Goal: Task Accomplishment & Management: Complete application form

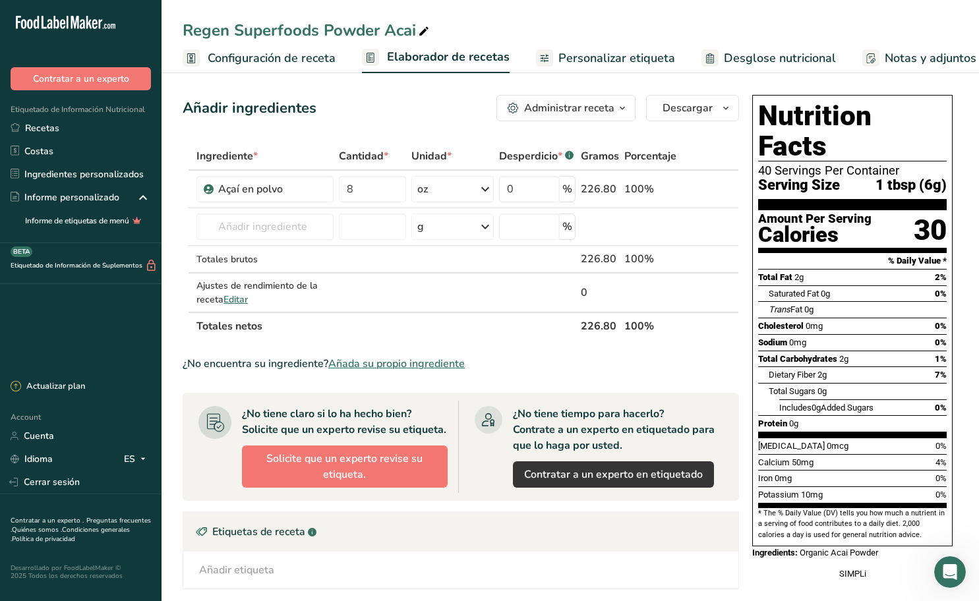
scroll to position [0, 161]
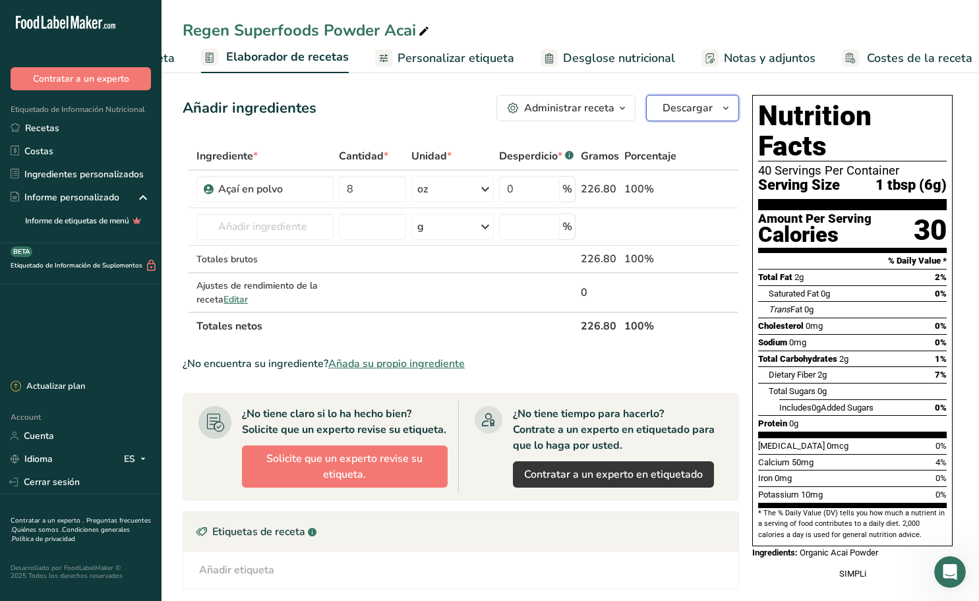
click at [733, 109] on span "button" at bounding box center [726, 108] width 16 height 16
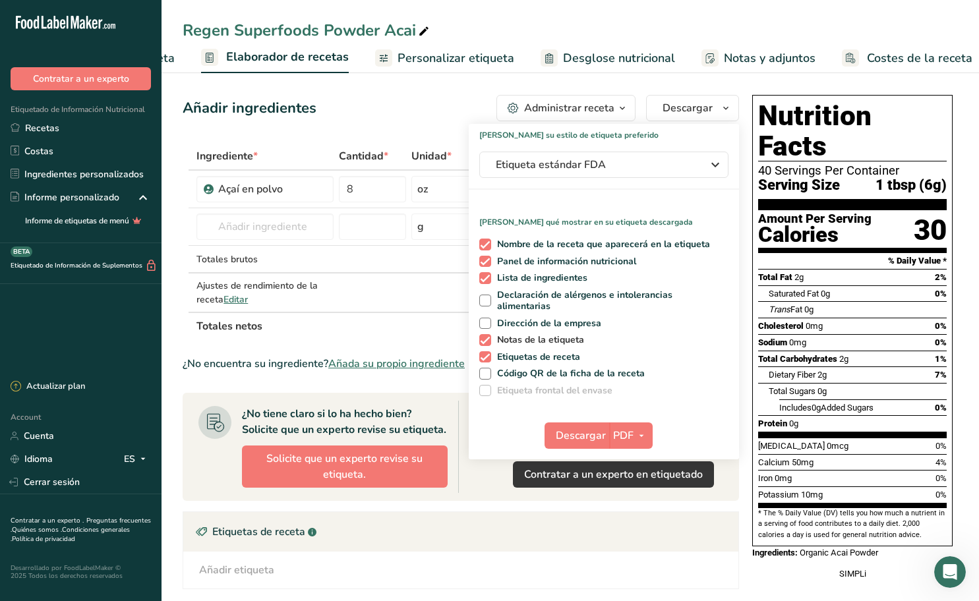
click at [490, 337] on span at bounding box center [485, 340] width 12 height 12
click at [488, 337] on input "Notas de la etiqueta" at bounding box center [483, 340] width 9 height 9
checkbox input "false"
click at [487, 356] on span at bounding box center [485, 357] width 12 height 12
click at [487, 356] on input "Etiquetas de receta" at bounding box center [483, 357] width 9 height 9
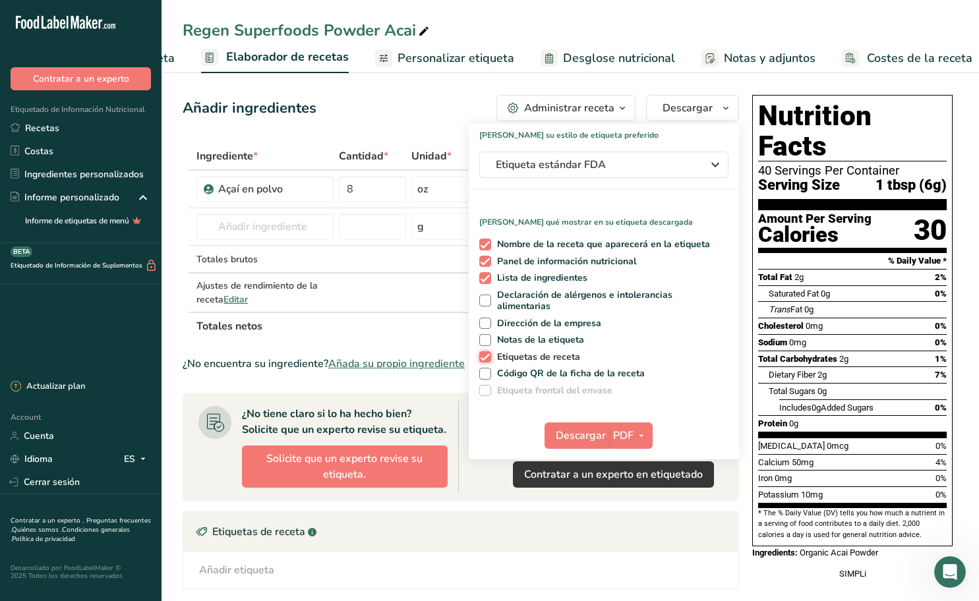
checkbox input "false"
click at [486, 274] on span at bounding box center [485, 278] width 12 height 12
click at [486, 274] on input "Lista de ingredientes" at bounding box center [483, 278] width 9 height 9
checkbox input "false"
click at [631, 436] on span "PDF" at bounding box center [623, 436] width 20 height 16
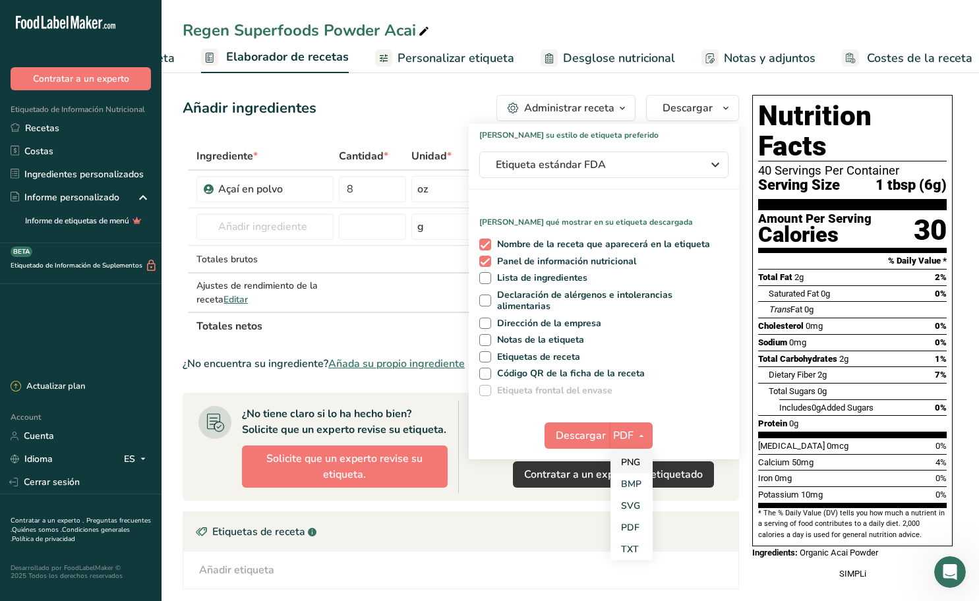
click at [637, 461] on link "PNG" at bounding box center [631, 463] width 42 height 22
click at [593, 436] on span "Descargar" at bounding box center [580, 436] width 50 height 16
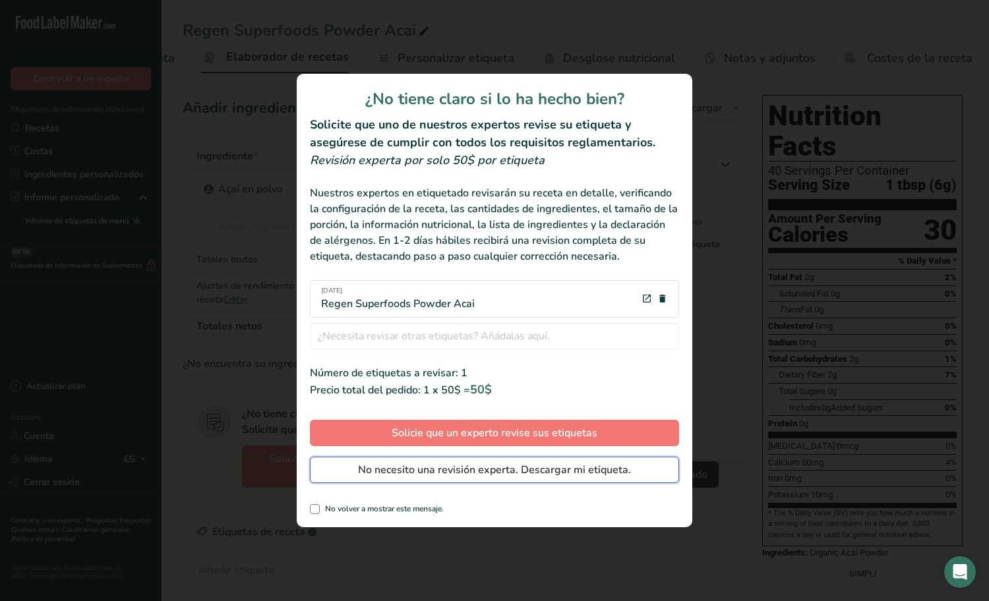
click at [442, 475] on span "No necesito una revisión experta. Descargar mi etiqueta." at bounding box center [494, 470] width 273 height 16
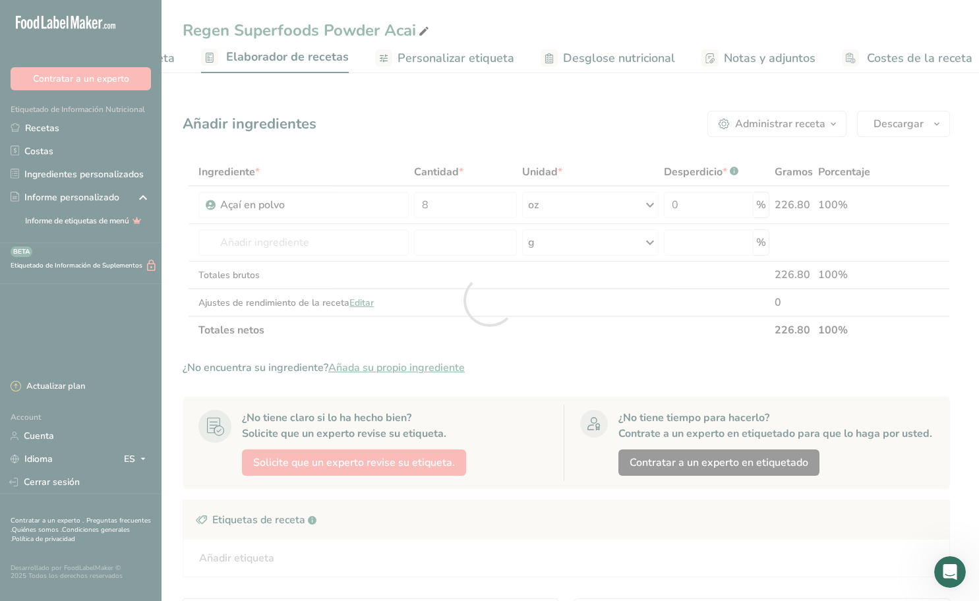
scroll to position [0, 0]
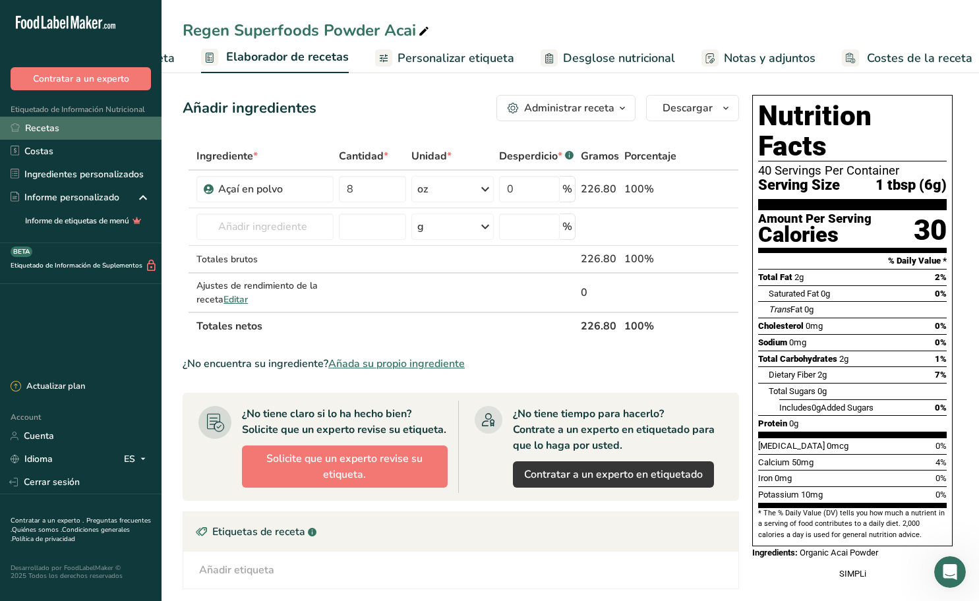
click at [68, 126] on link "Recetas" at bounding box center [80, 128] width 161 height 23
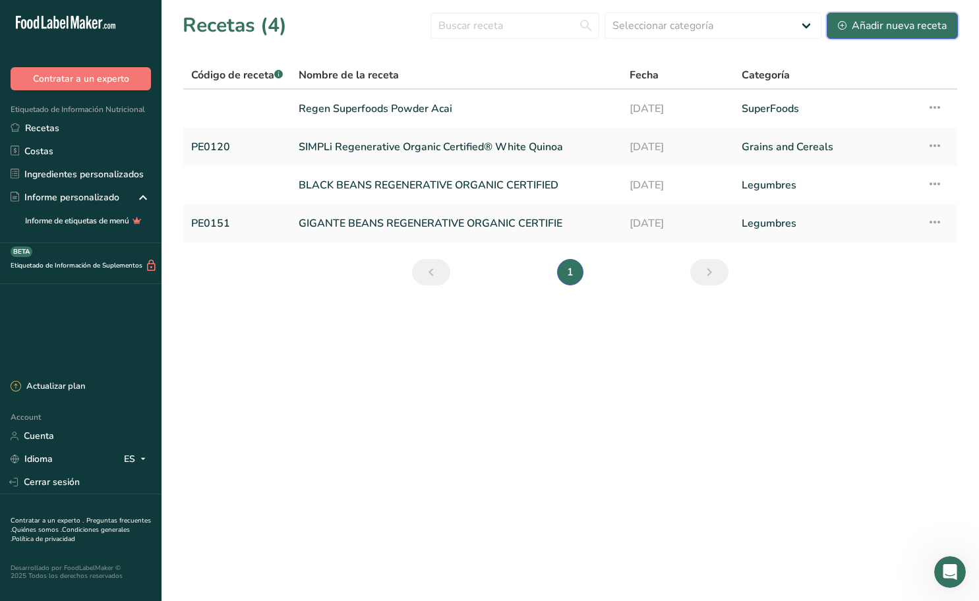
click at [922, 26] on div "Añadir nueva receta" at bounding box center [892, 26] width 109 height 16
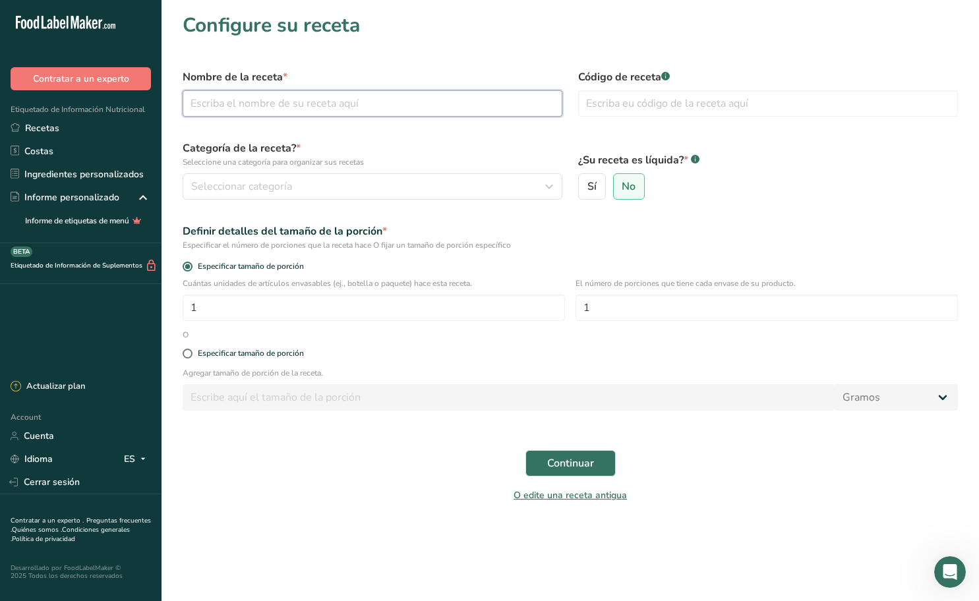
click at [359, 106] on input "text" at bounding box center [373, 103] width 380 height 26
paste input "E TRA VIRGIN AVOCADO 01 L"
type input "E TRA VIRGIN AVOCADO 01 L"
drag, startPoint x: 367, startPoint y: 100, endPoint x: 111, endPoint y: 94, distance: 255.8
click at [111, 94] on div ".a-20{fill:#fff;} Contratar a un experto Etiquetado de Información Nutricional …" at bounding box center [489, 300] width 979 height 601
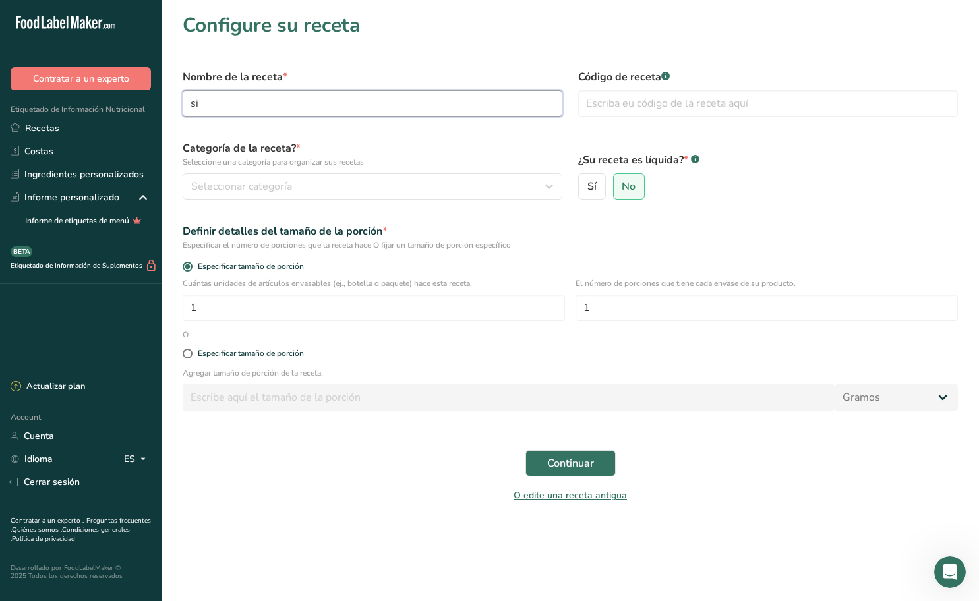
type input "s"
type input "SIMPLI EXTRA VIRGIN AVOCADO OIL"
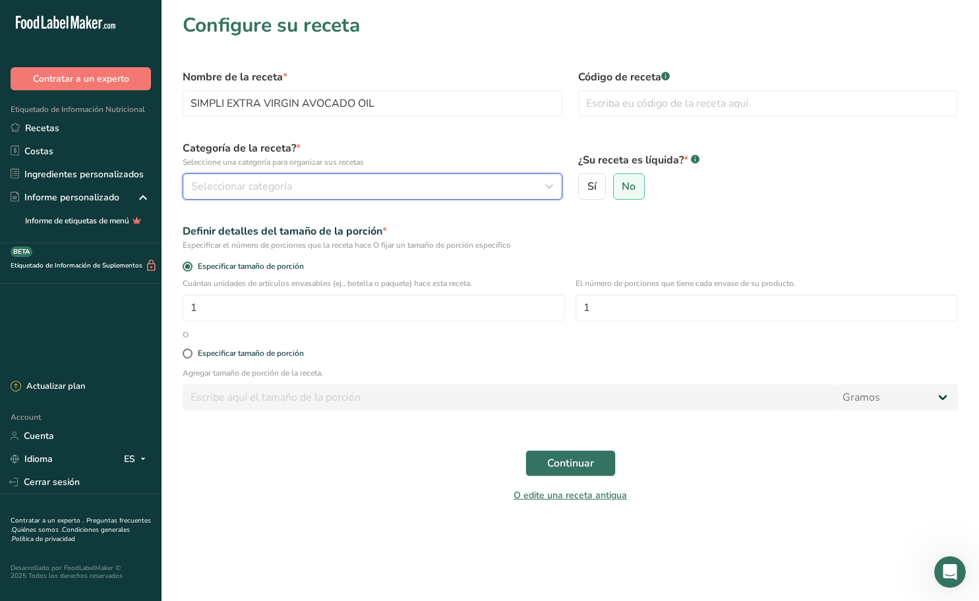
click at [358, 184] on div "Seleccionar categoría" at bounding box center [368, 187] width 355 height 16
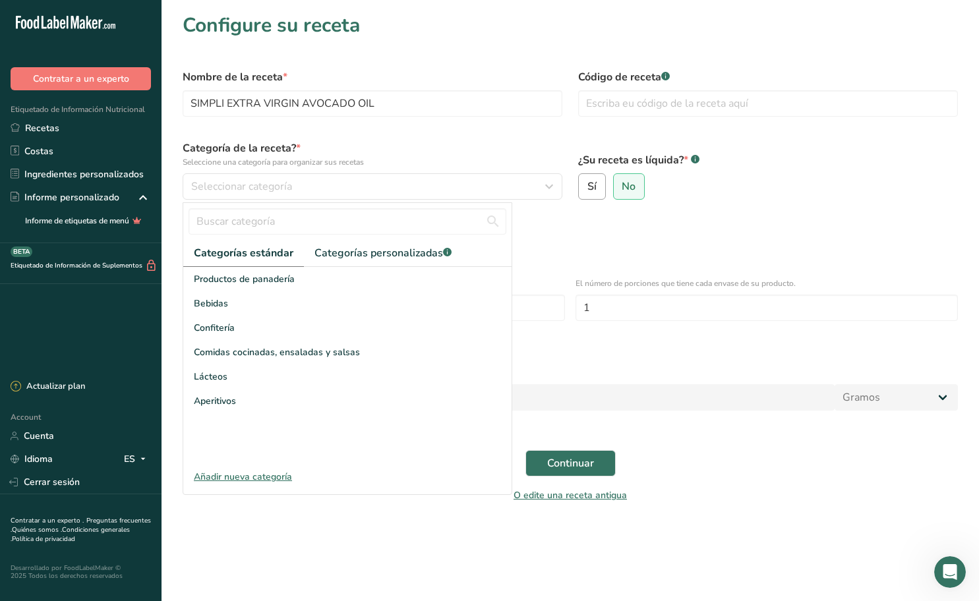
click at [593, 191] on span "Sí" at bounding box center [591, 186] width 9 height 13
click at [587, 191] on input "Sí" at bounding box center [583, 187] width 9 height 9
radio input "true"
radio input "false"
select select "22"
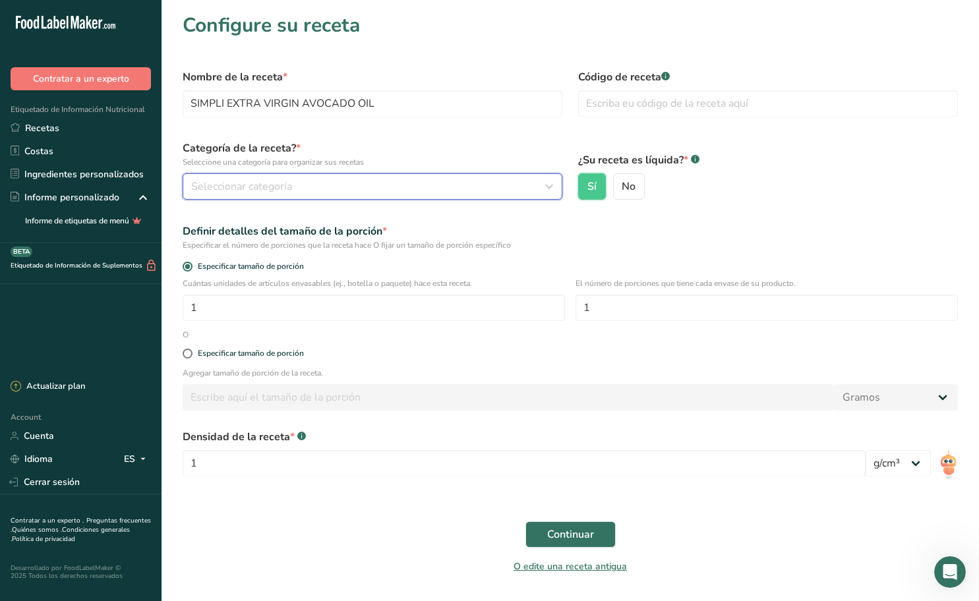
click at [488, 189] on div "Seleccionar categoría" at bounding box center [368, 187] width 355 height 16
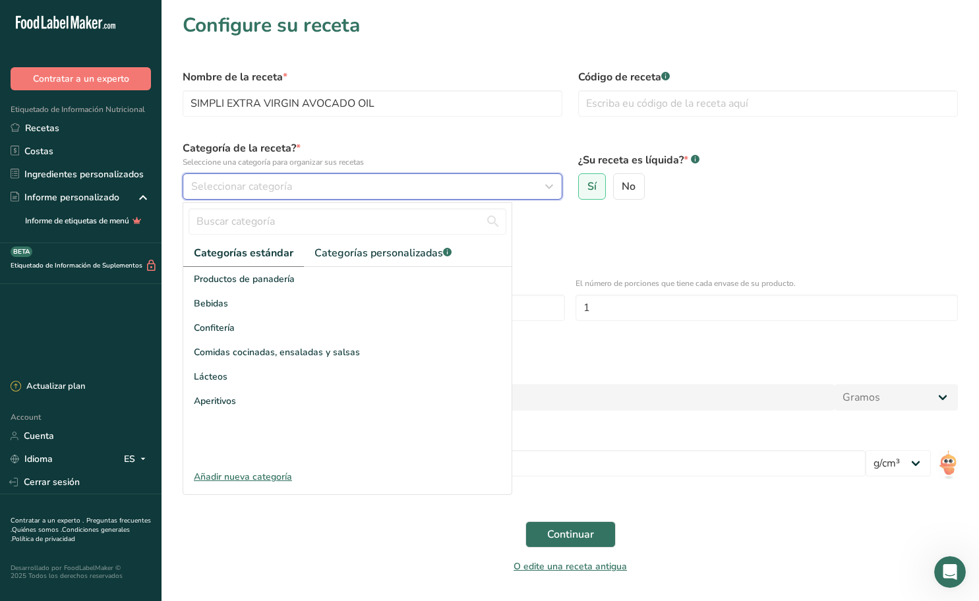
click at [420, 190] on div "Seleccionar categoría" at bounding box center [368, 187] width 355 height 16
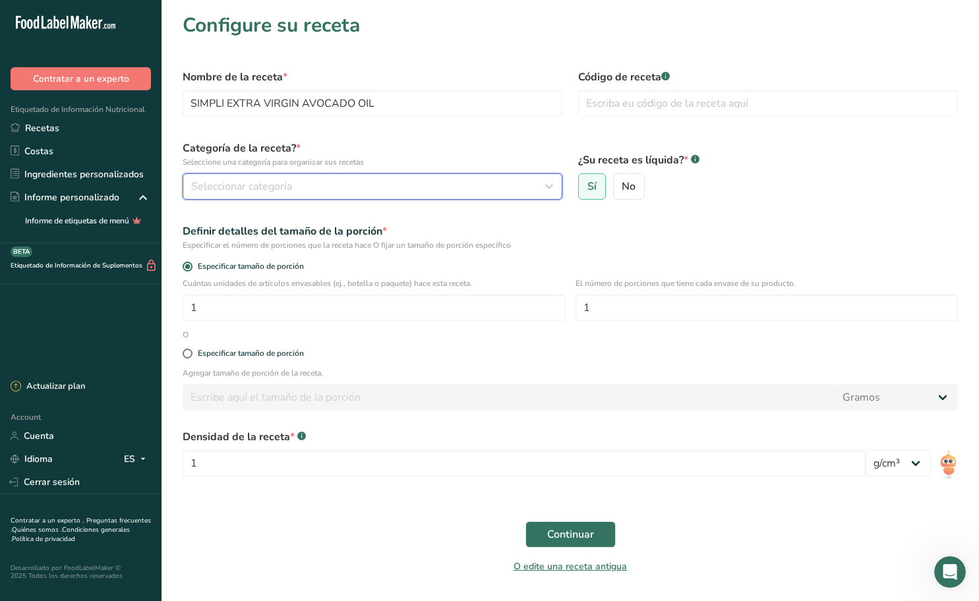
click at [420, 190] on div "Seleccionar categoría" at bounding box center [368, 187] width 355 height 16
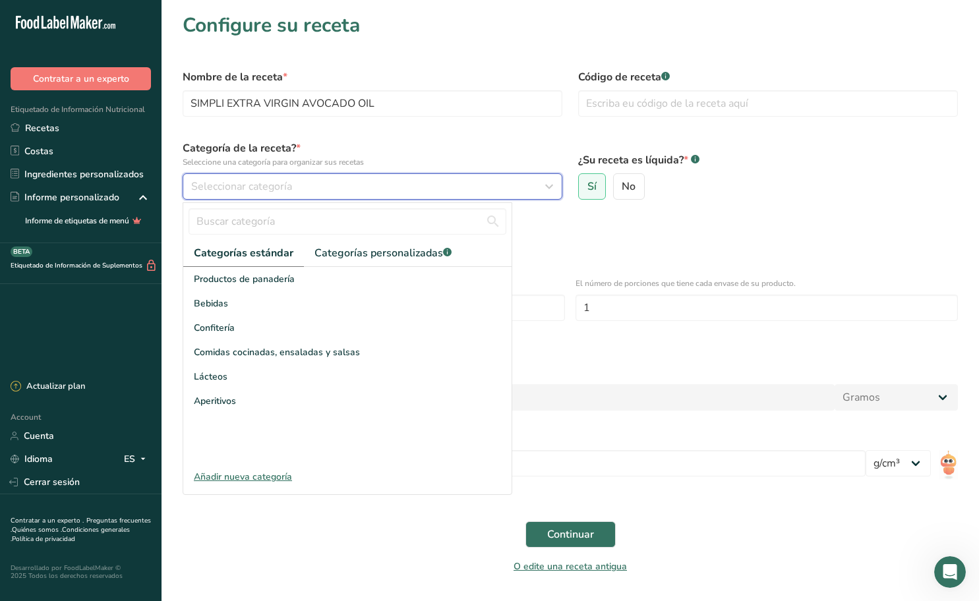
click at [407, 189] on div "Seleccionar categoría" at bounding box center [368, 187] width 355 height 16
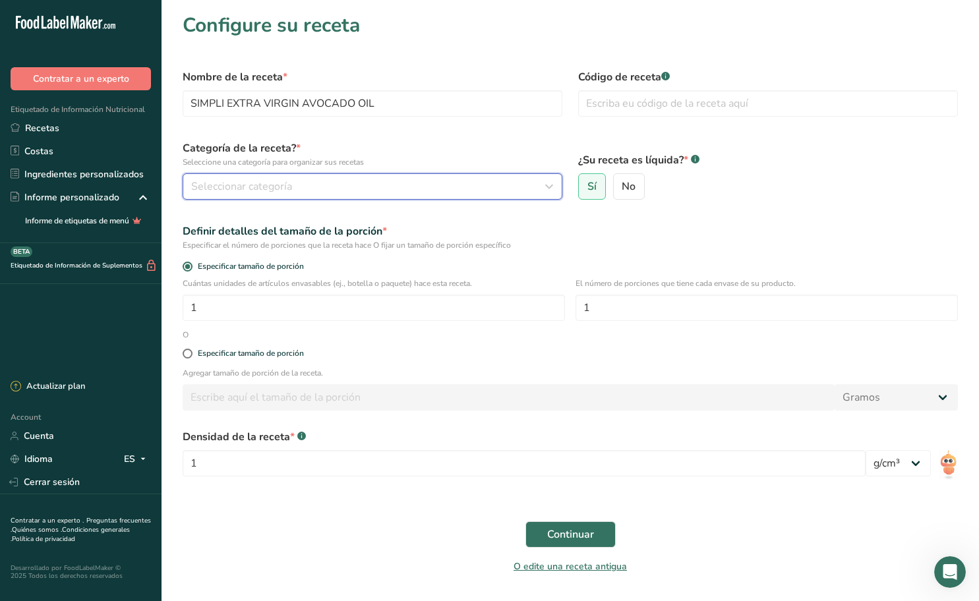
click at [372, 192] on div "Seleccionar categoría" at bounding box center [368, 187] width 355 height 16
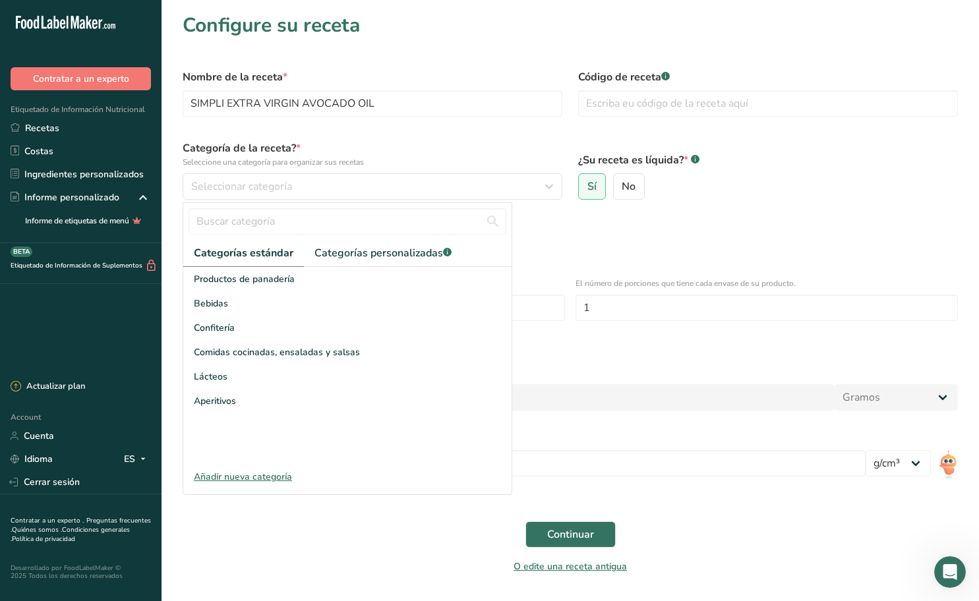
click at [263, 479] on div "Añadir nueva categoría" at bounding box center [347, 477] width 328 height 14
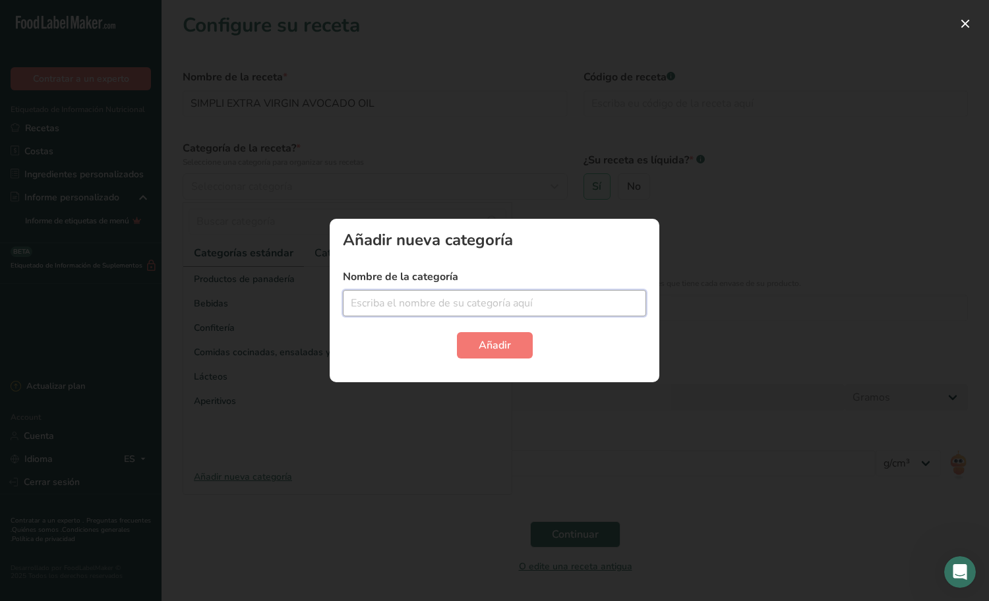
click at [413, 303] on input "text" at bounding box center [494, 303] width 303 height 26
type input "OILS"
click at [484, 353] on span "Añadir" at bounding box center [495, 345] width 32 height 16
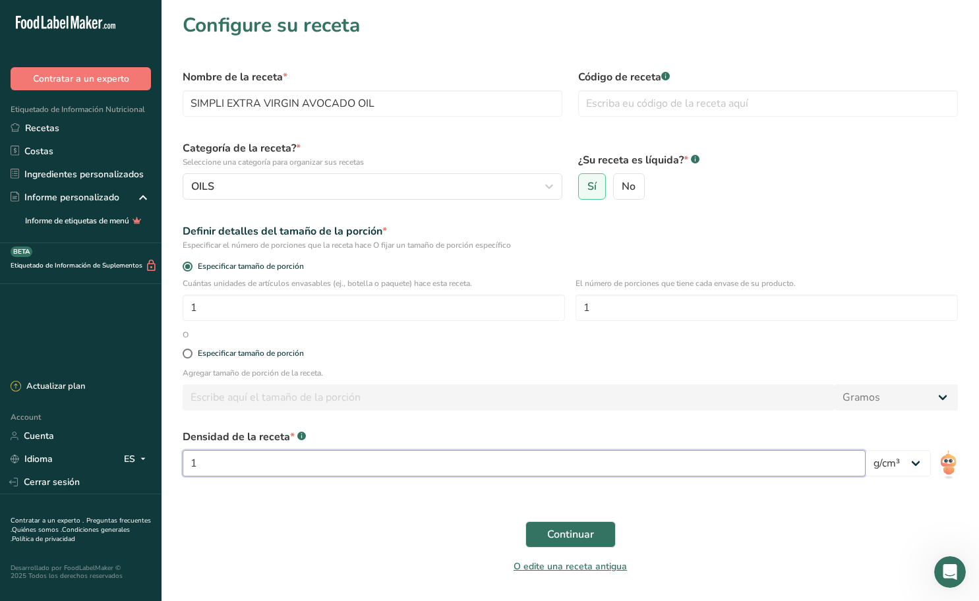
click at [339, 461] on input "1" at bounding box center [524, 463] width 683 height 26
type input "0.999"
click at [916, 450] on select "lb/pie³ g/cm³" at bounding box center [897, 463] width 65 height 26
click at [915, 466] on select "lb/pie³ g/cm³" at bounding box center [897, 463] width 65 height 26
click at [278, 353] on div "Especificar tamaño de porción" at bounding box center [251, 354] width 106 height 10
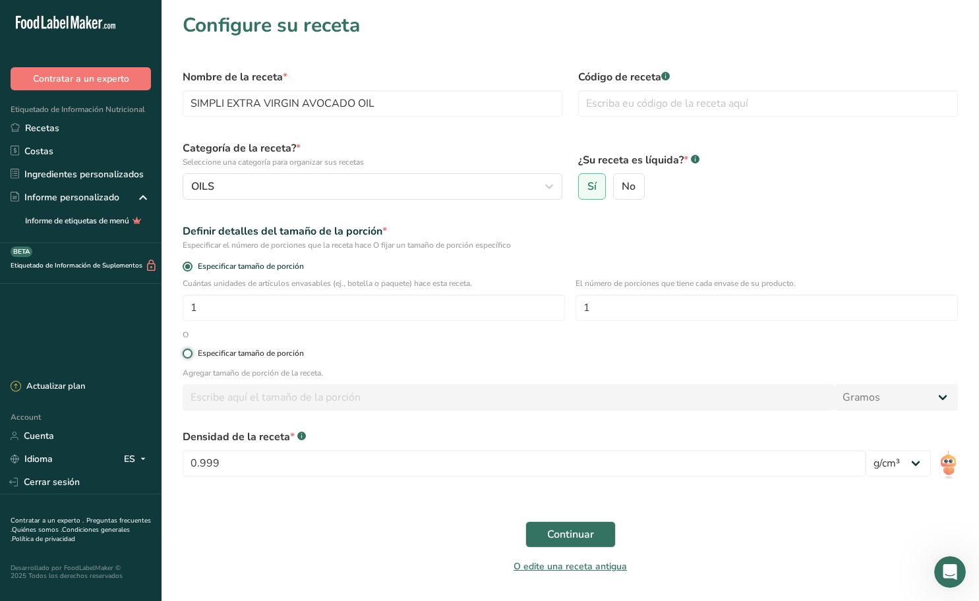
click at [191, 353] on input "Especificar tamaño de porción" at bounding box center [187, 353] width 9 height 9
radio input "true"
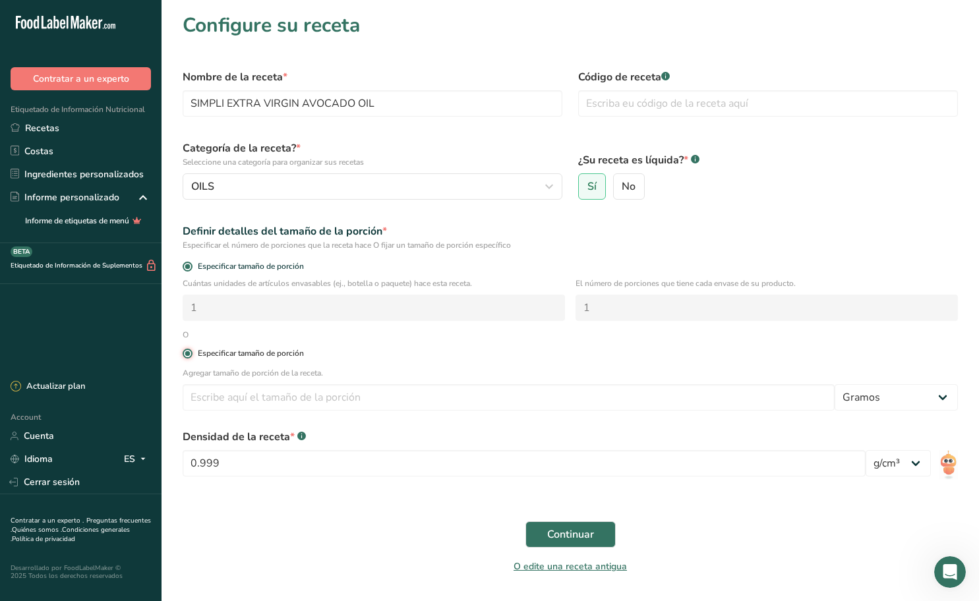
radio input "false"
click at [916, 401] on select "Gramos kg mg mcg libras onza [GEOGRAPHIC_DATA] mL onza líquida [GEOGRAPHIC_DATA…" at bounding box center [896, 397] width 123 height 26
click at [835, 384] on select "Gramos kg mg mcg libras onza [GEOGRAPHIC_DATA] mL onza líquida [GEOGRAPHIC_DATA…" at bounding box center [896, 397] width 123 height 26
click at [426, 396] on input "number" at bounding box center [509, 397] width 652 height 26
click at [941, 394] on select "Gramos kg mg mcg libras onza [GEOGRAPHIC_DATA] mL onza líquida [GEOGRAPHIC_DATA…" at bounding box center [896, 397] width 123 height 26
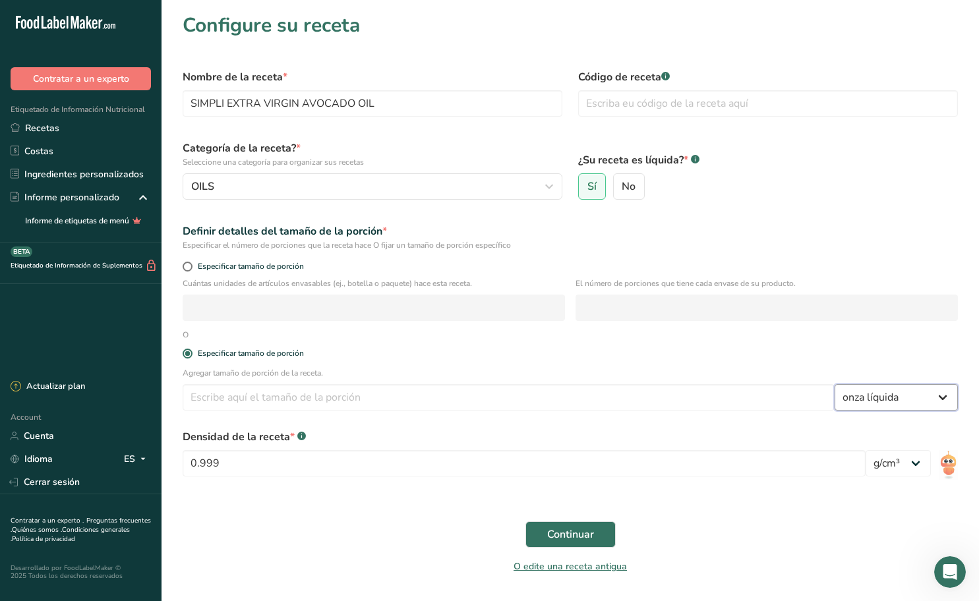
select select "19"
click at [835, 384] on select "Gramos kg mg mcg libras onza [GEOGRAPHIC_DATA] mL onza líquida [GEOGRAPHIC_DATA…" at bounding box center [896, 397] width 123 height 26
click at [619, 401] on input "number" at bounding box center [509, 397] width 652 height 26
type input "1"
click at [361, 519] on div "Continuar" at bounding box center [570, 534] width 791 height 42
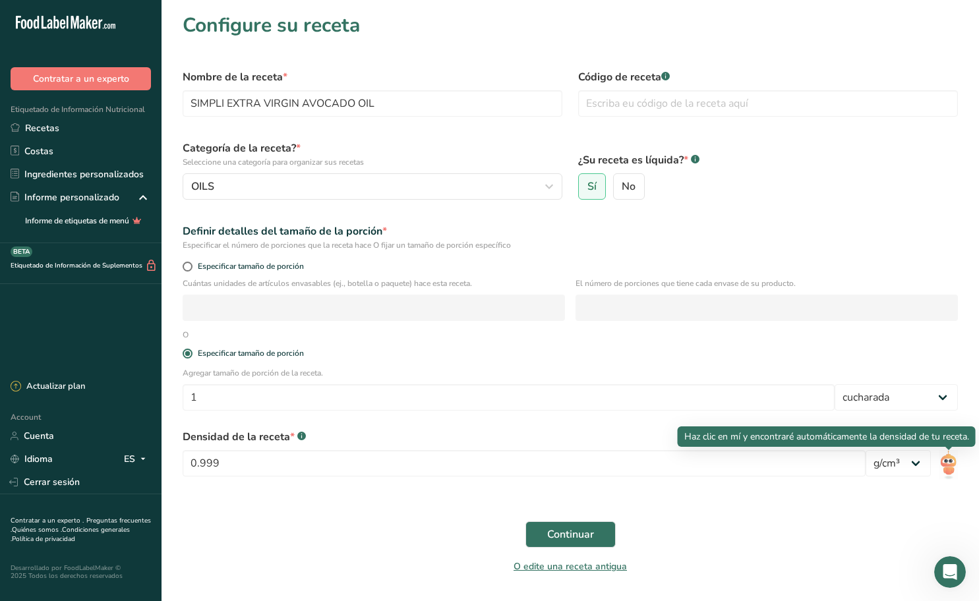
click at [948, 463] on img at bounding box center [948, 465] width 19 height 30
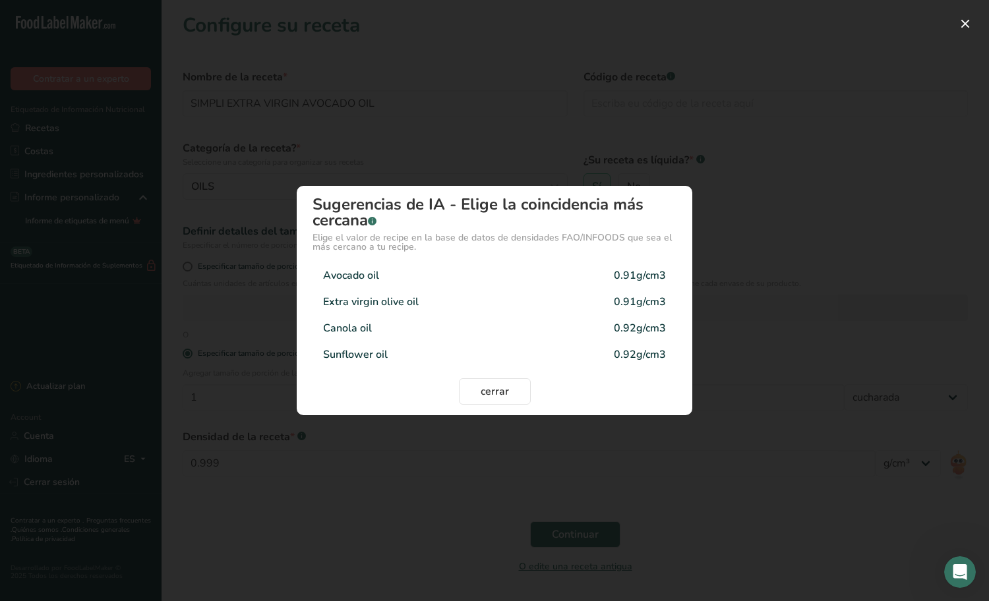
click at [393, 279] on div "Avocado oil 0.91g/cm3" at bounding box center [494, 275] width 364 height 26
type input "0.91"
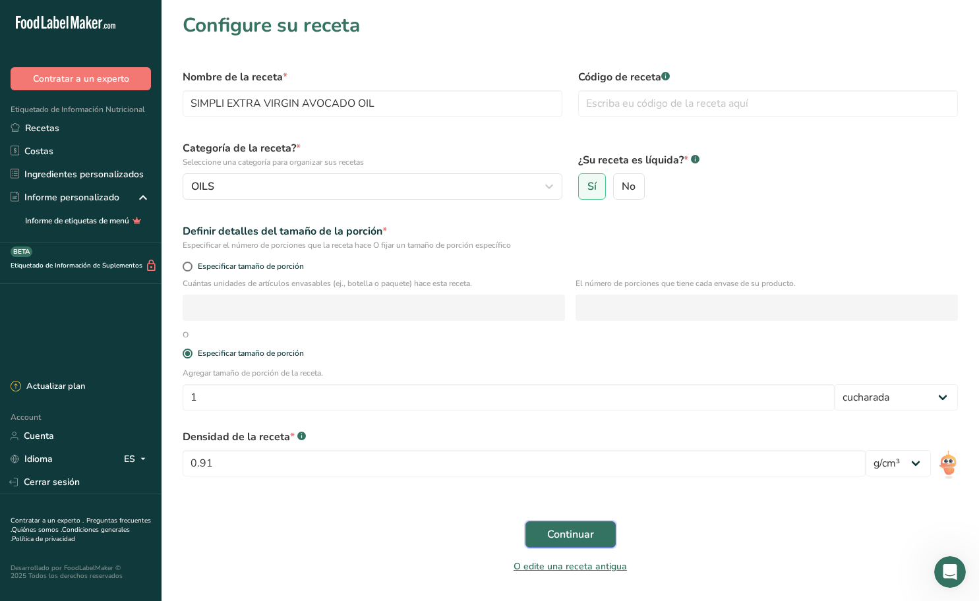
click at [584, 531] on span "Continuar" at bounding box center [570, 535] width 47 height 16
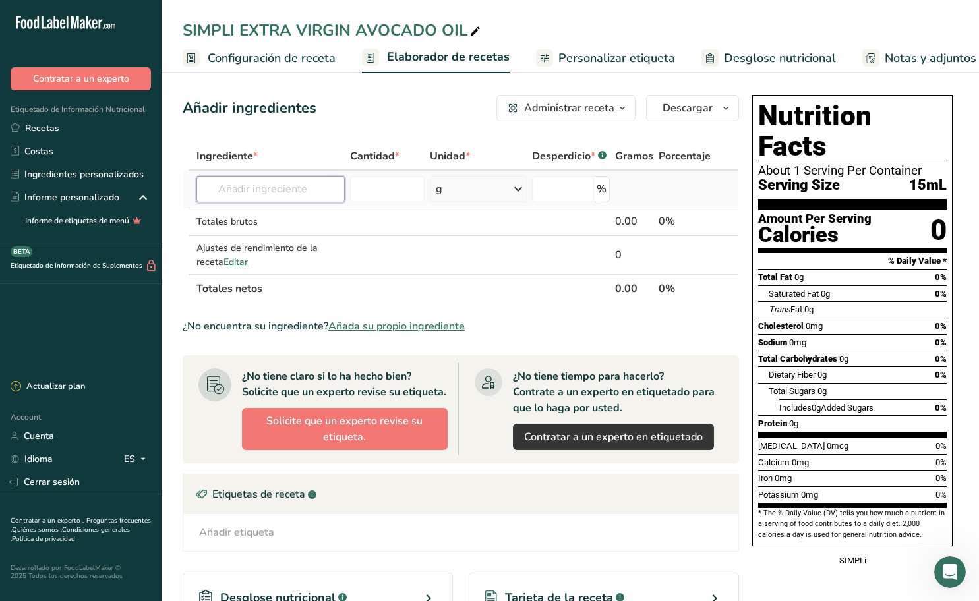
click at [284, 192] on input "text" at bounding box center [270, 189] width 148 height 26
type input "E"
type input "AVOCADO O"
click at [294, 216] on p "4581 aceite, aguacate" at bounding box center [259, 216] width 104 height 14
type input "Oil, avocado"
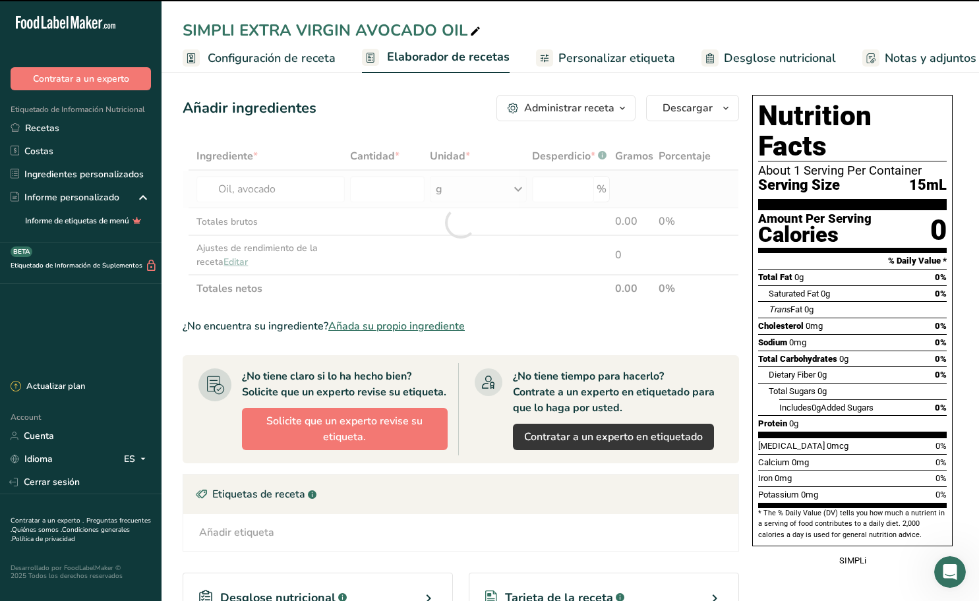
type input "0"
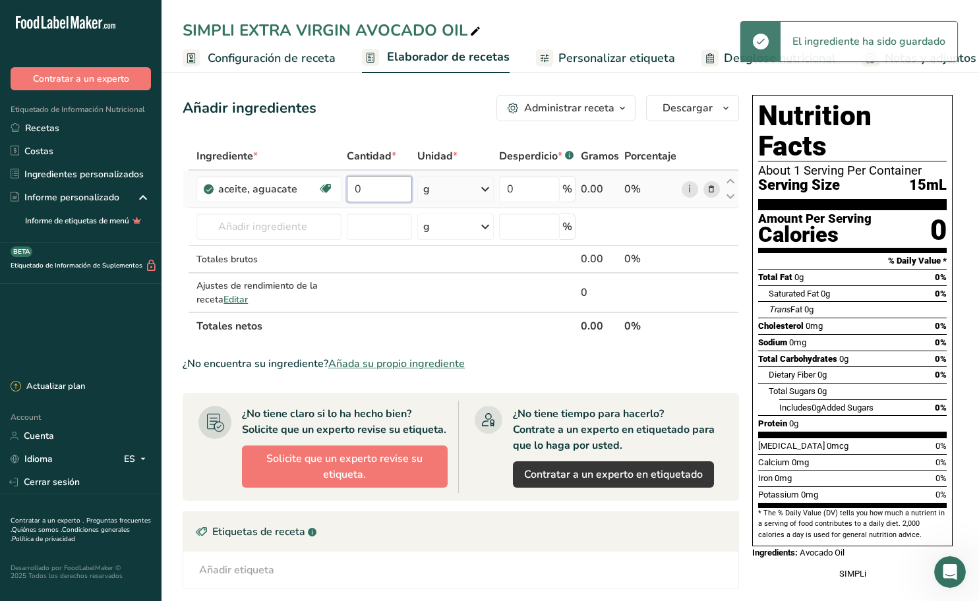
click at [373, 188] on input "0" at bounding box center [379, 189] width 65 height 26
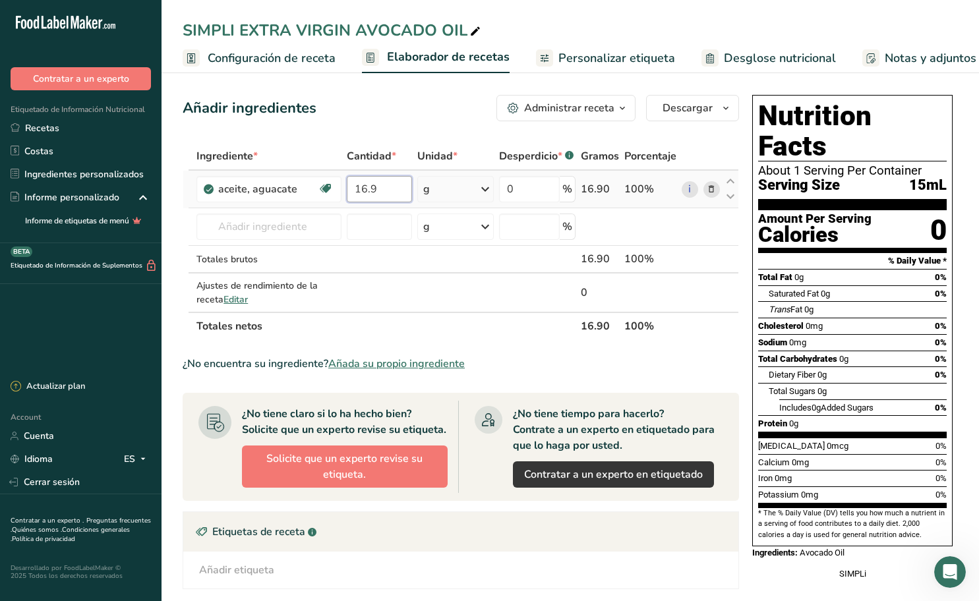
type input "16.9"
click at [486, 188] on div "Ingrediente * Cantidad * Unidad * Desperdicio * .a-a{fill:#347362;}.b-a{fill:#f…" at bounding box center [461, 241] width 556 height 198
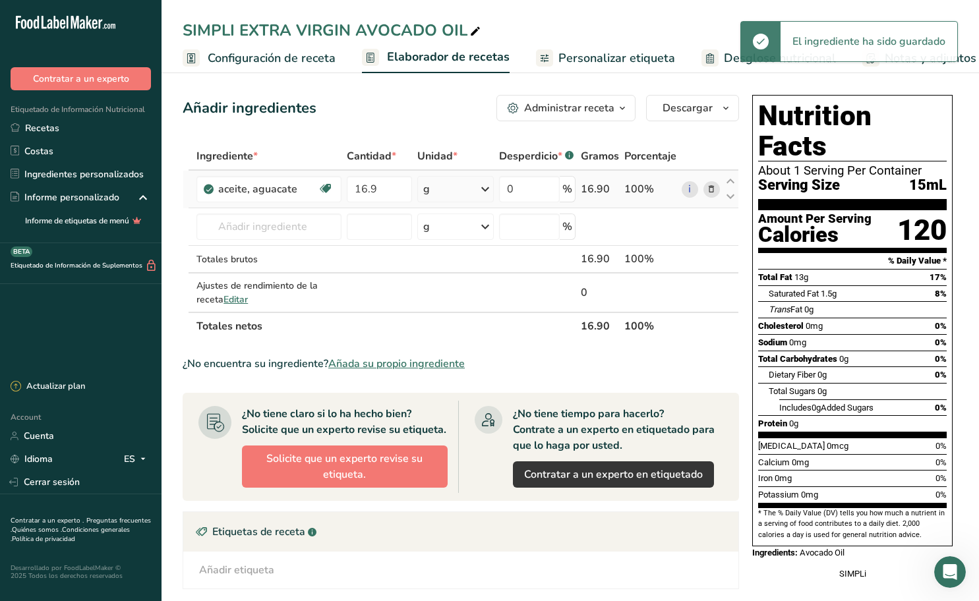
click at [486, 188] on icon at bounding box center [485, 189] width 16 height 24
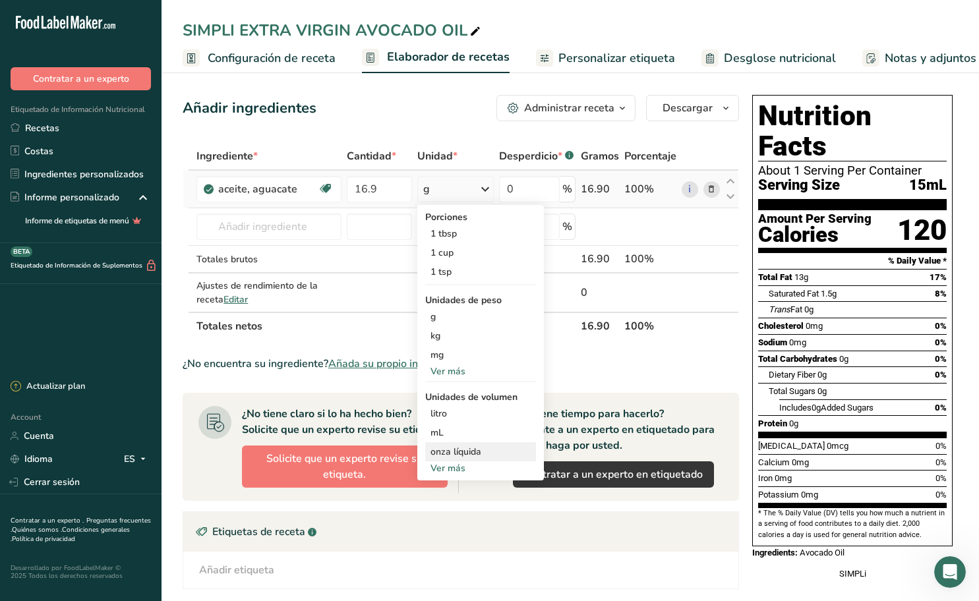
click at [463, 452] on div "onza líquida" at bounding box center [480, 452] width 100 height 14
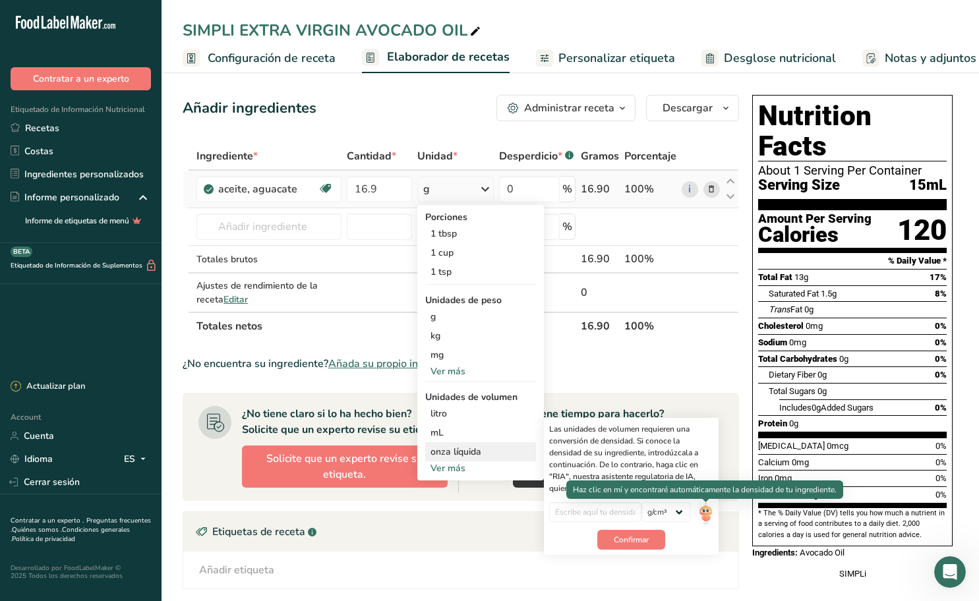
click at [706, 519] on img at bounding box center [705, 513] width 15 height 23
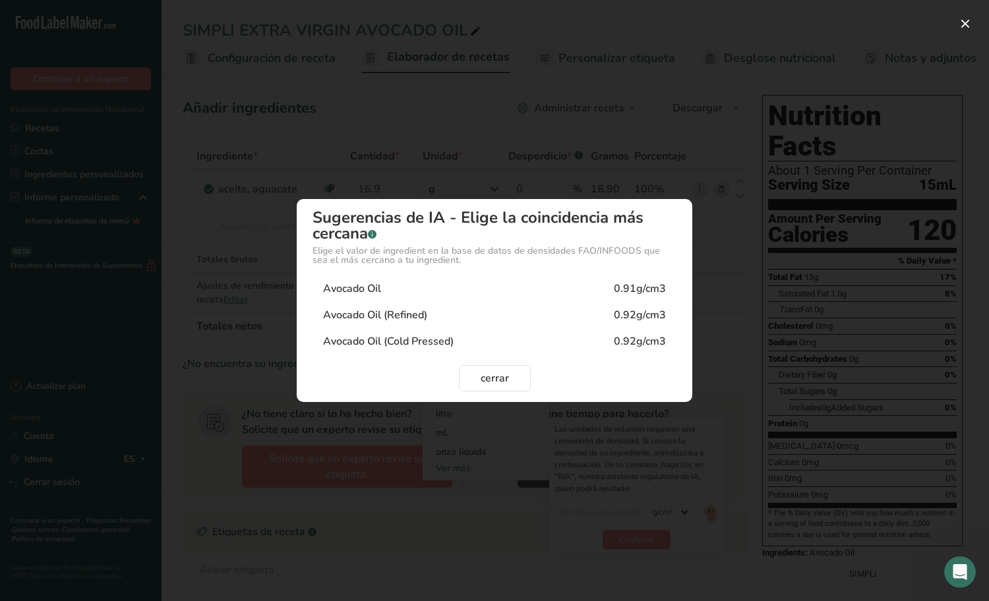
click at [464, 286] on div "Avocado Oil 0.91g/cm3" at bounding box center [494, 289] width 364 height 26
type input "0.91"
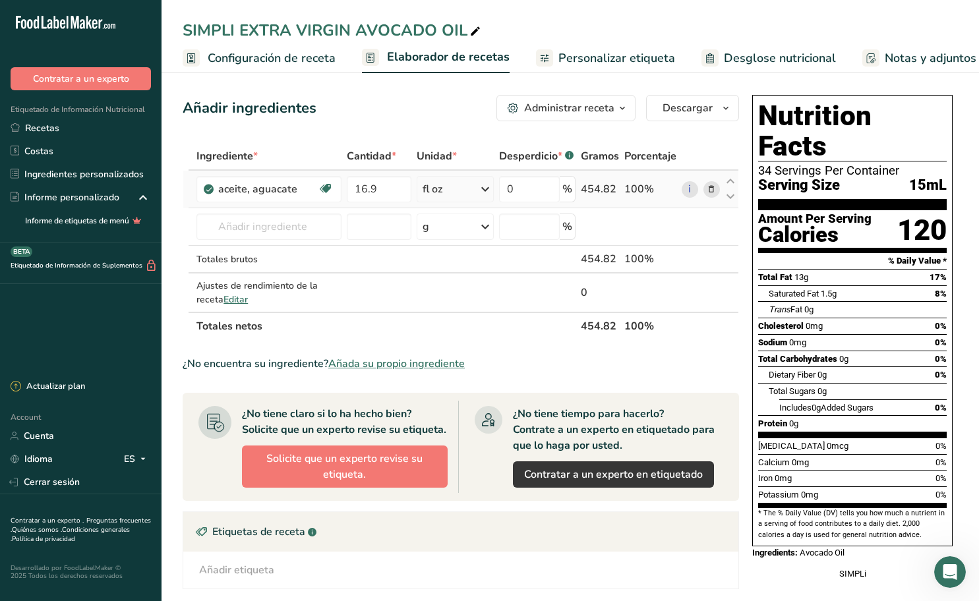
click at [606, 67] on link "Personalizar etiqueta" at bounding box center [605, 59] width 139 height 30
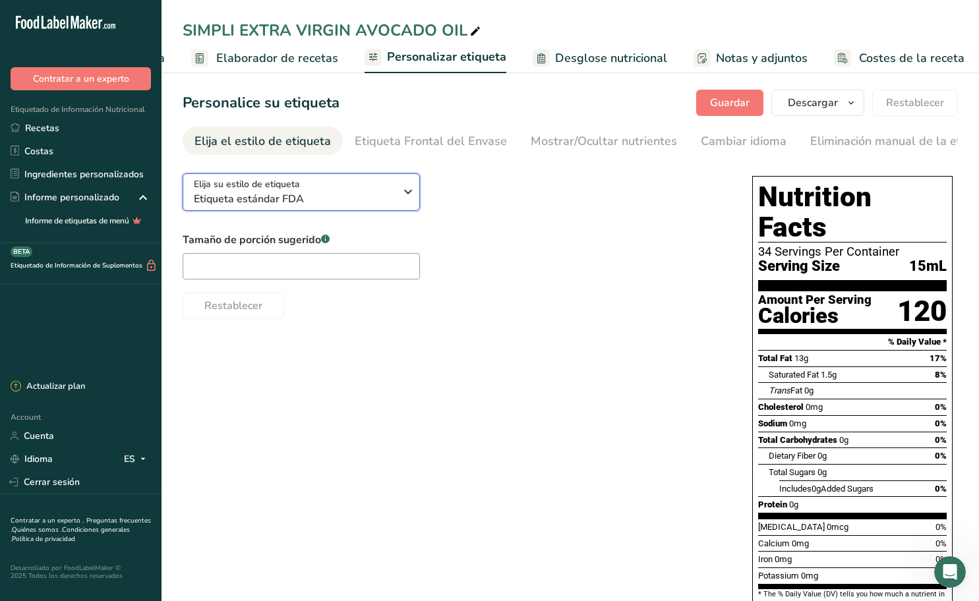
click at [413, 191] on icon "button" at bounding box center [408, 192] width 16 height 24
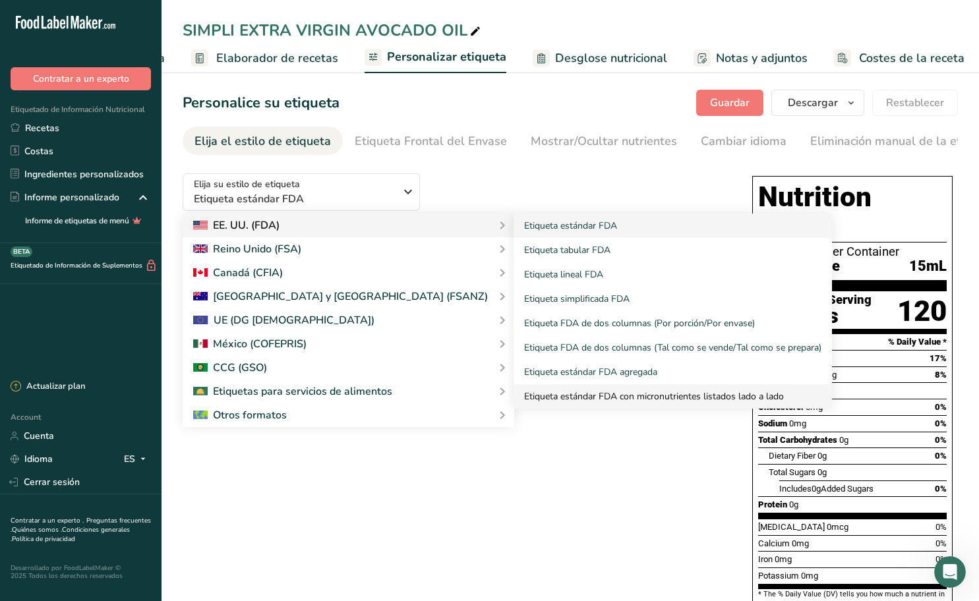
click at [523, 395] on link "Etiqueta estándar FDA con micronutrientes listados lado a lado" at bounding box center [672, 396] width 318 height 24
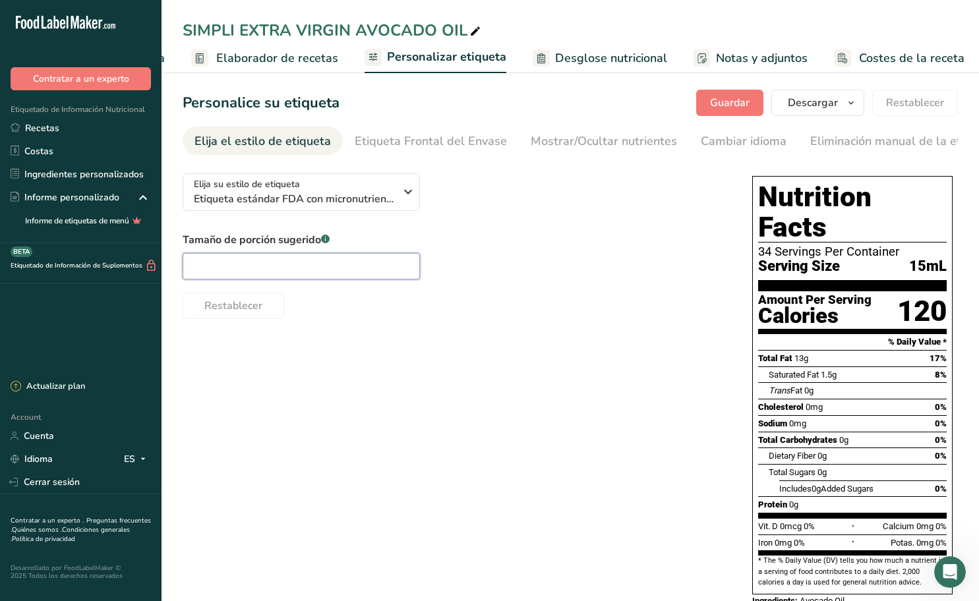
click at [362, 270] on input "text" at bounding box center [301, 266] width 237 height 26
drag, startPoint x: 226, startPoint y: 270, endPoint x: 161, endPoint y: 263, distance: 65.6
click at [161, 263] on div ".a-20{fill:#fff;} Contratar a un experto Etiquetado de Información Nutricional …" at bounding box center [489, 331] width 979 height 662
paste input "tbsp"
type input "1 tbsp"
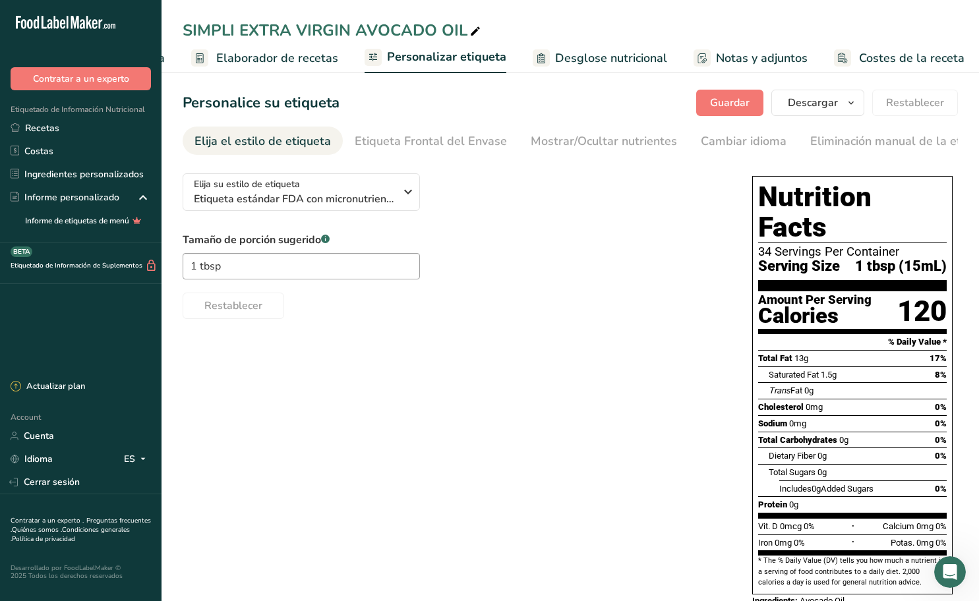
click at [334, 310] on div "Restablecer" at bounding box center [454, 303] width 543 height 32
click at [749, 107] on span "Guardar" at bounding box center [730, 103] width 40 height 16
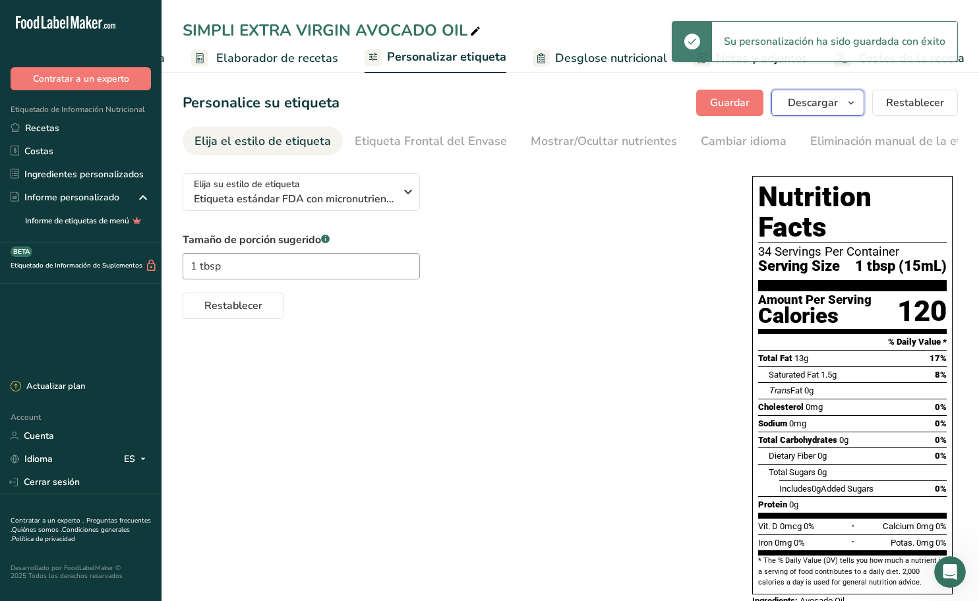
click at [845, 104] on span "button" at bounding box center [851, 103] width 16 height 16
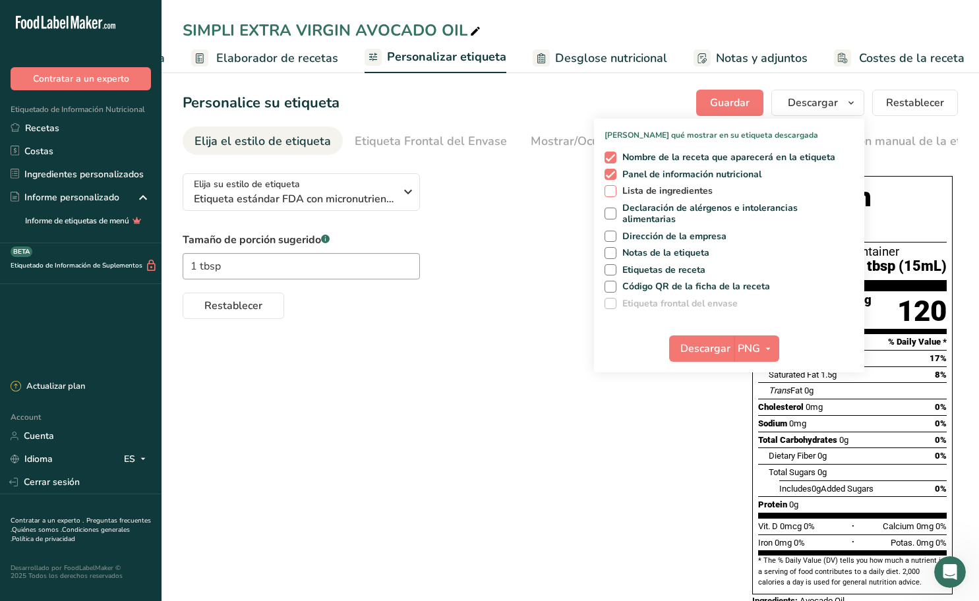
click at [622, 194] on span "Lista de ingredientes" at bounding box center [664, 191] width 97 height 12
click at [613, 194] on input "Lista de ingredientes" at bounding box center [608, 191] width 9 height 9
checkbox input "true"
click at [661, 252] on span "Notas de la etiqueta" at bounding box center [663, 253] width 94 height 12
click at [613, 252] on input "Notas de la etiqueta" at bounding box center [608, 253] width 9 height 9
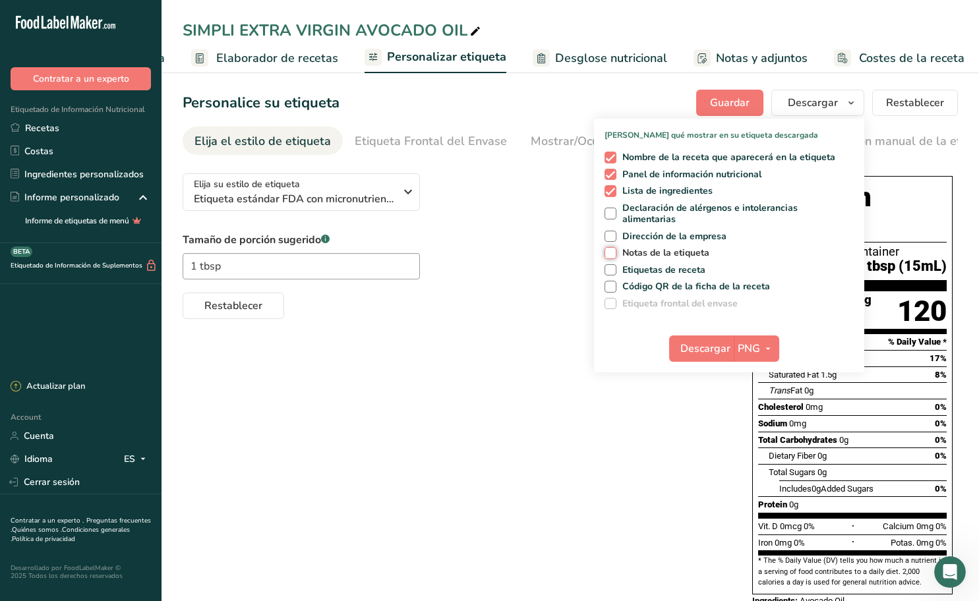
checkbox input "true"
click at [643, 265] on span "Etiquetas de receta" at bounding box center [661, 270] width 90 height 12
click at [613, 266] on input "Etiquetas de receta" at bounding box center [608, 270] width 9 height 9
checkbox input "true"
click at [763, 343] on span "button" at bounding box center [768, 349] width 16 height 16
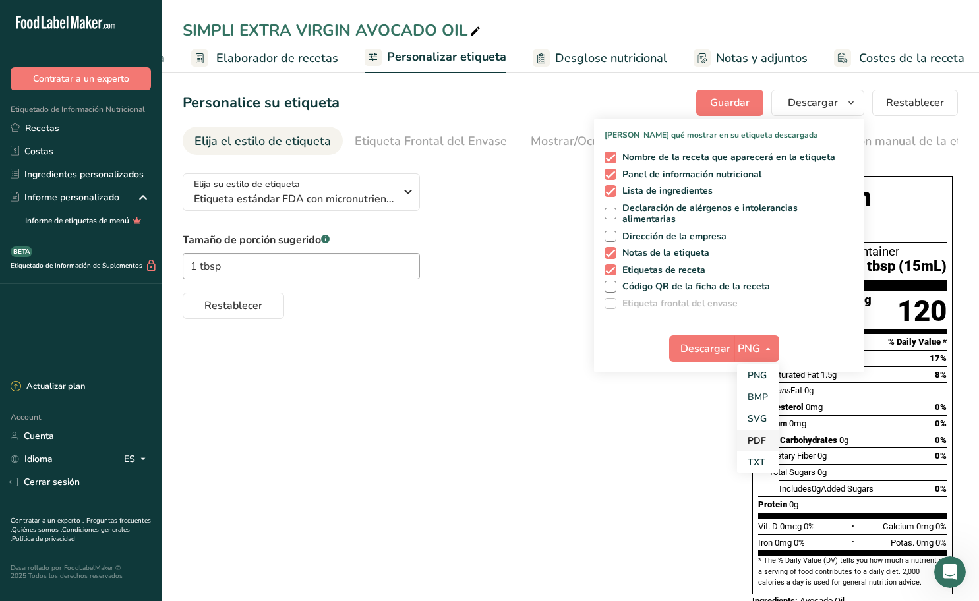
click at [758, 442] on link "PDF" at bounding box center [758, 441] width 42 height 22
click at [711, 342] on span "Descargar" at bounding box center [706, 349] width 50 height 16
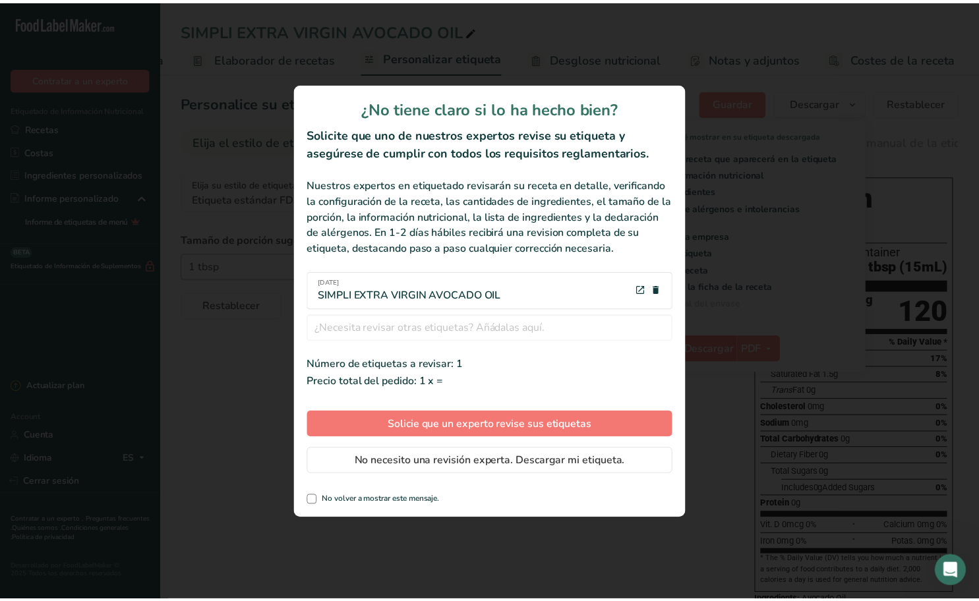
scroll to position [0, 161]
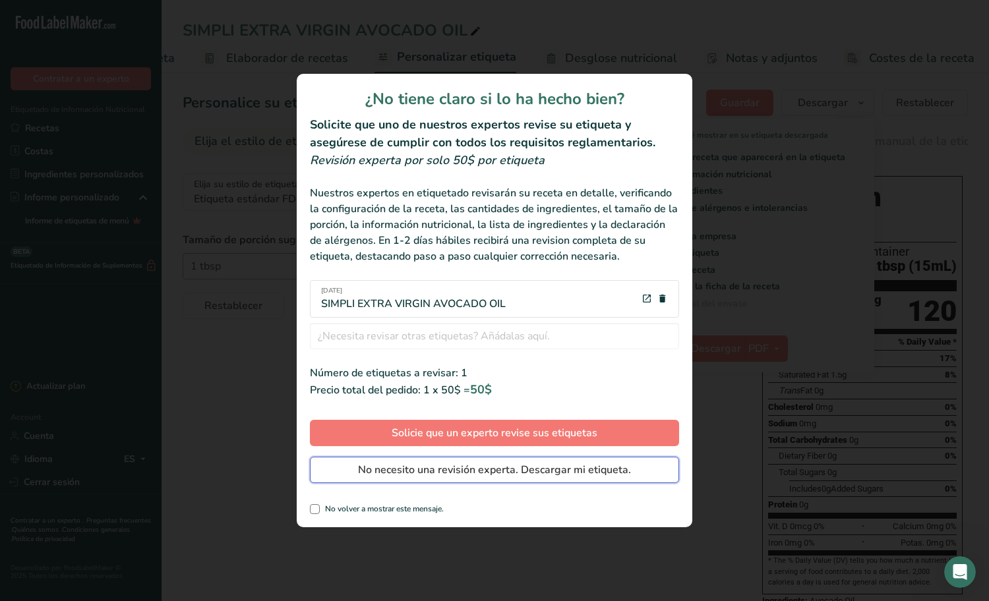
click at [449, 470] on span "No necesito una revisión experta. Descargar mi etiqueta." at bounding box center [494, 470] width 273 height 16
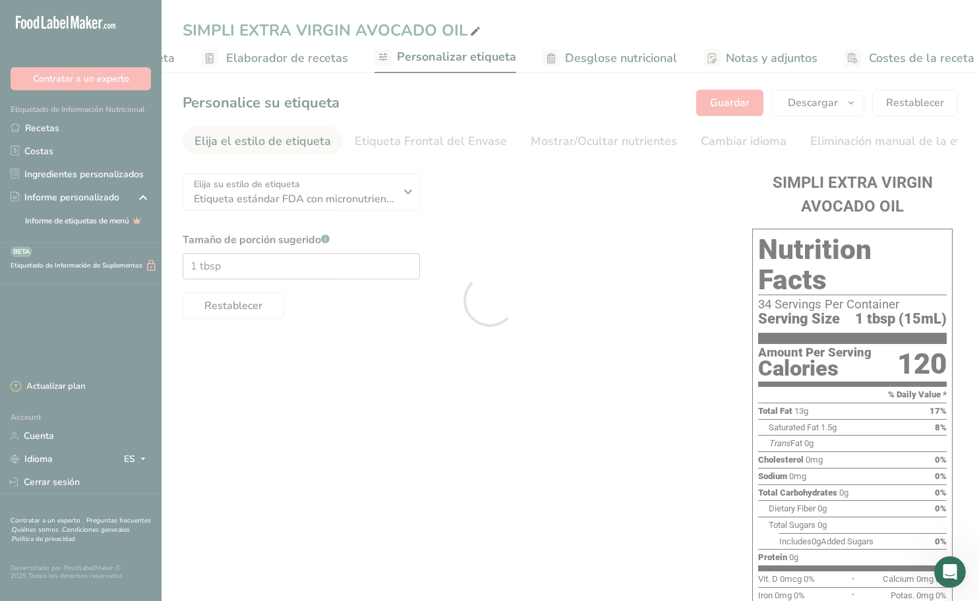
scroll to position [0, 0]
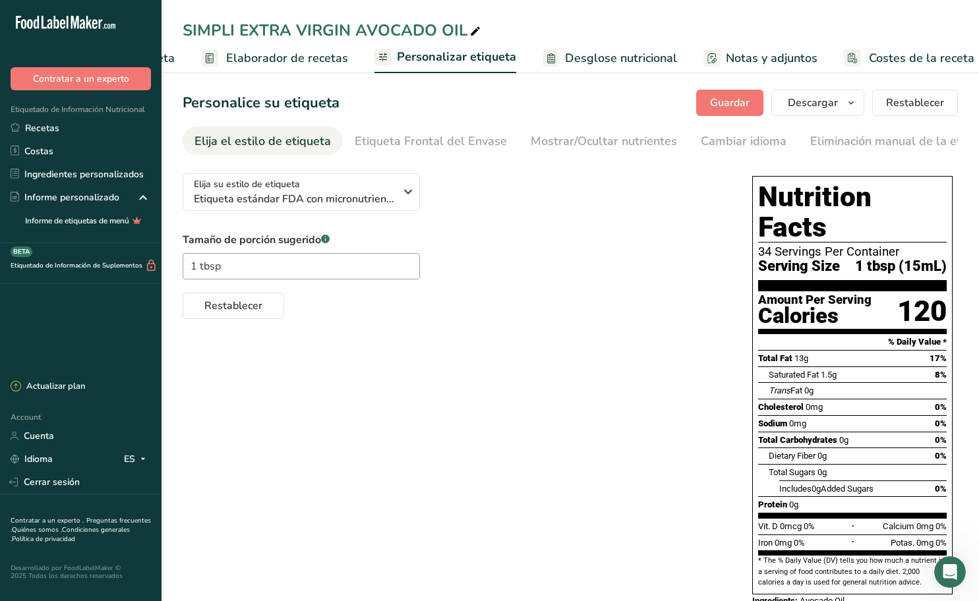
click at [629, 283] on div "Tamaño de porción sugerido .a-a{fill:#347362;}.b-a{fill:#fff;} 1 tbsp Restablec…" at bounding box center [454, 275] width 543 height 87
click at [847, 103] on icon "button" at bounding box center [851, 103] width 11 height 16
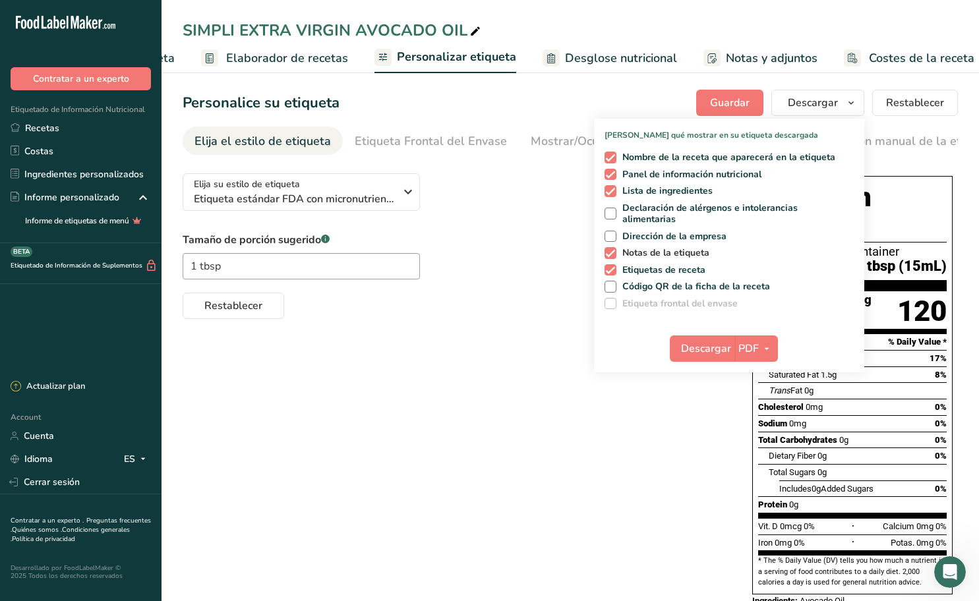
click at [614, 254] on span at bounding box center [610, 253] width 12 height 12
click at [613, 254] on input "Notas de la etiqueta" at bounding box center [608, 253] width 9 height 9
checkbox input "false"
click at [606, 270] on span at bounding box center [610, 270] width 12 height 12
click at [606, 270] on input "Etiquetas de receta" at bounding box center [608, 270] width 9 height 9
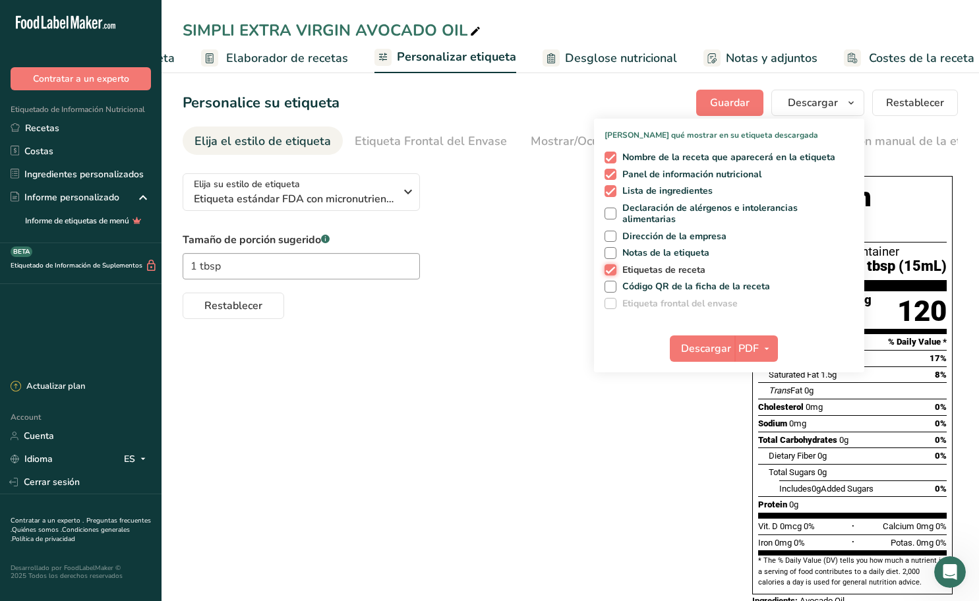
checkbox input "false"
click at [769, 352] on icon "button" at bounding box center [766, 349] width 11 height 16
click at [768, 372] on link "PNG" at bounding box center [757, 376] width 42 height 22
click at [719, 346] on span "Descargar" at bounding box center [705, 349] width 50 height 16
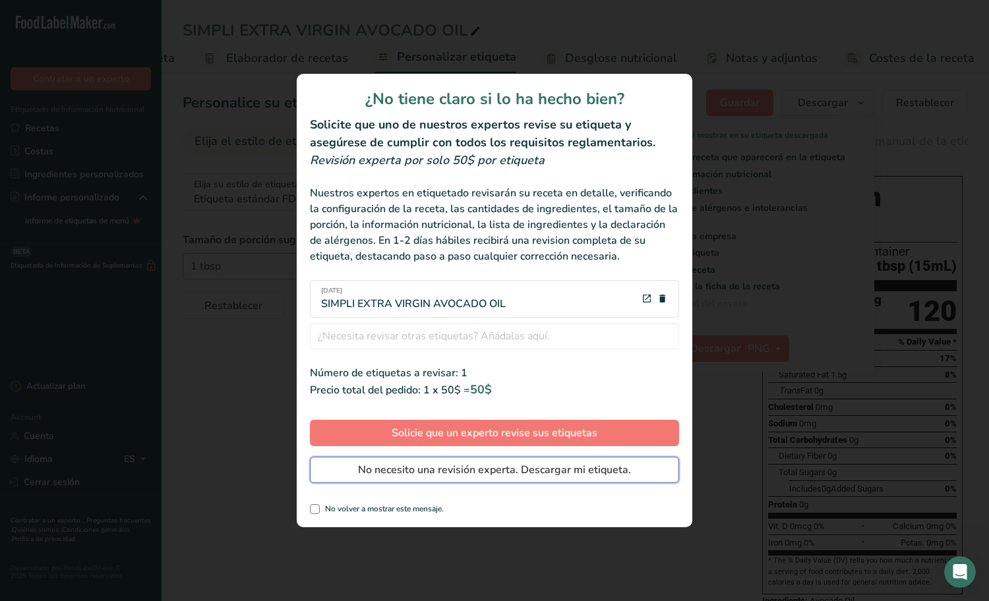
click at [436, 473] on span "No necesito una revisión experta. Descargar mi etiqueta." at bounding box center [494, 470] width 273 height 16
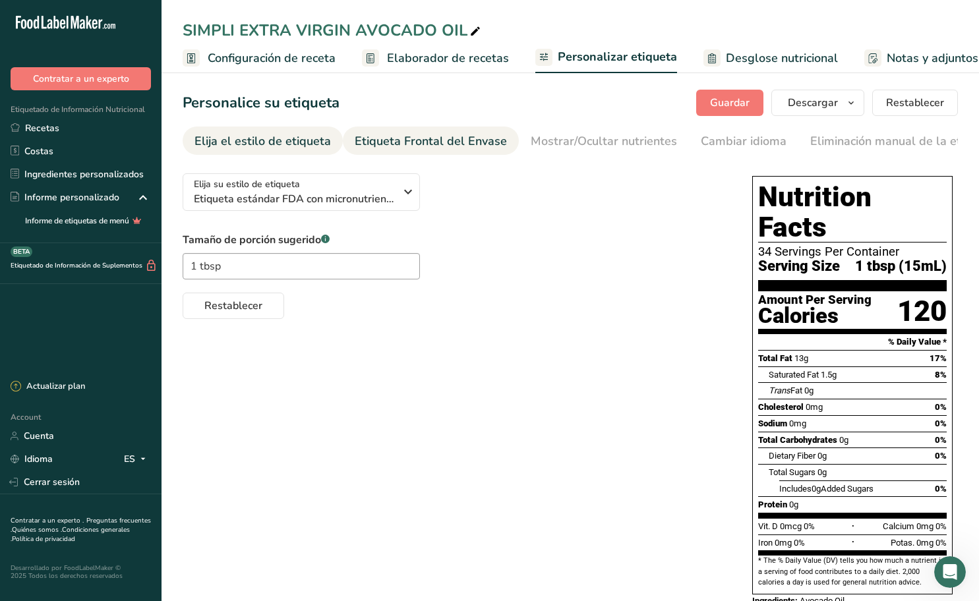
scroll to position [0, 161]
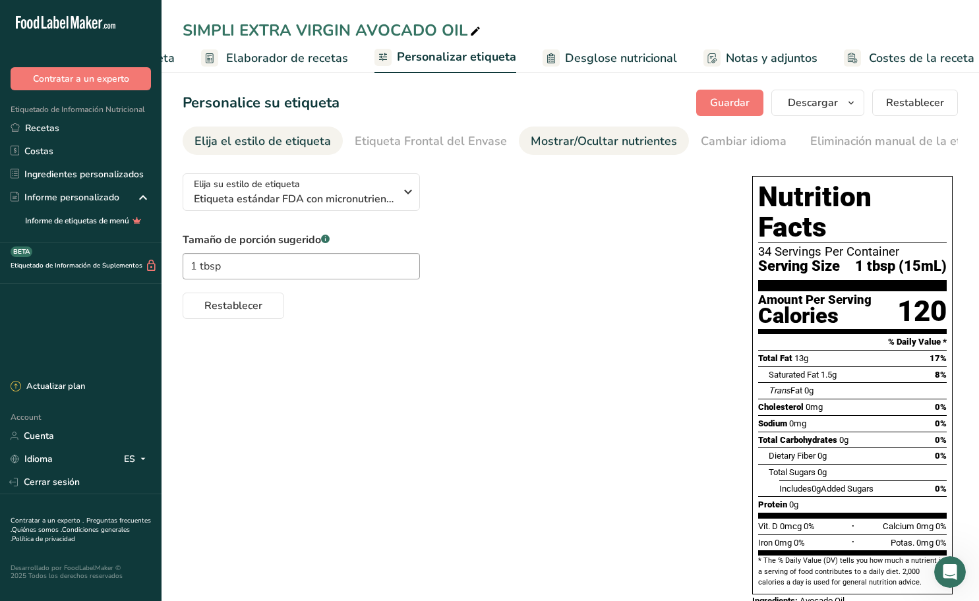
click at [620, 147] on div "Mostrar/Ocultar nutrientes" at bounding box center [604, 141] width 146 height 18
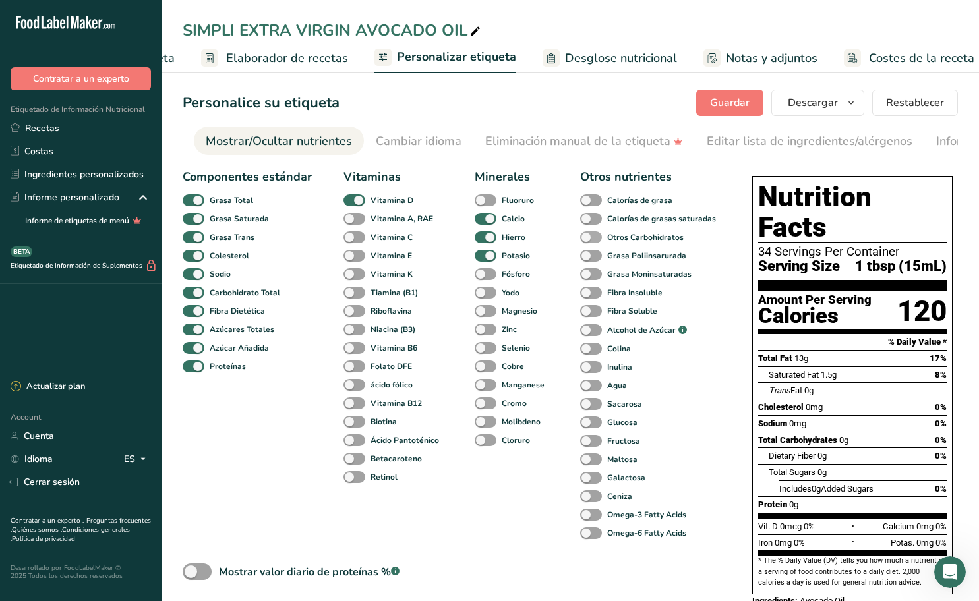
scroll to position [0, 329]
click at [355, 219] on span at bounding box center [354, 219] width 22 height 13
click at [352, 219] on input "Vitamina A, RAE" at bounding box center [347, 218] width 9 height 9
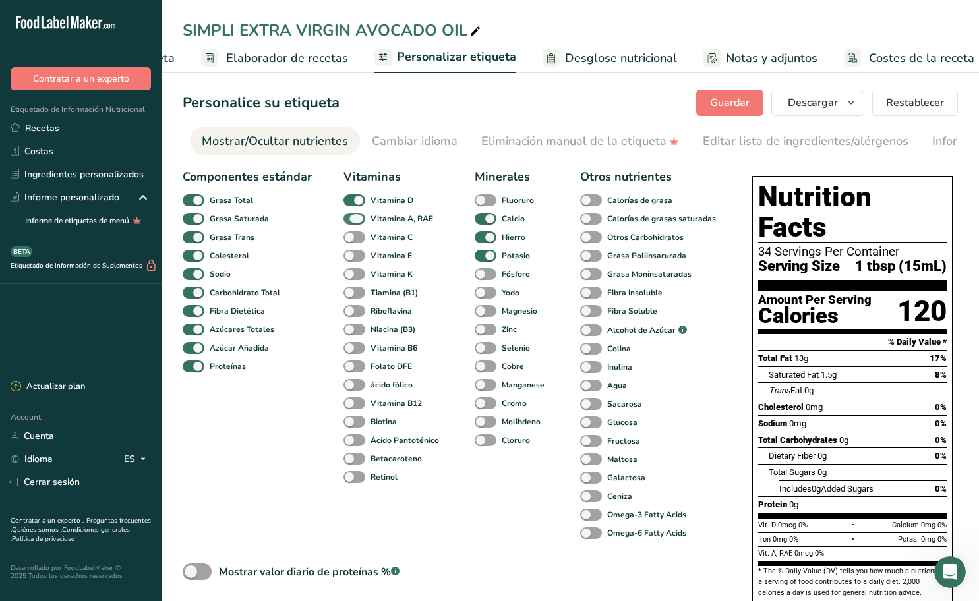
click at [355, 219] on span at bounding box center [354, 219] width 22 height 13
click at [352, 219] on input "Vitamina A, RAE" at bounding box center [347, 218] width 9 height 9
checkbox input "false"
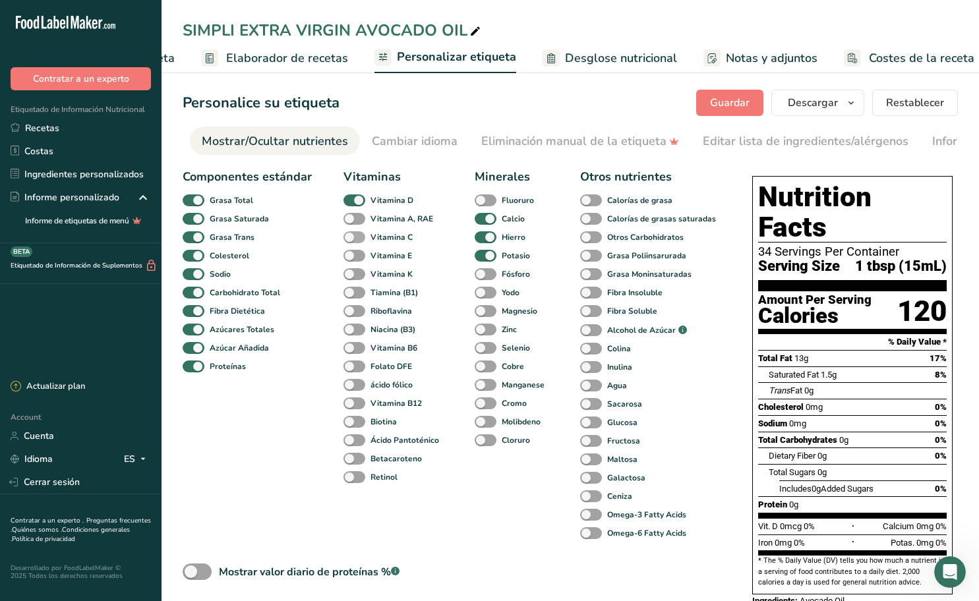
click at [359, 235] on span at bounding box center [354, 237] width 22 height 13
click at [352, 235] on input "Vitamina C" at bounding box center [347, 237] width 9 height 9
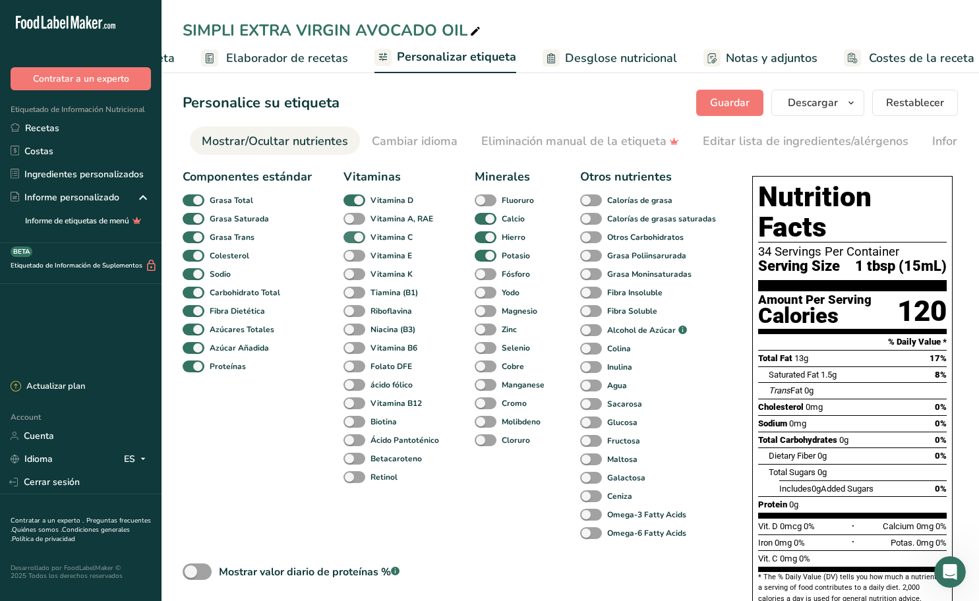
click at [359, 235] on span at bounding box center [354, 237] width 22 height 13
click at [352, 235] on input "Vitamina C" at bounding box center [347, 237] width 9 height 9
checkbox input "false"
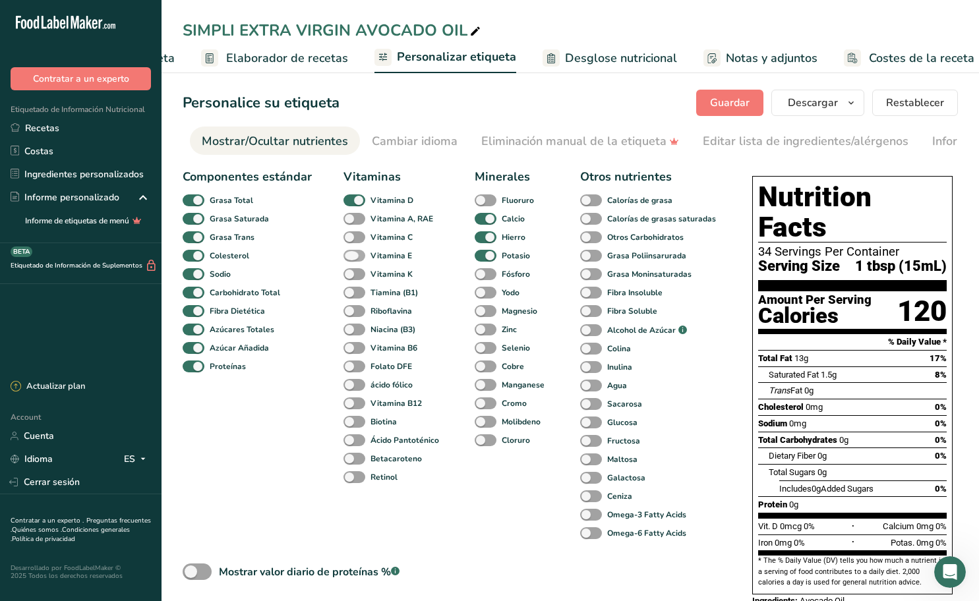
click at [362, 260] on span at bounding box center [354, 256] width 22 height 13
click at [352, 260] on input "Vitamina E" at bounding box center [347, 255] width 9 height 9
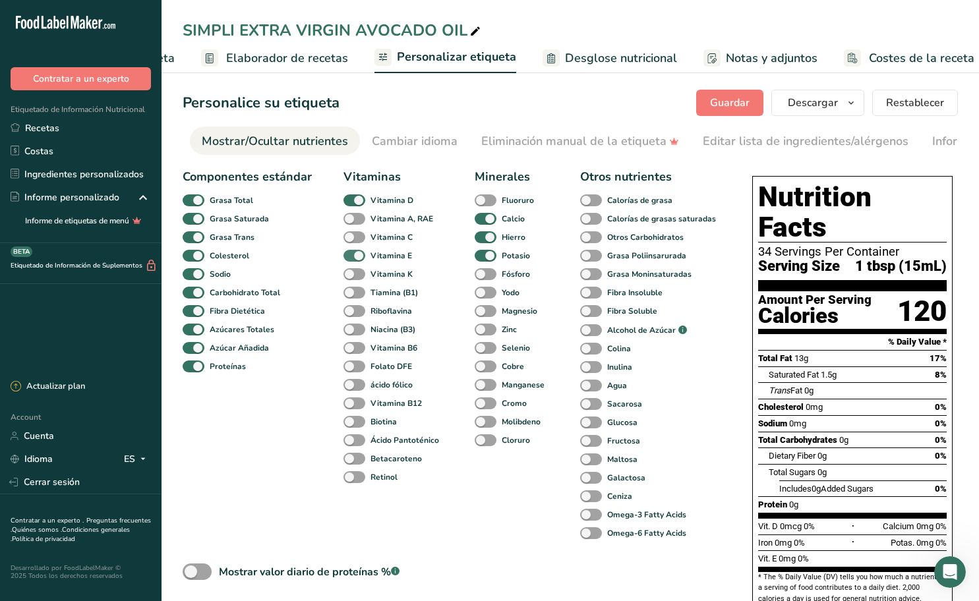
click at [362, 258] on span at bounding box center [354, 256] width 22 height 13
click at [352, 258] on input "Vitamina E" at bounding box center [347, 255] width 9 height 9
checkbox input "false"
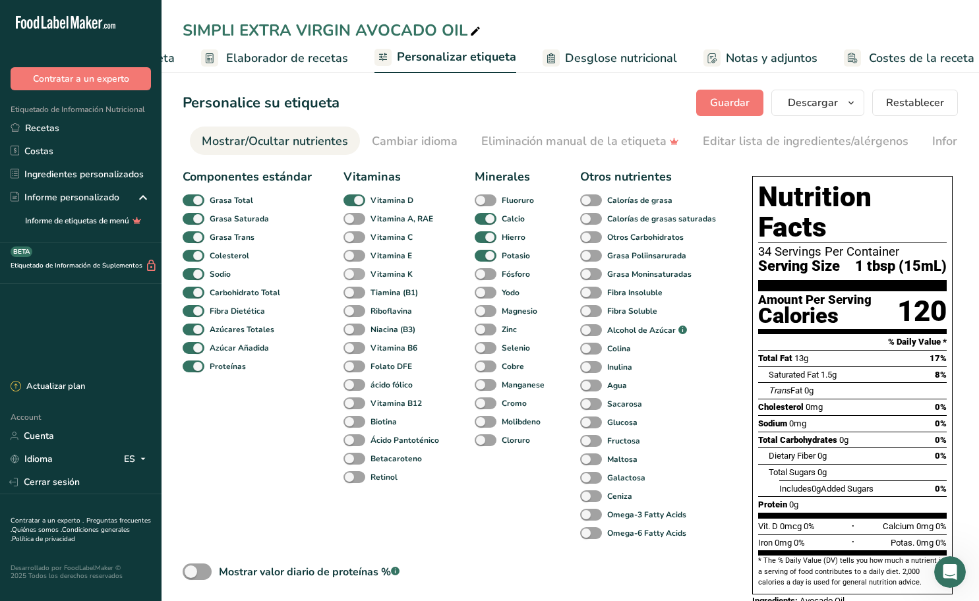
click at [360, 273] on span at bounding box center [354, 274] width 22 height 13
click at [352, 273] on input "Vitamina K" at bounding box center [347, 274] width 9 height 9
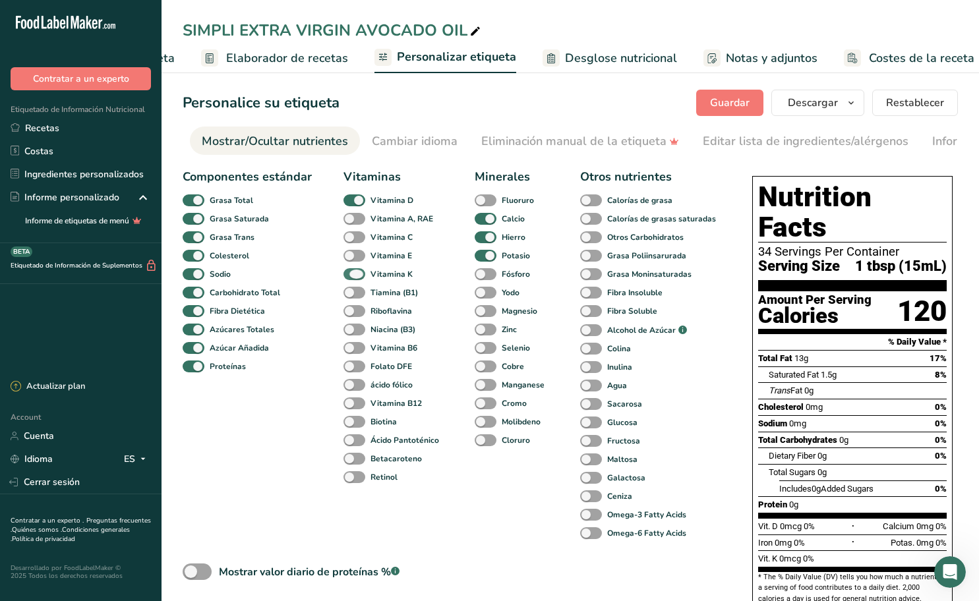
click at [359, 273] on span at bounding box center [354, 274] width 22 height 13
click at [352, 273] on input "Vitamina K" at bounding box center [347, 274] width 9 height 9
checkbox input "false"
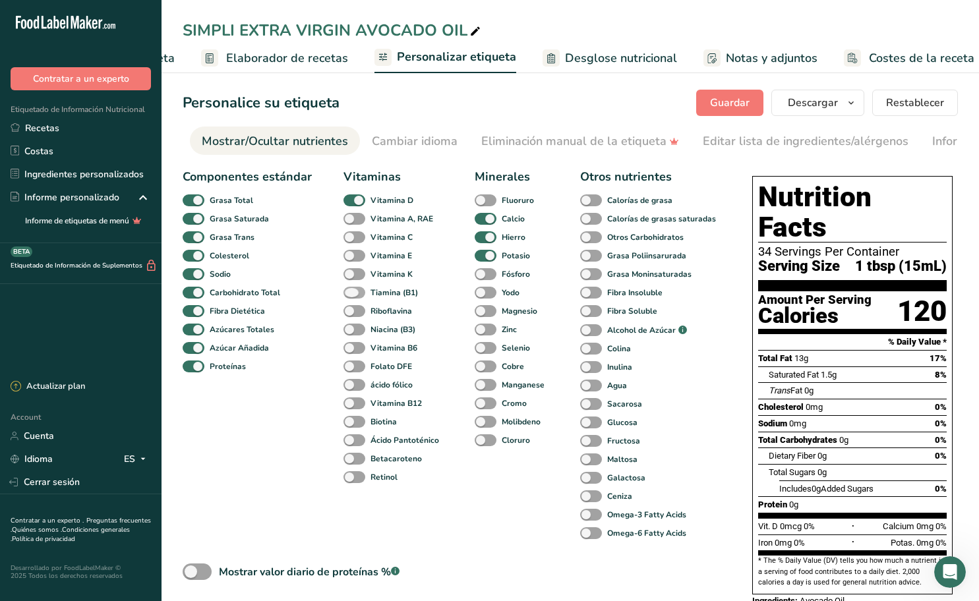
click at [359, 293] on span at bounding box center [354, 293] width 22 height 13
click at [352, 293] on input "Tiamina (B1)" at bounding box center [347, 292] width 9 height 9
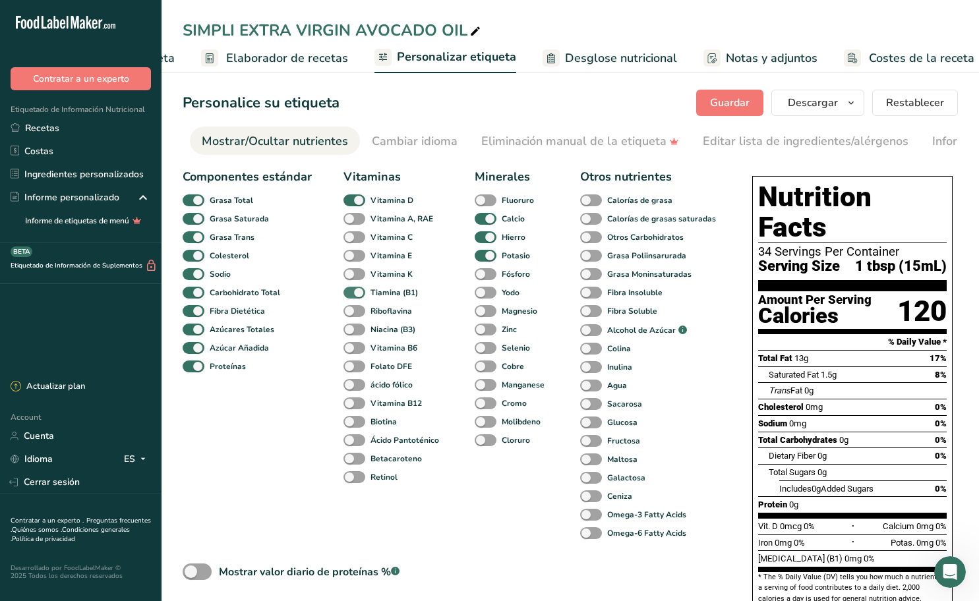
click at [359, 293] on span at bounding box center [354, 293] width 22 height 13
click at [352, 293] on input "Tiamina (B1)" at bounding box center [347, 292] width 9 height 9
checkbox input "false"
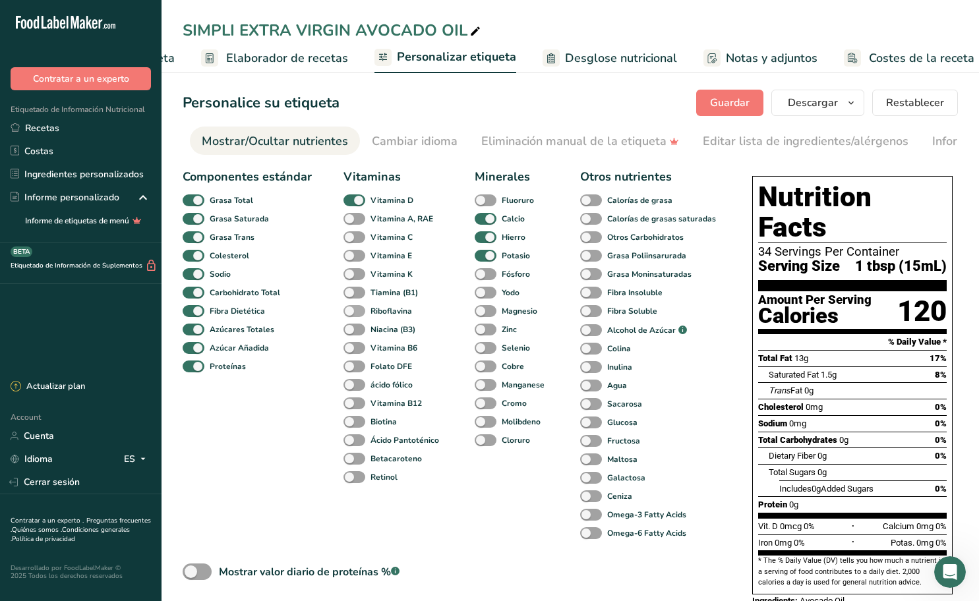
click at [357, 312] on span at bounding box center [354, 311] width 22 height 13
click at [352, 312] on input "Riboflavina" at bounding box center [347, 311] width 9 height 9
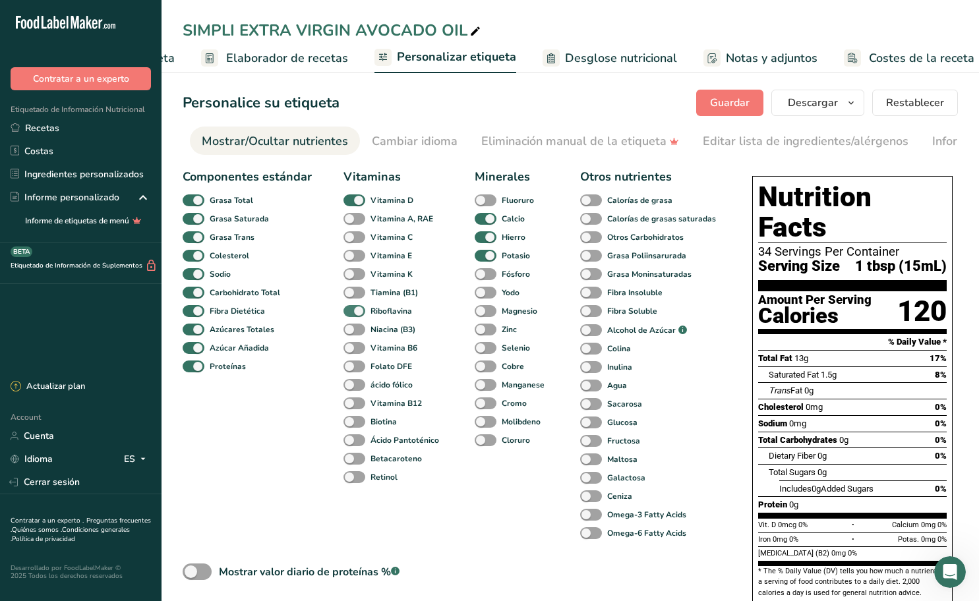
click at [357, 312] on span at bounding box center [354, 311] width 22 height 13
click at [352, 312] on input "Riboflavina" at bounding box center [347, 311] width 9 height 9
checkbox input "false"
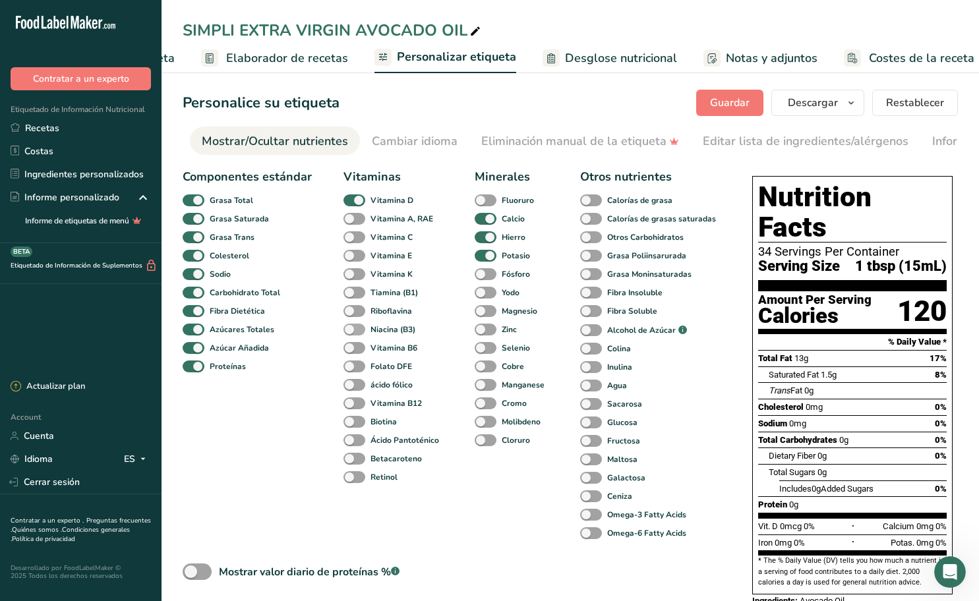
click at [357, 329] on span at bounding box center [354, 330] width 22 height 13
click at [352, 329] on input "Niacina (B3)" at bounding box center [347, 329] width 9 height 9
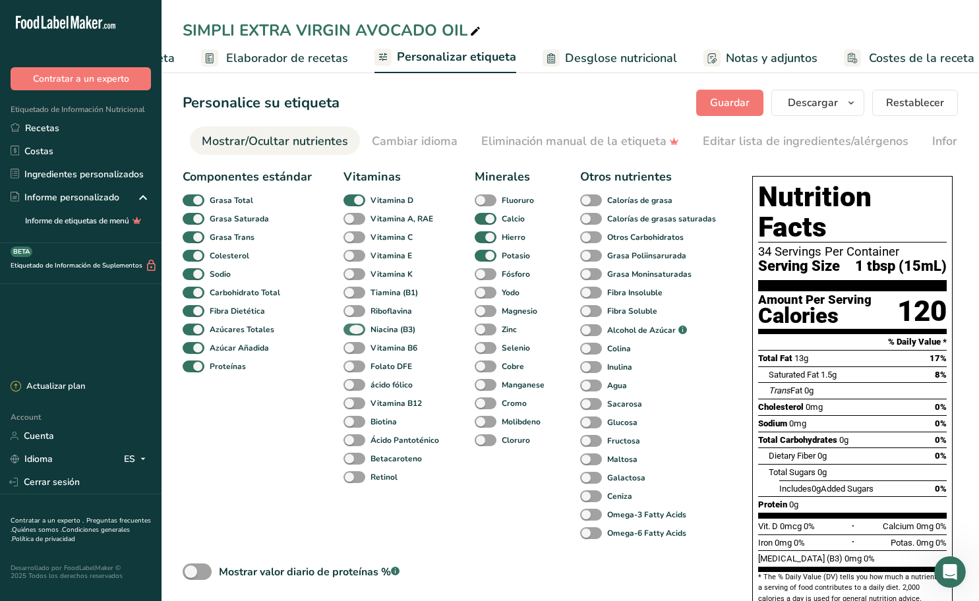
click at [357, 329] on span at bounding box center [354, 330] width 22 height 13
click at [352, 329] on input "Niacina (B3)" at bounding box center [347, 329] width 9 height 9
checkbox input "false"
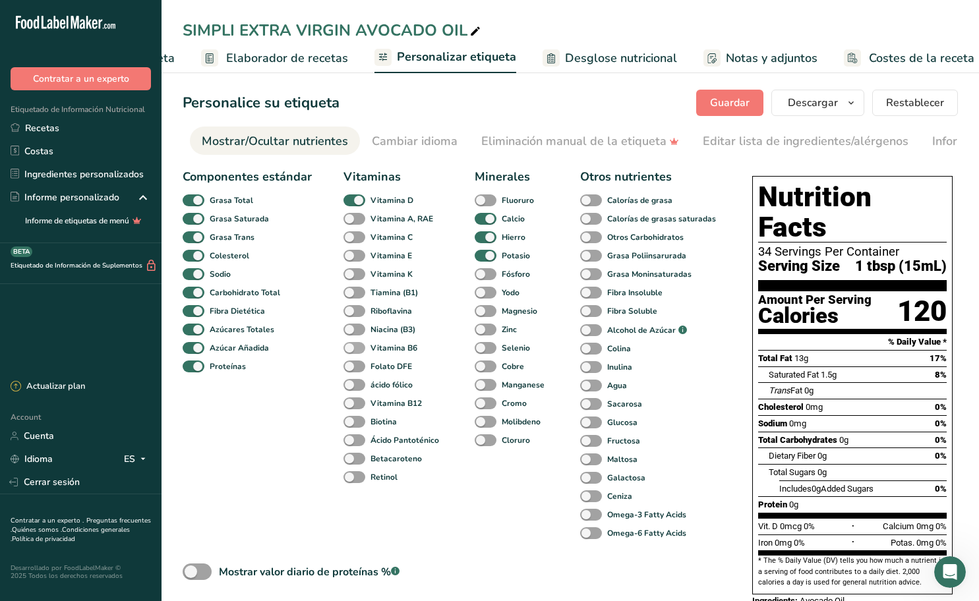
click at [355, 349] on span at bounding box center [354, 348] width 22 height 13
click at [352, 349] on input "Vitamina B6" at bounding box center [347, 347] width 9 height 9
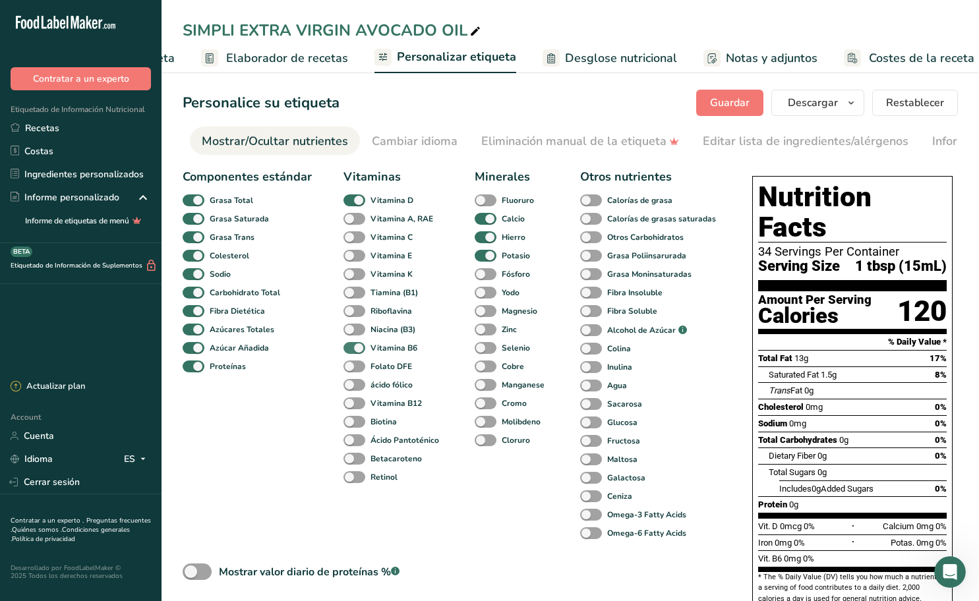
click at [355, 349] on span at bounding box center [354, 348] width 22 height 13
click at [352, 349] on input "Vitamina B6" at bounding box center [347, 347] width 9 height 9
checkbox input "false"
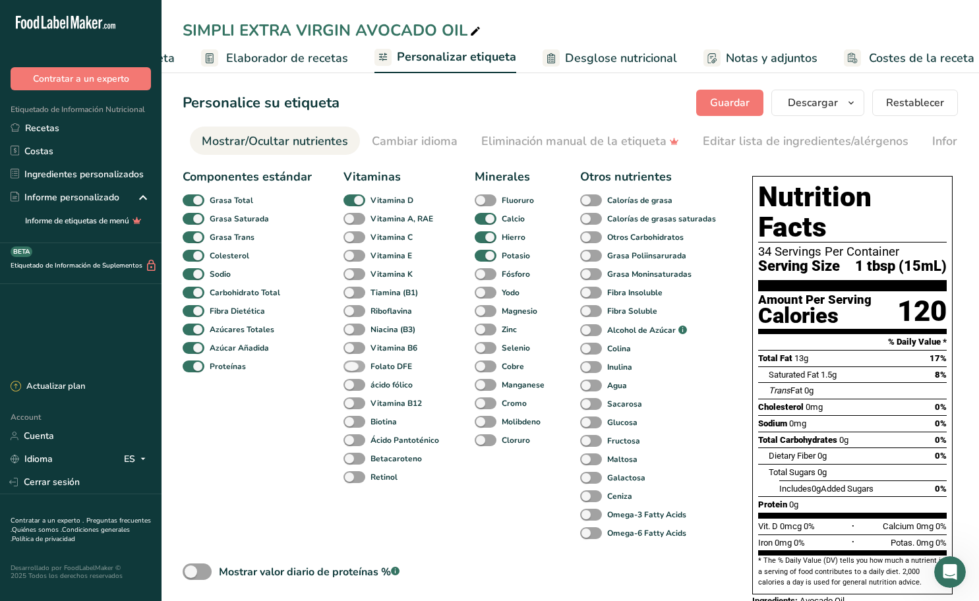
click at [357, 367] on span at bounding box center [354, 367] width 22 height 13
click at [352, 367] on input "Folato DFE" at bounding box center [347, 366] width 9 height 9
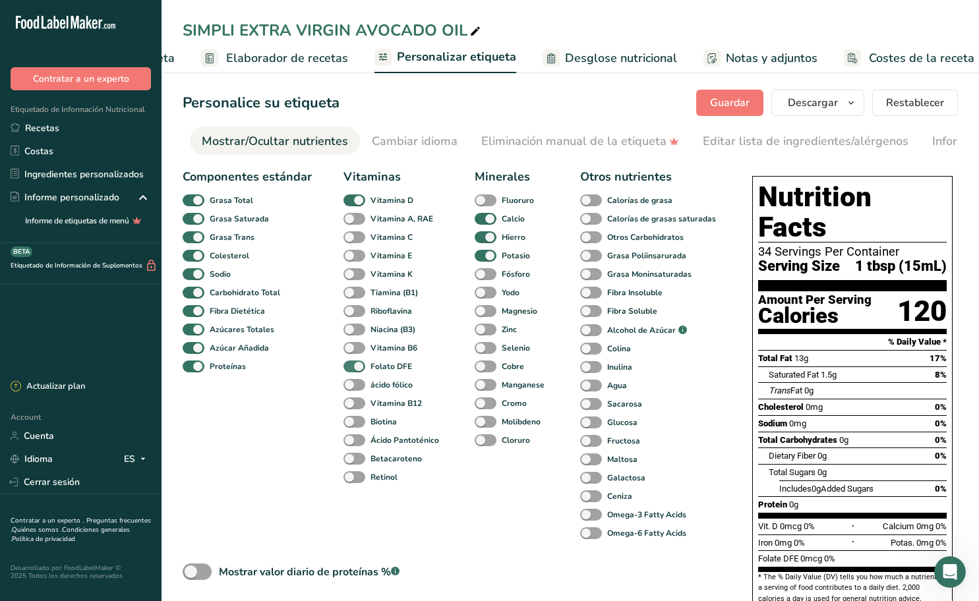
click at [357, 367] on span at bounding box center [354, 367] width 22 height 13
click at [352, 367] on input "Folato DFE" at bounding box center [347, 366] width 9 height 9
checkbox input "false"
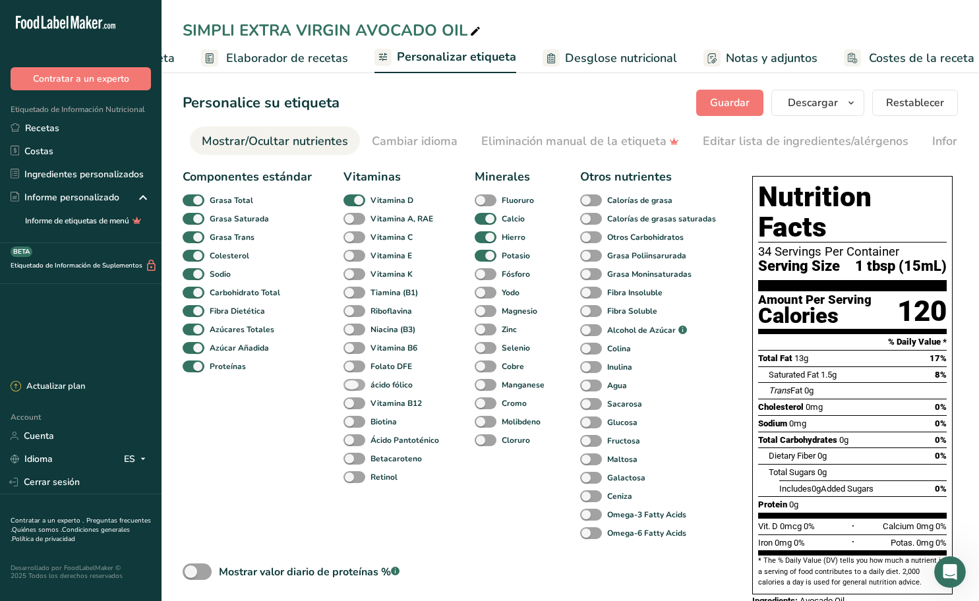
click at [358, 385] on span at bounding box center [354, 385] width 22 height 13
click at [352, 385] on input "ácido fólico" at bounding box center [347, 384] width 9 height 9
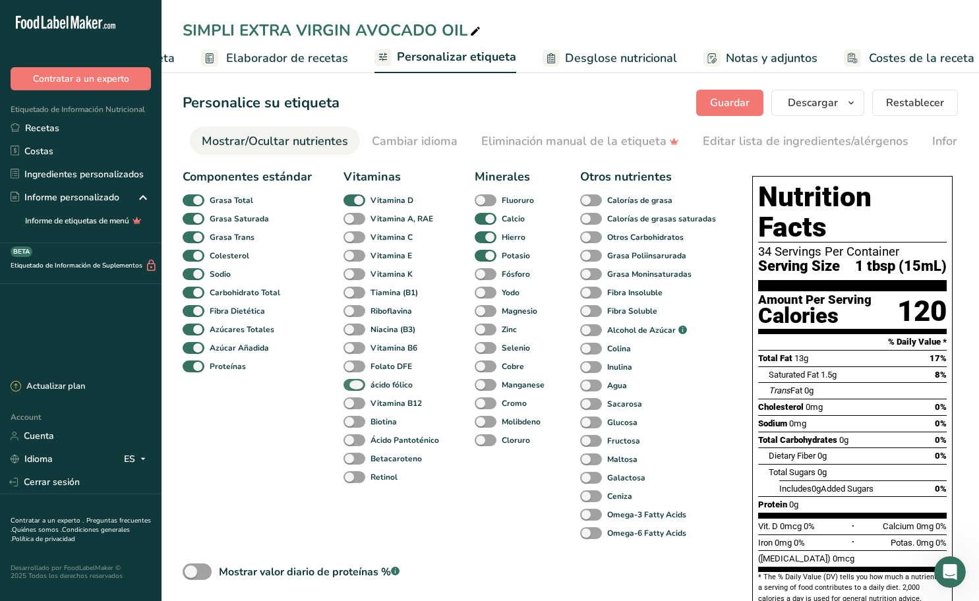
click at [358, 385] on span at bounding box center [354, 385] width 22 height 13
click at [352, 385] on input "ácido fólico" at bounding box center [347, 384] width 9 height 9
checkbox input "false"
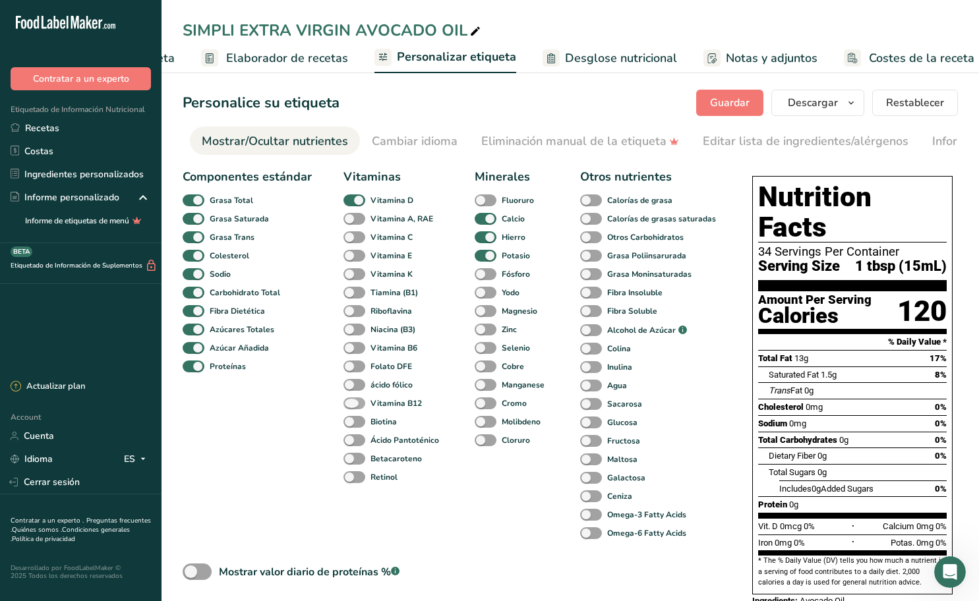
click at [359, 401] on span at bounding box center [354, 403] width 22 height 13
click at [352, 401] on input "Vitamina B12" at bounding box center [347, 403] width 9 height 9
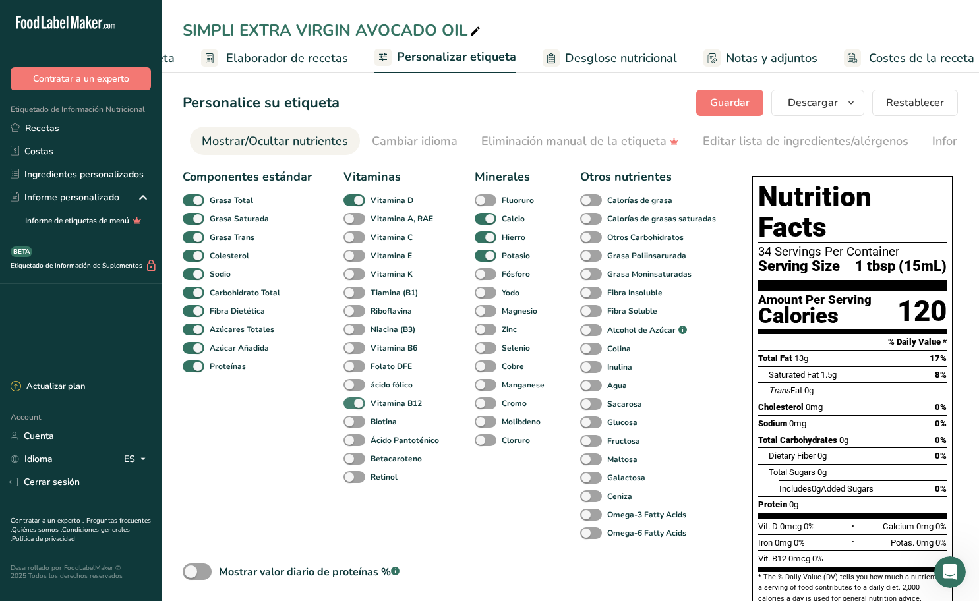
click at [359, 401] on span at bounding box center [354, 403] width 22 height 13
click at [352, 401] on input "Vitamina B12" at bounding box center [347, 403] width 9 height 9
checkbox input "false"
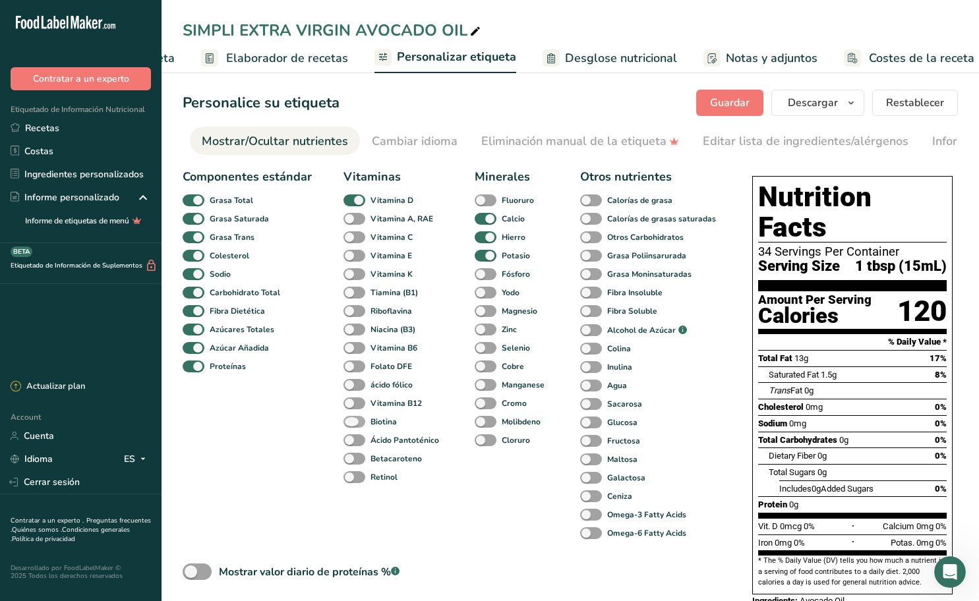
click at [363, 426] on span at bounding box center [354, 422] width 22 height 13
click at [352, 426] on input "Biotina" at bounding box center [347, 421] width 9 height 9
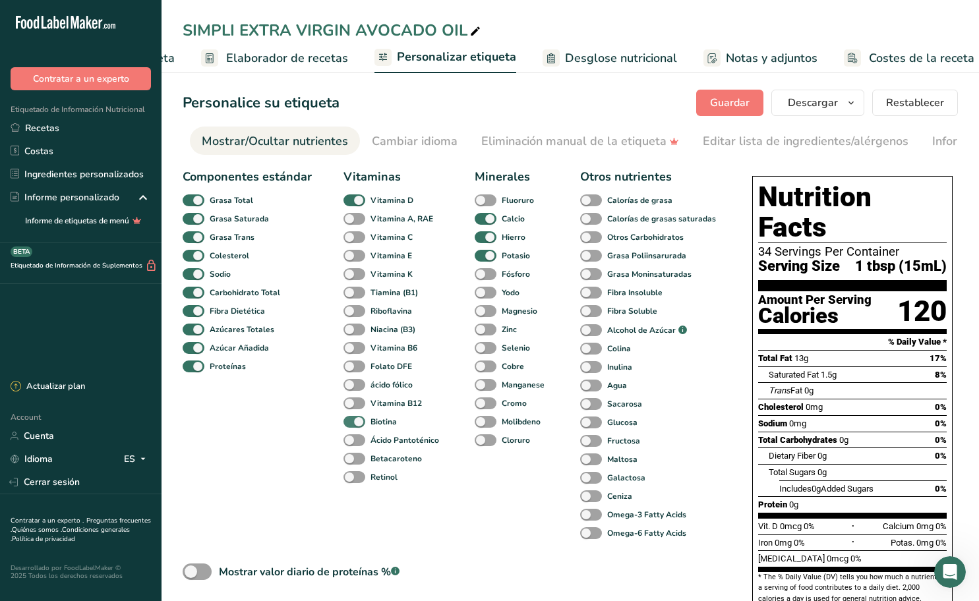
click at [363, 426] on span at bounding box center [354, 422] width 22 height 13
click at [352, 426] on input "Biotina" at bounding box center [347, 421] width 9 height 9
checkbox input "false"
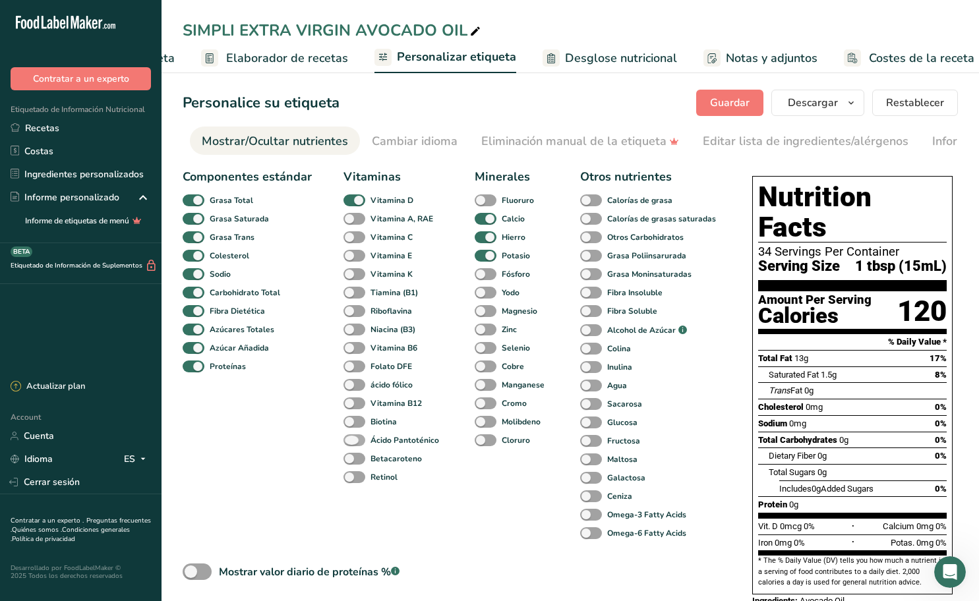
click at [362, 442] on span at bounding box center [354, 440] width 22 height 13
click at [352, 442] on input "Ácido Pantoténico" at bounding box center [347, 440] width 9 height 9
click at [362, 442] on span at bounding box center [354, 440] width 22 height 13
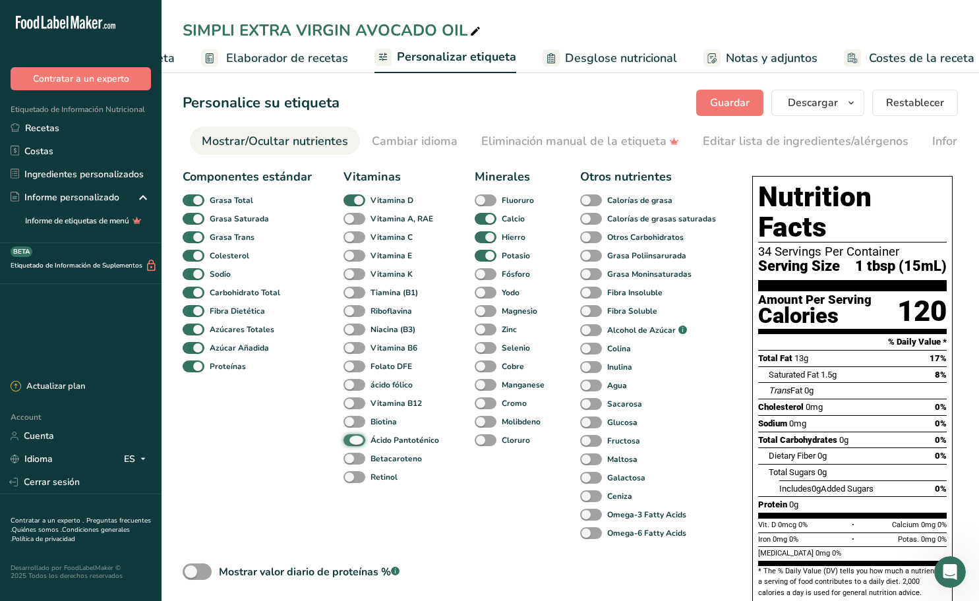
click at [352, 442] on input "Ácido Pantoténico" at bounding box center [347, 440] width 9 height 9
checkbox input "false"
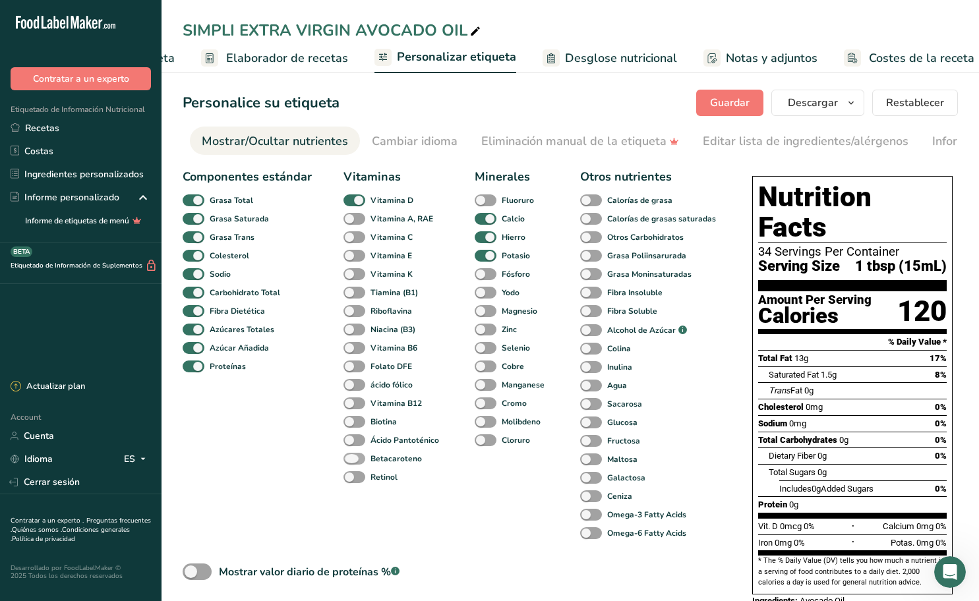
click at [358, 461] on span at bounding box center [354, 459] width 22 height 13
click at [352, 461] on input "Betacaroteno" at bounding box center [347, 458] width 9 height 9
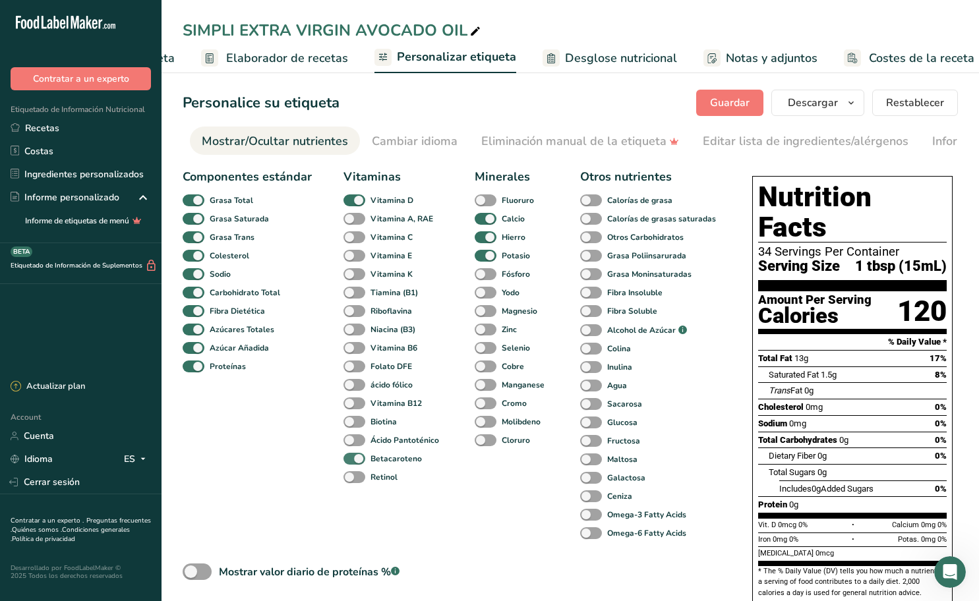
click at [358, 461] on span at bounding box center [354, 459] width 22 height 13
click at [352, 461] on input "Betacaroteno" at bounding box center [347, 458] width 9 height 9
checkbox input "false"
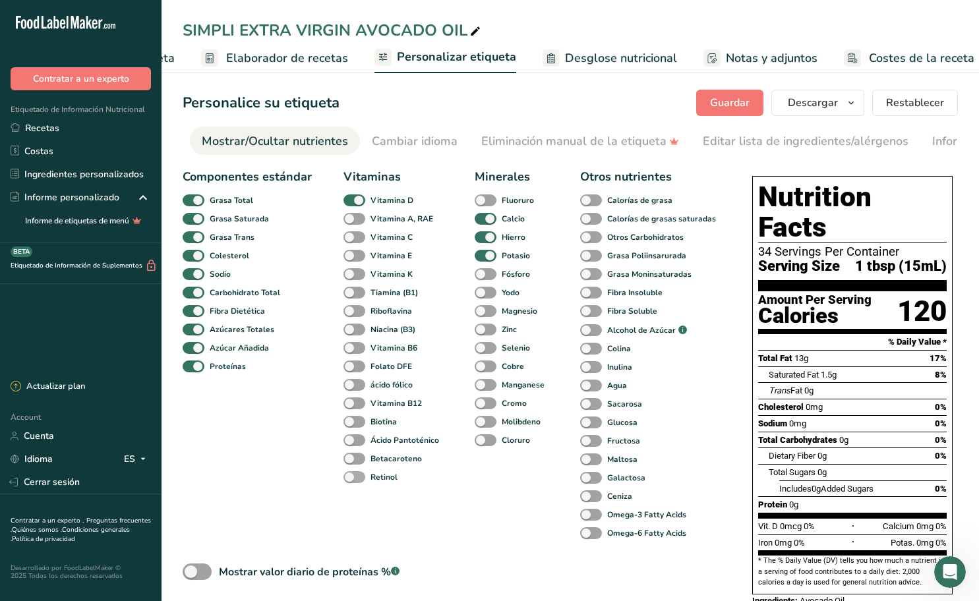
click at [355, 477] on span at bounding box center [354, 477] width 22 height 13
click at [352, 477] on input "Retinol" at bounding box center [347, 477] width 9 height 9
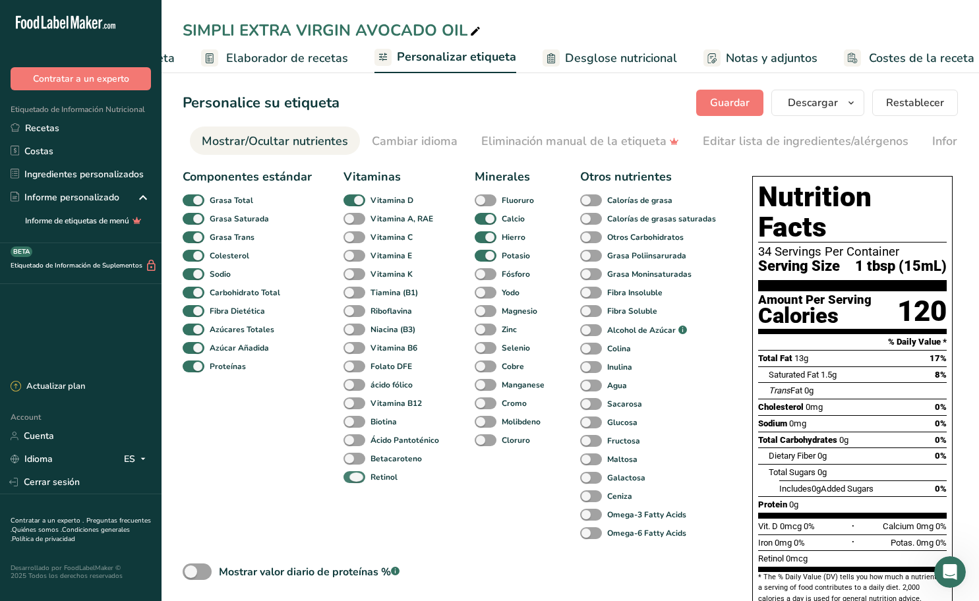
click at [355, 475] on span at bounding box center [354, 477] width 22 height 13
click at [352, 475] on input "Retinol" at bounding box center [347, 477] width 9 height 9
checkbox input "false"
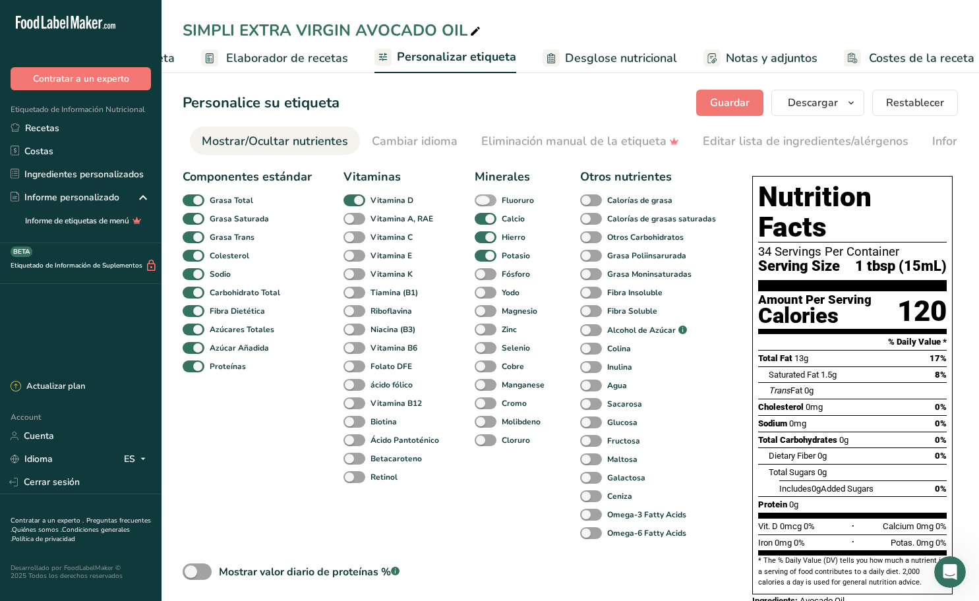
click at [490, 206] on span at bounding box center [486, 200] width 22 height 13
click at [483, 204] on input "Fluoruro" at bounding box center [479, 200] width 9 height 9
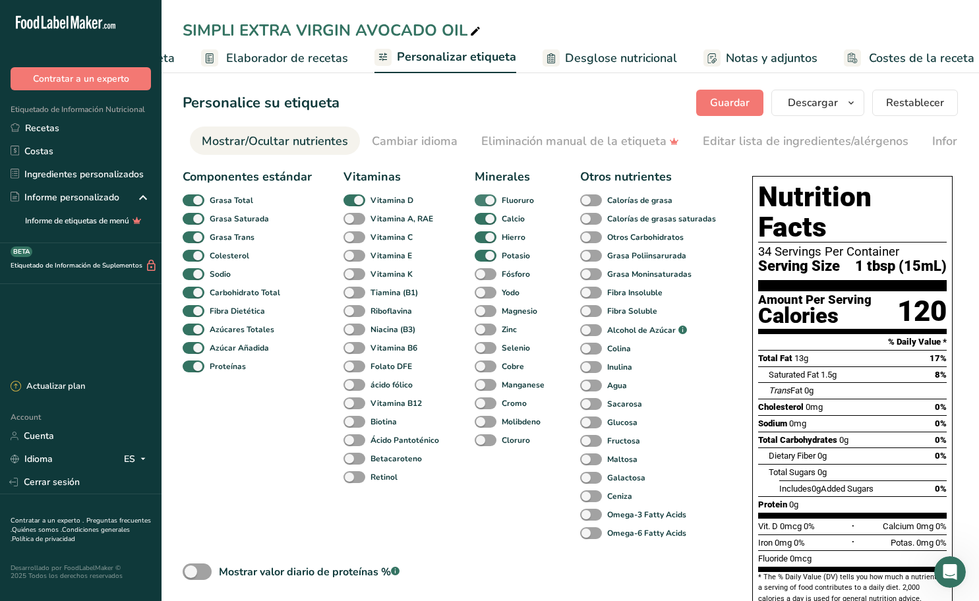
click at [490, 206] on span at bounding box center [486, 200] width 22 height 13
click at [483, 204] on input "Fluoruro" at bounding box center [479, 200] width 9 height 9
checkbox input "false"
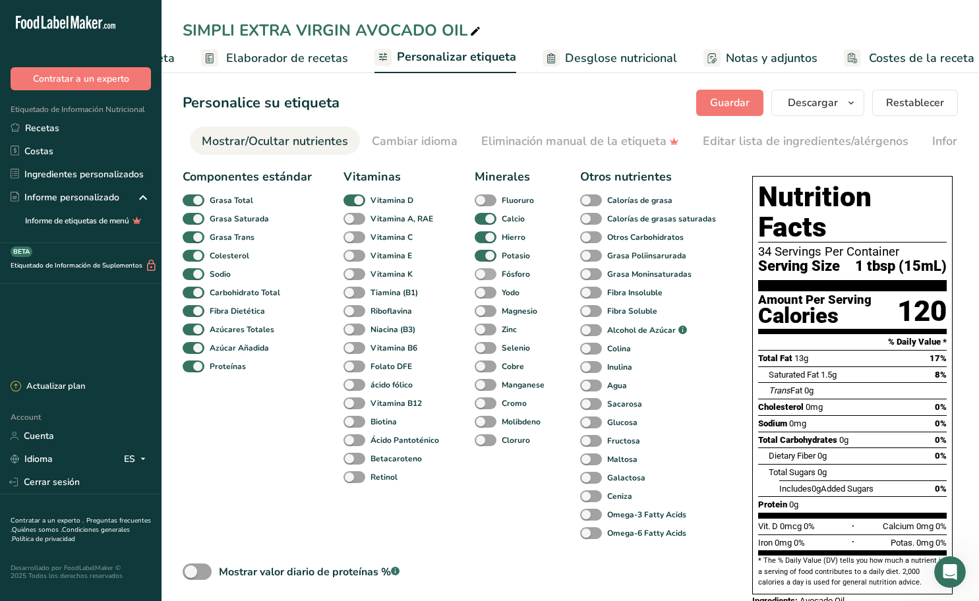
click at [490, 276] on span at bounding box center [486, 274] width 22 height 13
click at [483, 276] on input "Fósforo" at bounding box center [479, 274] width 9 height 9
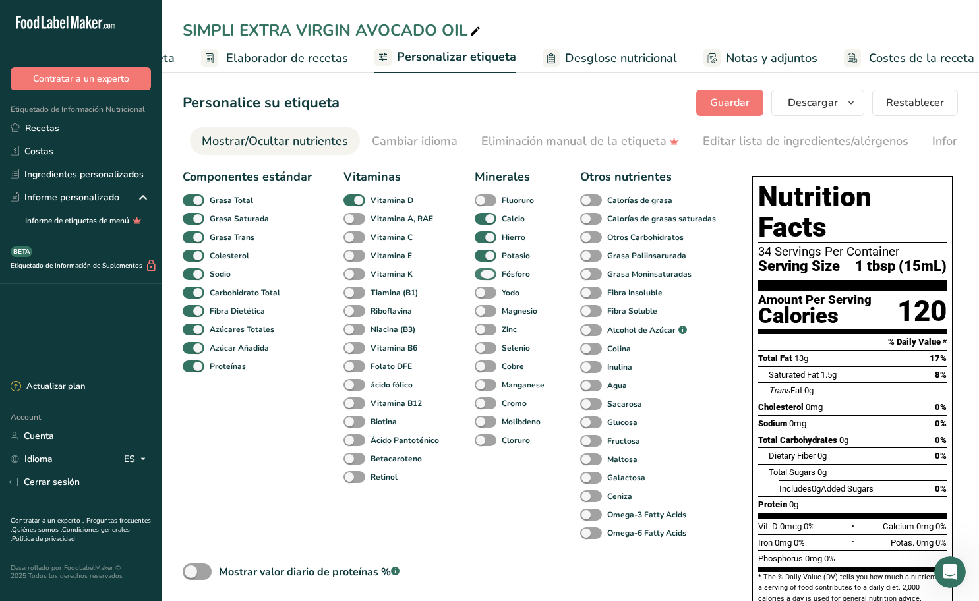
click at [490, 276] on span at bounding box center [486, 274] width 22 height 13
click at [483, 276] on input "Fósforo" at bounding box center [479, 274] width 9 height 9
checkbox input "false"
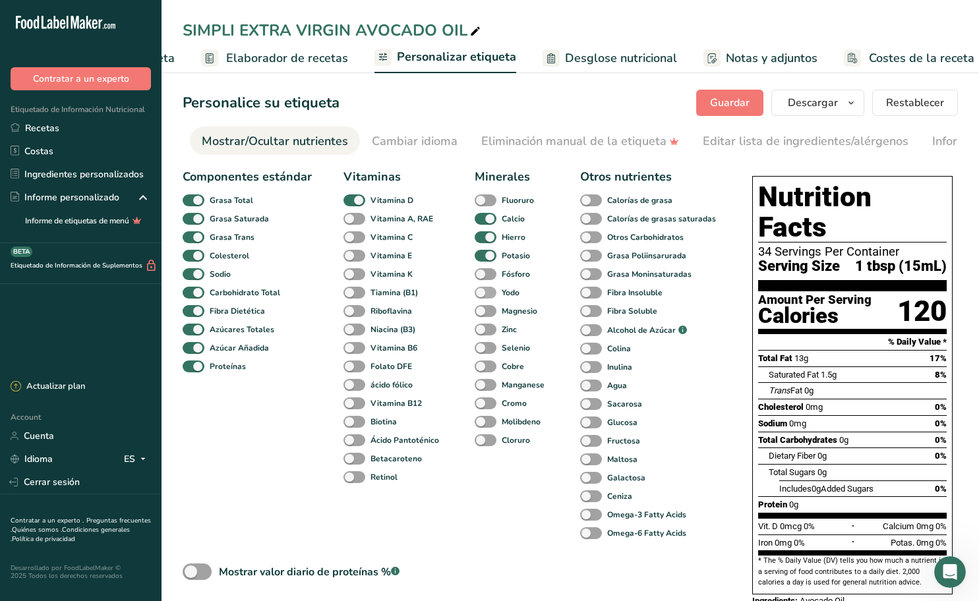
click at [490, 294] on span at bounding box center [486, 293] width 22 height 13
click at [483, 294] on input "Yodo" at bounding box center [479, 292] width 9 height 9
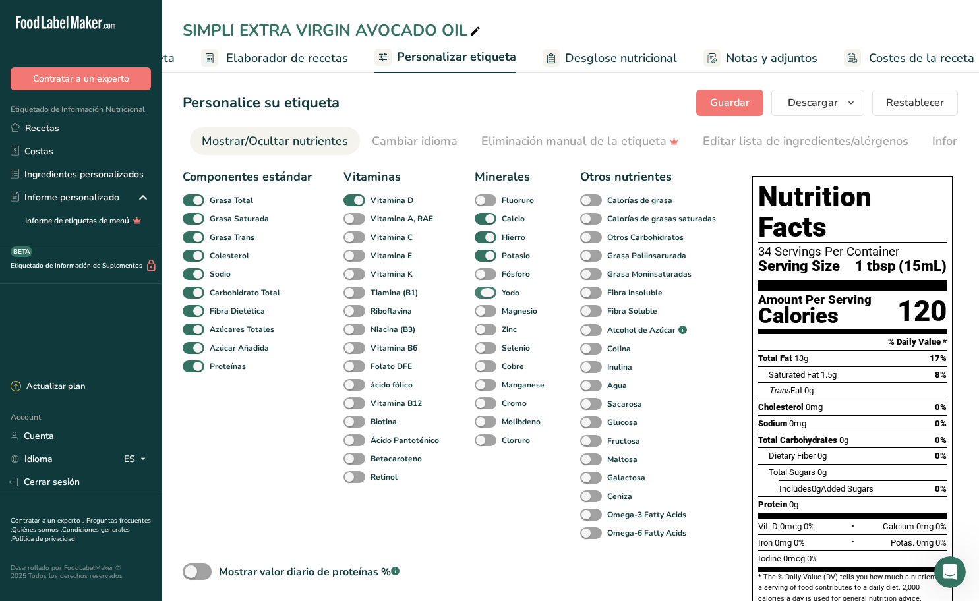
click at [490, 294] on span at bounding box center [486, 293] width 22 height 13
click at [483, 294] on input "Yodo" at bounding box center [479, 292] width 9 height 9
checkbox input "false"
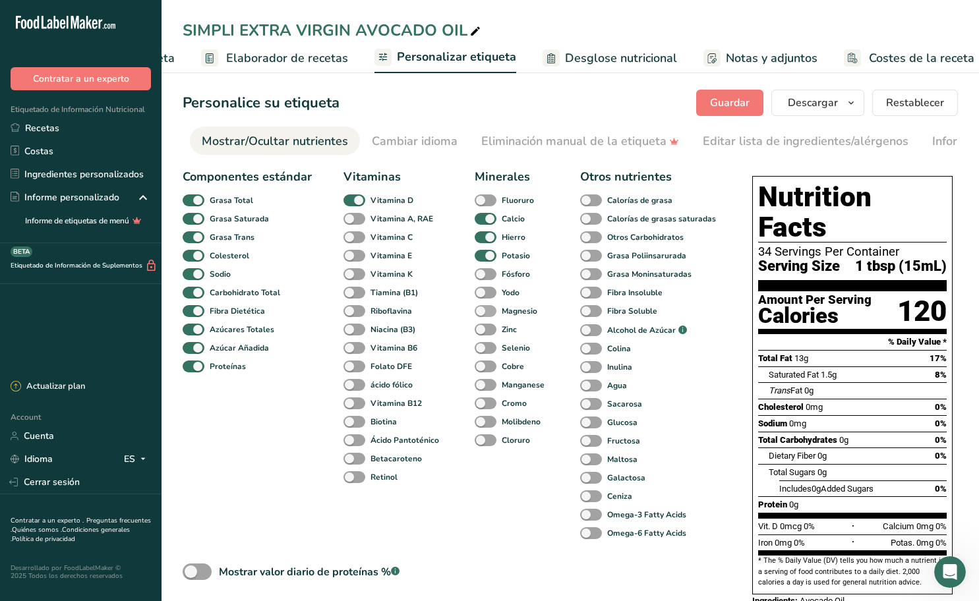
click at [488, 314] on span at bounding box center [486, 311] width 22 height 13
click at [483, 314] on input "Magnesio" at bounding box center [479, 311] width 9 height 9
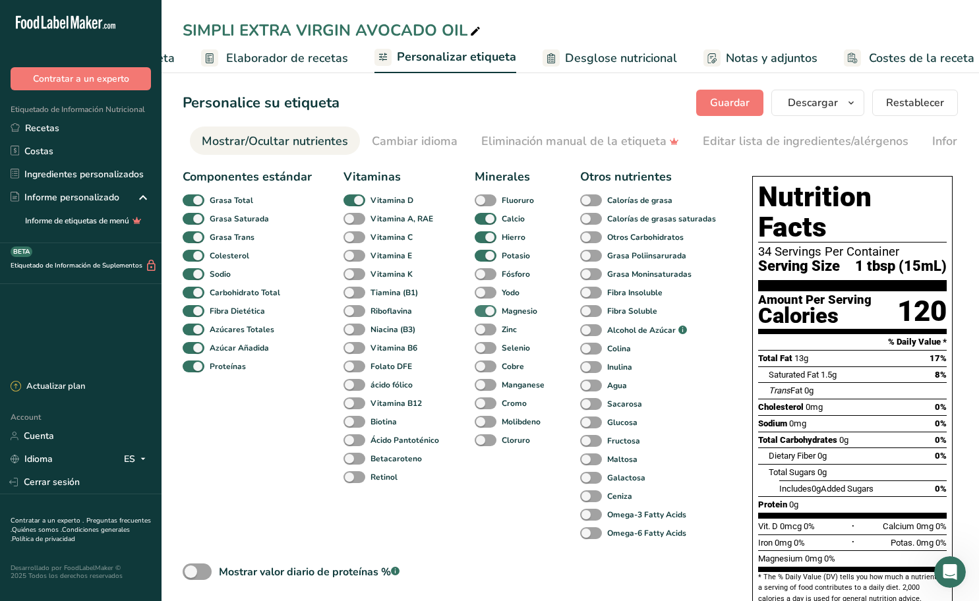
click at [488, 314] on span at bounding box center [486, 311] width 22 height 13
click at [483, 314] on input "Magnesio" at bounding box center [479, 311] width 9 height 9
checkbox input "false"
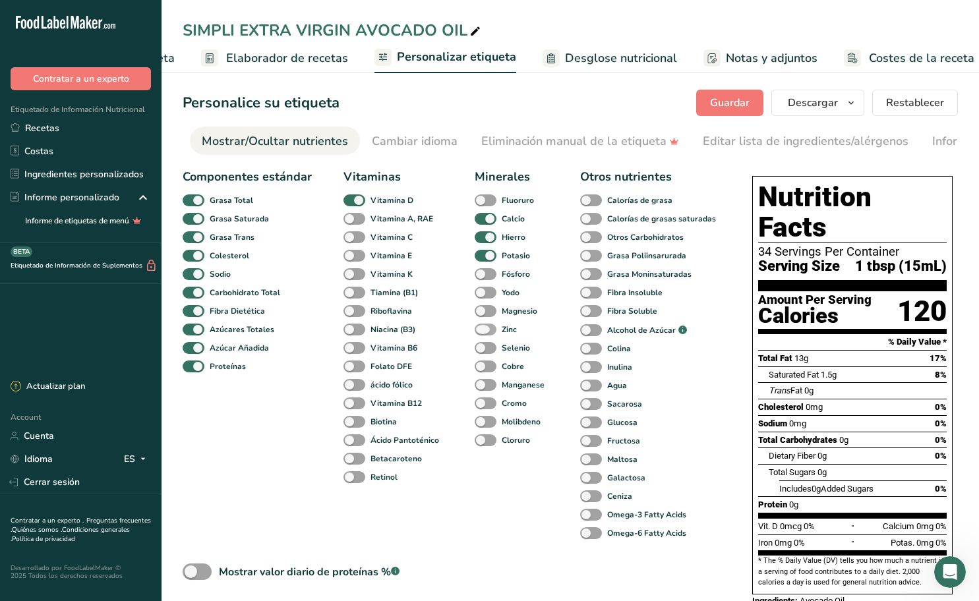
click at [490, 334] on span at bounding box center [486, 330] width 22 height 13
click at [483, 334] on input "Zinc" at bounding box center [479, 329] width 9 height 9
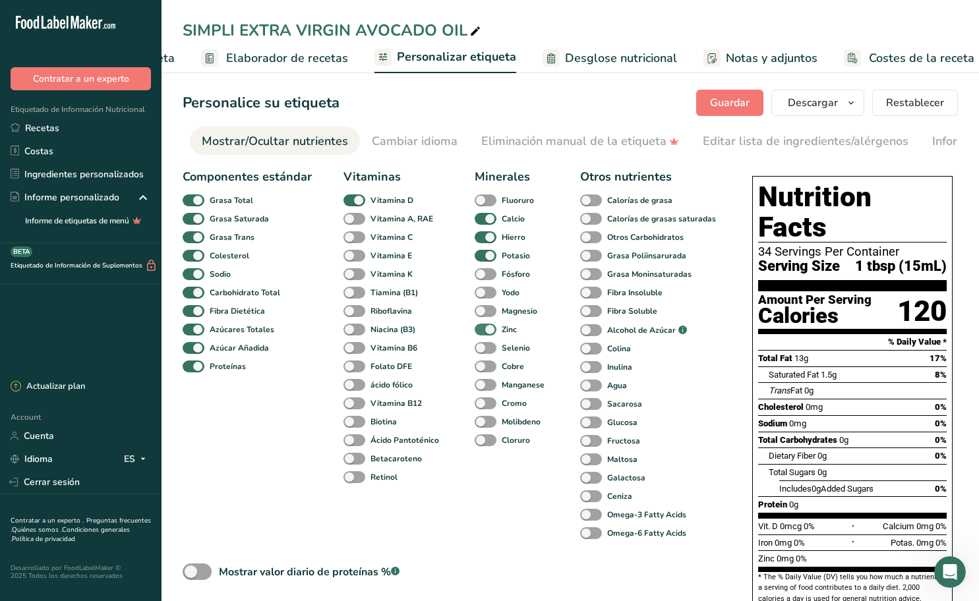
click at [490, 334] on span at bounding box center [486, 330] width 22 height 13
click at [483, 334] on input "Zinc" at bounding box center [479, 329] width 9 height 9
checkbox input "false"
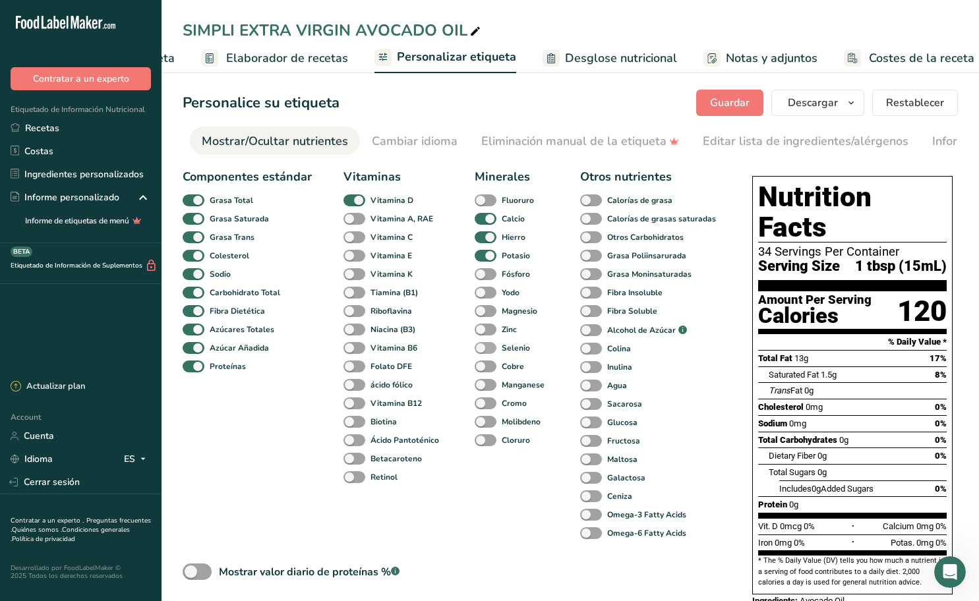
click at [490, 348] on span at bounding box center [486, 348] width 22 height 13
click at [483, 348] on input "Selenio" at bounding box center [479, 347] width 9 height 9
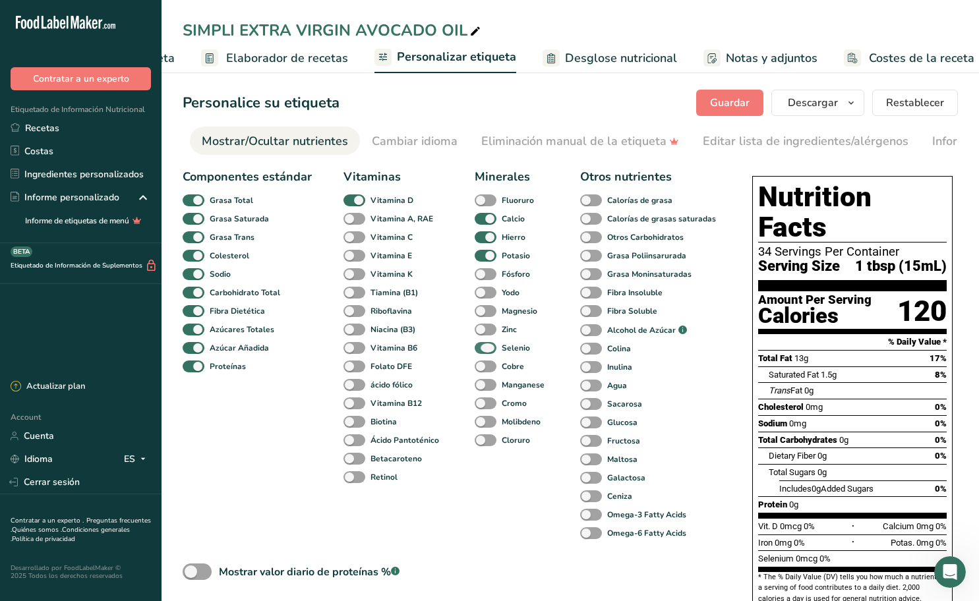
click at [490, 348] on span at bounding box center [486, 348] width 22 height 13
click at [483, 348] on input "Selenio" at bounding box center [479, 347] width 9 height 9
checkbox input "false"
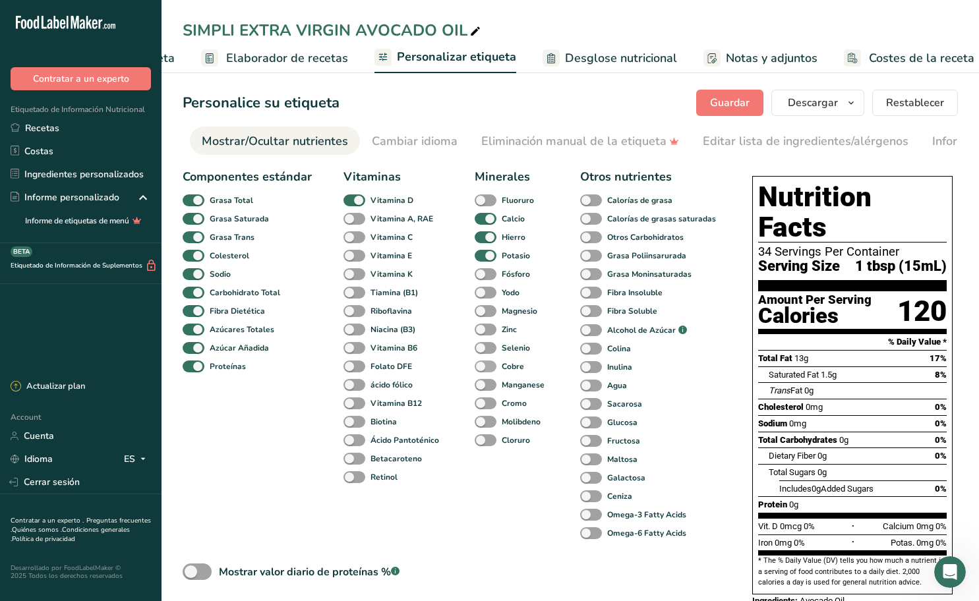
click at [489, 367] on span at bounding box center [486, 367] width 22 height 13
click at [483, 367] on input "Cobre" at bounding box center [479, 366] width 9 height 9
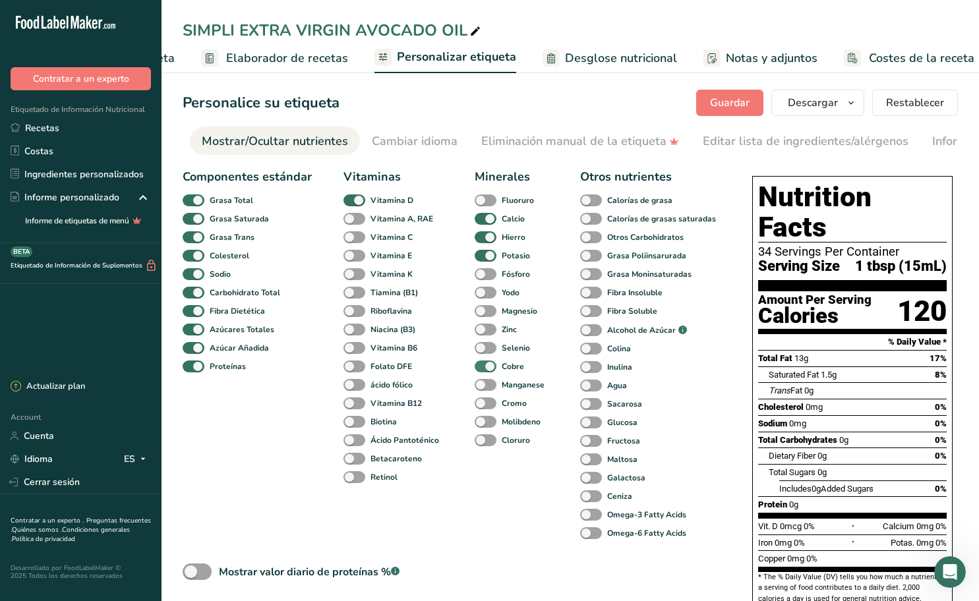
click at [489, 367] on span at bounding box center [486, 367] width 22 height 13
click at [483, 367] on input "Cobre" at bounding box center [479, 366] width 9 height 9
checkbox input "false"
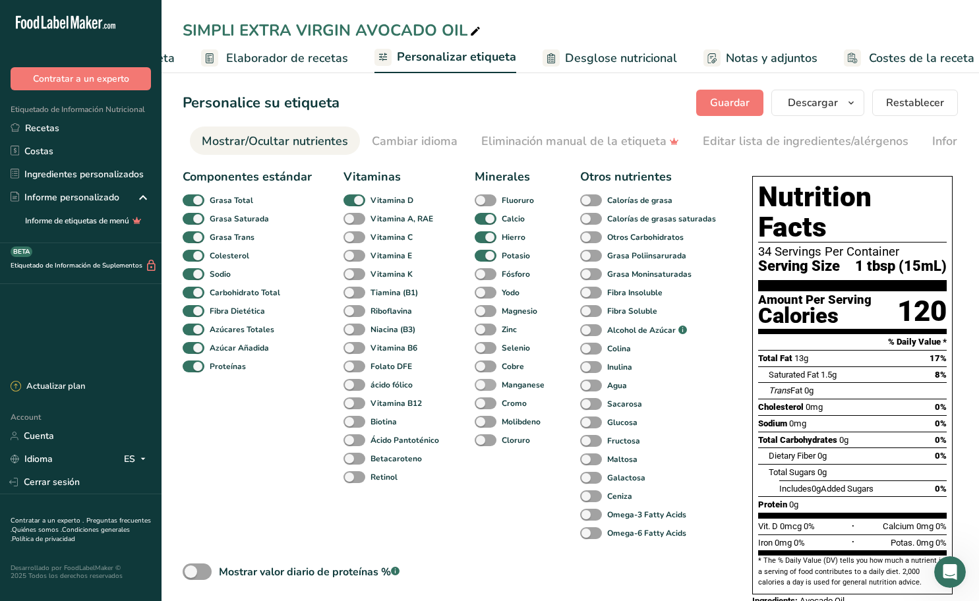
click at [487, 385] on span at bounding box center [486, 385] width 22 height 13
click at [483, 385] on input "Manganese" at bounding box center [479, 384] width 9 height 9
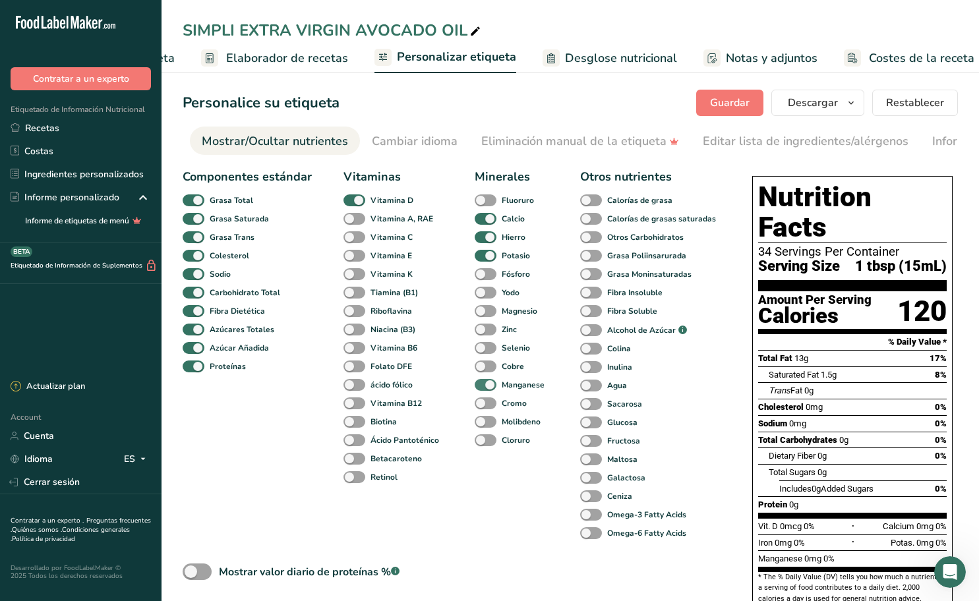
click at [485, 388] on span at bounding box center [486, 385] width 22 height 13
click at [483, 388] on input "Manganese" at bounding box center [479, 384] width 9 height 9
checkbox input "false"
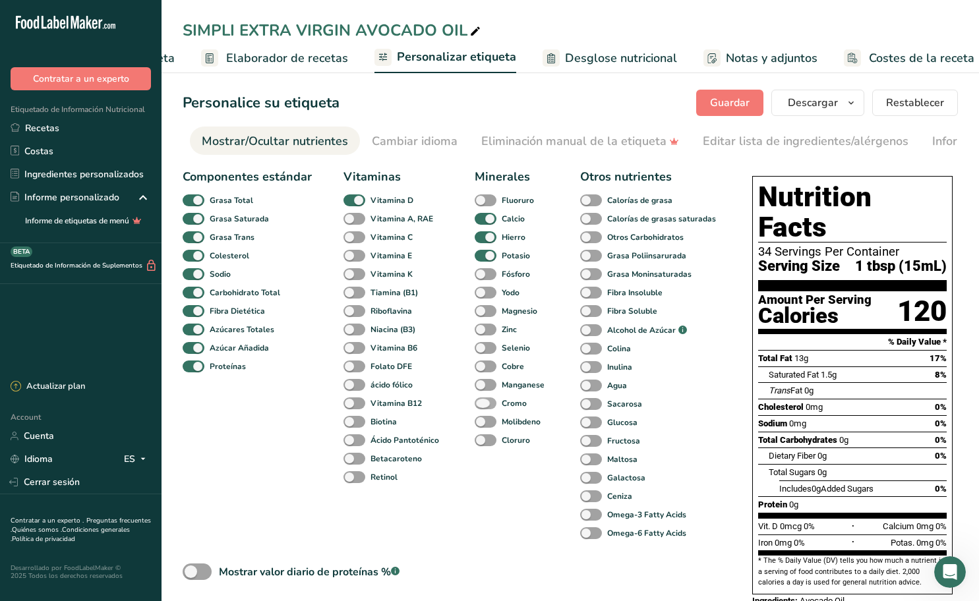
click at [485, 405] on span at bounding box center [486, 403] width 22 height 13
click at [483, 405] on input "Cromo" at bounding box center [479, 403] width 9 height 9
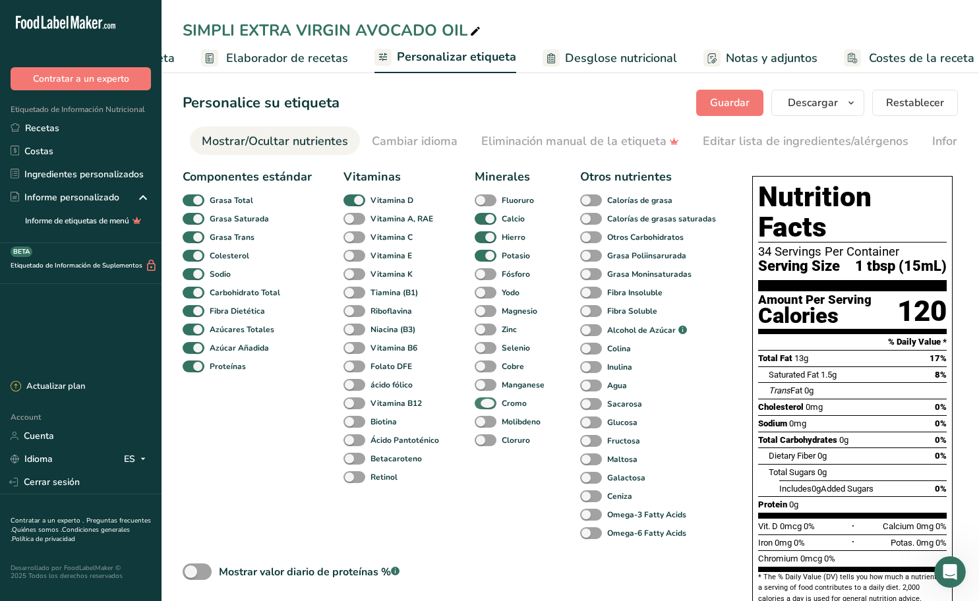
click at [485, 405] on span at bounding box center [486, 403] width 22 height 13
click at [483, 405] on input "Cromo" at bounding box center [479, 403] width 9 height 9
checkbox input "false"
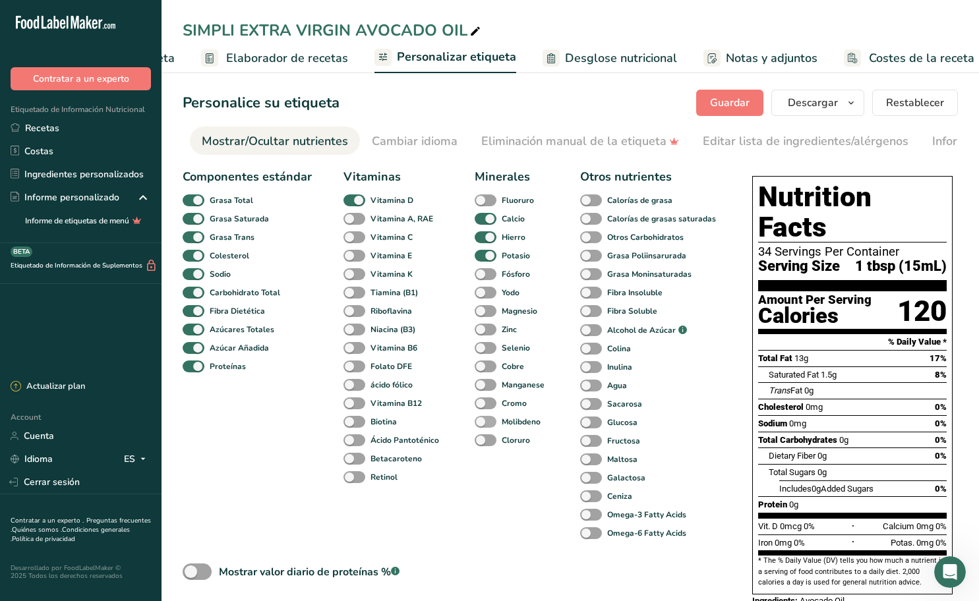
click at [486, 422] on span at bounding box center [486, 422] width 22 height 13
click at [483, 422] on input "Molibdeno" at bounding box center [479, 421] width 9 height 9
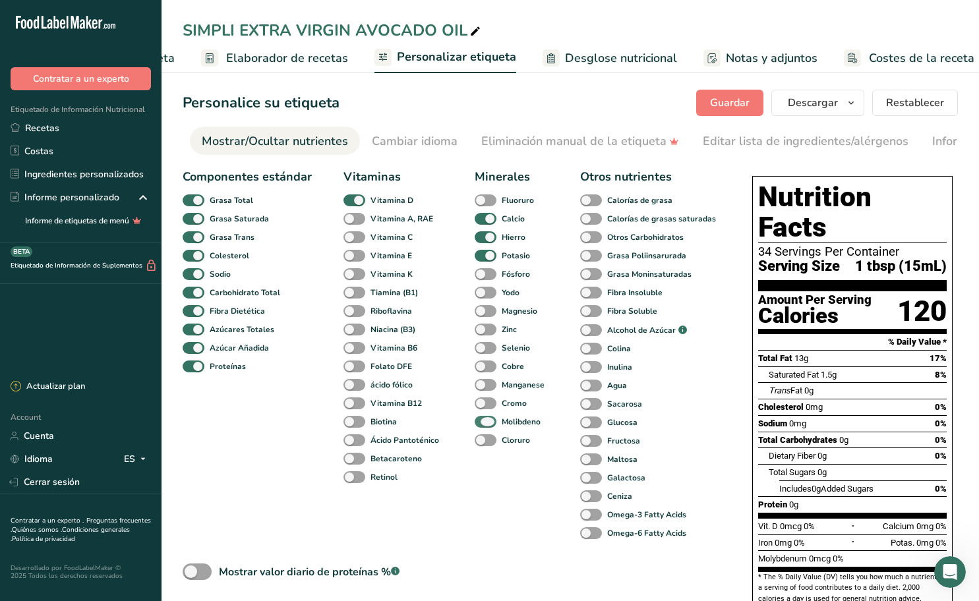
click at [486, 422] on span at bounding box center [486, 422] width 22 height 13
click at [483, 422] on input "Molibdeno" at bounding box center [479, 421] width 9 height 9
checkbox input "false"
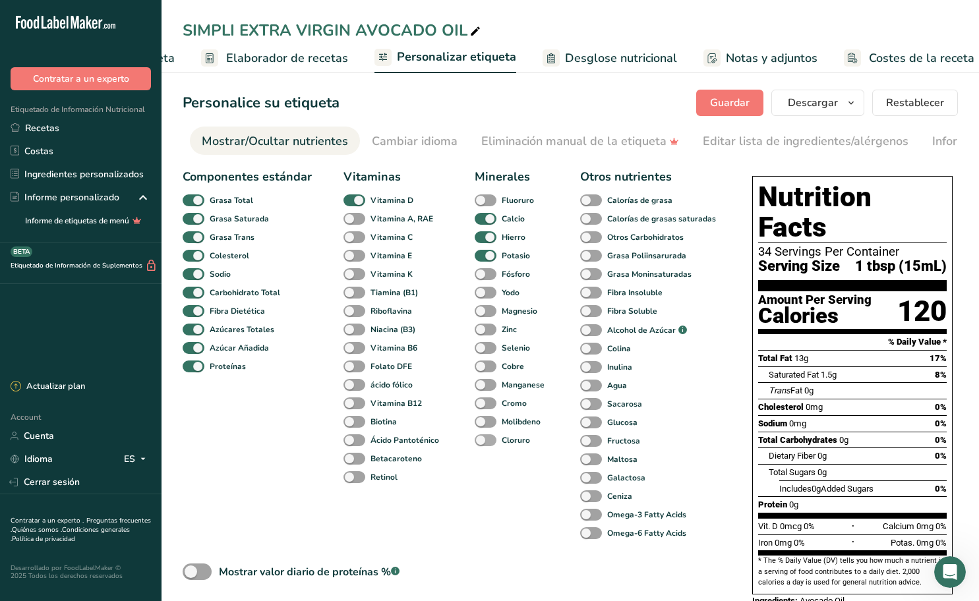
click at [488, 438] on span at bounding box center [486, 440] width 22 height 13
click at [483, 438] on input "Cloruro" at bounding box center [479, 440] width 9 height 9
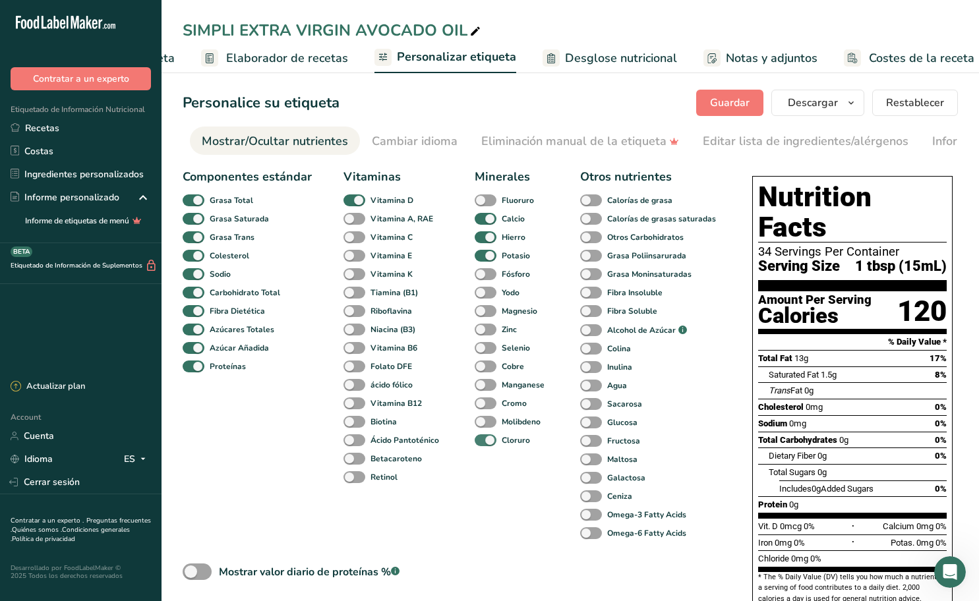
click at [488, 438] on span at bounding box center [486, 440] width 22 height 13
click at [483, 438] on input "Cloruro" at bounding box center [479, 440] width 9 height 9
checkbox input "false"
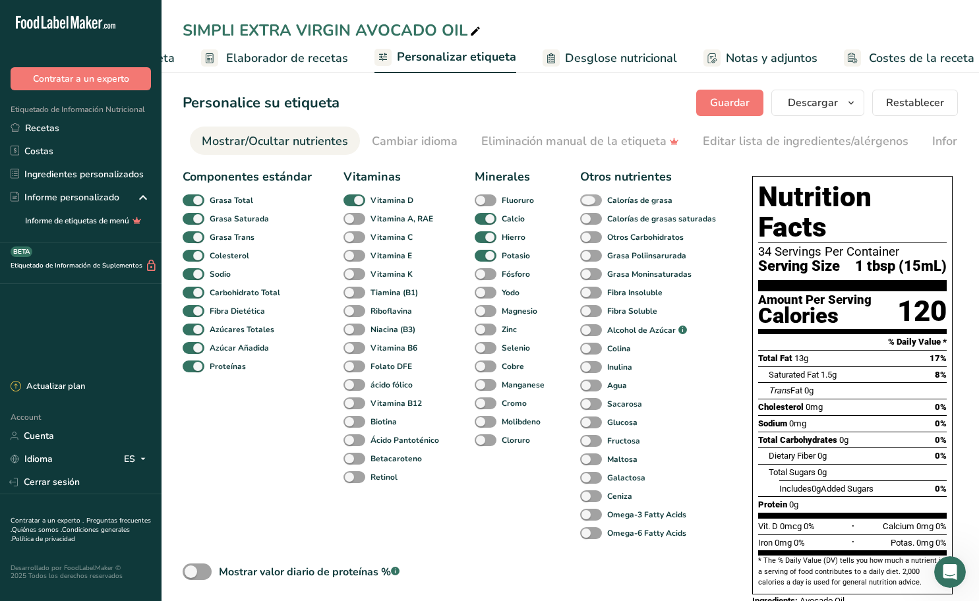
click at [595, 200] on span at bounding box center [591, 200] width 22 height 13
click at [589, 200] on input "Calorías de grasa" at bounding box center [584, 200] width 9 height 9
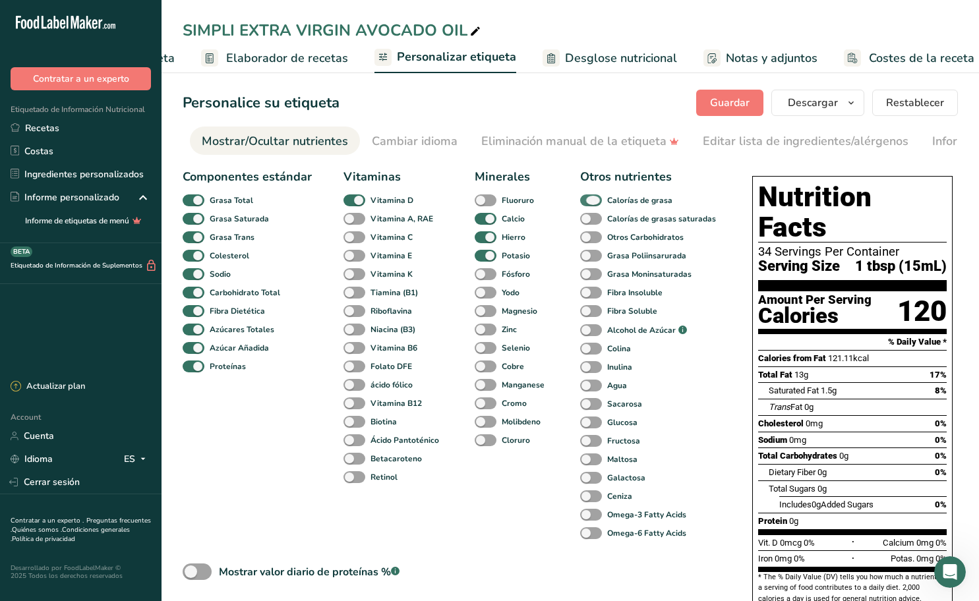
click at [595, 200] on span at bounding box center [591, 200] width 22 height 13
click at [589, 200] on input "Calorías de grasa" at bounding box center [584, 200] width 9 height 9
checkbox input "false"
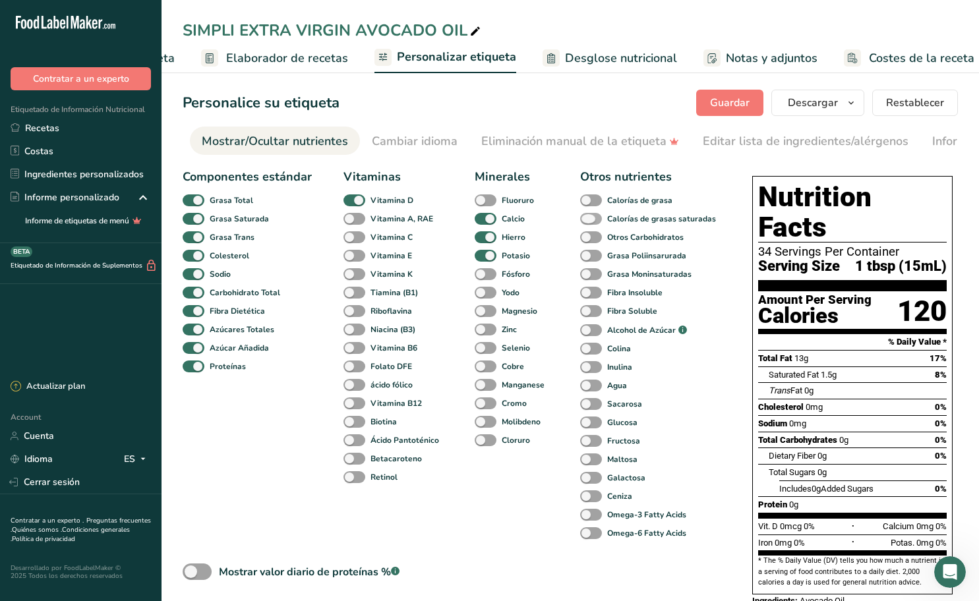
click at [593, 218] on span at bounding box center [591, 219] width 22 height 13
click at [589, 218] on input "Calorías de grasas saturadas" at bounding box center [584, 218] width 9 height 9
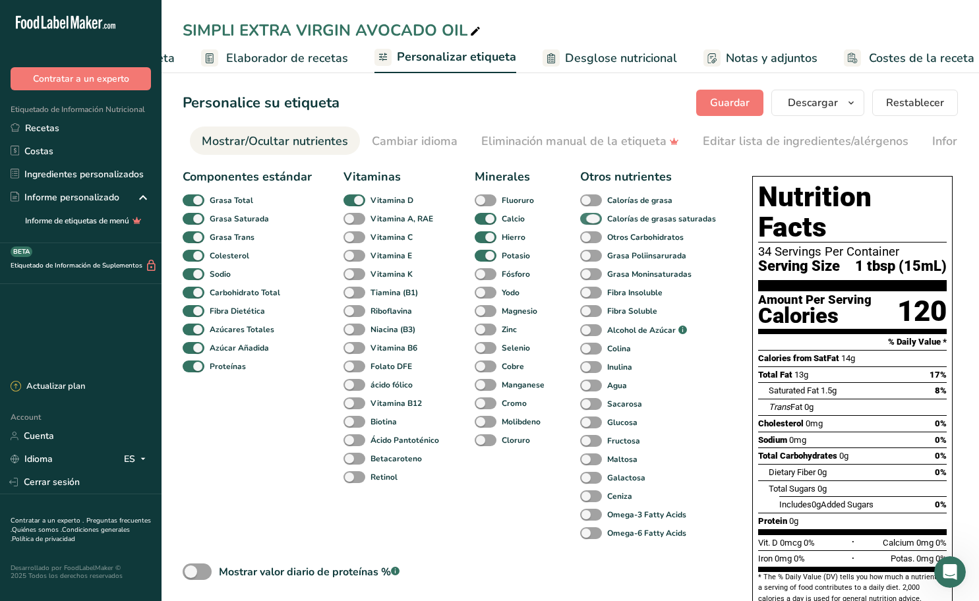
click at [593, 218] on span at bounding box center [591, 219] width 22 height 13
click at [589, 218] on input "Calorías de grasas saturadas" at bounding box center [584, 218] width 9 height 9
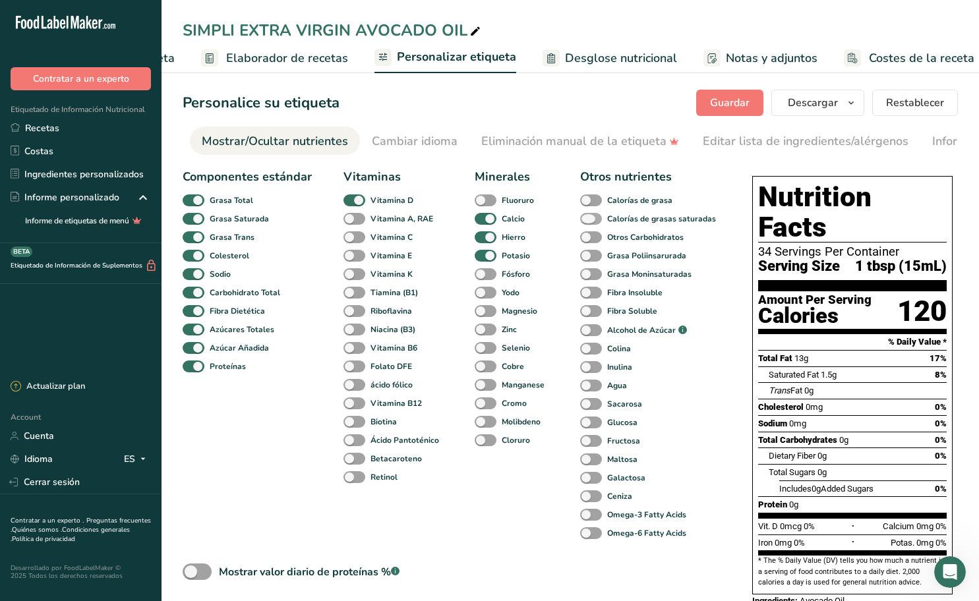
click at [593, 218] on span at bounding box center [591, 219] width 22 height 13
click at [589, 218] on input "Calorías de grasas saturadas" at bounding box center [584, 218] width 9 height 9
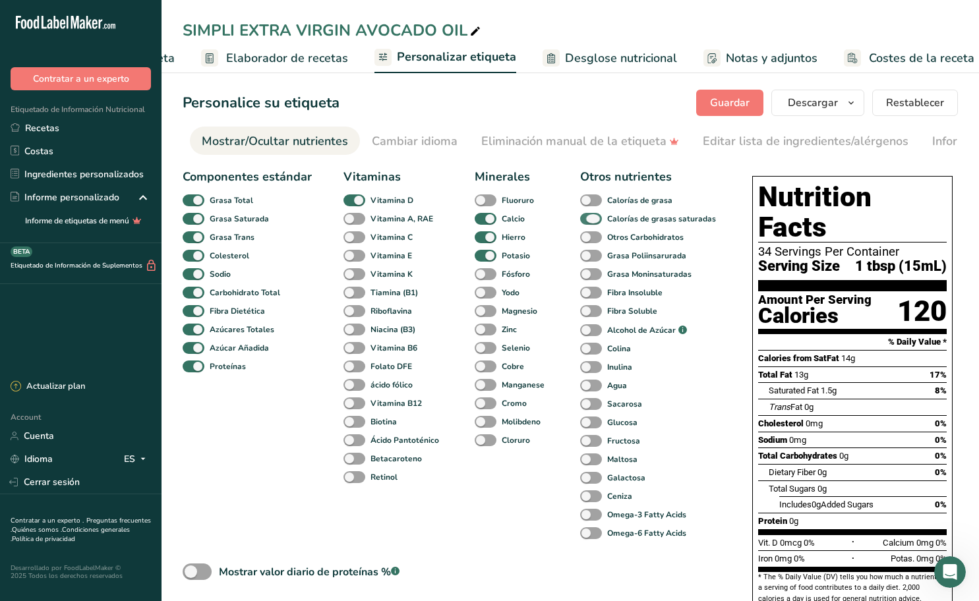
click at [593, 218] on span at bounding box center [591, 219] width 22 height 13
click at [589, 218] on input "Calorías de grasas saturadas" at bounding box center [584, 218] width 9 height 9
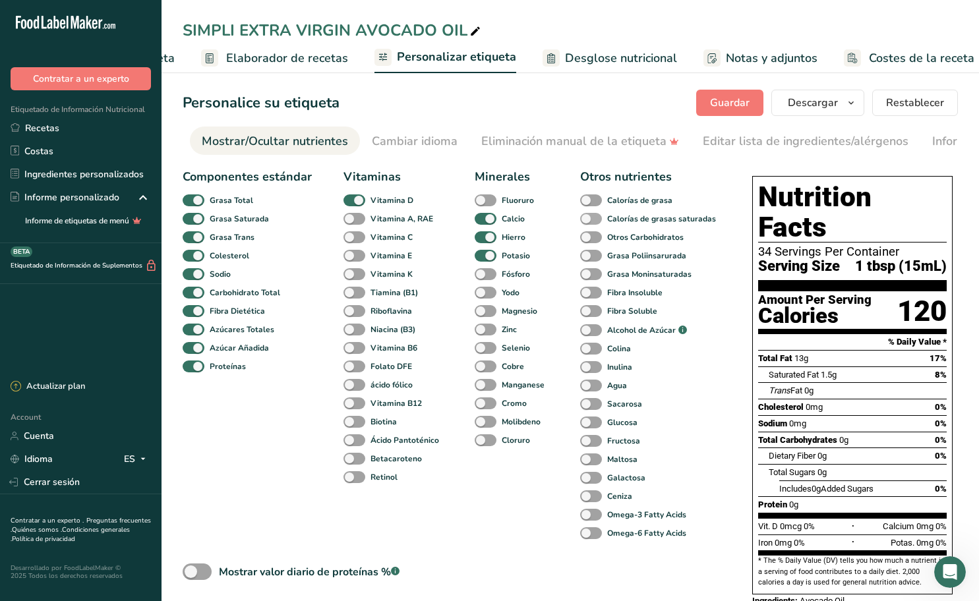
click at [593, 218] on span at bounding box center [591, 219] width 22 height 13
click at [589, 218] on input "Calorías de grasas saturadas" at bounding box center [584, 218] width 9 height 9
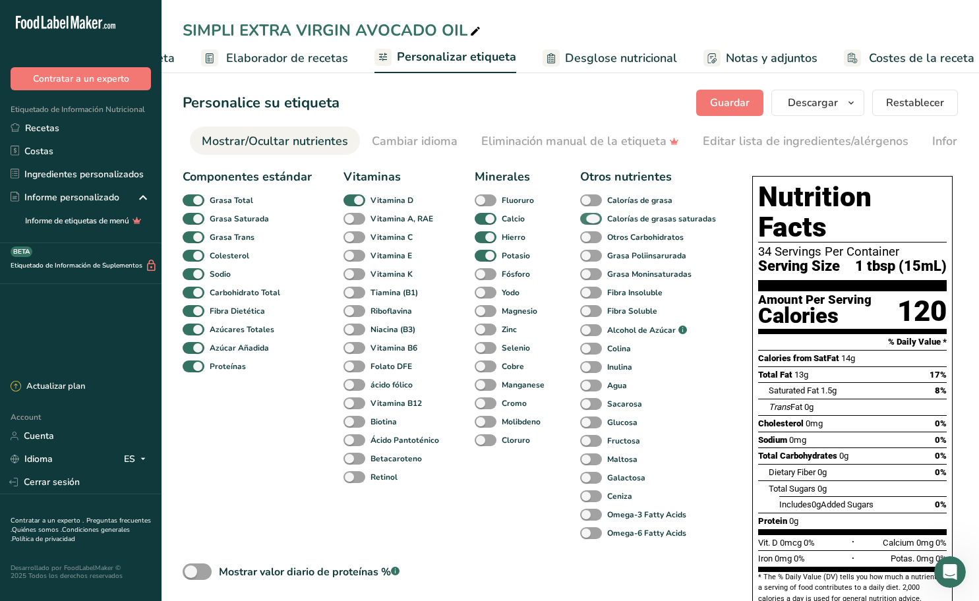
click at [593, 218] on span at bounding box center [591, 219] width 22 height 13
click at [589, 218] on input "Calorías de grasas saturadas" at bounding box center [584, 218] width 9 height 9
checkbox input "false"
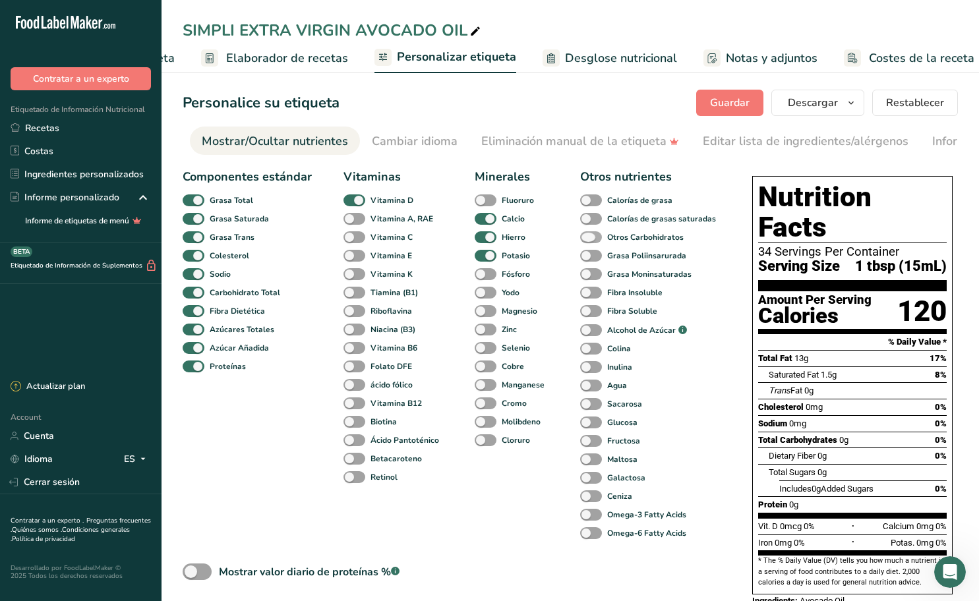
click at [590, 237] on span at bounding box center [591, 237] width 22 height 13
click at [589, 237] on input "Otros Carbohidratos" at bounding box center [584, 237] width 9 height 9
click at [590, 237] on span at bounding box center [591, 237] width 22 height 13
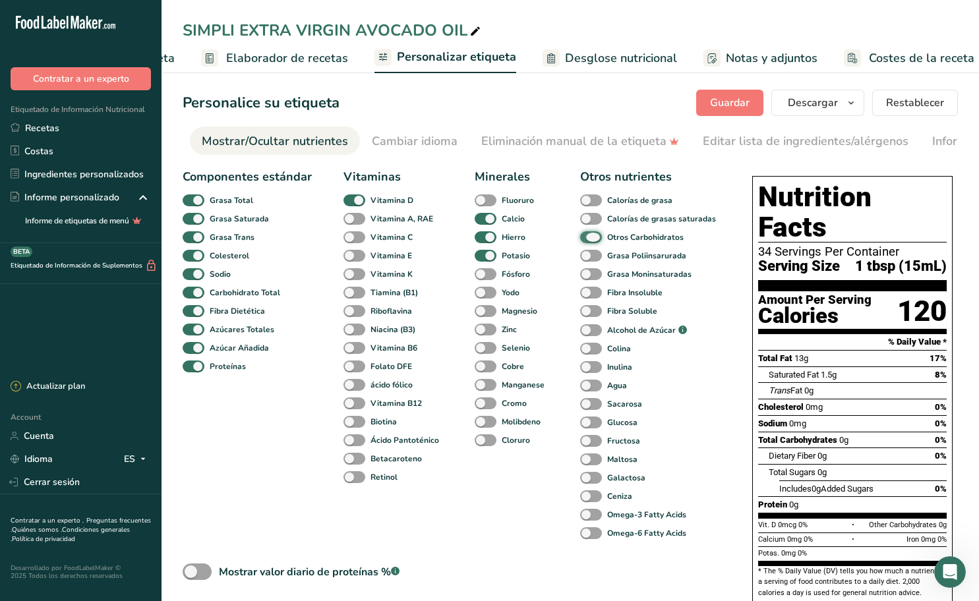
click at [589, 237] on input "Otros Carbohidratos" at bounding box center [584, 237] width 9 height 9
checkbox input "false"
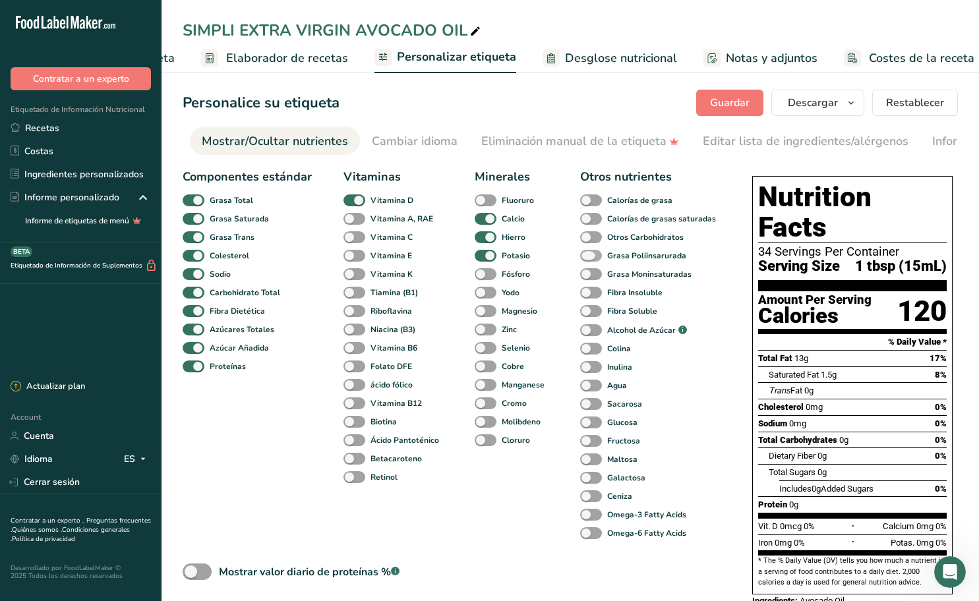
click at [590, 255] on span at bounding box center [591, 256] width 22 height 13
click at [589, 255] on input "Grasa Poliinsarurada" at bounding box center [584, 255] width 9 height 9
checkbox input "true"
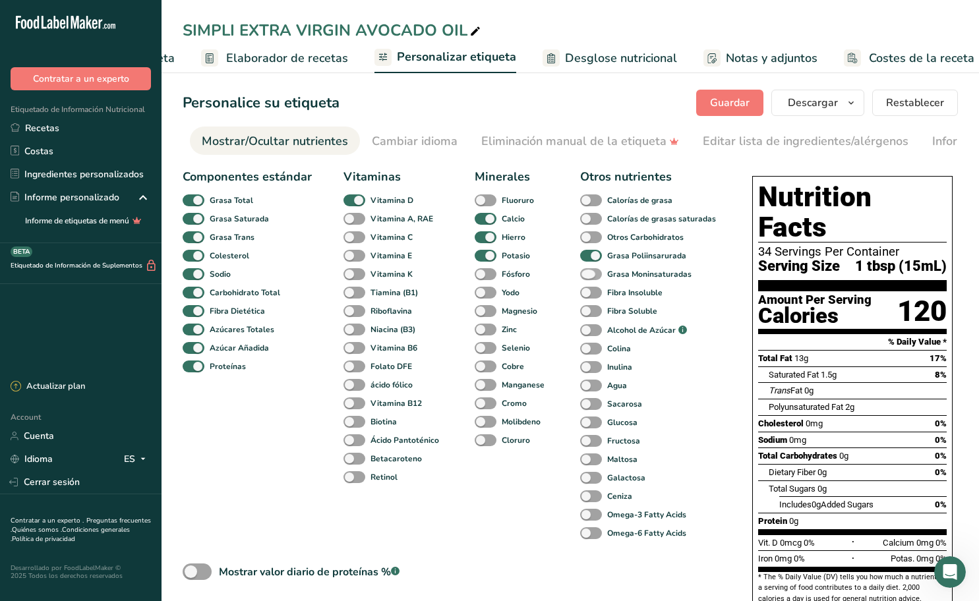
click at [587, 275] on span at bounding box center [591, 274] width 22 height 13
click at [587, 275] on input "Grasa Moninsaturadas" at bounding box center [584, 274] width 9 height 9
checkbox input "true"
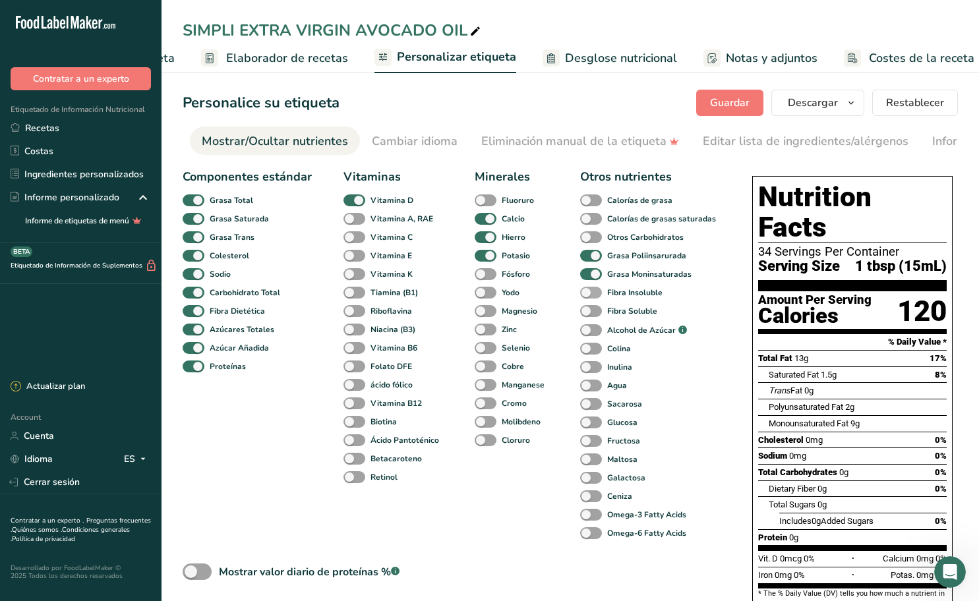
click at [590, 293] on span at bounding box center [591, 293] width 22 height 13
click at [589, 293] on input "Fibra Insoluble" at bounding box center [584, 292] width 9 height 9
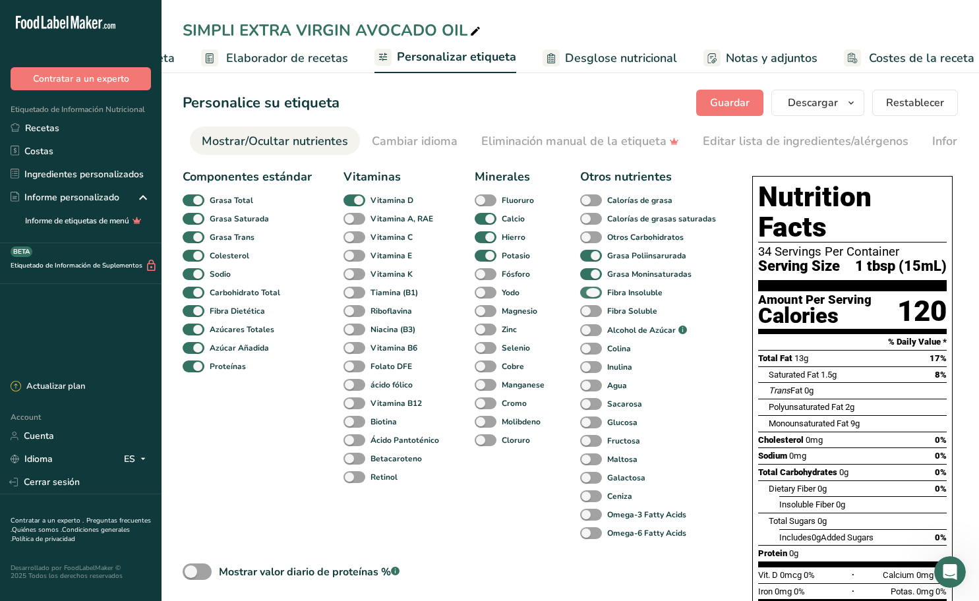
click at [590, 293] on span at bounding box center [591, 293] width 22 height 13
click at [589, 293] on input "Fibra Insoluble" at bounding box center [584, 292] width 9 height 9
checkbox input "false"
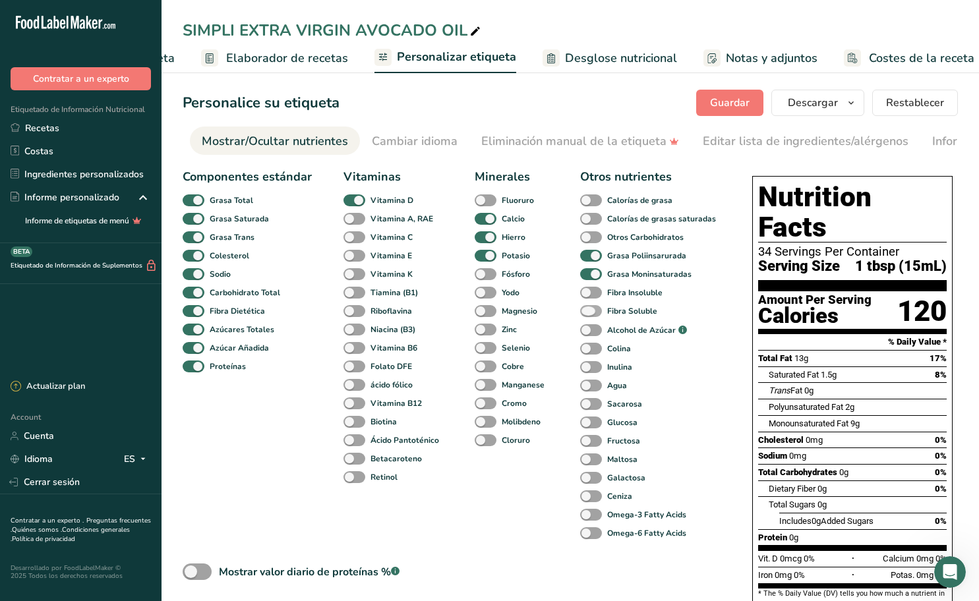
click at [591, 310] on span at bounding box center [591, 311] width 22 height 13
click at [589, 310] on input "Fibra Soluble" at bounding box center [584, 311] width 9 height 9
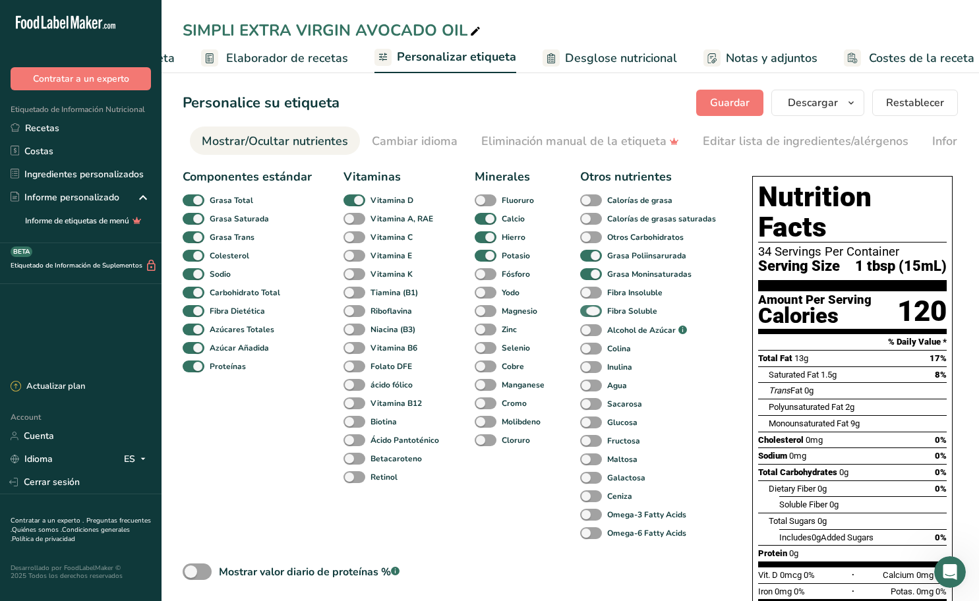
click at [591, 310] on span at bounding box center [591, 311] width 22 height 13
click at [589, 310] on input "Fibra Soluble" at bounding box center [584, 311] width 9 height 9
checkbox input "false"
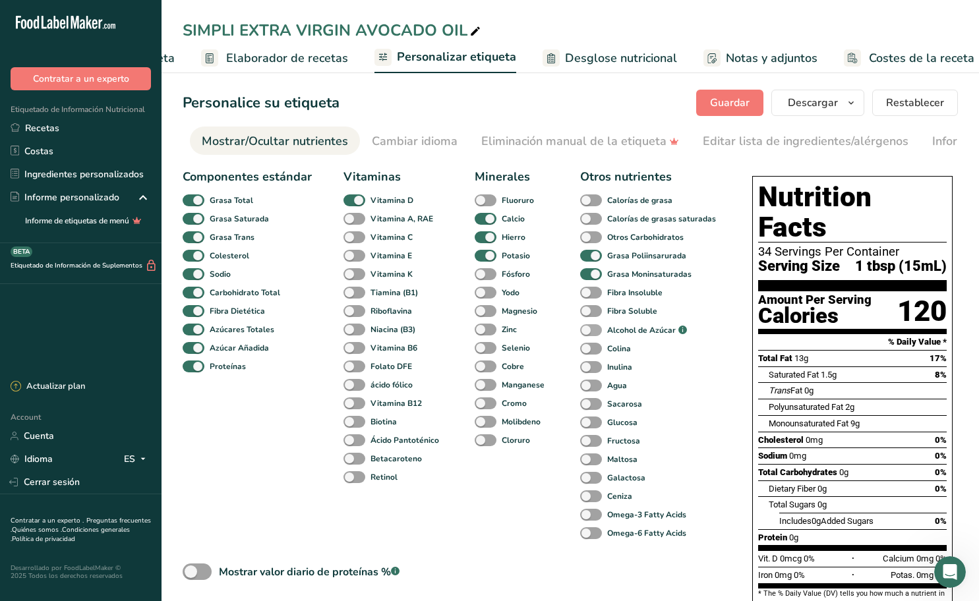
click at [591, 331] on span at bounding box center [591, 330] width 22 height 13
click at [589, 331] on input "Alcohol de Azúcar .a-a{fill:#347362;}.b-a{fill:#fff;}" at bounding box center [584, 330] width 9 height 9
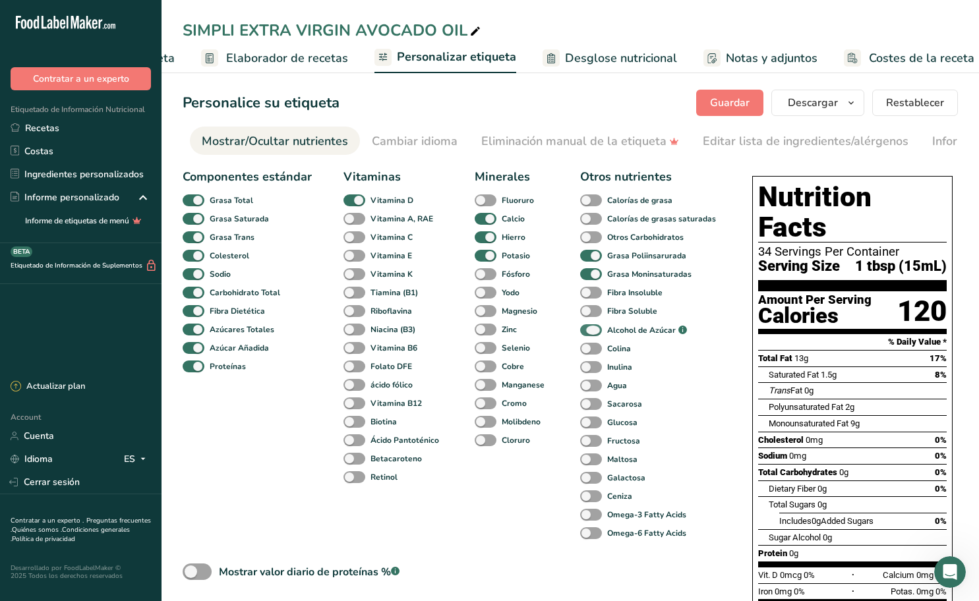
click at [591, 332] on span at bounding box center [591, 330] width 22 height 13
click at [589, 332] on input "Alcohol de Azúcar .a-a{fill:#347362;}.b-a{fill:#fff;}" at bounding box center [584, 330] width 9 height 9
checkbox input "false"
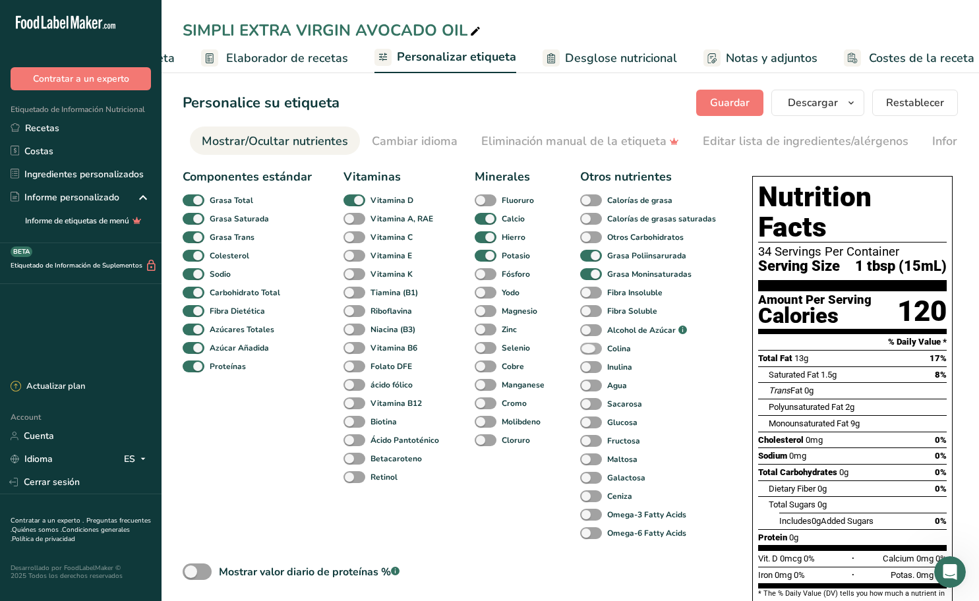
click at [596, 352] on span at bounding box center [591, 349] width 22 height 13
click at [589, 352] on input "Colina" at bounding box center [584, 348] width 9 height 9
click at [596, 352] on span at bounding box center [591, 349] width 22 height 13
click at [589, 352] on input "Colina" at bounding box center [584, 348] width 9 height 9
checkbox input "false"
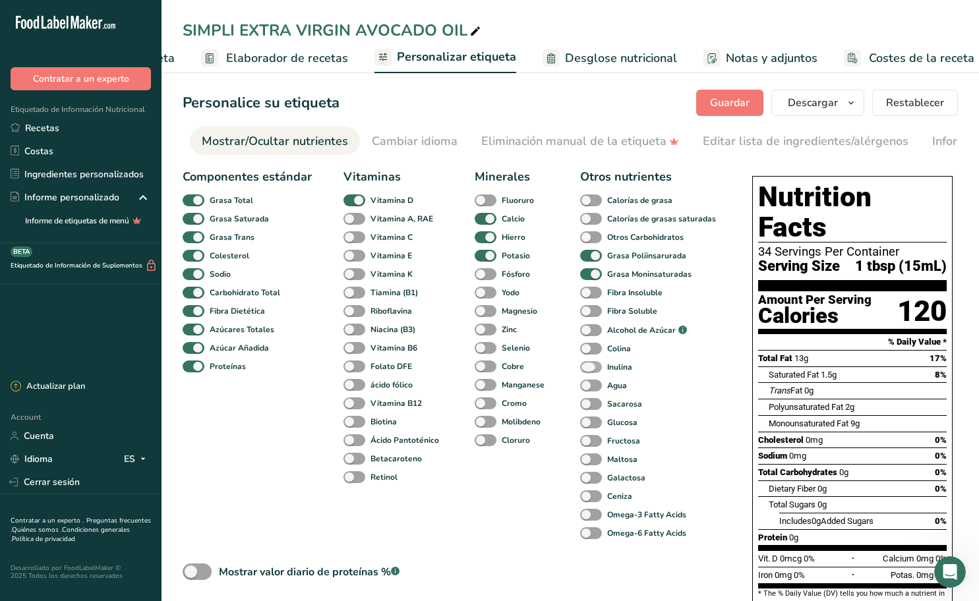
click at [597, 372] on span at bounding box center [591, 367] width 22 height 13
click at [589, 371] on input "Inulina" at bounding box center [584, 367] width 9 height 9
click at [596, 372] on span at bounding box center [591, 367] width 22 height 13
click at [589, 371] on input "Inulina" at bounding box center [584, 367] width 9 height 9
checkbox input "false"
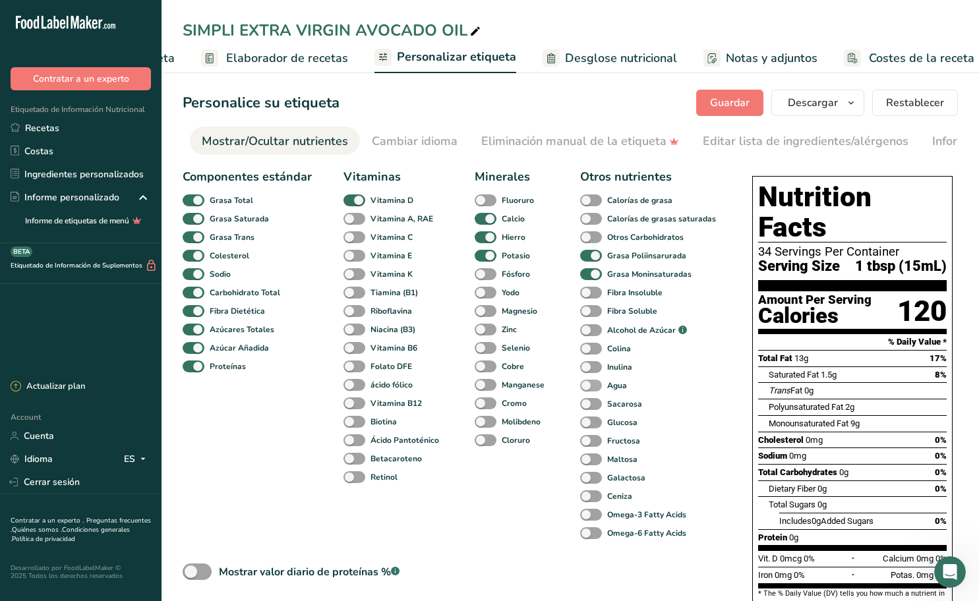
click at [595, 384] on span at bounding box center [591, 386] width 22 height 13
click at [589, 384] on input "Agua" at bounding box center [584, 385] width 9 height 9
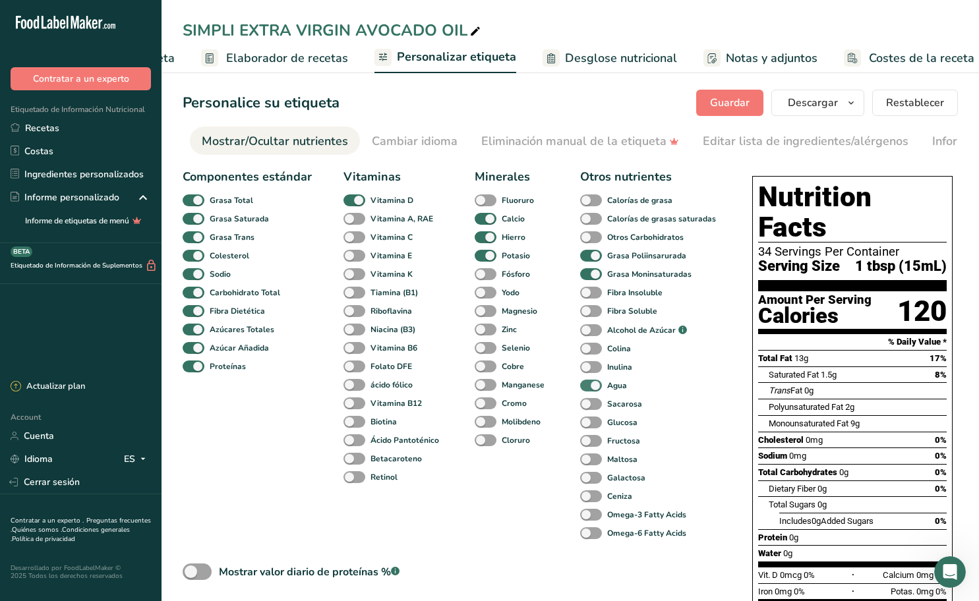
click at [595, 384] on span at bounding box center [591, 386] width 22 height 13
click at [589, 384] on input "Agua" at bounding box center [584, 385] width 9 height 9
checkbox input "false"
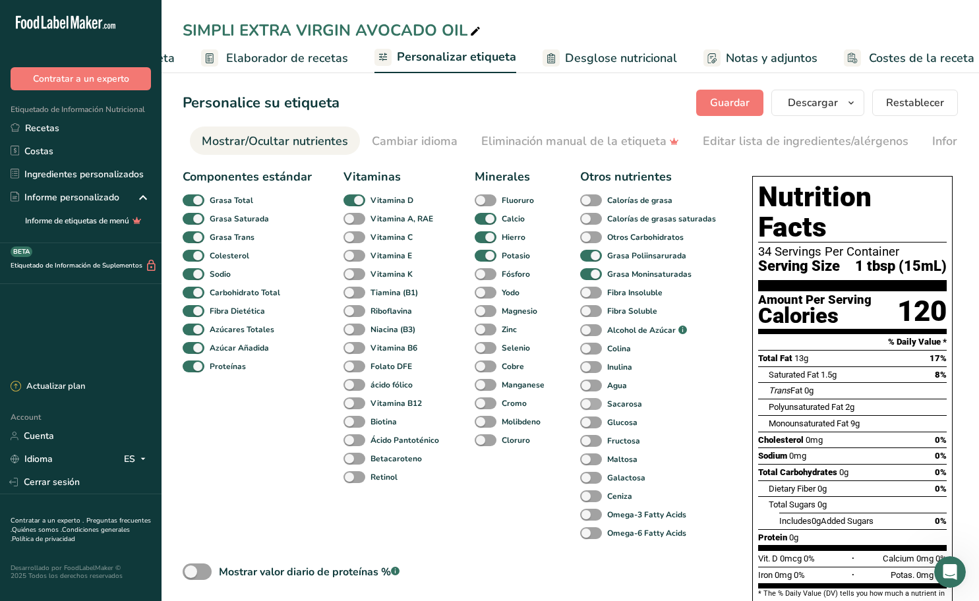
click at [589, 407] on span at bounding box center [591, 404] width 22 height 13
click at [589, 407] on input "Sacarosa" at bounding box center [584, 403] width 9 height 9
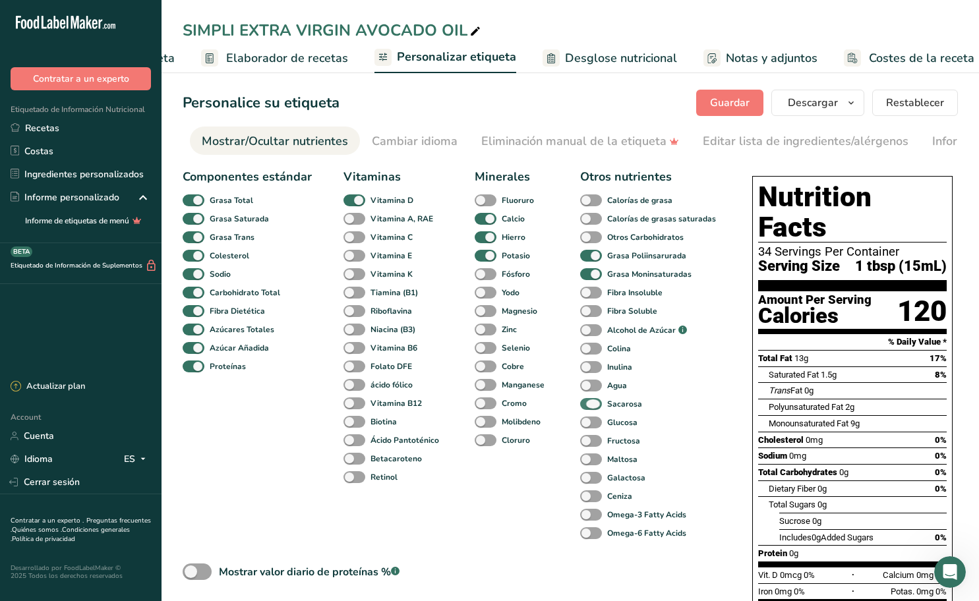
click at [589, 407] on span at bounding box center [591, 404] width 22 height 13
click at [589, 407] on input "Sacarosa" at bounding box center [584, 403] width 9 height 9
checkbox input "false"
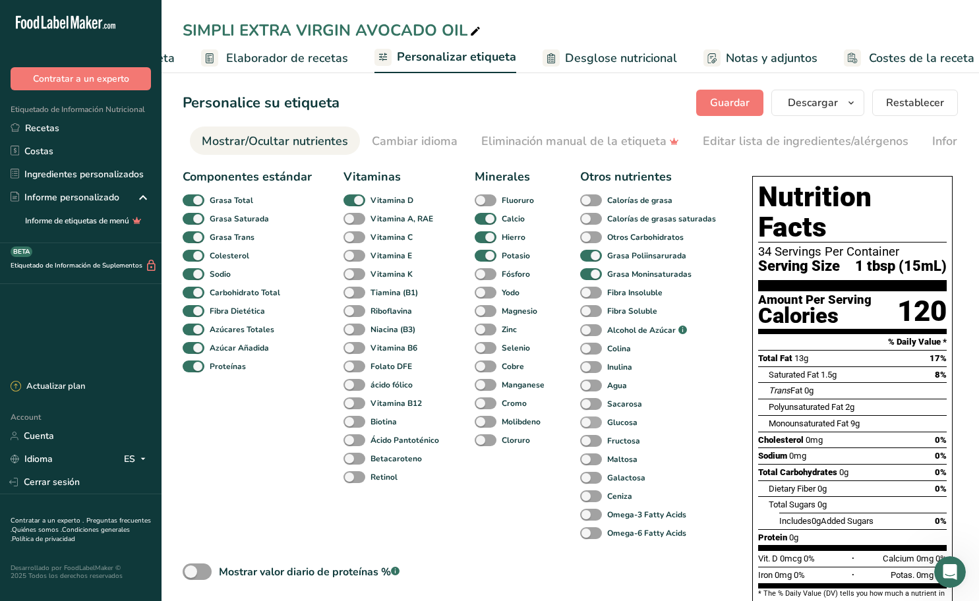
click at [590, 424] on span at bounding box center [591, 423] width 22 height 13
click at [589, 424] on input "Glucosa" at bounding box center [584, 422] width 9 height 9
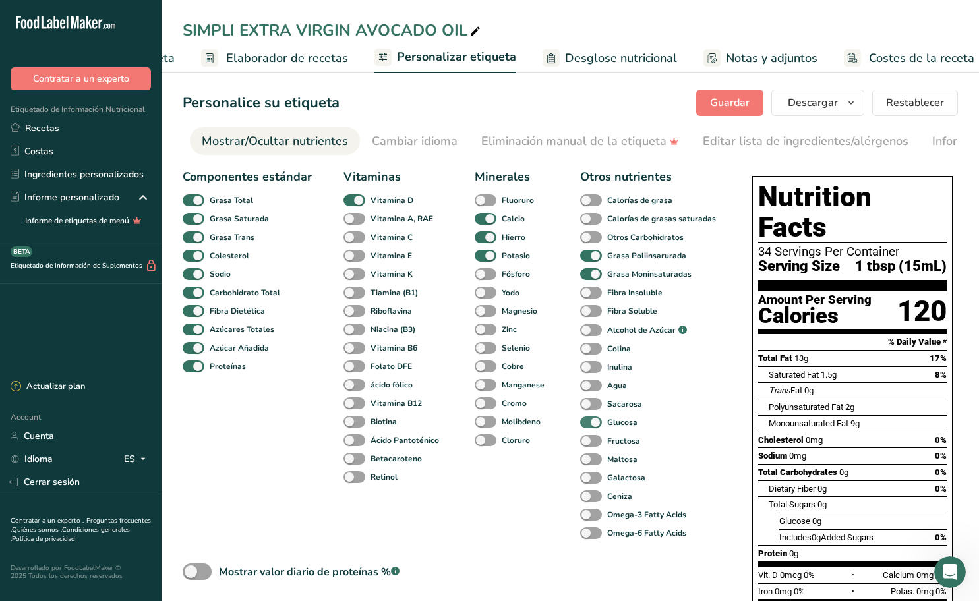
click at [590, 424] on span at bounding box center [591, 423] width 22 height 13
click at [589, 424] on input "Glucosa" at bounding box center [584, 422] width 9 height 9
checkbox input "false"
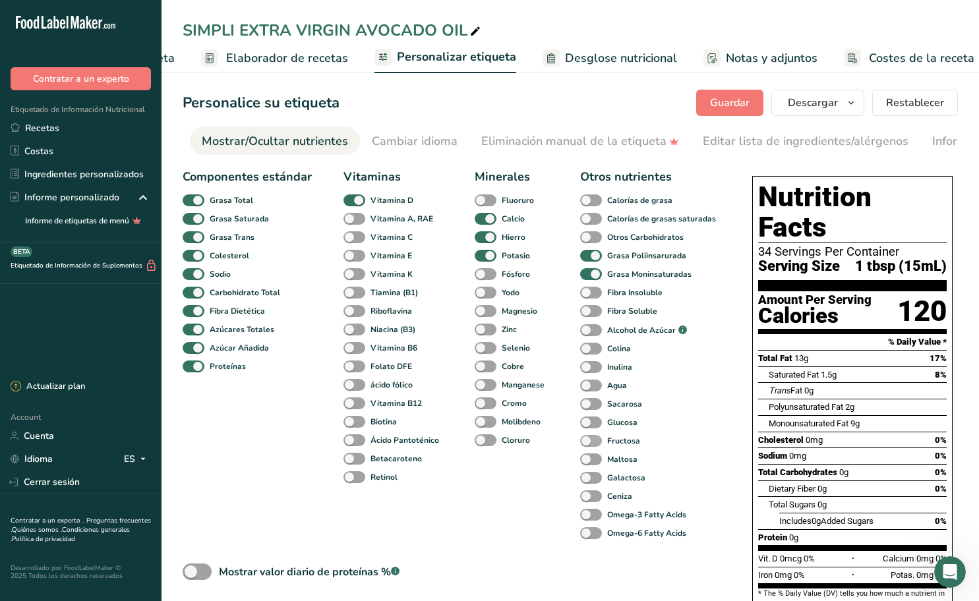
click at [593, 441] on span at bounding box center [591, 441] width 22 height 13
click at [589, 441] on input "Fructosa" at bounding box center [584, 440] width 9 height 9
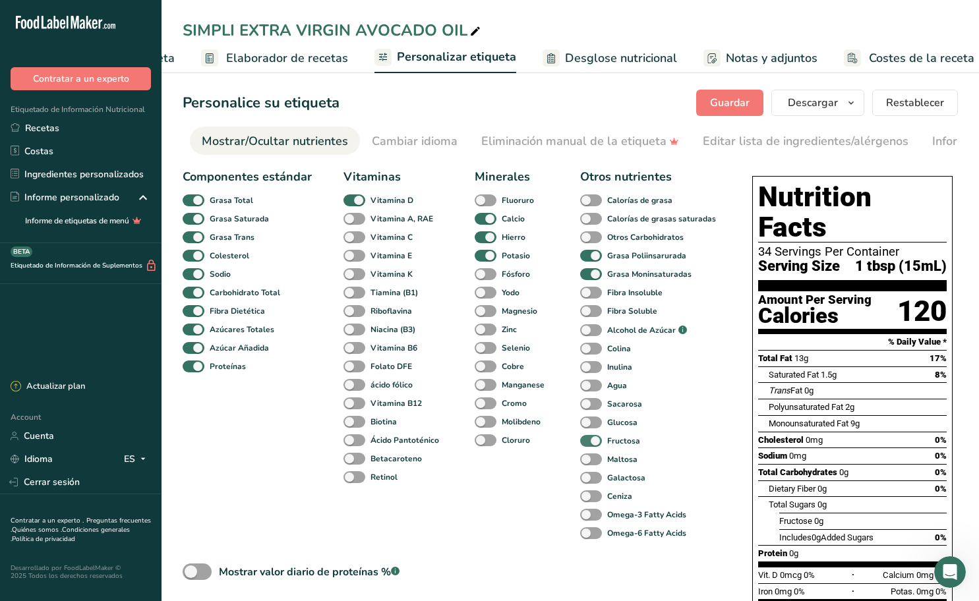
click at [593, 440] on span at bounding box center [591, 441] width 22 height 13
click at [589, 440] on input "Fructosa" at bounding box center [584, 440] width 9 height 9
checkbox input "false"
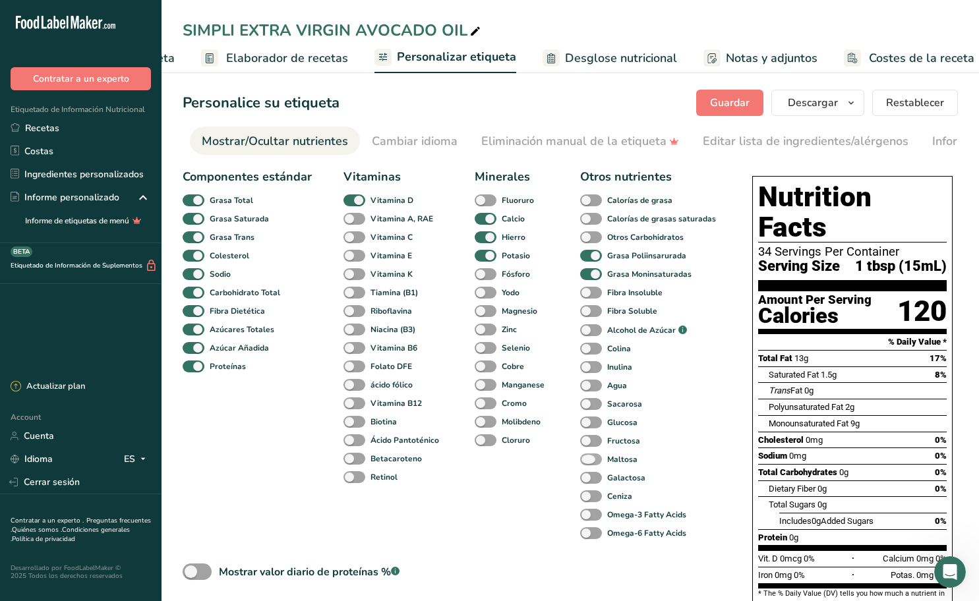
click at [589, 457] on span at bounding box center [591, 460] width 22 height 13
click at [589, 457] on input "Maltosa" at bounding box center [584, 459] width 9 height 9
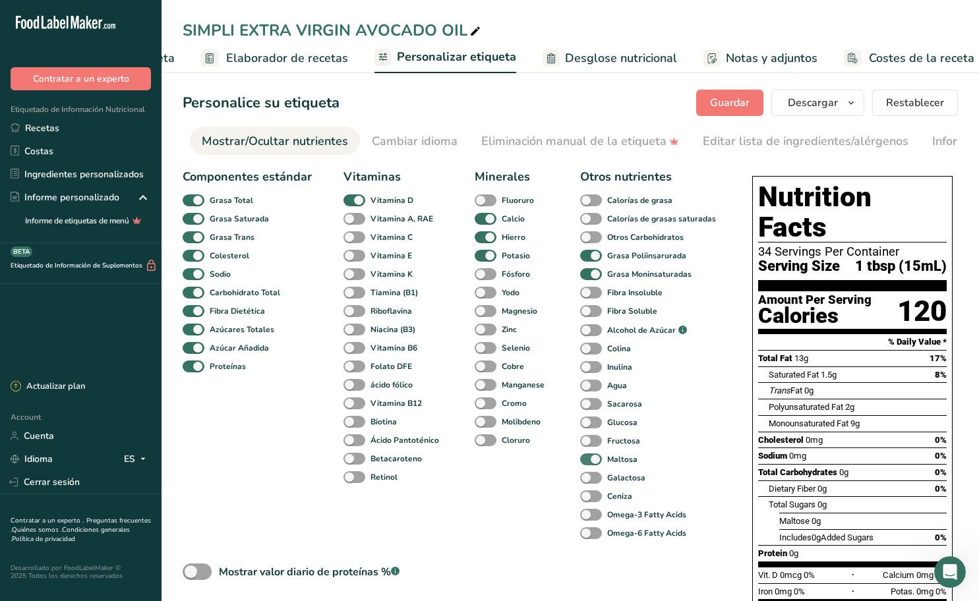
click at [589, 458] on span at bounding box center [591, 460] width 22 height 13
click at [589, 458] on input "Maltosa" at bounding box center [584, 459] width 9 height 9
checkbox input "false"
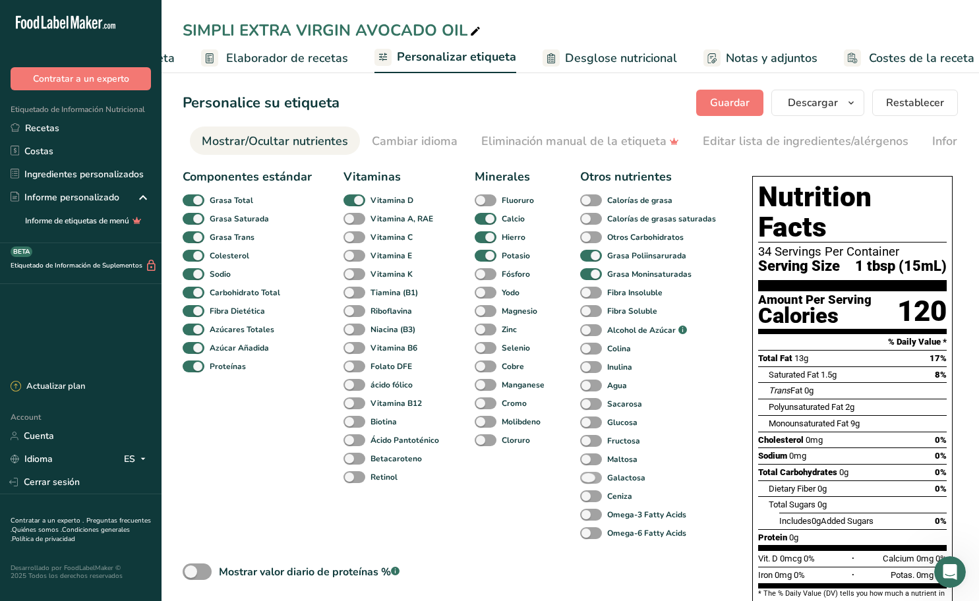
click at [593, 475] on span at bounding box center [591, 478] width 22 height 13
click at [589, 475] on input "Galactosa" at bounding box center [584, 477] width 9 height 9
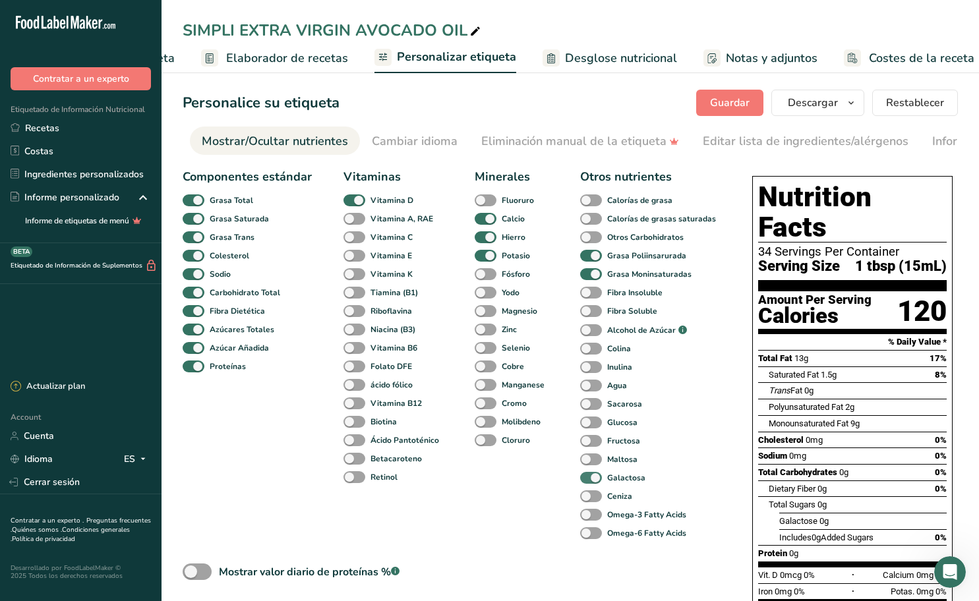
click at [593, 475] on span at bounding box center [591, 478] width 22 height 13
click at [589, 475] on input "Galactosa" at bounding box center [584, 477] width 9 height 9
checkbox input "false"
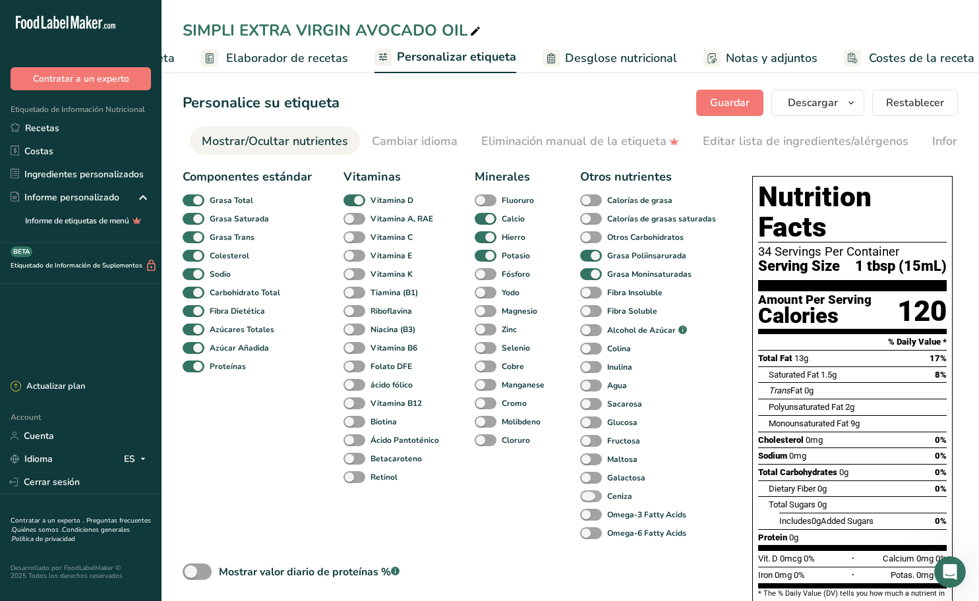
click at [590, 496] on span at bounding box center [591, 496] width 22 height 13
click at [589, 496] on input "Ceniza" at bounding box center [584, 496] width 9 height 9
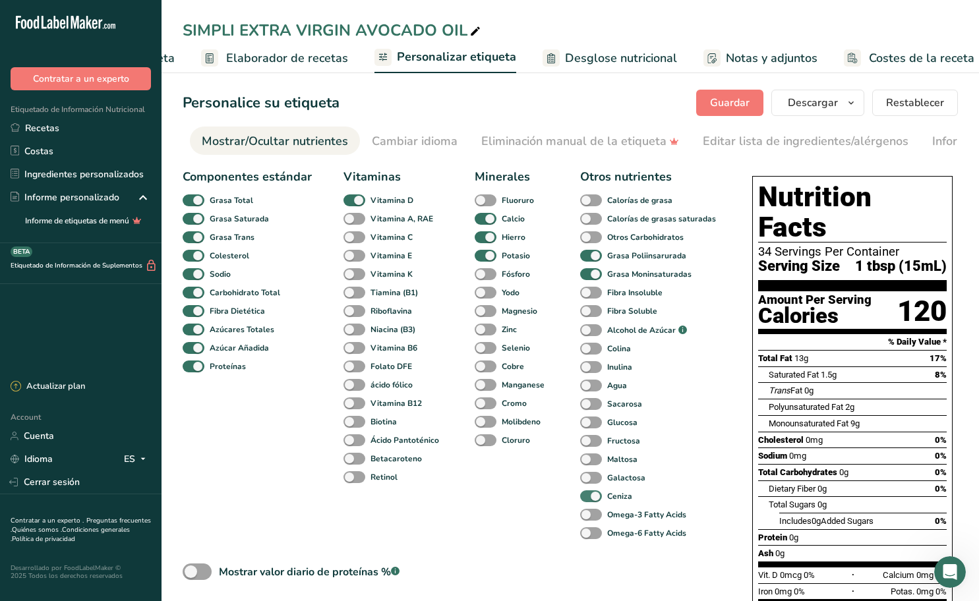
click at [590, 496] on span at bounding box center [591, 496] width 22 height 13
click at [589, 496] on input "Ceniza" at bounding box center [584, 496] width 9 height 9
checkbox input "false"
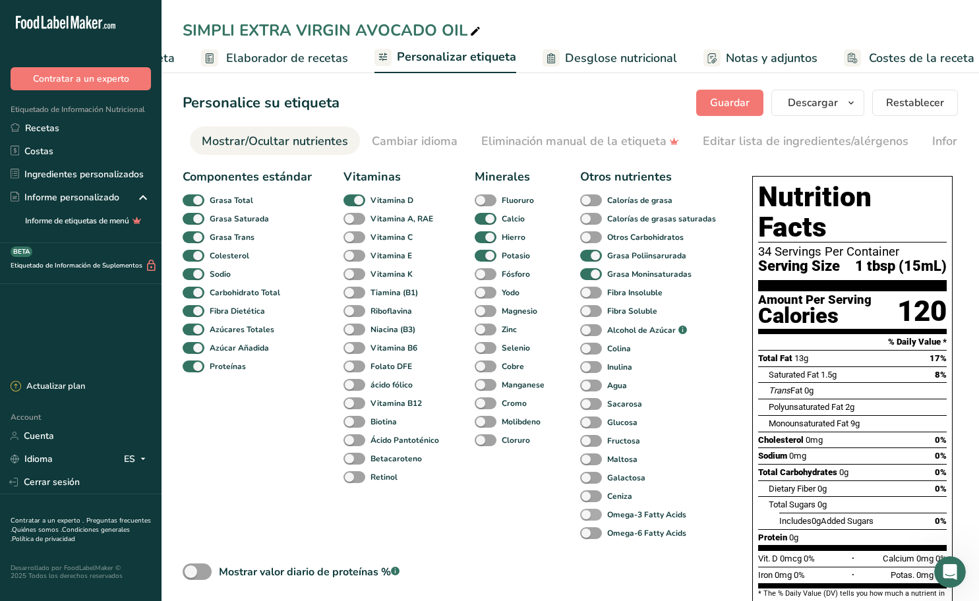
click at [592, 515] on span at bounding box center [591, 515] width 22 height 13
click at [589, 515] on input "Omega-3 Fatty Acids" at bounding box center [584, 514] width 9 height 9
click at [592, 515] on span at bounding box center [591, 515] width 22 height 13
click at [589, 515] on input "Omega-3 Fatty Acids" at bounding box center [584, 514] width 9 height 9
checkbox input "false"
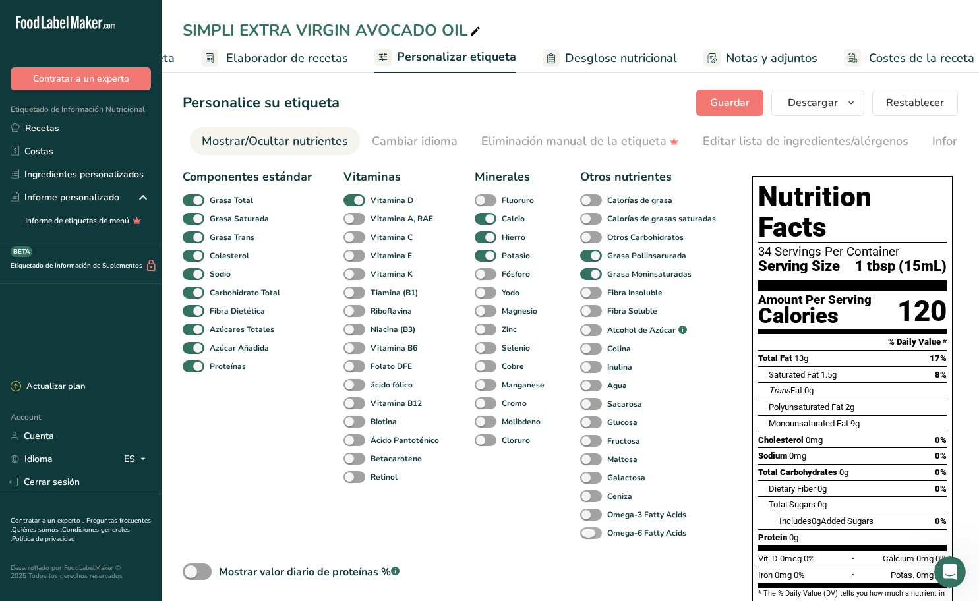
click at [595, 533] on span at bounding box center [591, 533] width 22 height 13
click at [589, 533] on input "Omega-6 Fatty Acids" at bounding box center [584, 533] width 9 height 9
checkbox input "true"
click at [595, 515] on span at bounding box center [591, 515] width 22 height 13
click at [589, 515] on input "Omega-3 Fatty Acids" at bounding box center [584, 514] width 9 height 9
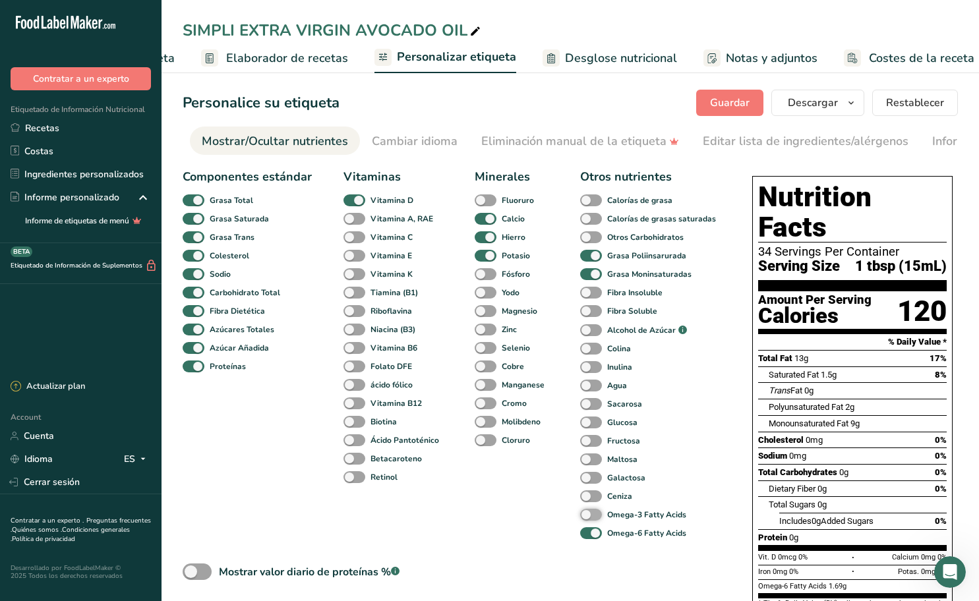
checkbox input "true"
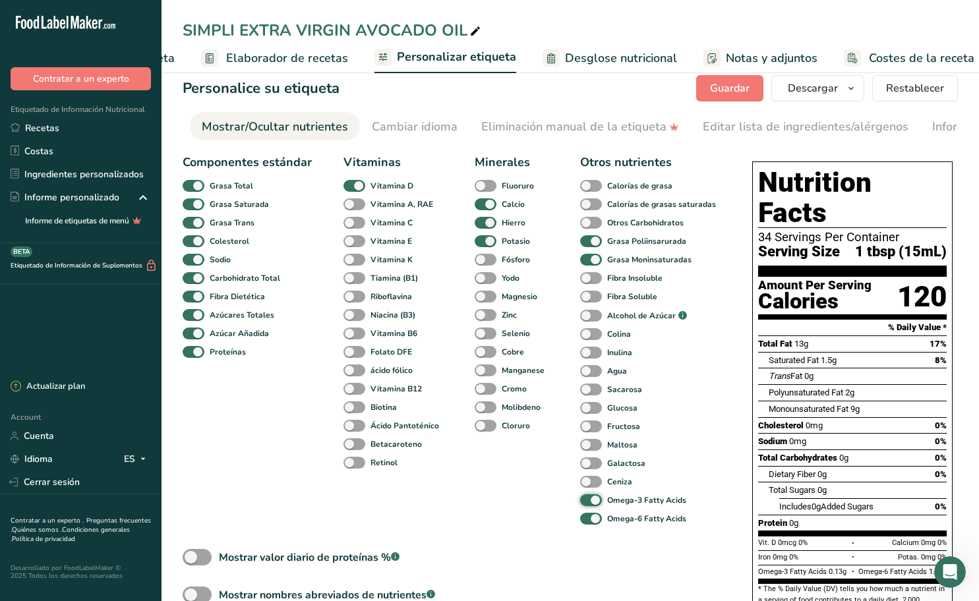
scroll to position [0, 0]
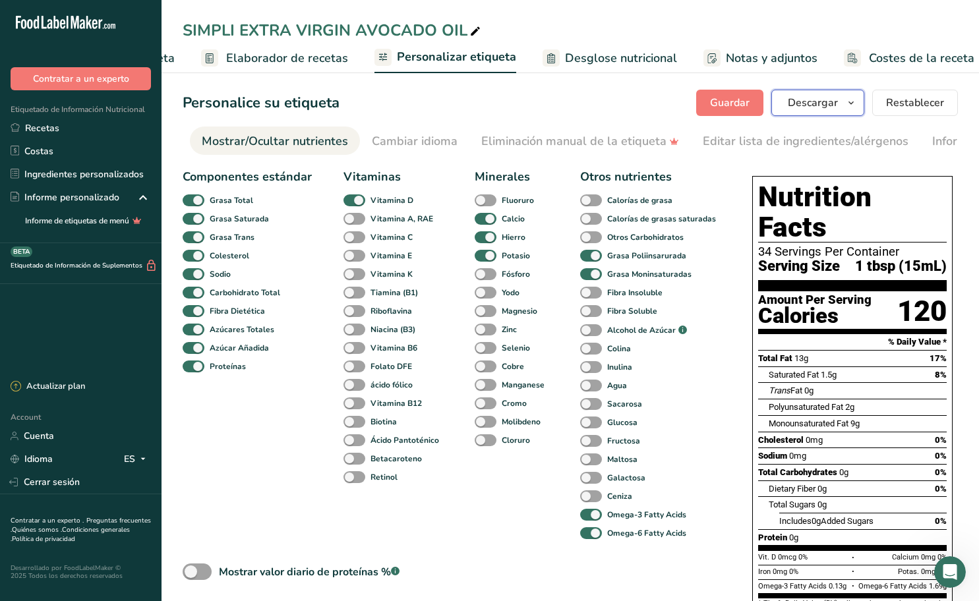
click at [846, 107] on span "button" at bounding box center [851, 103] width 16 height 16
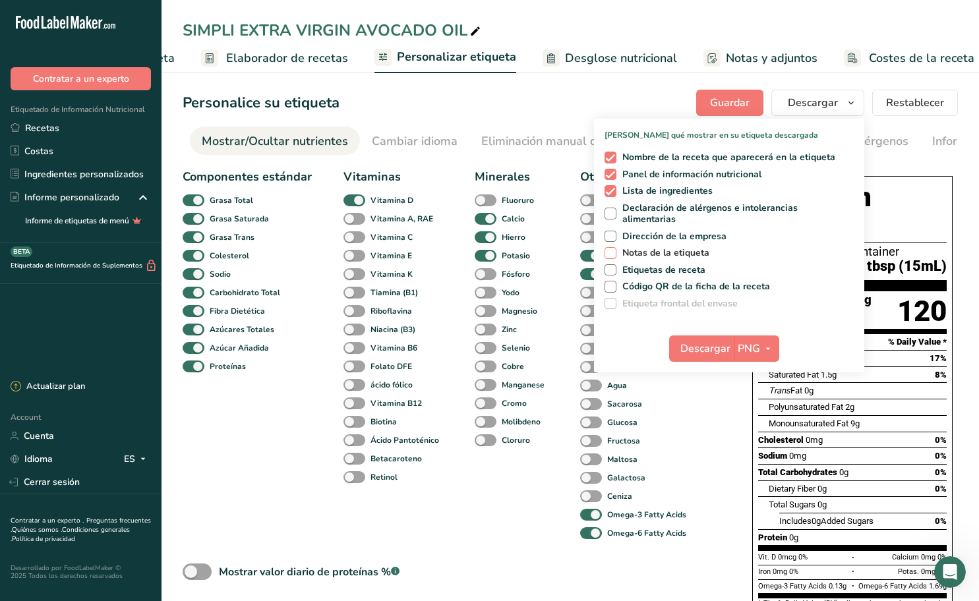
click at [659, 255] on span "Notas de la etiqueta" at bounding box center [663, 253] width 94 height 12
click at [613, 255] on input "Notas de la etiqueta" at bounding box center [608, 253] width 9 height 9
checkbox input "true"
click at [715, 347] on span "Descargar" at bounding box center [705, 349] width 50 height 16
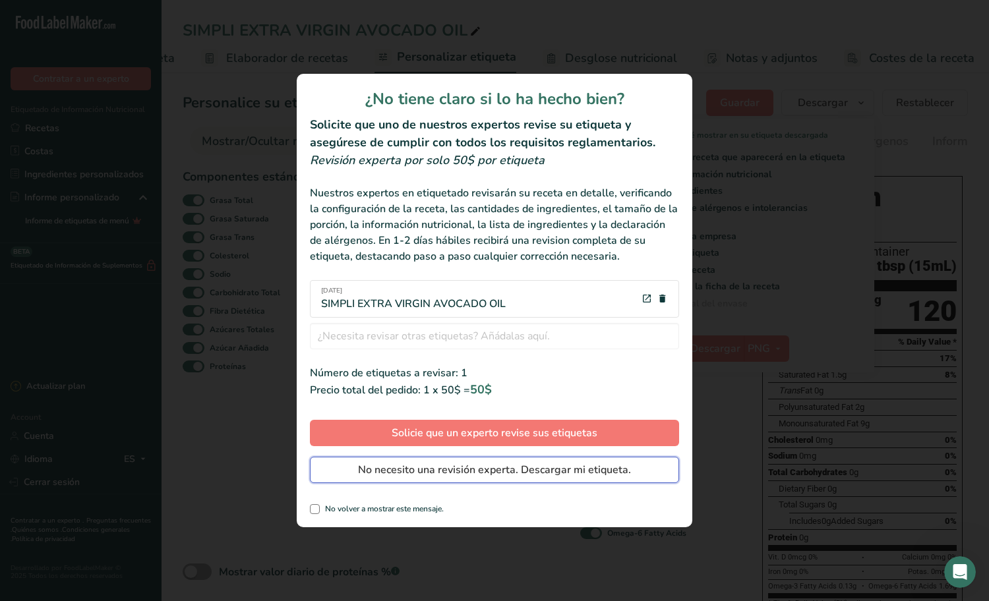
click at [455, 479] on button "No necesito una revisión experta. Descargar mi etiqueta." at bounding box center [494, 470] width 369 height 26
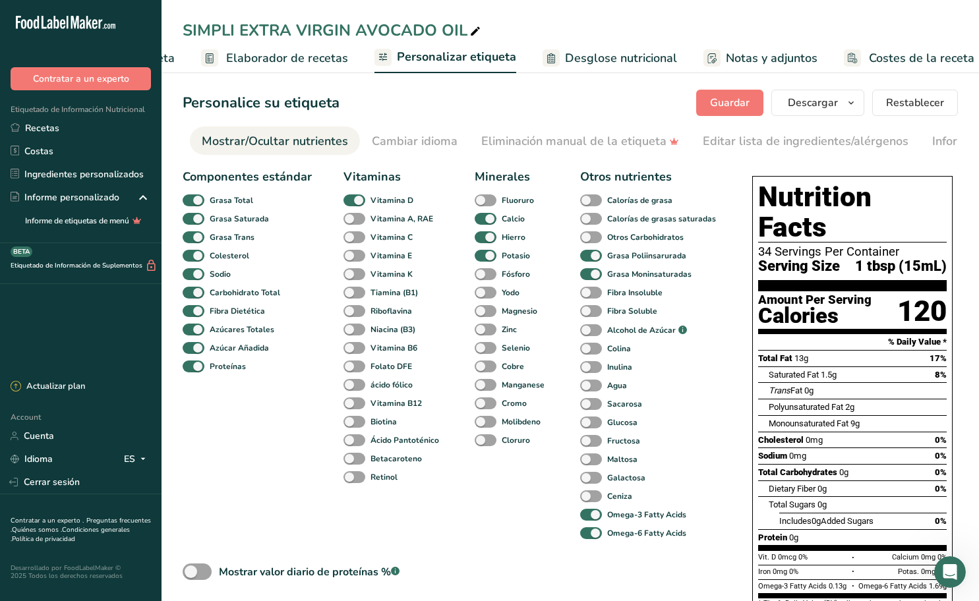
click at [680, 11] on div "SIMPLI EXTRA VIRGIN AVOCADO OIL Configuración de receta Elaborador de recetas P…" at bounding box center [569, 36] width 817 height 73
click at [906, 105] on span "Restablecer" at bounding box center [915, 103] width 58 height 16
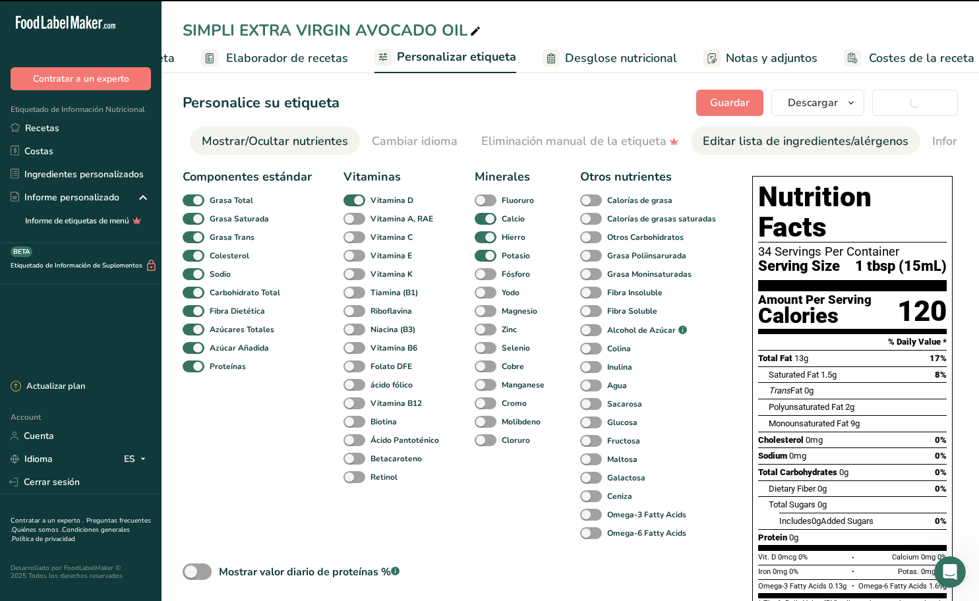
checkbox input "false"
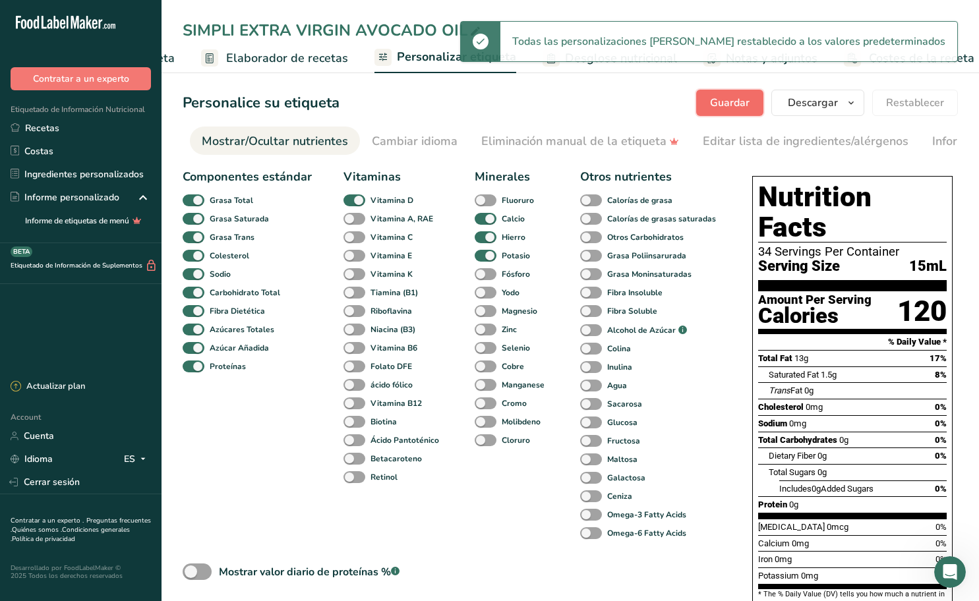
click at [745, 97] on span "Guardar" at bounding box center [730, 103] width 40 height 16
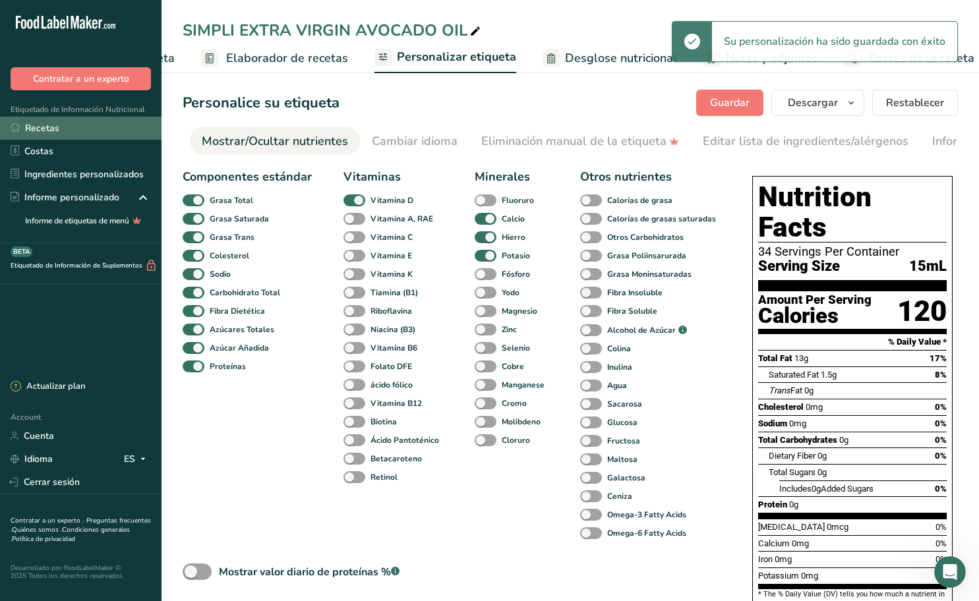
click at [72, 129] on link "Recetas" at bounding box center [80, 128] width 161 height 23
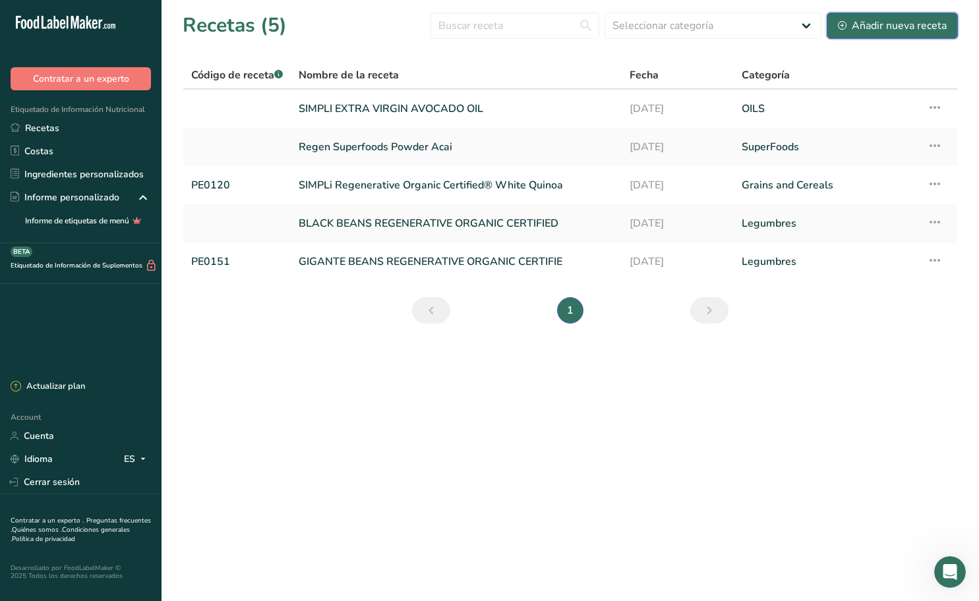
click at [891, 20] on div "Añadir nueva receta" at bounding box center [892, 26] width 109 height 16
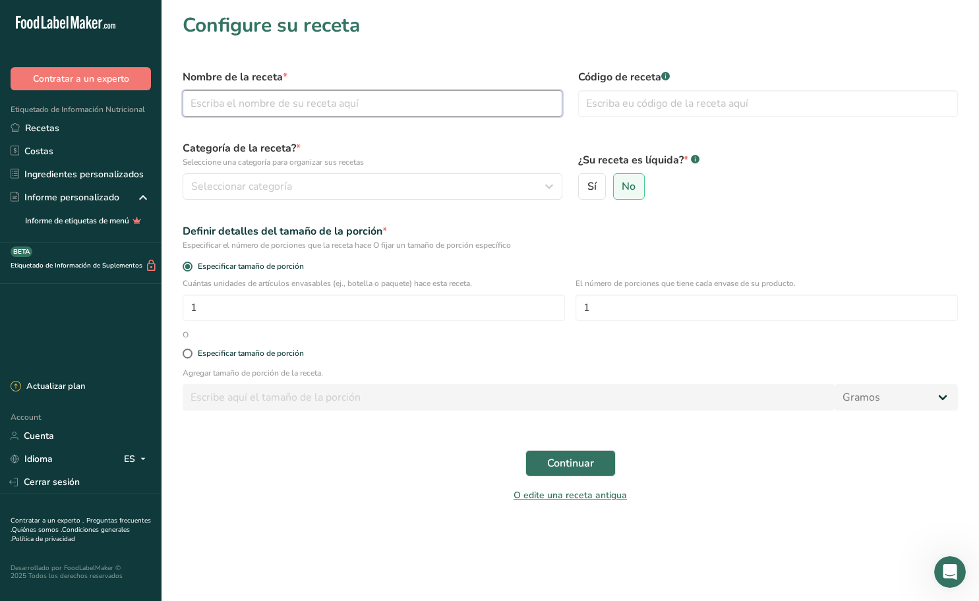
click at [345, 108] on input "text" at bounding box center [373, 103] width 380 height 26
type input "s"
type input "SIMPLi EXTRA VIRGIN OLIVE OIL"
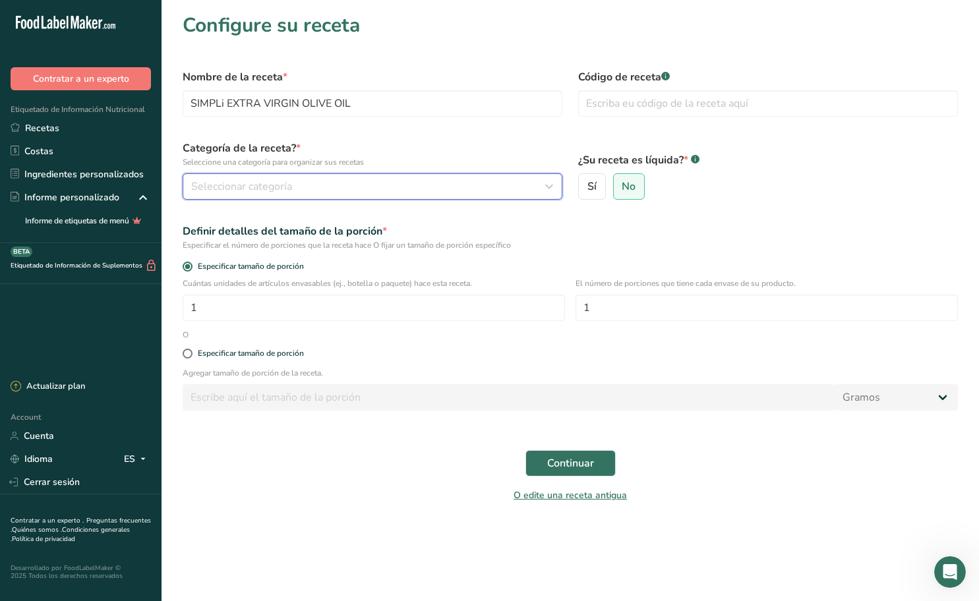
click at [361, 183] on div "Seleccionar categoría" at bounding box center [368, 187] width 355 height 16
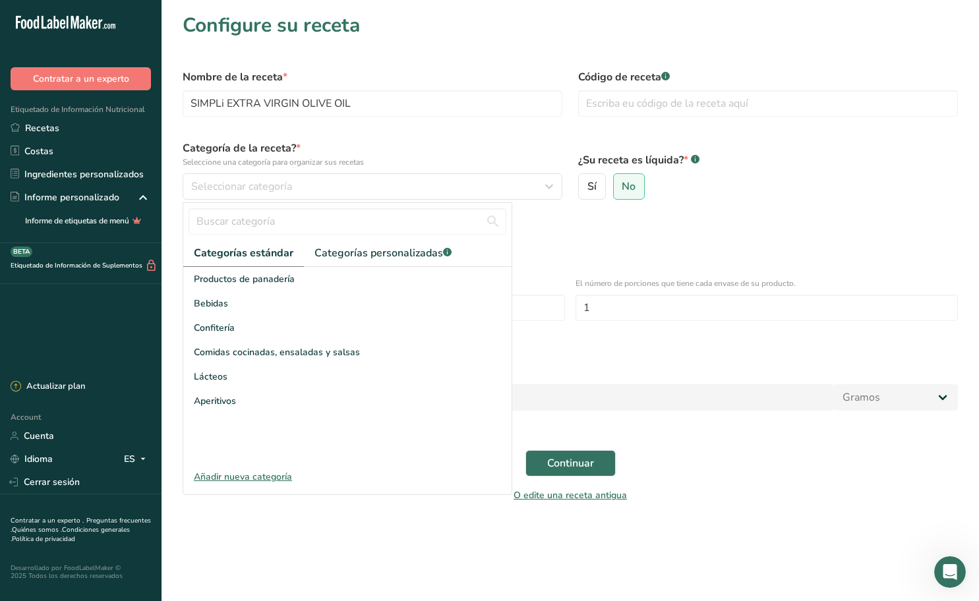
click at [241, 480] on div "Añadir nueva categoría" at bounding box center [347, 477] width 328 height 14
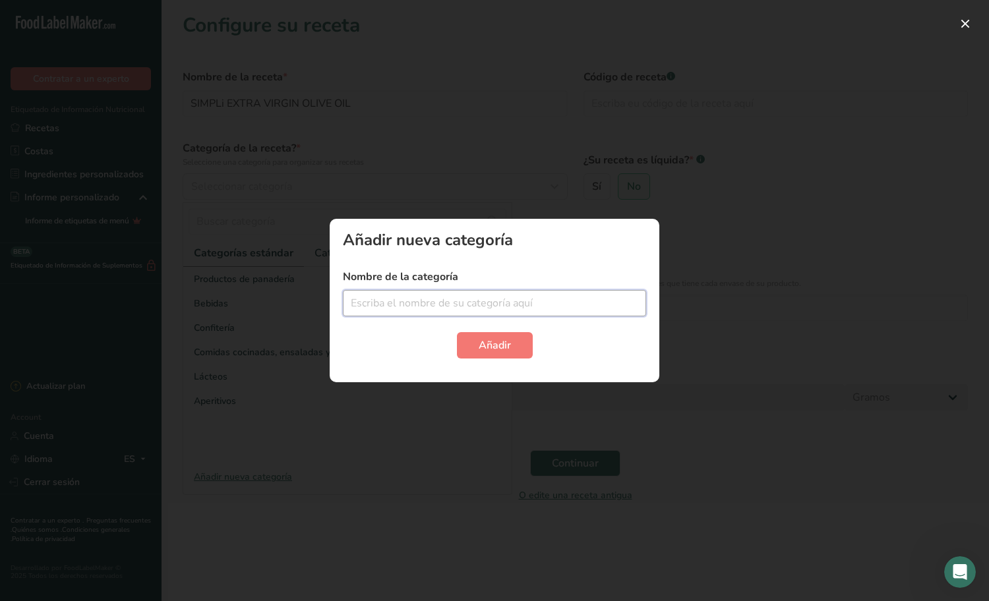
click at [466, 302] on input "text" at bounding box center [494, 303] width 303 height 26
type input "OILS"
click at [492, 346] on span "Añadir" at bounding box center [495, 345] width 32 height 16
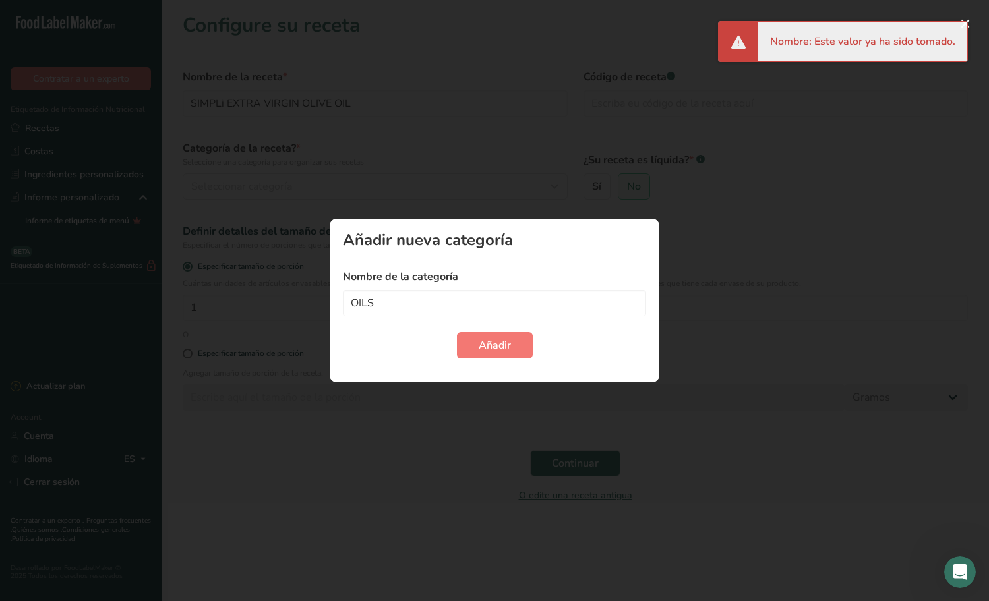
click at [806, 91] on div at bounding box center [494, 300] width 989 height 601
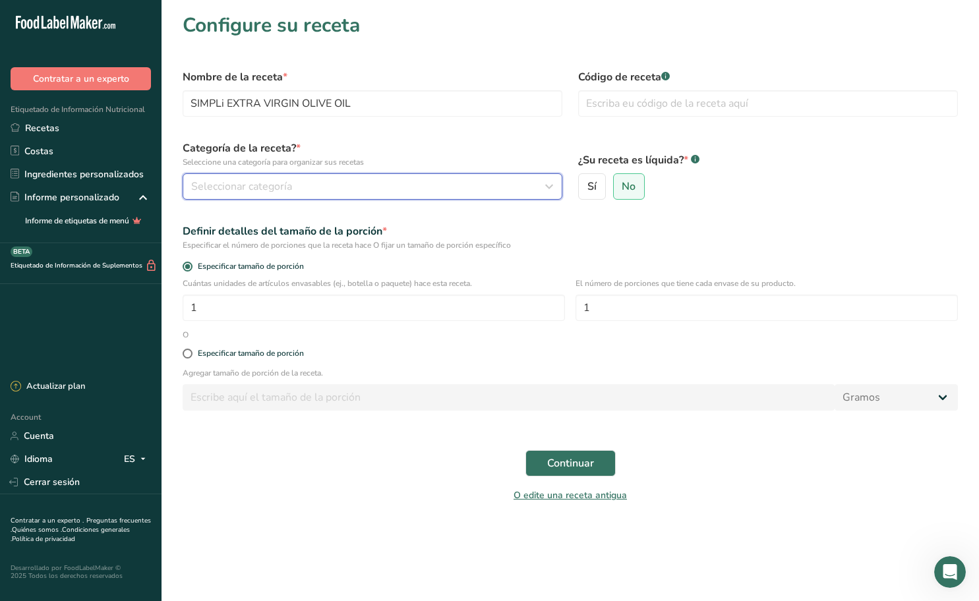
click at [318, 191] on div "Seleccionar categoría" at bounding box center [368, 187] width 355 height 16
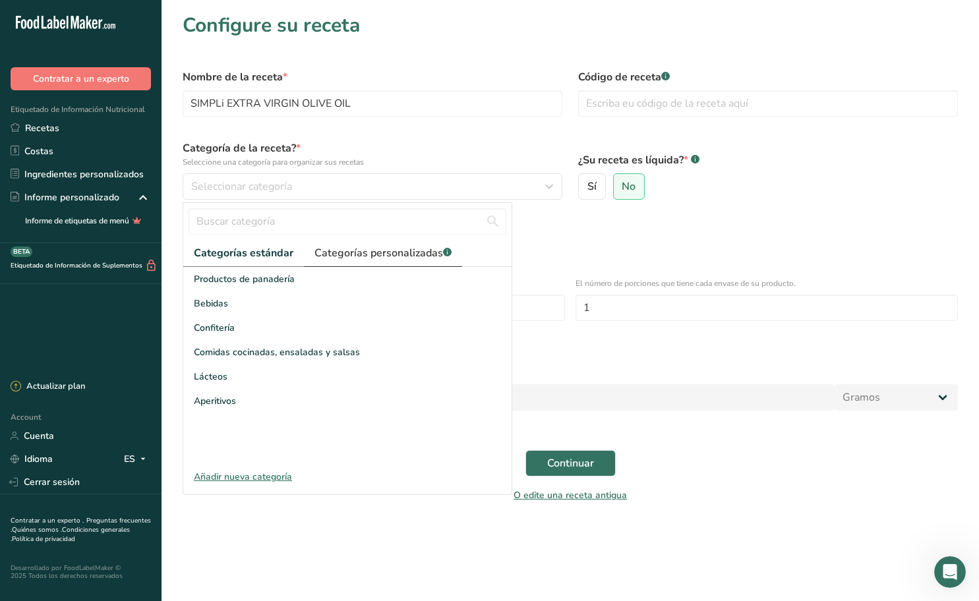
click at [353, 254] on span "Categorías personalizadas .a-a{fill:#347362;}.b-a{fill:#fff;}" at bounding box center [382, 253] width 137 height 16
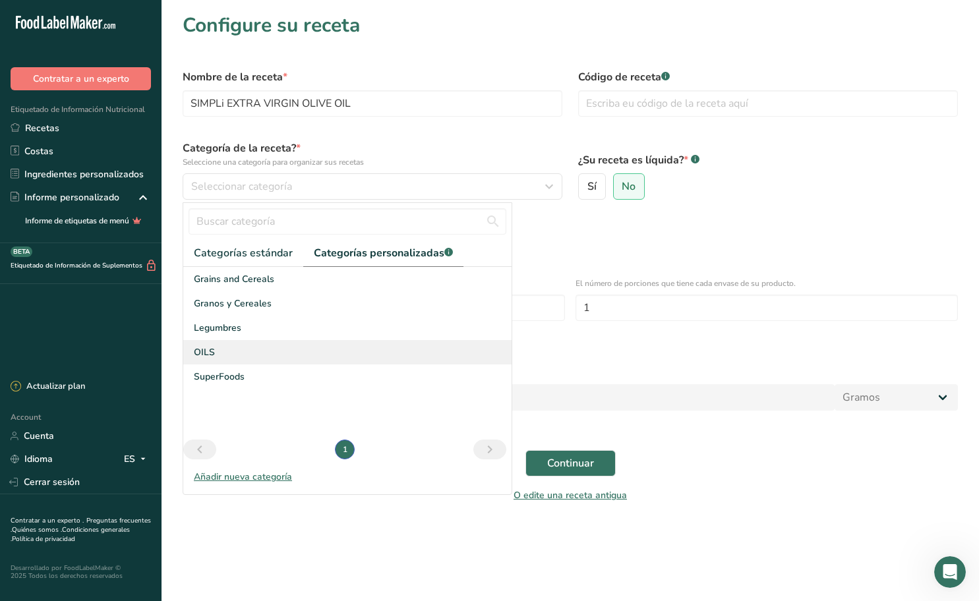
click at [211, 349] on span "OILS" at bounding box center [204, 352] width 21 height 14
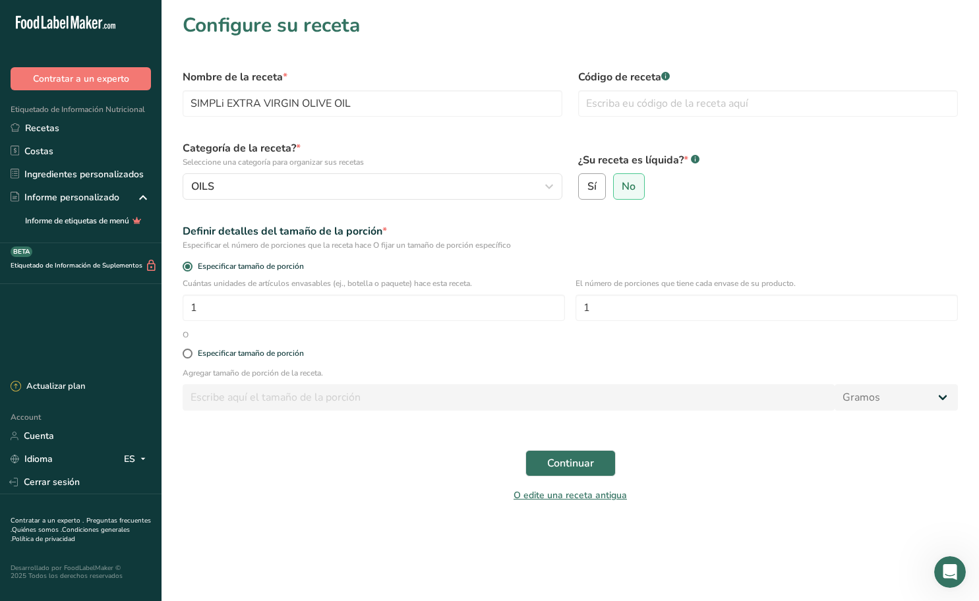
click at [587, 187] on label "Sí" at bounding box center [592, 186] width 28 height 26
click at [587, 187] on input "Sí" at bounding box center [583, 187] width 9 height 9
radio input "true"
radio input "false"
select select "22"
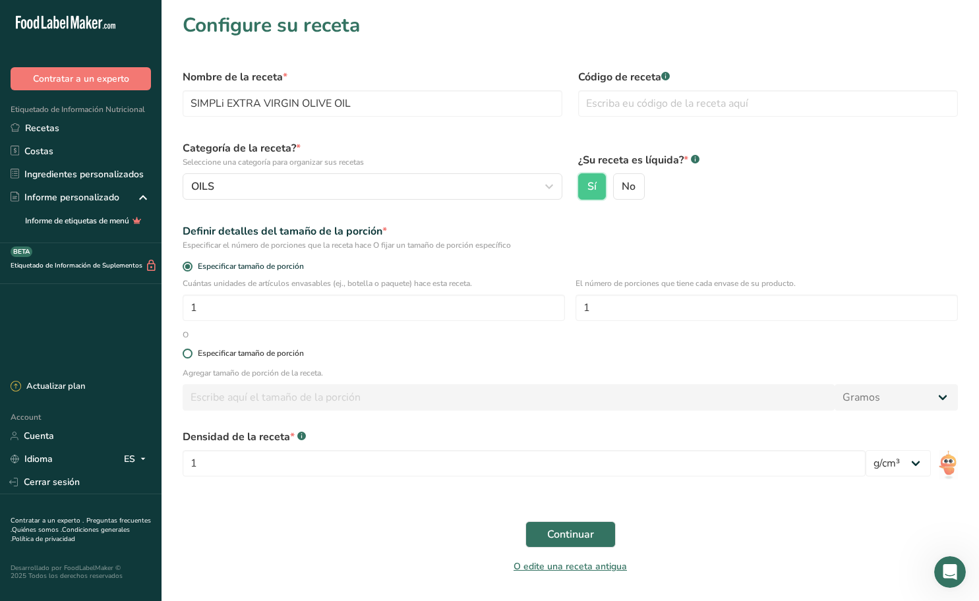
click at [188, 354] on span at bounding box center [188, 354] width 10 height 10
click at [188, 354] on input "Especificar tamaño de porción" at bounding box center [187, 353] width 9 height 9
radio input "true"
radio input "false"
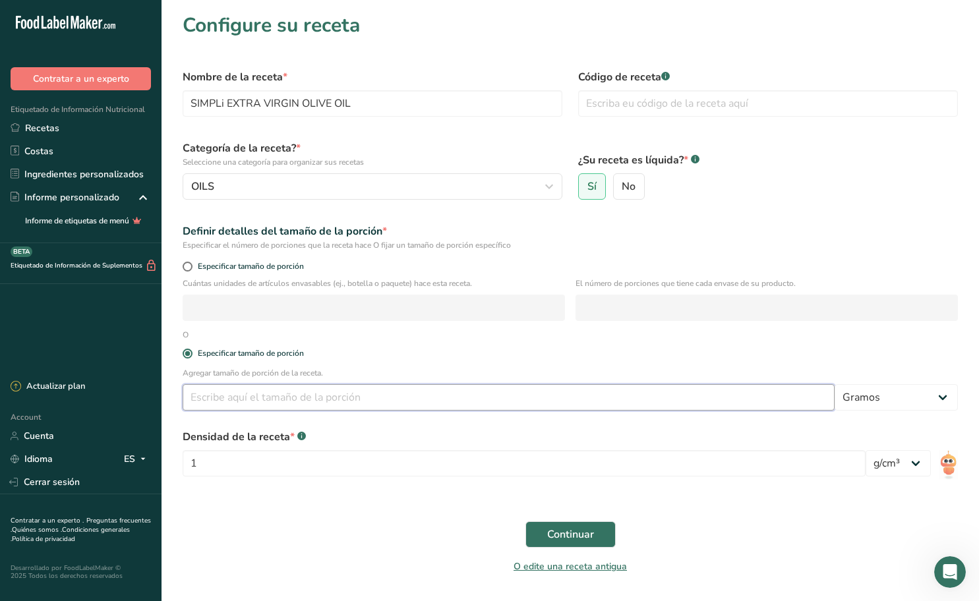
click at [214, 398] on input "number" at bounding box center [509, 397] width 652 height 26
type input "1"
click at [889, 399] on select "Gramos kg mg mcg libras onza [GEOGRAPHIC_DATA] mL onza líquida [GEOGRAPHIC_DATA…" at bounding box center [896, 397] width 123 height 26
select select "19"
click at [835, 384] on select "Gramos kg mg mcg libras onza [GEOGRAPHIC_DATA] mL onza líquida [GEOGRAPHIC_DATA…" at bounding box center [896, 397] width 123 height 26
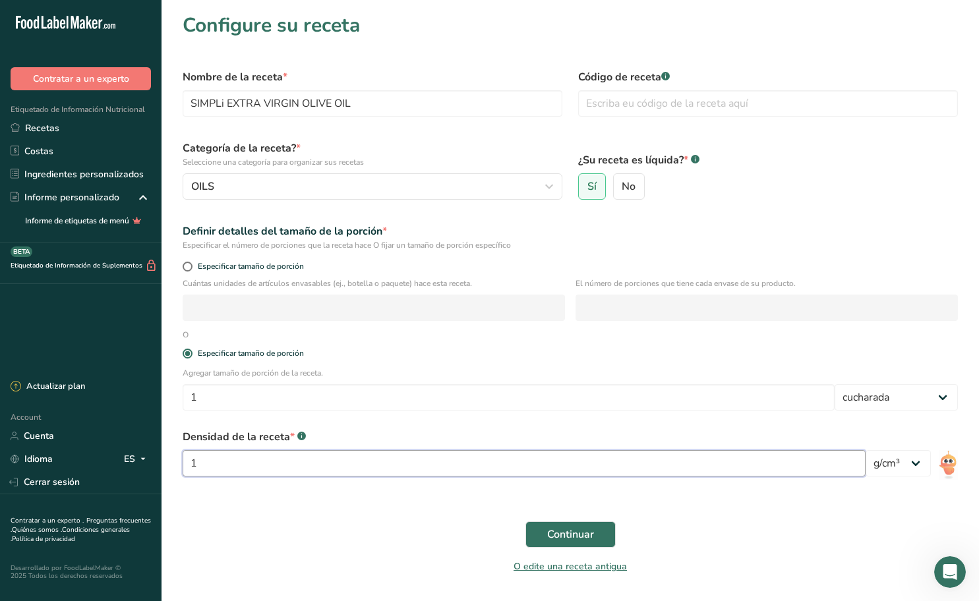
click at [328, 467] on input "1" at bounding box center [524, 463] width 683 height 26
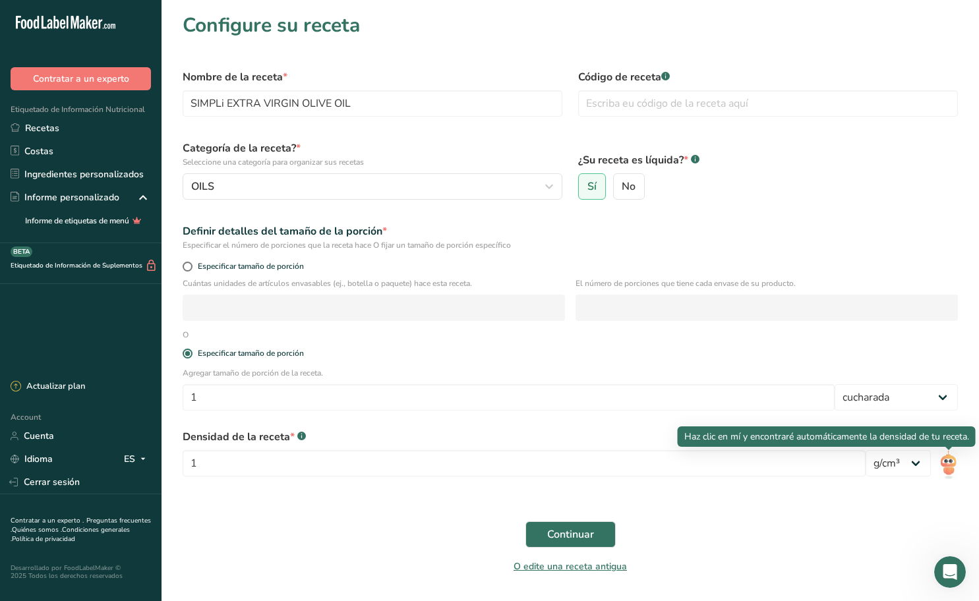
click at [950, 465] on img at bounding box center [948, 465] width 19 height 30
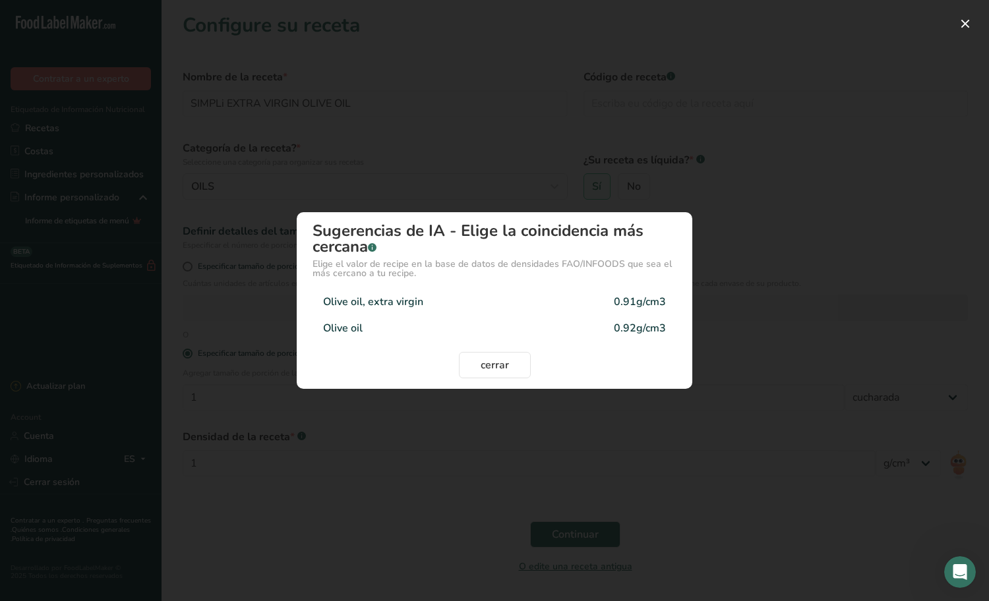
click at [407, 308] on div "Olive oil, extra virgin" at bounding box center [373, 302] width 100 height 16
type input "0.91"
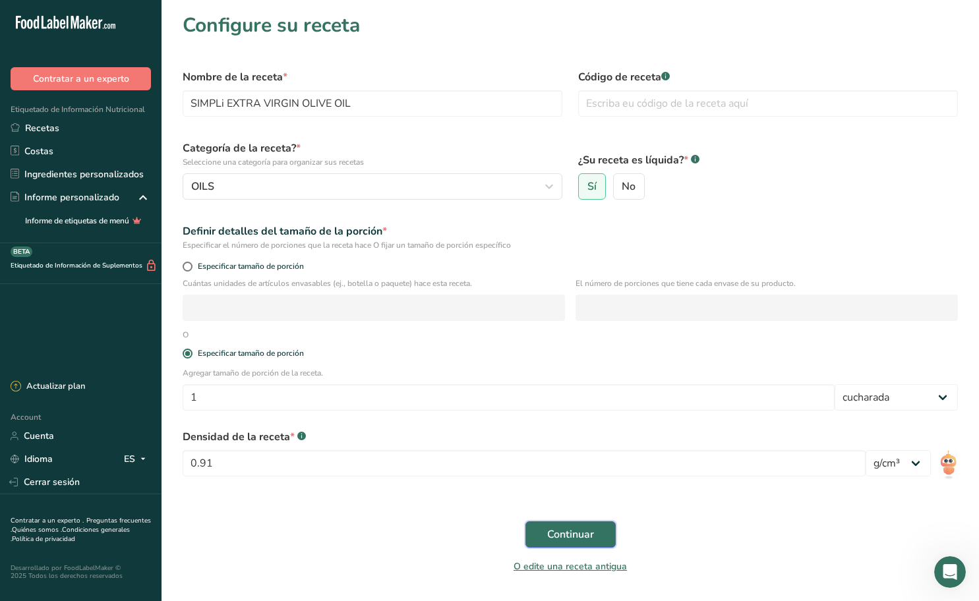
click at [597, 531] on button "Continuar" at bounding box center [570, 534] width 90 height 26
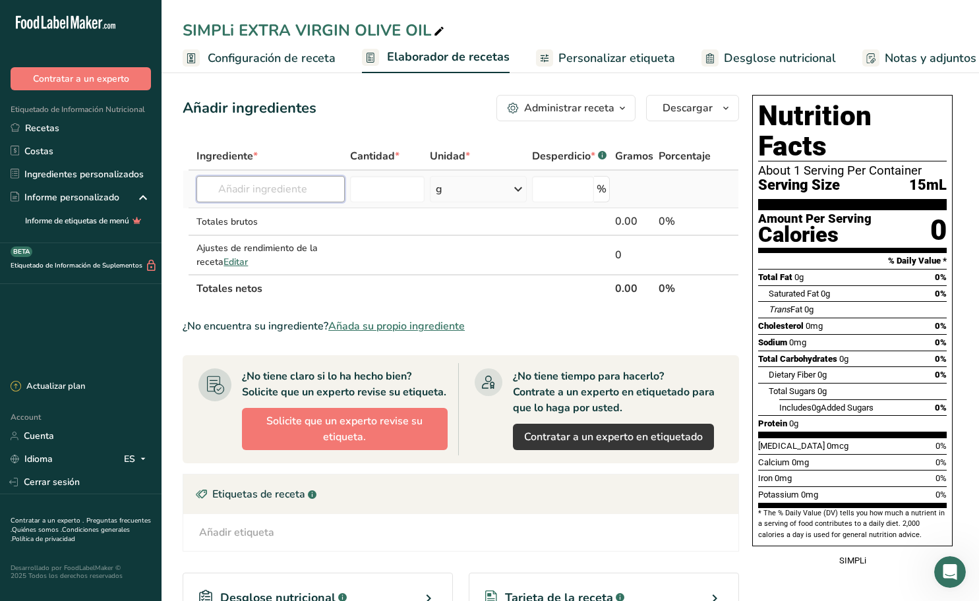
click at [296, 197] on input "text" at bounding box center [270, 189] width 148 height 26
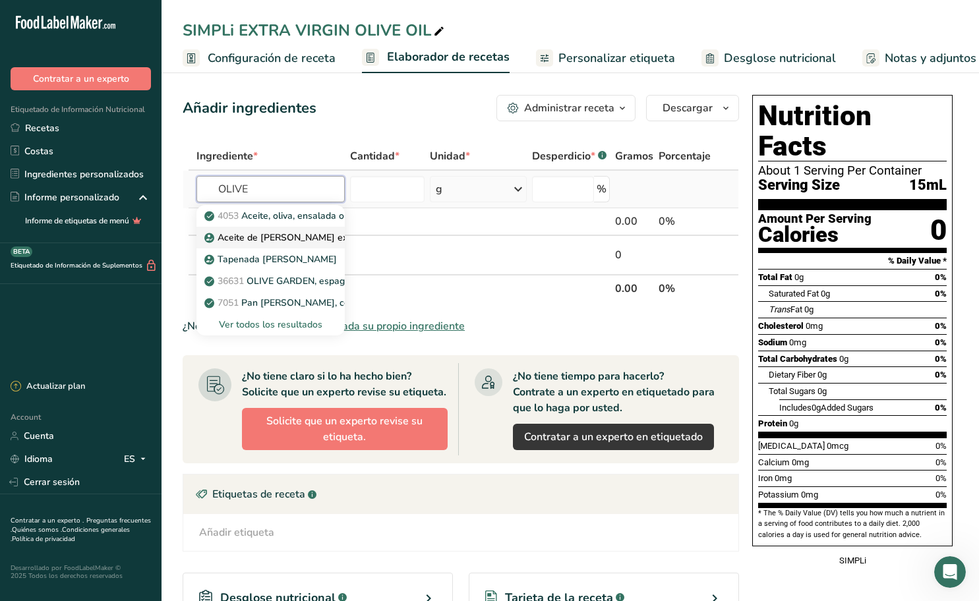
type input "OLIVE"
click at [281, 231] on p "Aceite de oliva virgen extra" at bounding box center [283, 238] width 152 height 14
type input "Extra Virgin Olive Oil"
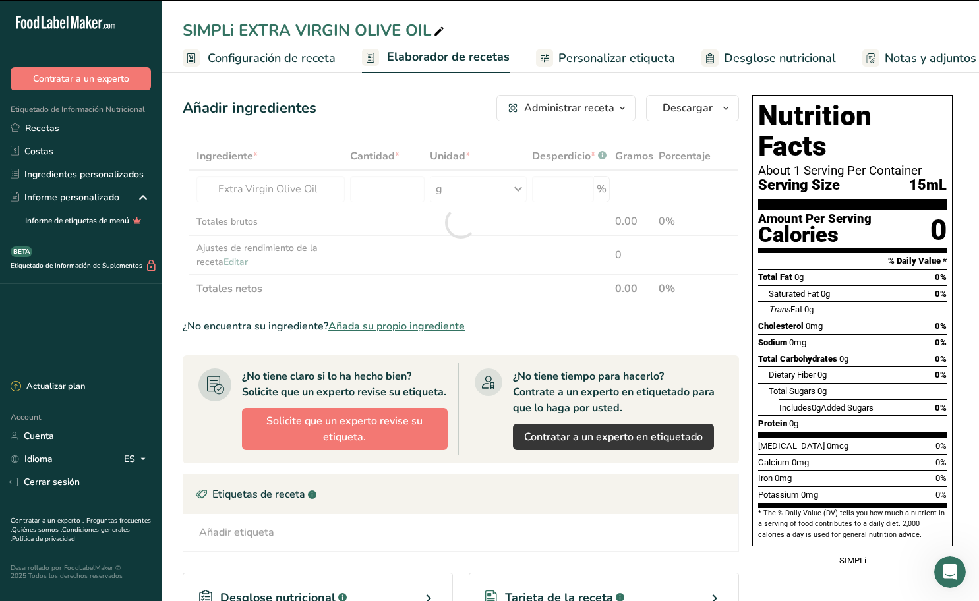
type input "0"
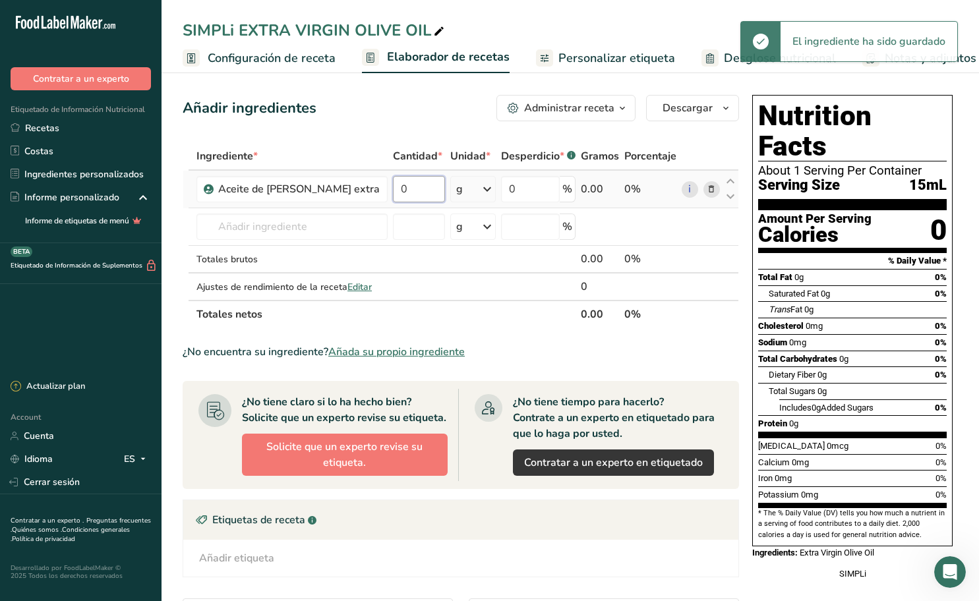
click at [393, 189] on input "0" at bounding box center [419, 189] width 52 height 26
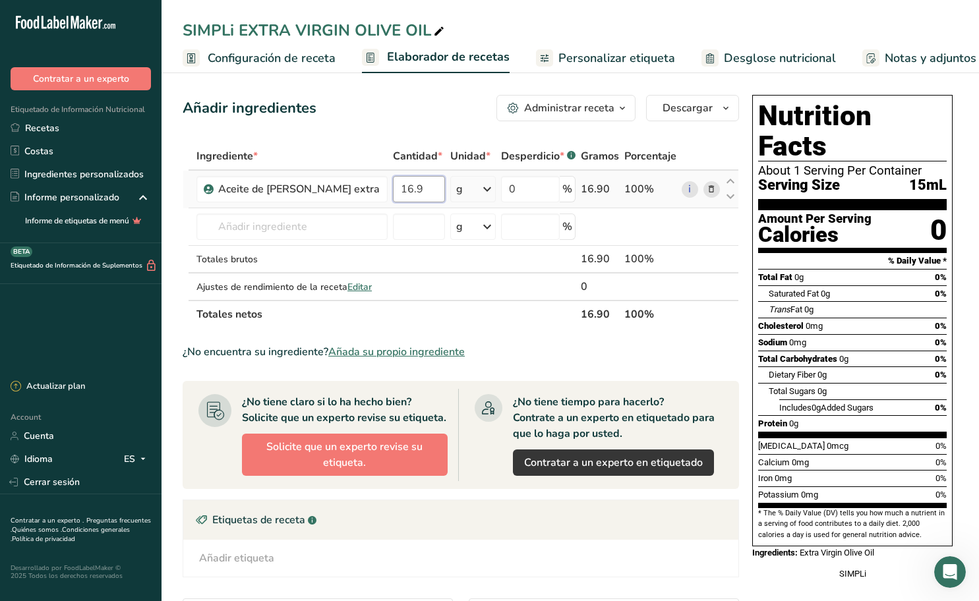
type input "16.9"
click at [488, 192] on div "Ingrediente * Cantidad * Unidad * Desperdicio * .a-a{fill:#347362;}.b-a{fill:#f…" at bounding box center [461, 235] width 556 height 186
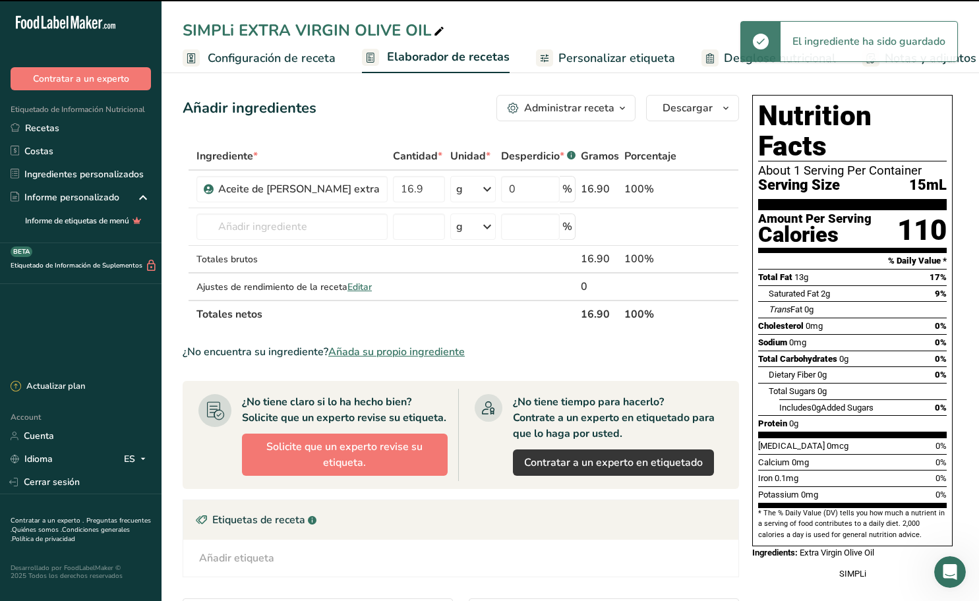
click at [488, 190] on icon at bounding box center [487, 189] width 16 height 24
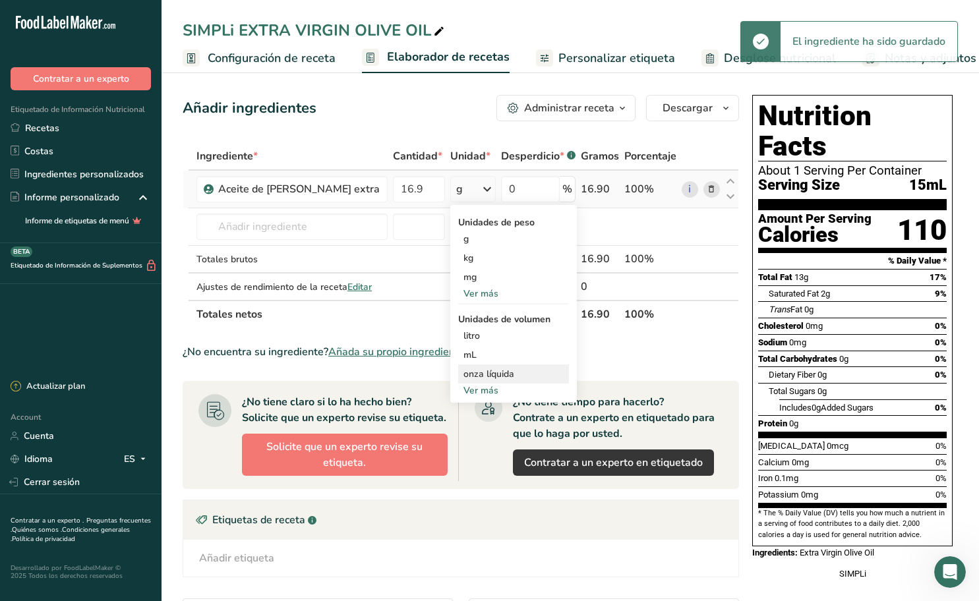
click at [473, 372] on div "onza líquida" at bounding box center [513, 374] width 100 height 14
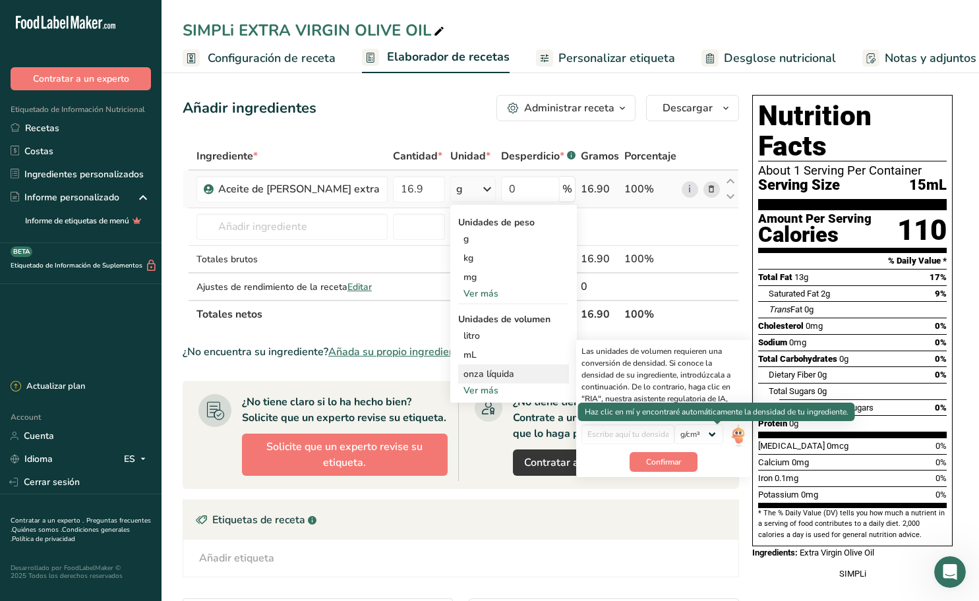
click at [731, 428] on img at bounding box center [738, 436] width 15 height 23
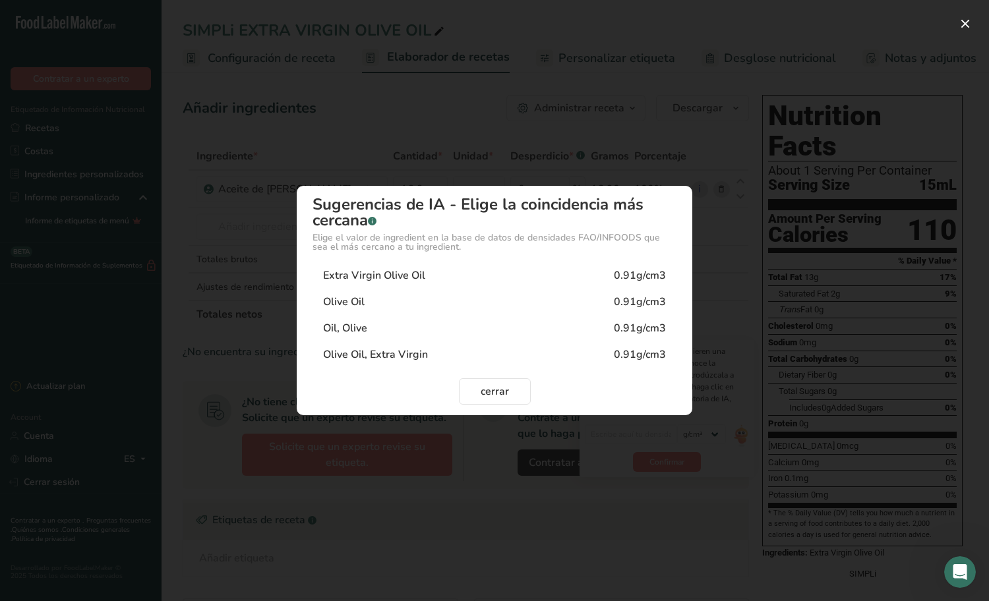
click at [454, 272] on div "Extra Virgin Olive Oil 0.91g/cm3" at bounding box center [494, 275] width 364 height 26
type input "0.91"
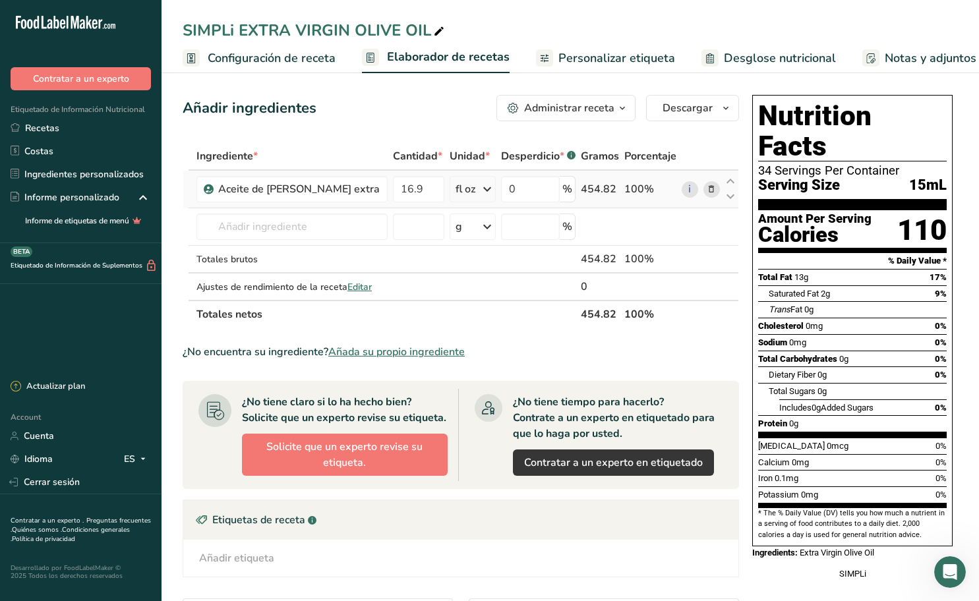
click at [601, 56] on span "Personalizar etiqueta" at bounding box center [616, 58] width 117 height 18
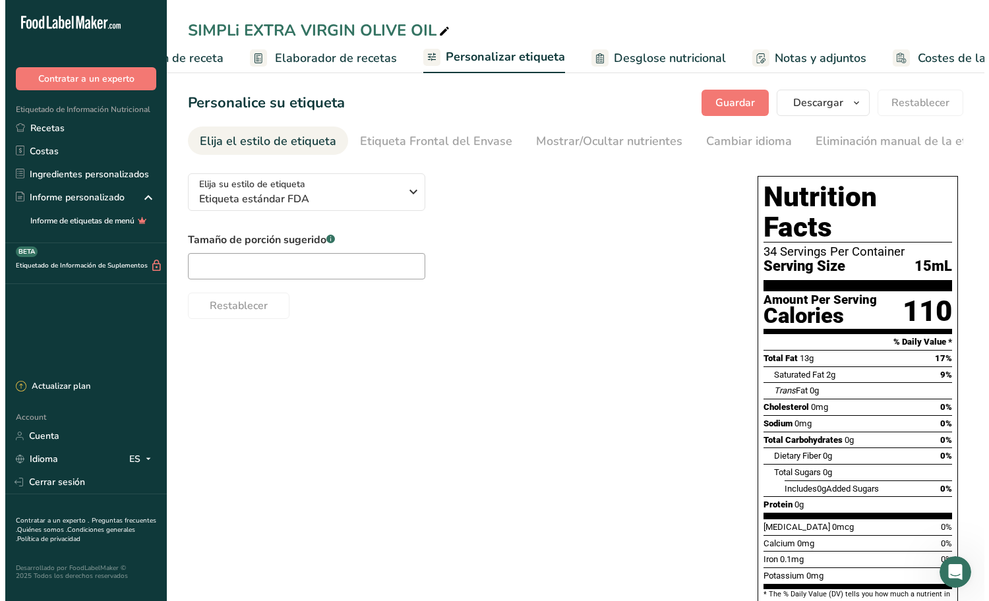
scroll to position [0, 171]
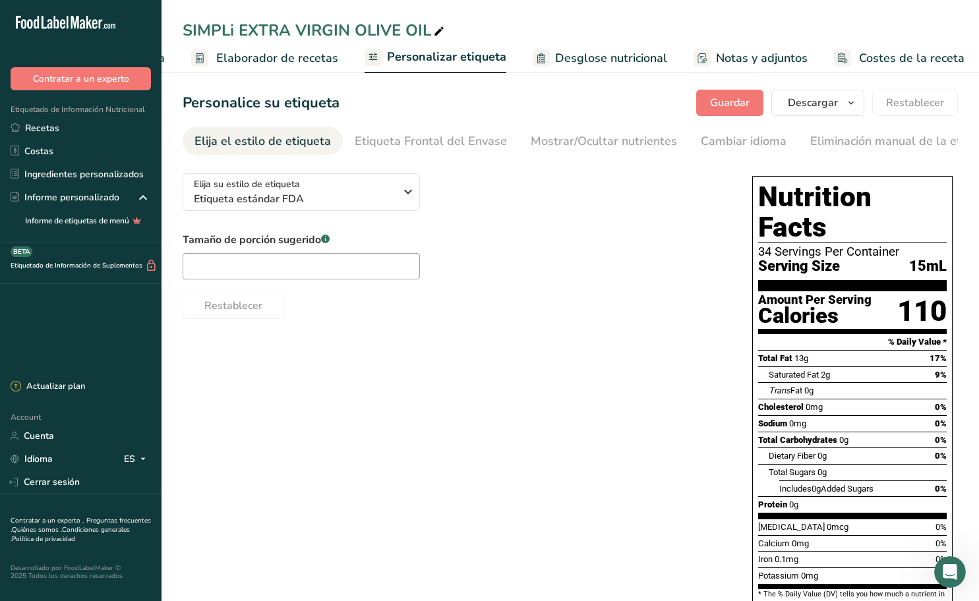
click at [447, 196] on div "Elija su estilo de etiqueta Etiqueta estándar FDA EE. UU. (FDA) Etiqueta estánd…" at bounding box center [454, 241] width 543 height 156
click at [405, 195] on icon "button" at bounding box center [408, 192] width 16 height 24
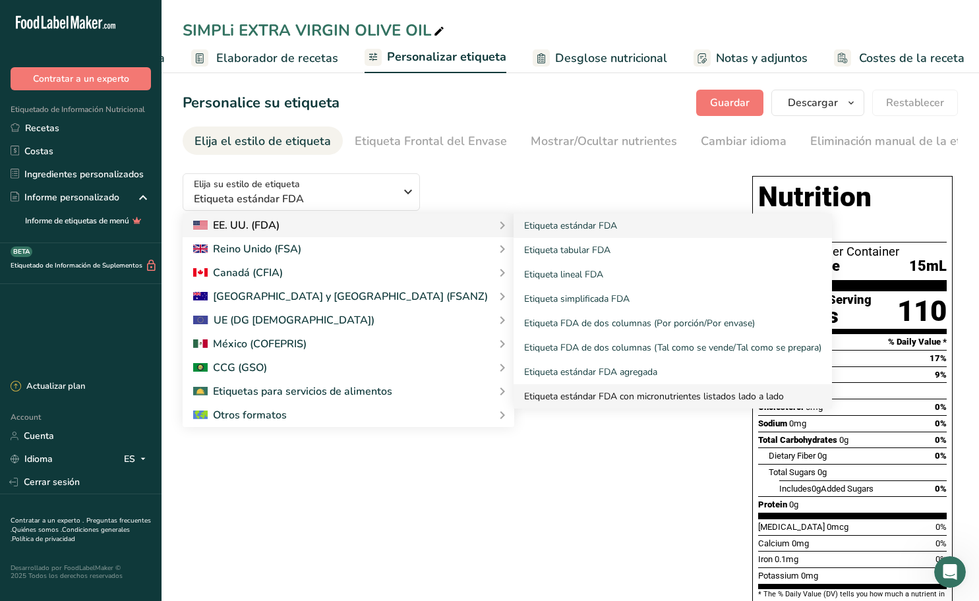
click at [522, 396] on link "Etiqueta estándar FDA con micronutrientes listados lado a lado" at bounding box center [672, 396] width 318 height 24
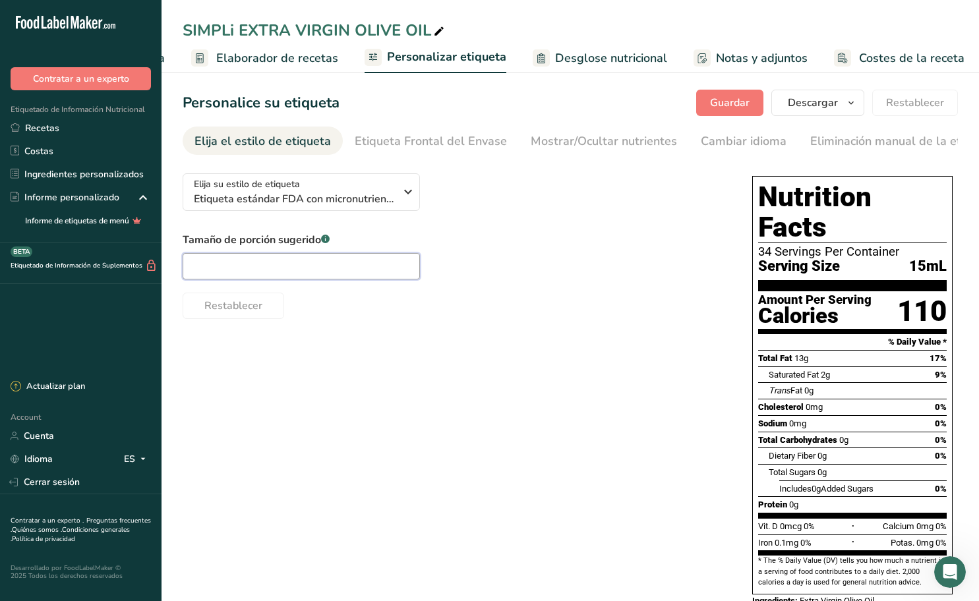
click at [340, 268] on input "text" at bounding box center [301, 266] width 237 height 26
paste input "1 tbsp"
type input "1 tbsp"
click at [502, 249] on div "Tamaño de porción sugerido .a-a{fill:#347362;}.b-a{fill:#fff;} 1 tbsp Restablec…" at bounding box center [454, 275] width 543 height 87
click at [736, 100] on span "Guardar" at bounding box center [730, 103] width 40 height 16
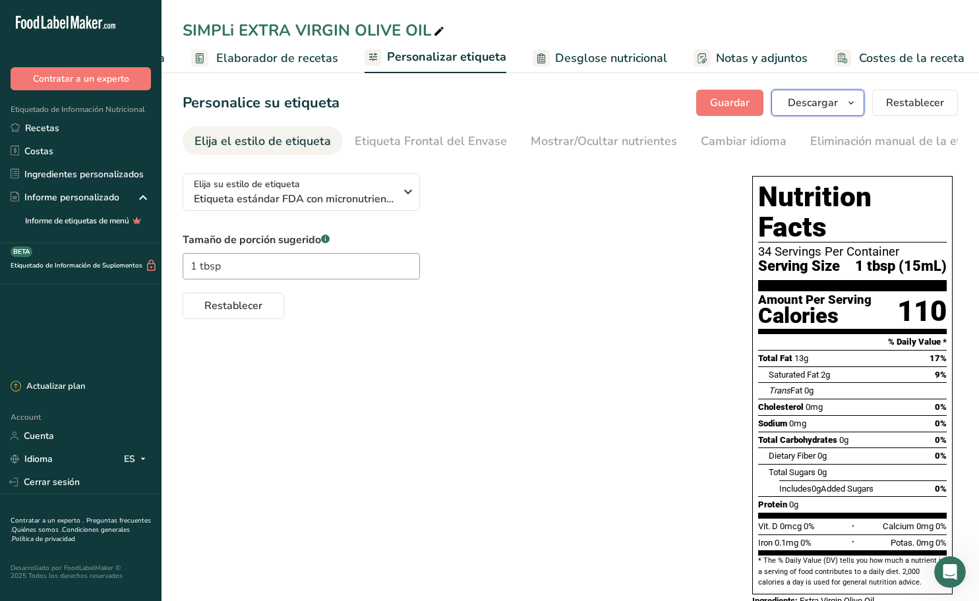
click at [853, 103] on icon "button" at bounding box center [851, 103] width 11 height 16
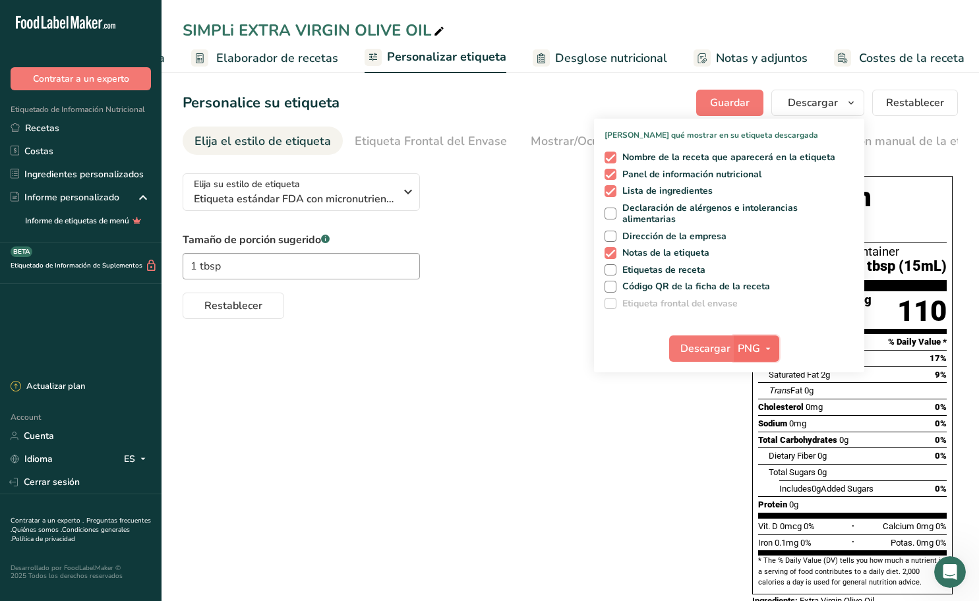
click at [766, 345] on icon "button" at bounding box center [768, 349] width 11 height 16
click at [756, 436] on link "PDF" at bounding box center [758, 441] width 42 height 22
click at [622, 268] on span "Etiquetas de receta" at bounding box center [661, 270] width 90 height 12
click at [613, 268] on input "Etiquetas de receta" at bounding box center [608, 270] width 9 height 9
click at [724, 349] on span "Descargar" at bounding box center [706, 349] width 50 height 16
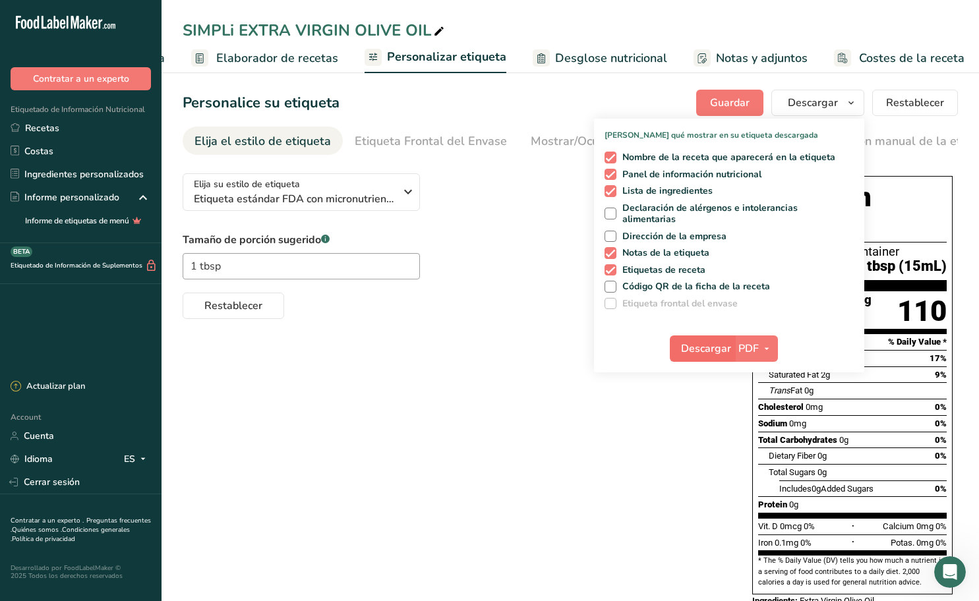
scroll to position [0, 161]
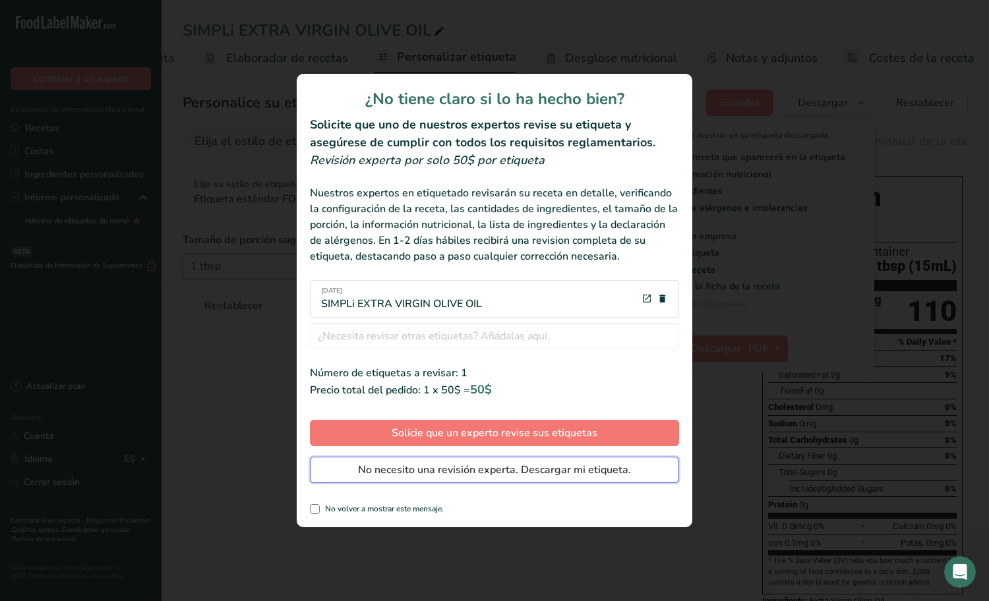
click at [460, 461] on button "No necesito una revisión experta. Descargar mi etiqueta." at bounding box center [494, 470] width 369 height 26
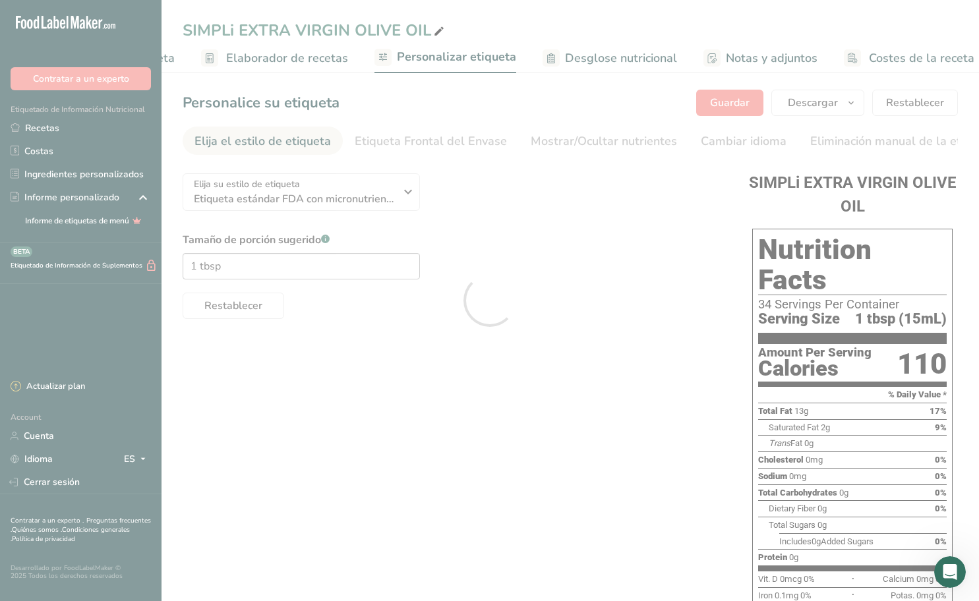
scroll to position [0, 0]
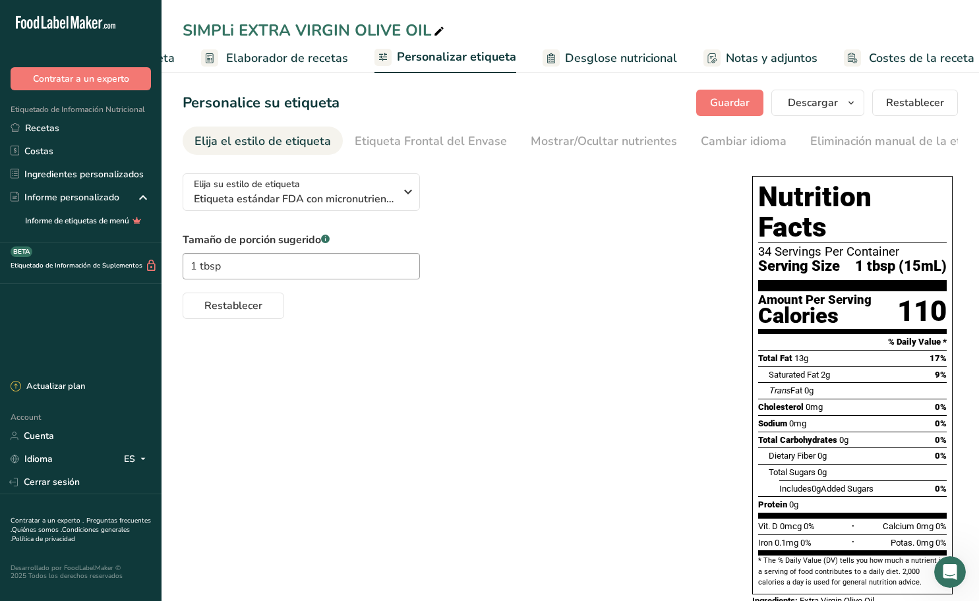
click at [560, 377] on div "Elija su estilo de etiqueta Etiqueta estándar FDA con micronutrientes listados …" at bounding box center [570, 402] width 775 height 479
click at [841, 105] on button "Descargar" at bounding box center [817, 103] width 93 height 26
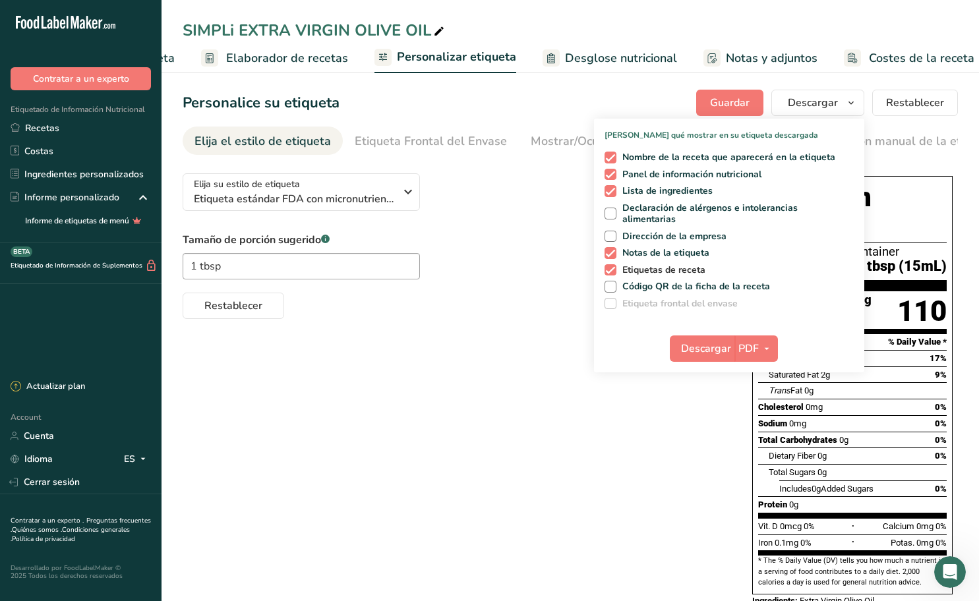
click at [613, 266] on span at bounding box center [610, 270] width 12 height 12
click at [613, 266] on input "Etiquetas de receta" at bounding box center [608, 270] width 9 height 9
checkbox input "false"
click at [615, 249] on span at bounding box center [610, 253] width 12 height 12
click at [613, 249] on input "Notas de la etiqueta" at bounding box center [608, 253] width 9 height 9
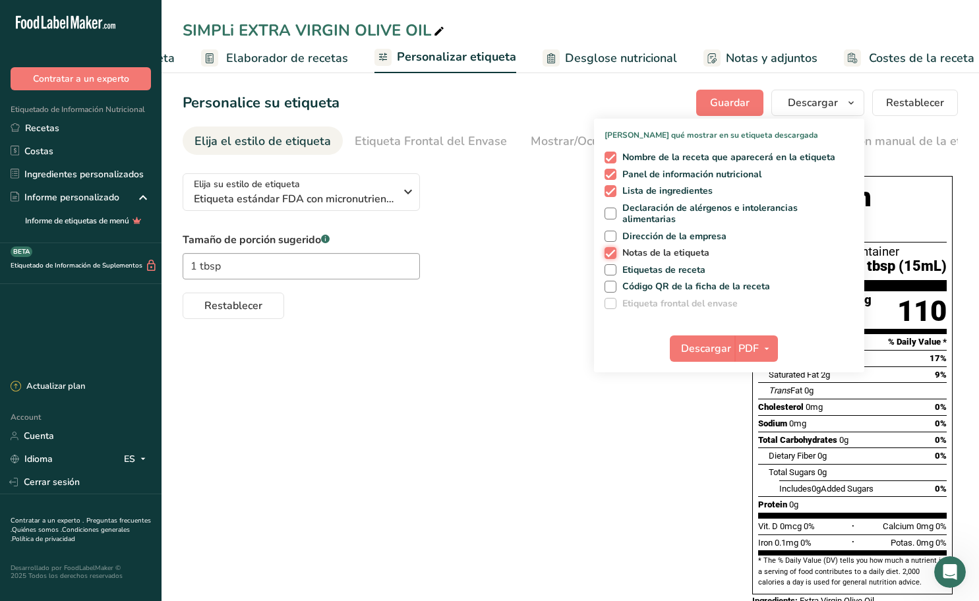
checkbox input "false"
click at [767, 348] on icon "button" at bounding box center [766, 349] width 11 height 16
click at [765, 367] on link "PNG" at bounding box center [757, 376] width 42 height 22
click at [722, 354] on span "Descargar" at bounding box center [705, 349] width 50 height 16
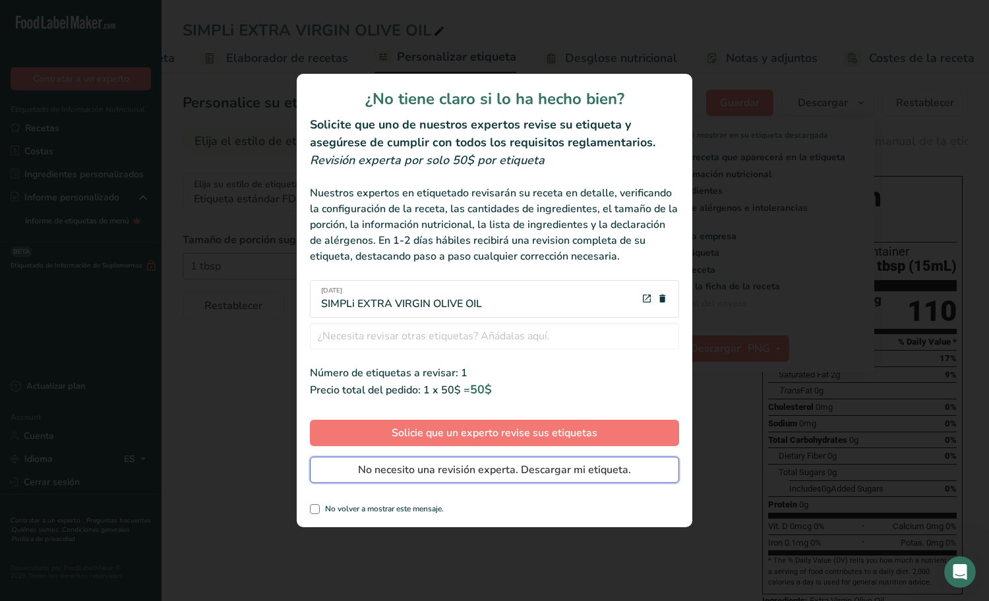
click at [463, 460] on button "No necesito una revisión experta. Descargar mi etiqueta." at bounding box center [494, 470] width 369 height 26
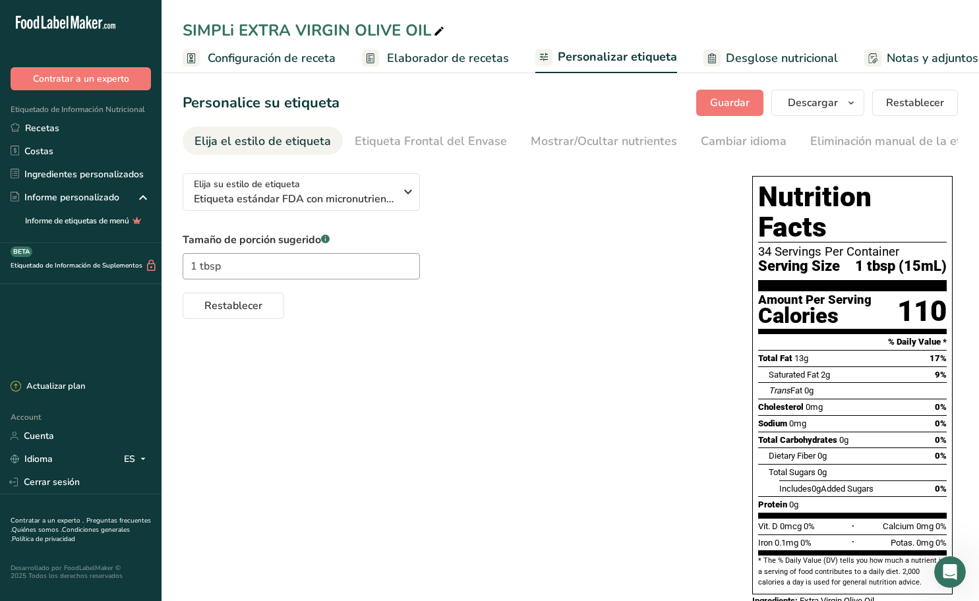
scroll to position [0, 161]
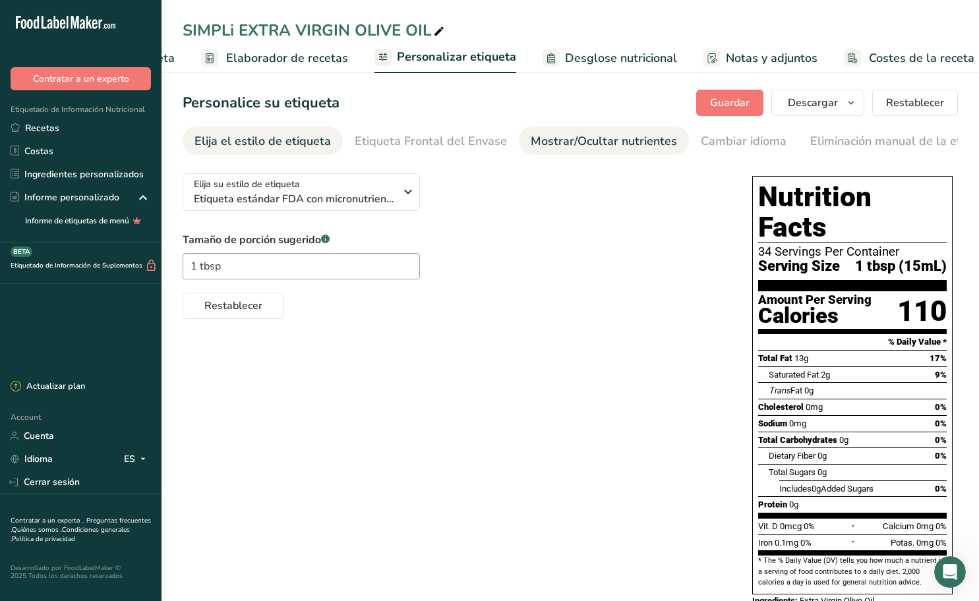
click at [596, 132] on div "Mostrar/Ocultar nutrientes" at bounding box center [604, 141] width 146 height 18
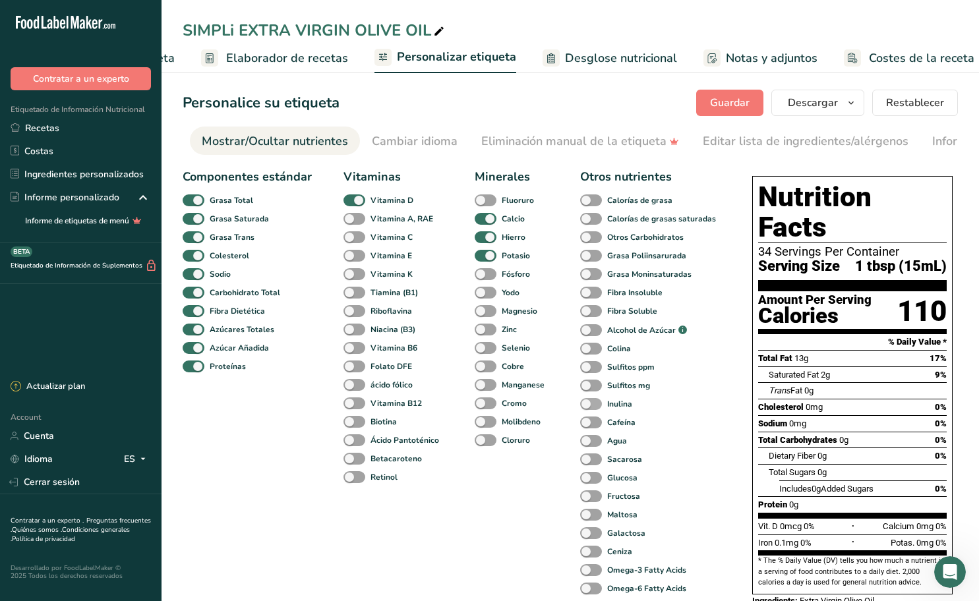
scroll to position [132, 0]
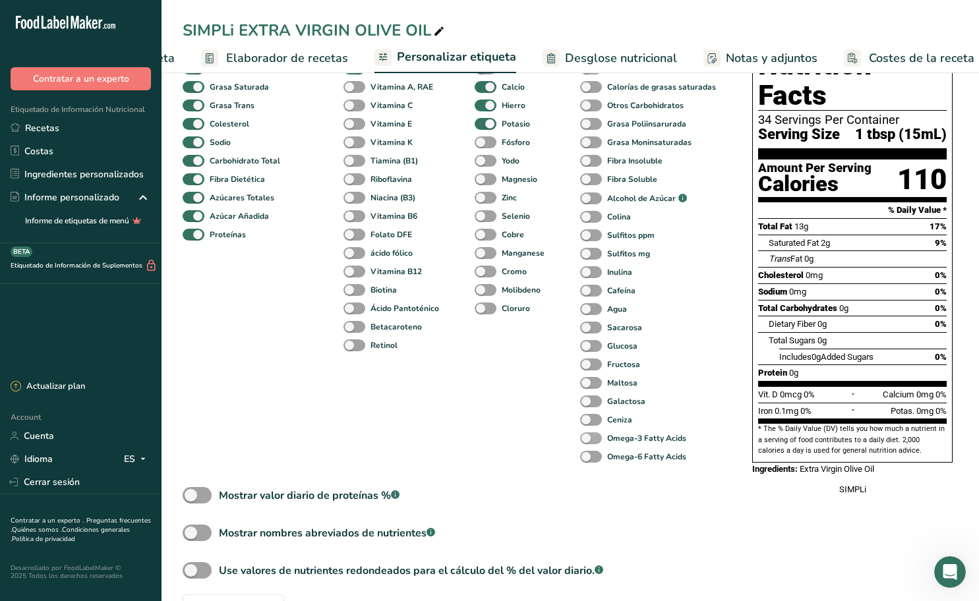
click at [597, 445] on span at bounding box center [591, 438] width 22 height 13
click at [589, 442] on input "Omega-3 Fatty Acids" at bounding box center [584, 438] width 9 height 9
checkbox input "true"
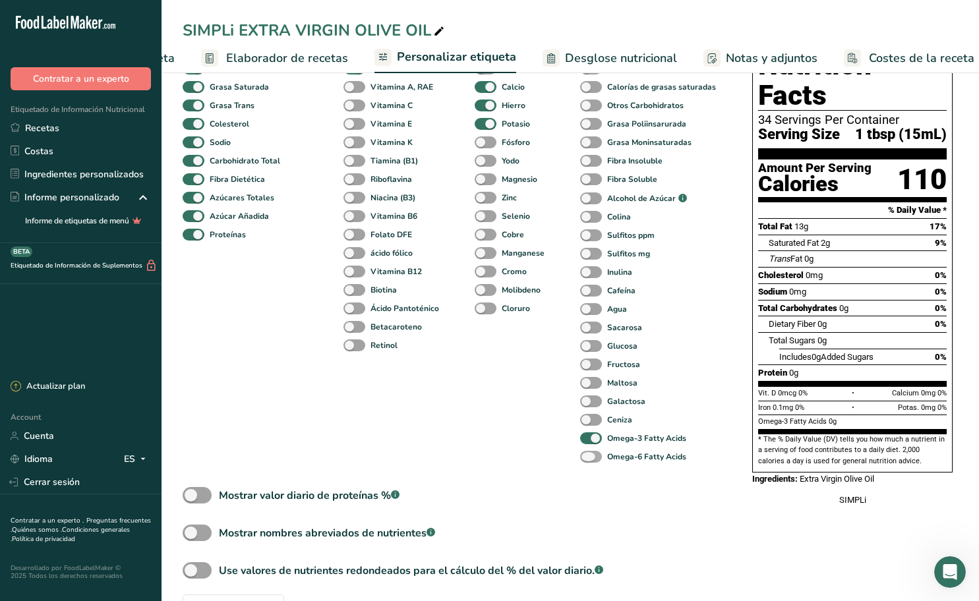
click at [593, 457] on span at bounding box center [591, 457] width 22 height 13
click at [589, 457] on input "Omega-6 Fatty Acids" at bounding box center [584, 456] width 9 height 9
click at [589, 456] on span at bounding box center [591, 457] width 22 height 13
click at [589, 456] on input "Omega-6 Fatty Acids" at bounding box center [584, 456] width 9 height 9
checkbox input "false"
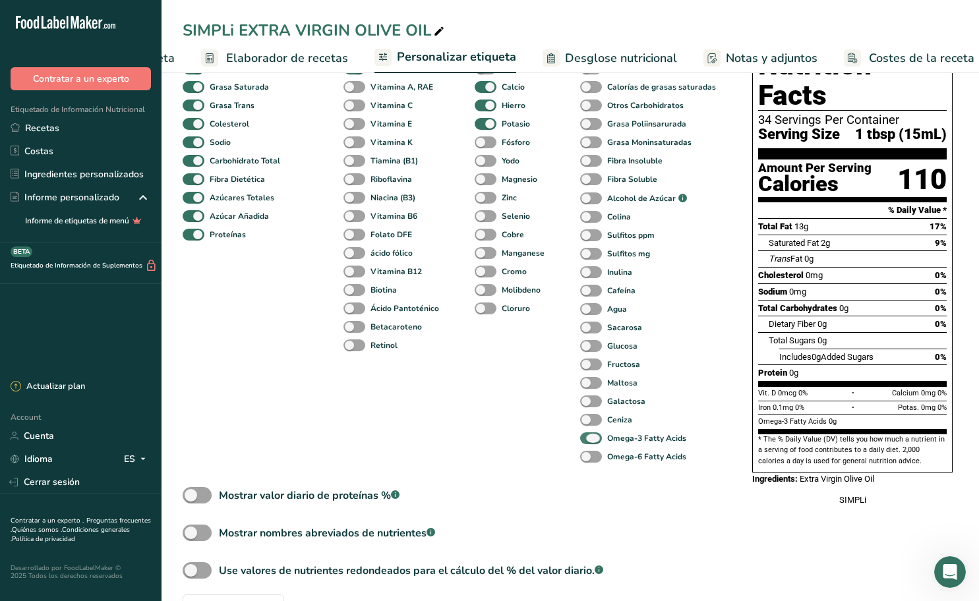
click at [590, 438] on span at bounding box center [591, 438] width 22 height 13
click at [589, 438] on input "Omega-3 Fatty Acids" at bounding box center [584, 438] width 9 height 9
checkbox input "false"
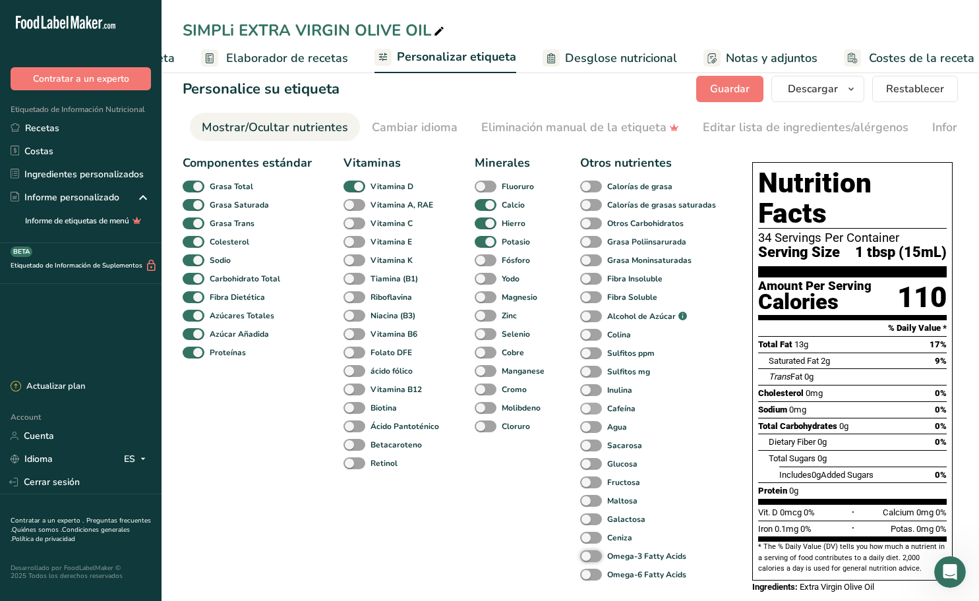
scroll to position [0, 0]
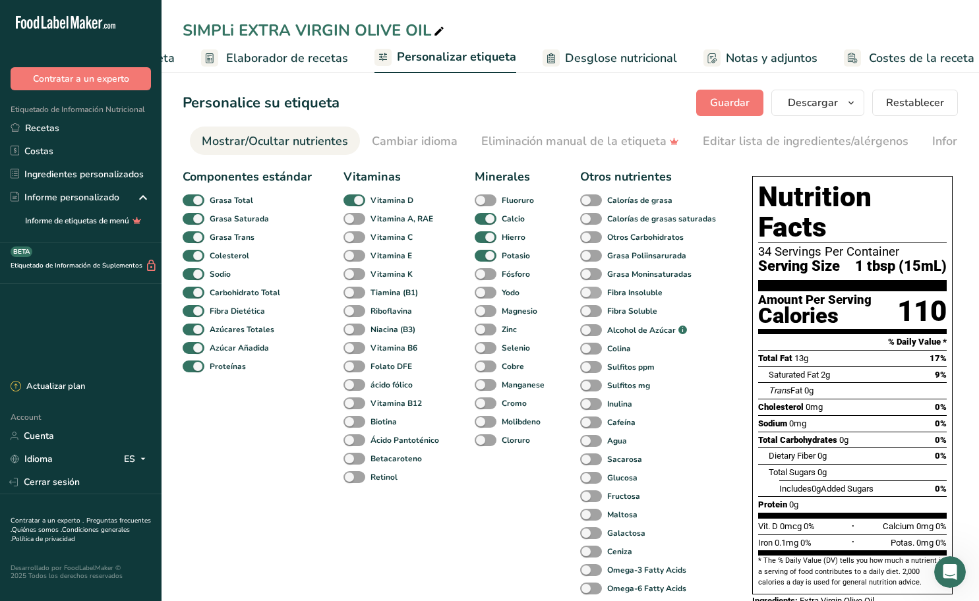
click at [588, 292] on span at bounding box center [591, 293] width 22 height 13
click at [588, 292] on input "Fibra Insoluble" at bounding box center [584, 292] width 9 height 9
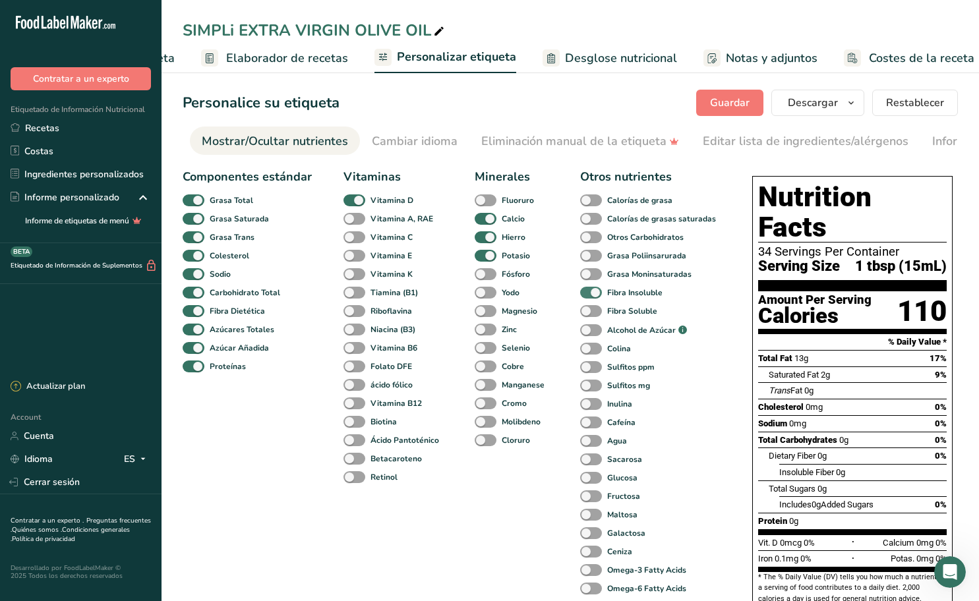
click at [588, 292] on span at bounding box center [591, 293] width 22 height 13
click at [588, 292] on input "Fibra Insoluble" at bounding box center [584, 292] width 9 height 9
checkbox input "false"
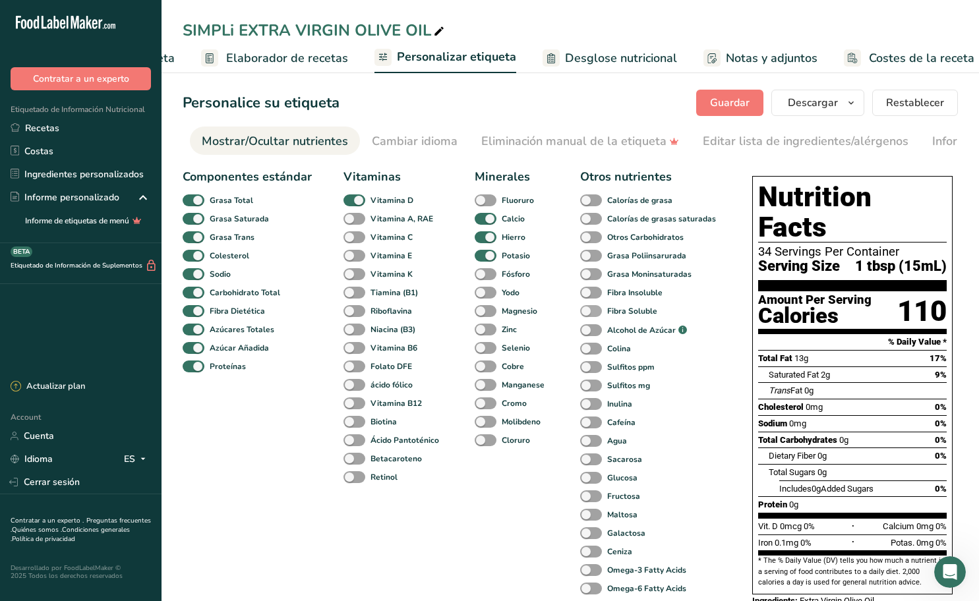
click at [589, 314] on span at bounding box center [591, 311] width 22 height 13
click at [589, 314] on input "Fibra Soluble" at bounding box center [584, 311] width 9 height 9
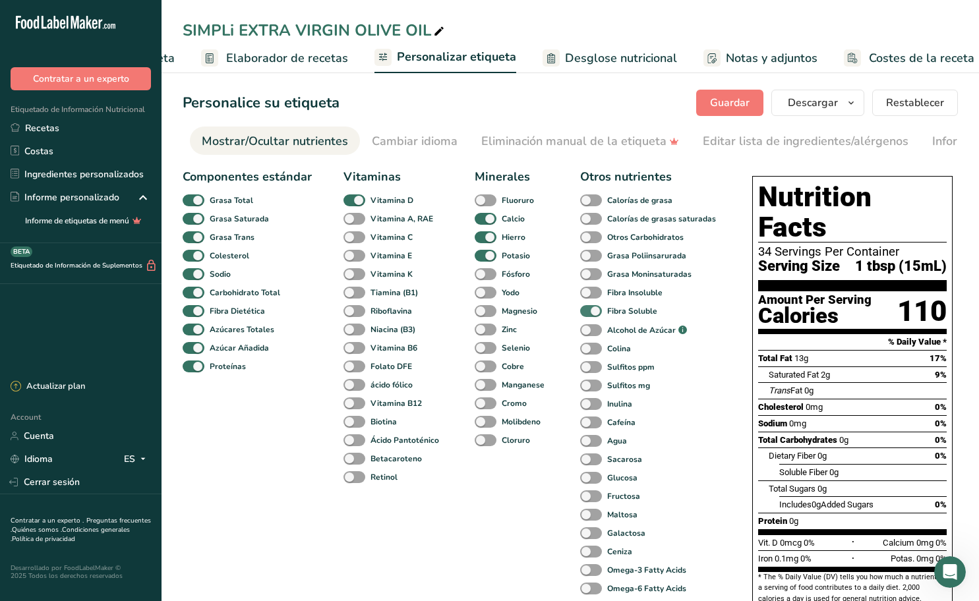
click at [589, 314] on span at bounding box center [591, 311] width 22 height 13
click at [589, 314] on input "Fibra Soluble" at bounding box center [584, 311] width 9 height 9
checkbox input "false"
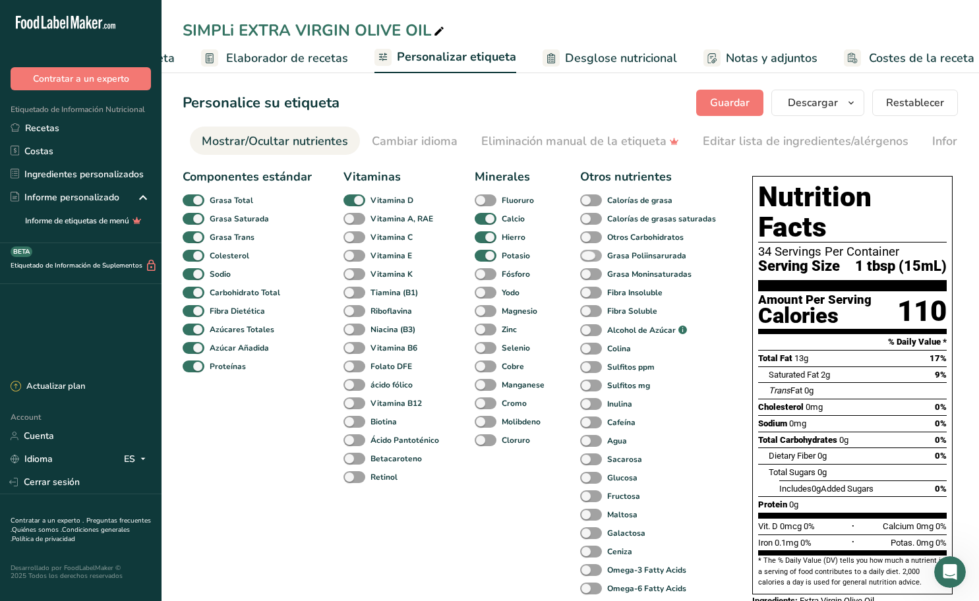
click at [593, 256] on span at bounding box center [591, 256] width 22 height 13
click at [589, 256] on input "Grasa Poliinsarurada" at bounding box center [584, 255] width 9 height 9
checkbox input "true"
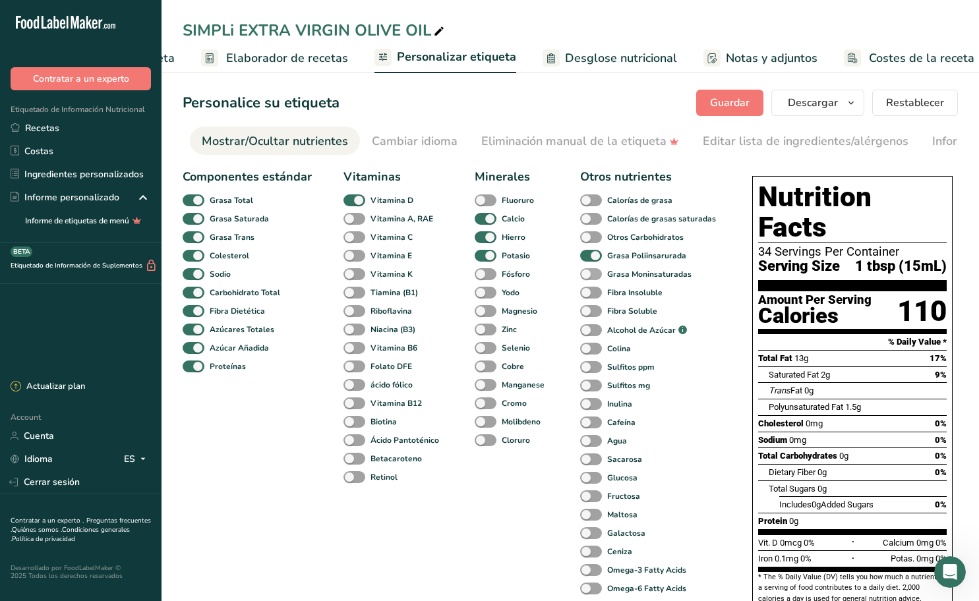
click at [591, 274] on span at bounding box center [591, 274] width 22 height 13
click at [589, 274] on input "Grasa Moninsaturadas" at bounding box center [584, 274] width 9 height 9
checkbox input "true"
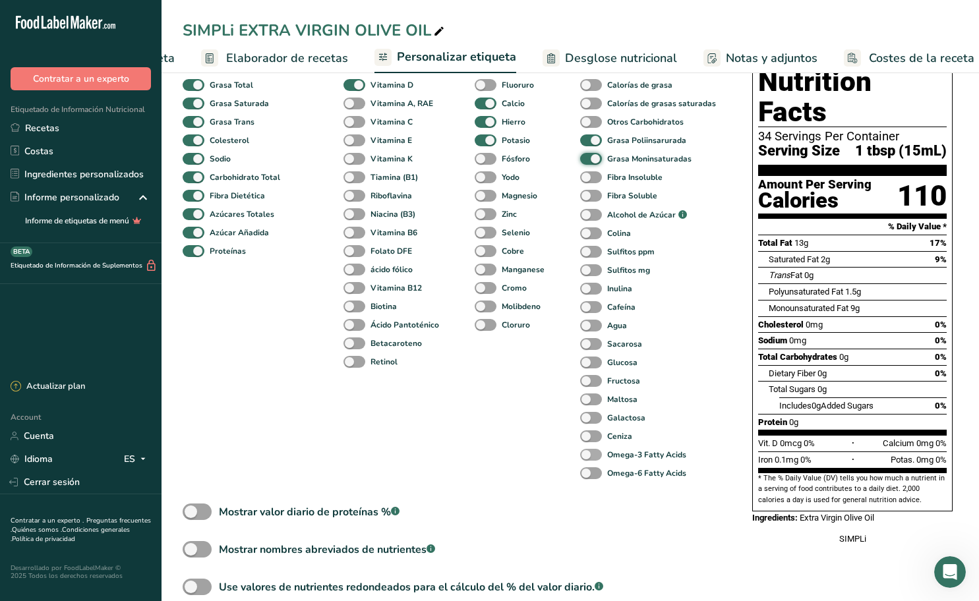
scroll to position [132, 0]
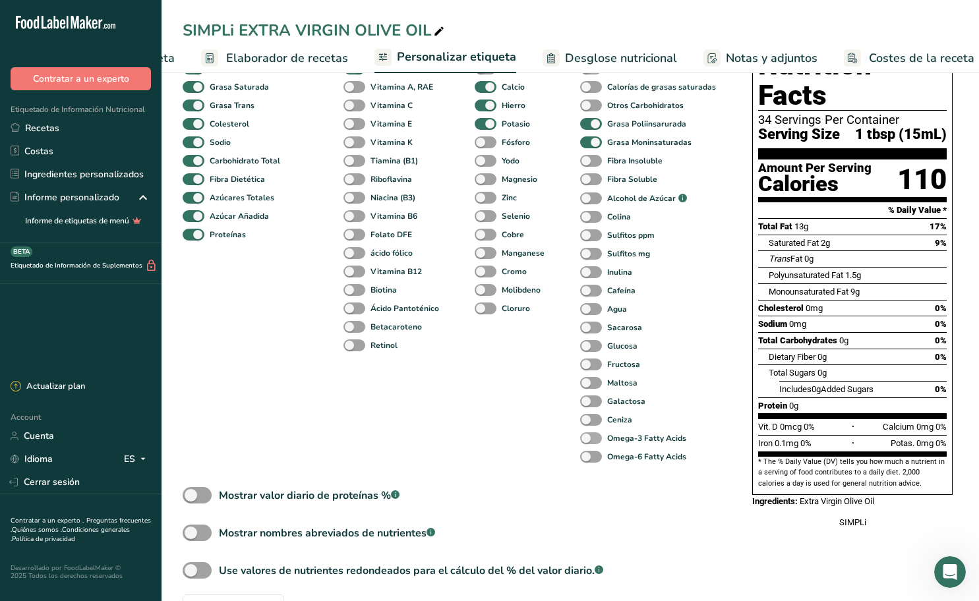
click at [594, 440] on span at bounding box center [591, 438] width 22 height 13
click at [589, 440] on input "Omega-3 Fatty Acids" at bounding box center [584, 438] width 9 height 9
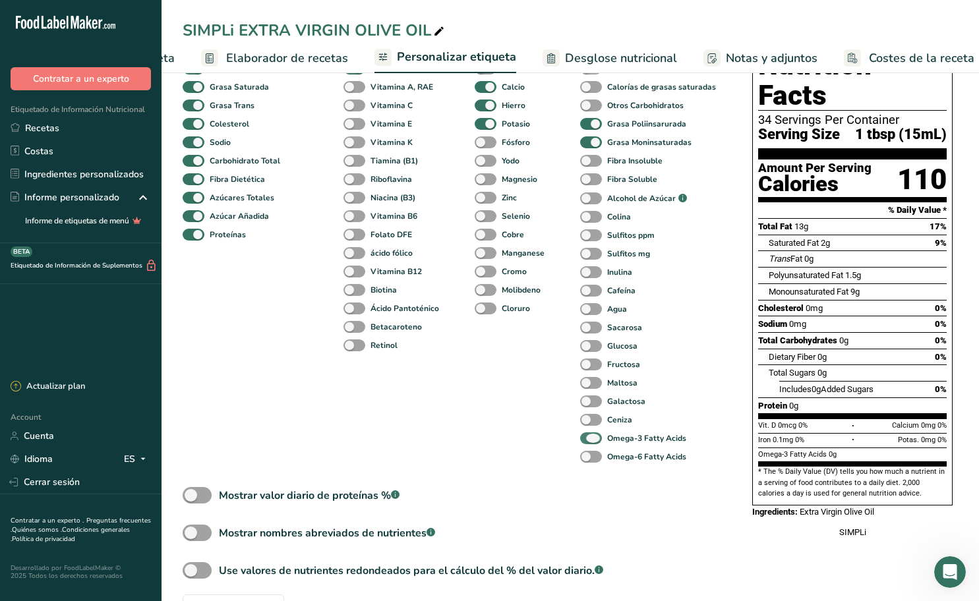
click at [594, 440] on span at bounding box center [591, 438] width 22 height 13
click at [589, 440] on input "Omega-3 Fatty Acids" at bounding box center [584, 438] width 9 height 9
checkbox input "false"
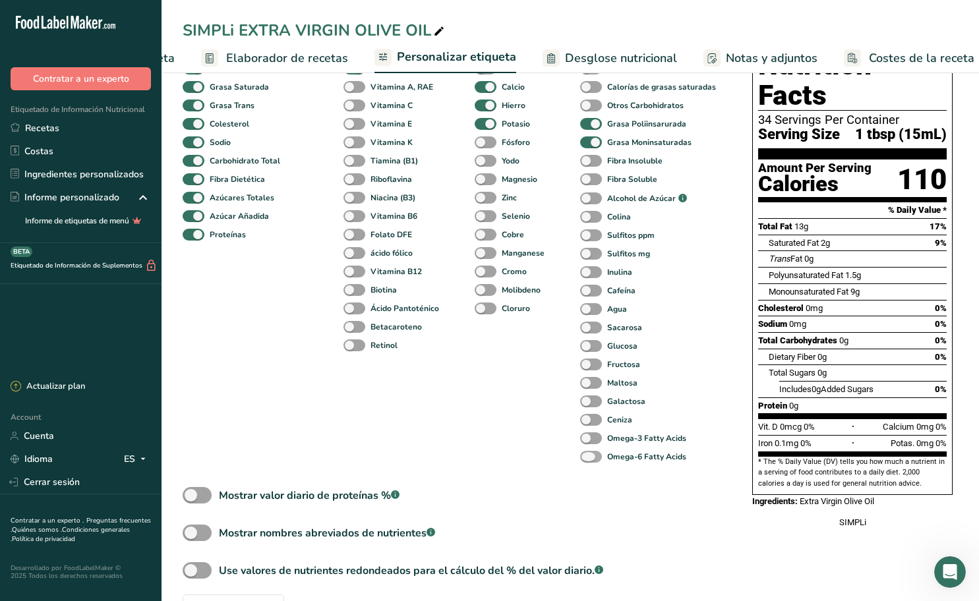
click at [593, 457] on span at bounding box center [591, 457] width 22 height 13
click at [589, 457] on input "Omega-6 Fatty Acids" at bounding box center [584, 456] width 9 height 9
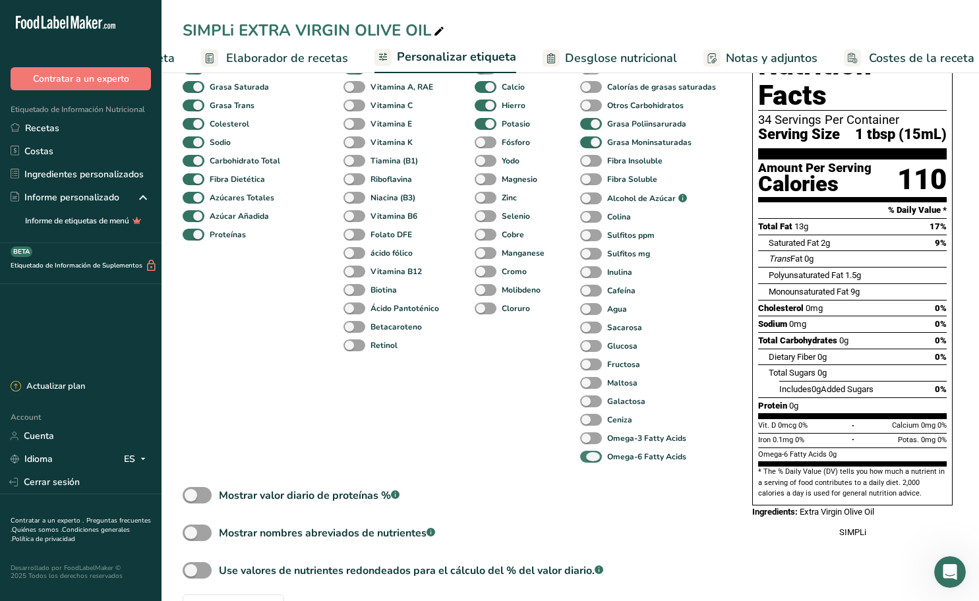
click at [593, 457] on span at bounding box center [591, 457] width 22 height 13
click at [589, 457] on input "Omega-6 Fatty Acids" at bounding box center [584, 456] width 9 height 9
checkbox input "false"
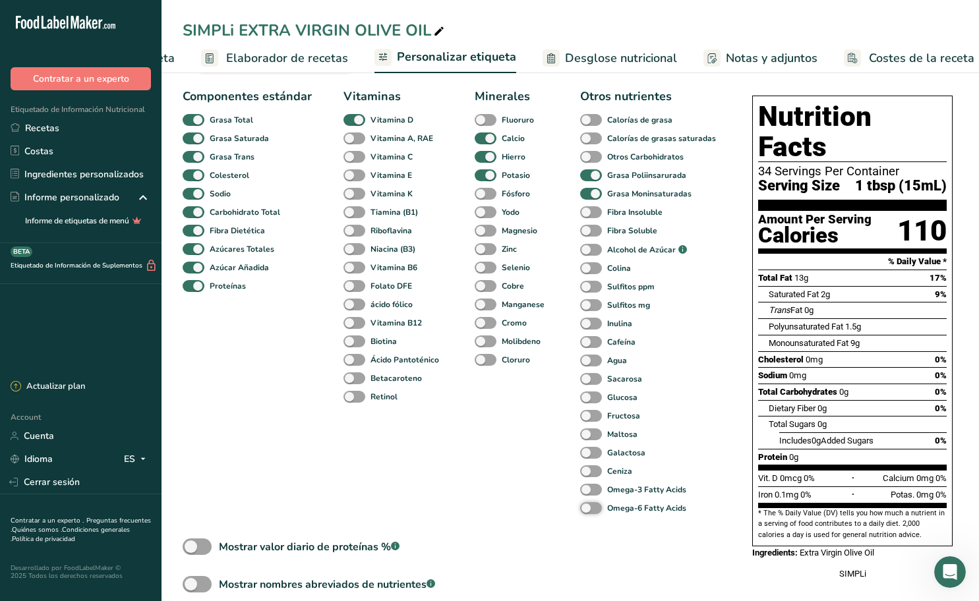
scroll to position [66, 0]
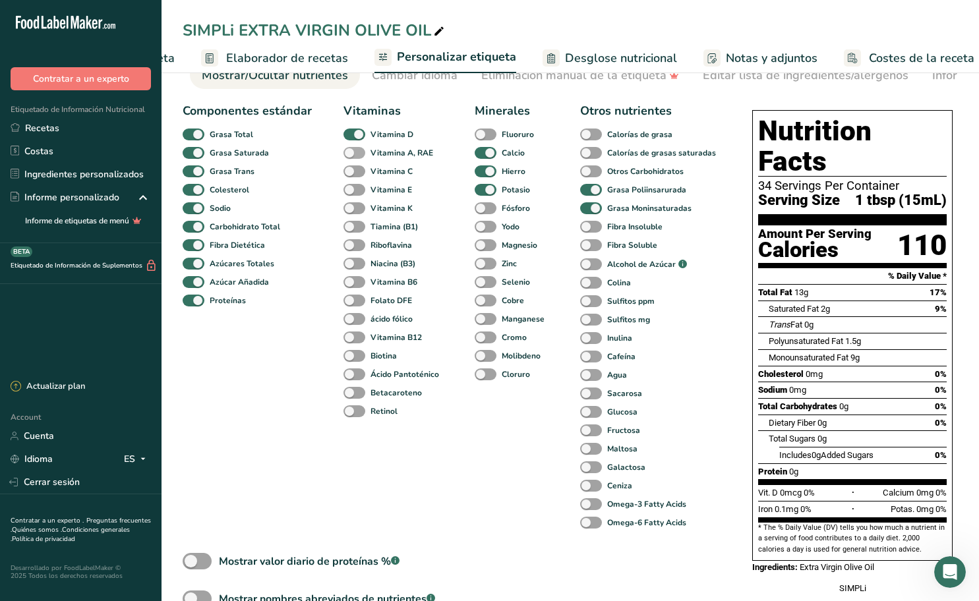
click at [353, 153] on span at bounding box center [354, 153] width 22 height 13
click at [352, 153] on input "Vitamina A, RAE" at bounding box center [347, 152] width 9 height 9
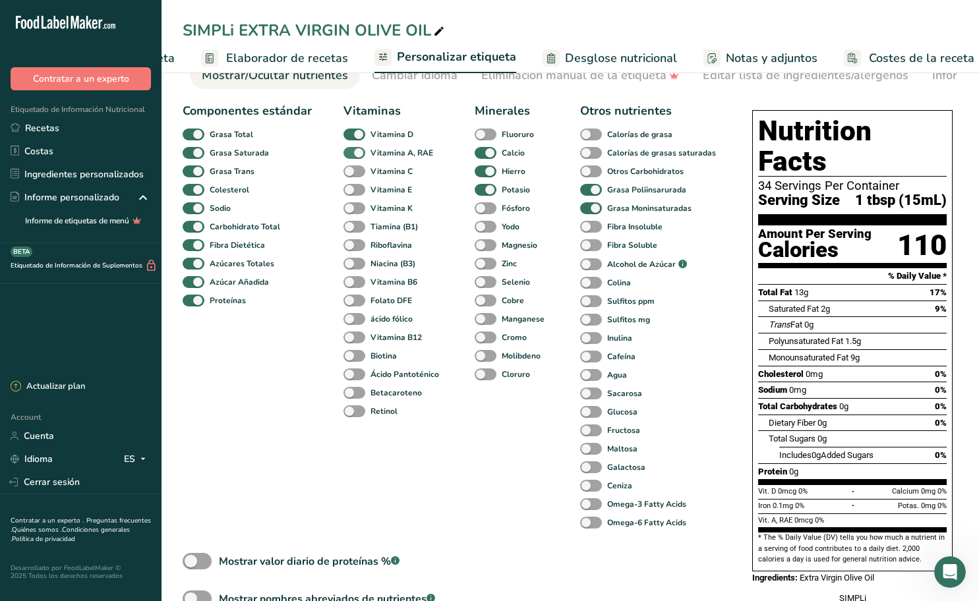
click at [353, 153] on span at bounding box center [354, 153] width 22 height 13
click at [352, 153] on input "Vitamina A, RAE" at bounding box center [347, 152] width 9 height 9
checkbox input "false"
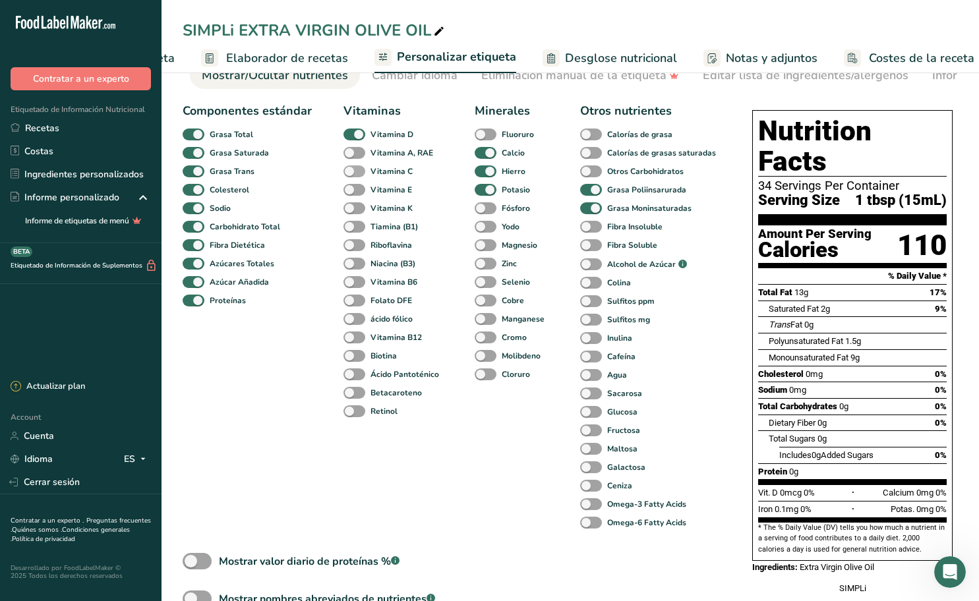
click at [361, 171] on span at bounding box center [354, 171] width 22 height 13
click at [352, 171] on input "Vitamina C" at bounding box center [347, 171] width 9 height 9
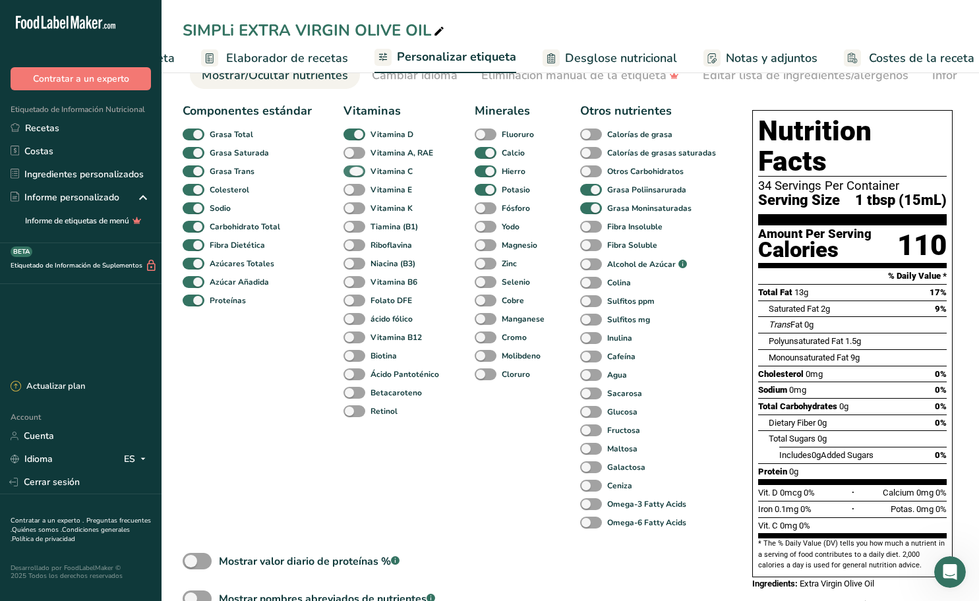
click at [361, 171] on span at bounding box center [354, 171] width 22 height 13
click at [352, 171] on input "Vitamina C" at bounding box center [347, 171] width 9 height 9
checkbox input "false"
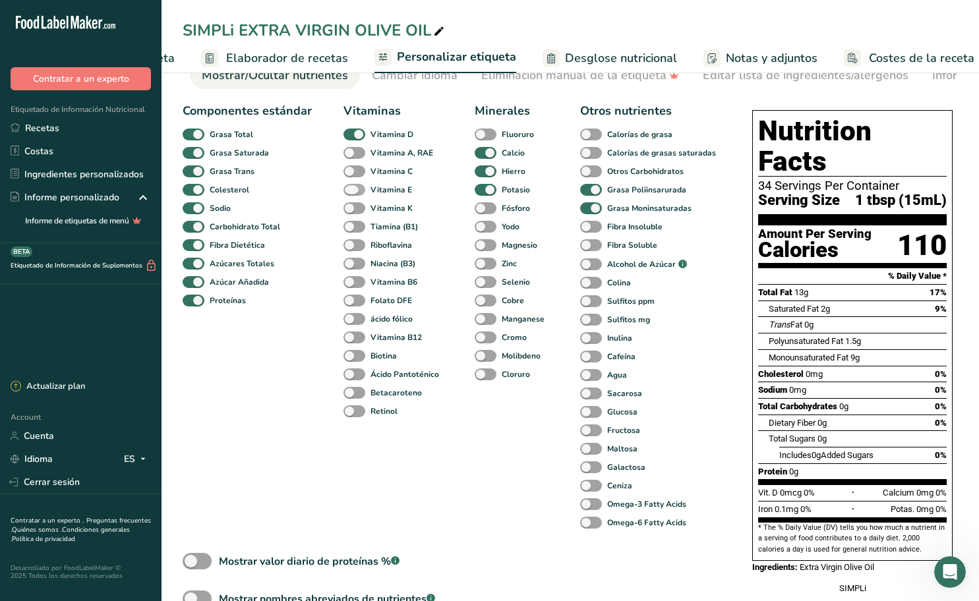
click at [362, 189] on span at bounding box center [354, 190] width 22 height 13
click at [352, 189] on input "Vitamina E" at bounding box center [347, 189] width 9 height 9
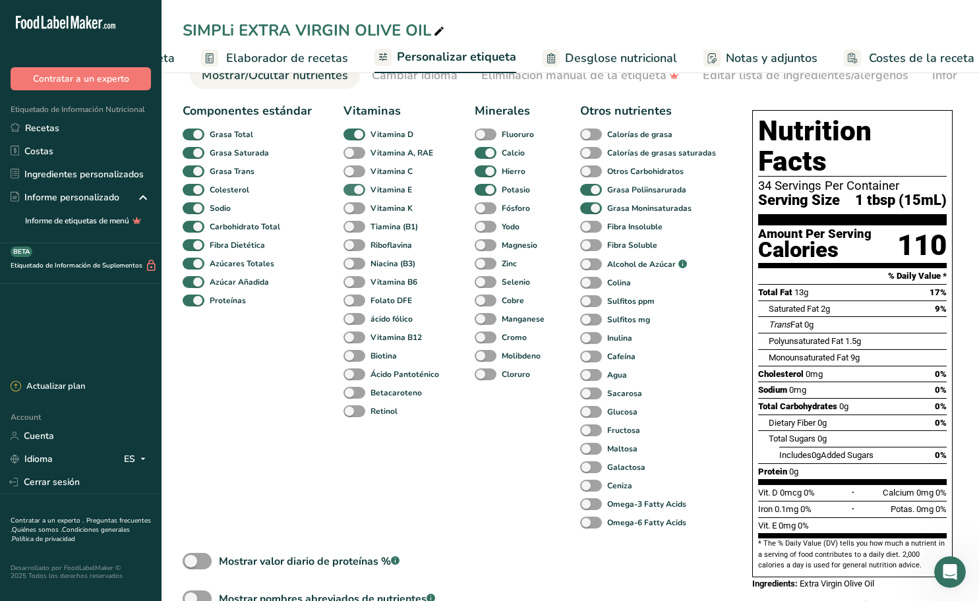
click at [362, 189] on span at bounding box center [354, 190] width 22 height 13
click at [352, 189] on input "Vitamina E" at bounding box center [347, 189] width 9 height 9
checkbox input "false"
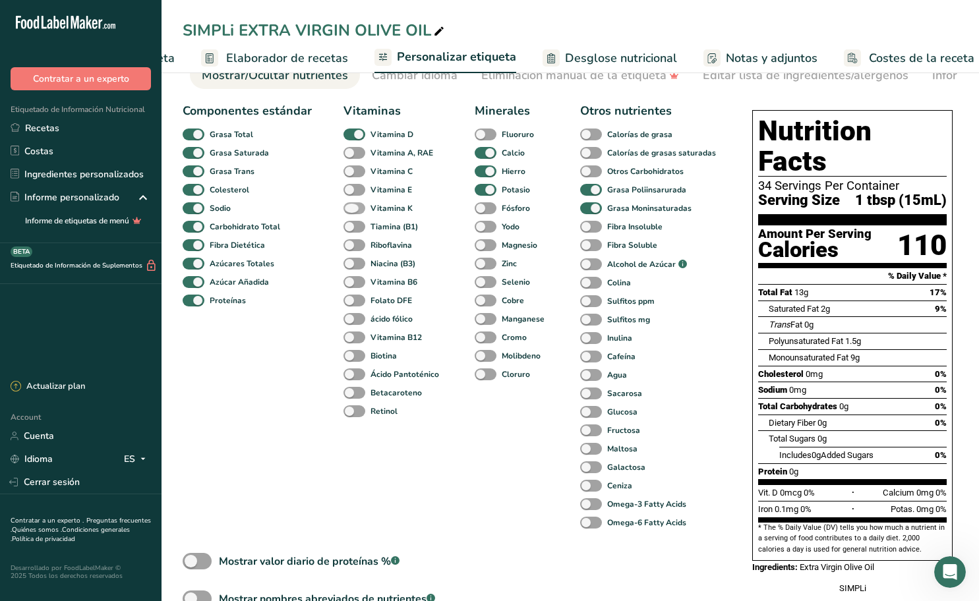
click at [359, 208] on span at bounding box center [354, 208] width 22 height 13
click at [352, 208] on input "Vitamina K" at bounding box center [347, 208] width 9 height 9
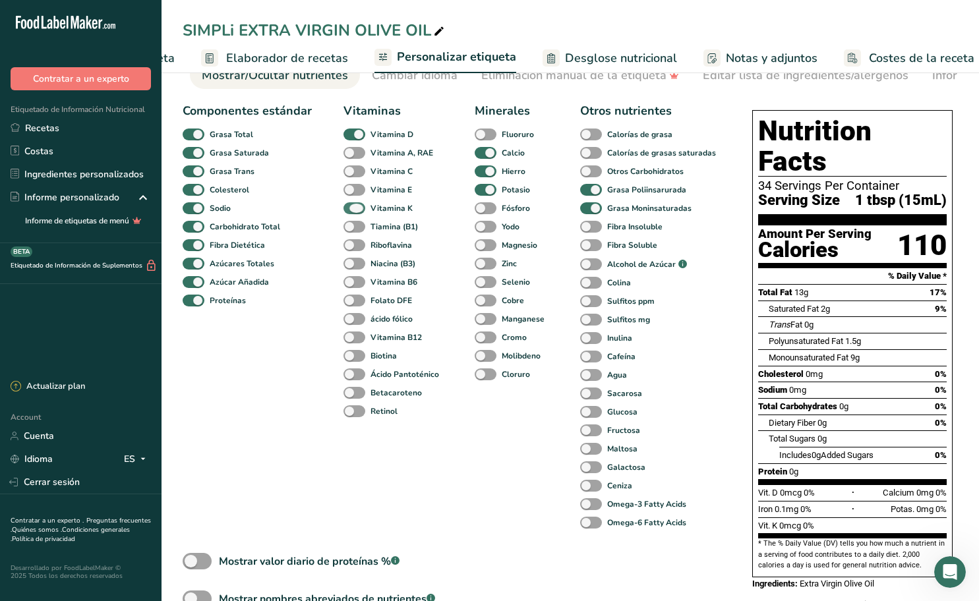
click at [359, 208] on span at bounding box center [354, 208] width 22 height 13
click at [352, 208] on input "Vitamina K" at bounding box center [347, 208] width 9 height 9
checkbox input "false"
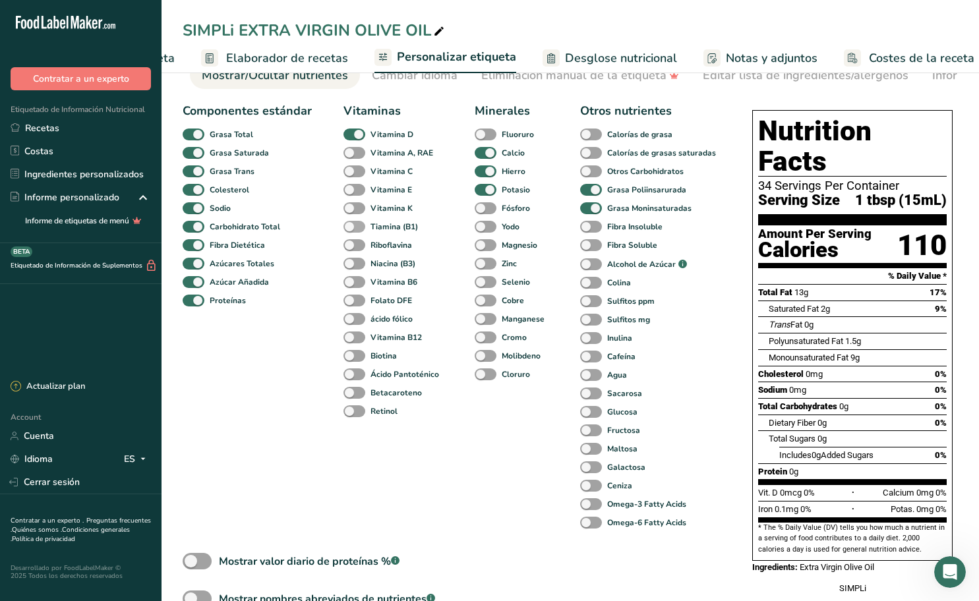
click at [359, 229] on span at bounding box center [354, 227] width 22 height 13
click at [352, 229] on input "Tiamina (B1)" at bounding box center [347, 226] width 9 height 9
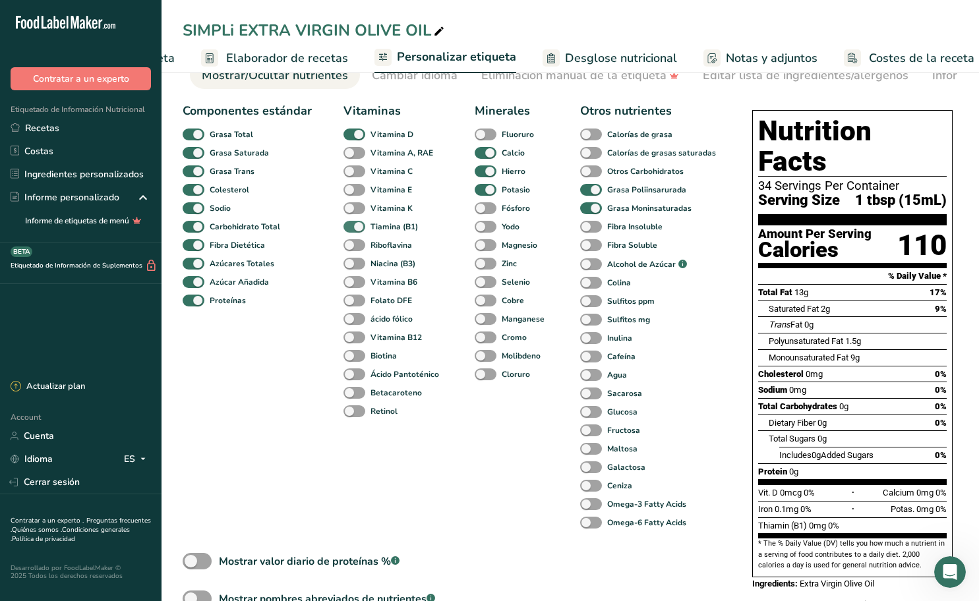
click at [359, 229] on span at bounding box center [354, 227] width 22 height 13
click at [352, 229] on input "Tiamina (B1)" at bounding box center [347, 226] width 9 height 9
checkbox input "false"
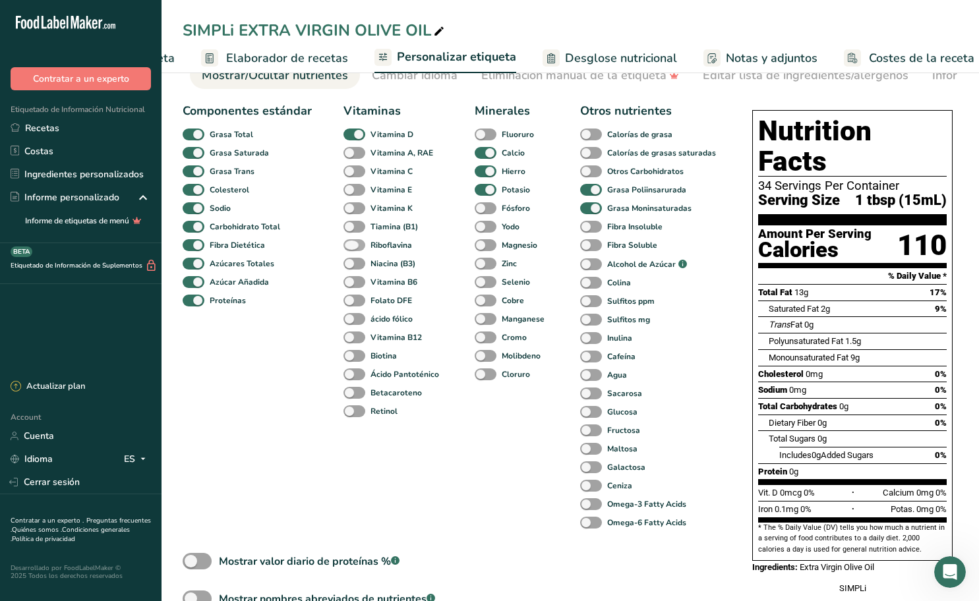
click at [359, 244] on span at bounding box center [354, 245] width 22 height 13
click at [352, 244] on input "Riboflavina" at bounding box center [347, 245] width 9 height 9
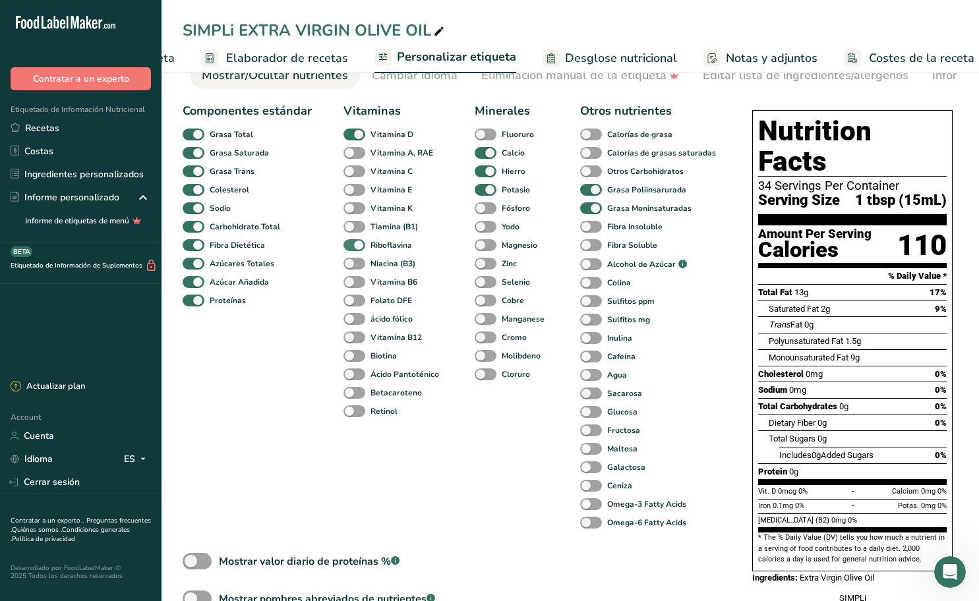
click at [359, 244] on span at bounding box center [354, 245] width 22 height 13
click at [352, 244] on input "Riboflavina" at bounding box center [347, 245] width 9 height 9
checkbox input "false"
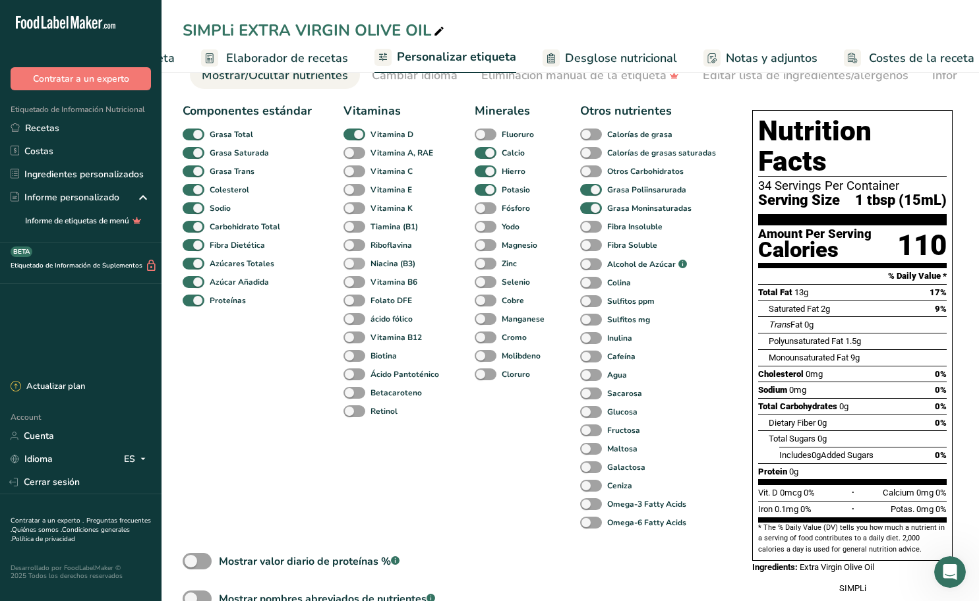
click at [358, 262] on span at bounding box center [354, 264] width 22 height 13
click at [352, 262] on input "Niacina (B3)" at bounding box center [347, 263] width 9 height 9
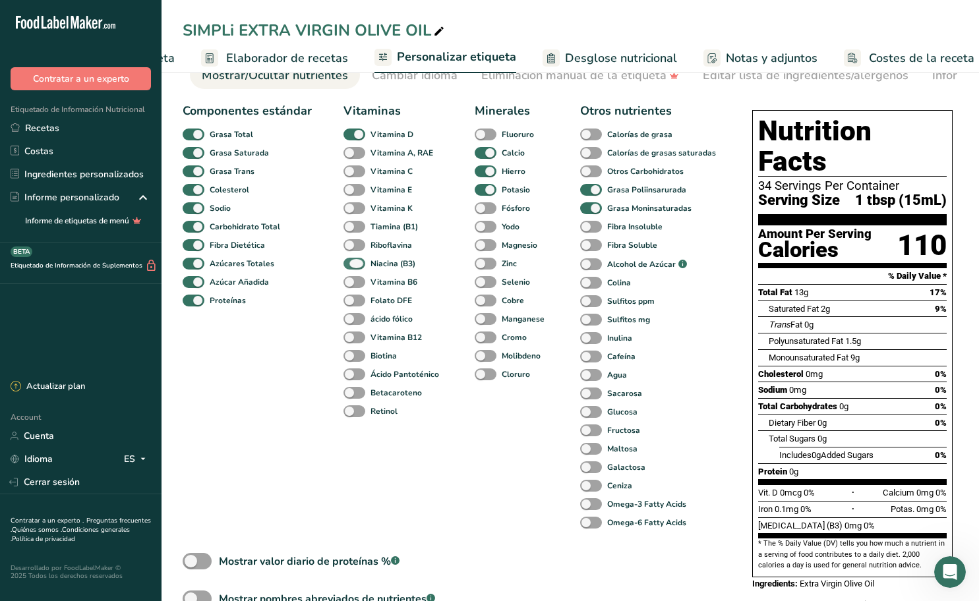
click at [358, 262] on span at bounding box center [354, 264] width 22 height 13
click at [352, 262] on input "Niacina (B3)" at bounding box center [347, 263] width 9 height 9
checkbox input "false"
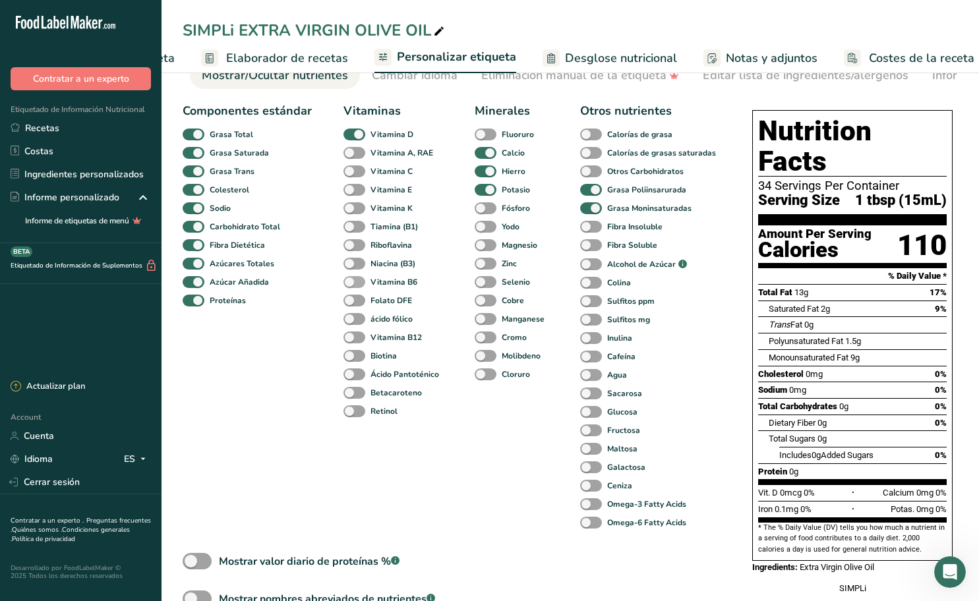
click at [355, 285] on span at bounding box center [354, 282] width 22 height 13
click at [352, 285] on input "Vitamina B6" at bounding box center [347, 282] width 9 height 9
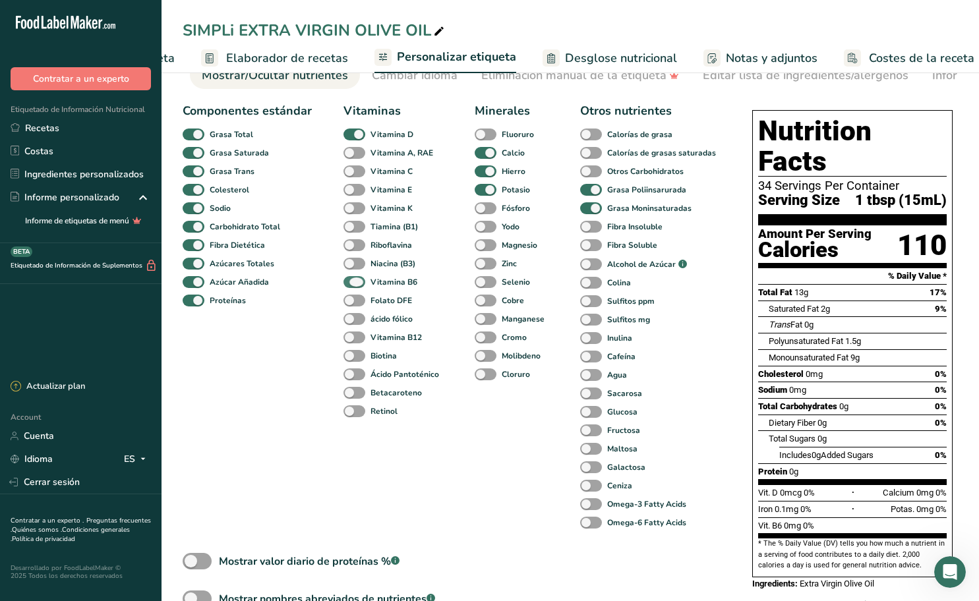
click at [355, 285] on span at bounding box center [354, 282] width 22 height 13
click at [352, 285] on input "Vitamina B6" at bounding box center [347, 282] width 9 height 9
checkbox input "false"
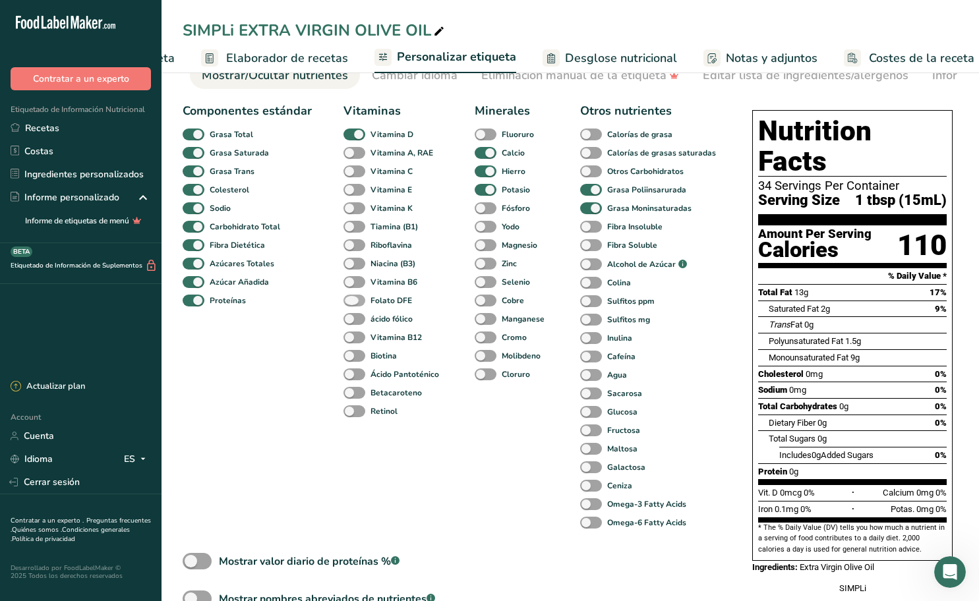
click at [361, 303] on span at bounding box center [354, 301] width 22 height 13
click at [352, 303] on input "Folato DFE" at bounding box center [347, 300] width 9 height 9
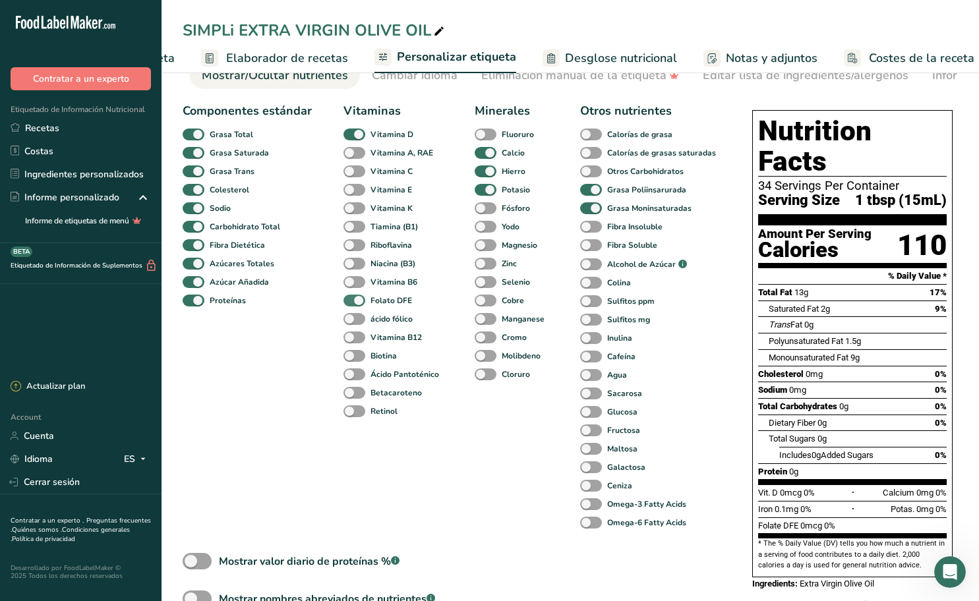
click at [361, 303] on span at bounding box center [354, 301] width 22 height 13
click at [352, 303] on input "Folato DFE" at bounding box center [347, 300] width 9 height 9
checkbox input "false"
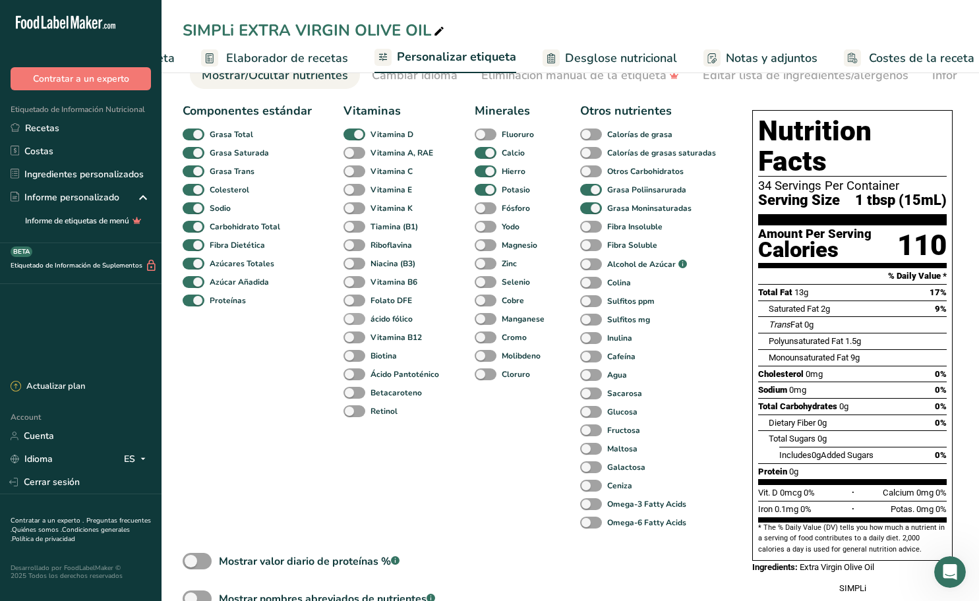
click at [359, 316] on span at bounding box center [354, 319] width 22 height 13
click at [352, 316] on input "ácido fólico" at bounding box center [347, 318] width 9 height 9
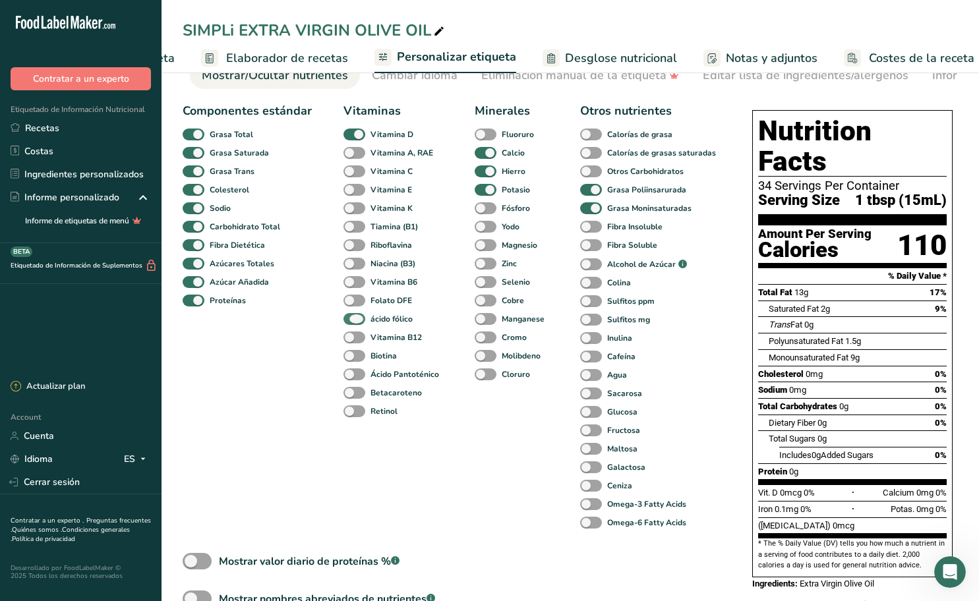
click at [359, 316] on span at bounding box center [354, 319] width 22 height 13
click at [352, 316] on input "ácido fólico" at bounding box center [347, 318] width 9 height 9
checkbox input "false"
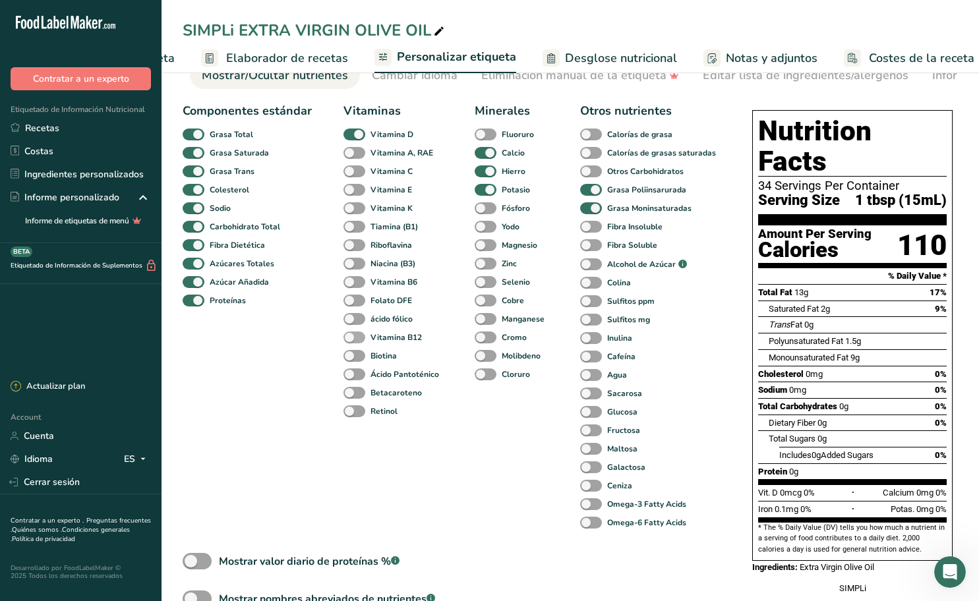
click at [357, 337] on span at bounding box center [354, 338] width 22 height 13
click at [352, 337] on input "Vitamina B12" at bounding box center [347, 337] width 9 height 9
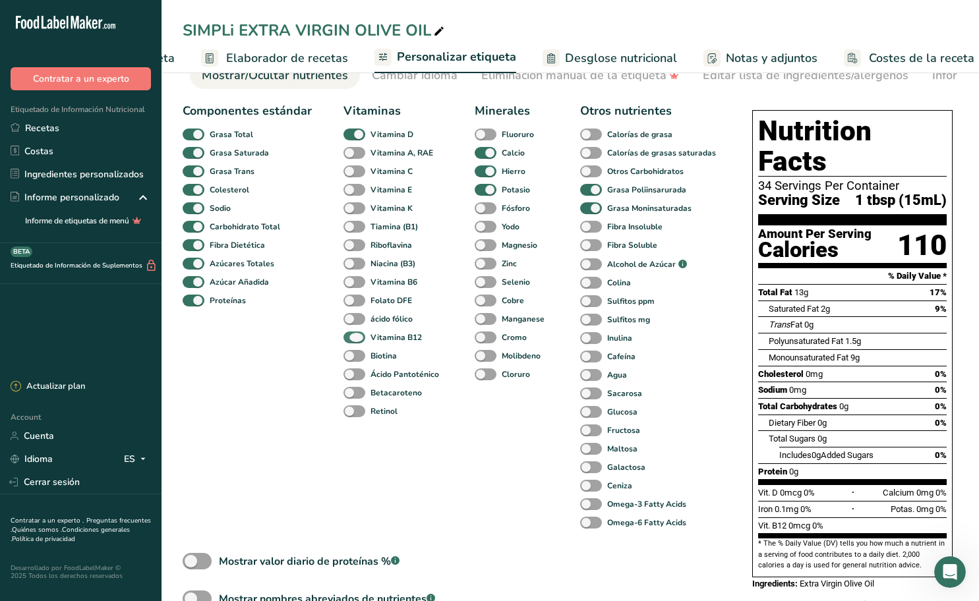
click at [357, 337] on span at bounding box center [354, 338] width 22 height 13
click at [352, 337] on input "Vitamina B12" at bounding box center [347, 337] width 9 height 9
checkbox input "false"
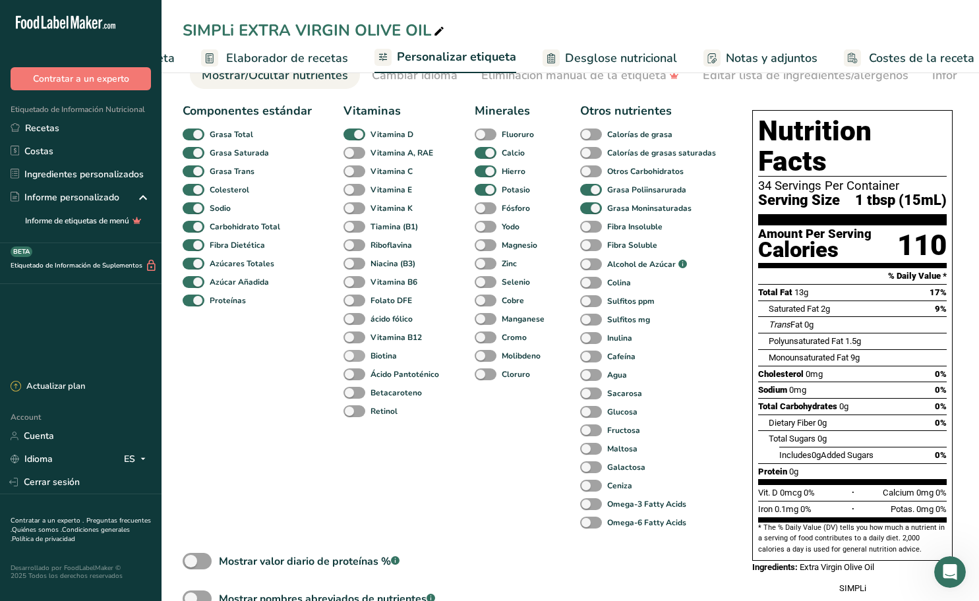
click at [357, 357] on span at bounding box center [354, 356] width 22 height 13
click at [352, 357] on input "Biotina" at bounding box center [347, 355] width 9 height 9
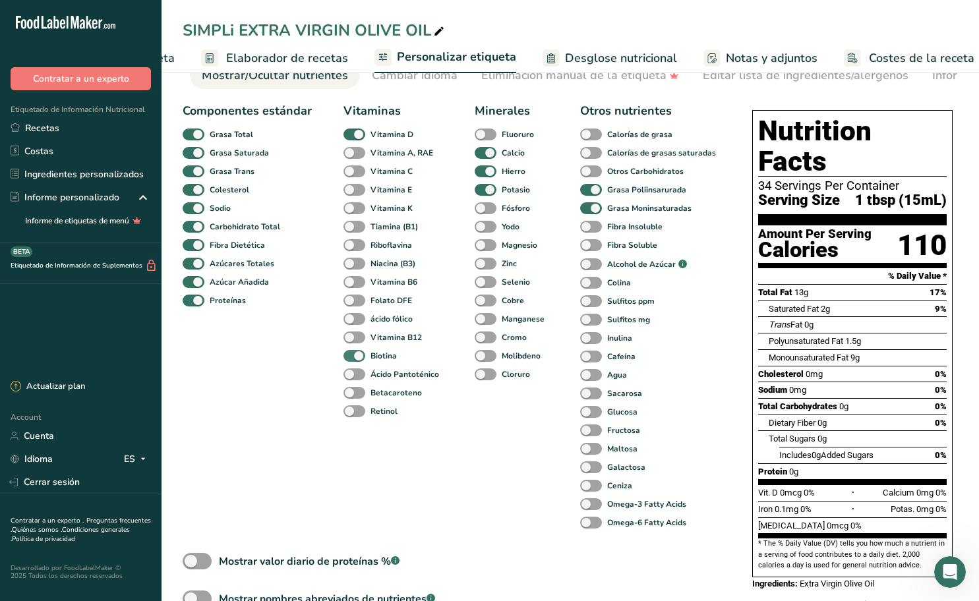
click at [357, 357] on span at bounding box center [354, 356] width 22 height 13
click at [352, 357] on input "Biotina" at bounding box center [347, 355] width 9 height 9
checkbox input "false"
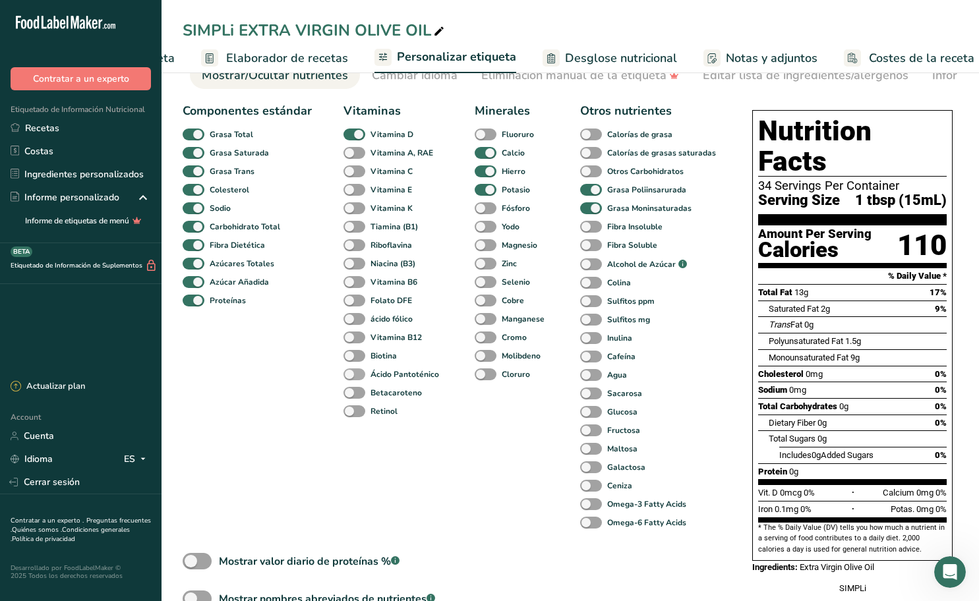
click at [358, 377] on span at bounding box center [354, 374] width 22 height 13
click at [352, 377] on input "Ácido Pantoténico" at bounding box center [347, 374] width 9 height 9
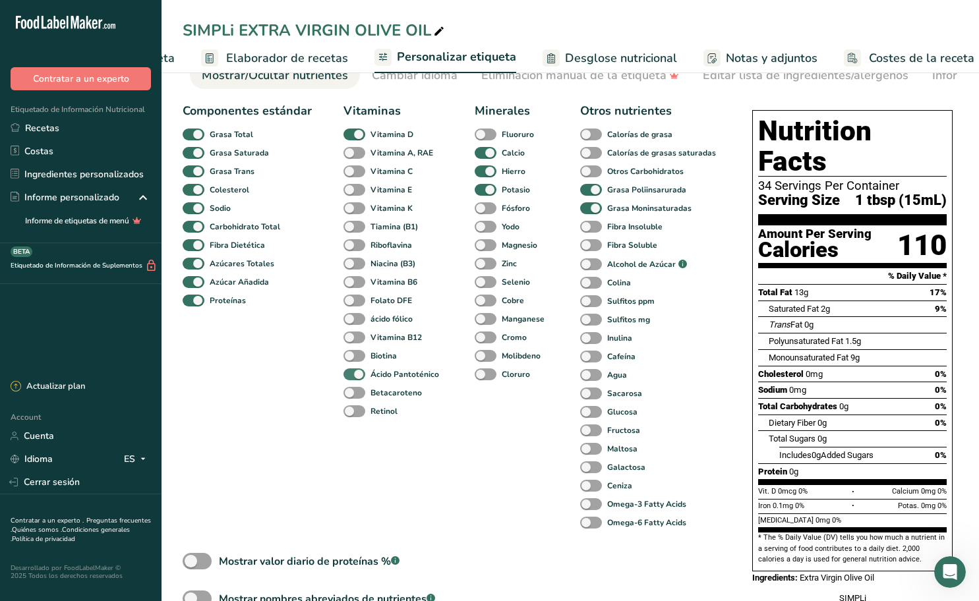
click at [358, 377] on span at bounding box center [354, 374] width 22 height 13
click at [352, 377] on input "Ácido Pantoténico" at bounding box center [347, 374] width 9 height 9
checkbox input "false"
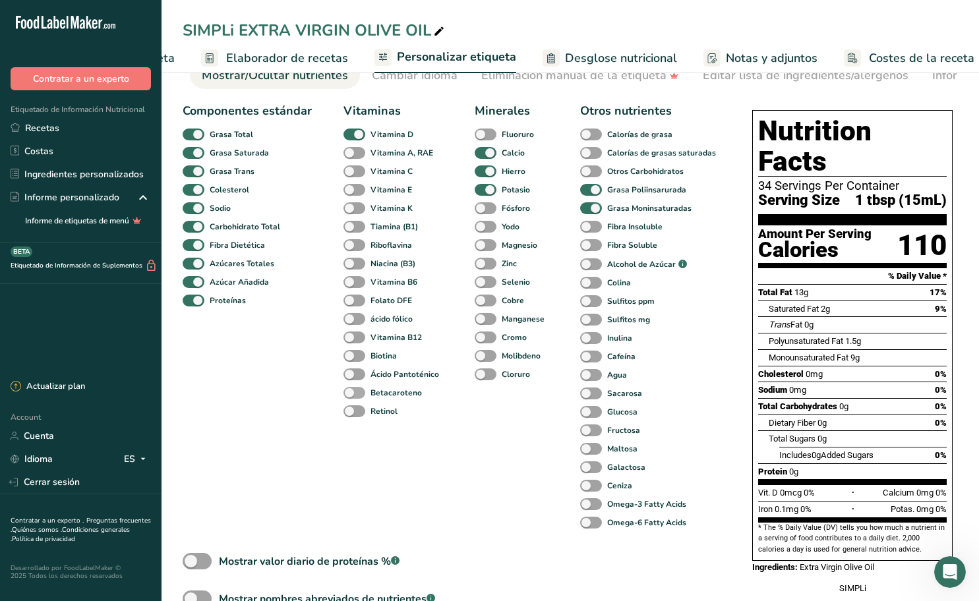
click at [361, 397] on span at bounding box center [354, 393] width 22 height 13
click at [352, 397] on input "Betacaroteno" at bounding box center [347, 392] width 9 height 9
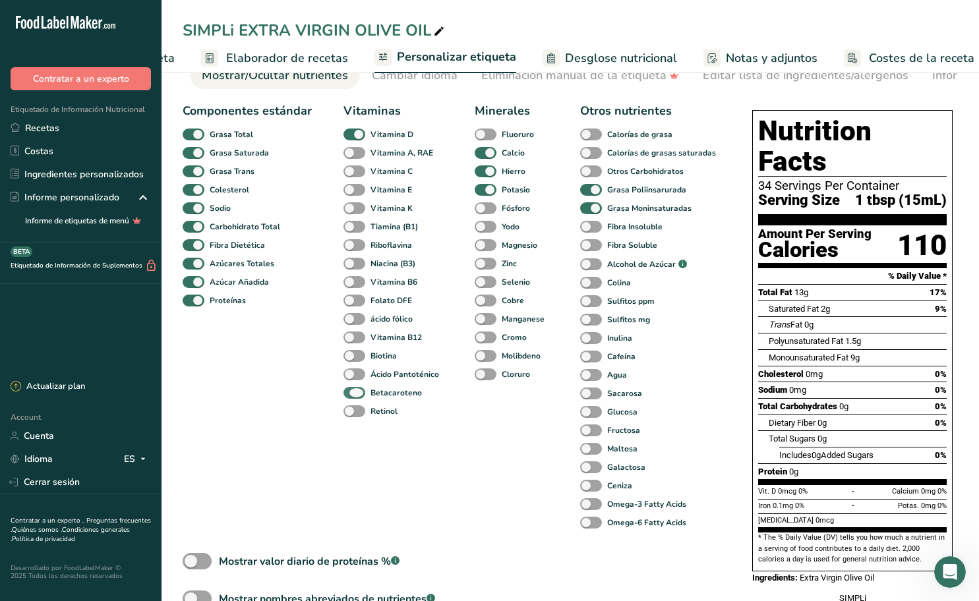
click at [361, 397] on span at bounding box center [354, 393] width 22 height 13
click at [352, 397] on input "Betacaroteno" at bounding box center [347, 392] width 9 height 9
checkbox input "false"
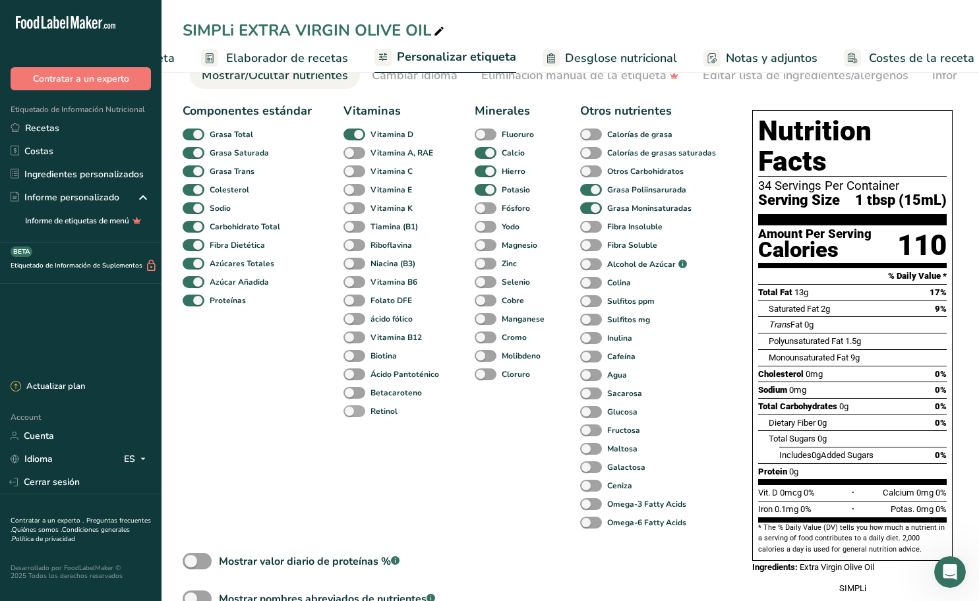
click at [360, 412] on span at bounding box center [354, 411] width 22 height 13
click at [352, 412] on input "Retinol" at bounding box center [347, 411] width 9 height 9
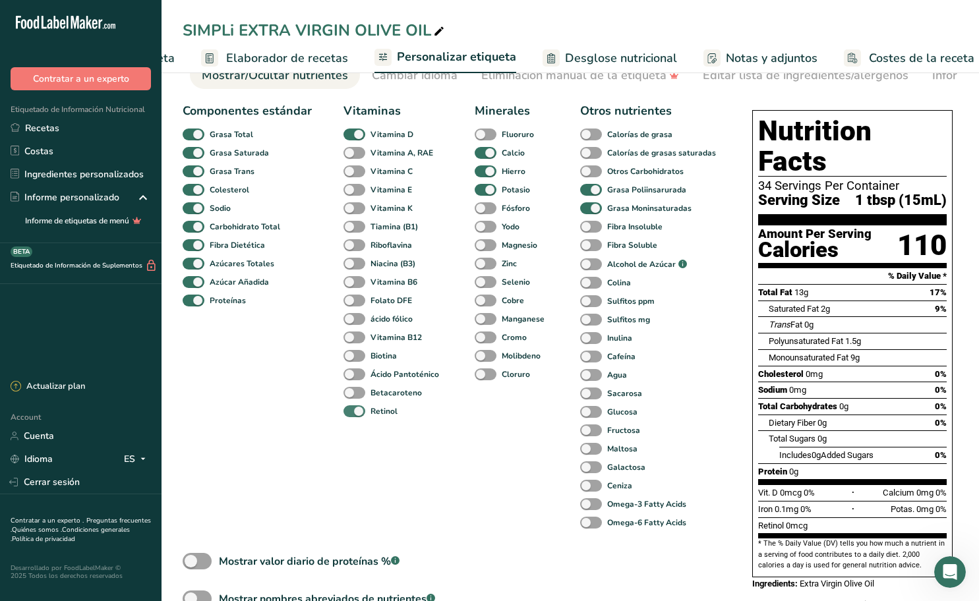
click at [360, 412] on span at bounding box center [354, 411] width 22 height 13
click at [352, 412] on input "Retinol" at bounding box center [347, 411] width 9 height 9
checkbox input "false"
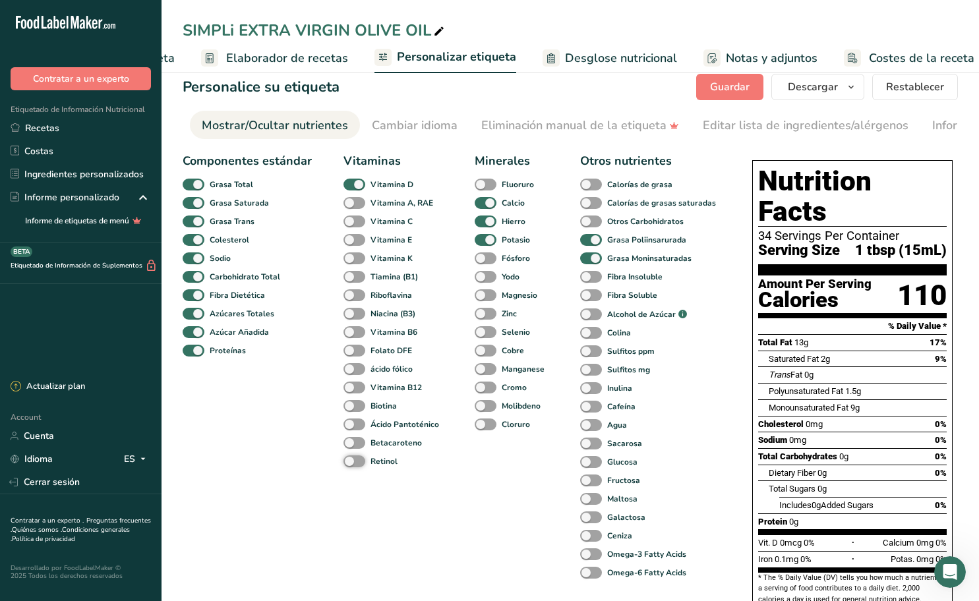
scroll to position [0, 0]
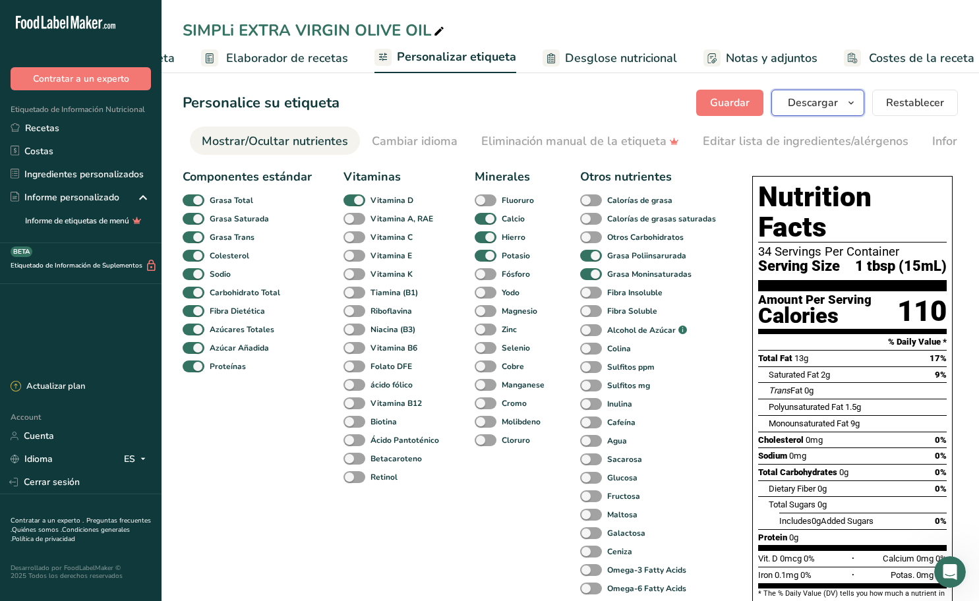
click at [844, 104] on span "button" at bounding box center [851, 103] width 16 height 16
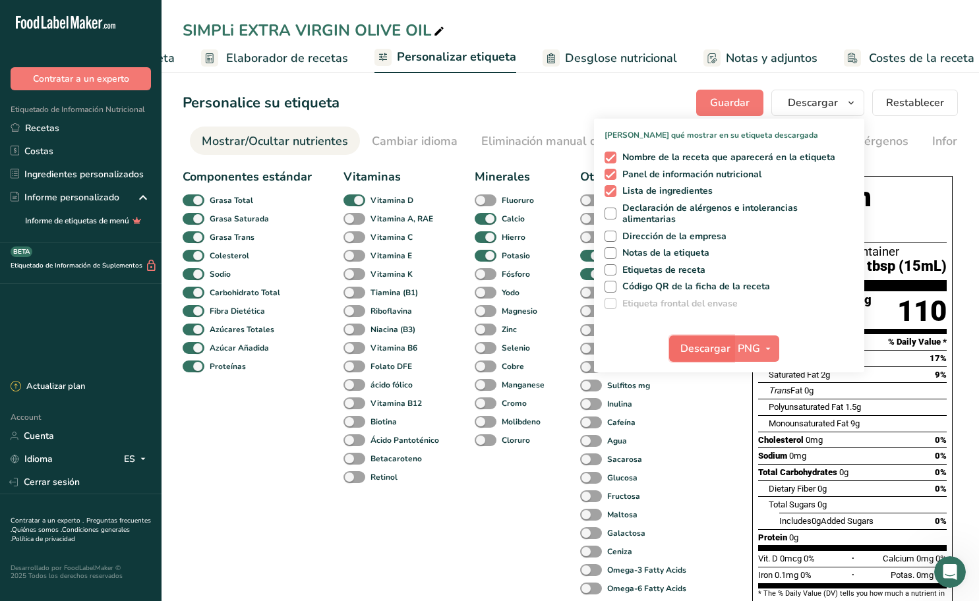
click at [733, 344] on button "Descargar" at bounding box center [701, 349] width 65 height 26
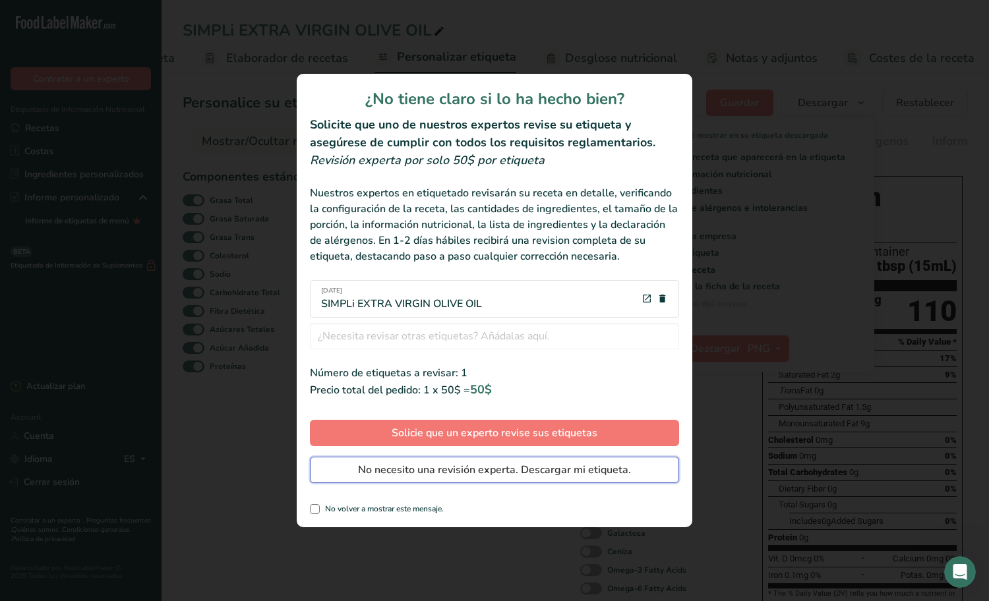
click at [505, 471] on span "No necesito una revisión experta. Descargar mi etiqueta." at bounding box center [494, 470] width 273 height 16
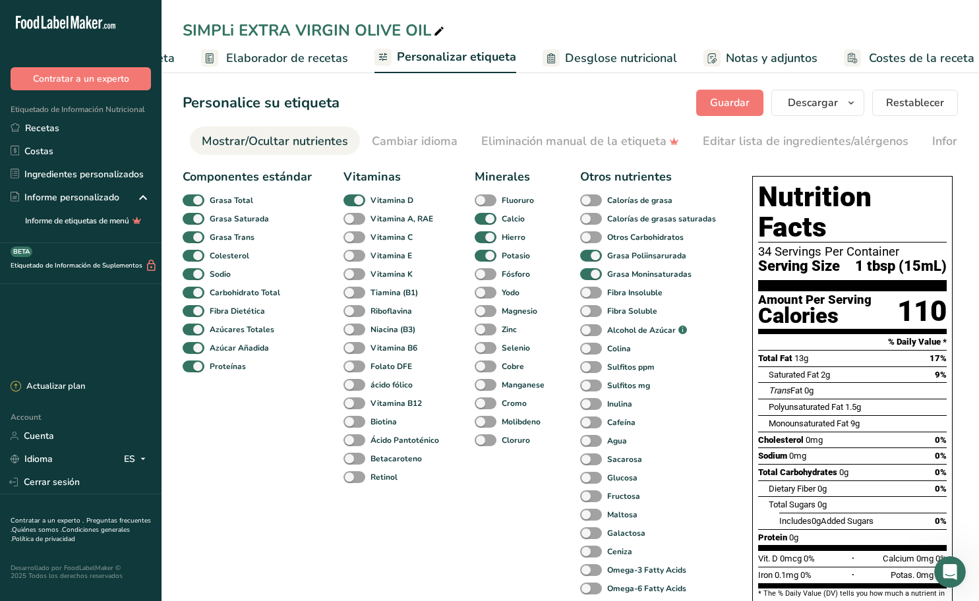
click at [634, 101] on div "Personalice su etiqueta Guardar Descargar Elija qué mostrar en su etiqueta desc…" at bounding box center [570, 103] width 775 height 26
click at [933, 98] on span "Restablecer" at bounding box center [915, 103] width 58 height 16
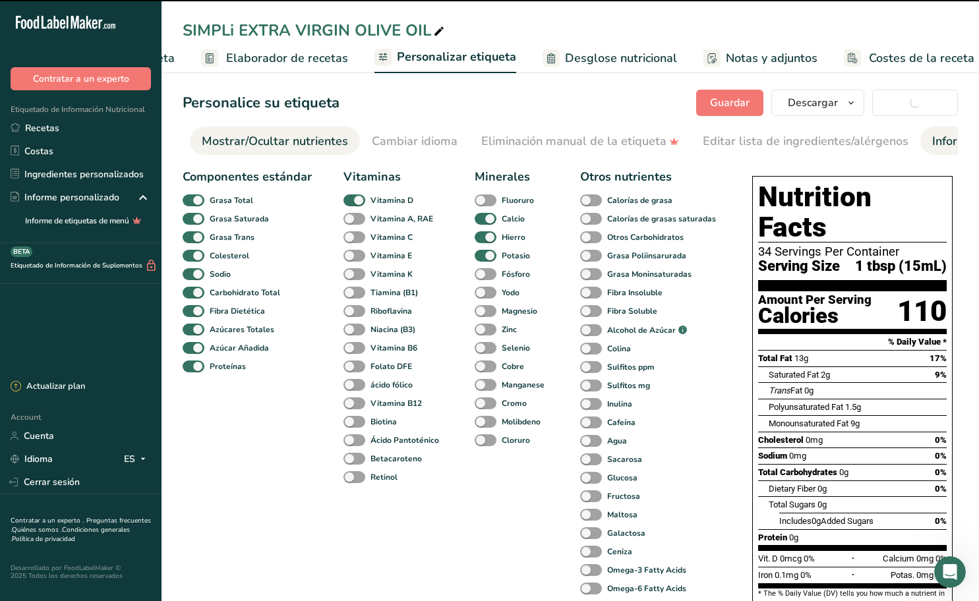
checkbox input "false"
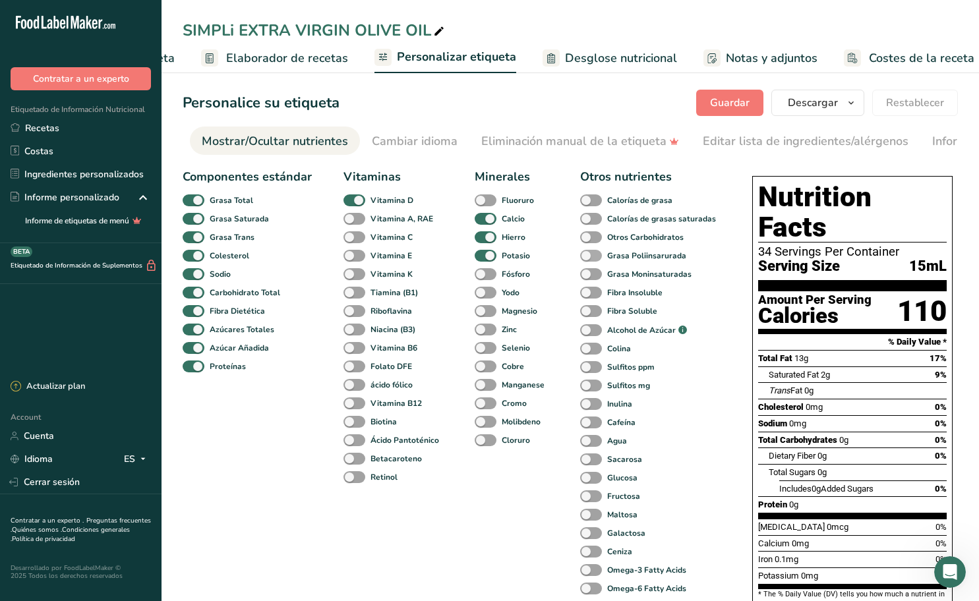
click at [598, 258] on span at bounding box center [591, 256] width 22 height 13
click at [589, 258] on input "Grasa Poliinsarurada" at bounding box center [584, 255] width 9 height 9
checkbox input "true"
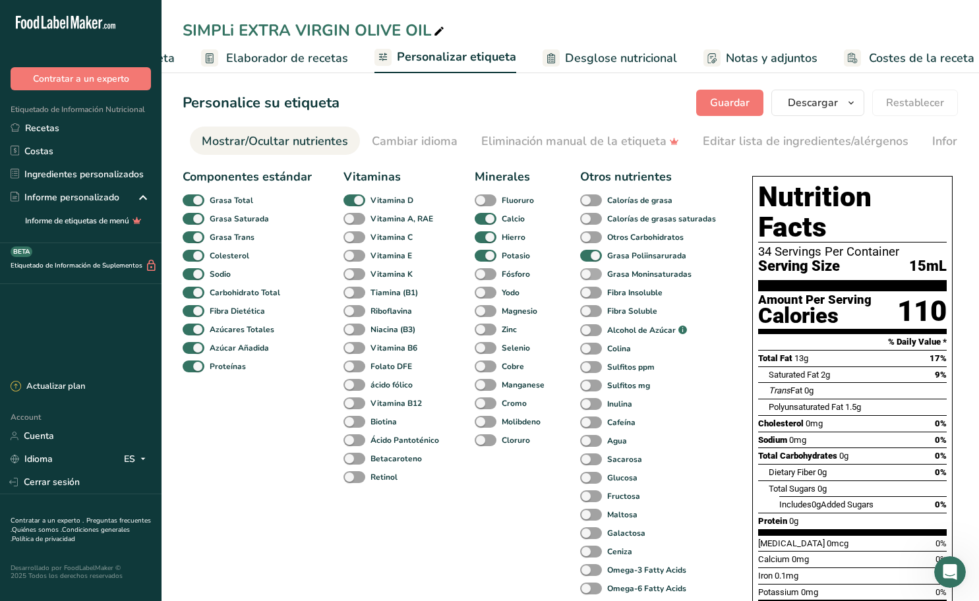
click at [596, 276] on span at bounding box center [591, 274] width 22 height 13
click at [589, 276] on input "Grasa Moninsaturadas" at bounding box center [584, 274] width 9 height 9
checkbox input "true"
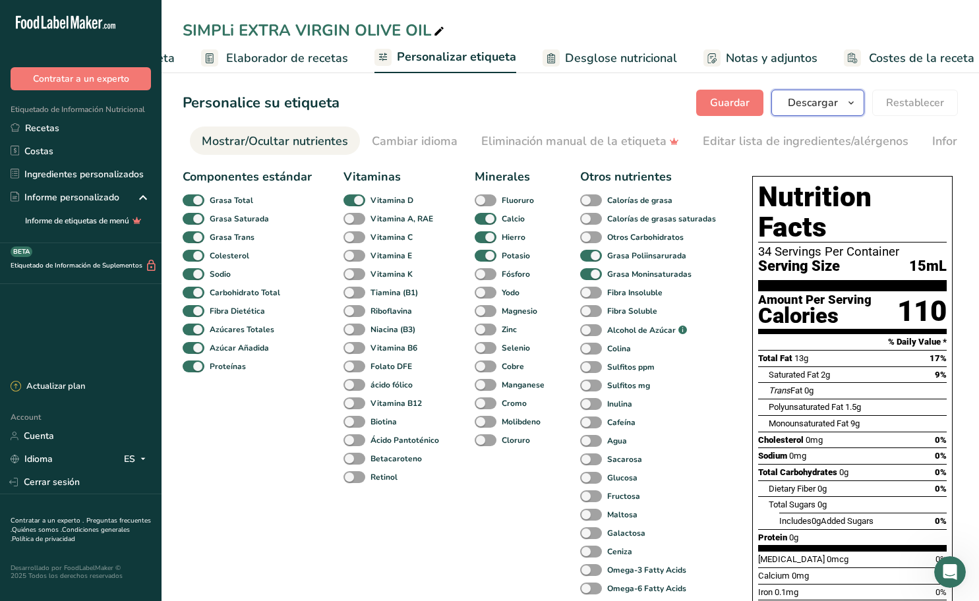
click at [841, 109] on button "Descargar" at bounding box center [817, 103] width 93 height 26
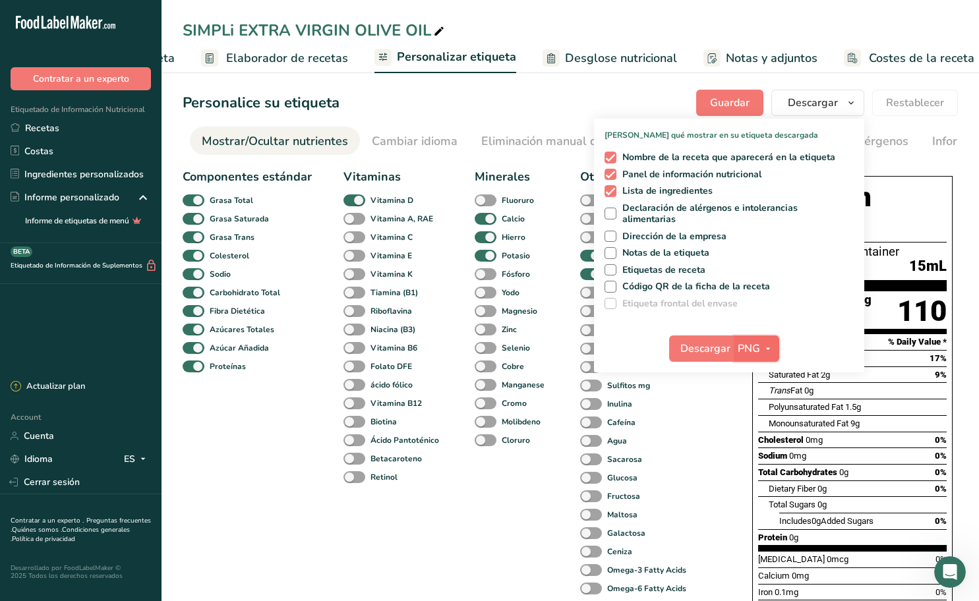
click at [769, 345] on icon "button" at bounding box center [768, 349] width 11 height 16
click at [764, 436] on link "PDF" at bounding box center [758, 441] width 42 height 22
click at [718, 352] on span "Descargar" at bounding box center [706, 349] width 50 height 16
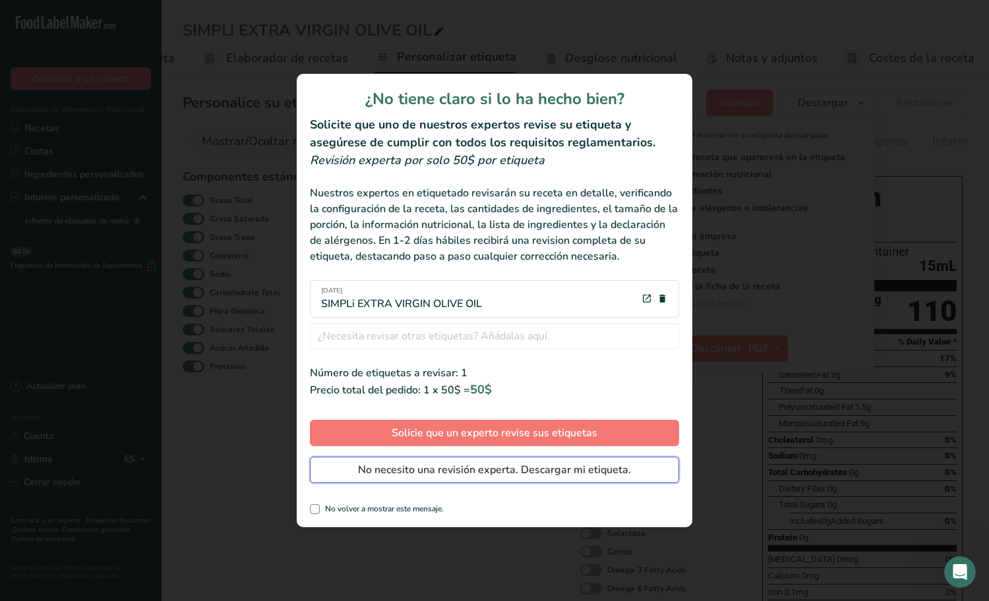
click at [531, 472] on span "No necesito una revisión experta. Descargar mi etiqueta." at bounding box center [494, 470] width 273 height 16
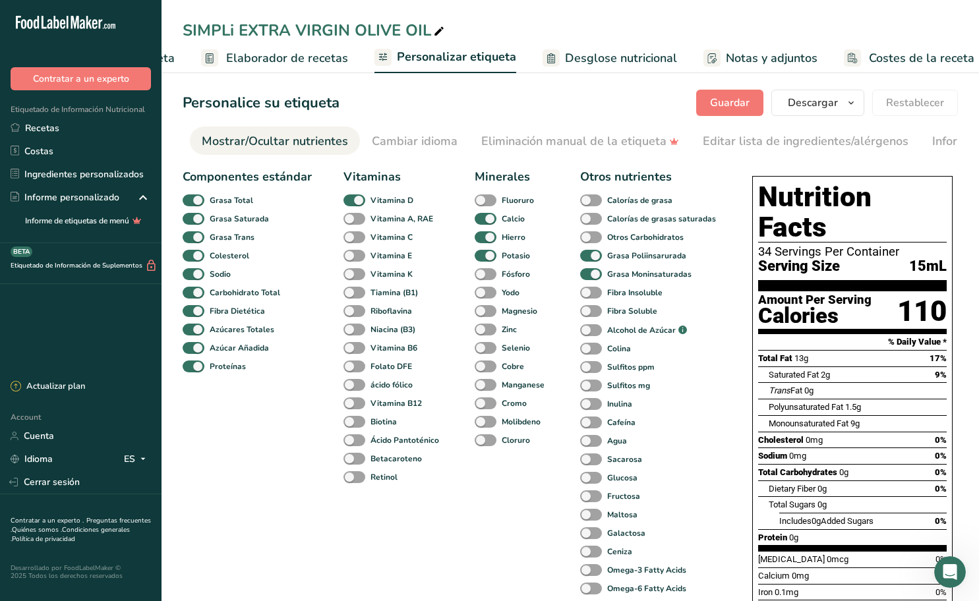
click at [617, 109] on div "Personalice su etiqueta [GEOGRAPHIC_DATA] [GEOGRAPHIC_DATA] [PERSON_NAME] qué m…" at bounding box center [570, 103] width 775 height 26
click at [587, 261] on span at bounding box center [591, 256] width 22 height 13
click at [587, 260] on input "Grasa Poliinsarurada" at bounding box center [584, 255] width 9 height 9
checkbox input "false"
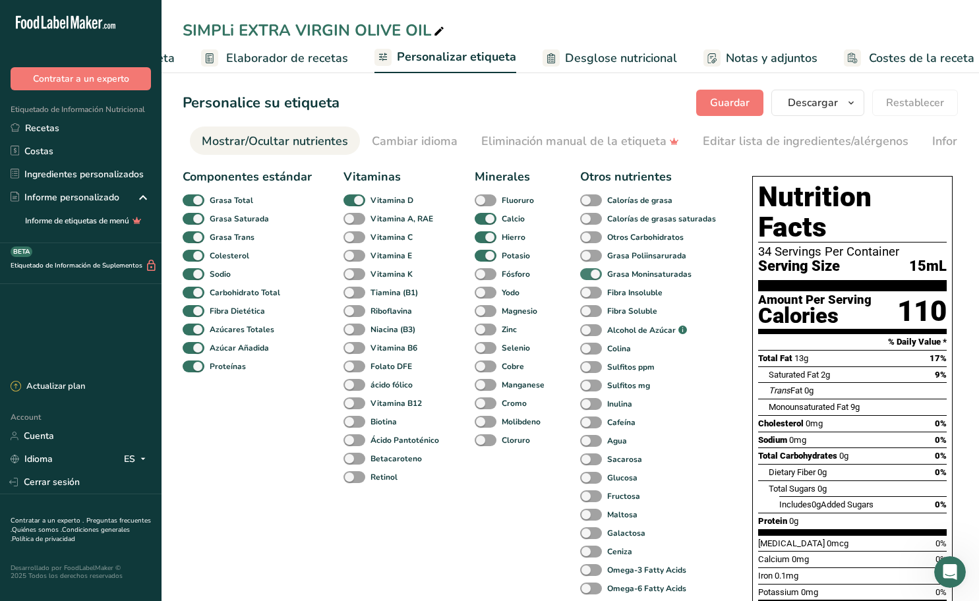
click at [587, 275] on span at bounding box center [591, 274] width 22 height 13
click at [587, 275] on input "Grasa Moninsaturadas" at bounding box center [584, 274] width 9 height 9
checkbox input "false"
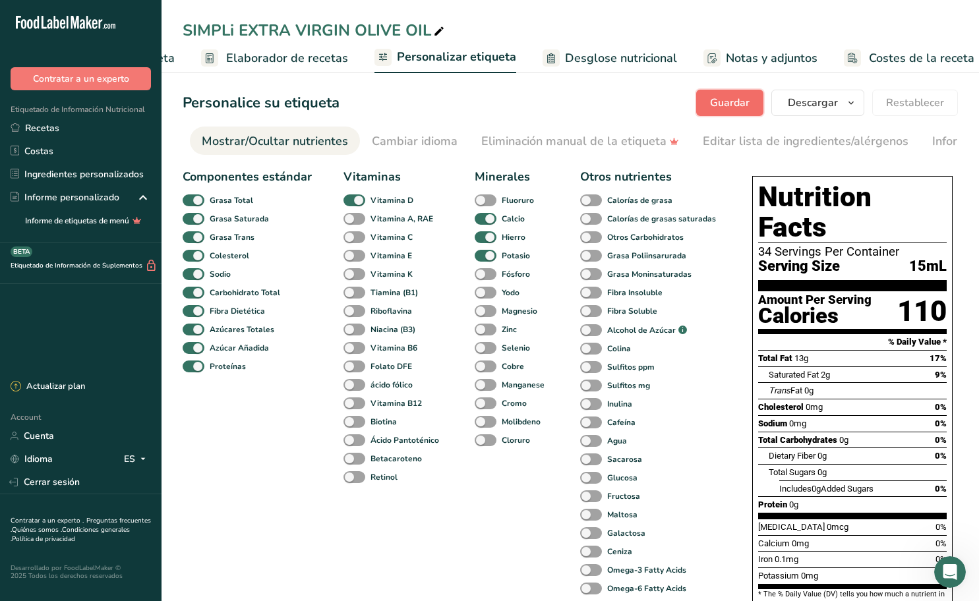
click at [728, 96] on span "Guardar" at bounding box center [730, 103] width 40 height 16
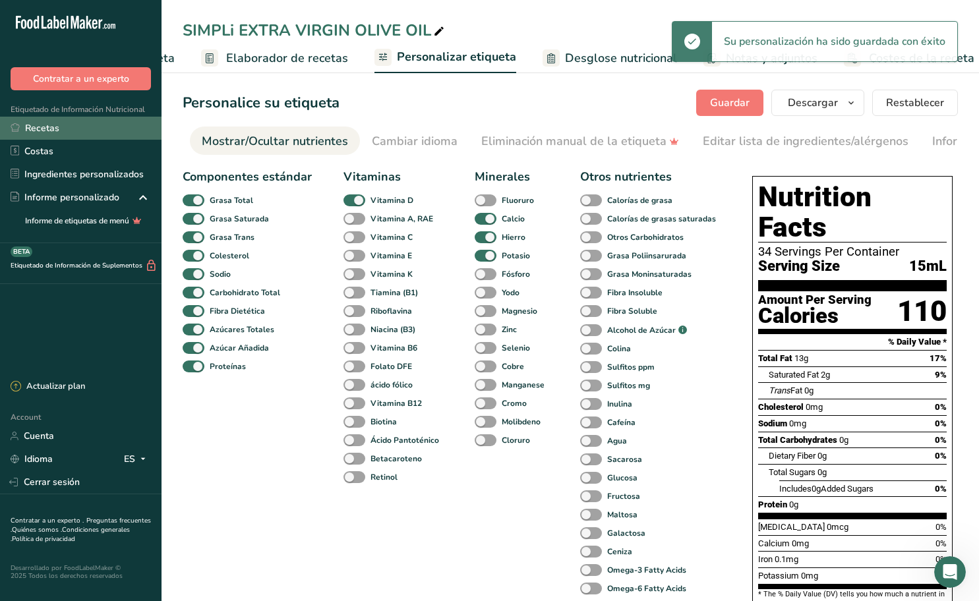
click at [92, 125] on link "Recetas" at bounding box center [80, 128] width 161 height 23
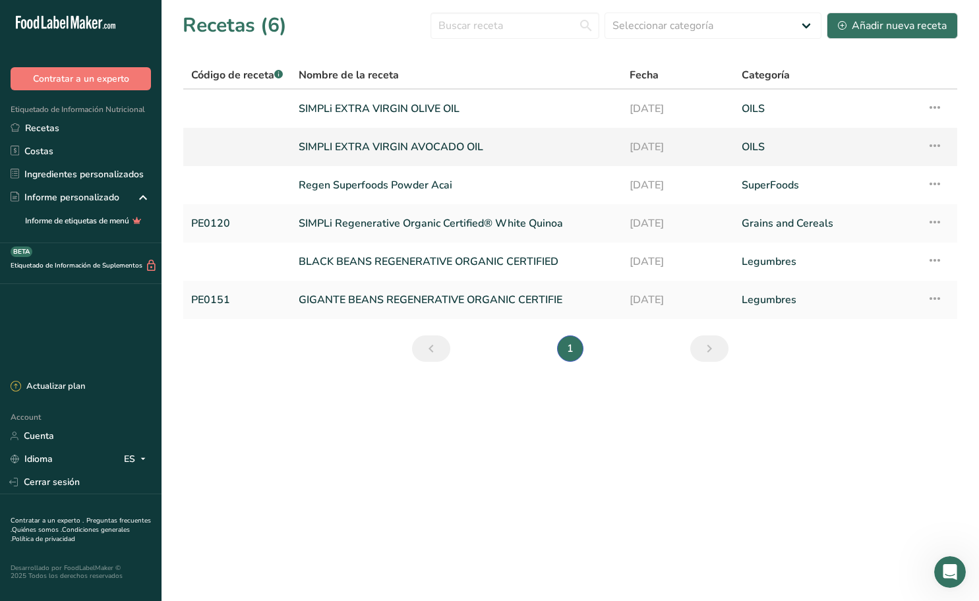
click at [441, 148] on link "SIMPLI EXTRA VIRGIN AVOCADO OIL" at bounding box center [456, 147] width 315 height 28
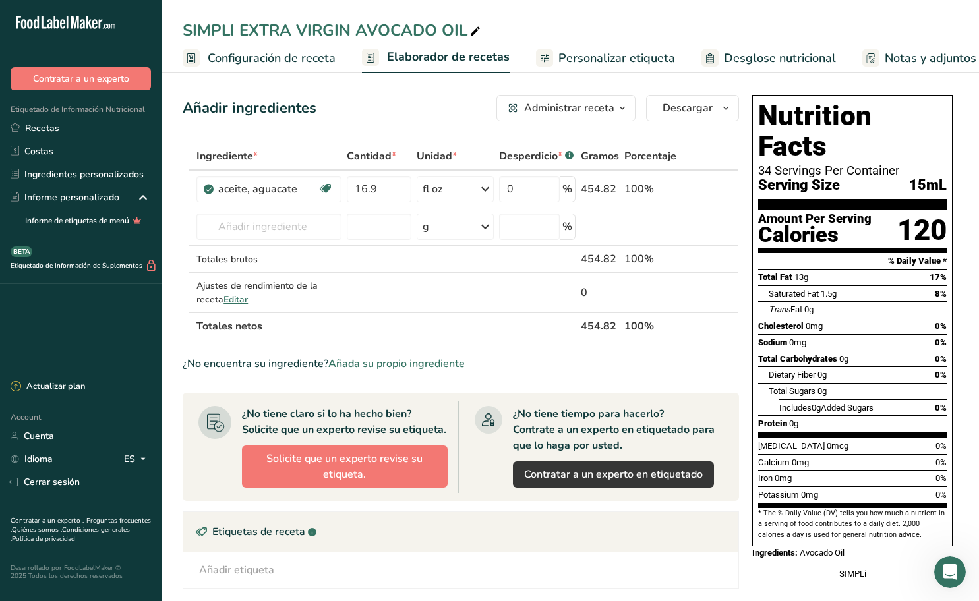
click at [605, 58] on span "Personalizar etiqueta" at bounding box center [616, 58] width 117 height 18
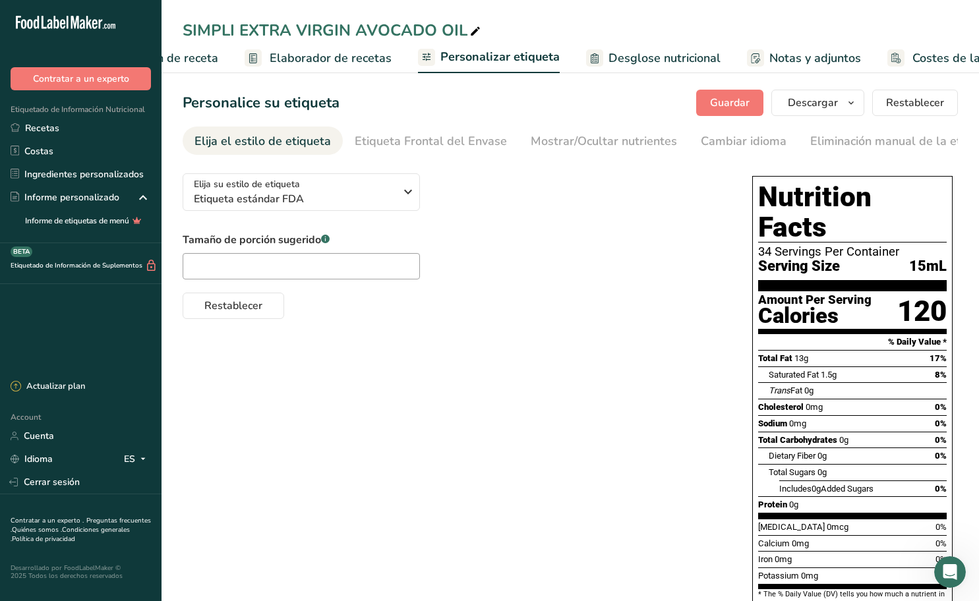
scroll to position [0, 171]
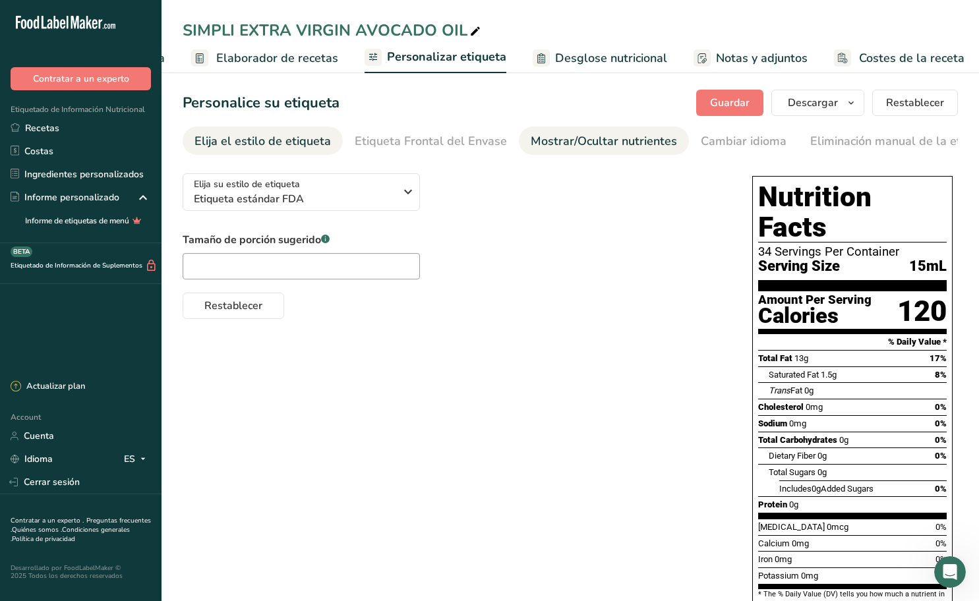
click at [562, 140] on div "Mostrar/Ocultar nutrientes" at bounding box center [604, 141] width 146 height 18
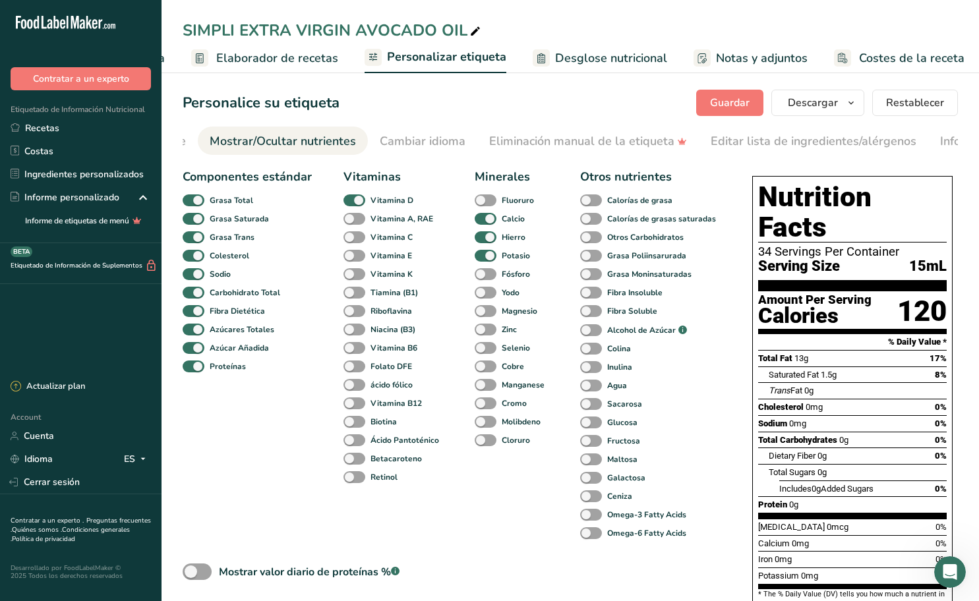
scroll to position [0, 329]
click at [593, 260] on span at bounding box center [591, 256] width 22 height 13
click at [589, 260] on input "Grasa Poliinsarurada" at bounding box center [584, 255] width 9 height 9
checkbox input "true"
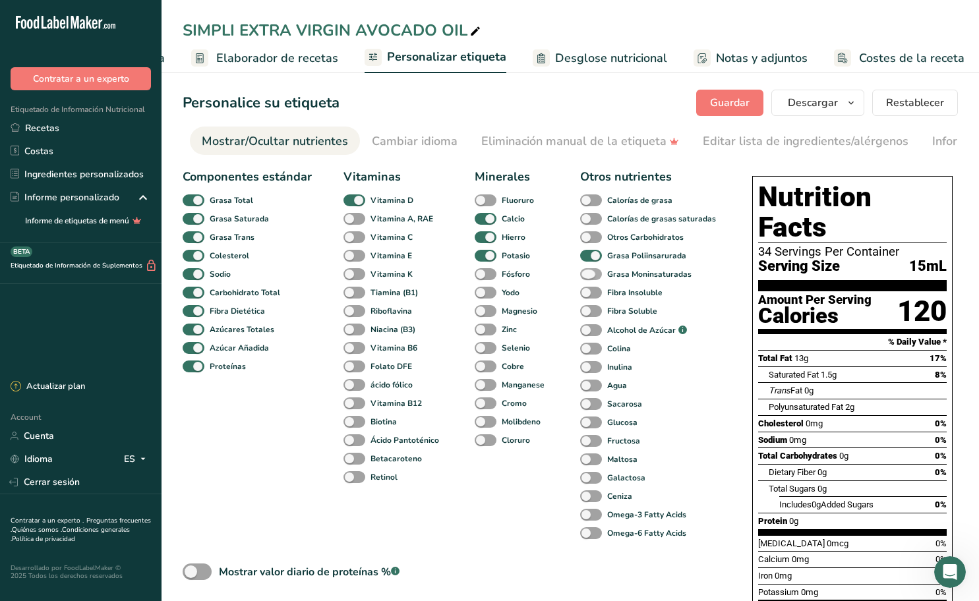
click at [593, 279] on span at bounding box center [591, 274] width 22 height 13
click at [589, 278] on input "Grasa Moninsaturadas" at bounding box center [584, 274] width 9 height 9
checkbox input "true"
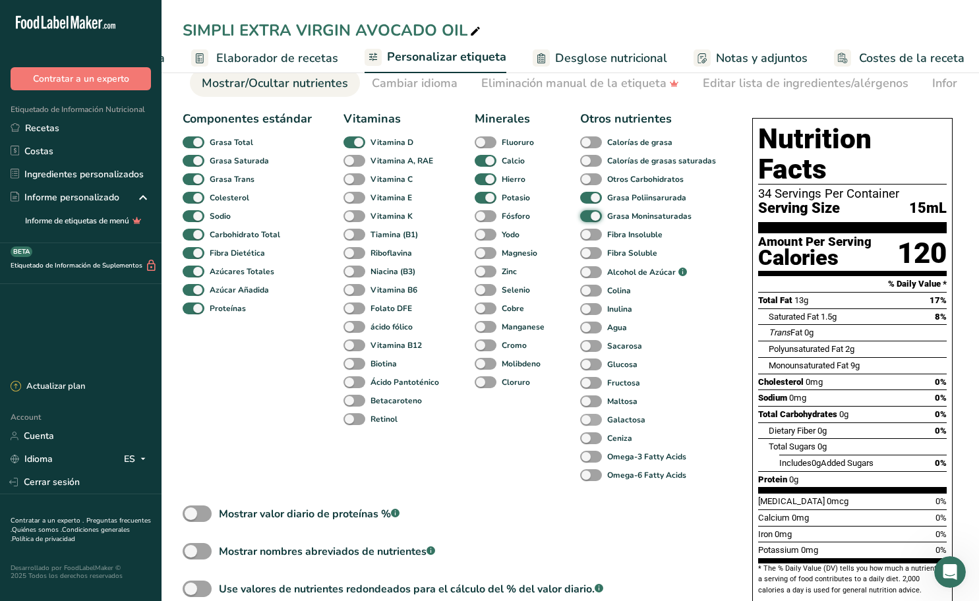
scroll to position [66, 0]
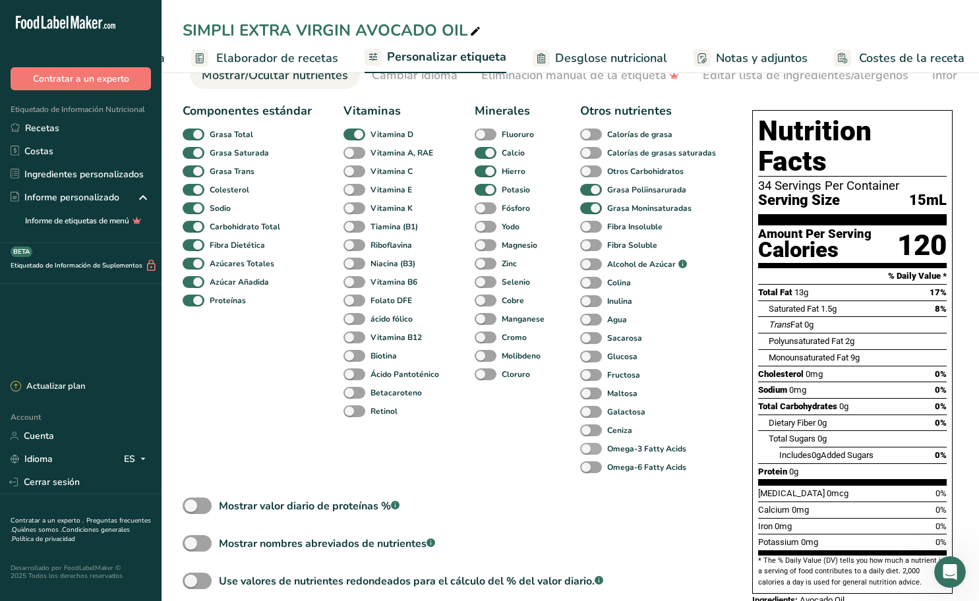
click at [593, 451] on span at bounding box center [591, 449] width 22 height 13
click at [589, 451] on input "Omega-3 Fatty Acids" at bounding box center [584, 448] width 9 height 9
checkbox input "true"
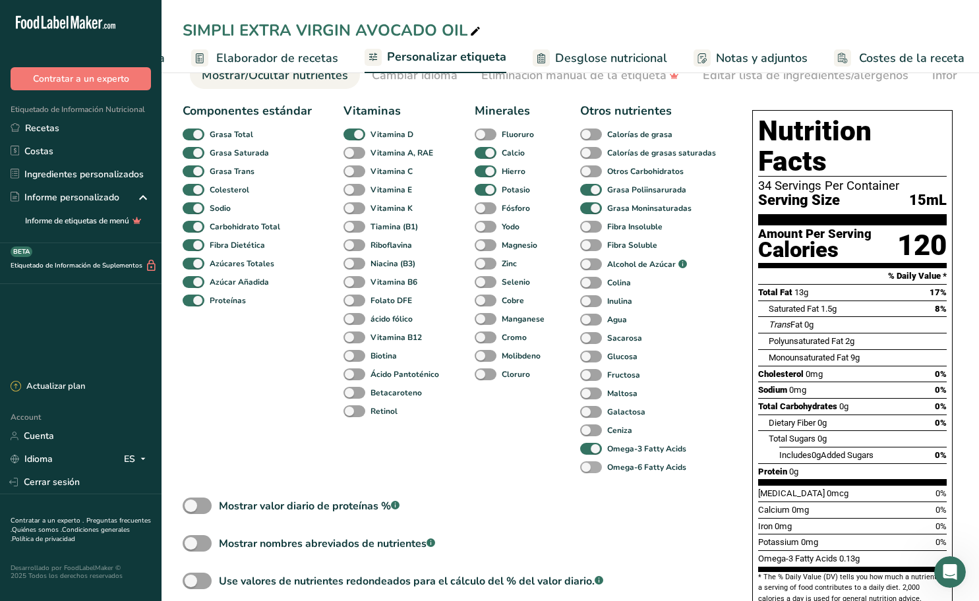
click at [593, 470] on span at bounding box center [591, 467] width 22 height 13
click at [589, 470] on input "Omega-6 Fatty Acids" at bounding box center [584, 467] width 9 height 9
checkbox input "true"
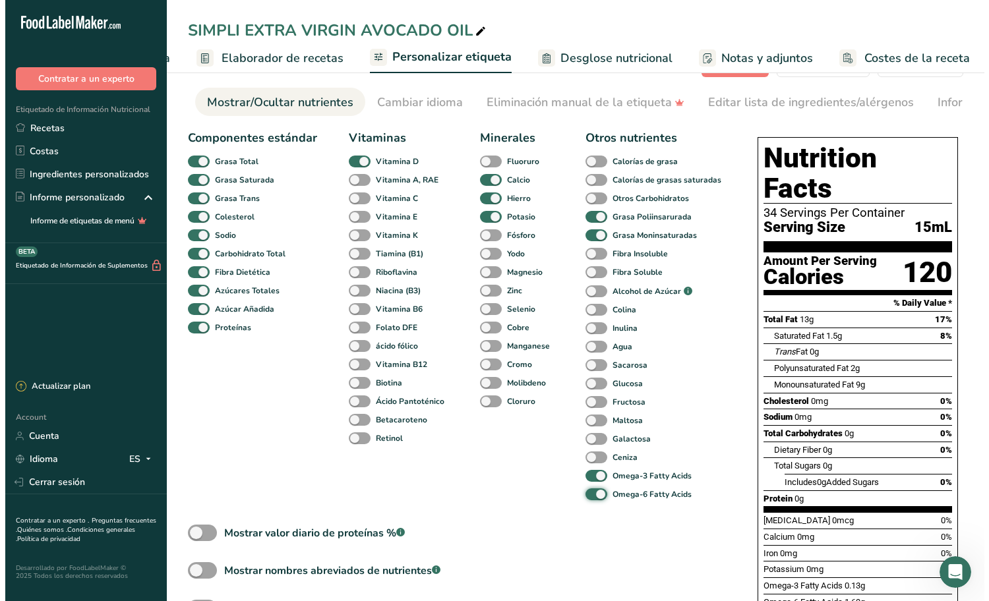
scroll to position [0, 0]
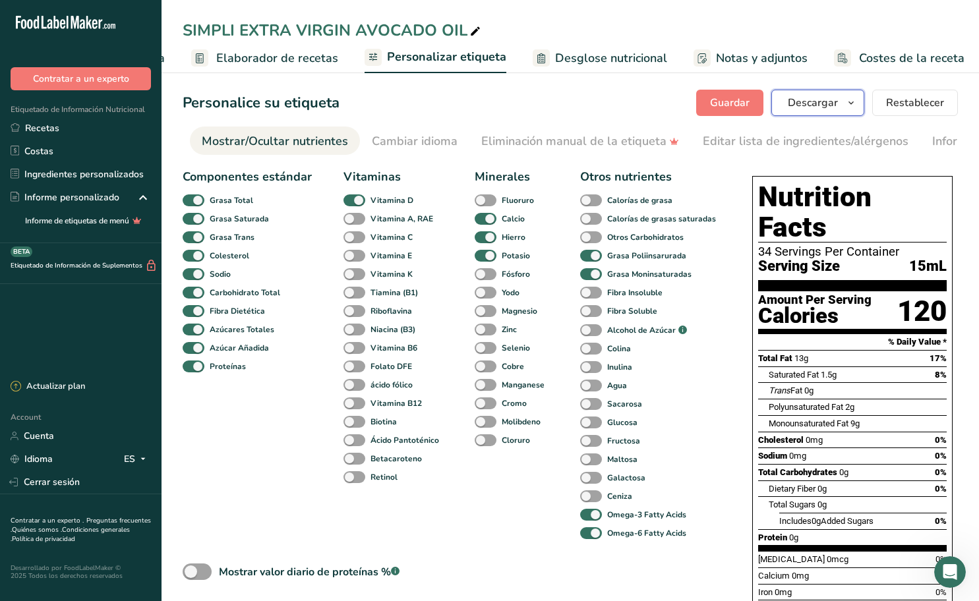
click at [854, 105] on icon "button" at bounding box center [851, 103] width 11 height 16
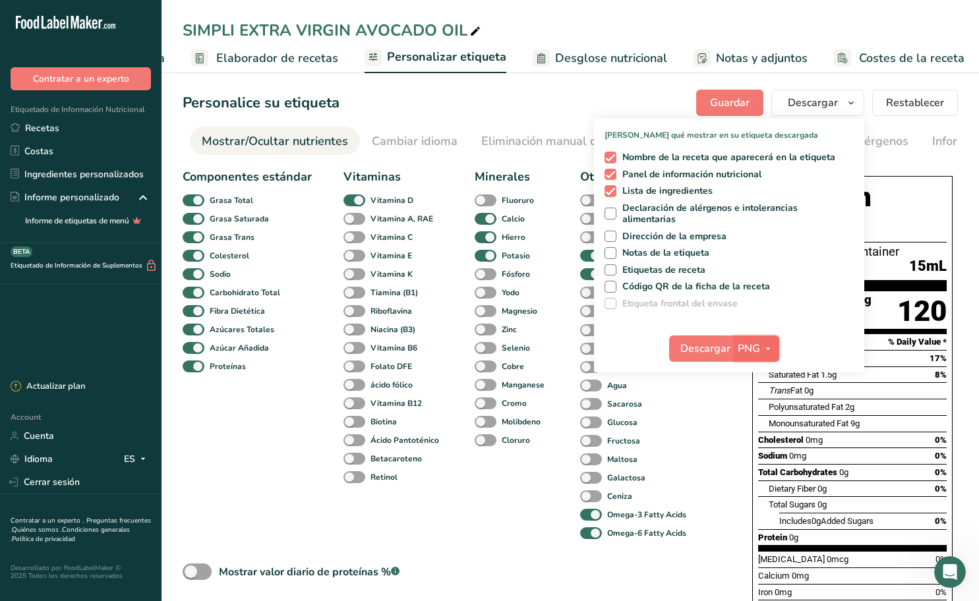
click at [757, 347] on span "PNG" at bounding box center [749, 349] width 22 height 16
click at [757, 441] on link "PDF" at bounding box center [758, 441] width 42 height 22
click at [723, 349] on span "Descargar" at bounding box center [706, 349] width 50 height 16
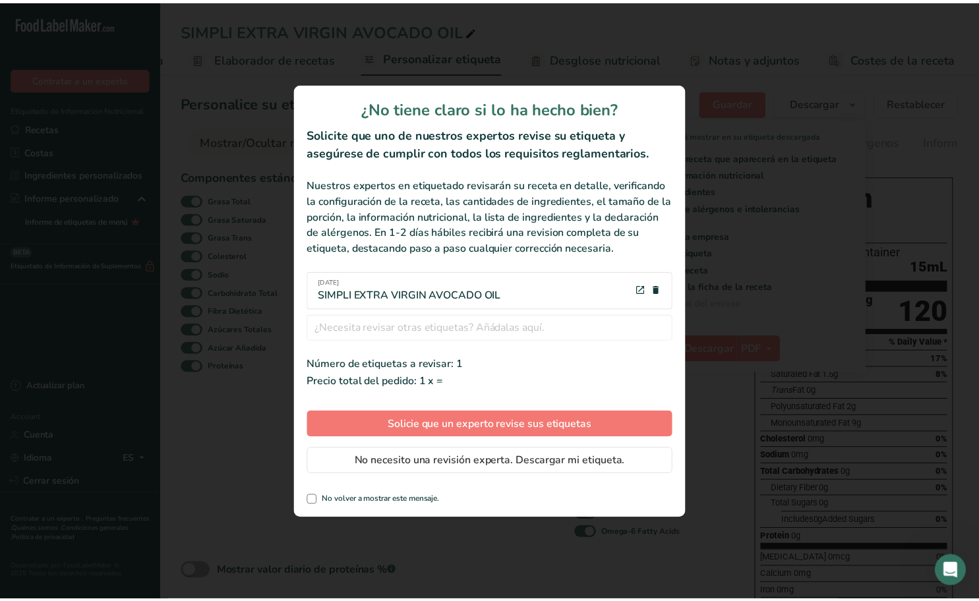
scroll to position [0, 161]
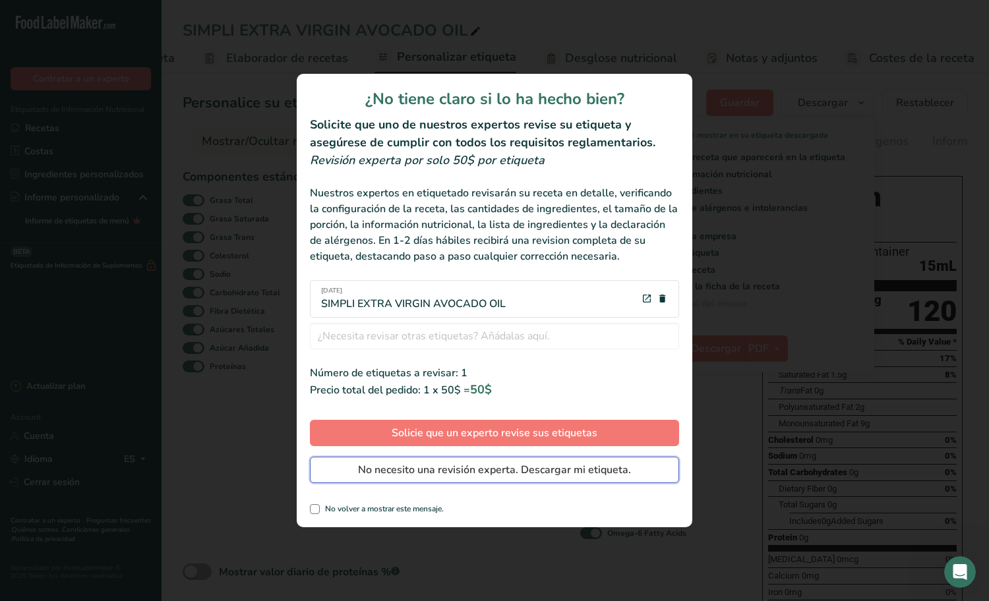
click at [408, 467] on span "No necesito una revisión experta. Descargar mi etiqueta." at bounding box center [494, 470] width 273 height 16
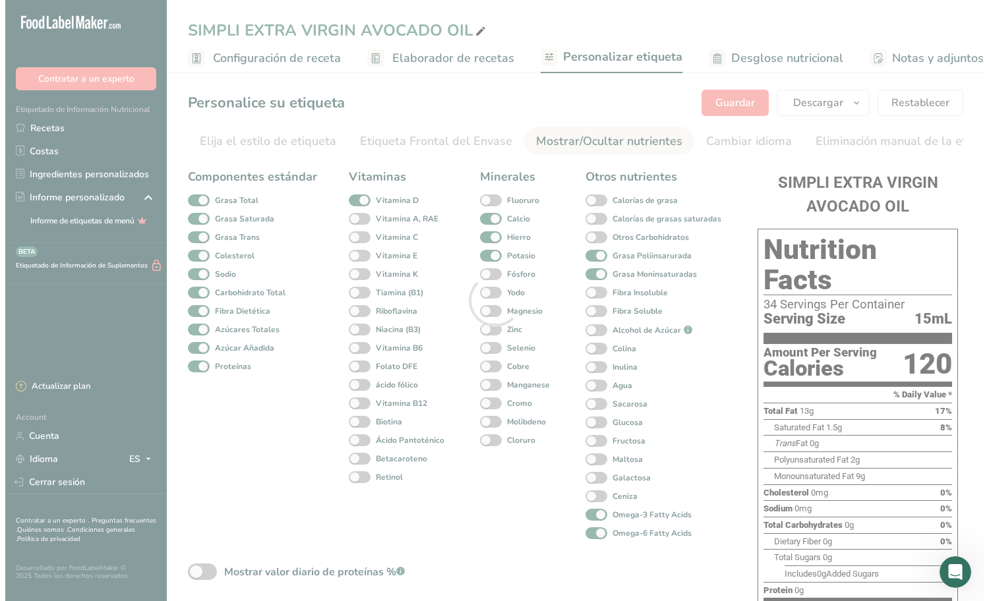
scroll to position [0, 329]
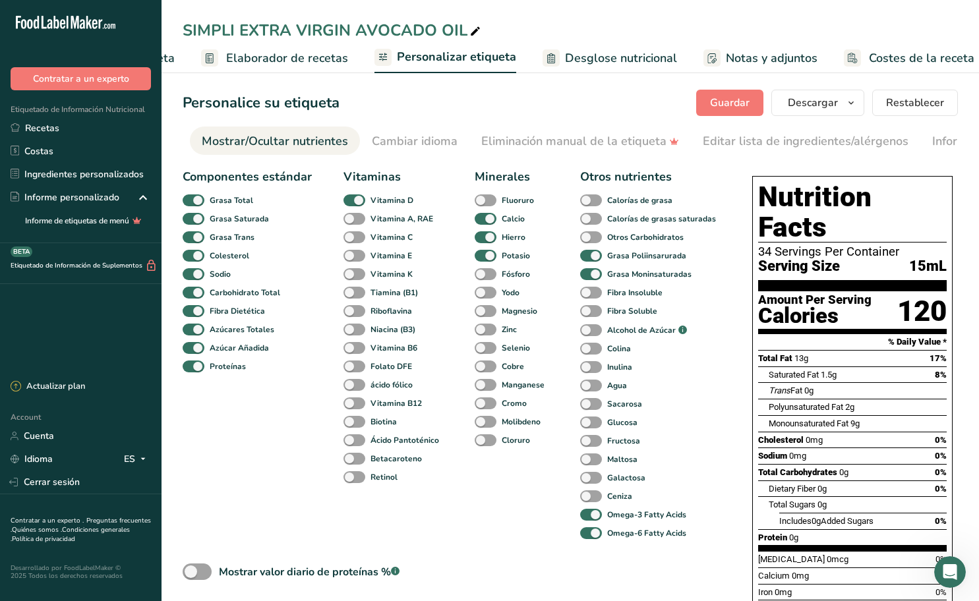
click at [635, 97] on div "Personalice su etiqueta [GEOGRAPHIC_DATA] [GEOGRAPHIC_DATA] [PERSON_NAME] qué m…" at bounding box center [570, 103] width 775 height 26
click at [900, 94] on button "Restablecer" at bounding box center [915, 103] width 86 height 26
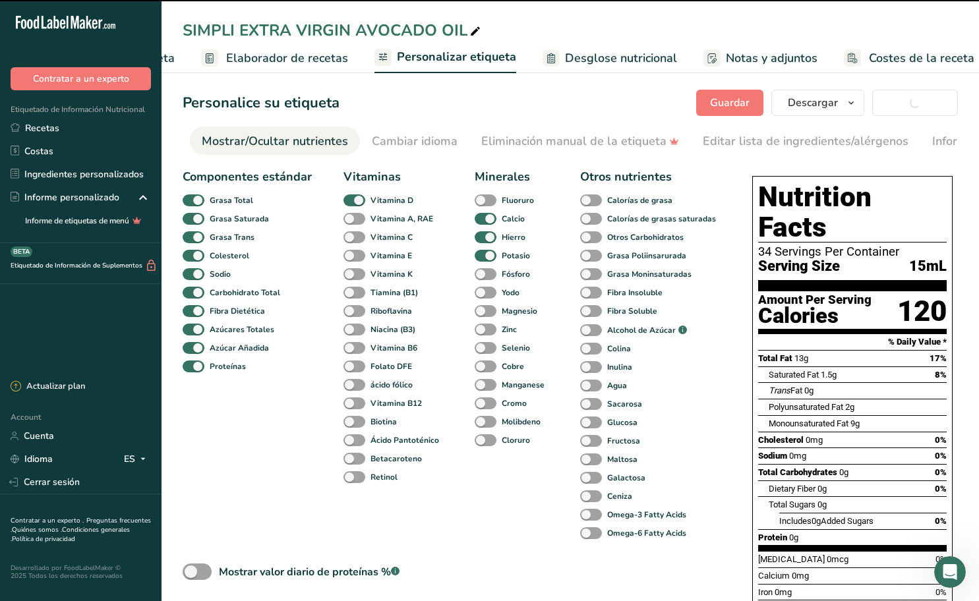
checkbox input "false"
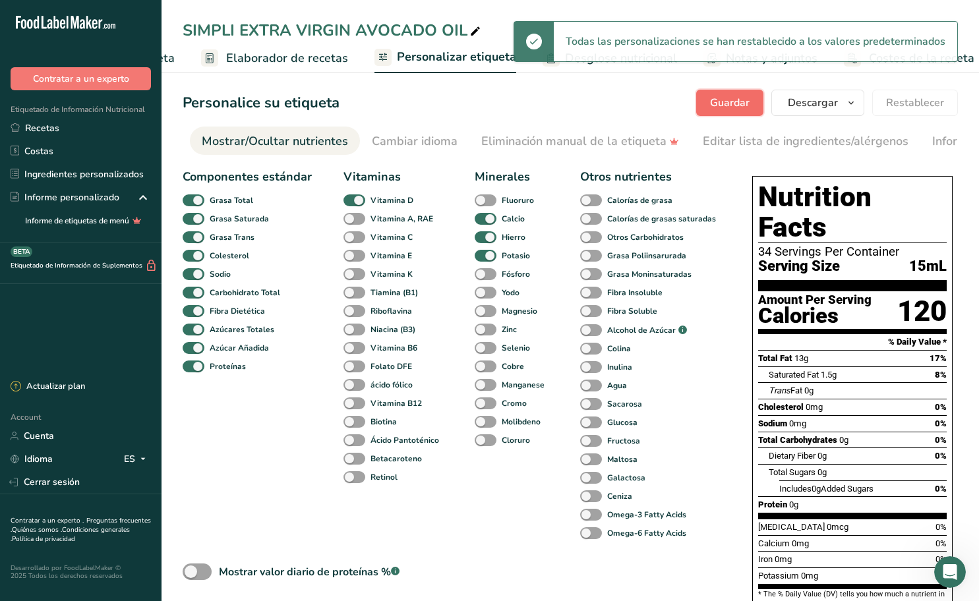
click at [744, 102] on span "Guardar" at bounding box center [730, 103] width 40 height 16
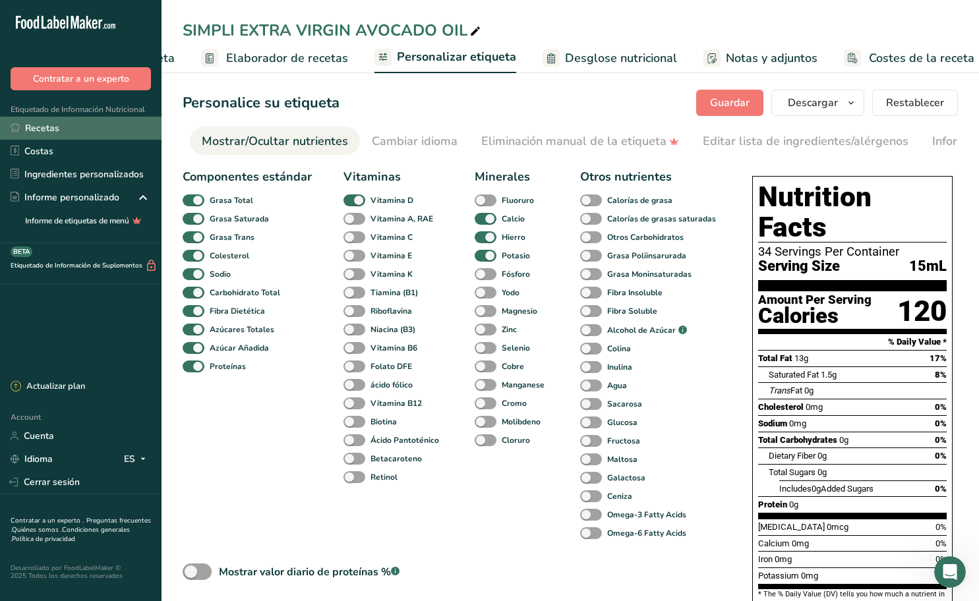
click at [63, 127] on link "Recetas" at bounding box center [80, 128] width 161 height 23
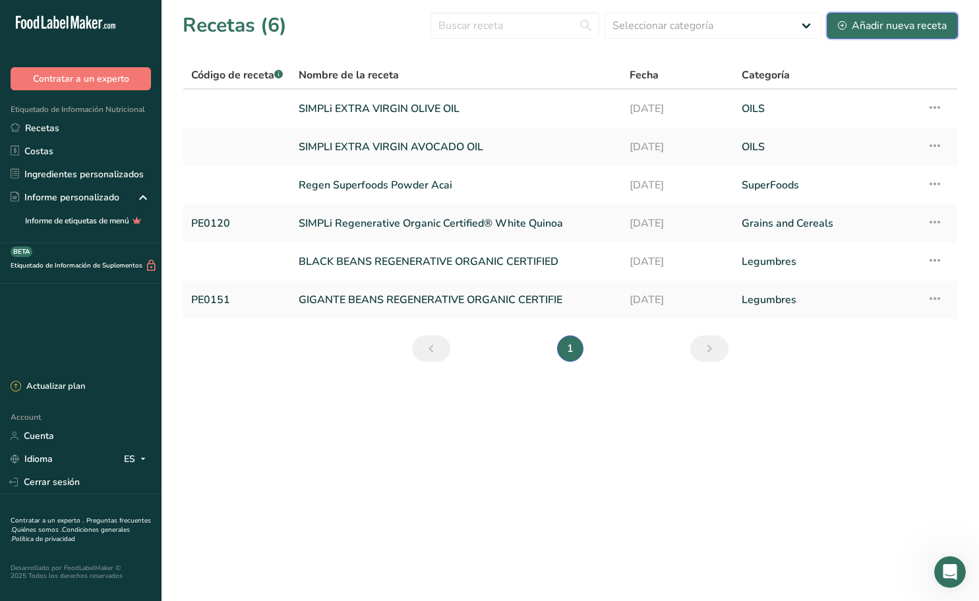
click at [883, 31] on div "Añadir nueva receta" at bounding box center [892, 26] width 109 height 16
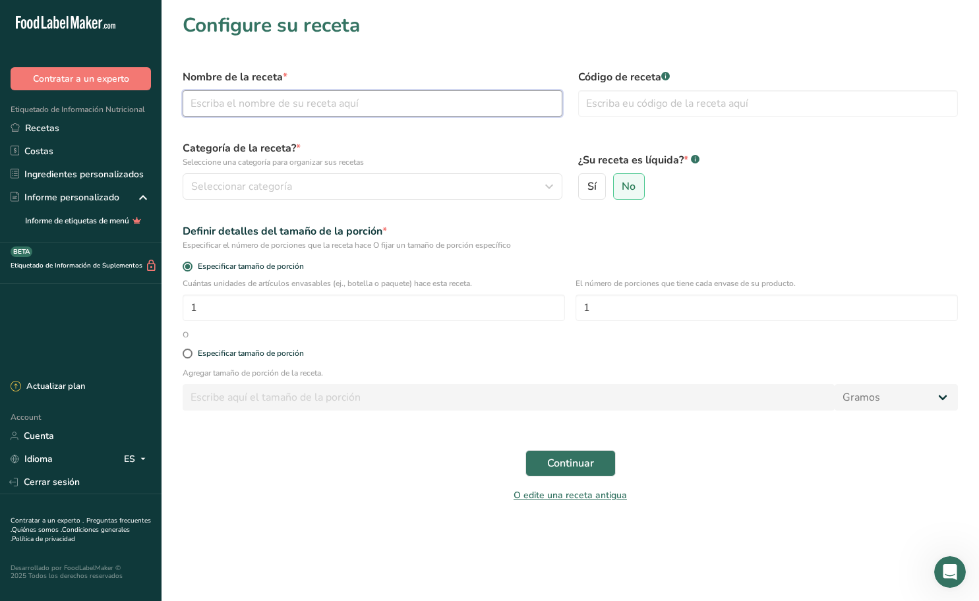
click at [349, 108] on input "text" at bounding box center [373, 103] width 380 height 26
type input "SIMPLi PERUVIAN HERB SALT BLEND"
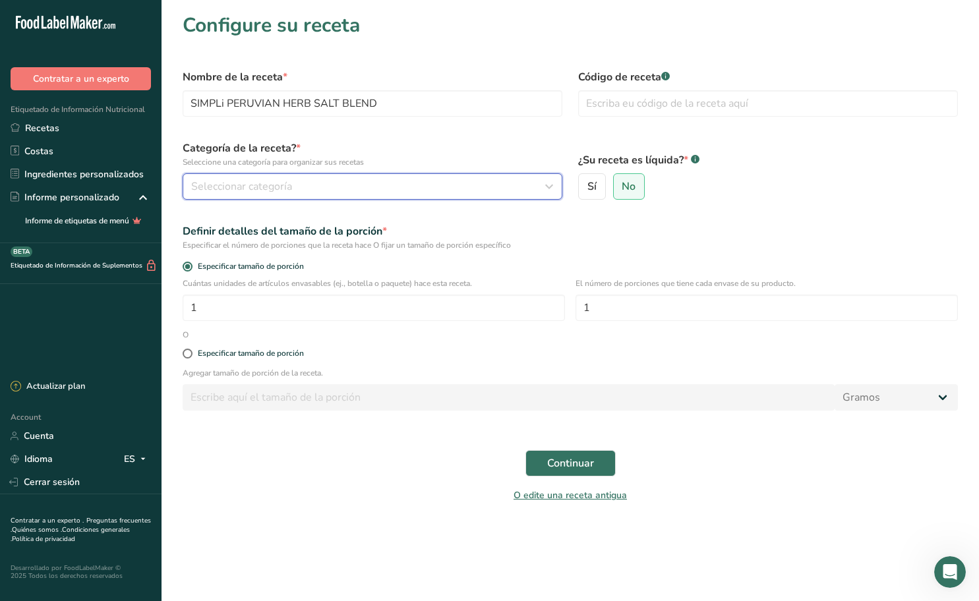
click at [330, 183] on div "Seleccionar categoría" at bounding box center [368, 187] width 355 height 16
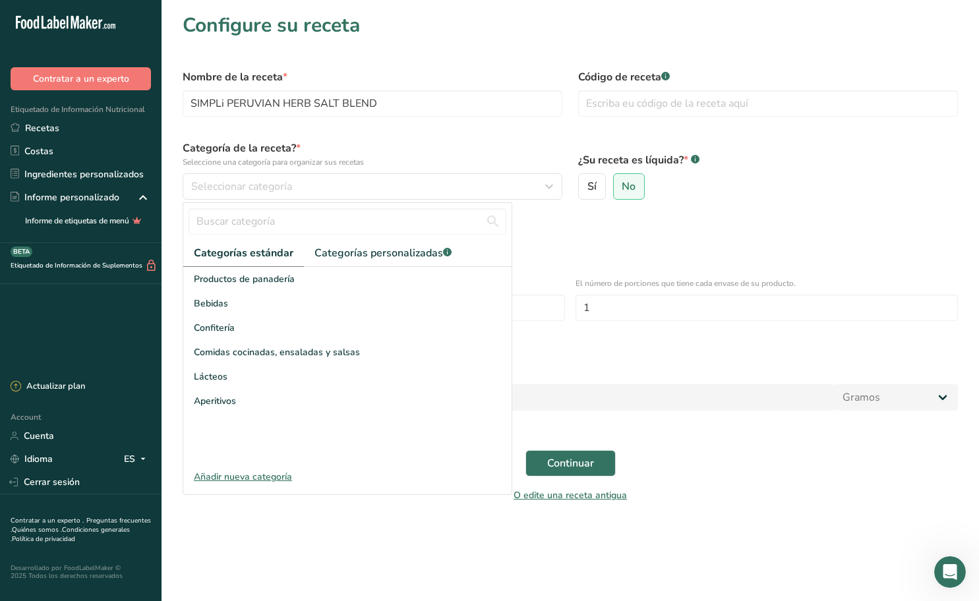
click at [247, 479] on div "Añadir nueva categoría" at bounding box center [347, 477] width 328 height 14
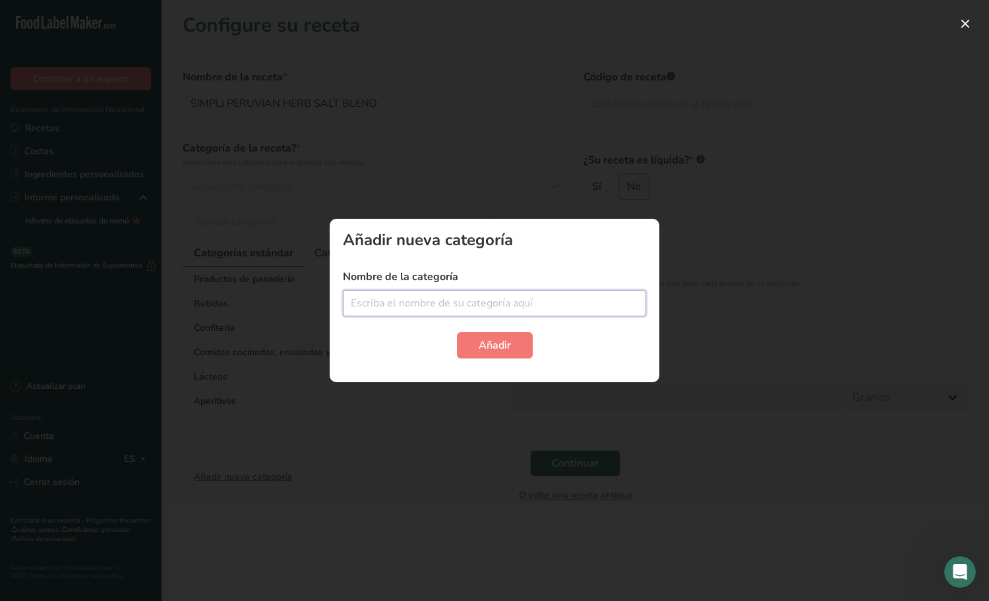
click at [426, 295] on input "text" at bounding box center [494, 303] width 303 height 26
type input "SALTs"
click at [496, 342] on span "Añadir" at bounding box center [495, 345] width 32 height 16
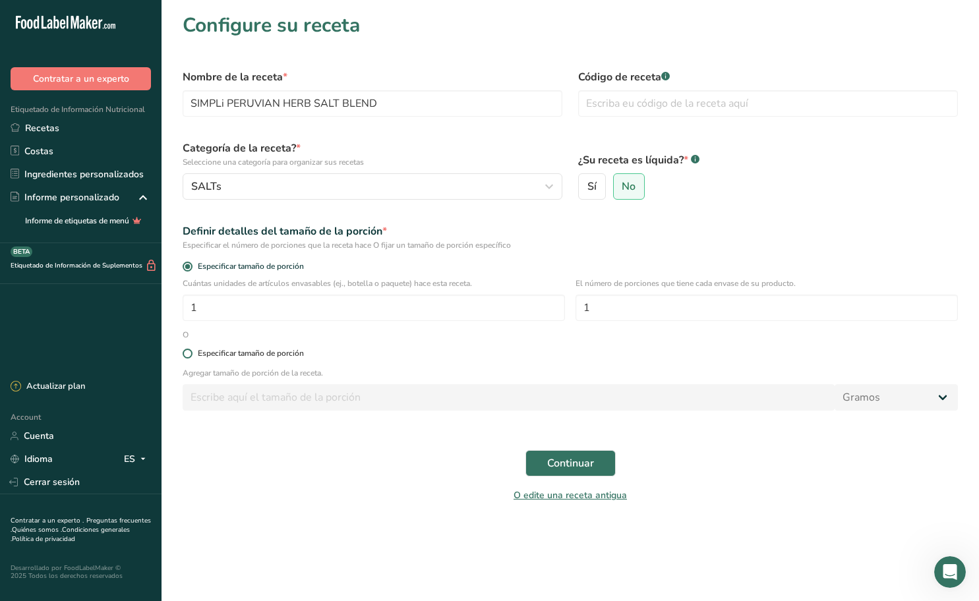
click at [222, 353] on div "Especificar tamaño de porción" at bounding box center [251, 354] width 106 height 10
click at [191, 353] on input "Especificar tamaño de porción" at bounding box center [187, 353] width 9 height 9
radio input "true"
radio input "false"
click at [316, 394] on input "number" at bounding box center [509, 397] width 652 height 26
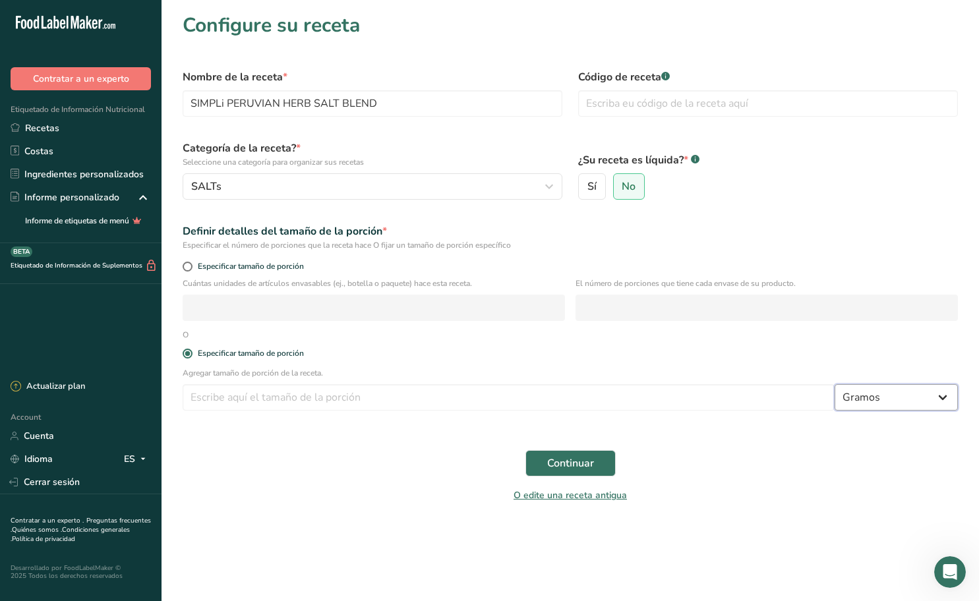
click at [945, 399] on select "Gramos kg mg mcg libras onza [GEOGRAPHIC_DATA] mL onza líquida [GEOGRAPHIC_DATA…" at bounding box center [896, 397] width 123 height 26
select select "20"
click at [835, 384] on select "Gramos kg mg mcg libras onza [GEOGRAPHIC_DATA] mL onza líquida [GEOGRAPHIC_DATA…" at bounding box center [896, 397] width 123 height 26
select select "22"
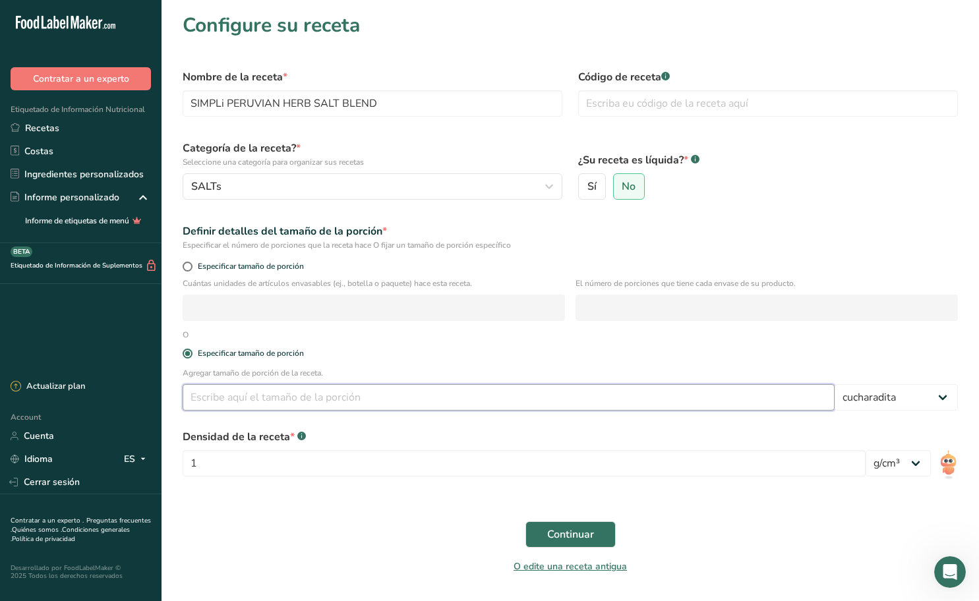
click at [417, 399] on input "number" at bounding box center [509, 397] width 652 height 26
type input "1"
click at [943, 399] on select "Gramos kg mg mcg libras onza [GEOGRAPHIC_DATA] mL onza líquida [GEOGRAPHIC_DATA…" at bounding box center [896, 397] width 123 height 26
click at [835, 384] on select "Gramos kg mg mcg libras onza [GEOGRAPHIC_DATA] mL onza líquida [GEOGRAPHIC_DATA…" at bounding box center [896, 397] width 123 height 26
click at [305, 392] on input "1" at bounding box center [509, 397] width 652 height 26
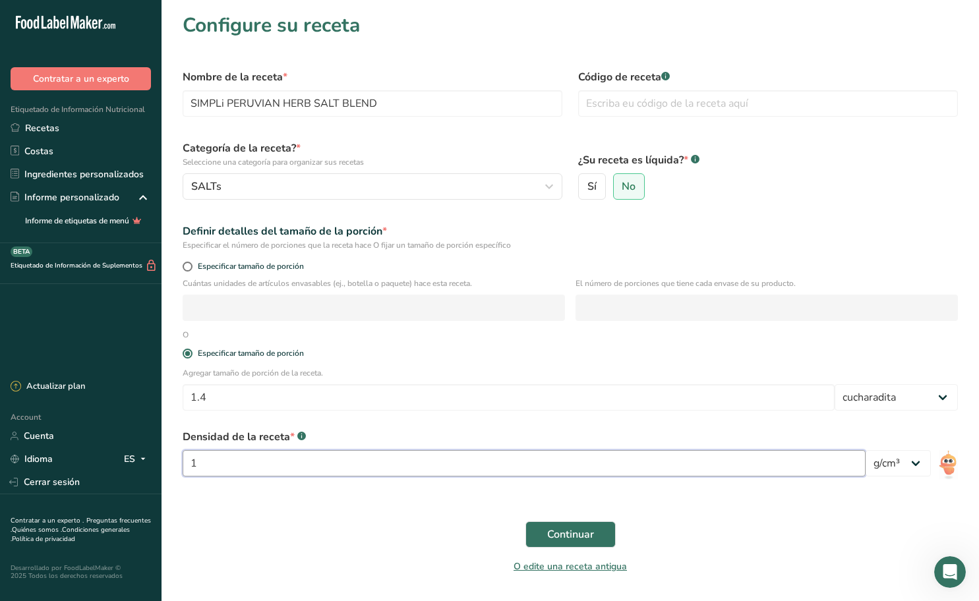
click at [296, 462] on input "1" at bounding box center [524, 463] width 683 height 26
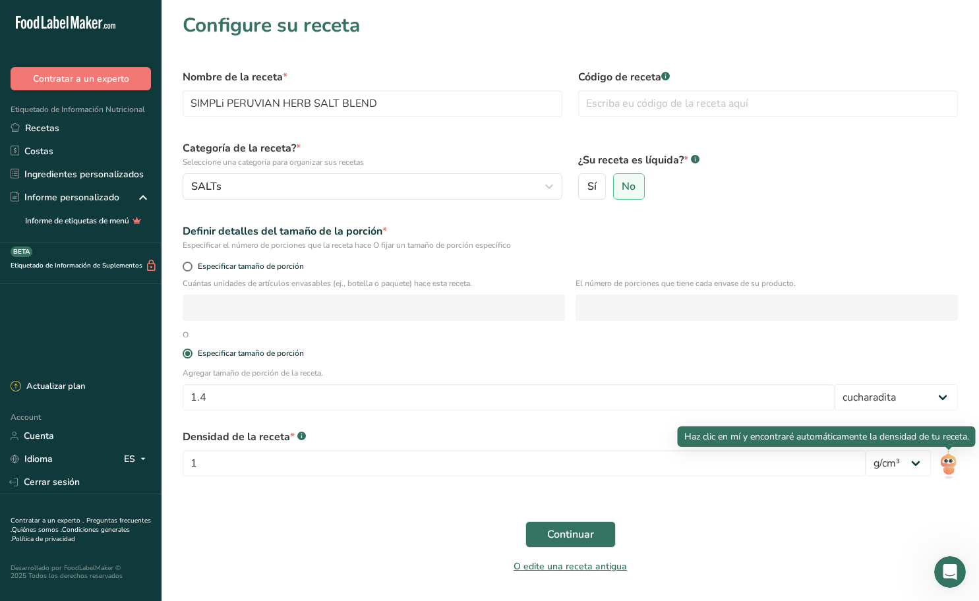
click at [950, 465] on img at bounding box center [948, 465] width 19 height 30
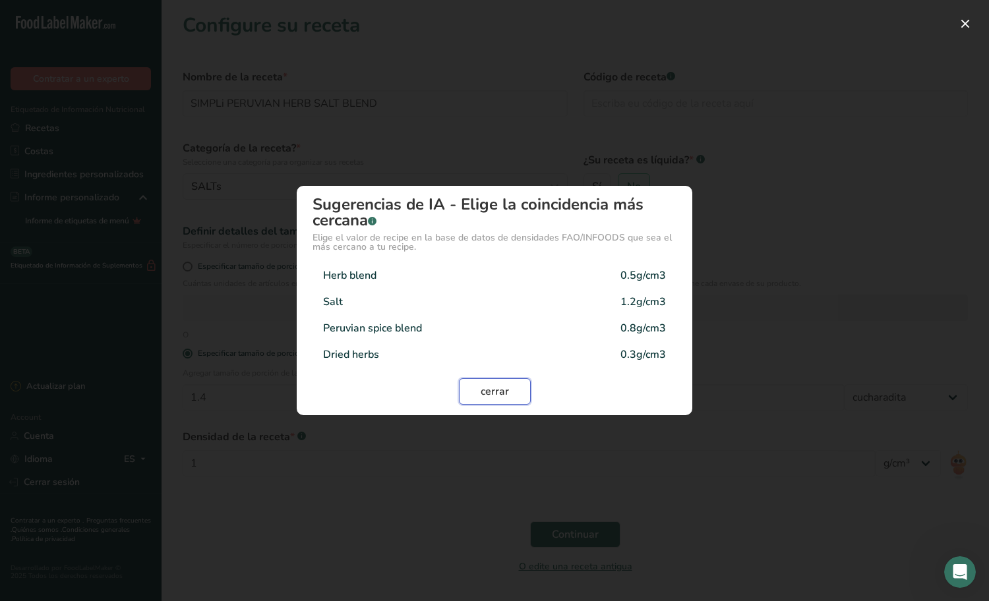
click at [513, 389] on button "cerrar" at bounding box center [495, 391] width 72 height 26
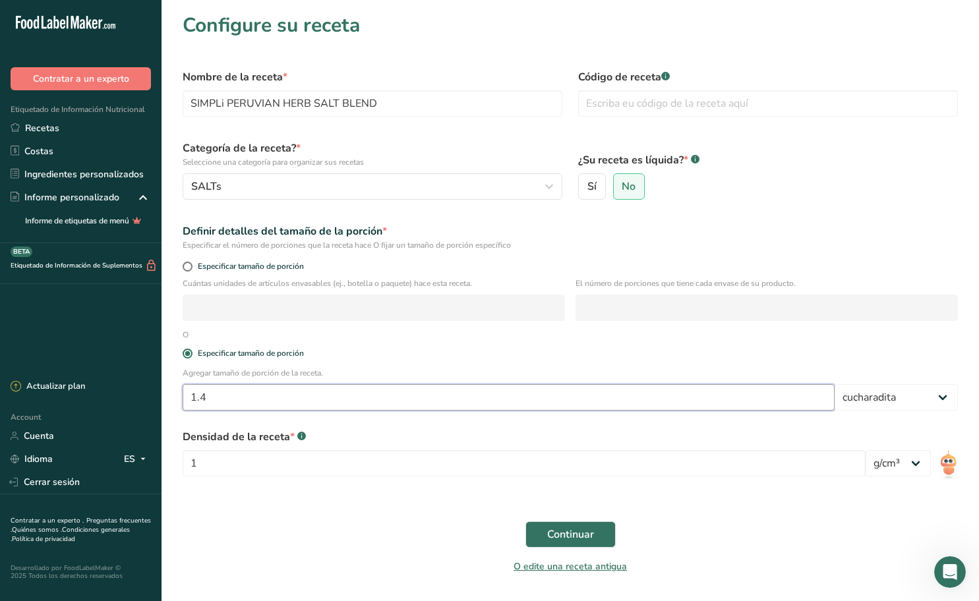
click at [227, 397] on input "1.4" at bounding box center [509, 397] width 652 height 26
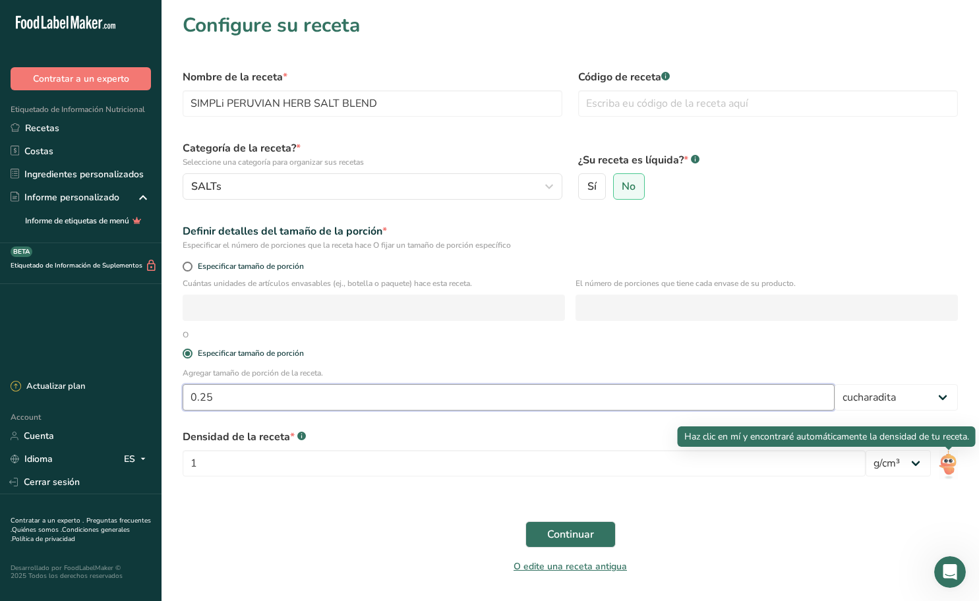
type input "0.25"
click at [946, 461] on img at bounding box center [948, 465] width 19 height 30
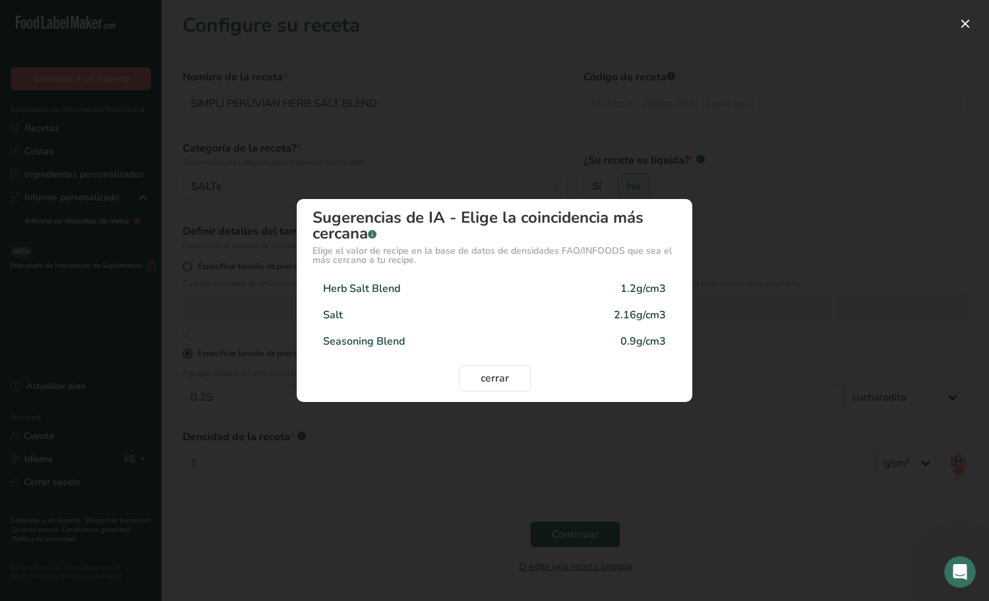
click at [480, 285] on div "Herb Salt Blend 1.2g/cm3" at bounding box center [494, 289] width 364 height 26
type input "1.2"
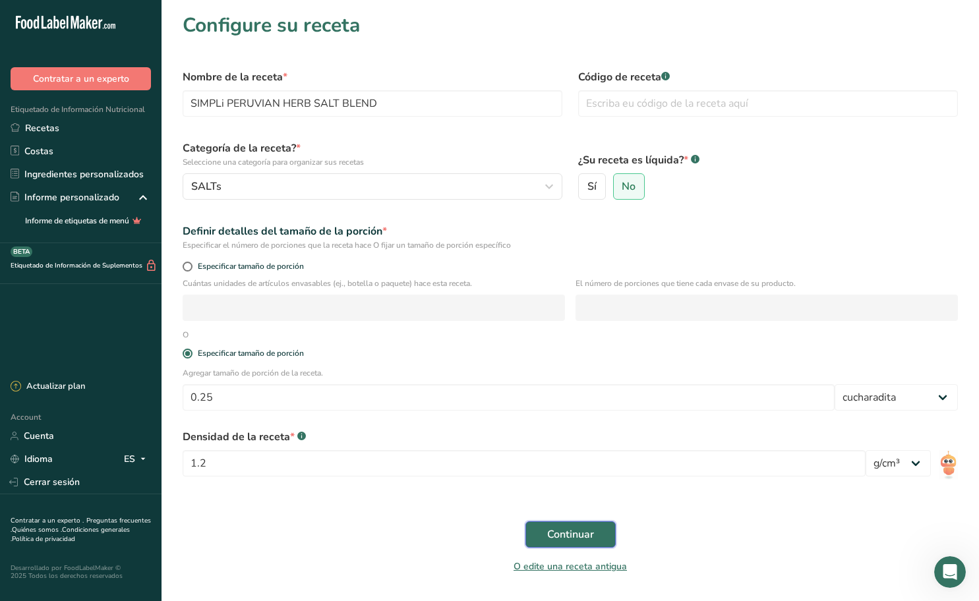
click at [555, 531] on span "Continuar" at bounding box center [570, 535] width 47 height 16
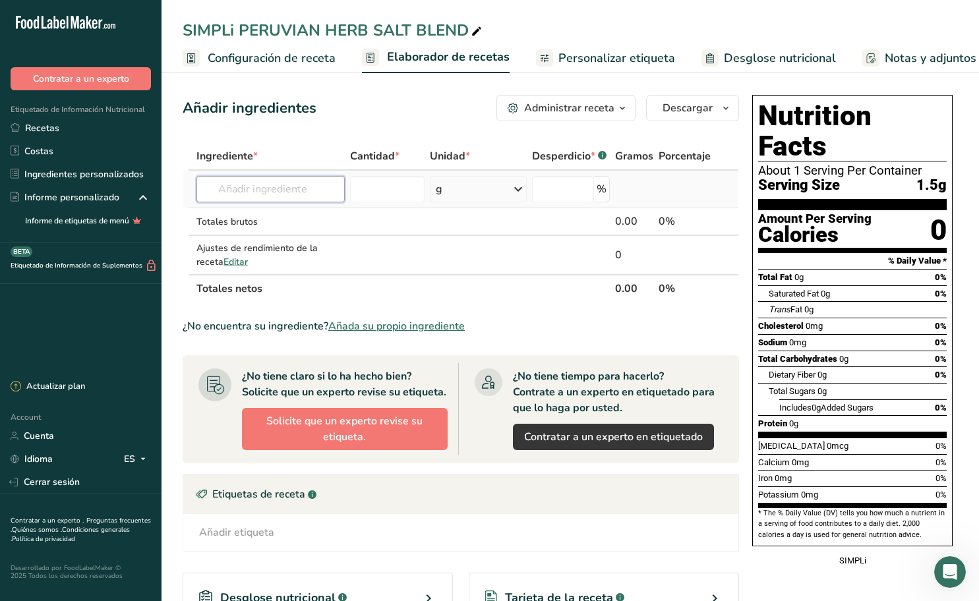
click at [262, 196] on input "text" at bounding box center [270, 189] width 148 height 26
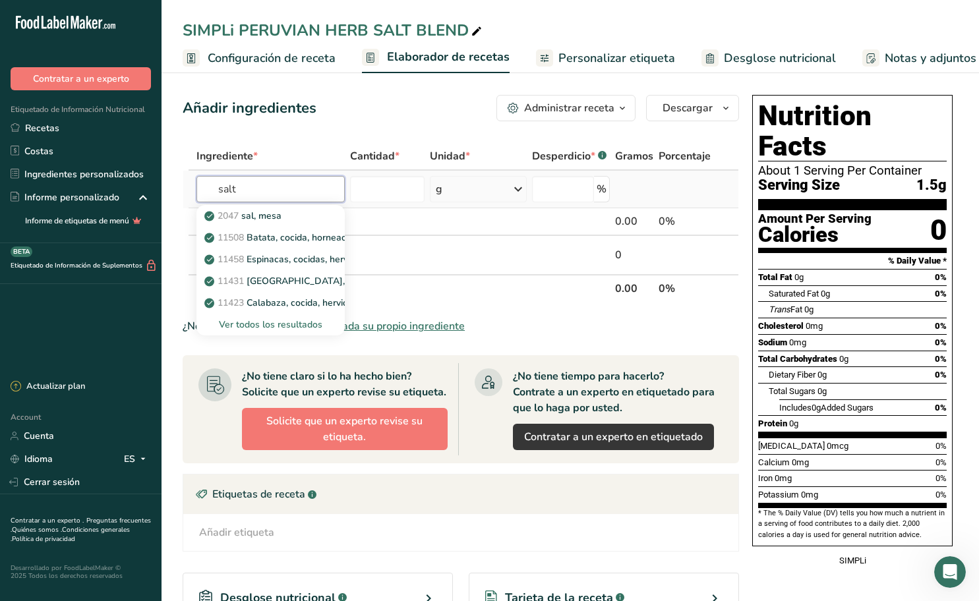
type input "salt"
click at [267, 324] on div "Ver todos los resultados" at bounding box center [270, 325] width 127 height 14
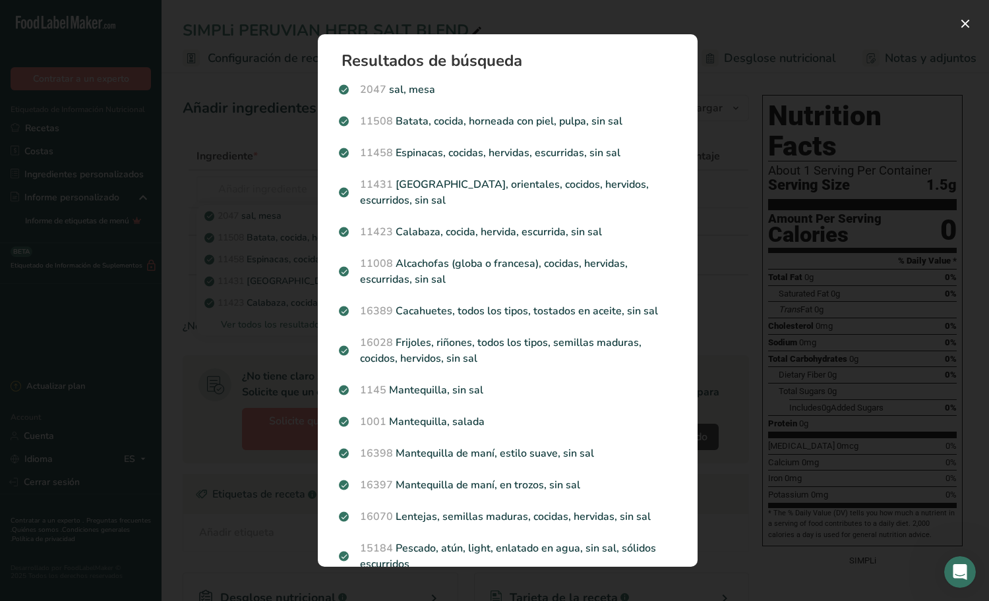
click at [751, 61] on div "Search results modal" at bounding box center [494, 300] width 989 height 601
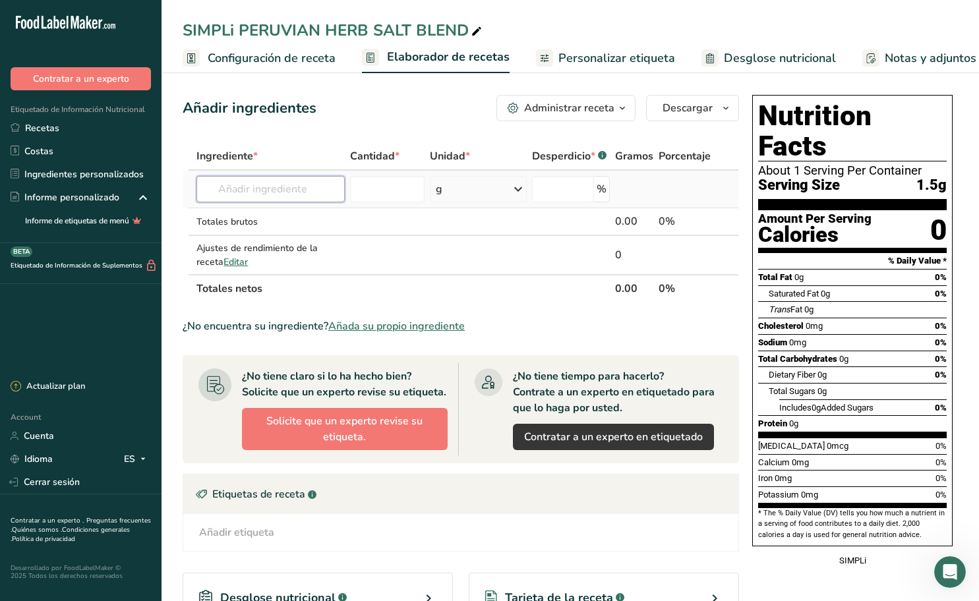
click at [295, 189] on input "text" at bounding box center [270, 189] width 148 height 26
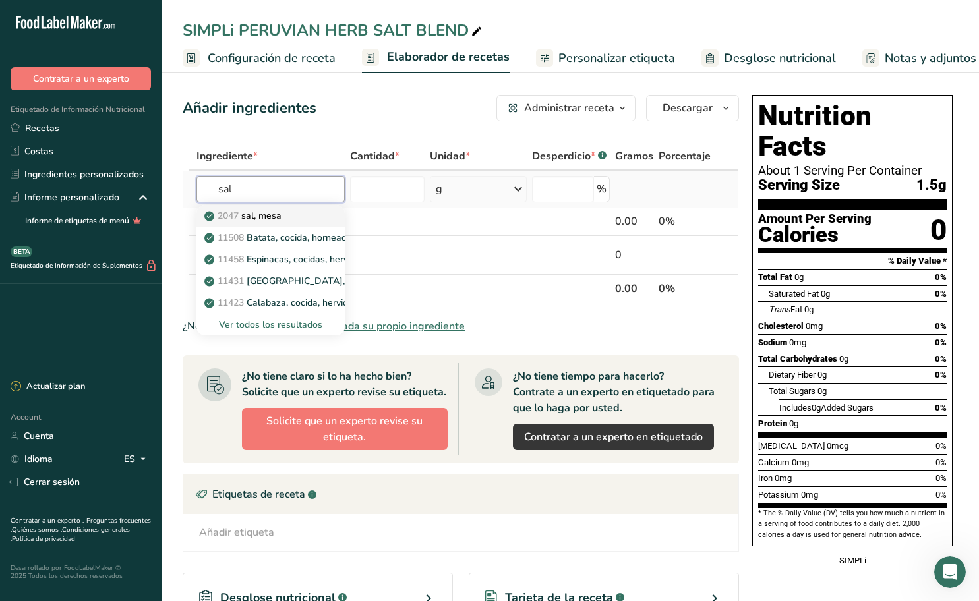
type input "sal"
click at [287, 218] on div "2047 sal, [GEOGRAPHIC_DATA]" at bounding box center [260, 216] width 106 height 14
type input "Salt, table"
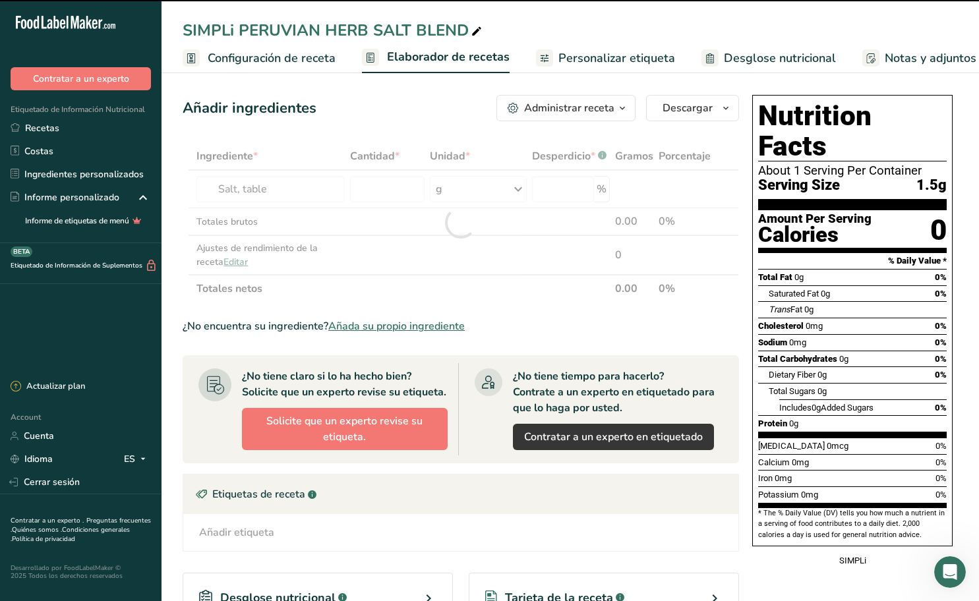
type input "0"
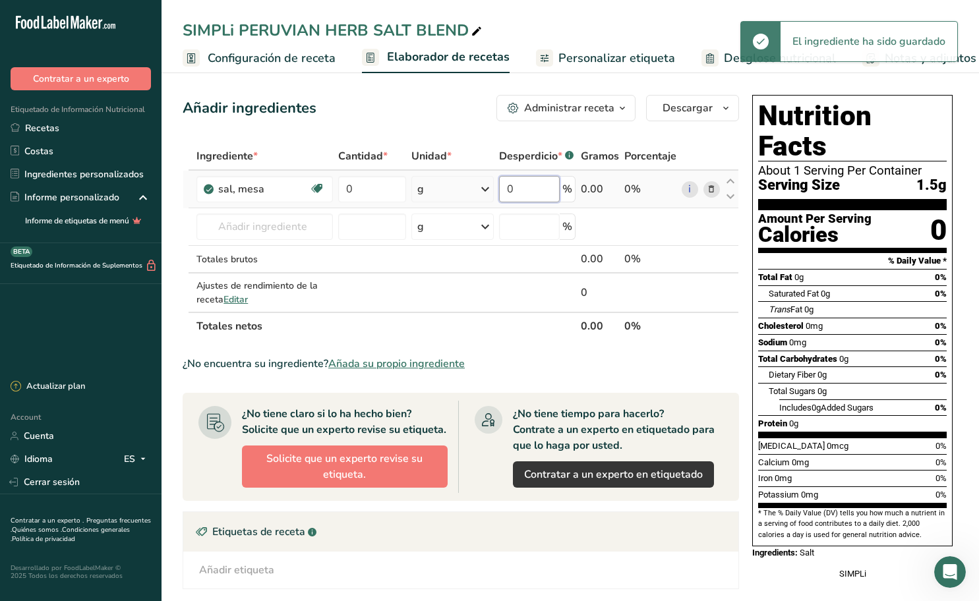
click at [512, 188] on input "0" at bounding box center [529, 189] width 61 height 26
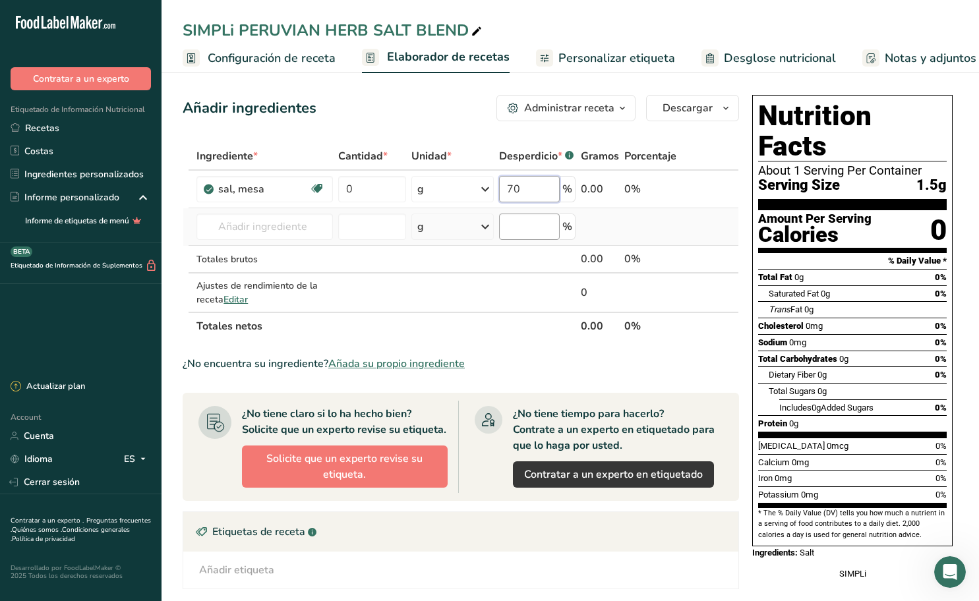
type input "70"
click at [523, 229] on div "Ingrediente * Cantidad * Unidad * Desperdicio * .a-a{fill:#347362;}.b-a{fill:#f…" at bounding box center [461, 241] width 556 height 198
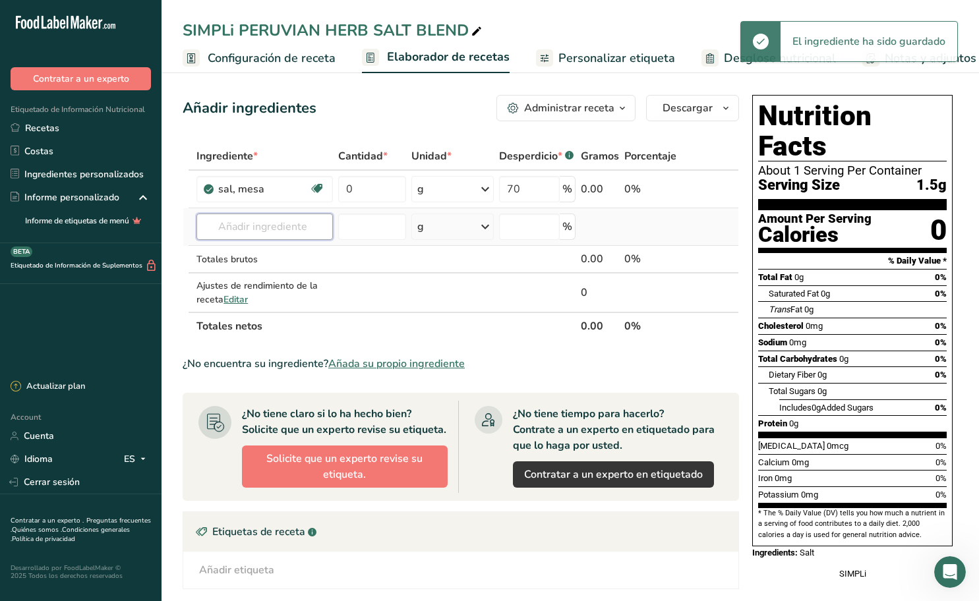
click at [262, 231] on input "text" at bounding box center [264, 227] width 136 height 26
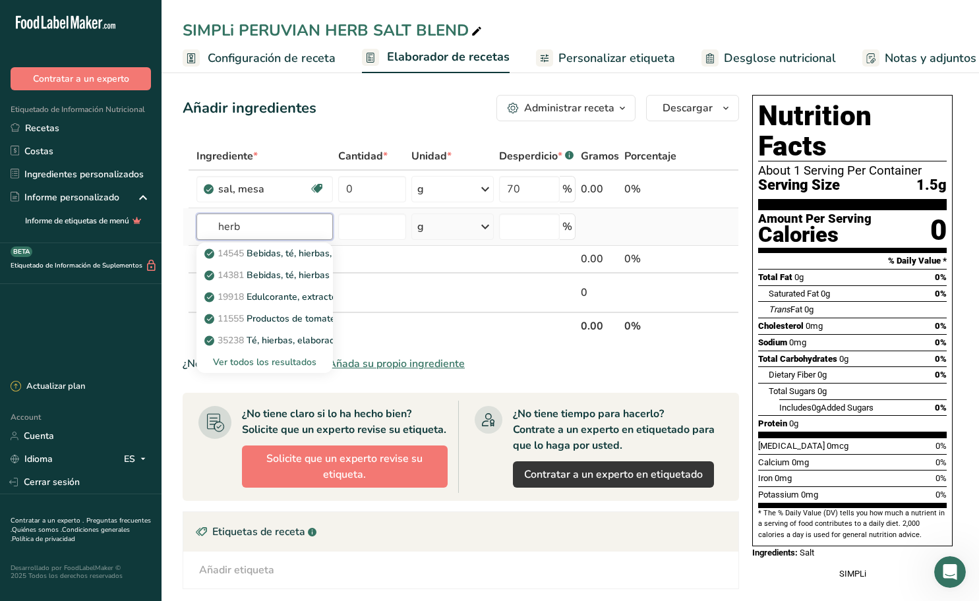
type input "herb"
click at [276, 359] on div "Ver todos los resultados" at bounding box center [264, 362] width 115 height 14
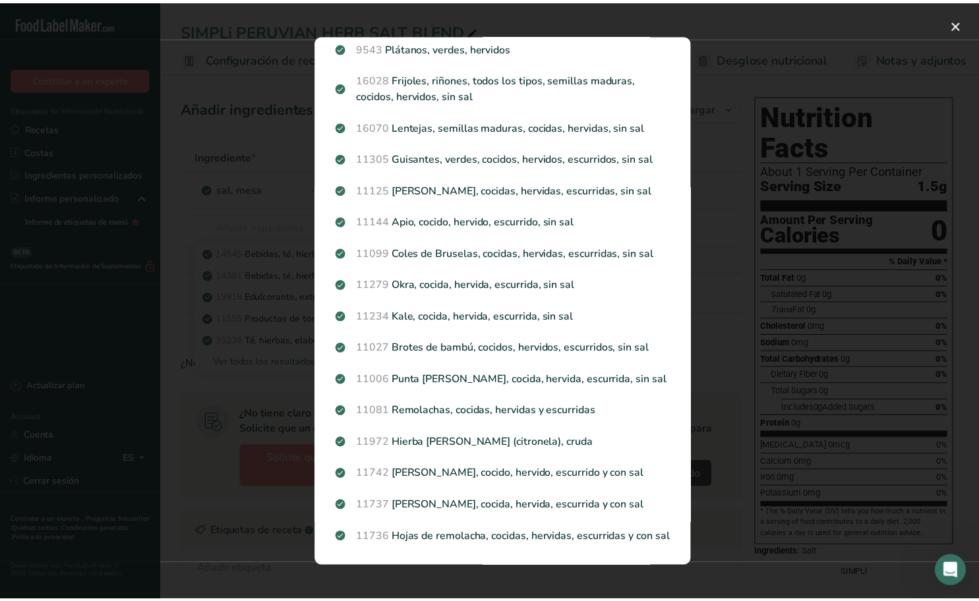
scroll to position [1387, 0]
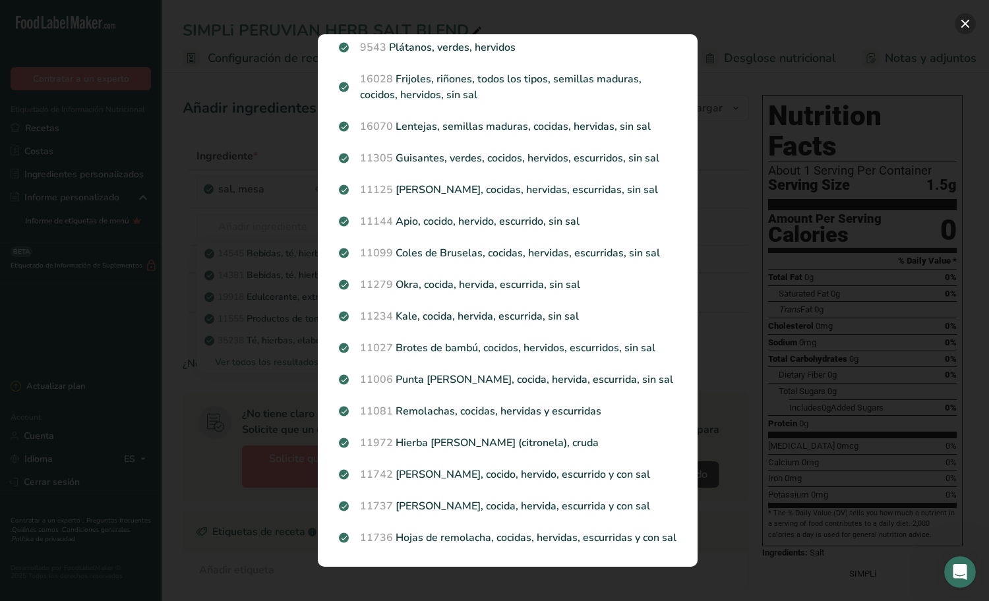
click at [960, 24] on button "Search results modal" at bounding box center [964, 23] width 21 height 21
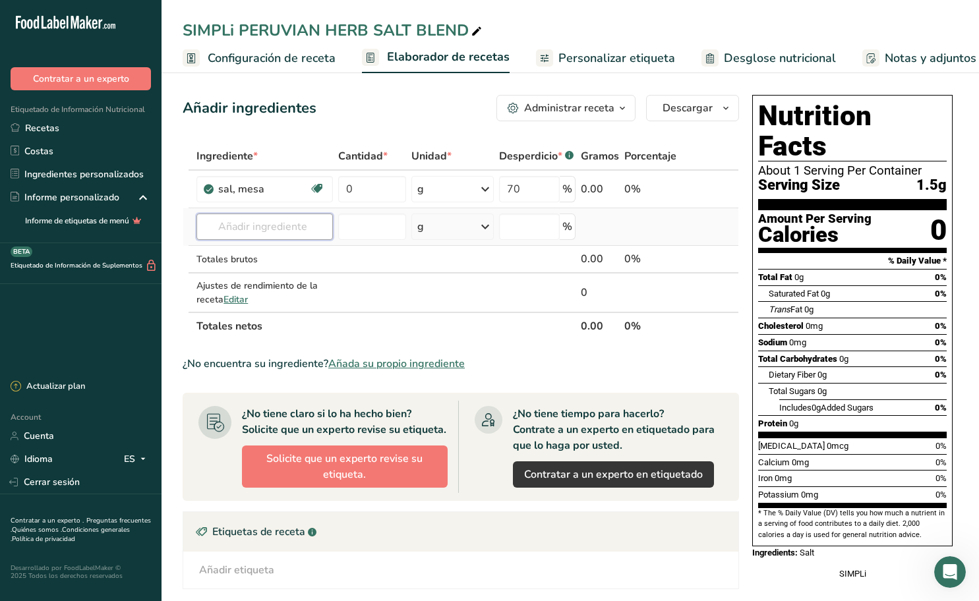
click at [234, 228] on input "text" at bounding box center [264, 227] width 136 height 26
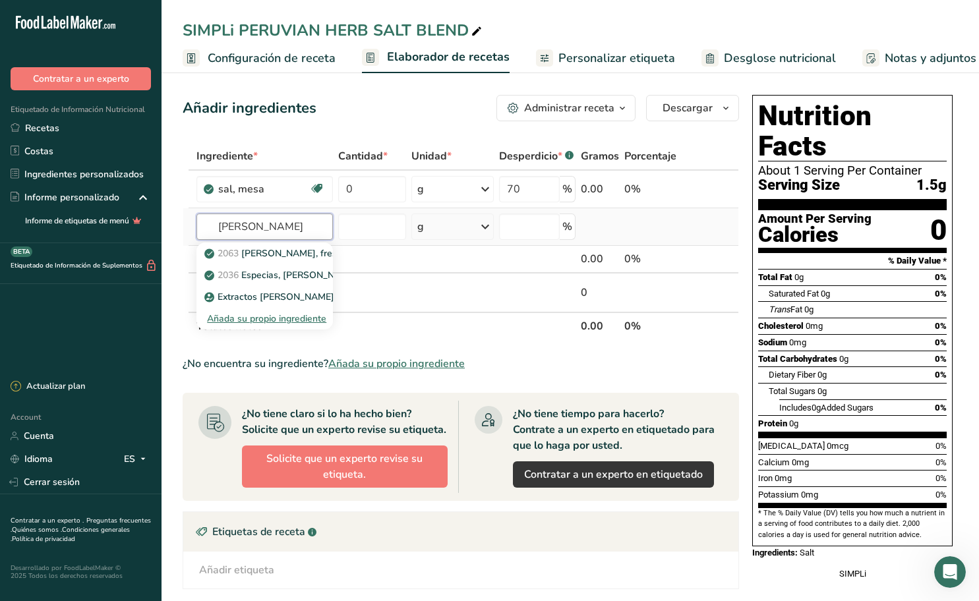
type input "[PERSON_NAME]"
click at [285, 318] on div "Añada su propio ingrediente" at bounding box center [264, 319] width 115 height 14
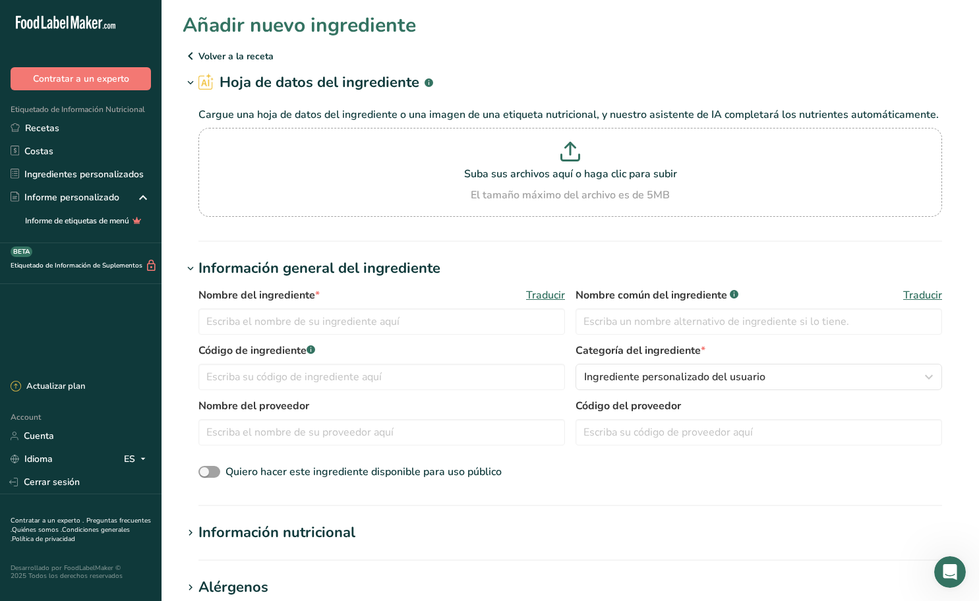
click at [196, 55] on icon at bounding box center [191, 56] width 16 height 24
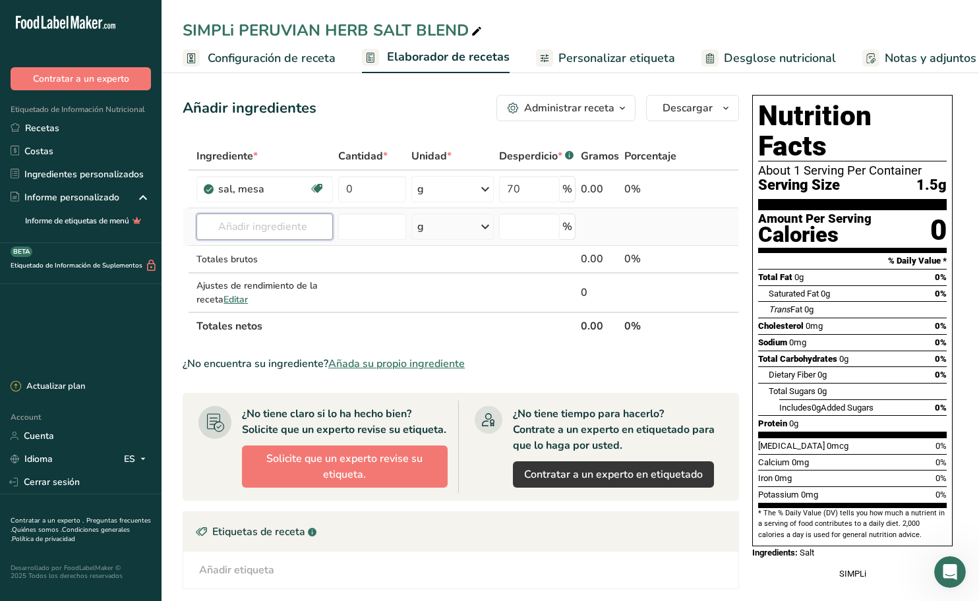
click at [301, 226] on input "text" at bounding box center [264, 227] width 136 height 26
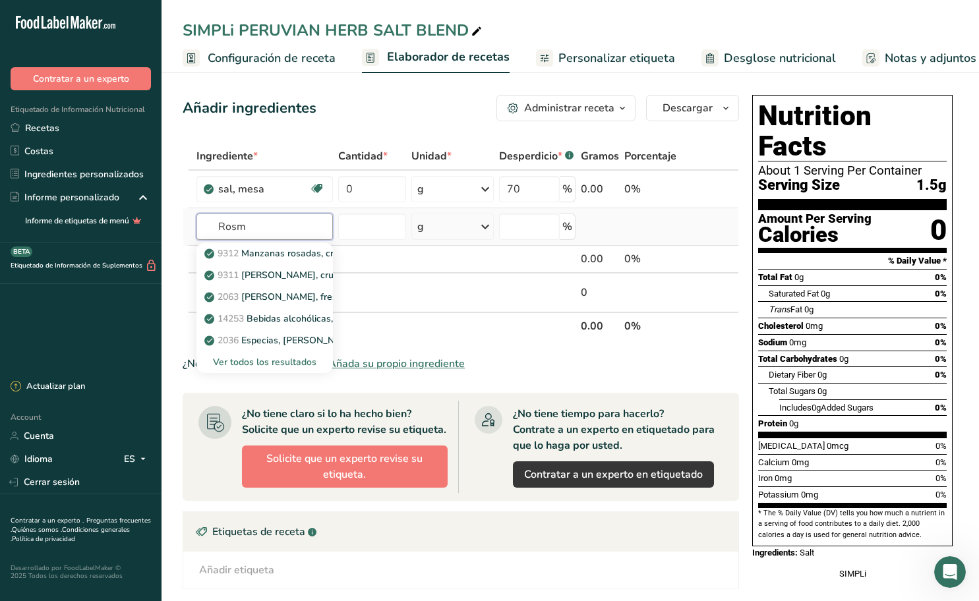
type input "Rosm"
type input "[PERSON_NAME]"
click at [285, 277] on p "2036 Especias, [PERSON_NAME], seco" at bounding box center [294, 275] width 175 height 14
type input "Spices, [PERSON_NAME], dried"
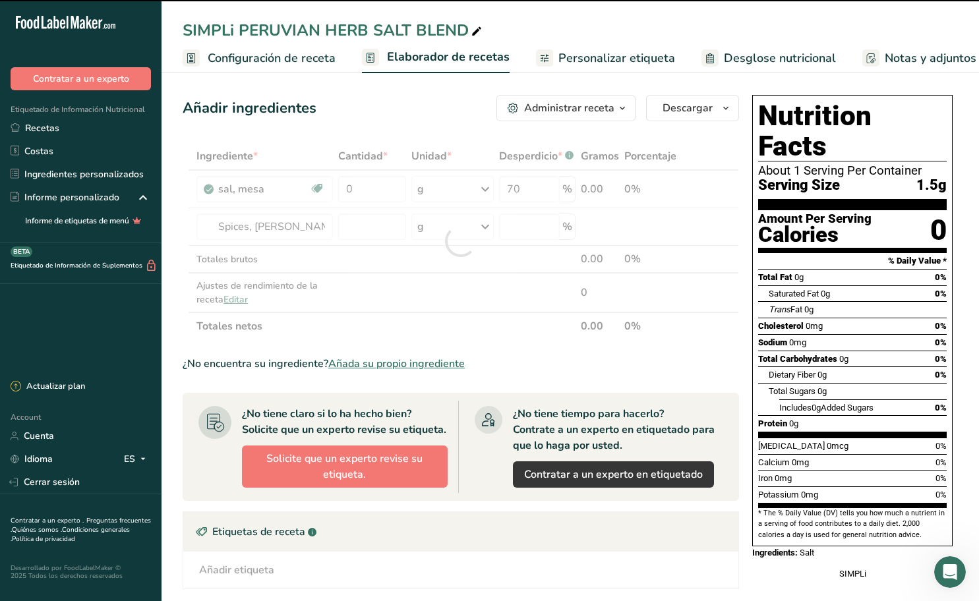
type input "0"
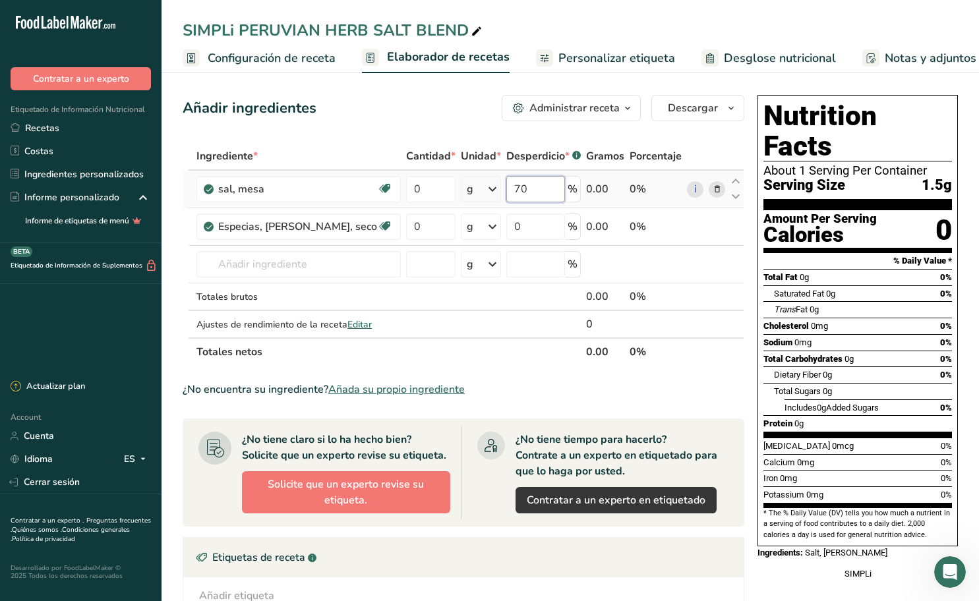
drag, startPoint x: 518, startPoint y: 188, endPoint x: 506, endPoint y: 187, distance: 11.9
click at [506, 187] on input "70" at bounding box center [535, 189] width 59 height 26
type input "60"
click at [526, 223] on div "Ingrediente * Cantidad * Unidad * Desperdicio * .a-a{fill:#347362;}.b-a{fill:#f…" at bounding box center [464, 253] width 562 height 223
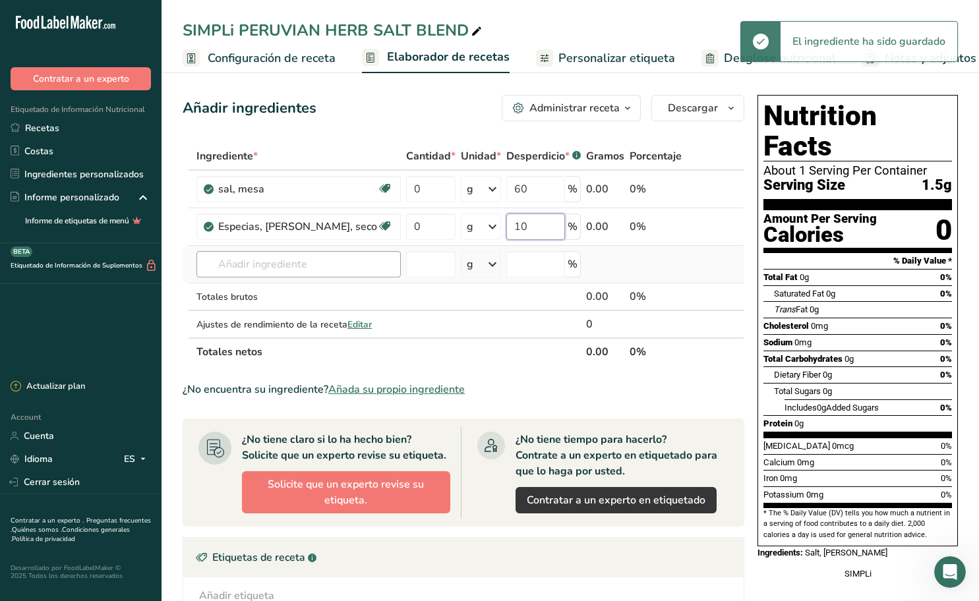
type input "10"
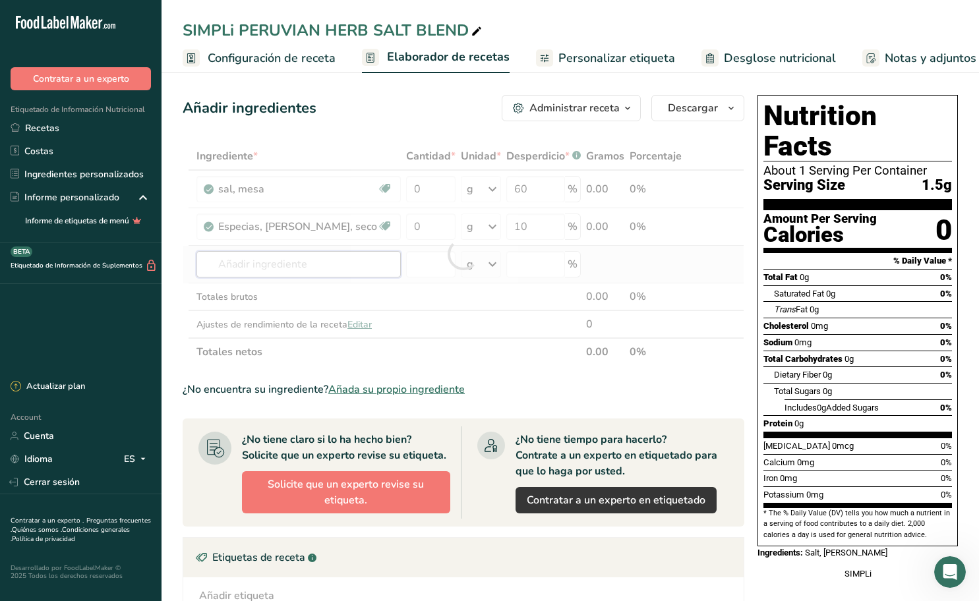
click at [275, 268] on div "Ingrediente * Cantidad * Unidad * Desperdicio * .a-a{fill:#347362;}.b-a{fill:#f…" at bounding box center [464, 253] width 562 height 223
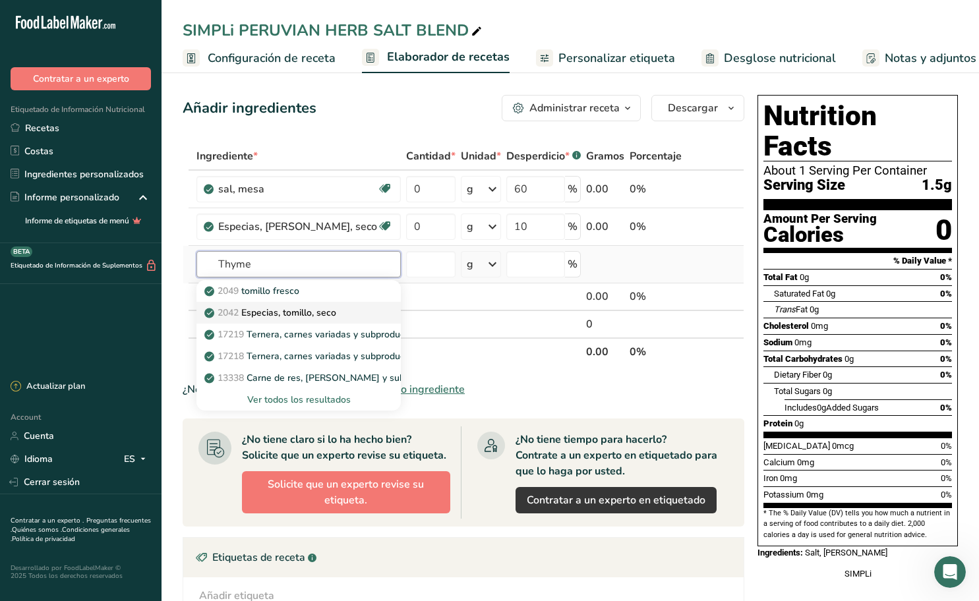
type input "Thyme"
click at [322, 310] on p "2042 Especias, tomillo, seco" at bounding box center [271, 313] width 129 height 14
type input "Spices, thyme, dried"
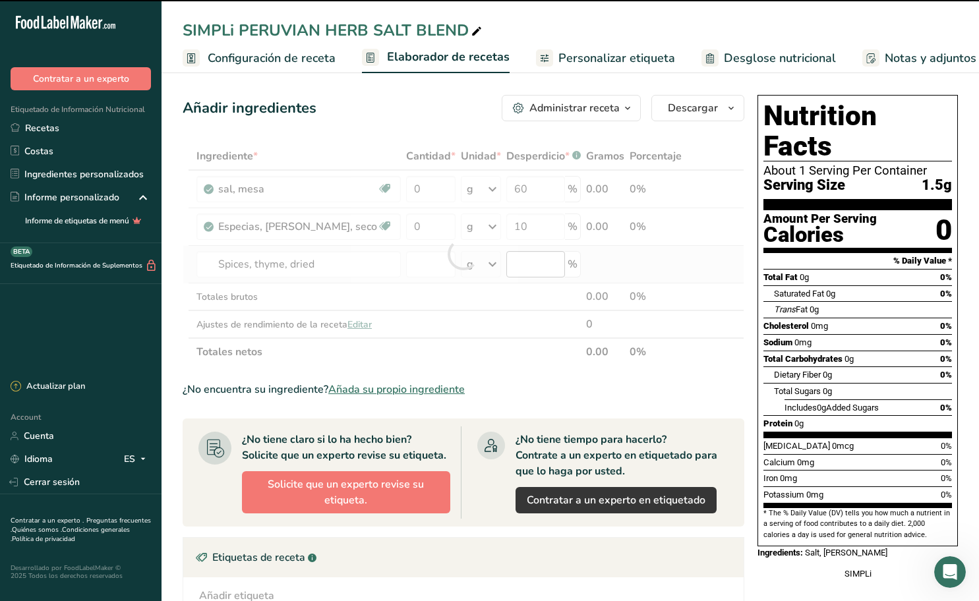
type input "0"
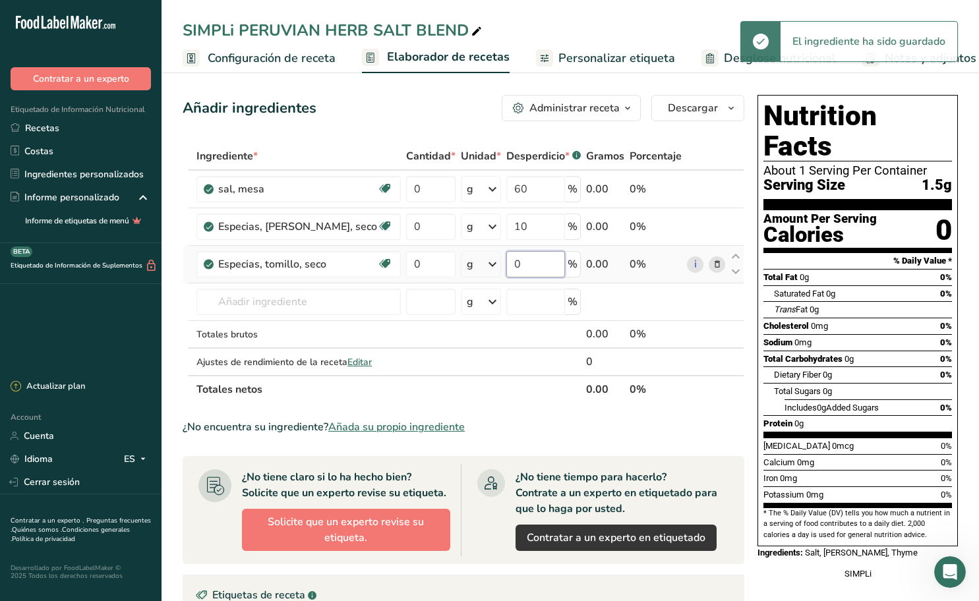
click at [523, 266] on input "0" at bounding box center [535, 264] width 59 height 26
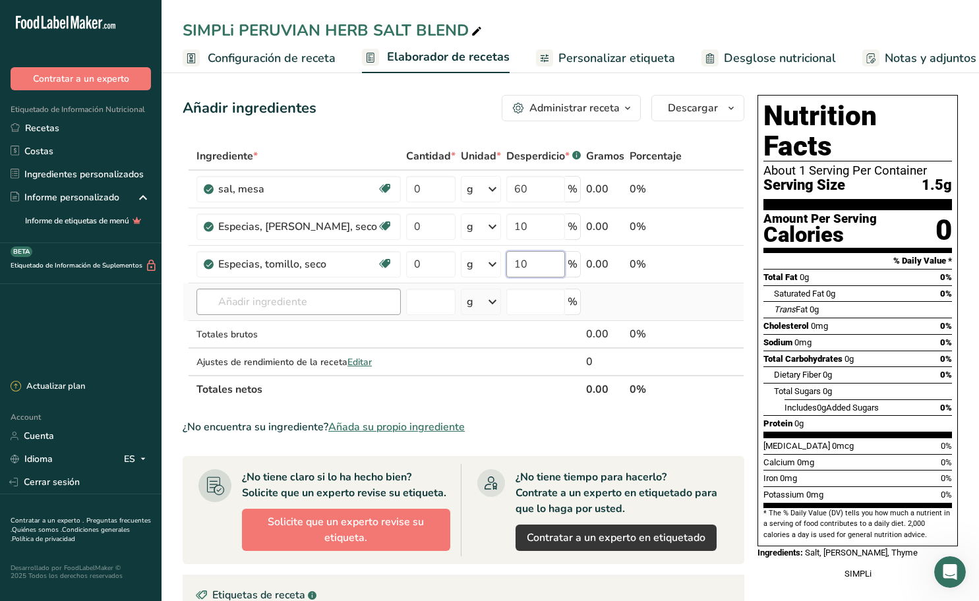
type input "10"
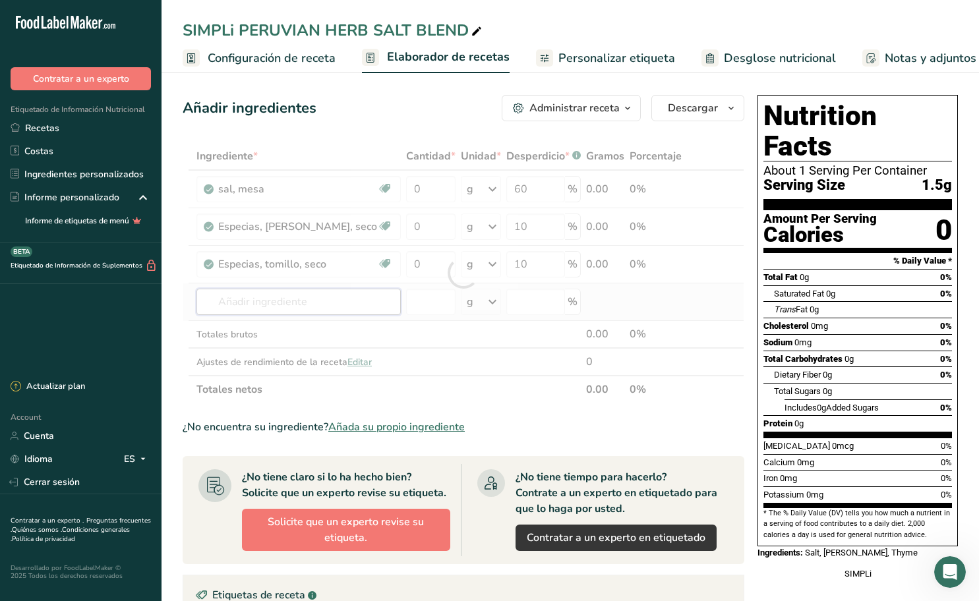
click at [286, 306] on div "Ingrediente * Cantidad * Unidad * Desperdicio * .a-a{fill:#347362;}.b-a{fill:#f…" at bounding box center [464, 272] width 562 height 261
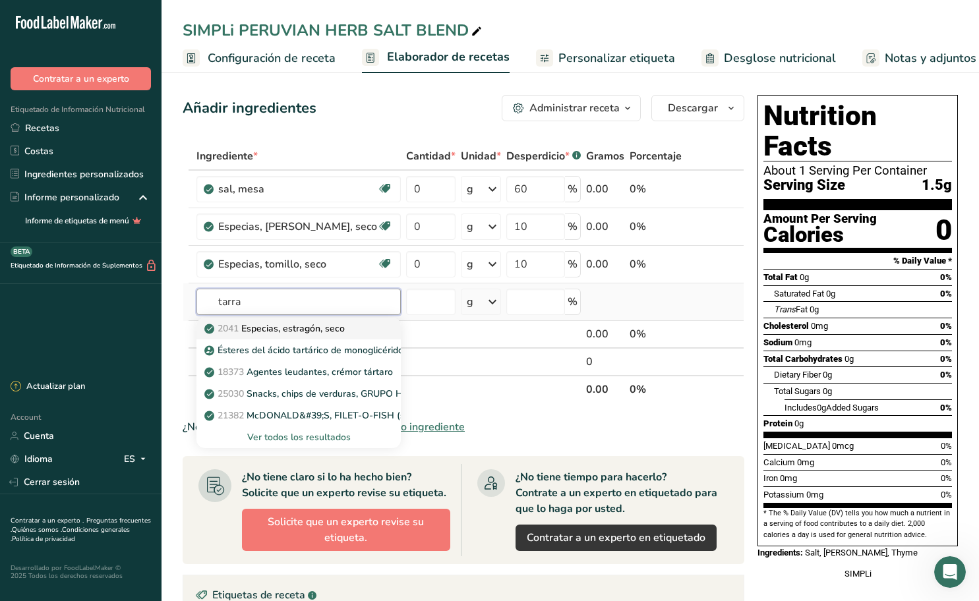
type input "tarra"
click at [321, 329] on p "2041 [GEOGRAPHIC_DATA], estragón, seco" at bounding box center [276, 329] width 138 height 14
type input "Spices, tarragon, dried"
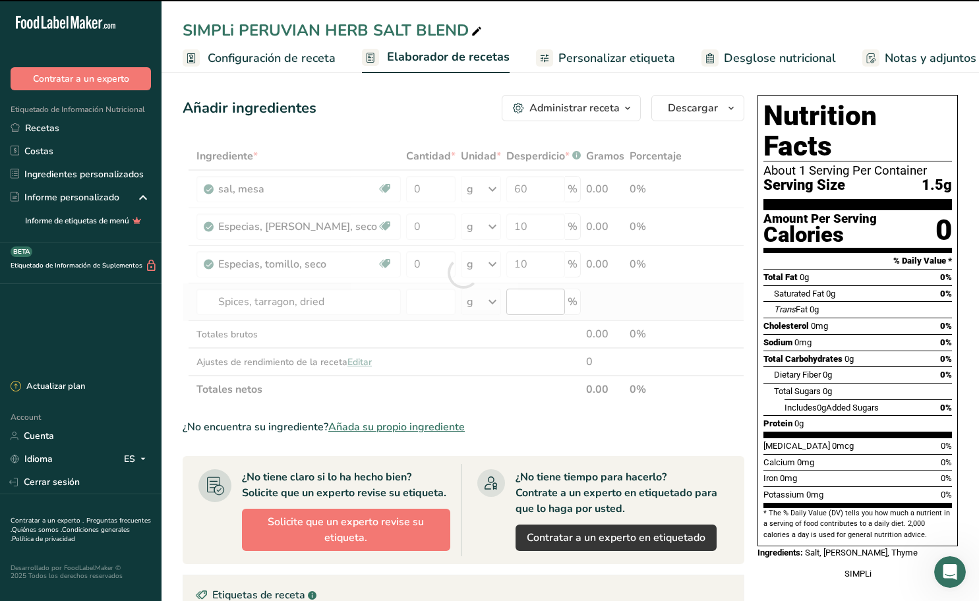
type input "0"
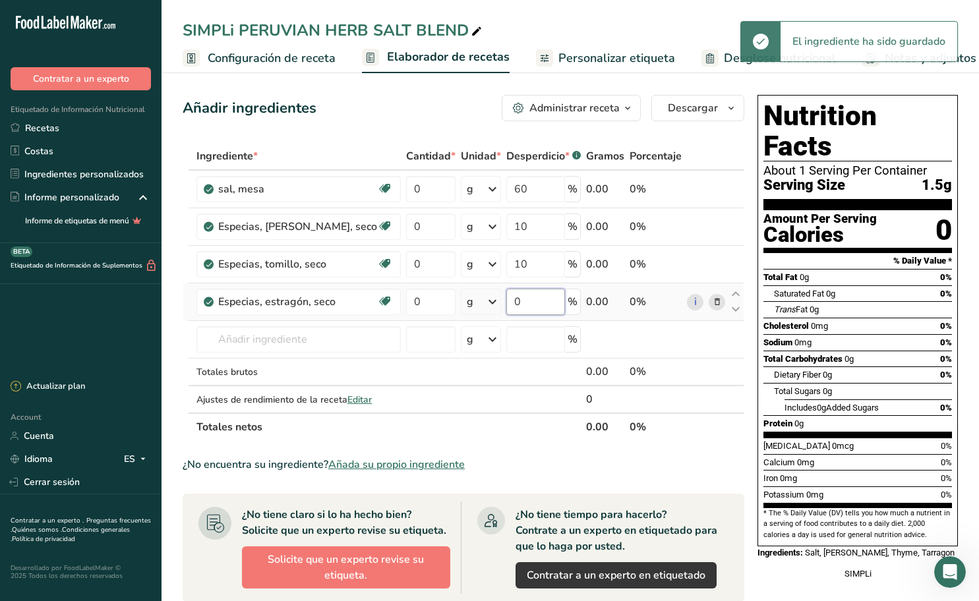
click at [535, 302] on input "0" at bounding box center [535, 302] width 59 height 26
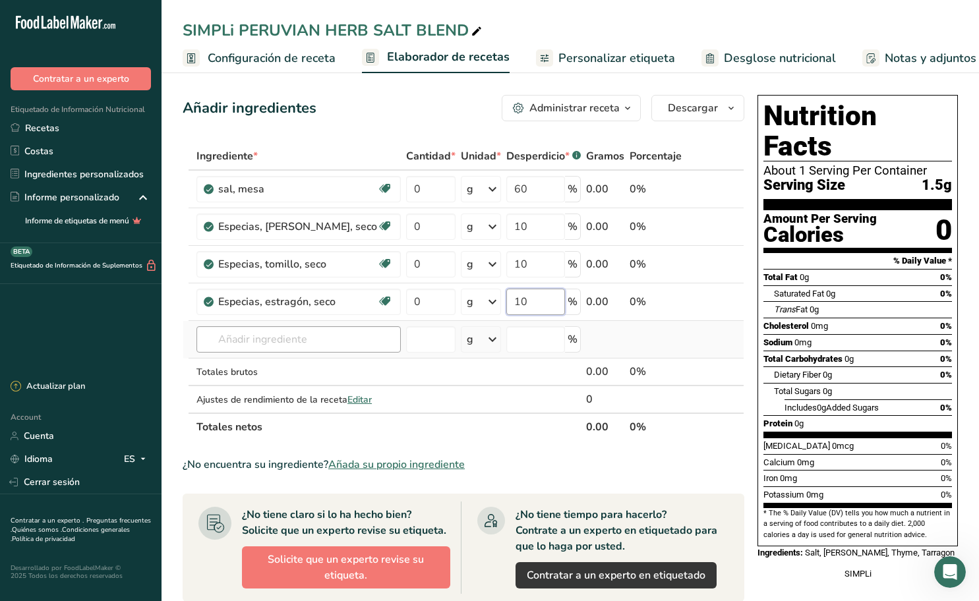
type input "10"
click at [310, 341] on div "Ingrediente * Cantidad * Unidad * Desperdicio * .a-a{fill:#347362;}.b-a{fill:#f…" at bounding box center [464, 291] width 562 height 299
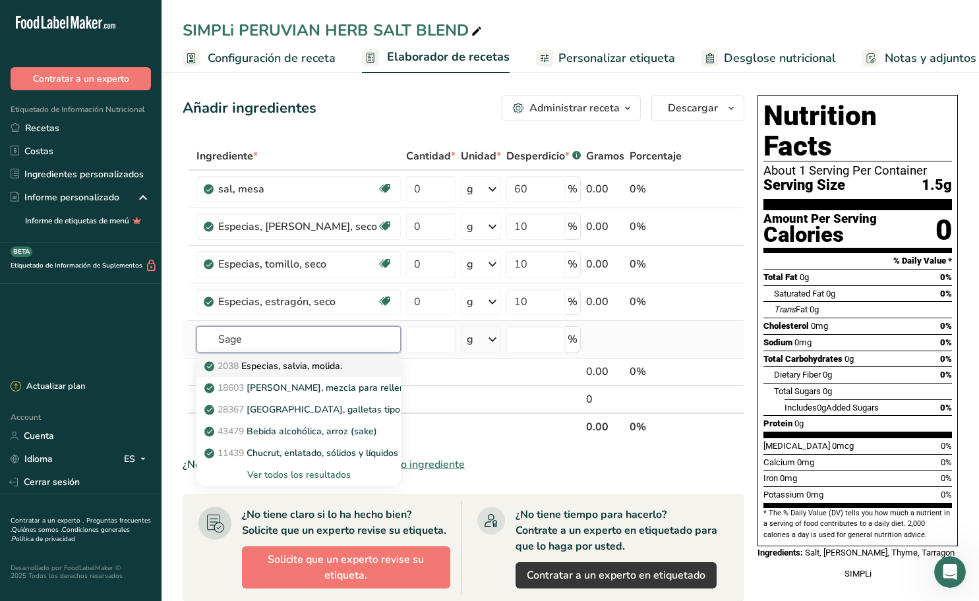
type input "Sage"
click at [337, 368] on p "2038 Especias, salvia, molida." at bounding box center [274, 366] width 135 height 14
type input "Spices, sage, ground"
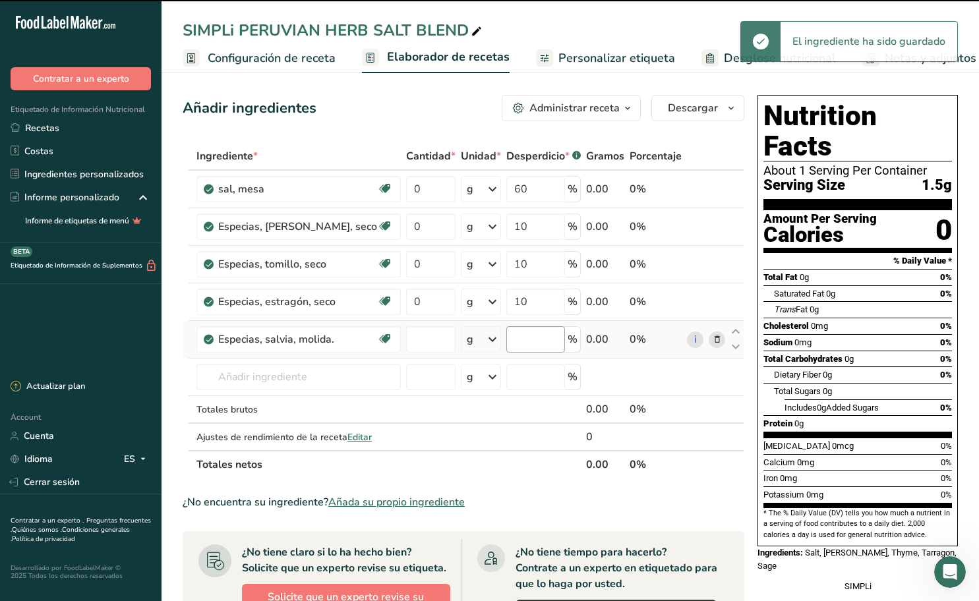
type input "0"
click at [521, 345] on input "0" at bounding box center [535, 339] width 59 height 26
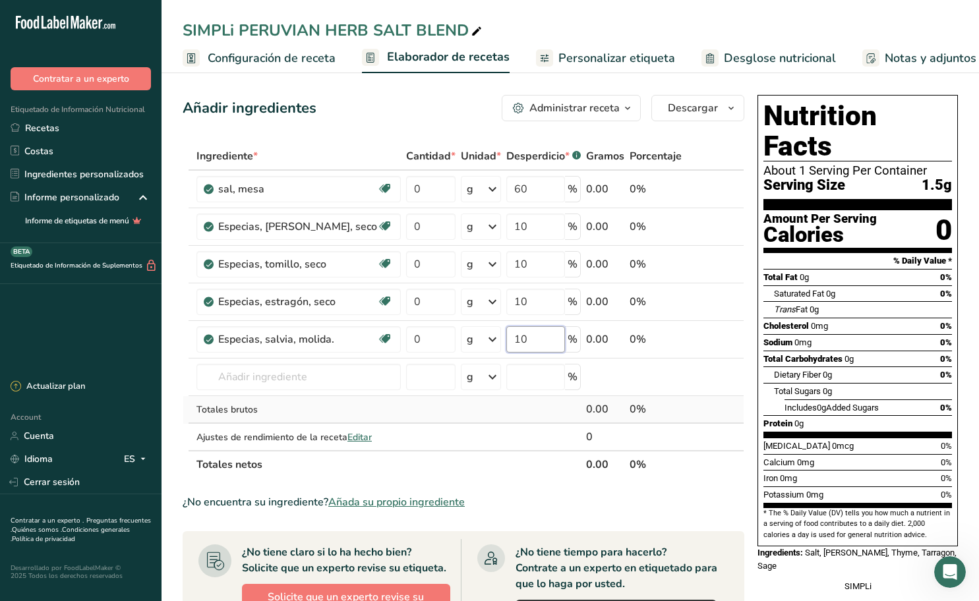
type input "10"
click at [409, 404] on div "Ingrediente * Cantidad * Unidad * Desperdicio * .a-a{fill:#347362;}.b-a{fill:#f…" at bounding box center [464, 310] width 562 height 336
click at [484, 190] on icon at bounding box center [492, 189] width 16 height 24
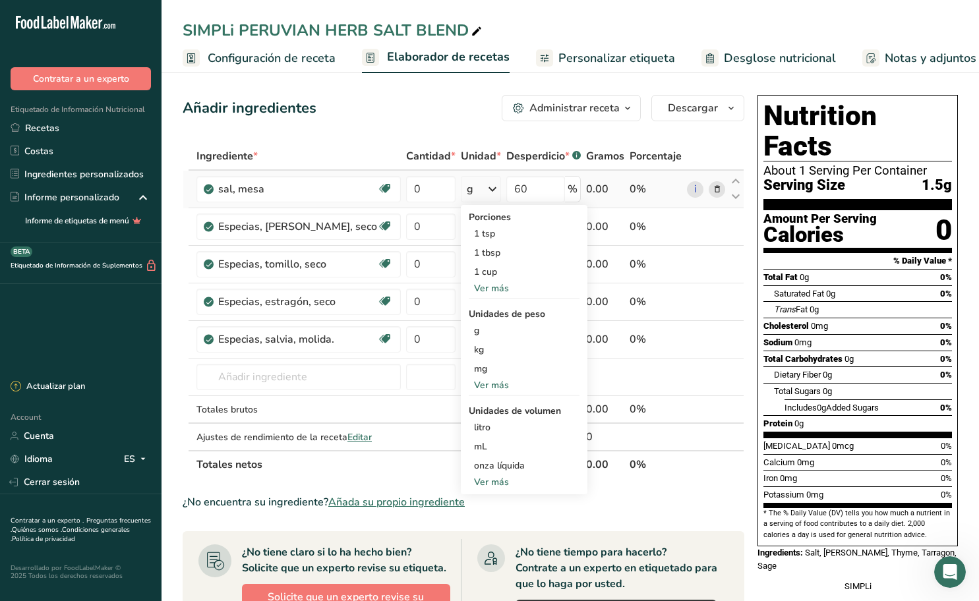
click at [469, 384] on div "Ver más" at bounding box center [524, 385] width 111 height 14
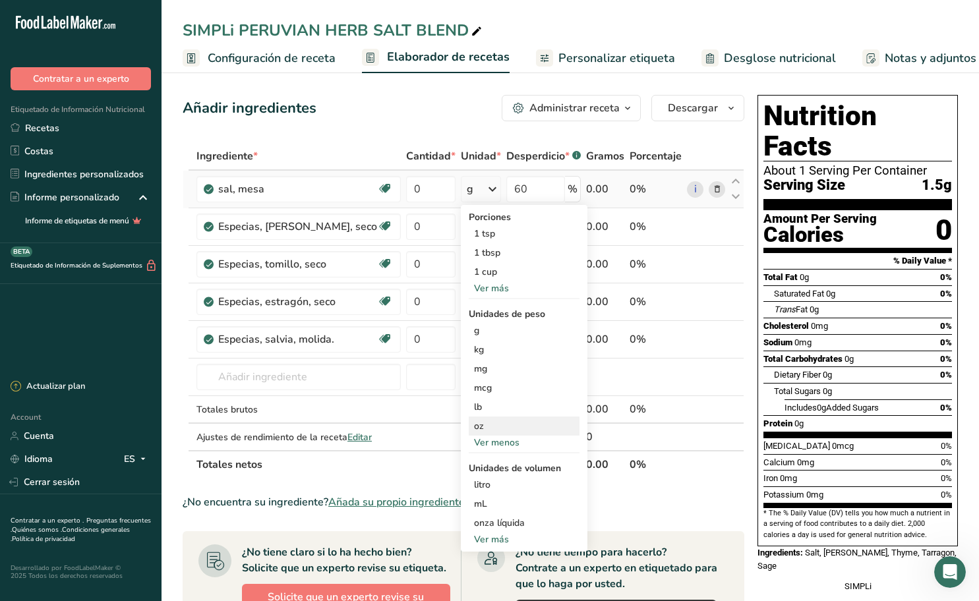
click at [469, 427] on div "oz" at bounding box center [524, 426] width 111 height 19
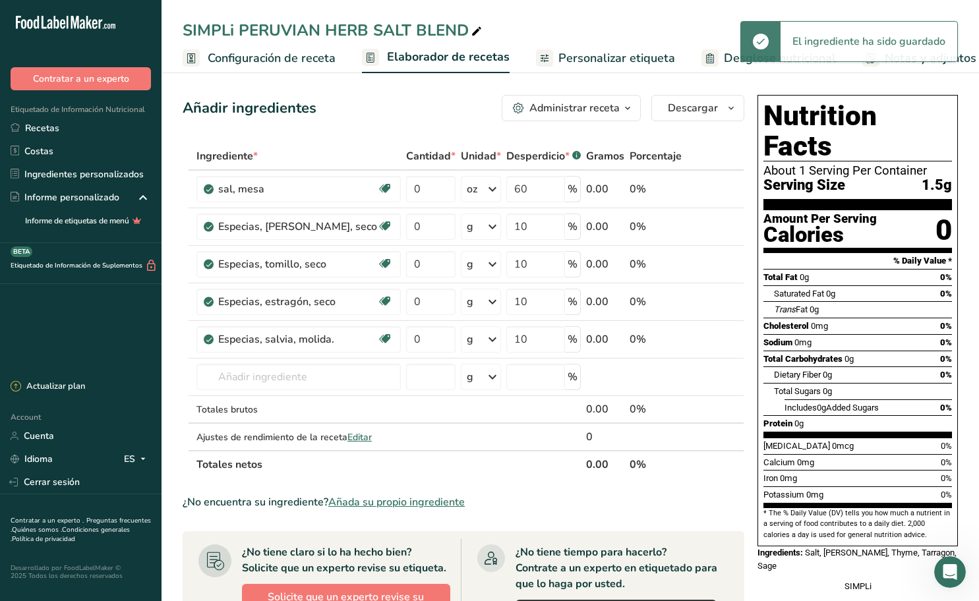
click at [484, 227] on icon at bounding box center [492, 227] width 16 height 24
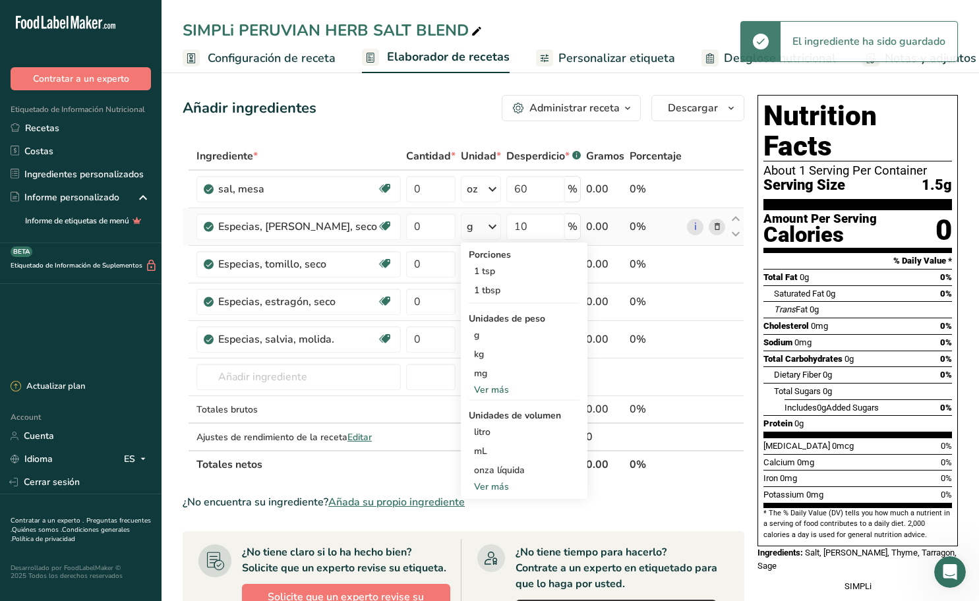
click at [477, 386] on div "Ver más" at bounding box center [524, 390] width 111 height 14
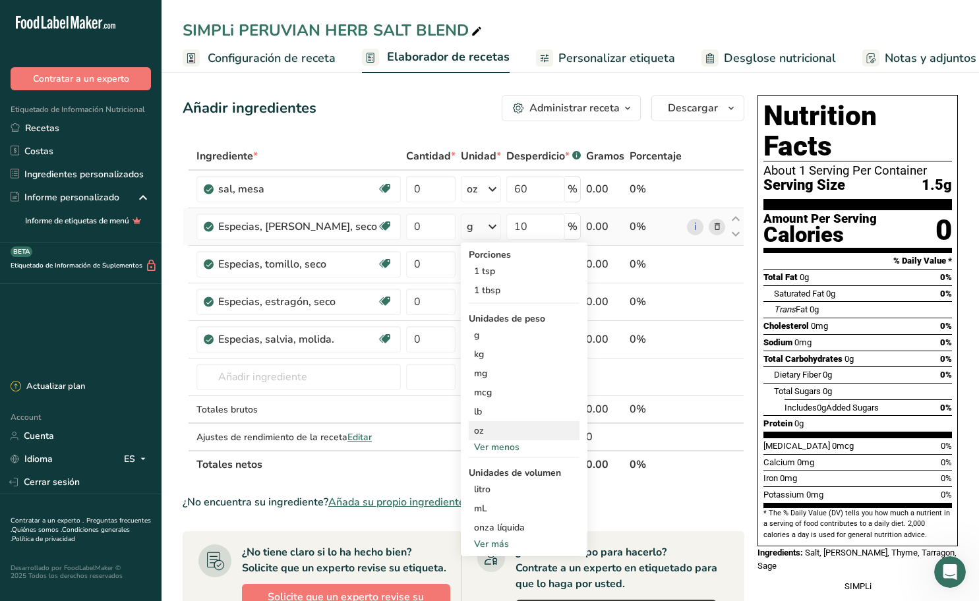
click at [469, 432] on div "oz" at bounding box center [524, 430] width 111 height 19
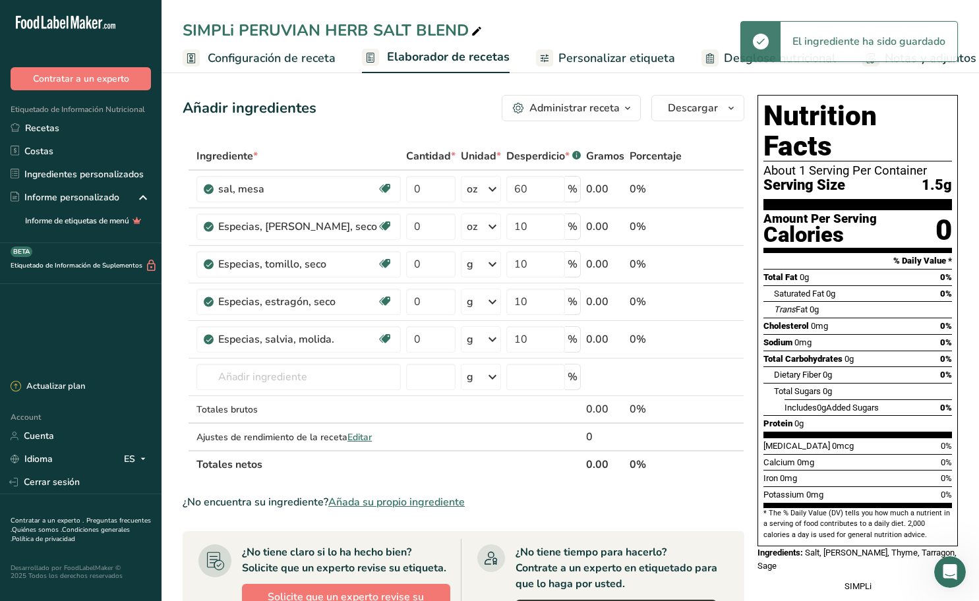
click at [487, 266] on icon at bounding box center [492, 264] width 16 height 24
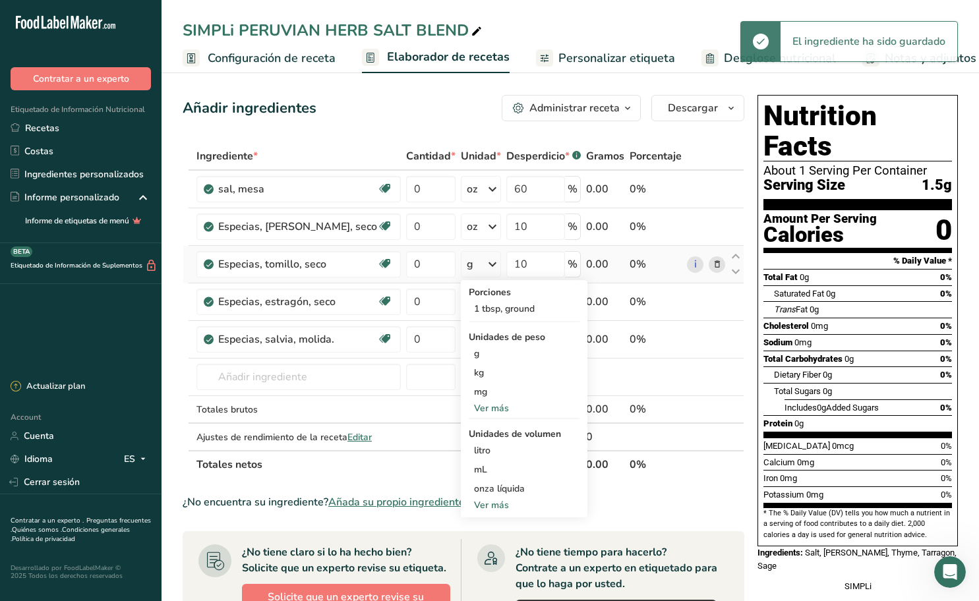
click at [469, 407] on div "Ver más" at bounding box center [524, 408] width 111 height 14
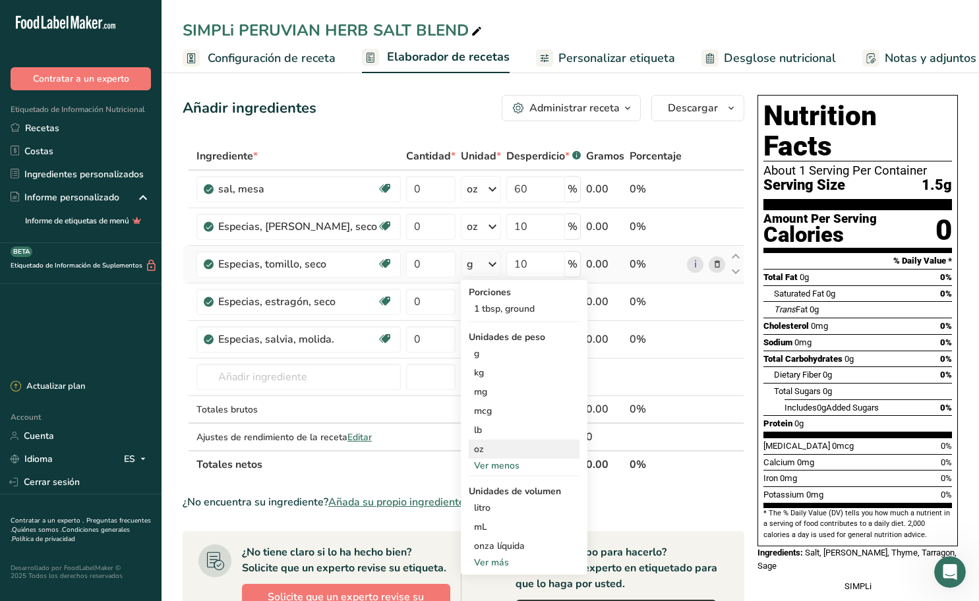
click at [469, 444] on div "oz" at bounding box center [524, 449] width 111 height 19
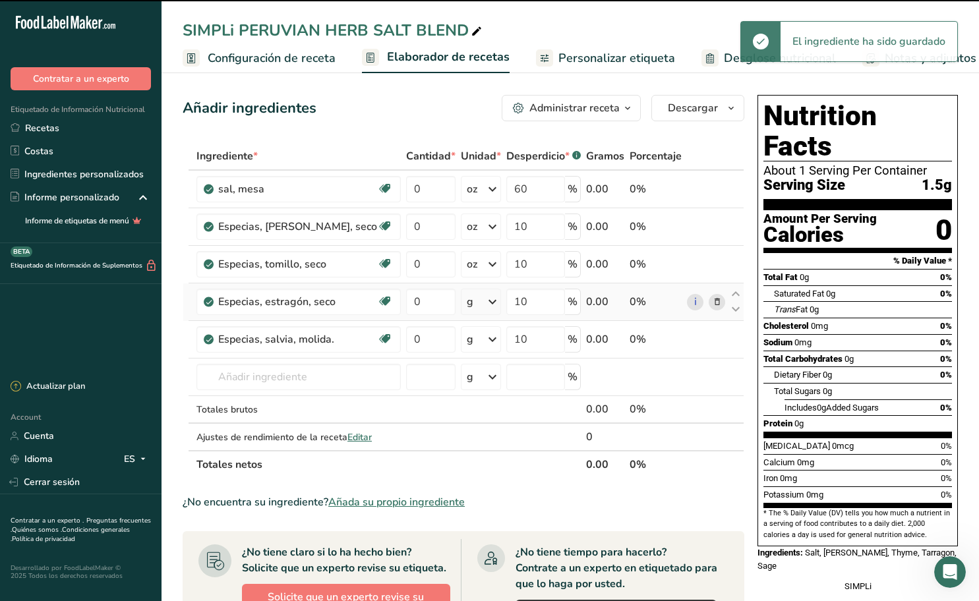
click at [486, 301] on icon at bounding box center [492, 302] width 16 height 24
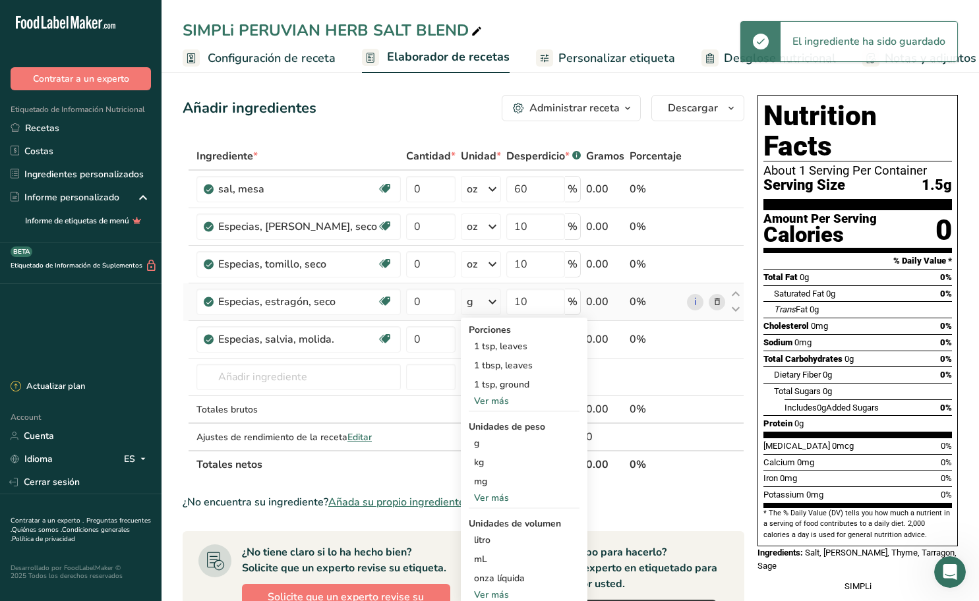
click at [469, 494] on div "Ver más" at bounding box center [524, 498] width 111 height 14
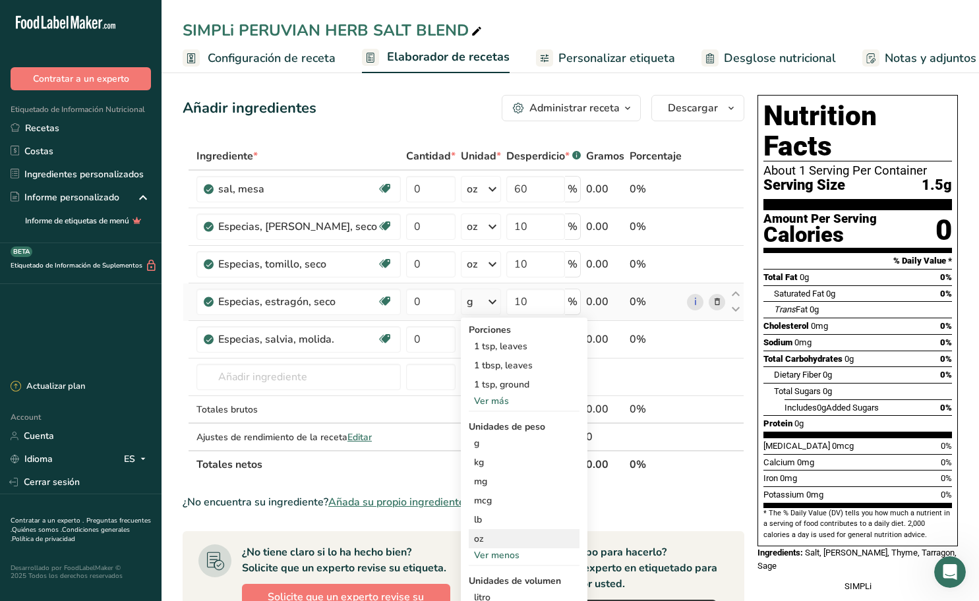
click at [469, 536] on div "oz" at bounding box center [524, 538] width 111 height 19
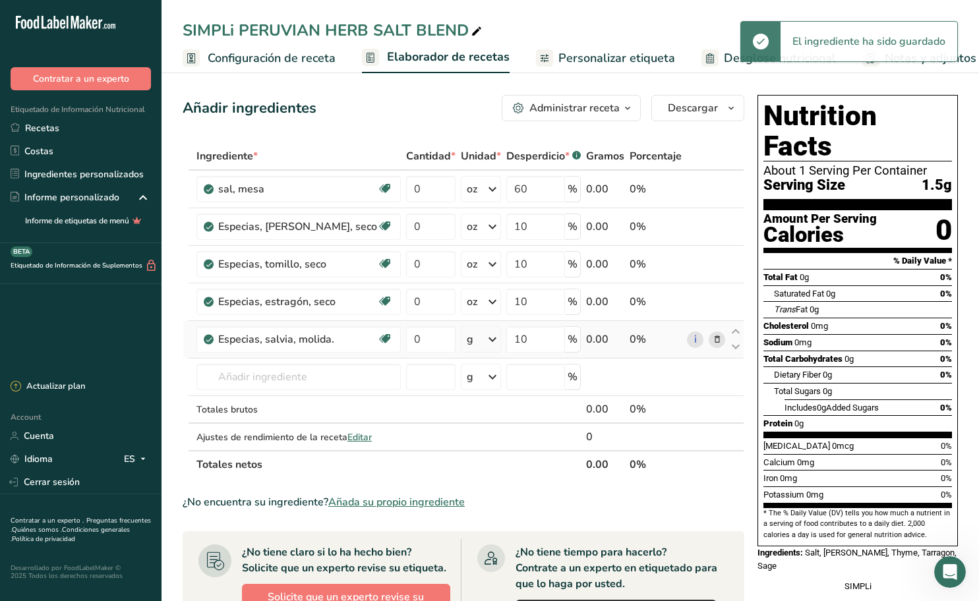
click at [486, 342] on icon at bounding box center [492, 340] width 16 height 24
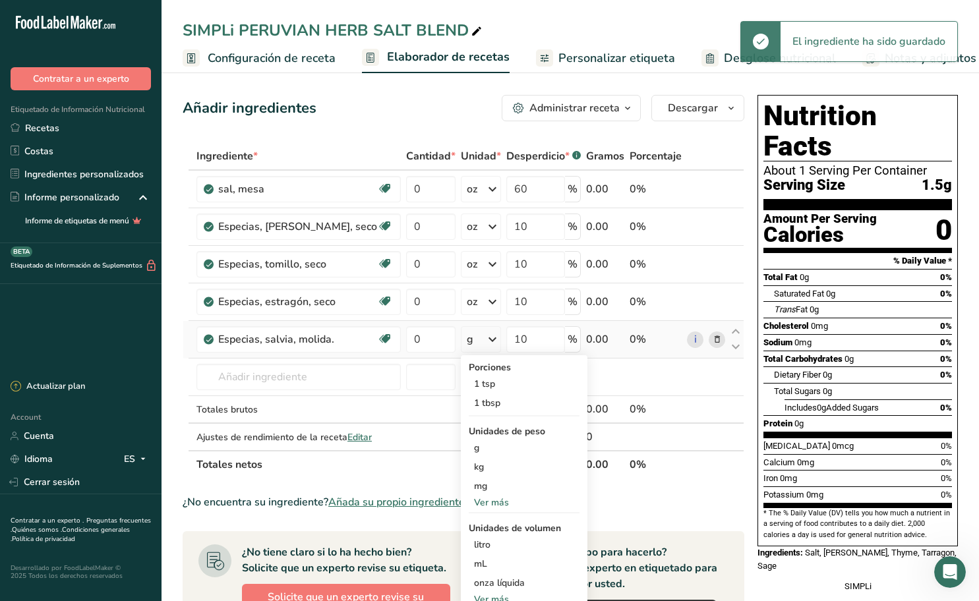
click at [473, 499] on div "Ver más" at bounding box center [524, 503] width 111 height 14
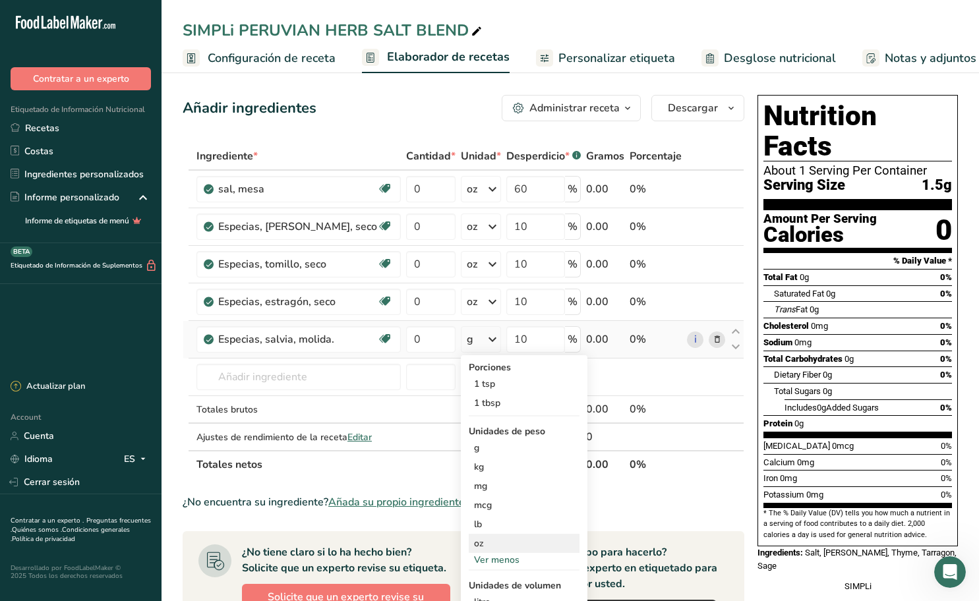
click at [469, 542] on div "oz" at bounding box center [524, 543] width 111 height 19
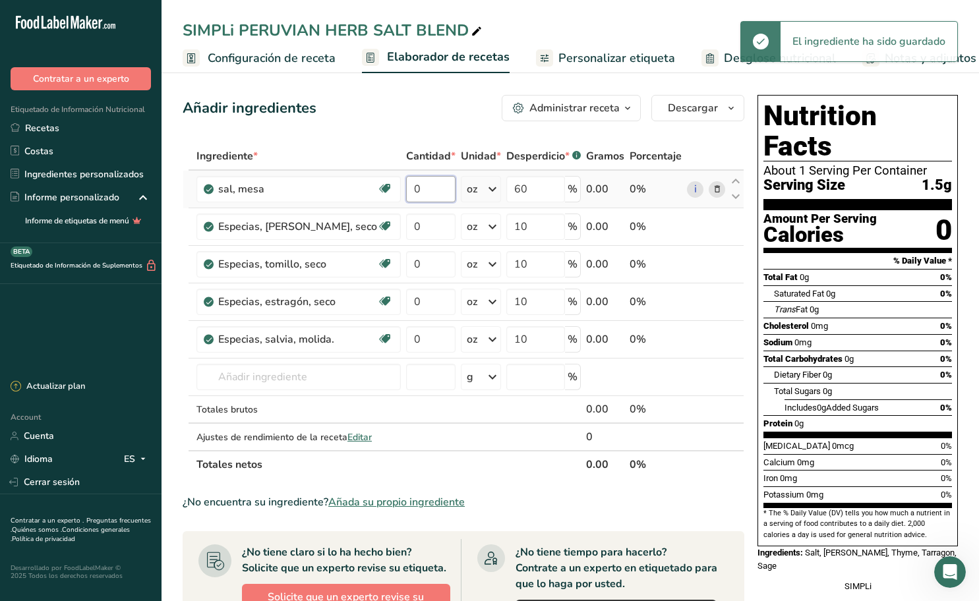
click at [406, 191] on input "0" at bounding box center [430, 189] width 49 height 26
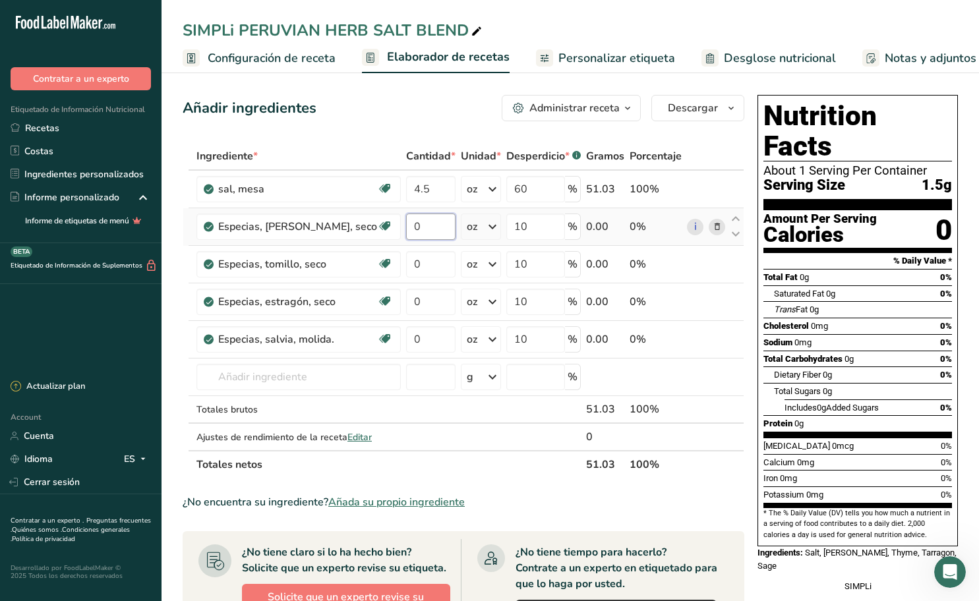
click at [403, 229] on div "Ingrediente * Cantidad * Unidad * Desperdicio * .a-a{fill:#347362;}.b-a{fill:#f…" at bounding box center [464, 310] width 562 height 336
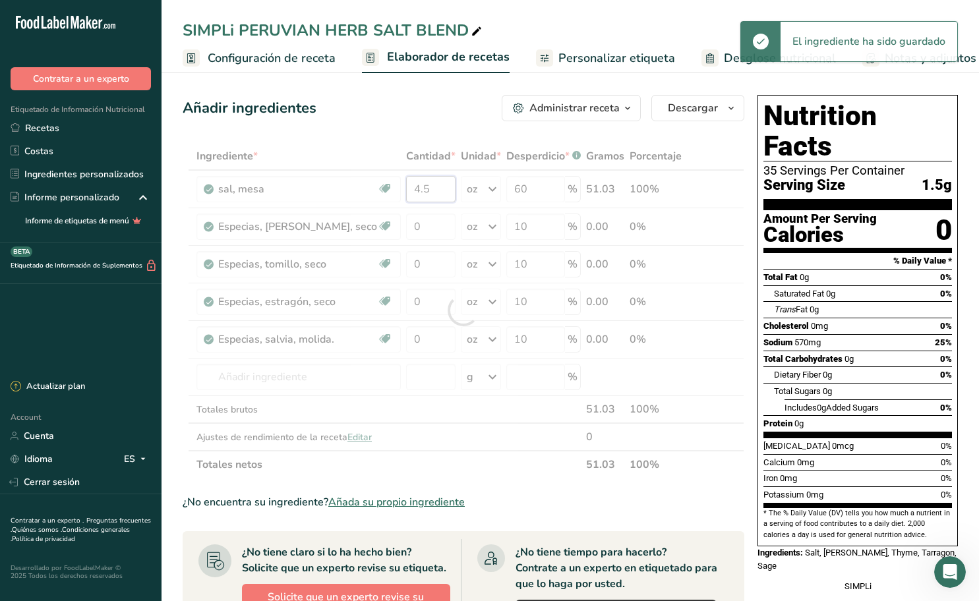
click at [396, 194] on div "Ingrediente * Cantidad * Unidad * Desperdicio * .a-a{fill:#347362;}.b-a{fill:#f…" at bounding box center [464, 310] width 562 height 336
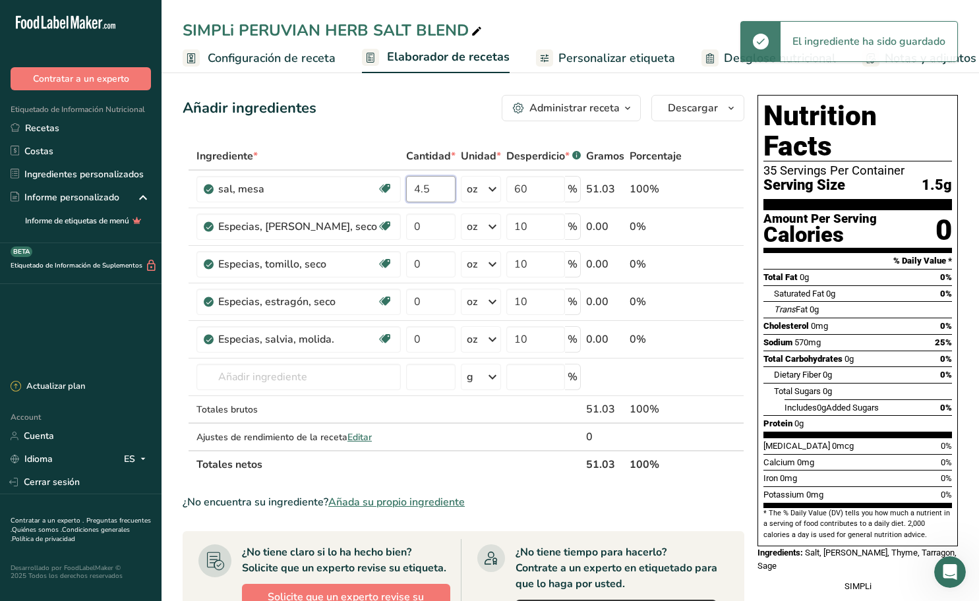
type input "4"
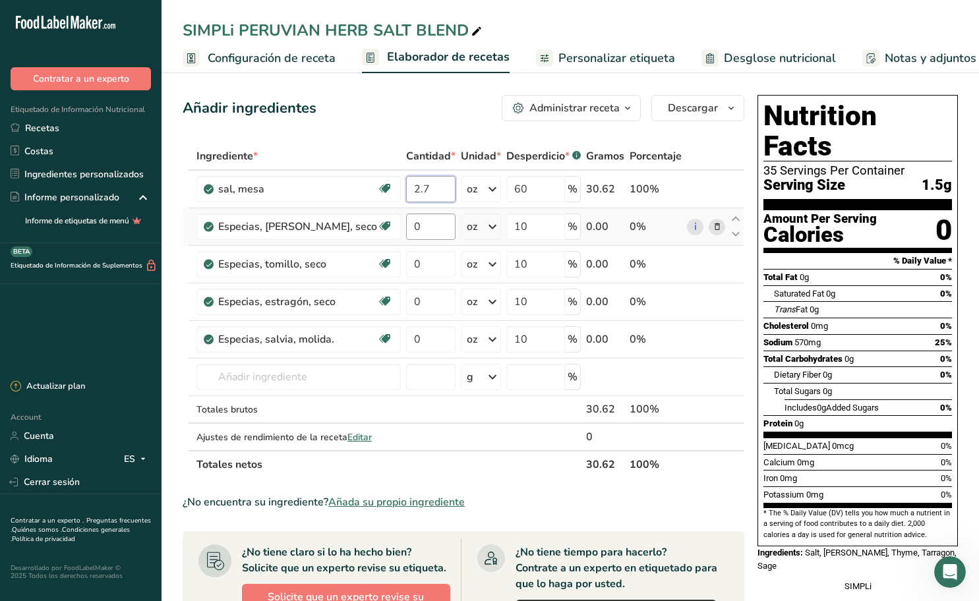
type input "2.7"
click at [409, 234] on div "Ingrediente * Cantidad * Unidad * Desperdicio * .a-a{fill:#347362;}.b-a{fill:#f…" at bounding box center [464, 310] width 562 height 336
type input "0.45"
click at [411, 263] on div "Ingrediente * Cantidad * Unidad * Desperdicio * .a-a{fill:#347362;}.b-a{fill:#f…" at bounding box center [464, 310] width 562 height 336
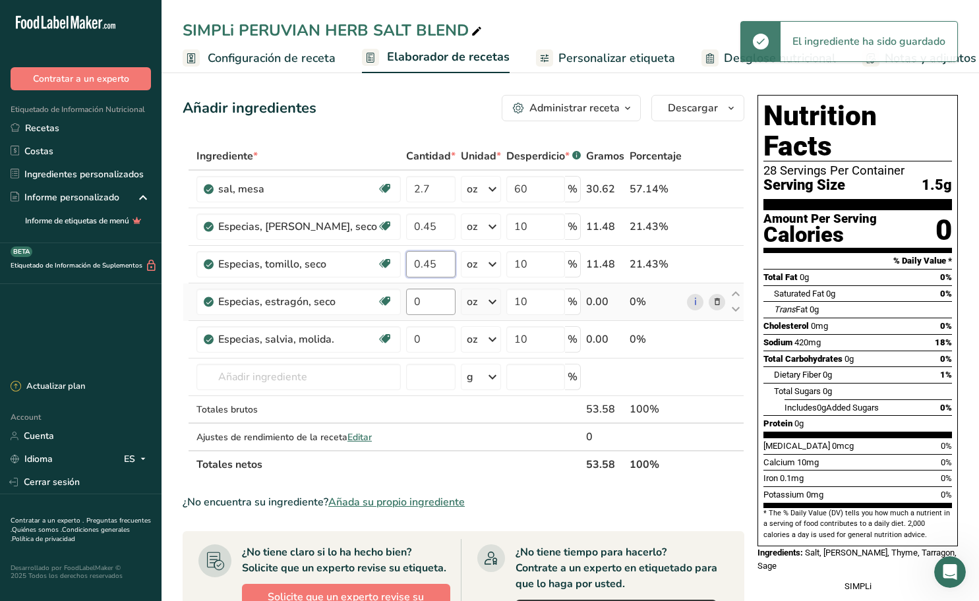
type input "0.45"
click at [404, 302] on div "Ingrediente * Cantidad * Unidad * Desperdicio * .a-a{fill:#347362;}.b-a{fill:#f…" at bounding box center [464, 310] width 562 height 336
type input "0.45"
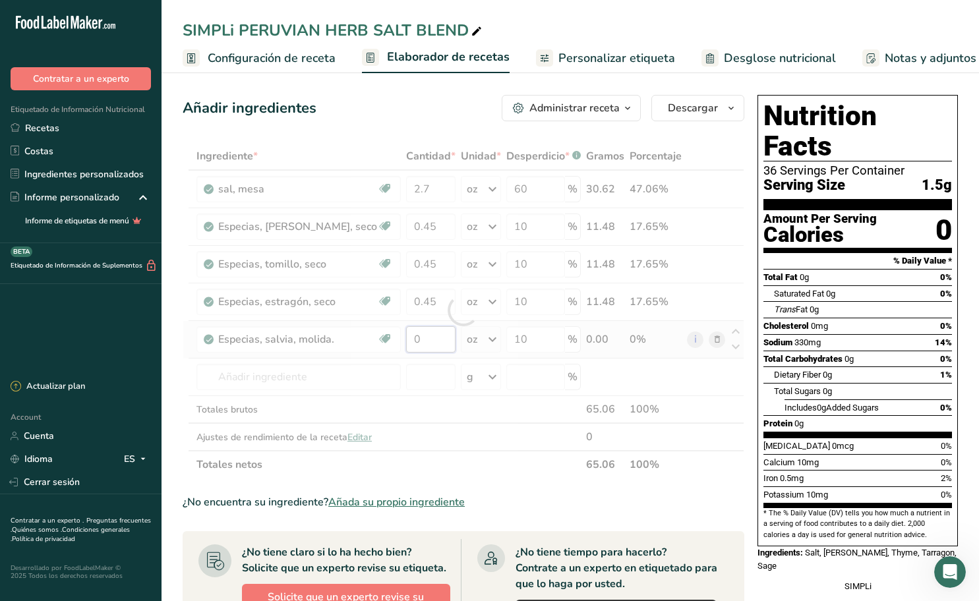
click at [399, 337] on div "Ingrediente * Cantidad * Unidad * Desperdicio * .a-a{fill:#347362;}.b-a{fill:#f…" at bounding box center [464, 310] width 562 height 336
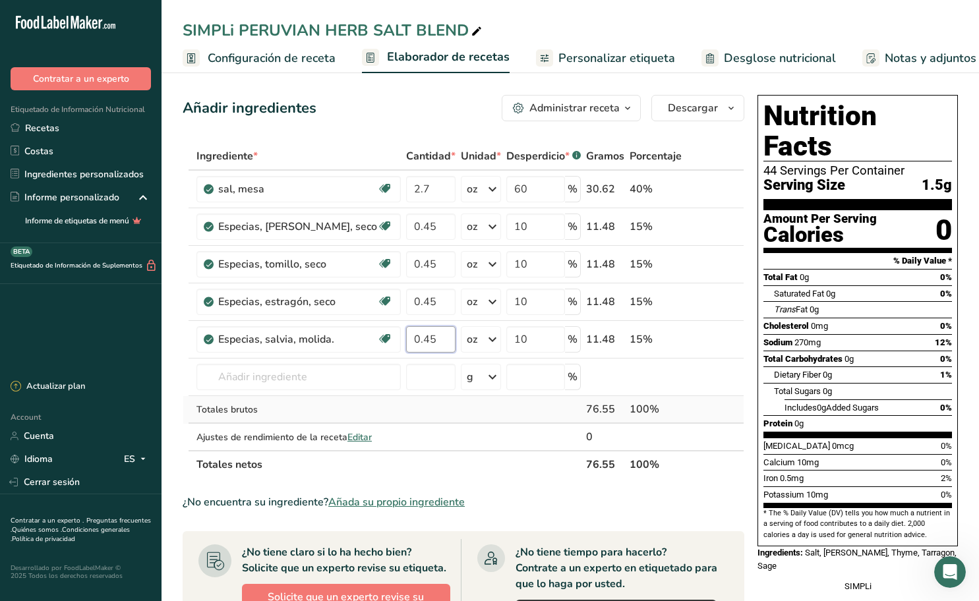
type input "0.45"
click at [428, 406] on div "Ingrediente * Cantidad * Unidad * Desperdicio * .a-a{fill:#347362;}.b-a{fill:#f…" at bounding box center [464, 310] width 562 height 336
click at [604, 57] on span "Personalizar etiqueta" at bounding box center [616, 58] width 117 height 18
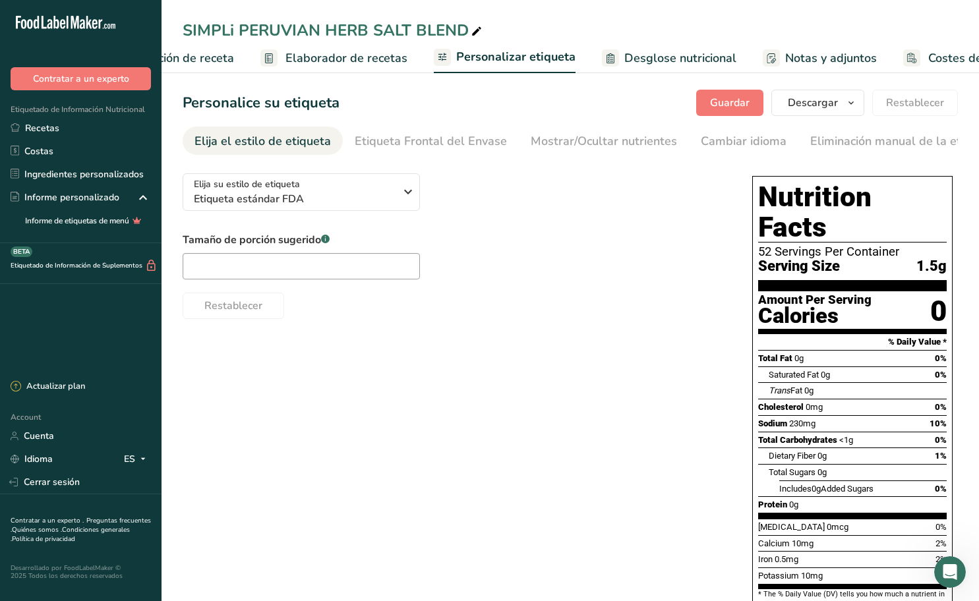
scroll to position [0, 171]
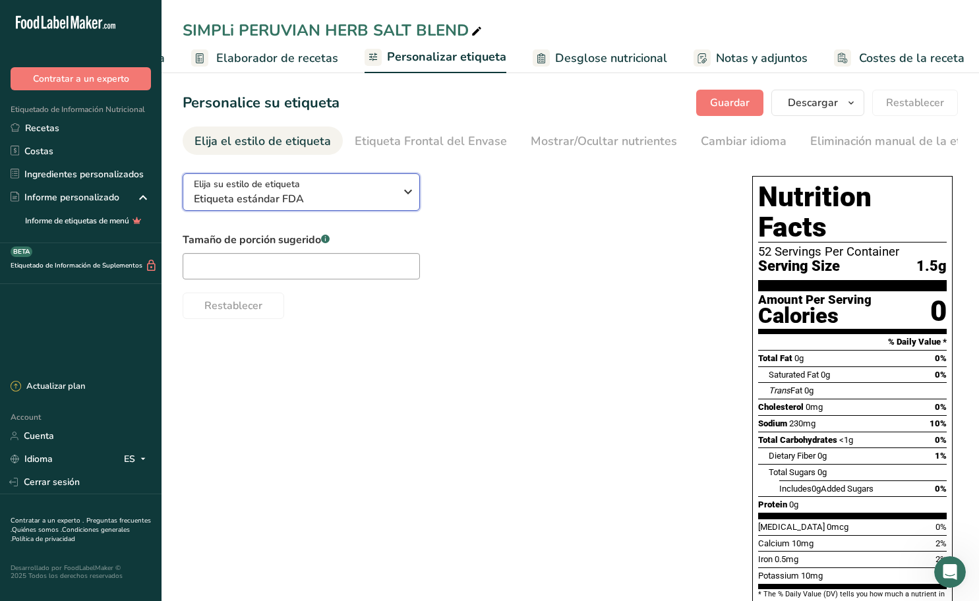
click at [406, 194] on icon "button" at bounding box center [408, 192] width 16 height 24
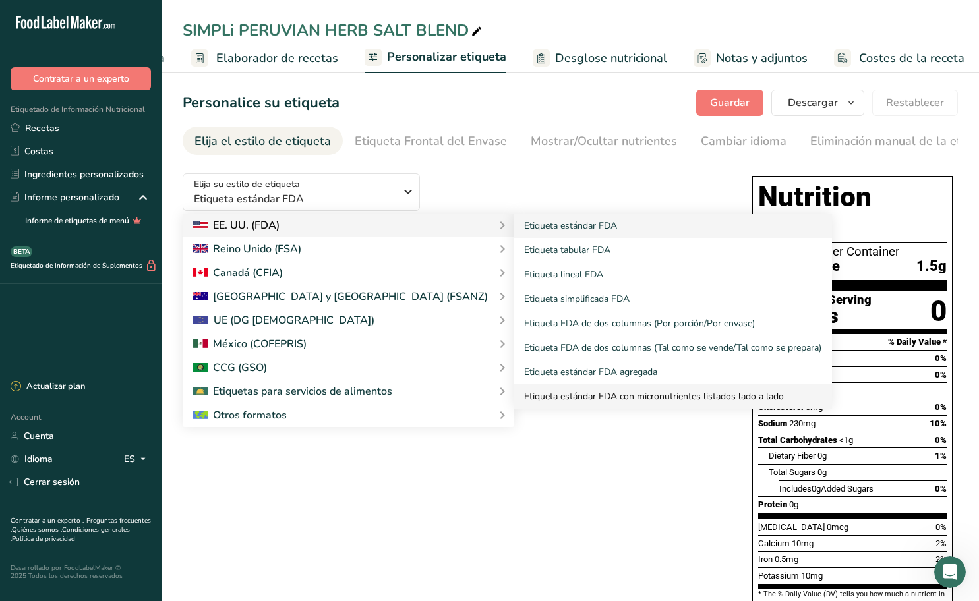
click at [513, 396] on link "Etiqueta estándar FDA con micronutrientes listados lado a lado" at bounding box center [672, 396] width 318 height 24
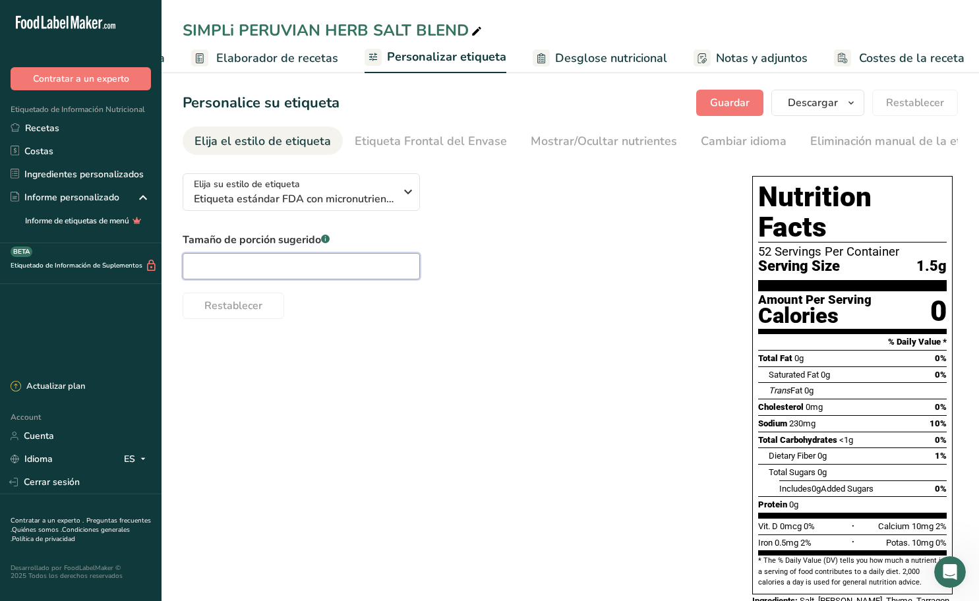
click at [339, 268] on input "text" at bounding box center [301, 266] width 237 height 26
paste input "1/4 tsp"
type input "1/4 tsp"
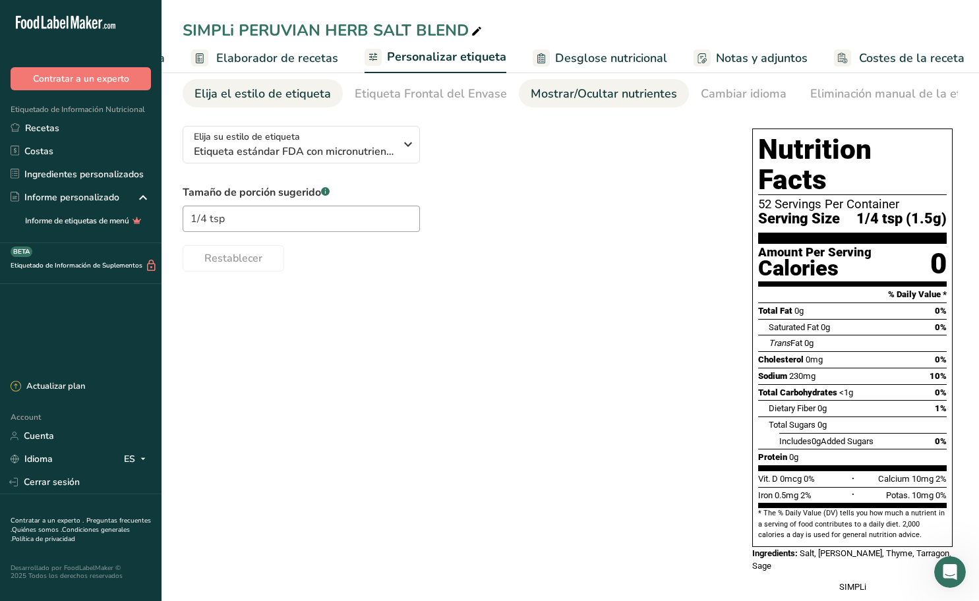
click at [558, 90] on div "Mostrar/Ocultar nutrientes" at bounding box center [604, 94] width 146 height 18
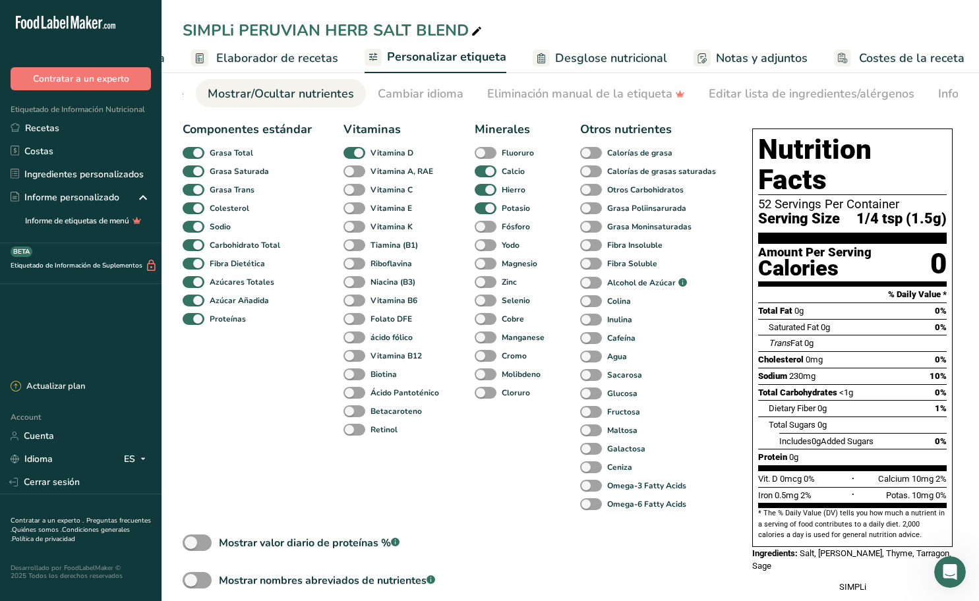
scroll to position [0, 329]
click at [488, 230] on span at bounding box center [486, 227] width 22 height 13
click at [483, 230] on input "Fósforo" at bounding box center [479, 226] width 9 height 9
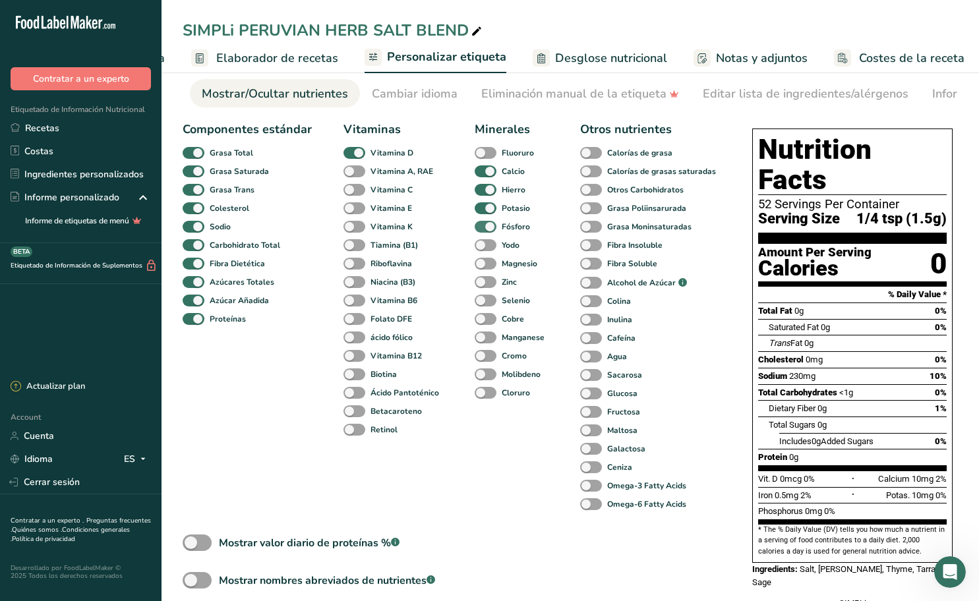
click at [488, 230] on span at bounding box center [486, 227] width 22 height 13
click at [483, 230] on input "Fósforo" at bounding box center [479, 226] width 9 height 9
checkbox input "false"
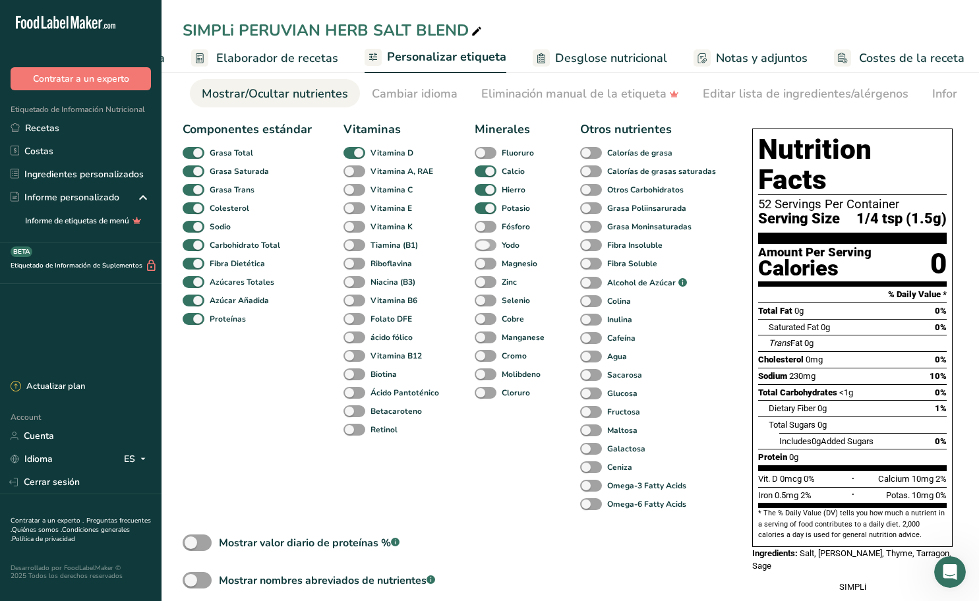
click at [488, 247] on span at bounding box center [486, 245] width 22 height 13
click at [483, 247] on input "Yodo" at bounding box center [479, 245] width 9 height 9
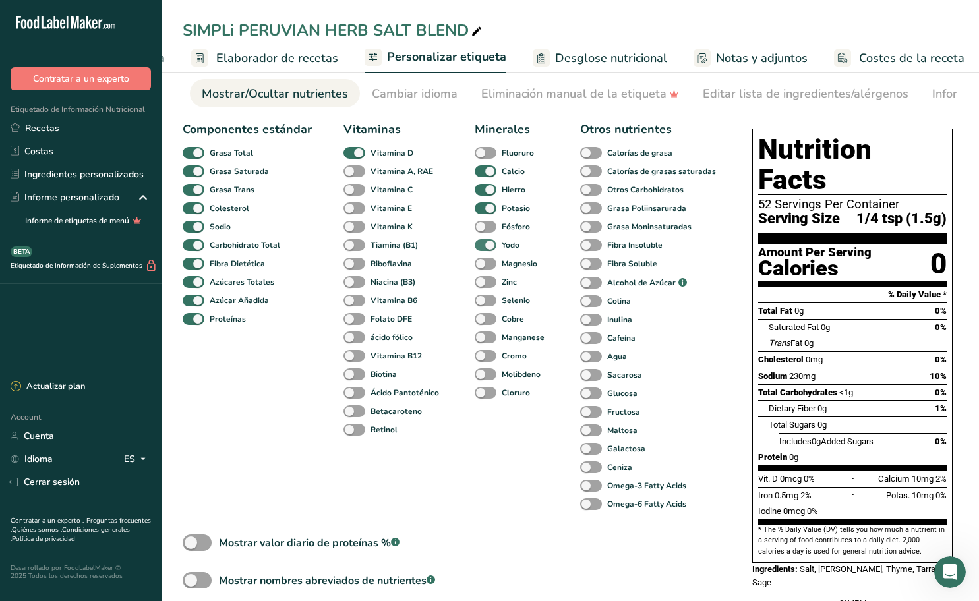
click at [488, 247] on span at bounding box center [486, 245] width 22 height 13
click at [483, 247] on input "Yodo" at bounding box center [479, 245] width 9 height 9
checkbox input "false"
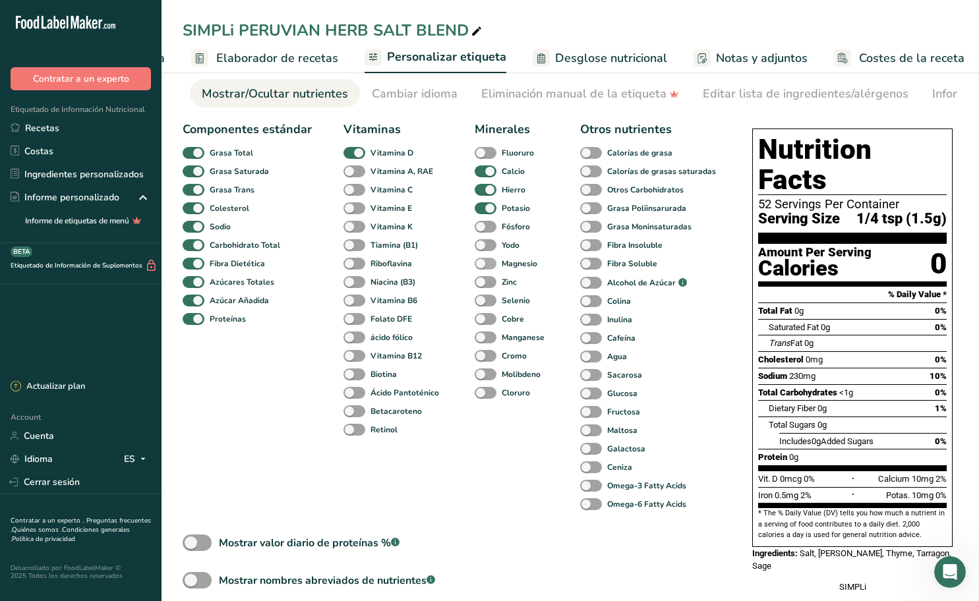
click at [489, 268] on span at bounding box center [486, 264] width 22 height 13
click at [483, 268] on input "Magnesio" at bounding box center [479, 263] width 9 height 9
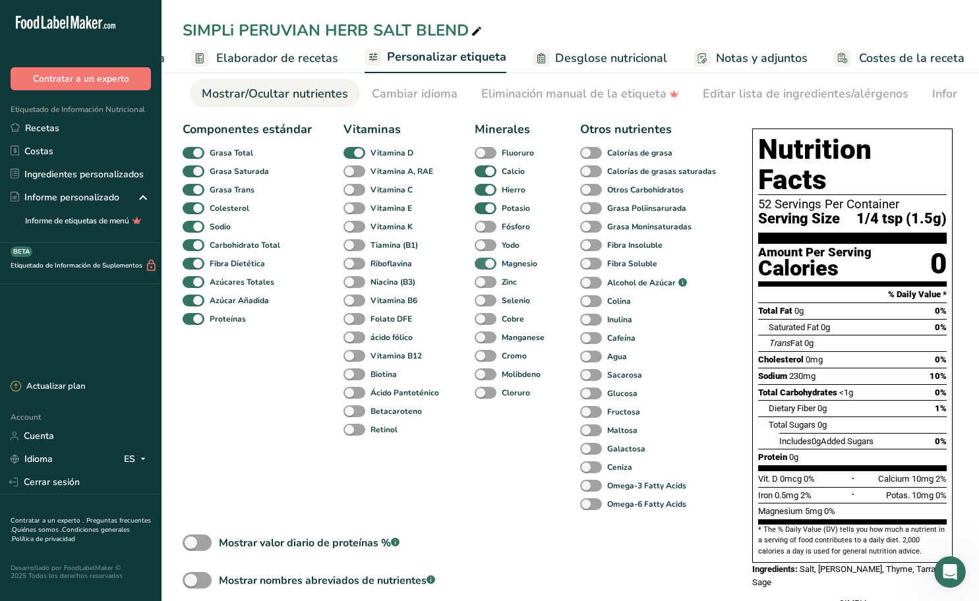
click at [489, 268] on span at bounding box center [486, 264] width 22 height 13
click at [483, 268] on input "Magnesio" at bounding box center [479, 263] width 9 height 9
checkbox input "false"
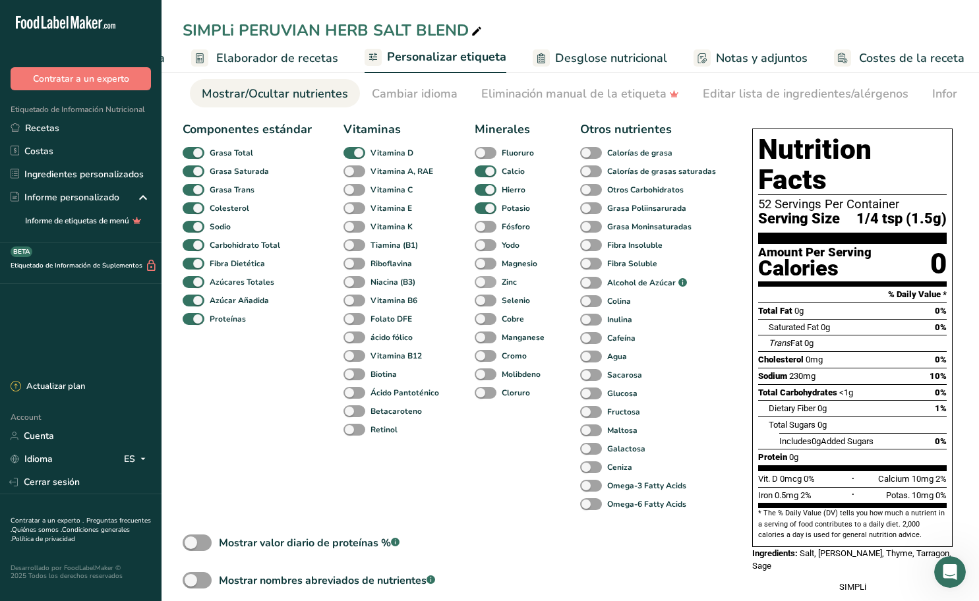
click at [490, 285] on span at bounding box center [486, 282] width 22 height 13
click at [483, 285] on input "Zinc" at bounding box center [479, 282] width 9 height 9
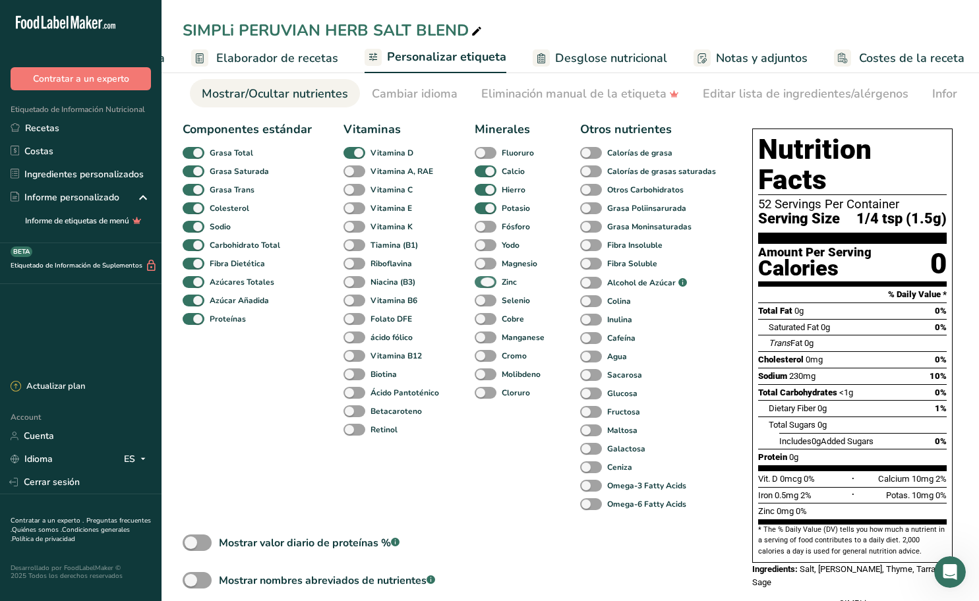
click at [490, 285] on span at bounding box center [486, 282] width 22 height 13
click at [483, 285] on input "Zinc" at bounding box center [479, 282] width 9 height 9
checkbox input "false"
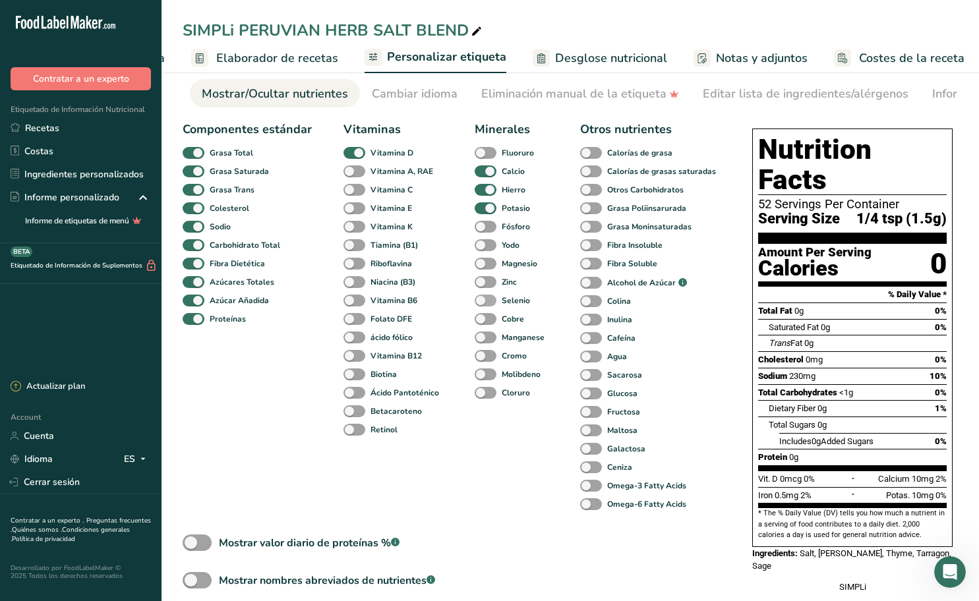
click at [491, 304] on span at bounding box center [486, 301] width 22 height 13
click at [483, 304] on input "Selenio" at bounding box center [479, 300] width 9 height 9
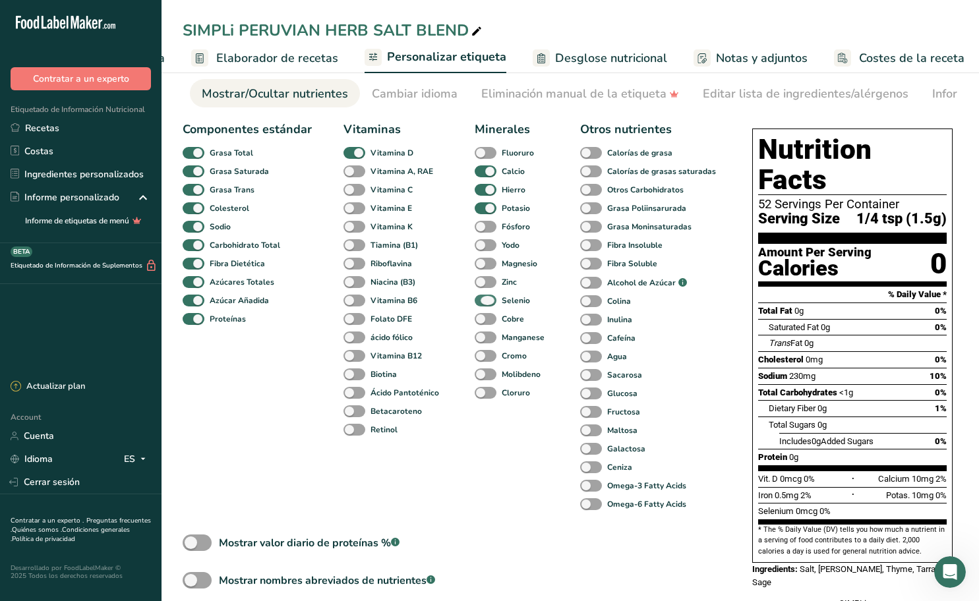
click at [491, 304] on span at bounding box center [486, 301] width 22 height 13
click at [483, 304] on input "Selenio" at bounding box center [479, 300] width 9 height 9
checkbox input "false"
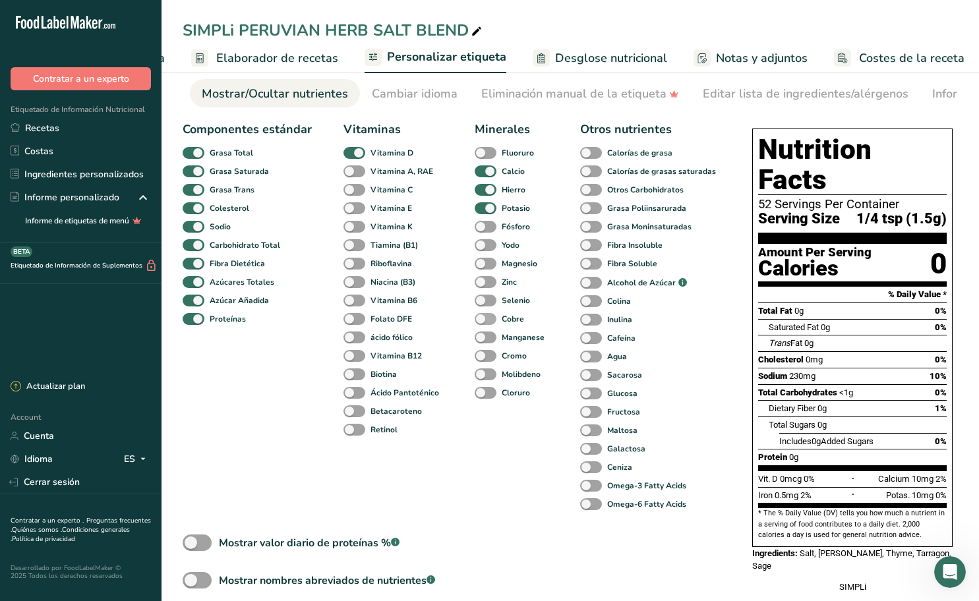
click at [491, 320] on span at bounding box center [486, 319] width 22 height 13
click at [483, 320] on input "Cobre" at bounding box center [479, 318] width 9 height 9
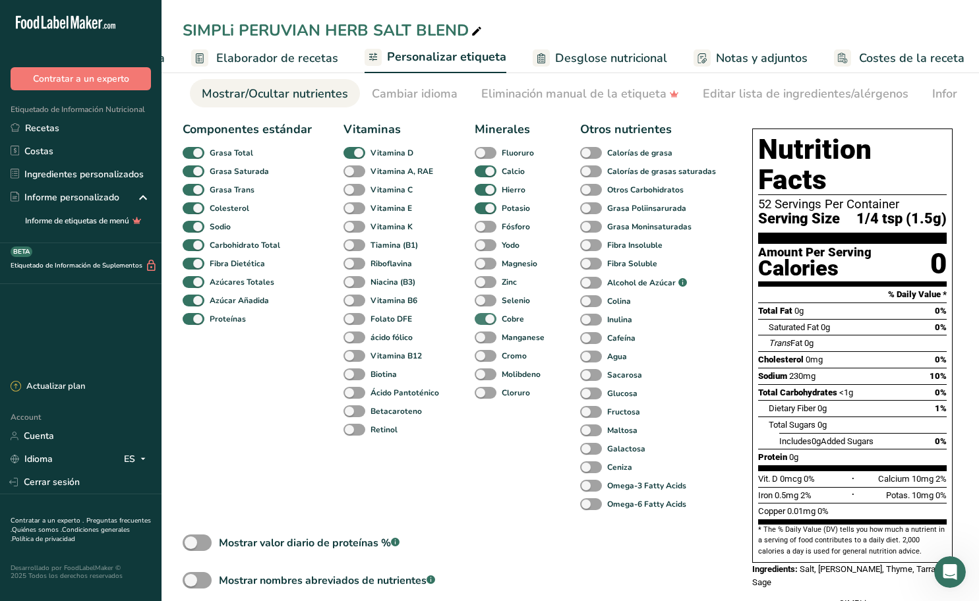
click at [491, 320] on span at bounding box center [486, 319] width 22 height 13
click at [483, 320] on input "Cobre" at bounding box center [479, 318] width 9 height 9
checkbox input "false"
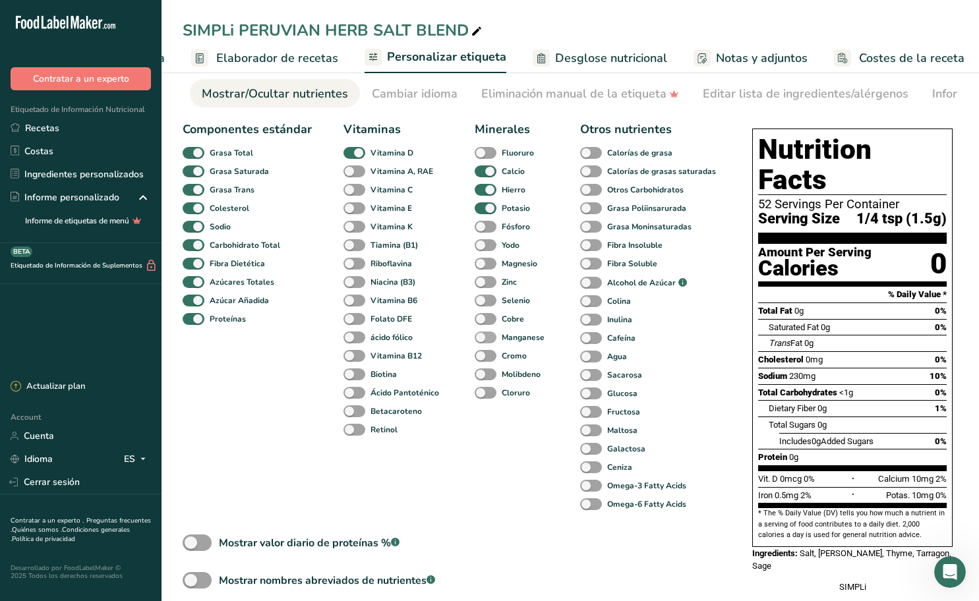
click at [491, 337] on span at bounding box center [486, 338] width 22 height 13
click at [483, 337] on input "Manganese" at bounding box center [479, 337] width 9 height 9
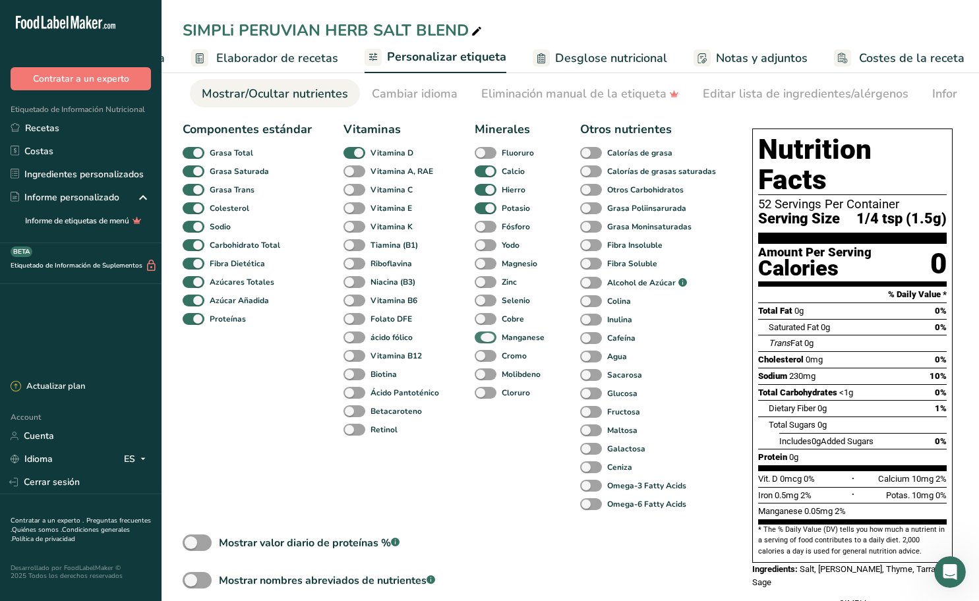
click at [491, 337] on span at bounding box center [486, 338] width 22 height 13
click at [483, 337] on input "Manganese" at bounding box center [479, 337] width 9 height 9
checkbox input "false"
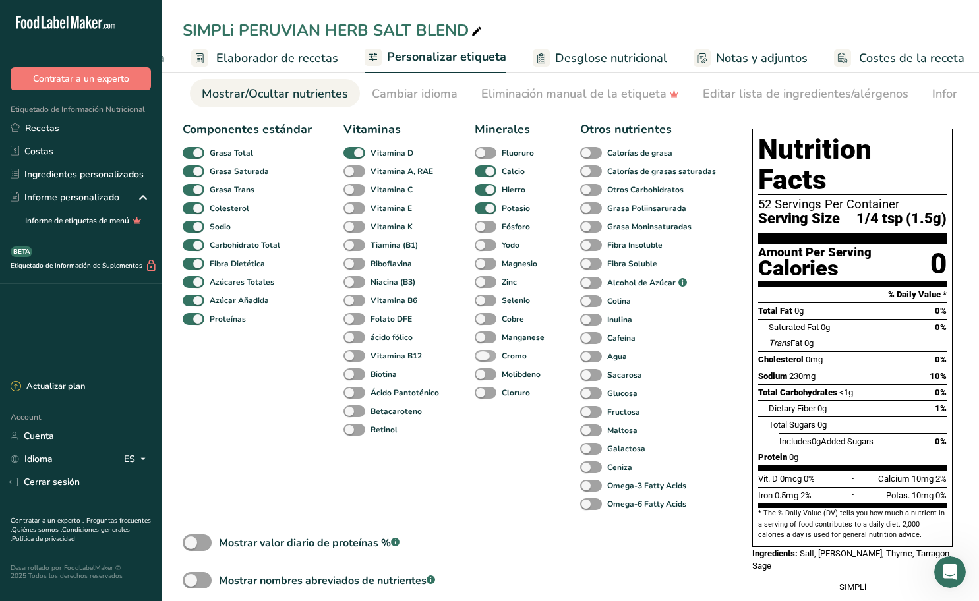
click at [491, 356] on span at bounding box center [486, 356] width 22 height 13
click at [483, 356] on input "Cromo" at bounding box center [479, 355] width 9 height 9
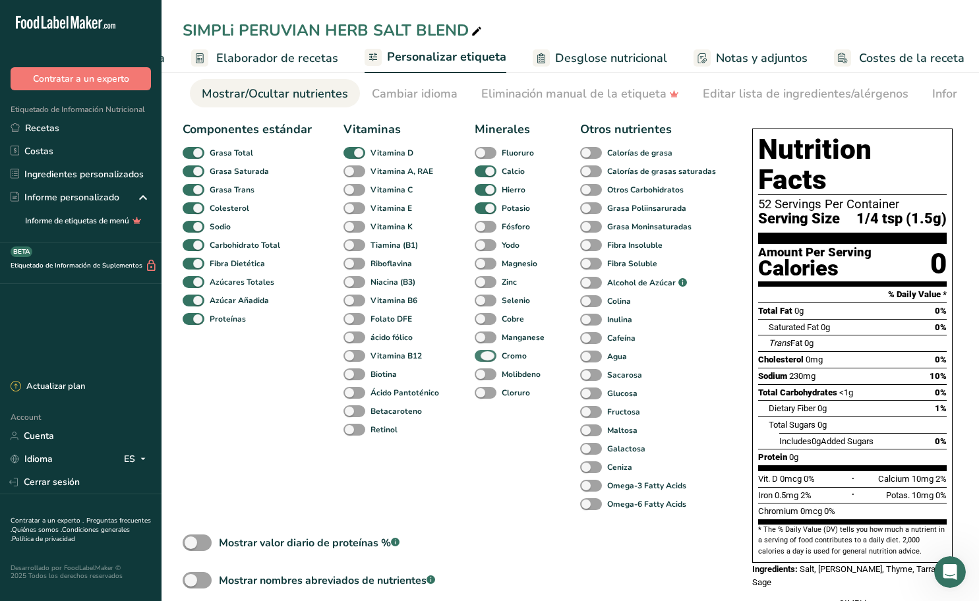
click at [491, 356] on span at bounding box center [486, 356] width 22 height 13
click at [483, 356] on input "Cromo" at bounding box center [479, 355] width 9 height 9
checkbox input "false"
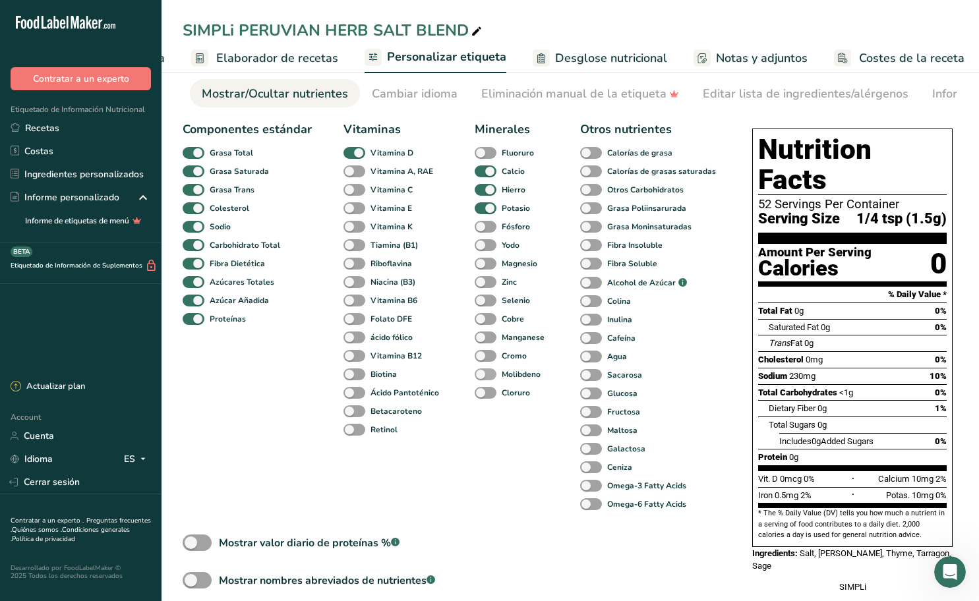
click at [488, 377] on span at bounding box center [486, 374] width 22 height 13
click at [483, 377] on input "Molibdeno" at bounding box center [479, 374] width 9 height 9
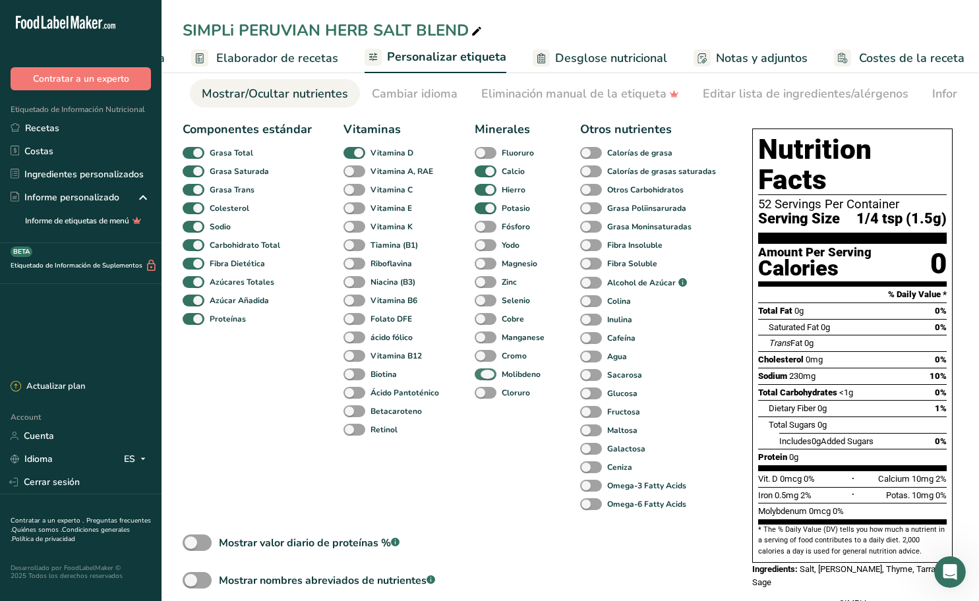
click at [488, 377] on span at bounding box center [486, 374] width 22 height 13
click at [483, 377] on input "Molibdeno" at bounding box center [479, 374] width 9 height 9
checkbox input "false"
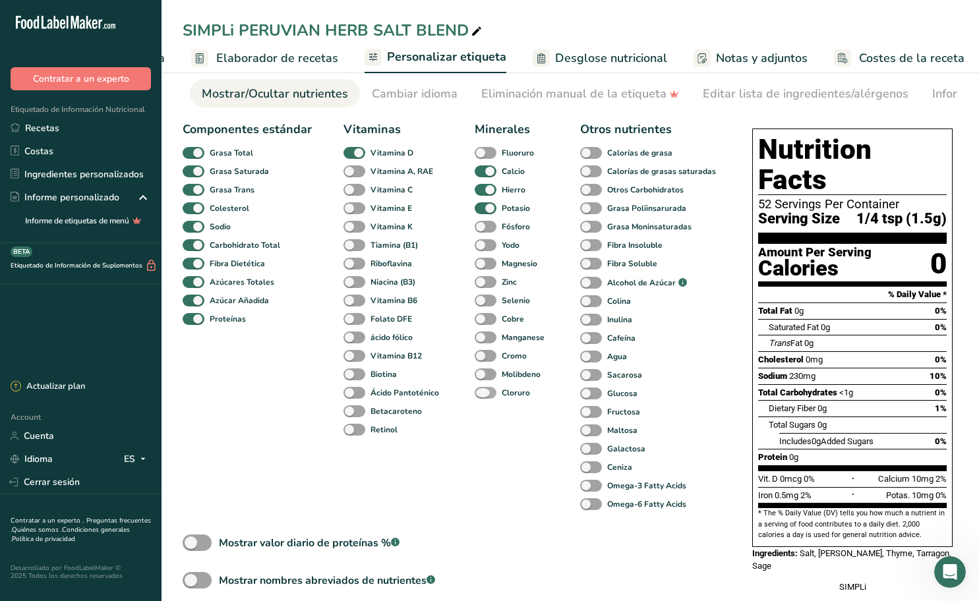
click at [488, 393] on span at bounding box center [486, 393] width 22 height 13
click at [483, 393] on input "Cloruro" at bounding box center [479, 392] width 9 height 9
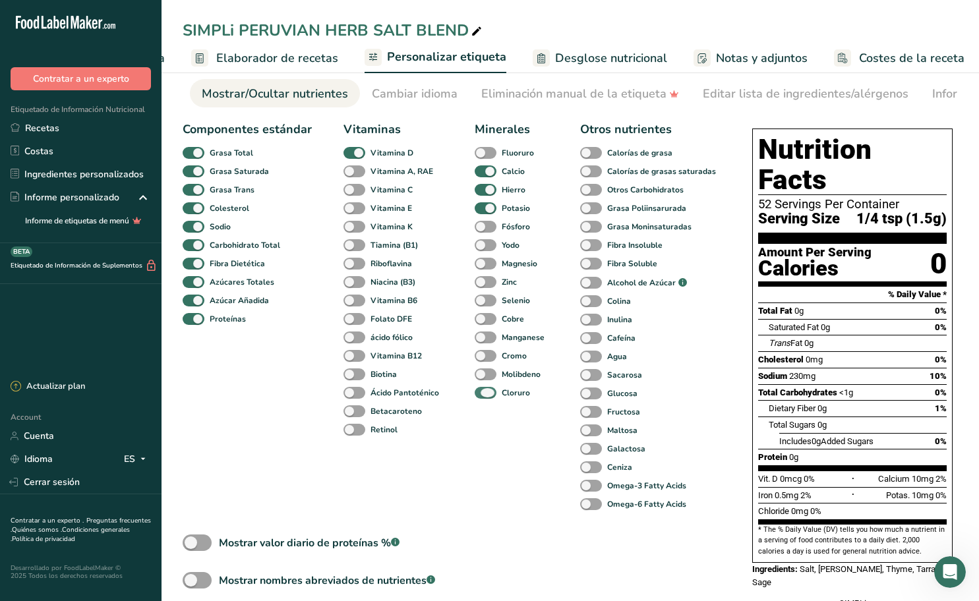
click at [488, 393] on span at bounding box center [486, 393] width 22 height 13
click at [483, 393] on input "Cloruro" at bounding box center [479, 392] width 9 height 9
checkbox input "false"
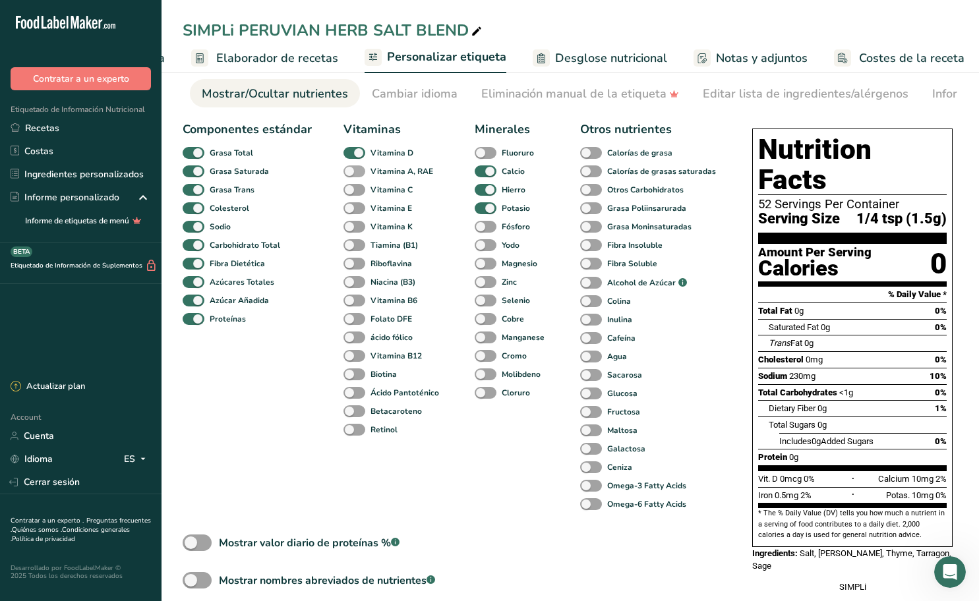
click at [361, 170] on span at bounding box center [354, 171] width 22 height 13
click at [352, 170] on input "Vitamina A, RAE" at bounding box center [347, 171] width 9 height 9
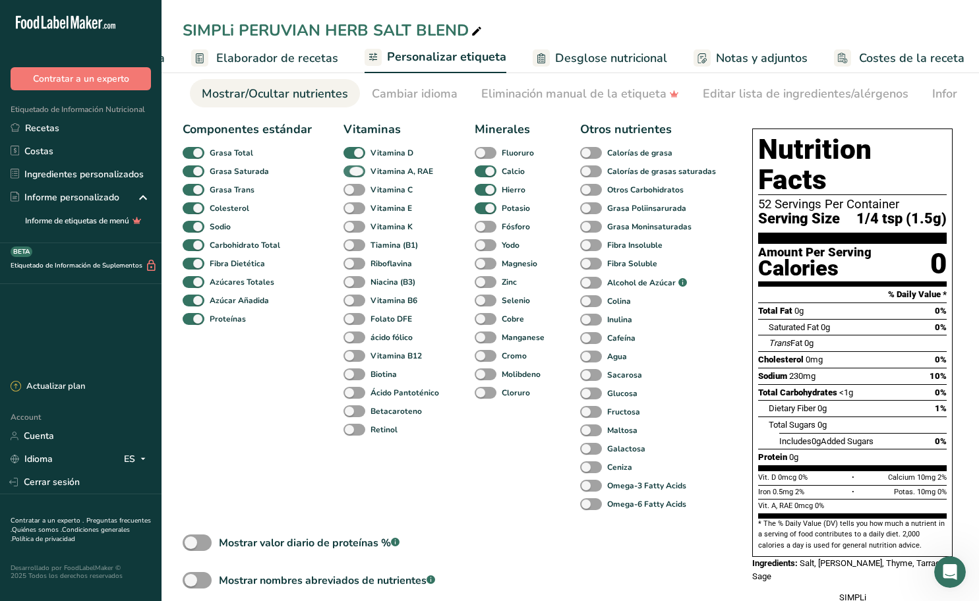
click at [361, 170] on span at bounding box center [354, 171] width 22 height 13
click at [352, 170] on input "Vitamina A, RAE" at bounding box center [347, 171] width 9 height 9
checkbox input "false"
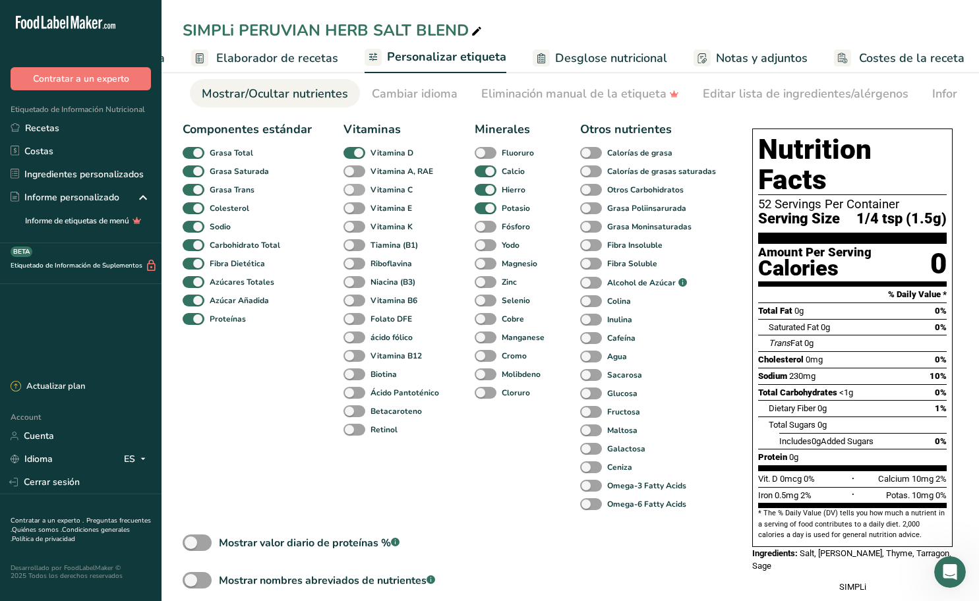
click at [359, 192] on span at bounding box center [354, 190] width 22 height 13
click at [352, 192] on input "Vitamina C" at bounding box center [347, 189] width 9 height 9
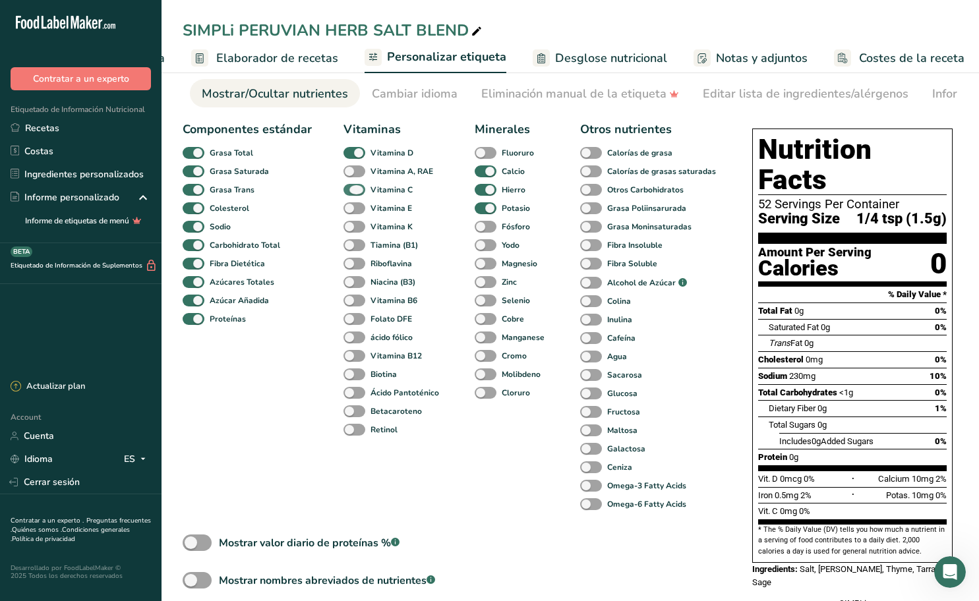
click at [359, 192] on span at bounding box center [354, 190] width 22 height 13
click at [352, 192] on input "Vitamina C" at bounding box center [347, 189] width 9 height 9
checkbox input "false"
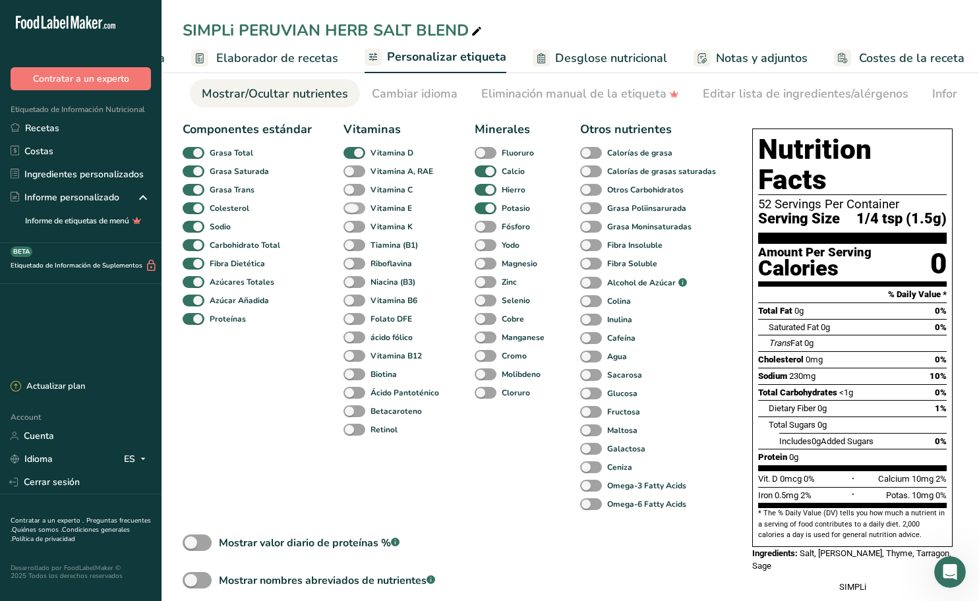
click at [357, 210] on span at bounding box center [354, 208] width 22 height 13
click at [352, 210] on input "Vitamina E" at bounding box center [347, 208] width 9 height 9
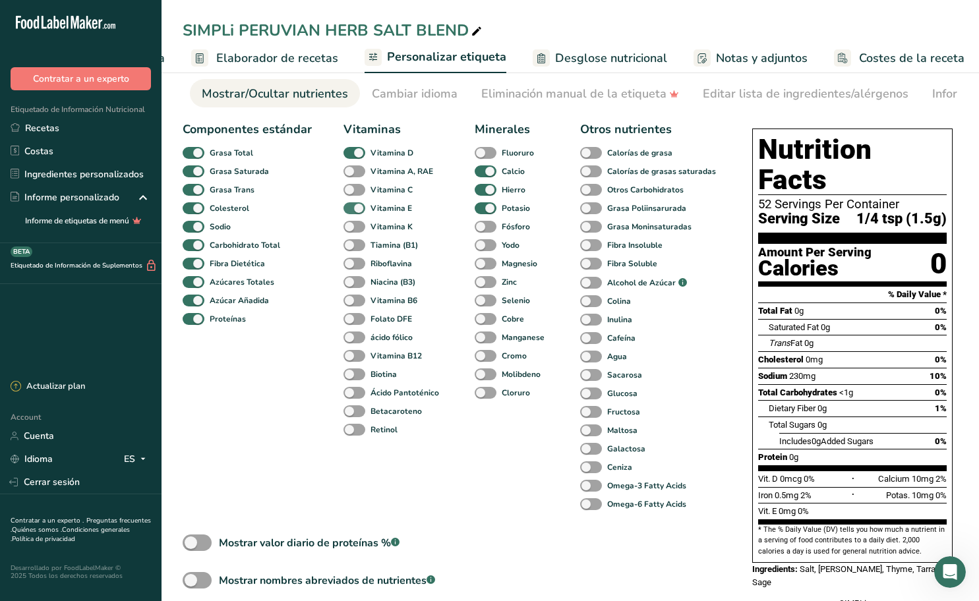
click at [357, 210] on span at bounding box center [354, 208] width 22 height 13
click at [352, 210] on input "Vitamina E" at bounding box center [347, 208] width 9 height 9
checkbox input "false"
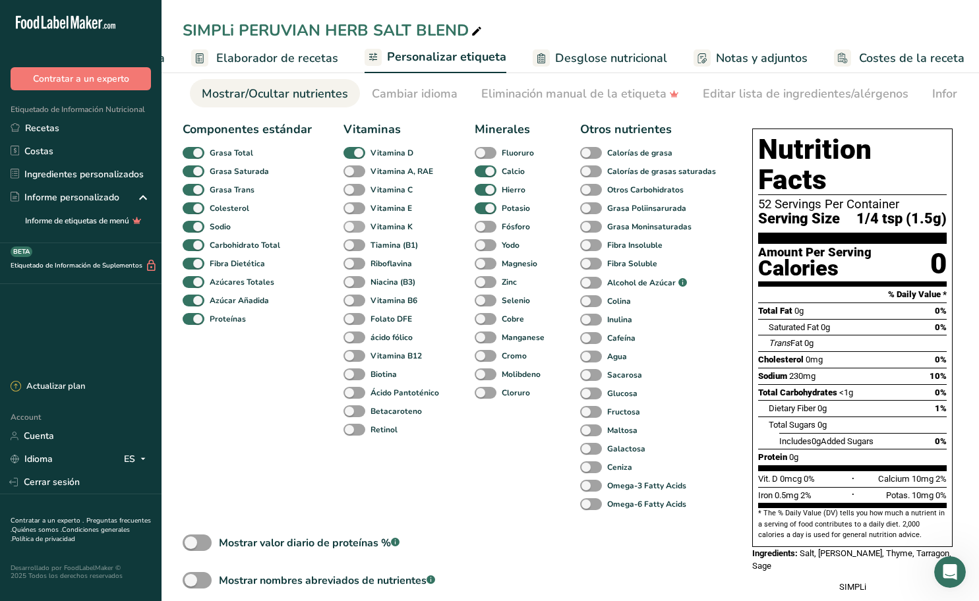
click at [356, 225] on span at bounding box center [354, 227] width 22 height 13
click at [352, 225] on input "Vitamina K" at bounding box center [347, 226] width 9 height 9
checkbox input "true"
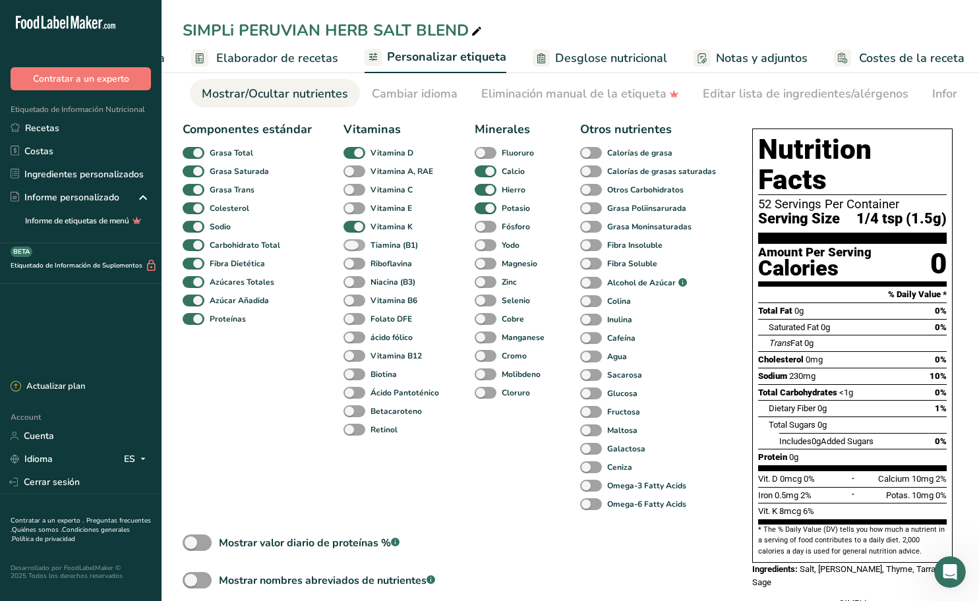
click at [357, 243] on span at bounding box center [354, 245] width 22 height 13
click at [352, 243] on input "Tiamina (B1)" at bounding box center [347, 245] width 9 height 9
click at [357, 243] on span at bounding box center [354, 245] width 22 height 13
click at [352, 243] on input "Tiamina (B1)" at bounding box center [347, 245] width 9 height 9
checkbox input "false"
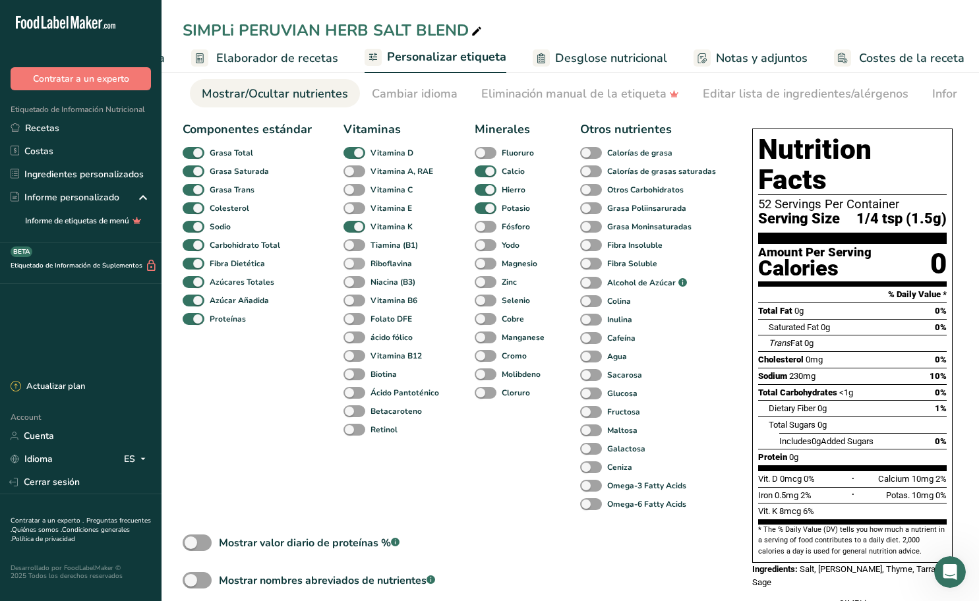
click at [355, 265] on span at bounding box center [354, 264] width 22 height 13
click at [352, 265] on input "Riboflavina" at bounding box center [347, 263] width 9 height 9
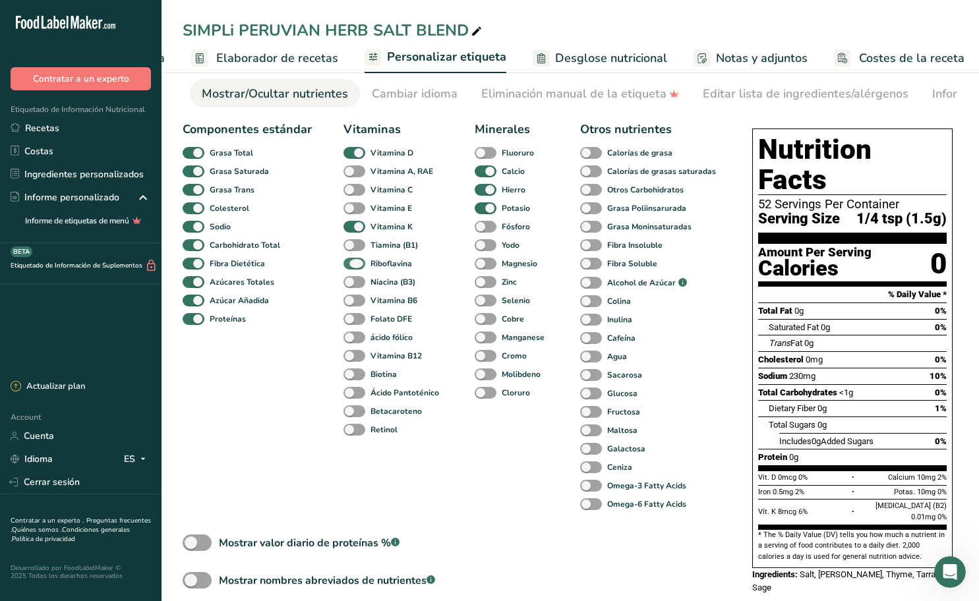
click at [355, 265] on span at bounding box center [354, 264] width 22 height 13
click at [352, 265] on input "Riboflavina" at bounding box center [347, 263] width 9 height 9
checkbox input "false"
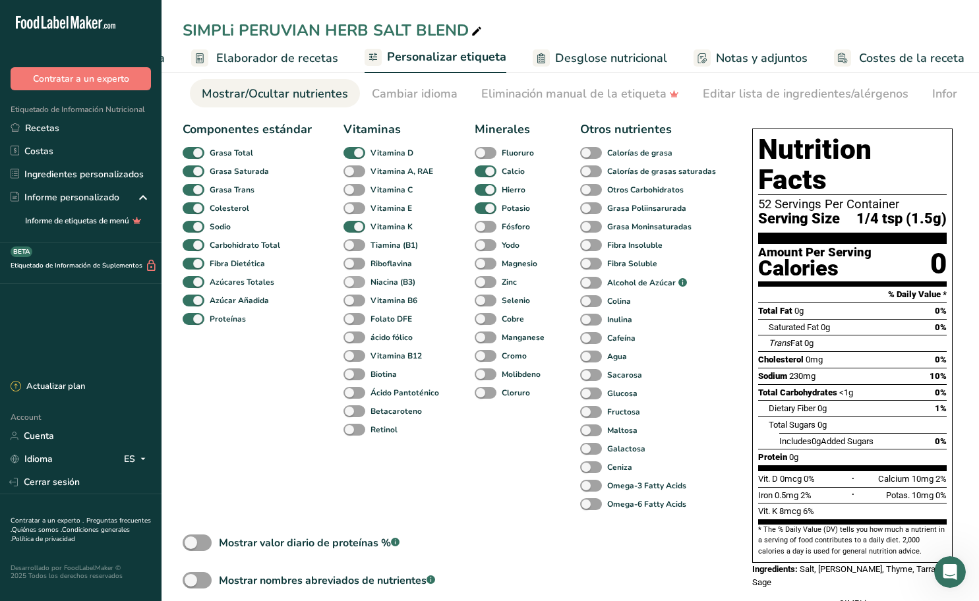
click at [357, 279] on span at bounding box center [354, 282] width 22 height 13
click at [352, 279] on input "Niacina (B3)" at bounding box center [347, 282] width 9 height 9
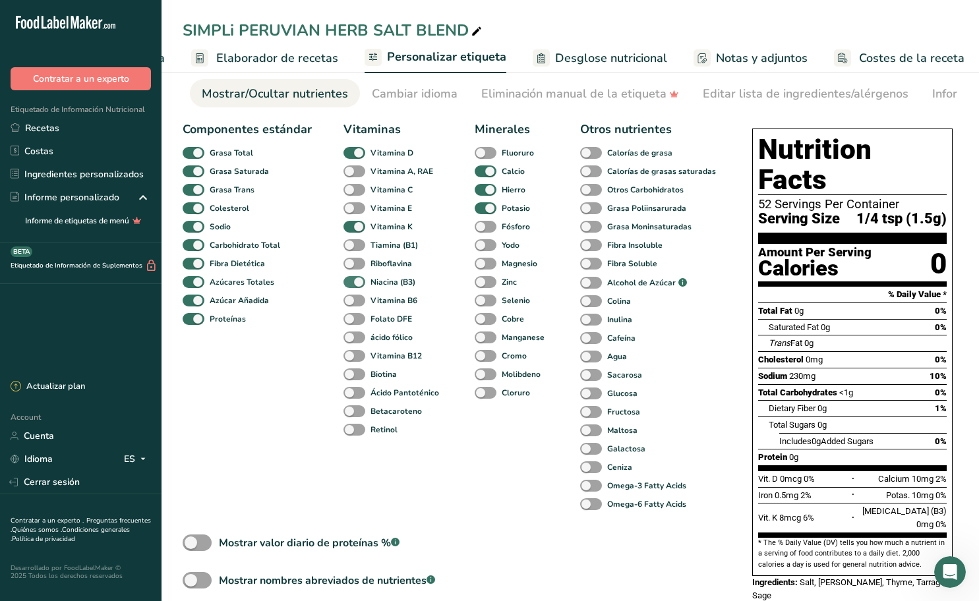
click at [357, 280] on span at bounding box center [354, 282] width 22 height 13
click at [352, 280] on input "Niacina (B3)" at bounding box center [347, 282] width 9 height 9
checkbox input "false"
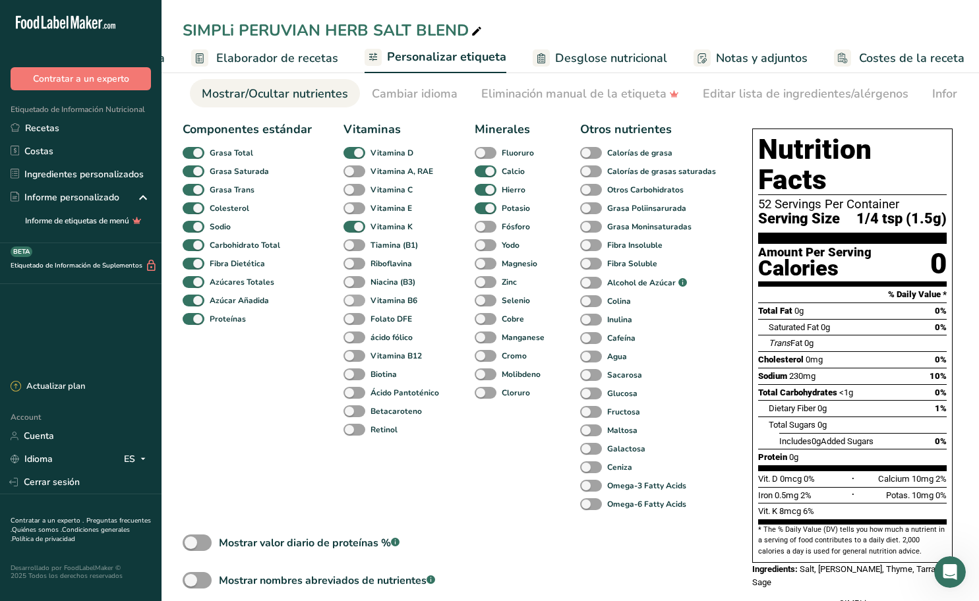
click at [357, 301] on span at bounding box center [354, 301] width 22 height 13
click at [352, 301] on input "Vitamina B6" at bounding box center [347, 300] width 9 height 9
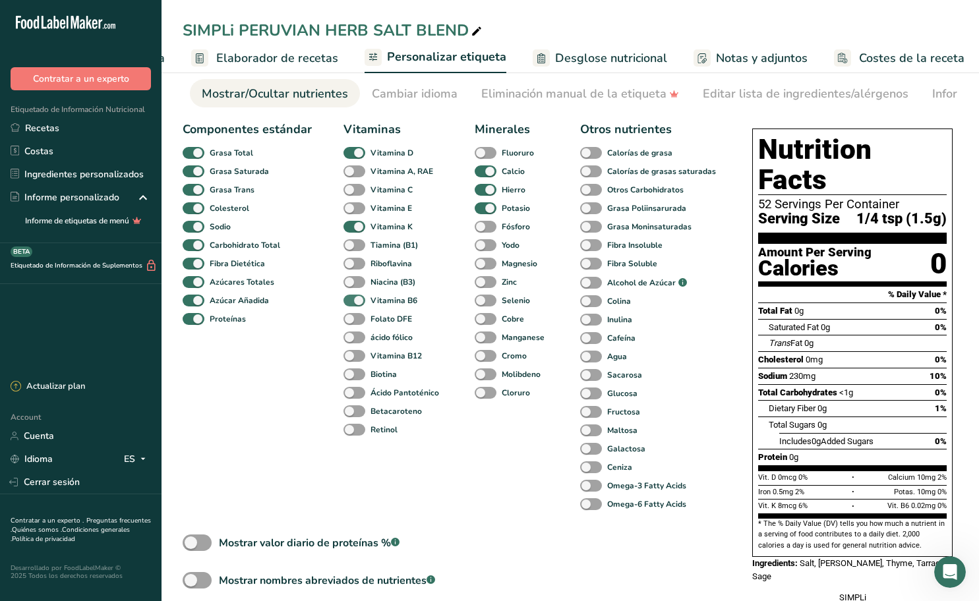
click at [357, 301] on span at bounding box center [354, 301] width 22 height 13
click at [352, 301] on input "Vitamina B6" at bounding box center [347, 300] width 9 height 9
checkbox input "false"
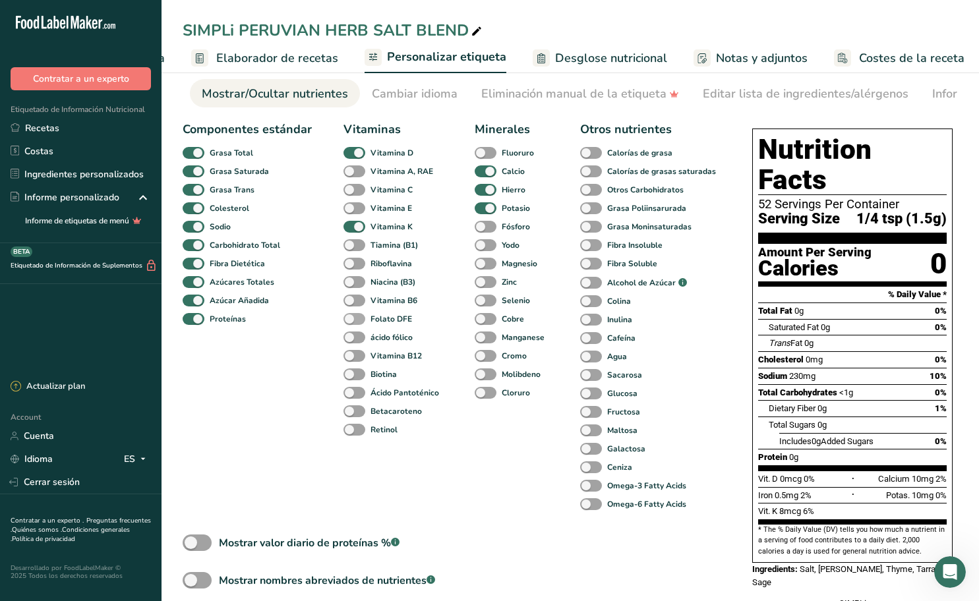
click at [357, 322] on span at bounding box center [354, 319] width 22 height 13
click at [352, 322] on input "Folato DFE" at bounding box center [347, 318] width 9 height 9
click at [357, 322] on span at bounding box center [354, 319] width 22 height 13
click at [352, 322] on input "Folato DFE" at bounding box center [347, 318] width 9 height 9
checkbox input "false"
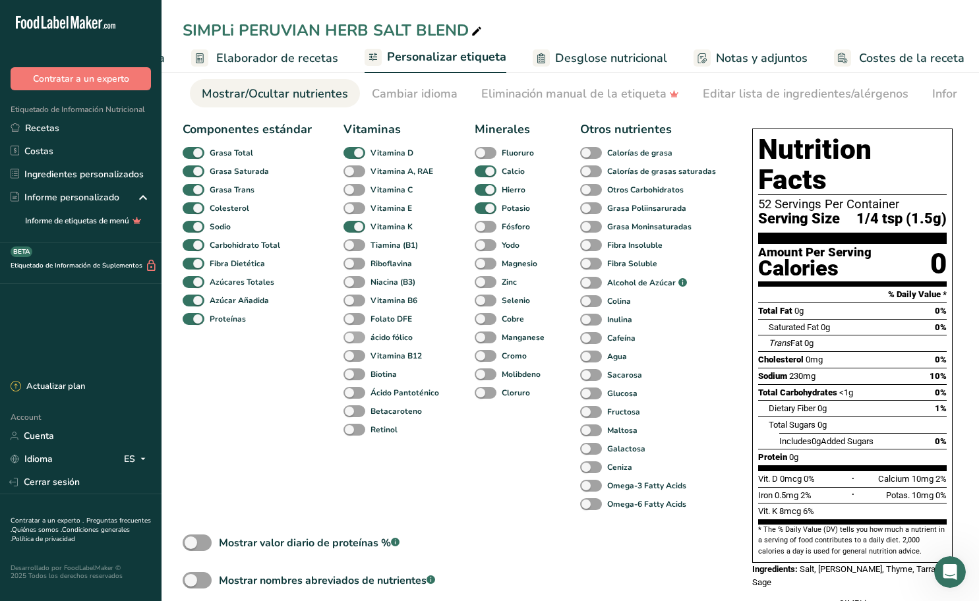
click at [354, 339] on span at bounding box center [354, 338] width 22 height 13
click at [352, 339] on input "ácido fólico" at bounding box center [347, 337] width 9 height 9
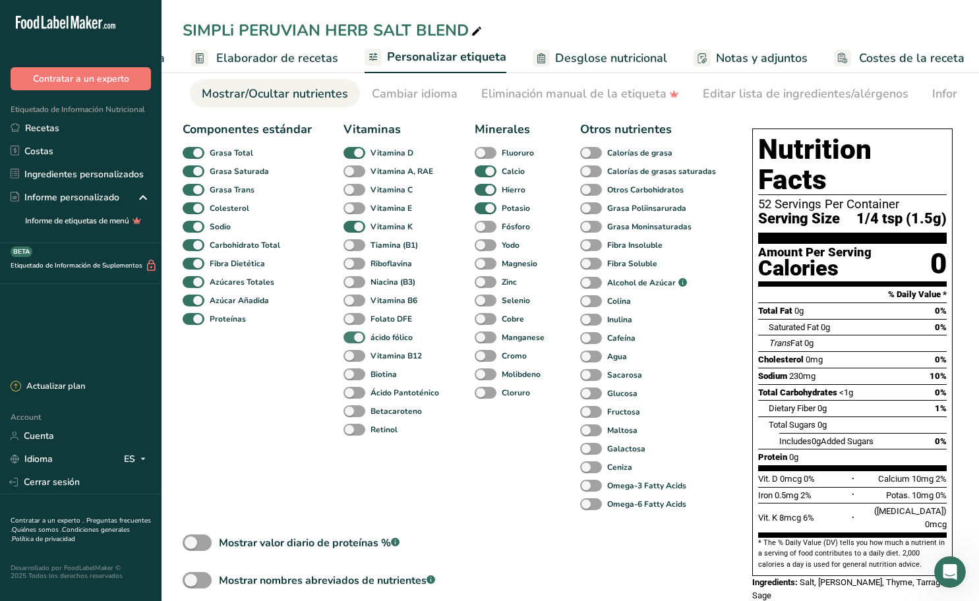
click at [354, 339] on span at bounding box center [354, 338] width 22 height 13
click at [352, 339] on input "ácido fólico" at bounding box center [347, 337] width 9 height 9
checkbox input "false"
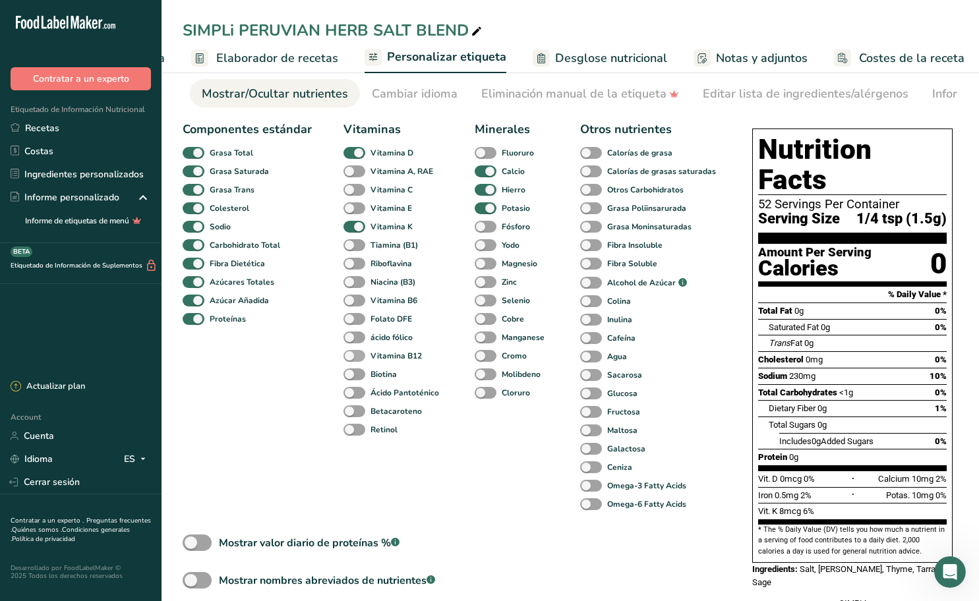
click at [355, 357] on span at bounding box center [354, 356] width 22 height 13
click at [352, 357] on input "Vitamina B12" at bounding box center [347, 355] width 9 height 9
click at [355, 357] on span at bounding box center [354, 356] width 22 height 13
click at [352, 357] on input "Vitamina B12" at bounding box center [347, 355] width 9 height 9
click at [355, 357] on span at bounding box center [354, 356] width 22 height 13
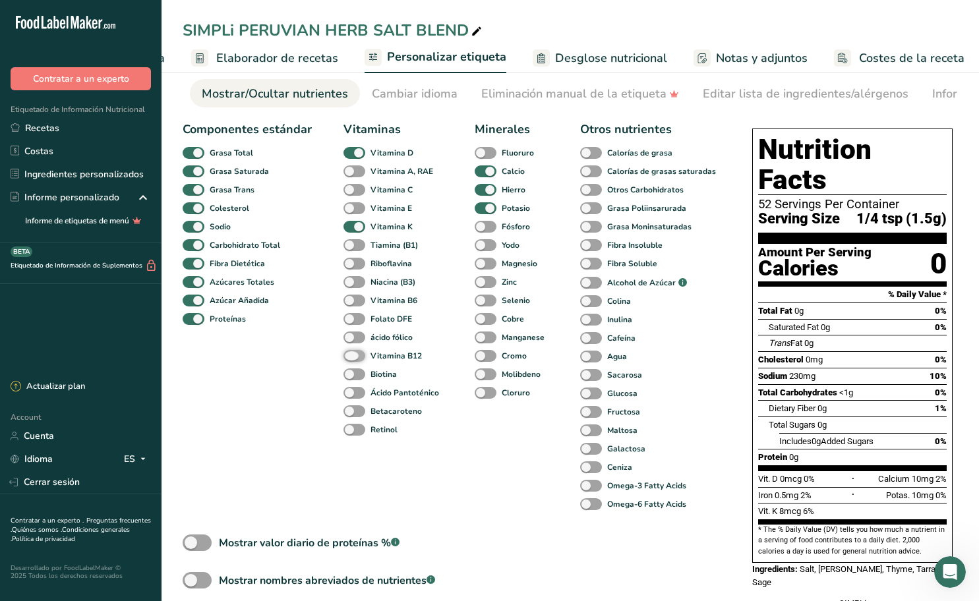
click at [352, 357] on input "Vitamina B12" at bounding box center [347, 355] width 9 height 9
click at [355, 357] on span at bounding box center [354, 356] width 22 height 13
click at [352, 357] on input "Vitamina B12" at bounding box center [347, 355] width 9 height 9
checkbox input "false"
click at [357, 378] on span at bounding box center [354, 374] width 22 height 13
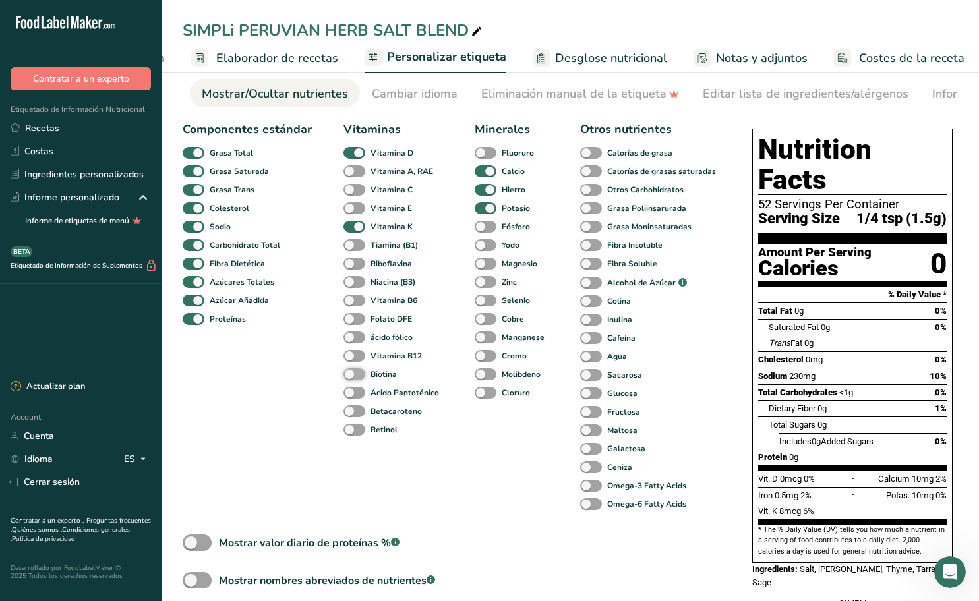
click at [352, 378] on input "Biotina" at bounding box center [347, 374] width 9 height 9
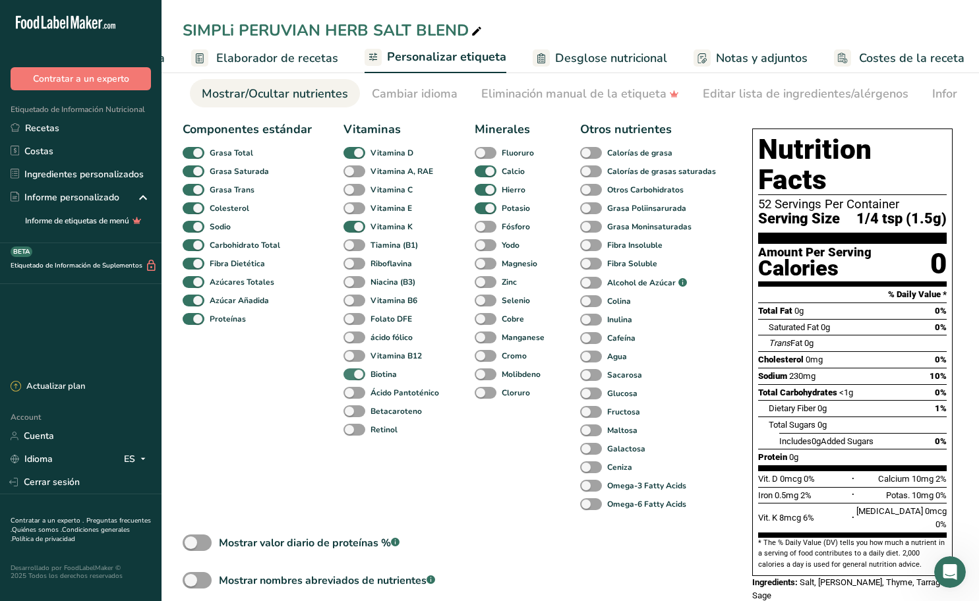
click at [357, 378] on span at bounding box center [354, 374] width 22 height 13
click at [352, 378] on input "Biotina" at bounding box center [347, 374] width 9 height 9
checkbox input "false"
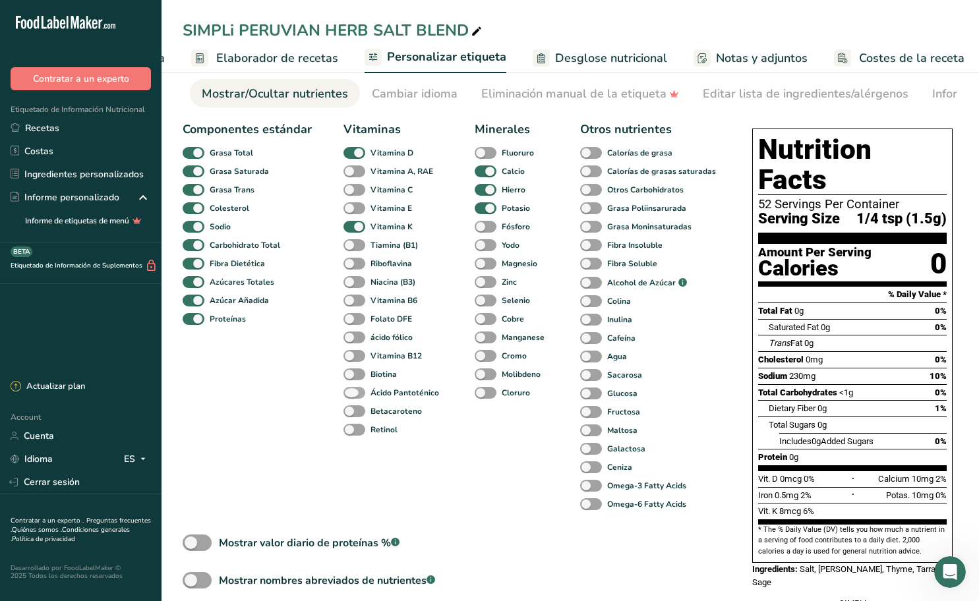
click at [359, 394] on span at bounding box center [354, 393] width 22 height 13
click at [352, 394] on input "Ácido Pantoténico" at bounding box center [347, 392] width 9 height 9
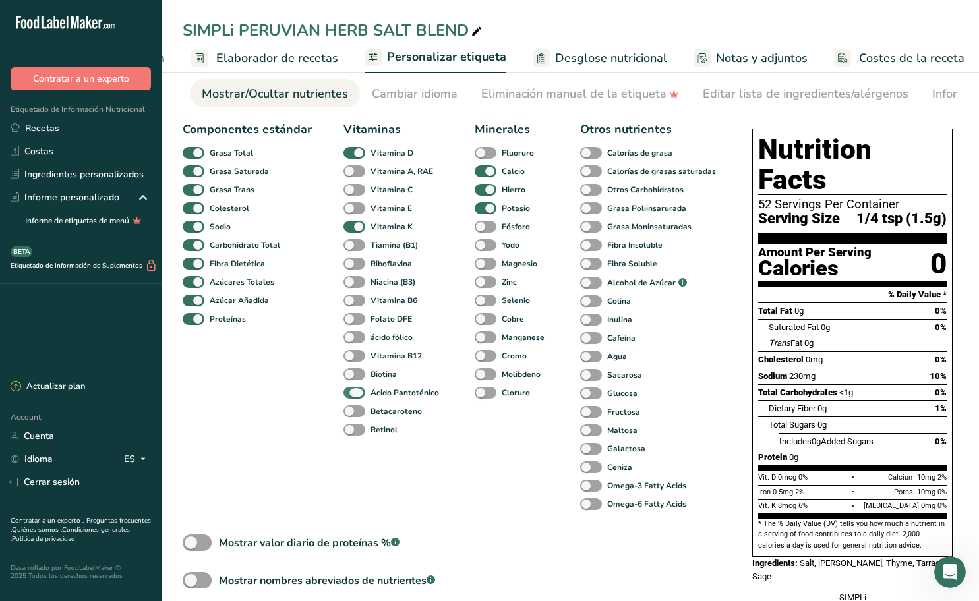
click at [359, 393] on span at bounding box center [354, 393] width 22 height 13
click at [352, 393] on input "Ácido Pantoténico" at bounding box center [347, 392] width 9 height 9
checkbox input "false"
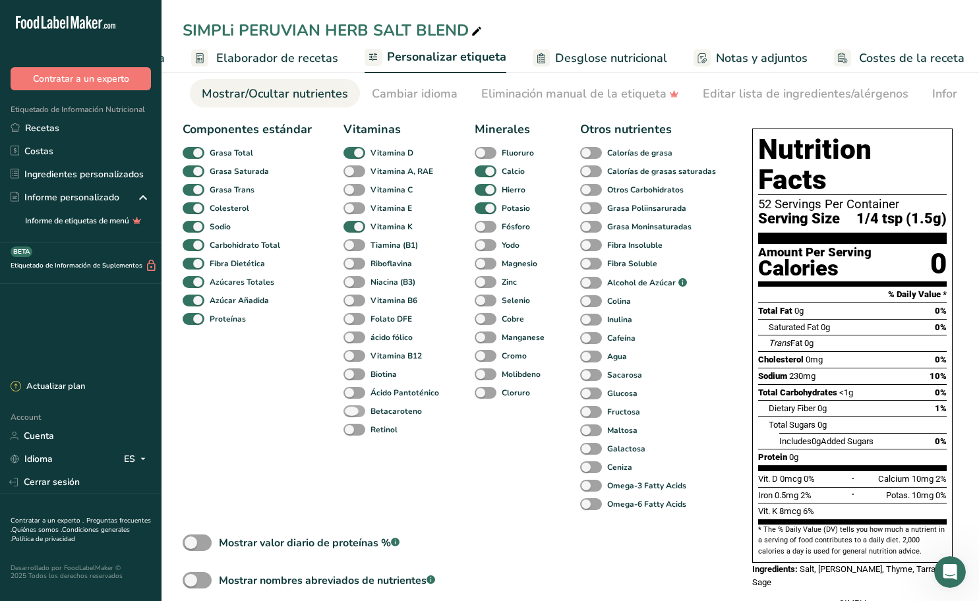
click at [360, 411] on span at bounding box center [354, 411] width 22 height 13
click at [352, 411] on input "Betacaroteno" at bounding box center [347, 411] width 9 height 9
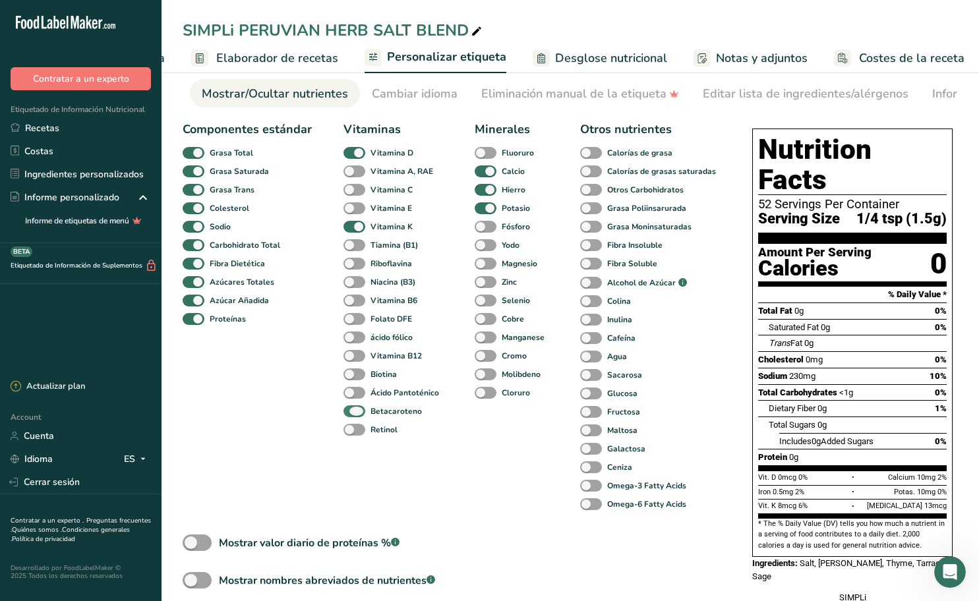
click at [359, 411] on span at bounding box center [354, 411] width 22 height 13
click at [352, 411] on input "Betacaroteno" at bounding box center [347, 411] width 9 height 9
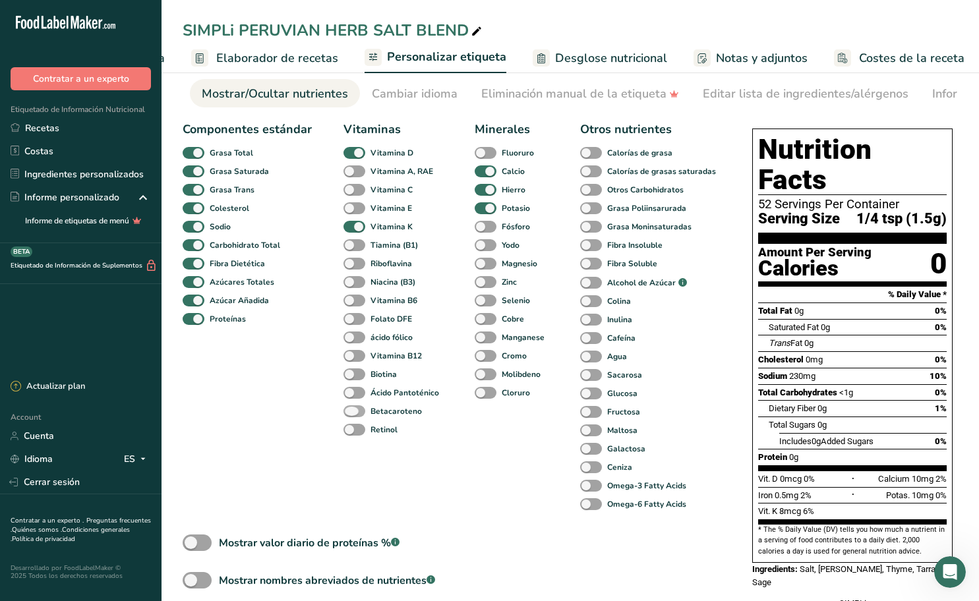
click at [359, 411] on span at bounding box center [354, 411] width 22 height 13
click at [352, 411] on input "Betacaroteno" at bounding box center [347, 411] width 9 height 9
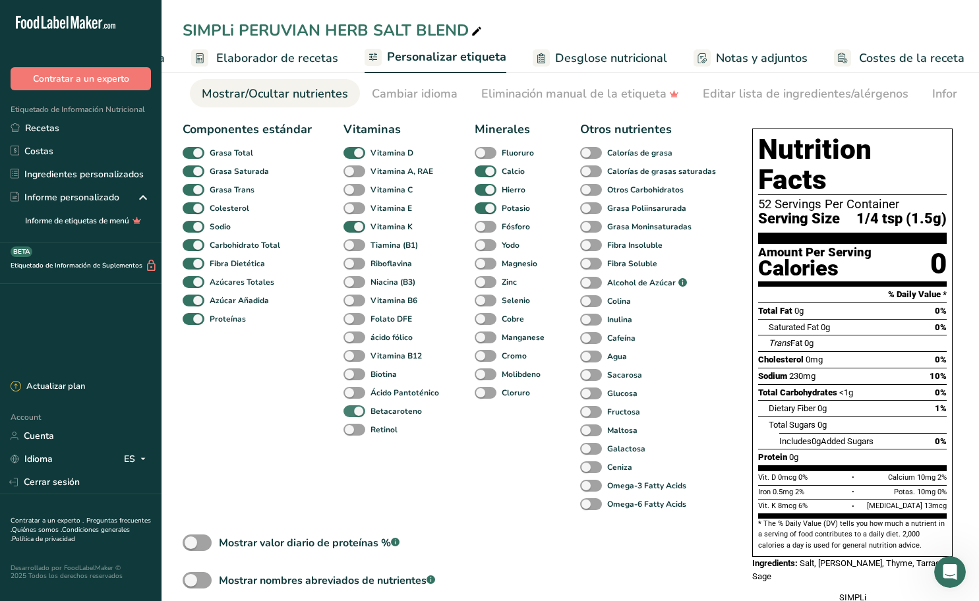
click at [359, 411] on span at bounding box center [354, 411] width 22 height 13
click at [352, 411] on input "Betacaroteno" at bounding box center [347, 411] width 9 height 9
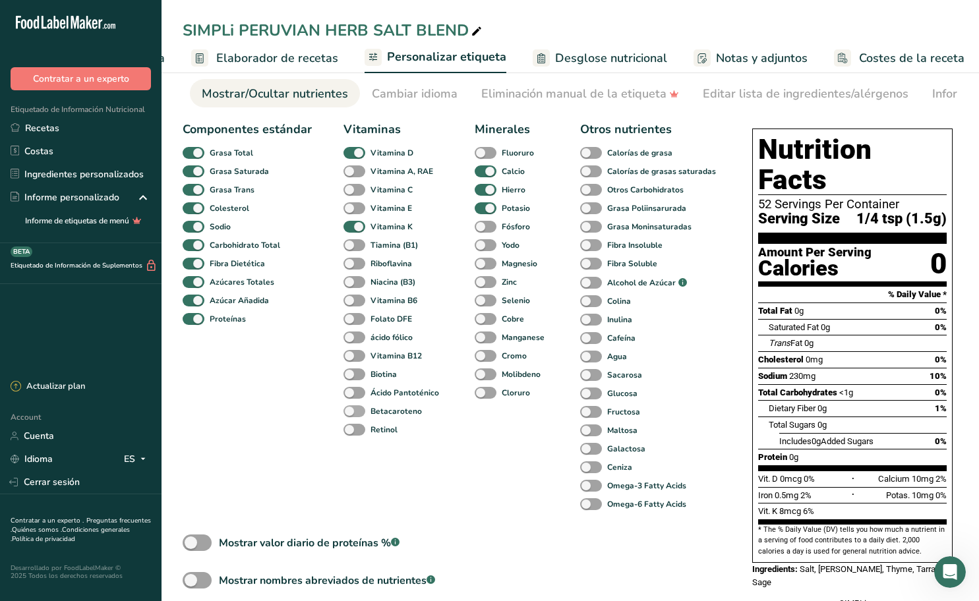
click at [358, 410] on span at bounding box center [354, 411] width 22 height 13
click at [352, 410] on input "Betacaroteno" at bounding box center [347, 411] width 9 height 9
checkbox input "true"
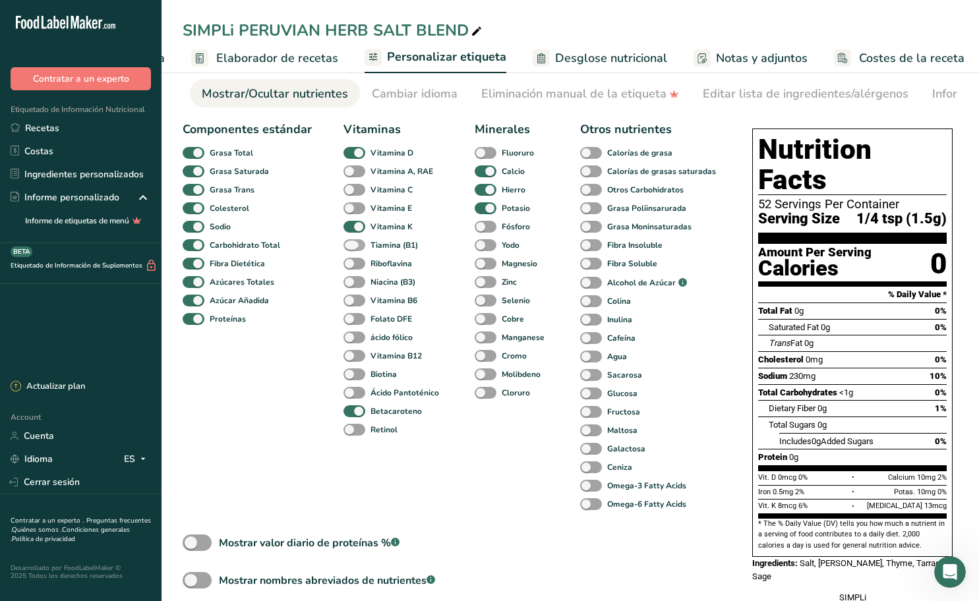
click at [352, 247] on span at bounding box center [354, 245] width 22 height 13
click at [352, 247] on input "Tiamina (B1)" at bounding box center [347, 245] width 9 height 9
checkbox input "true"
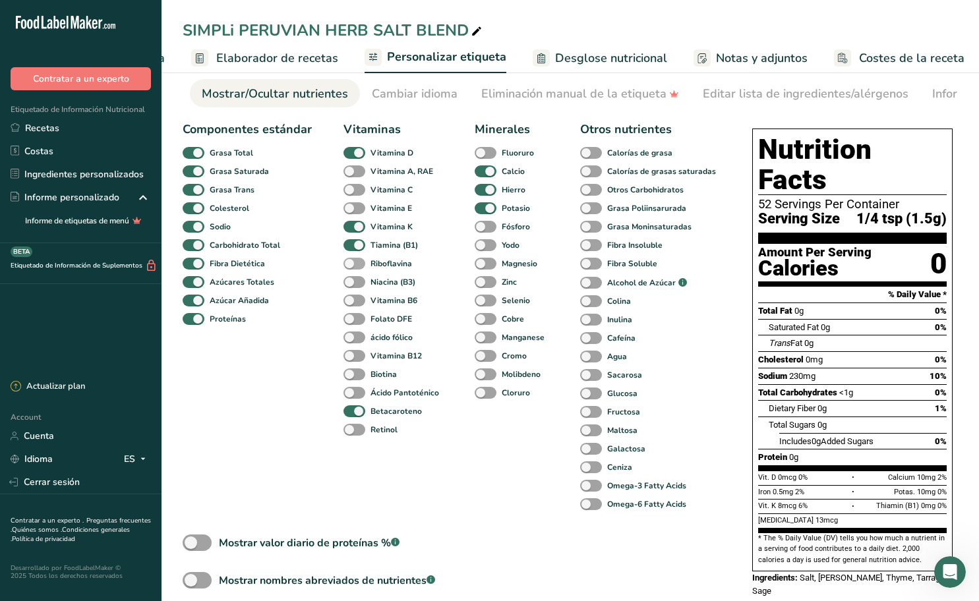
click at [351, 267] on span at bounding box center [354, 264] width 22 height 13
click at [351, 267] on input "Riboflavina" at bounding box center [347, 263] width 9 height 9
checkbox input "true"
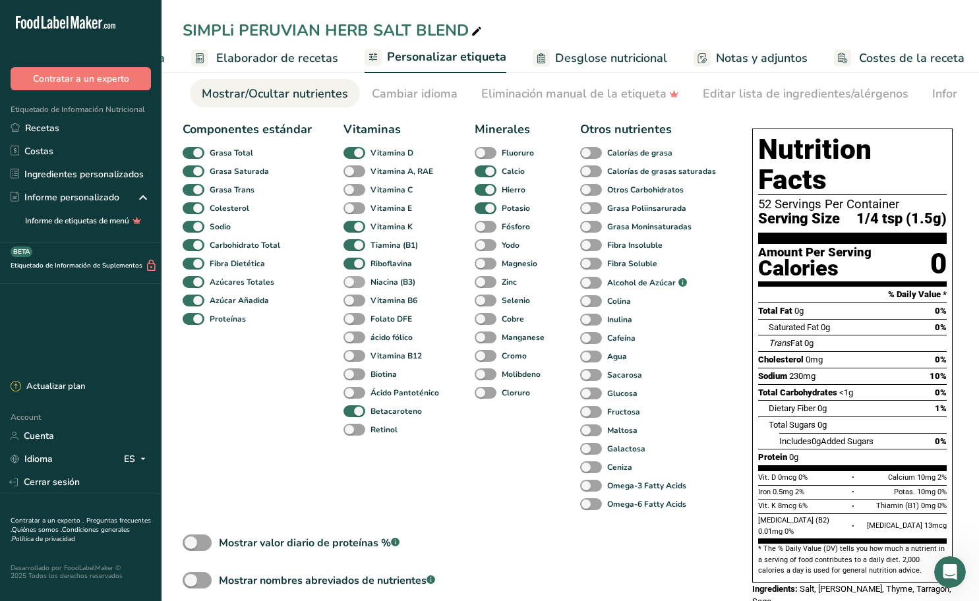
click at [353, 284] on span at bounding box center [354, 282] width 22 height 13
click at [352, 284] on input "Niacina (B3)" at bounding box center [347, 282] width 9 height 9
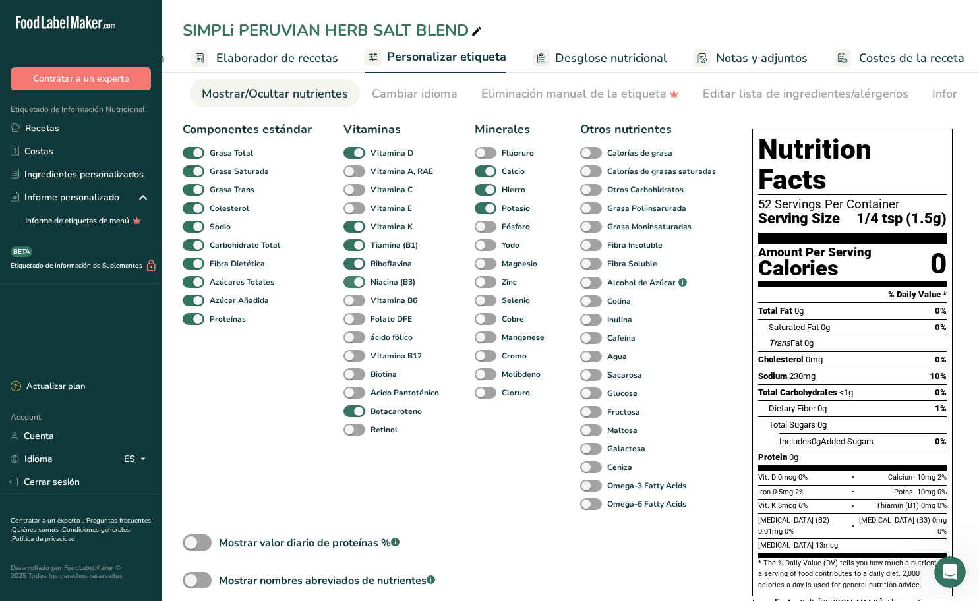
click at [355, 285] on span at bounding box center [354, 282] width 22 height 13
click at [352, 285] on input "Niacina (B3)" at bounding box center [347, 282] width 9 height 9
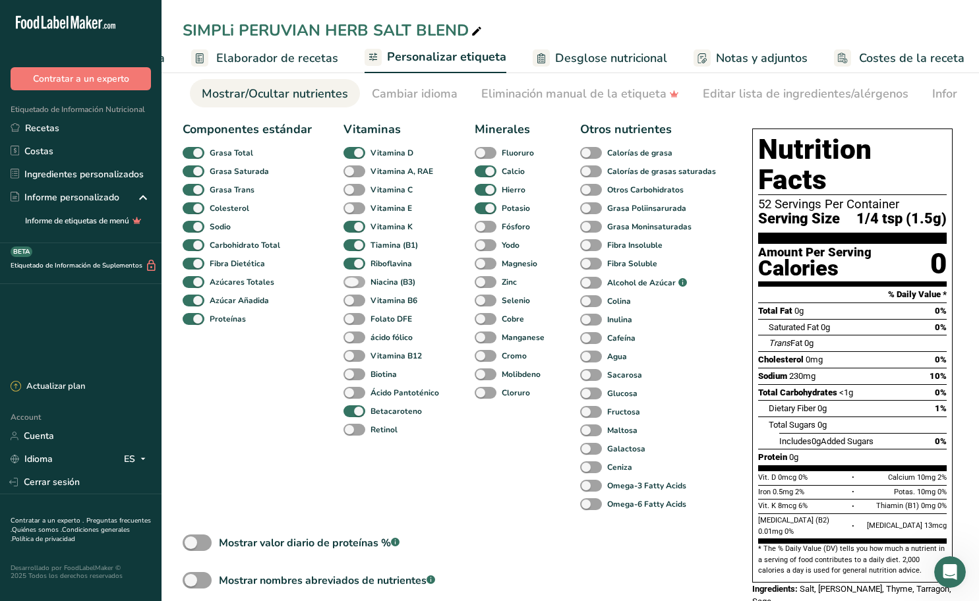
click at [355, 285] on span at bounding box center [354, 282] width 22 height 13
click at [352, 285] on input "Niacina (B3)" at bounding box center [347, 282] width 9 height 9
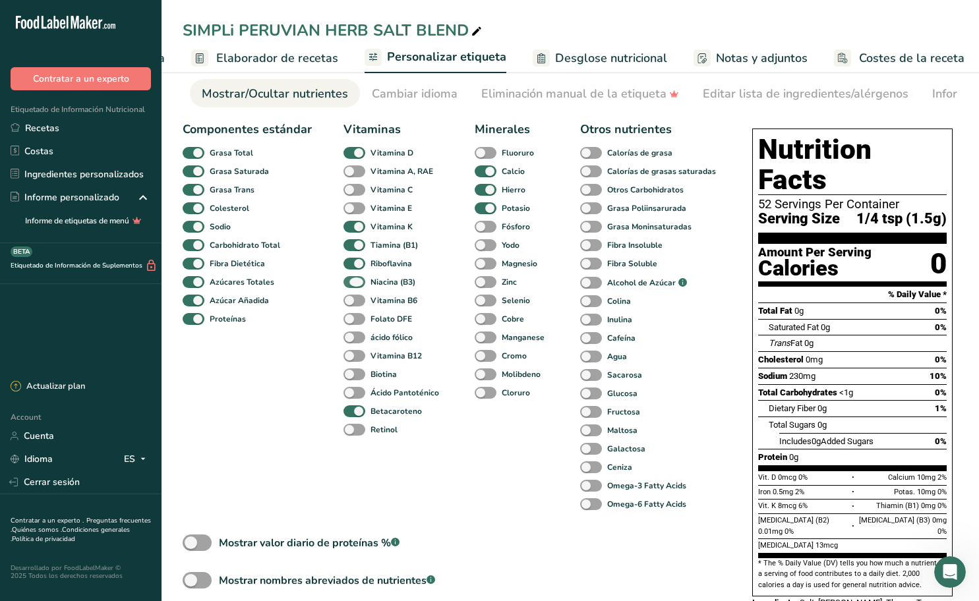
click at [355, 285] on span at bounding box center [354, 282] width 22 height 13
click at [352, 285] on input "Niacina (B3)" at bounding box center [347, 282] width 9 height 9
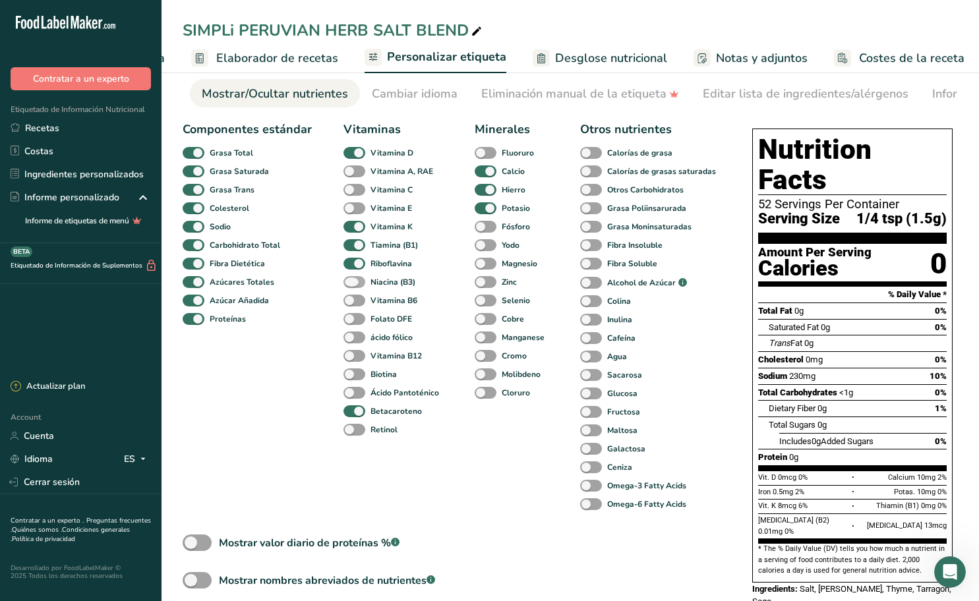
click at [357, 289] on span at bounding box center [354, 282] width 22 height 13
click at [352, 286] on input "Niacina (B3)" at bounding box center [347, 282] width 9 height 9
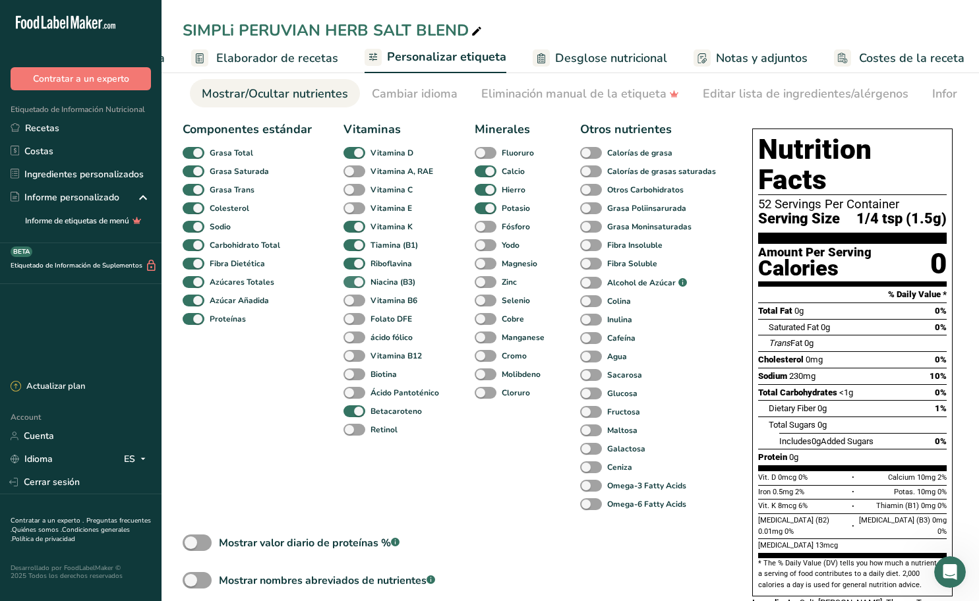
click at [357, 289] on span at bounding box center [354, 282] width 22 height 13
click at [352, 286] on input "Niacina (B3)" at bounding box center [347, 282] width 9 height 9
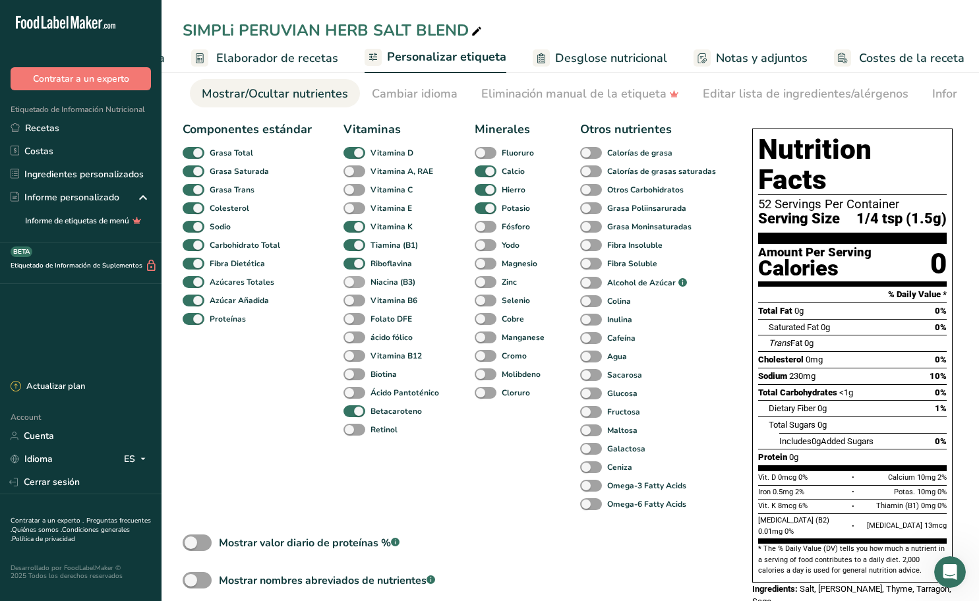
click at [357, 289] on span at bounding box center [354, 282] width 22 height 13
click at [352, 286] on input "Niacina (B3)" at bounding box center [347, 282] width 9 height 9
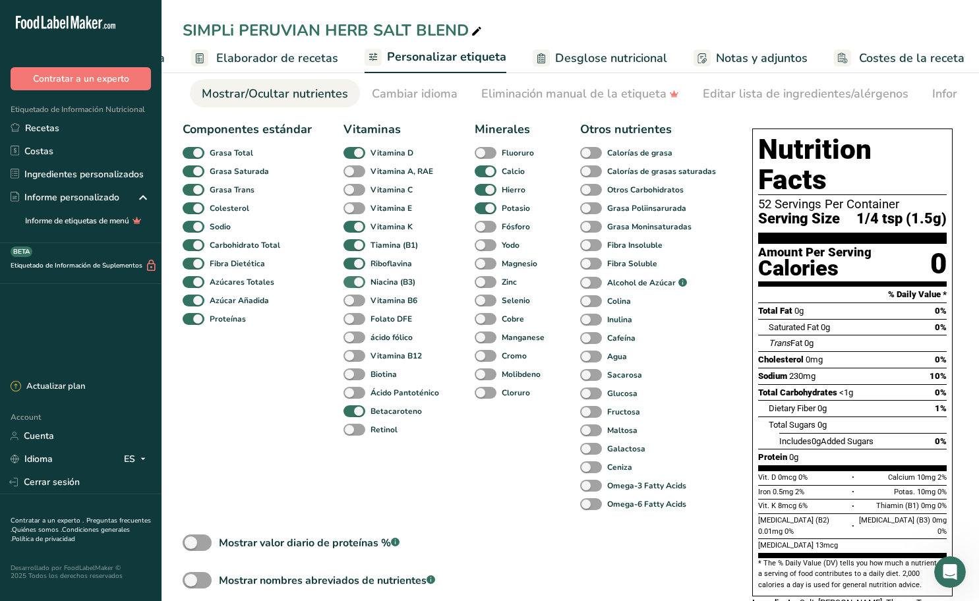
click at [357, 289] on span at bounding box center [354, 282] width 22 height 13
click at [352, 286] on input "Niacina (B3)" at bounding box center [347, 282] width 9 height 9
checkbox input "false"
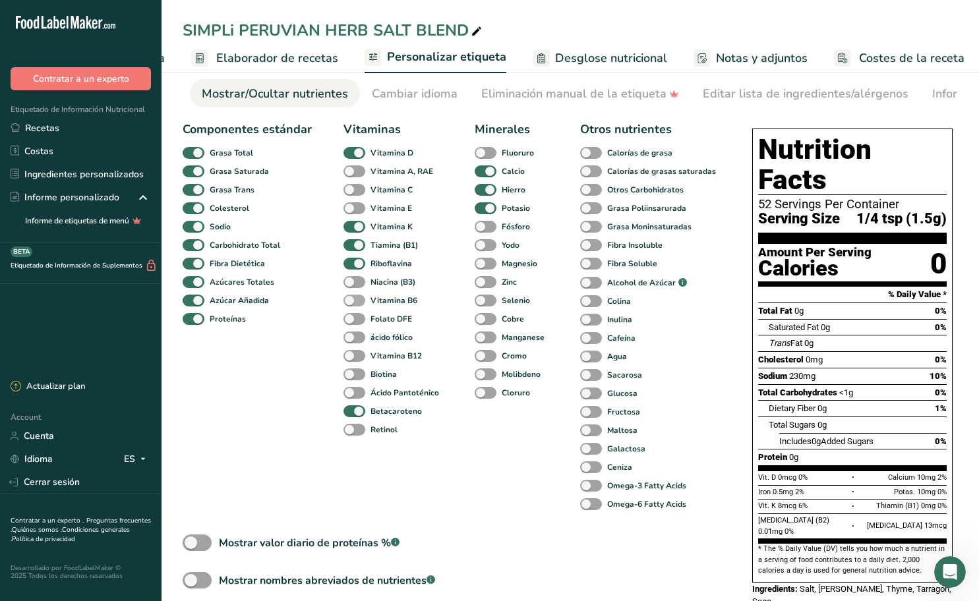
click at [356, 303] on span at bounding box center [354, 301] width 22 height 13
click at [352, 303] on input "Vitamina B6" at bounding box center [347, 300] width 9 height 9
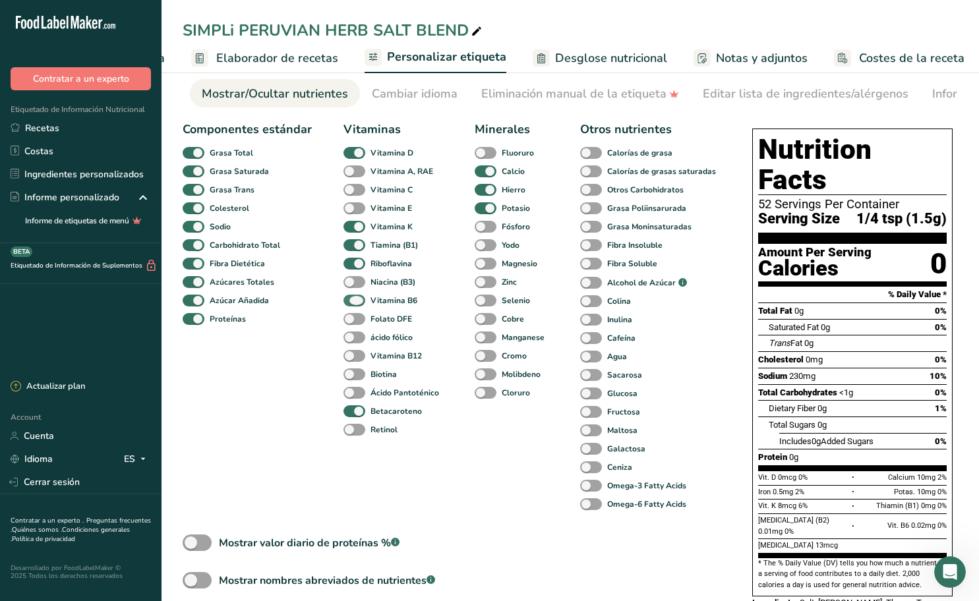
click at [356, 303] on span at bounding box center [354, 301] width 22 height 13
click at [352, 303] on input "Vitamina B6" at bounding box center [347, 300] width 9 height 9
checkbox input "false"
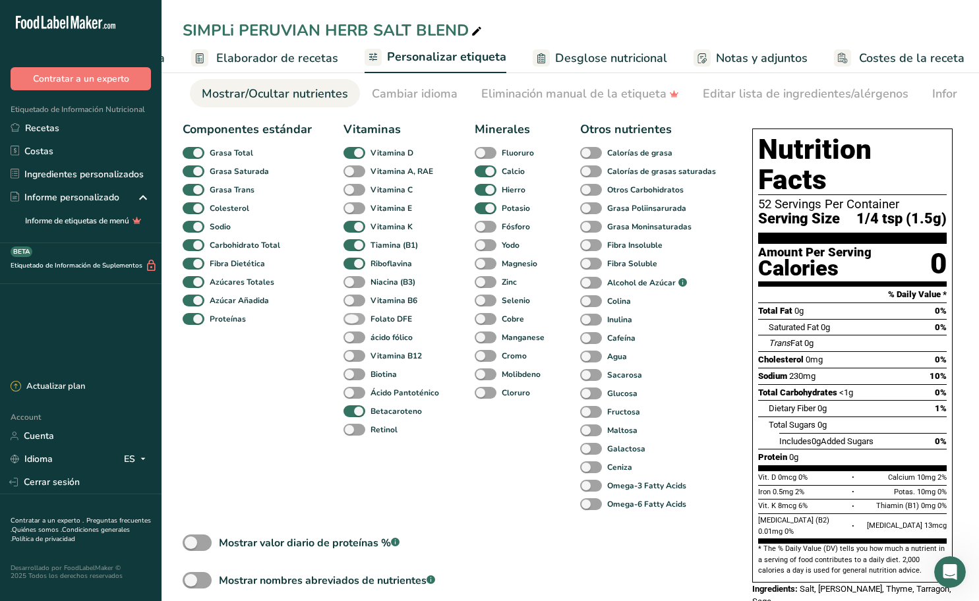
click at [356, 318] on span at bounding box center [354, 319] width 22 height 13
click at [352, 318] on input "Folato DFE" at bounding box center [347, 318] width 9 height 9
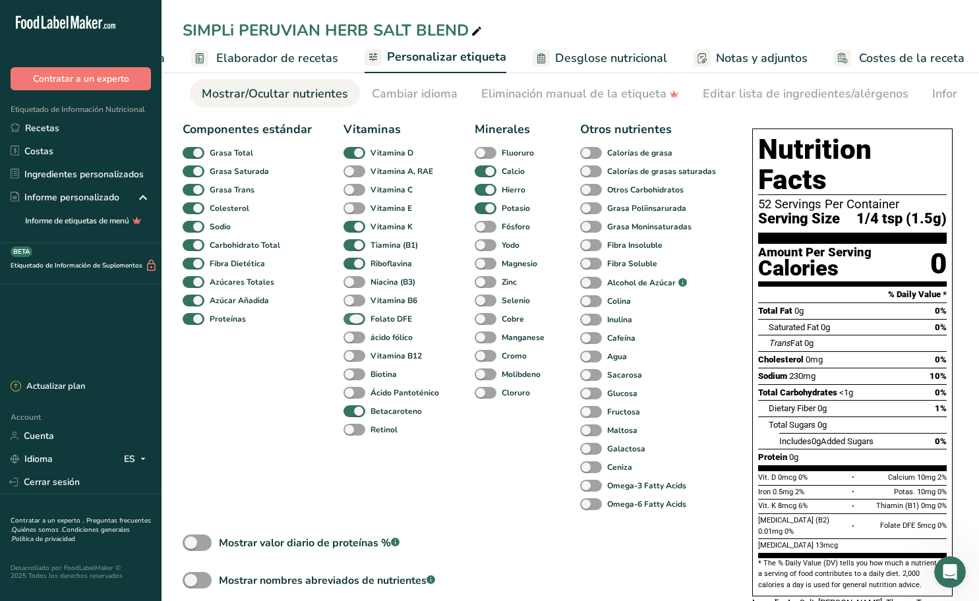
click at [356, 318] on span at bounding box center [354, 319] width 22 height 13
click at [352, 318] on input "Folato DFE" at bounding box center [347, 318] width 9 height 9
checkbox input "false"
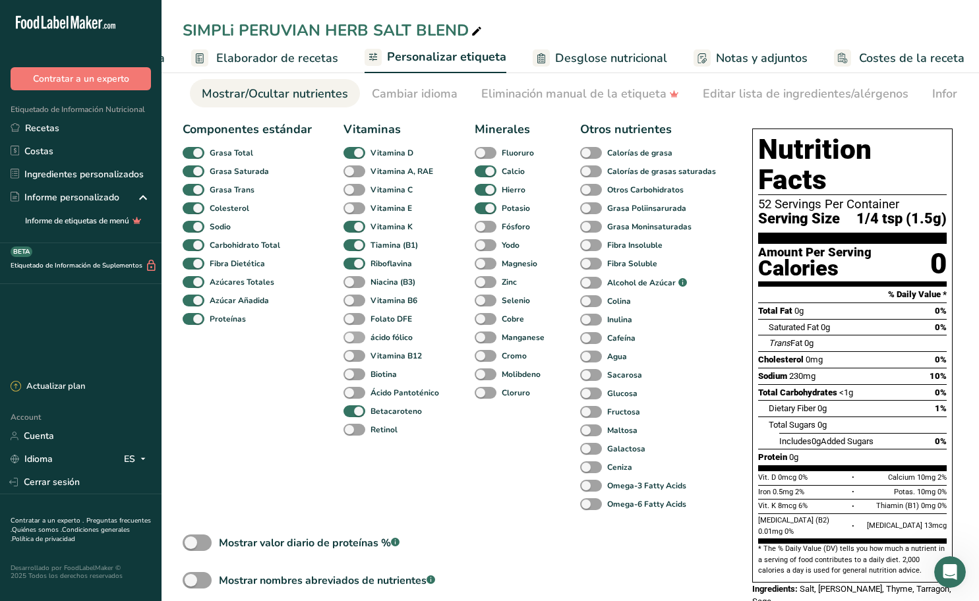
click at [355, 336] on span at bounding box center [354, 338] width 22 height 13
click at [352, 336] on input "ácido fólico" at bounding box center [347, 337] width 9 height 9
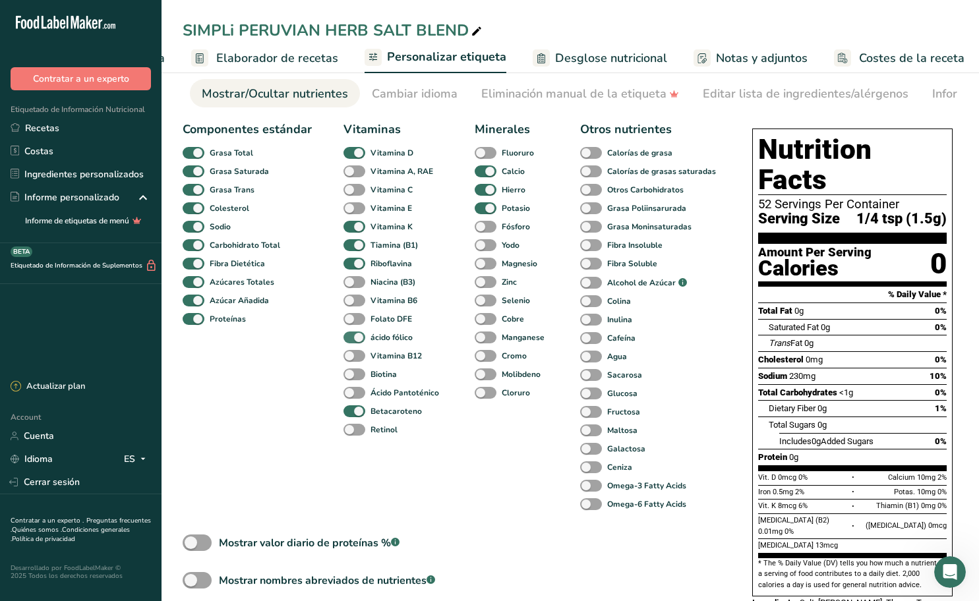
click at [355, 336] on span at bounding box center [354, 338] width 22 height 13
click at [352, 336] on input "ácido fólico" at bounding box center [347, 337] width 9 height 9
checkbox input "false"
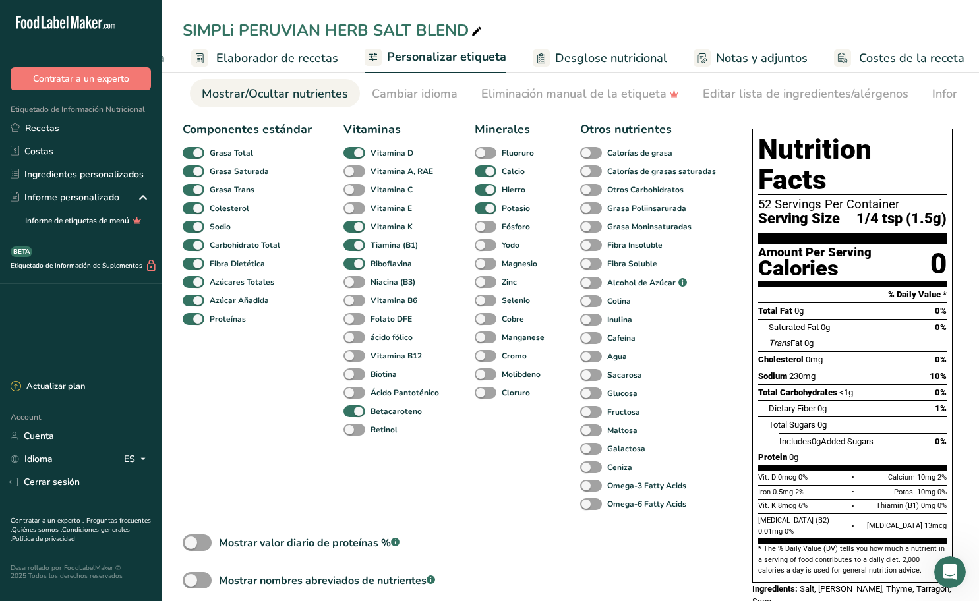
click at [356, 353] on span at bounding box center [354, 356] width 22 height 13
click at [352, 353] on input "Vitamina B12" at bounding box center [347, 355] width 9 height 9
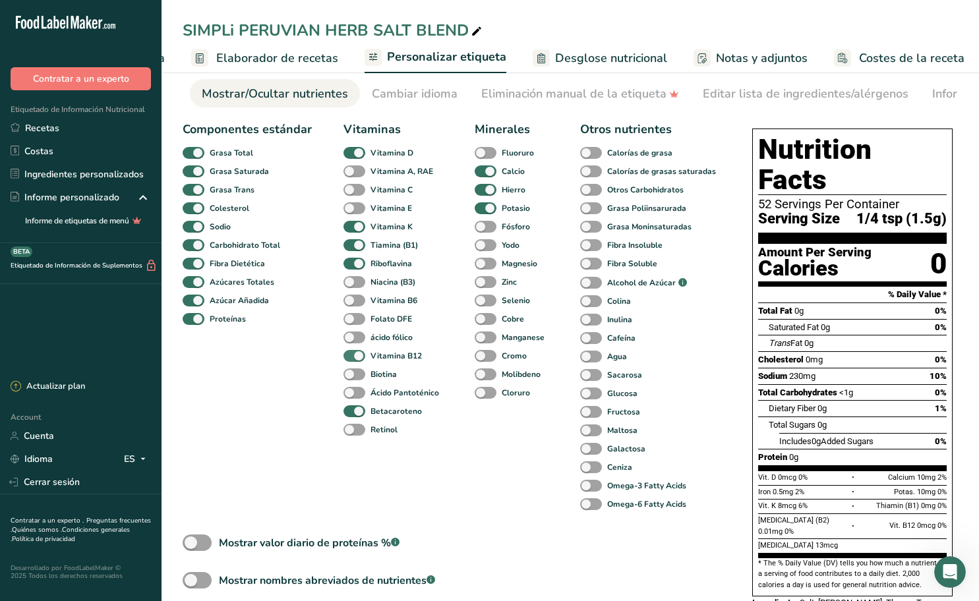
click at [356, 357] on span at bounding box center [354, 356] width 22 height 13
click at [352, 357] on input "Vitamina B12" at bounding box center [347, 355] width 9 height 9
checkbox input "false"
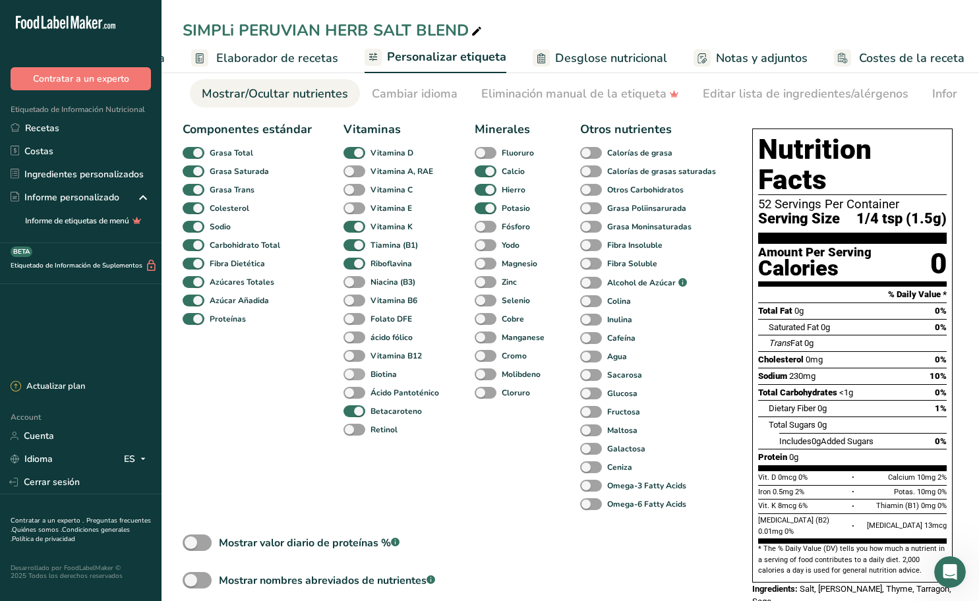
click at [356, 376] on span at bounding box center [354, 374] width 22 height 13
click at [352, 376] on input "Biotina" at bounding box center [347, 374] width 9 height 9
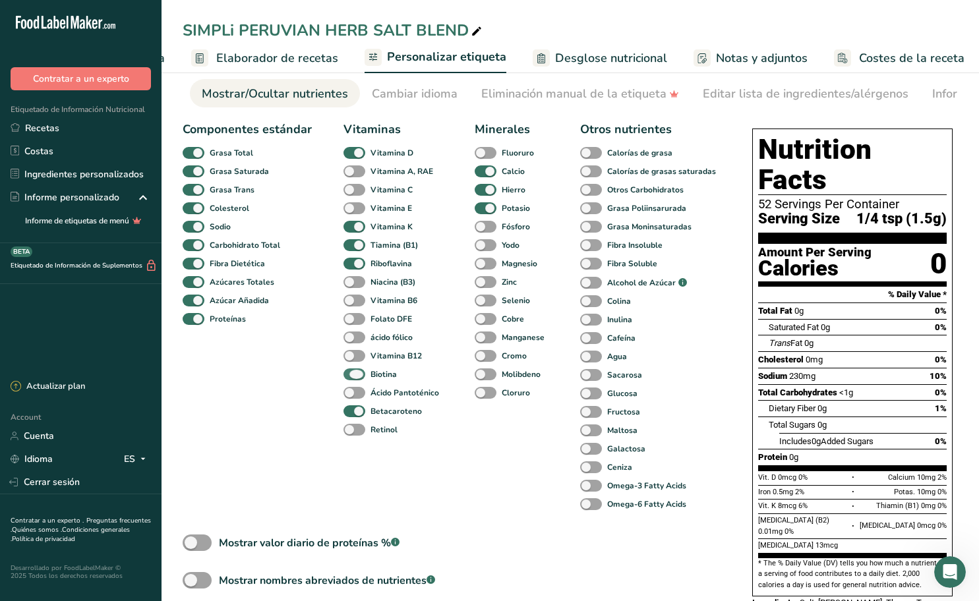
click at [356, 376] on span at bounding box center [354, 374] width 22 height 13
click at [352, 376] on input "Biotina" at bounding box center [347, 374] width 9 height 9
checkbox input "false"
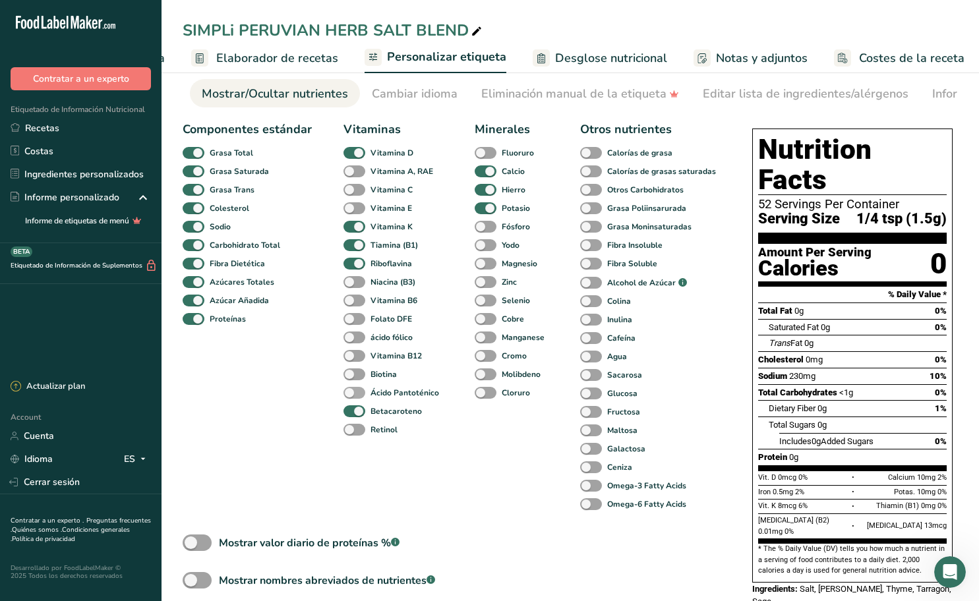
click at [356, 394] on span at bounding box center [354, 393] width 22 height 13
click at [352, 394] on input "Ácido Pantoténico" at bounding box center [347, 392] width 9 height 9
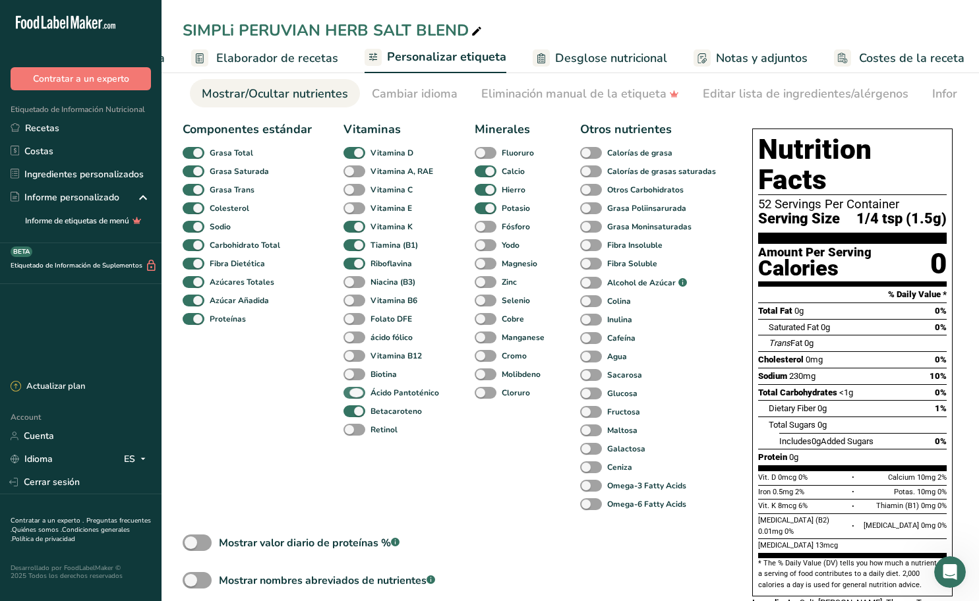
click at [356, 394] on span at bounding box center [354, 393] width 22 height 13
click at [352, 394] on input "Ácido Pantoténico" at bounding box center [347, 392] width 9 height 9
checkbox input "false"
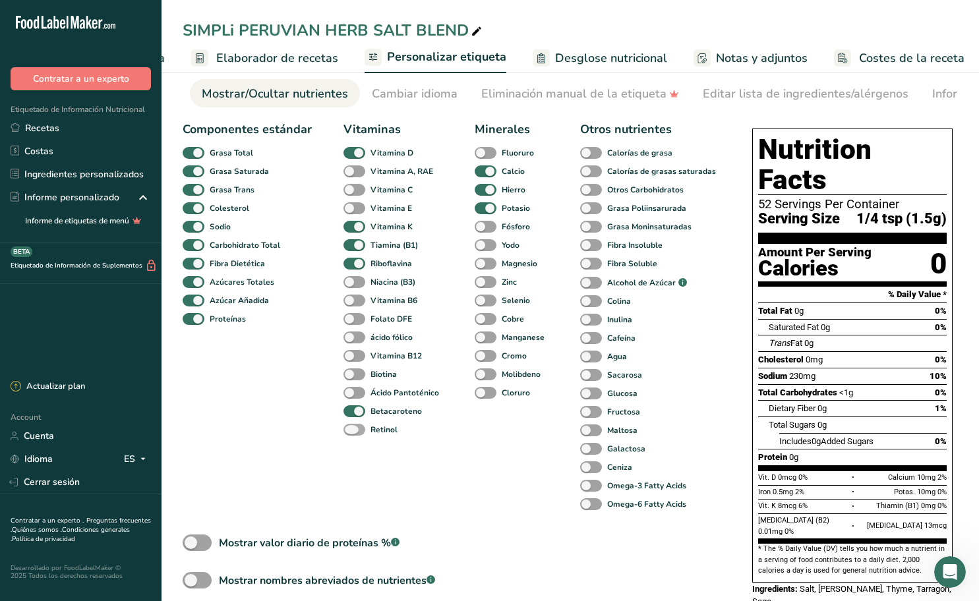
click at [354, 432] on span at bounding box center [354, 430] width 22 height 13
click at [352, 432] on input "Retinol" at bounding box center [347, 429] width 9 height 9
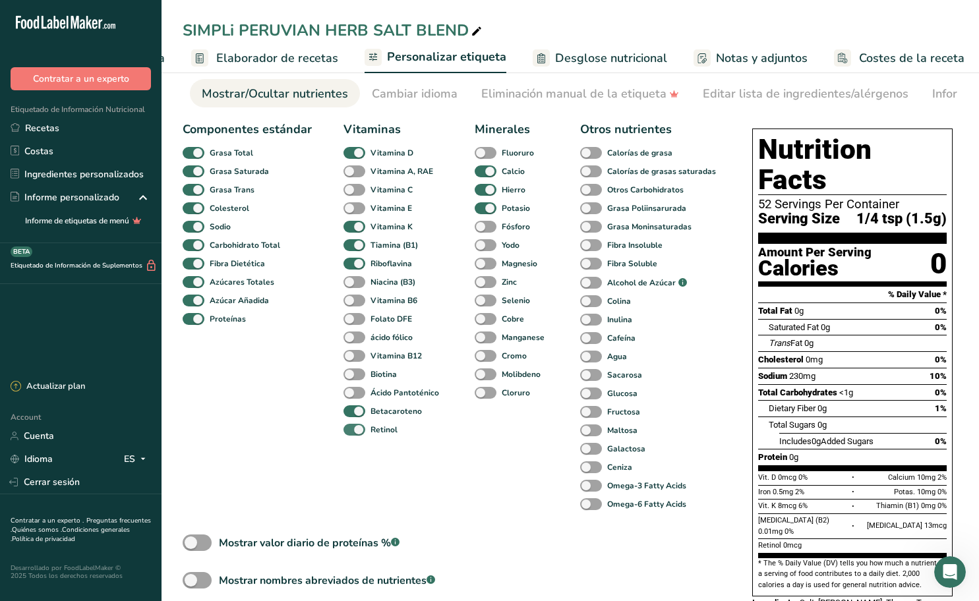
click at [354, 432] on span at bounding box center [354, 430] width 22 height 13
click at [352, 432] on input "Retinol" at bounding box center [347, 429] width 9 height 9
checkbox input "false"
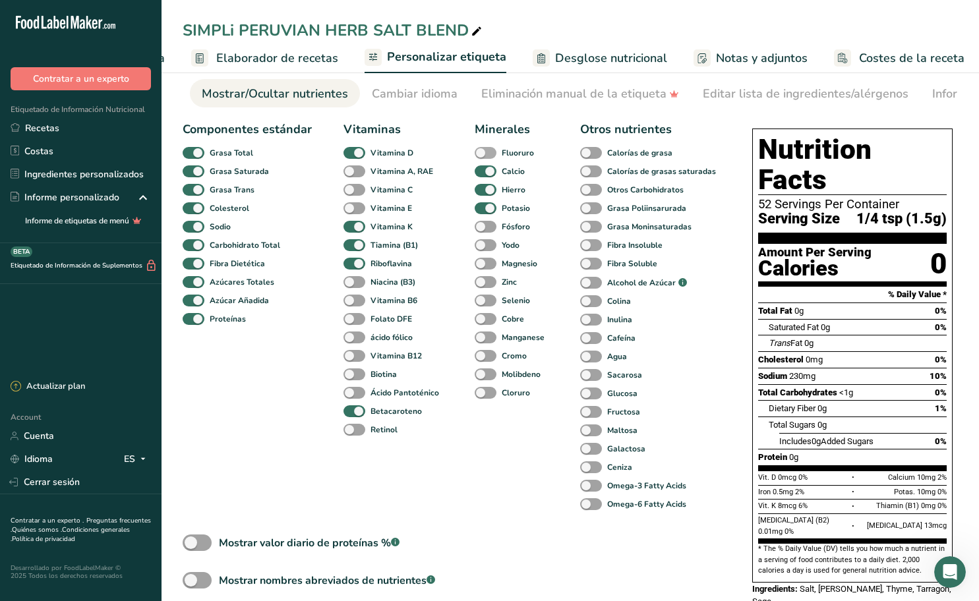
click at [489, 158] on span at bounding box center [486, 153] width 22 height 13
click at [483, 157] on input "Fluoruro" at bounding box center [479, 152] width 9 height 9
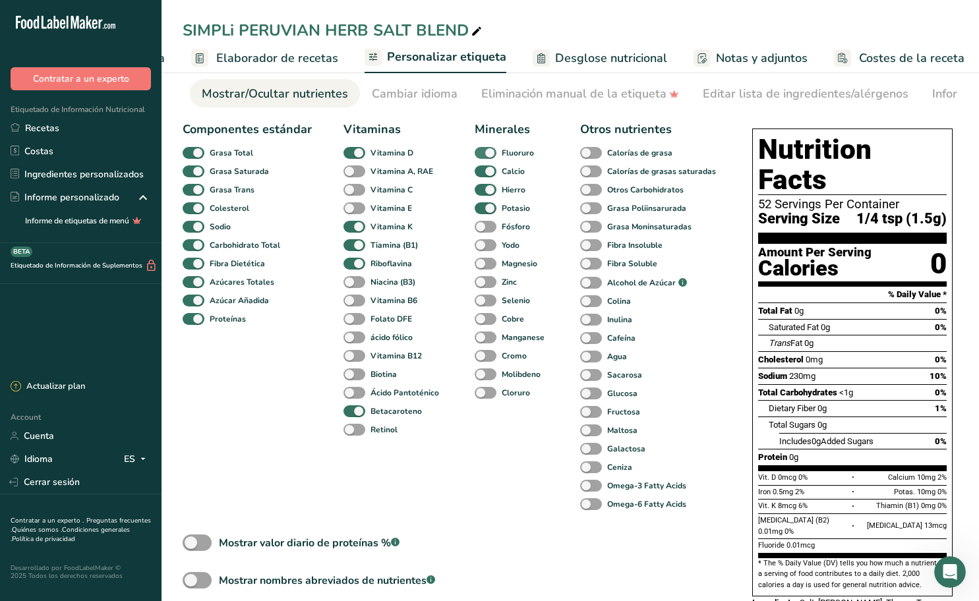
click at [489, 158] on span at bounding box center [486, 153] width 22 height 13
click at [483, 157] on input "Fluoruro" at bounding box center [479, 152] width 9 height 9
checkbox input "false"
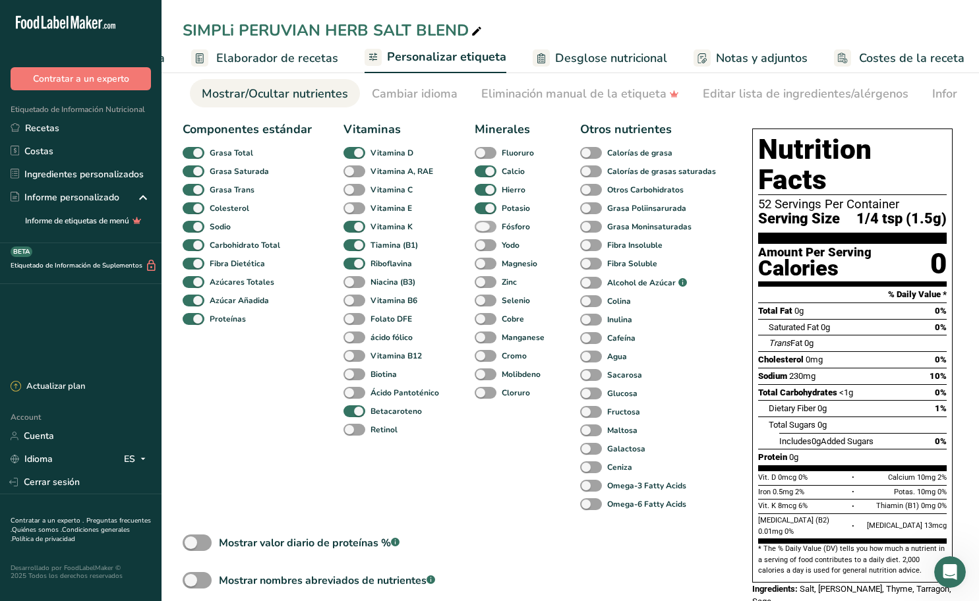
click at [483, 230] on span at bounding box center [486, 227] width 22 height 13
click at [483, 230] on input "Fósforo" at bounding box center [479, 226] width 9 height 9
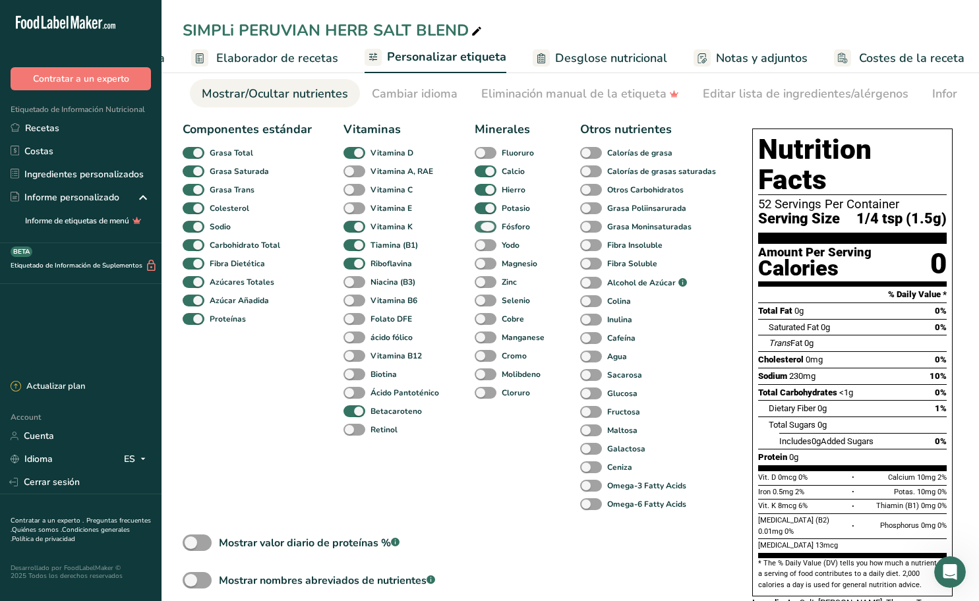
click at [483, 230] on span at bounding box center [486, 227] width 22 height 13
click at [483, 230] on input "Fósforo" at bounding box center [479, 226] width 9 height 9
checkbox input "false"
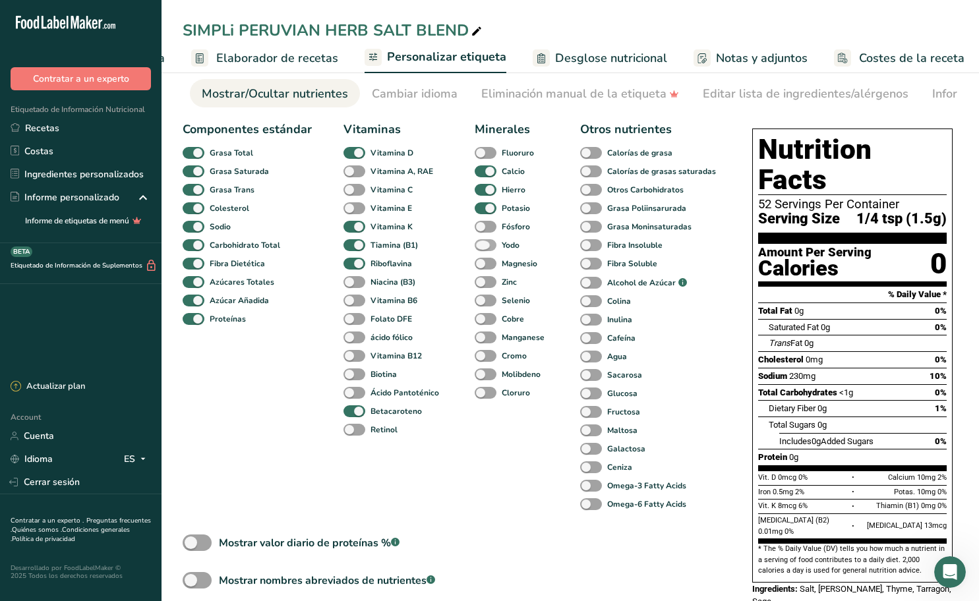
click at [484, 245] on span at bounding box center [486, 245] width 22 height 13
click at [483, 245] on input "Yodo" at bounding box center [479, 245] width 9 height 9
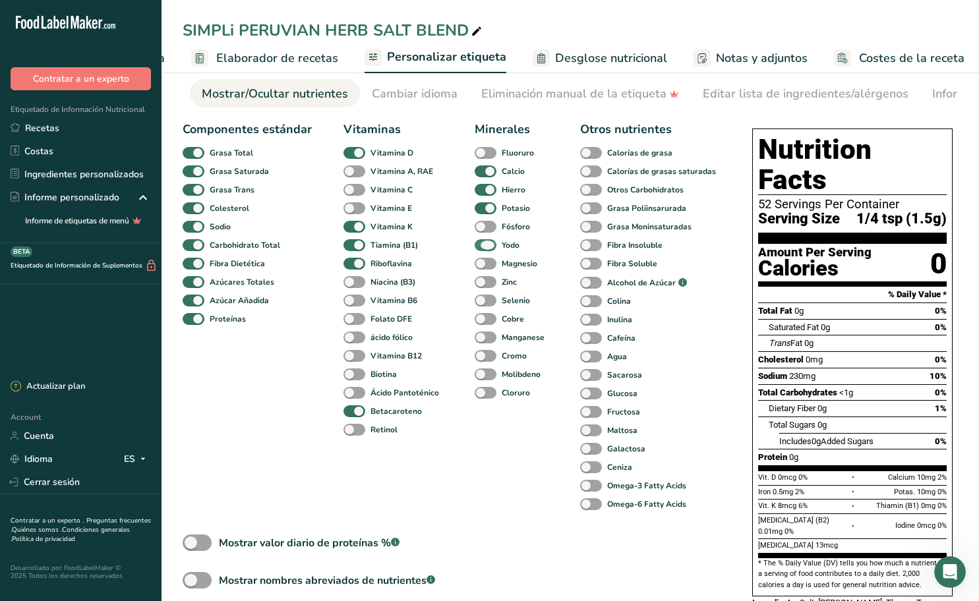
click at [484, 245] on span at bounding box center [486, 245] width 22 height 13
click at [483, 245] on input "Yodo" at bounding box center [479, 245] width 9 height 9
checkbox input "false"
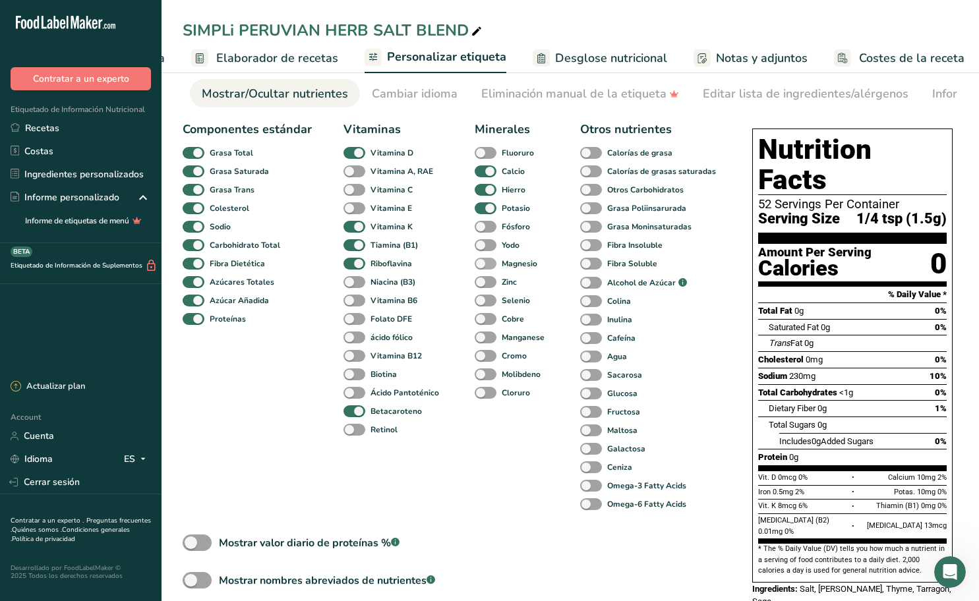
click at [486, 264] on span at bounding box center [486, 264] width 22 height 13
click at [483, 264] on input "Magnesio" at bounding box center [479, 263] width 9 height 9
checkbox input "true"
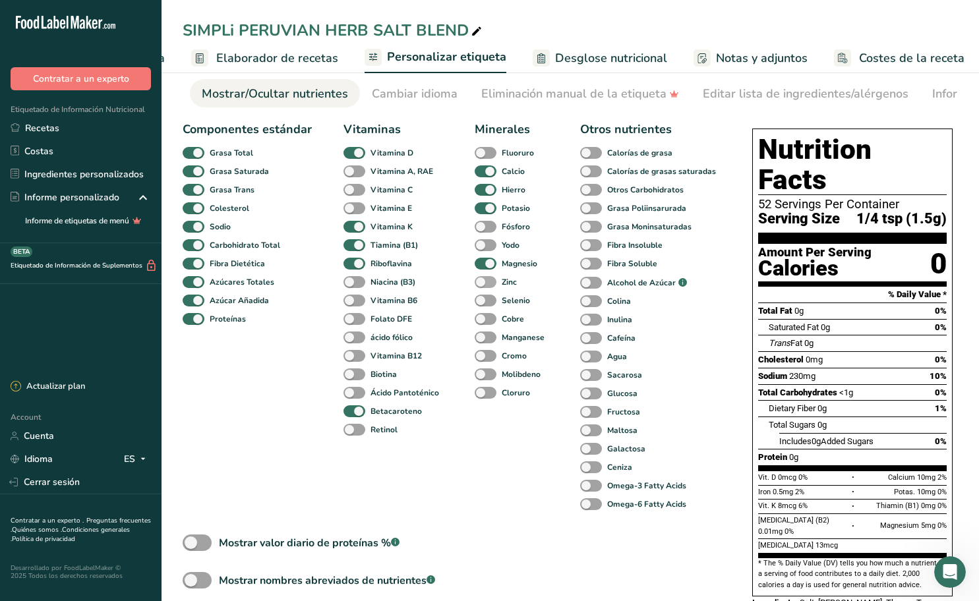
click at [488, 287] on span at bounding box center [486, 282] width 22 height 13
click at [483, 286] on input "Zinc" at bounding box center [479, 282] width 9 height 9
click at [488, 287] on span at bounding box center [486, 282] width 22 height 13
click at [483, 286] on input "Zinc" at bounding box center [479, 282] width 9 height 9
checkbox input "false"
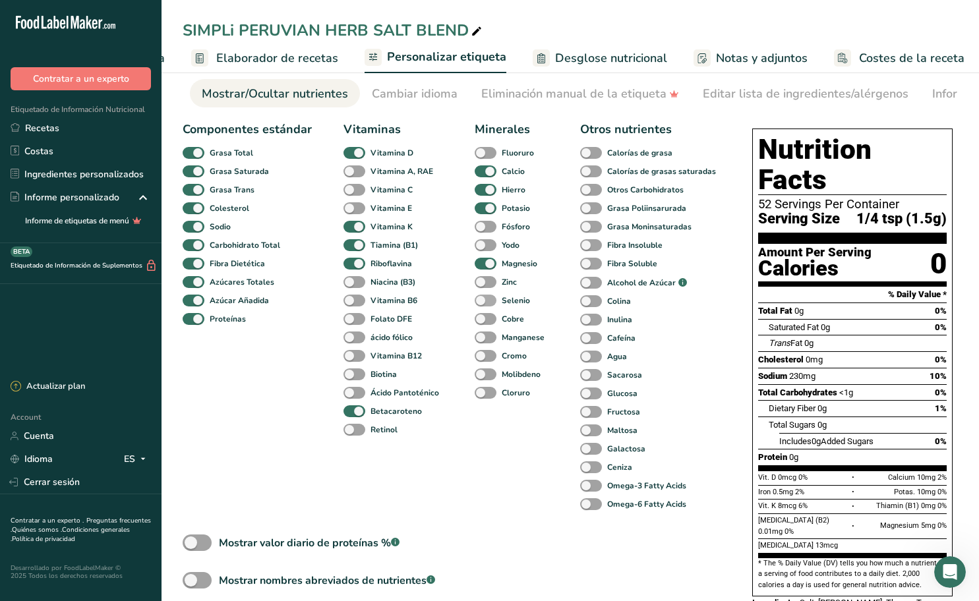
click at [489, 302] on span at bounding box center [486, 301] width 22 height 13
click at [483, 302] on input "Selenio" at bounding box center [479, 300] width 9 height 9
click at [489, 302] on span at bounding box center [486, 301] width 22 height 13
click at [483, 302] on input "Selenio" at bounding box center [479, 300] width 9 height 9
checkbox input "false"
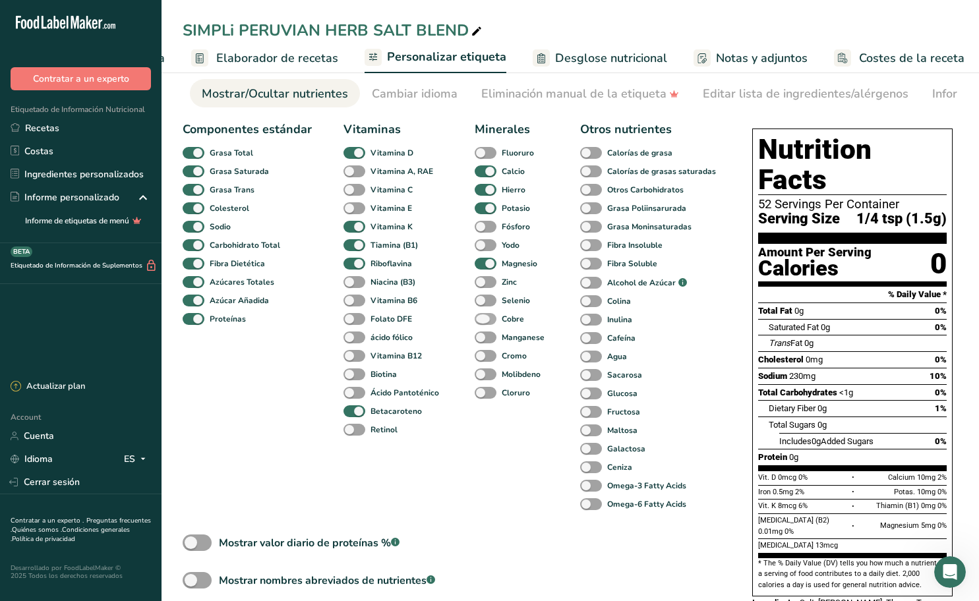
click at [488, 318] on span at bounding box center [486, 319] width 22 height 13
click at [483, 318] on input "Cobre" at bounding box center [479, 318] width 9 height 9
click at [488, 318] on span at bounding box center [486, 319] width 22 height 13
click at [483, 318] on input "Cobre" at bounding box center [479, 318] width 9 height 9
checkbox input "false"
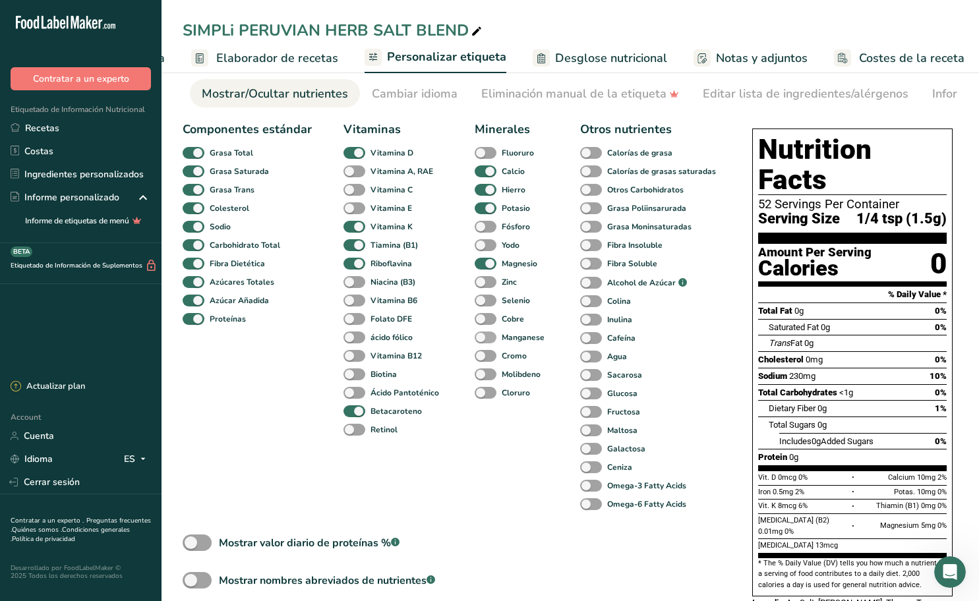
click at [485, 338] on span at bounding box center [486, 338] width 22 height 13
click at [483, 338] on input "Manganese" at bounding box center [479, 337] width 9 height 9
checkbox input "true"
click at [486, 355] on span at bounding box center [486, 356] width 22 height 13
click at [483, 355] on input "Cromo" at bounding box center [479, 355] width 9 height 9
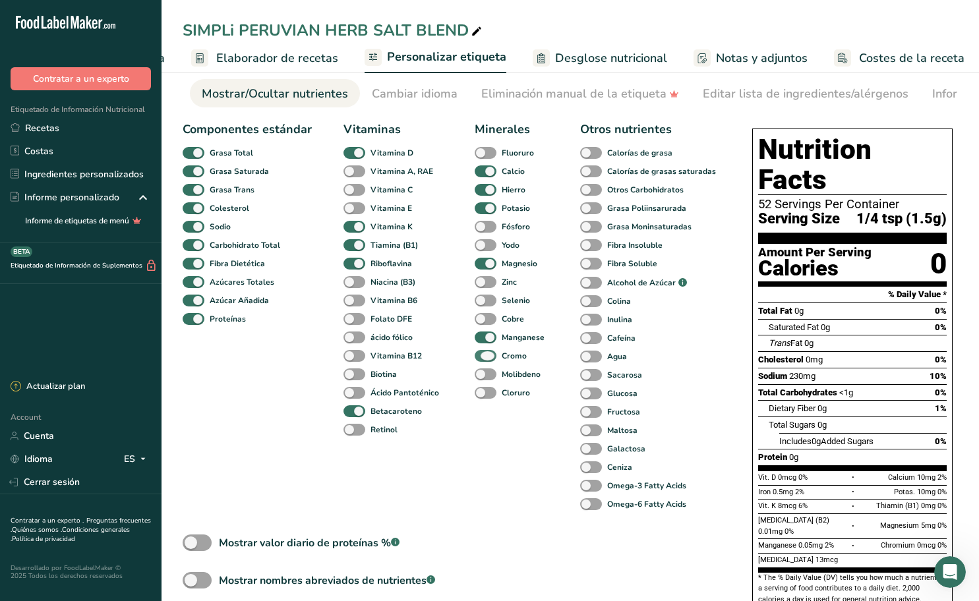
click at [487, 355] on span at bounding box center [486, 356] width 22 height 13
click at [483, 355] on input "Cromo" at bounding box center [479, 355] width 9 height 9
checkbox input "false"
click at [487, 374] on span at bounding box center [486, 374] width 22 height 13
click at [483, 374] on input "Molibdeno" at bounding box center [479, 374] width 9 height 9
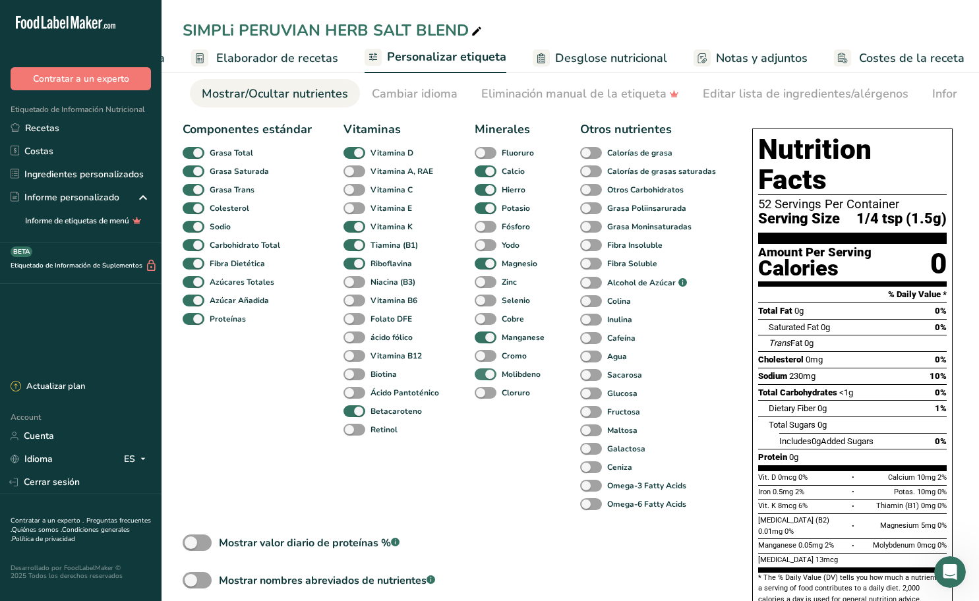
click at [487, 374] on span at bounding box center [486, 374] width 22 height 13
click at [483, 374] on input "Molibdeno" at bounding box center [479, 374] width 9 height 9
checkbox input "false"
click at [485, 391] on span at bounding box center [486, 393] width 22 height 13
click at [483, 391] on input "Cloruro" at bounding box center [479, 392] width 9 height 9
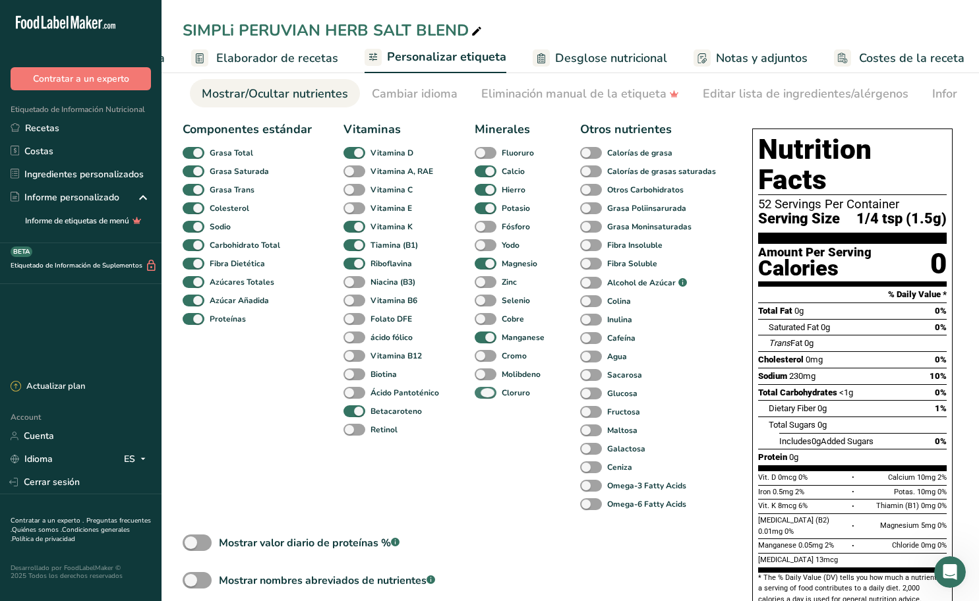
click at [485, 391] on span at bounding box center [486, 393] width 22 height 13
click at [483, 391] on input "Cloruro" at bounding box center [479, 392] width 9 height 9
checkbox input "false"
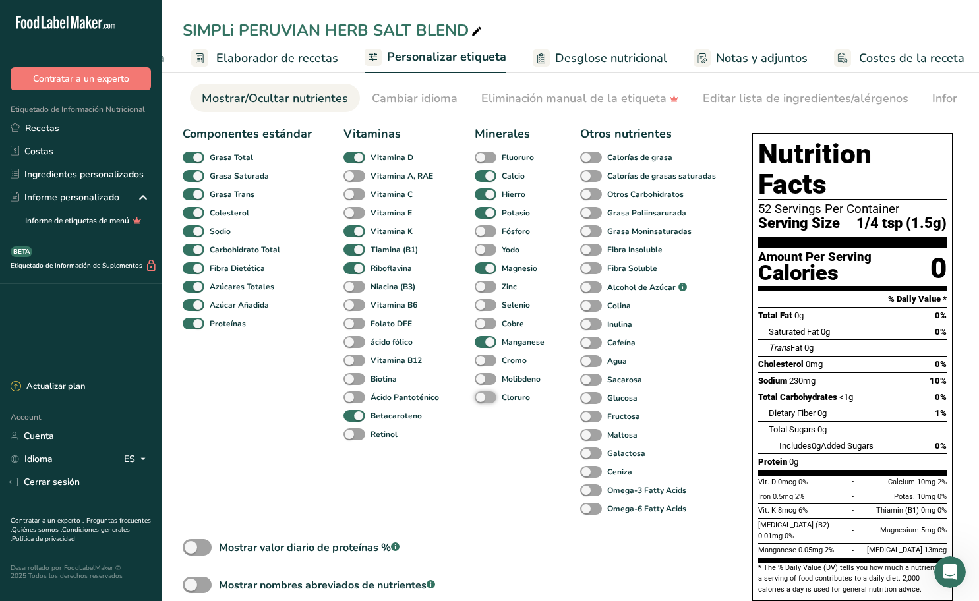
scroll to position [0, 0]
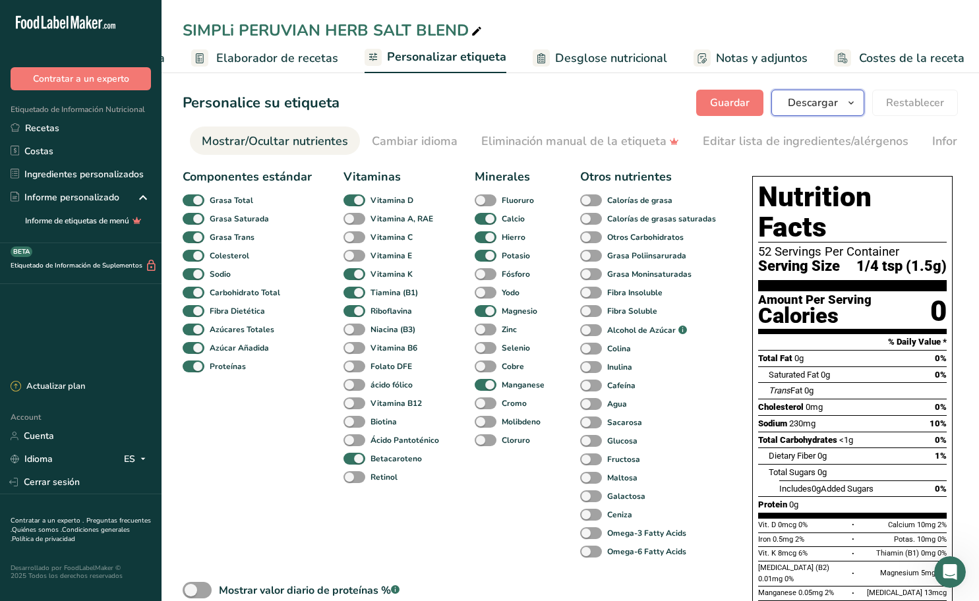
click at [836, 115] on button "Descargar" at bounding box center [817, 103] width 93 height 26
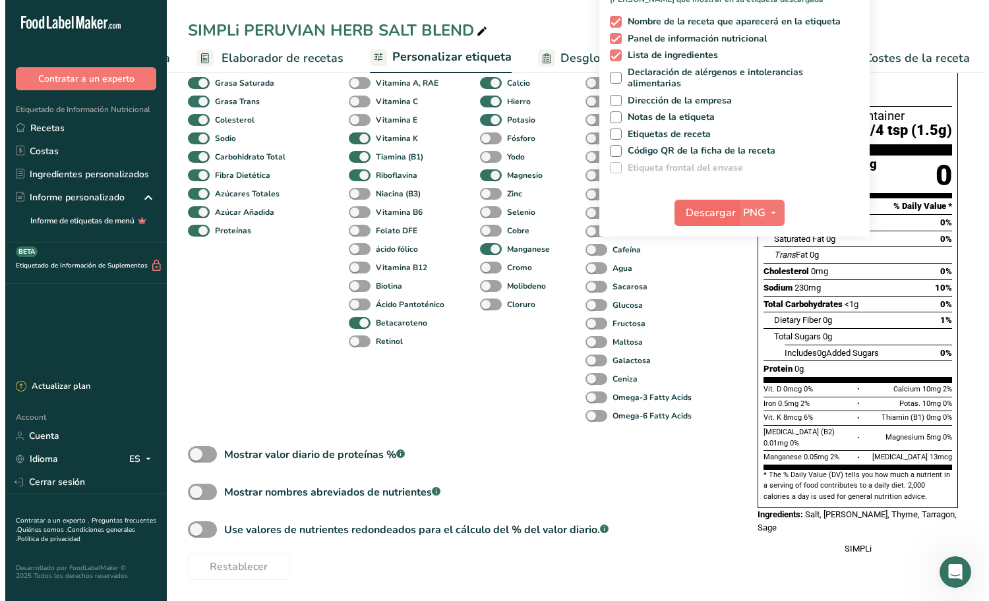
scroll to position [7, 0]
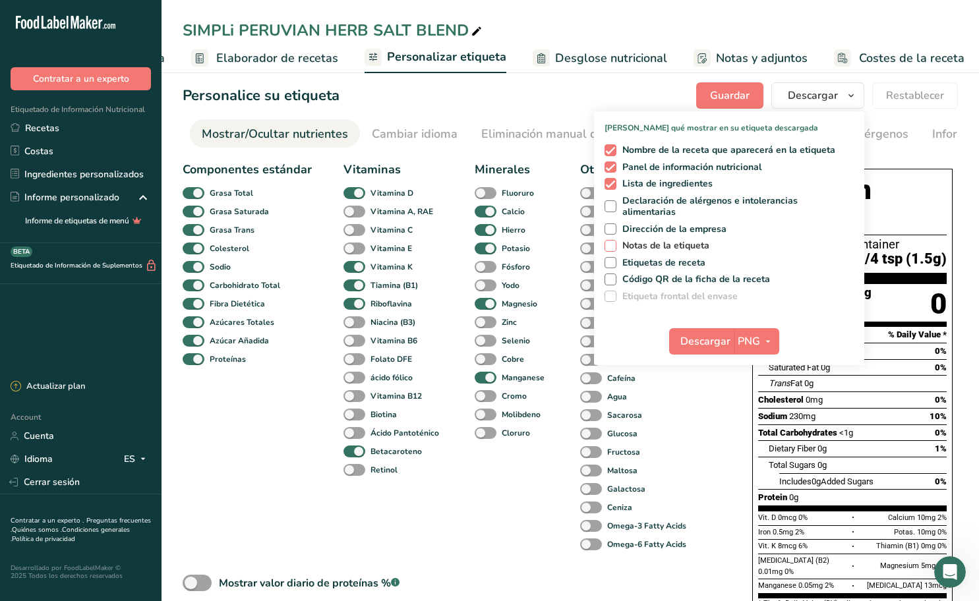
click at [662, 249] on span "Notas de la etiqueta" at bounding box center [663, 246] width 94 height 12
click at [613, 249] on input "Notas de la etiqueta" at bounding box center [608, 245] width 9 height 9
checkbox input "true"
click at [763, 339] on span "button" at bounding box center [768, 342] width 16 height 16
click at [763, 431] on link "PDF" at bounding box center [758, 434] width 42 height 22
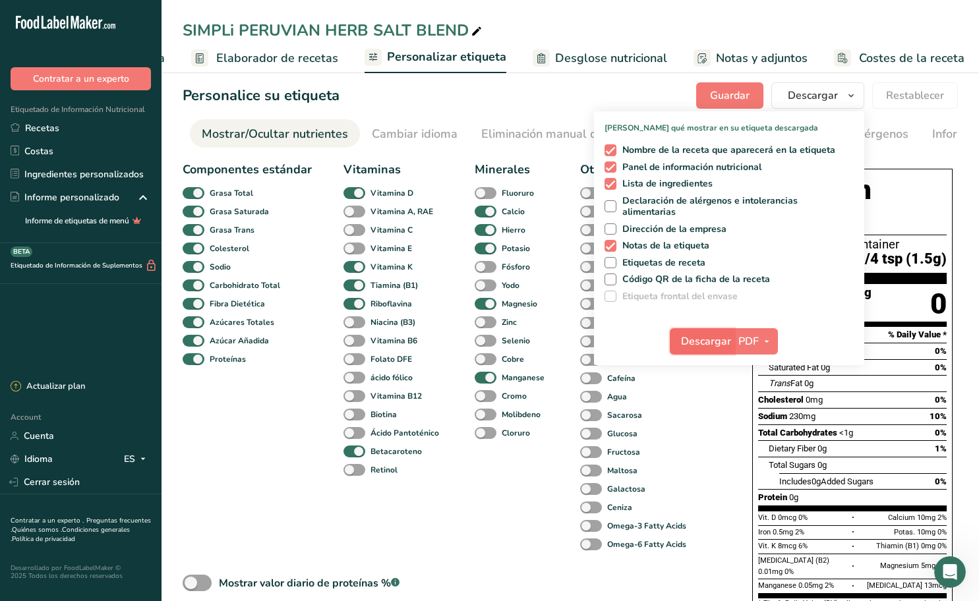
click at [707, 334] on span "Descargar" at bounding box center [706, 342] width 50 height 16
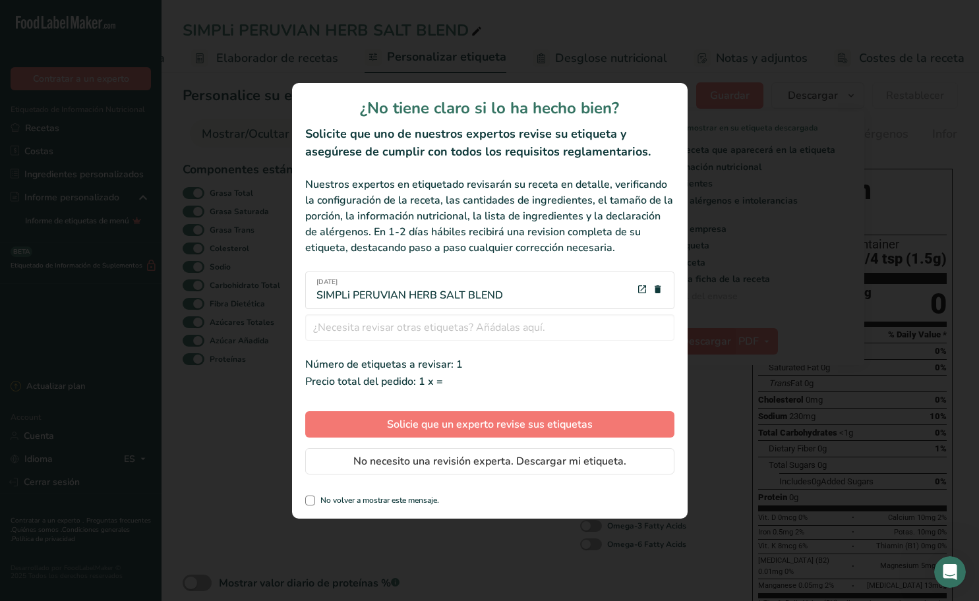
scroll to position [0, 161]
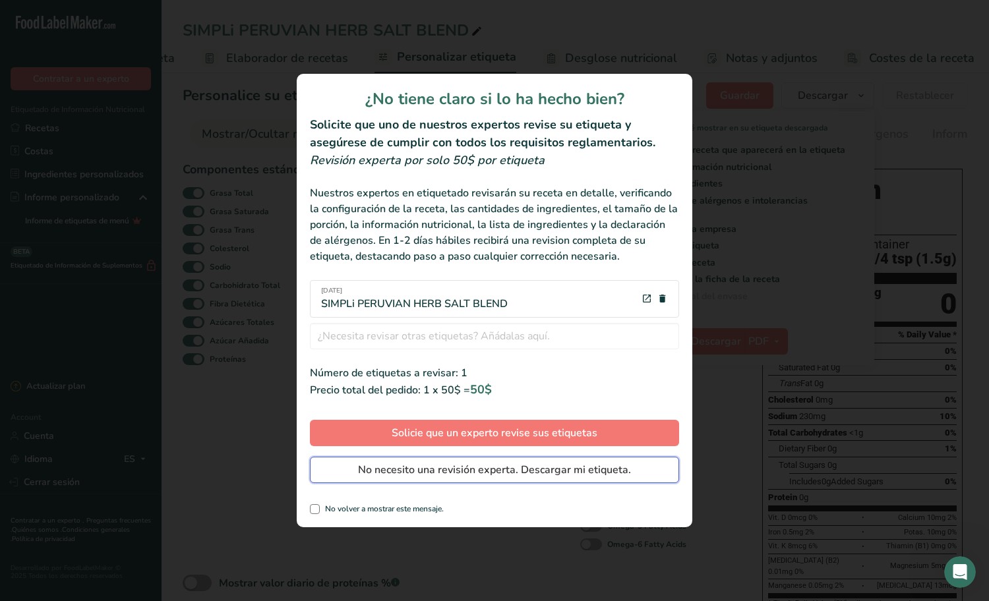
click at [487, 467] on span "No necesito una revisión experta. Descargar mi etiqueta." at bounding box center [494, 470] width 273 height 16
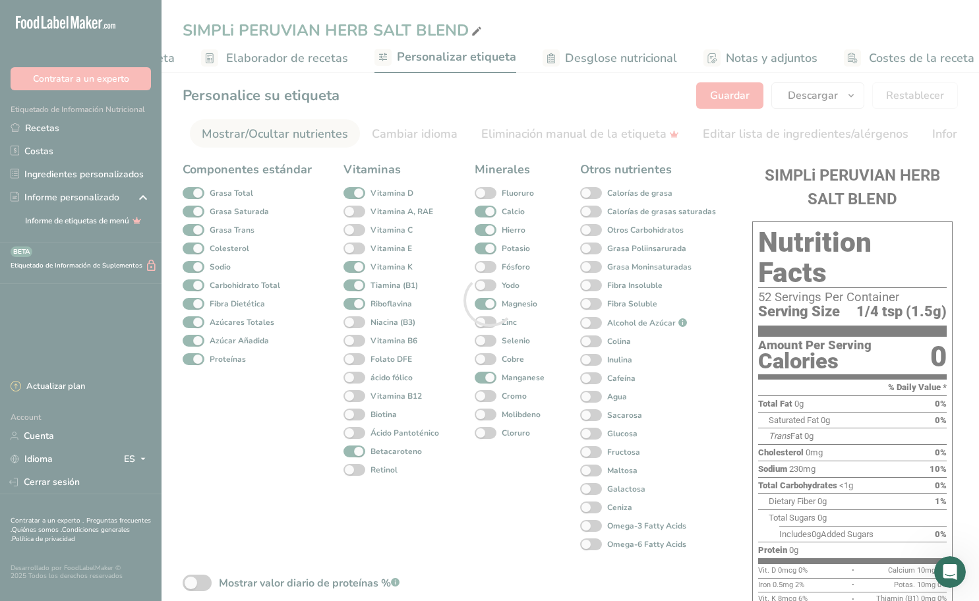
scroll to position [0, 0]
